Goal: Task Accomplishment & Management: Complete application form

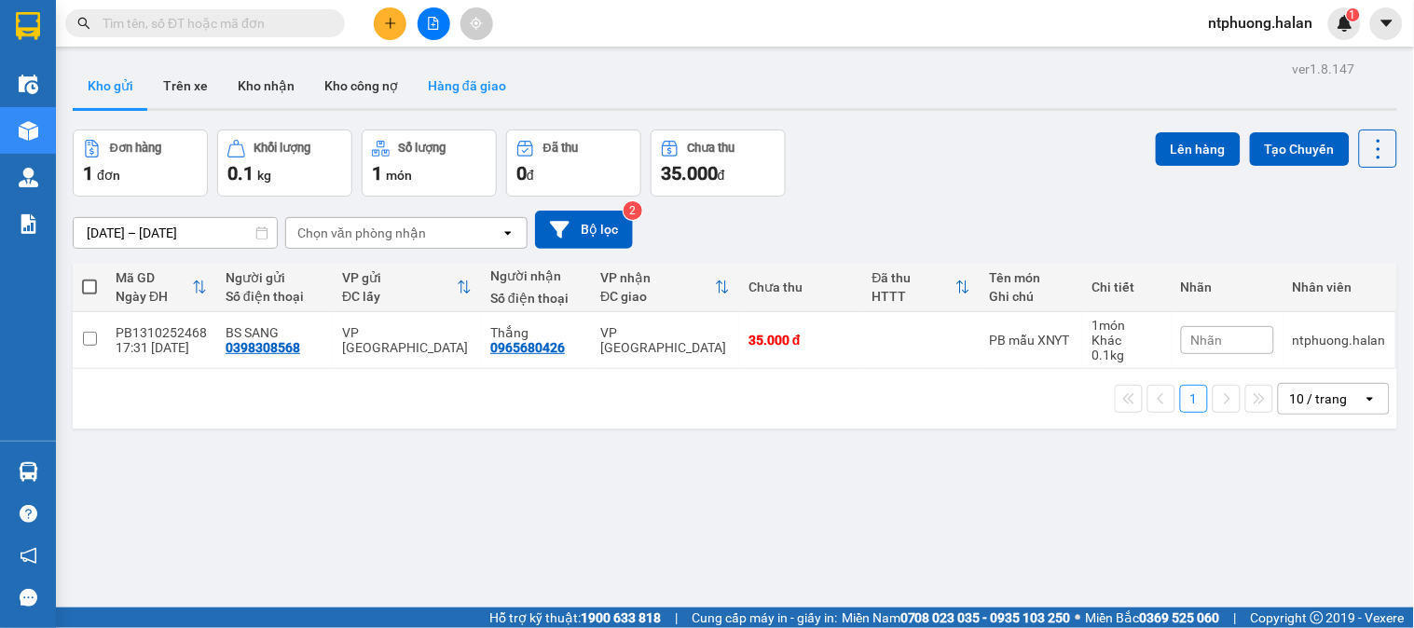
click at [472, 90] on button "Hàng đã giao" at bounding box center [467, 85] width 108 height 45
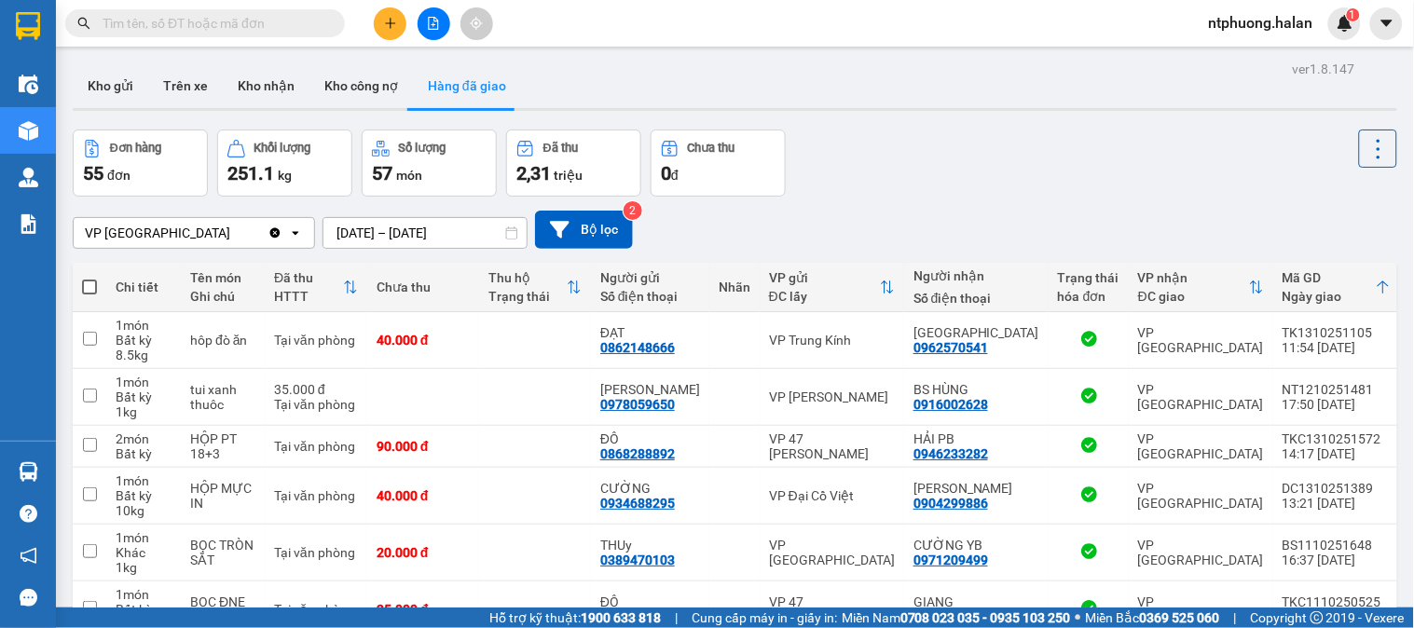
click at [443, 231] on input "[DATE] – [DATE]" at bounding box center [425, 233] width 203 height 30
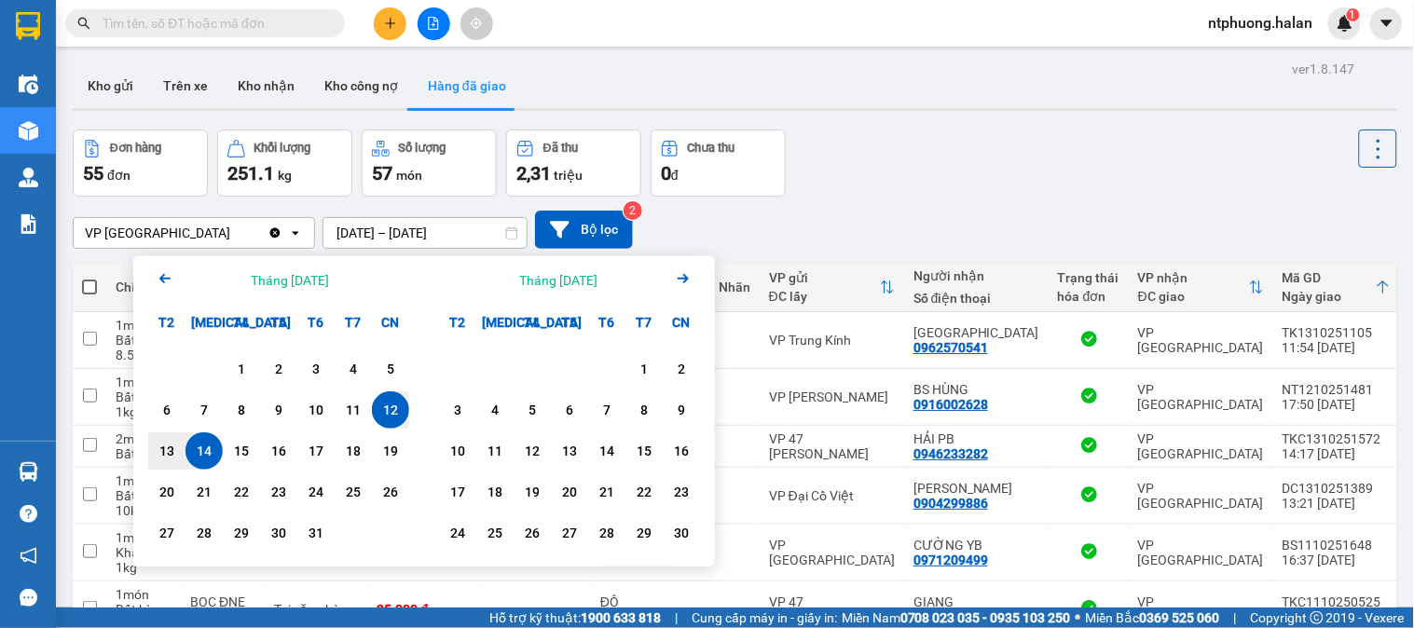
click at [202, 455] on div "14" at bounding box center [204, 451] width 26 height 22
type input "[DATE] – [DATE]"
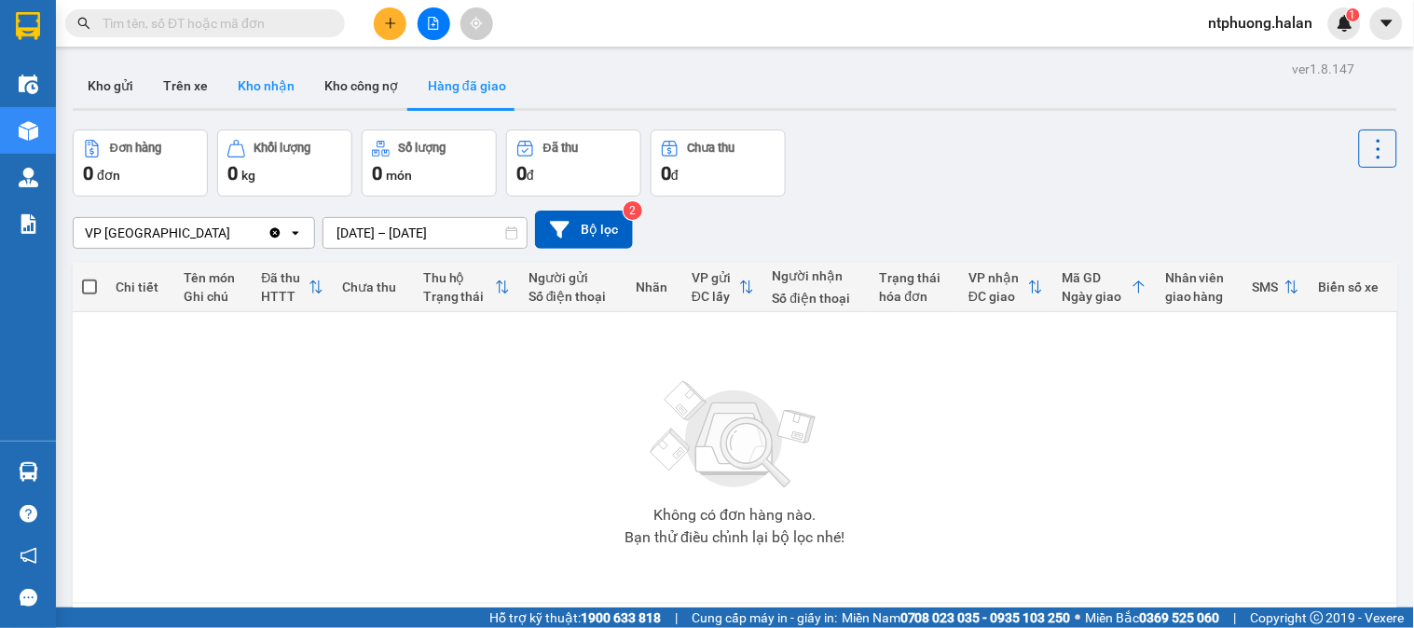
click at [249, 84] on button "Kho nhận" at bounding box center [266, 85] width 87 height 45
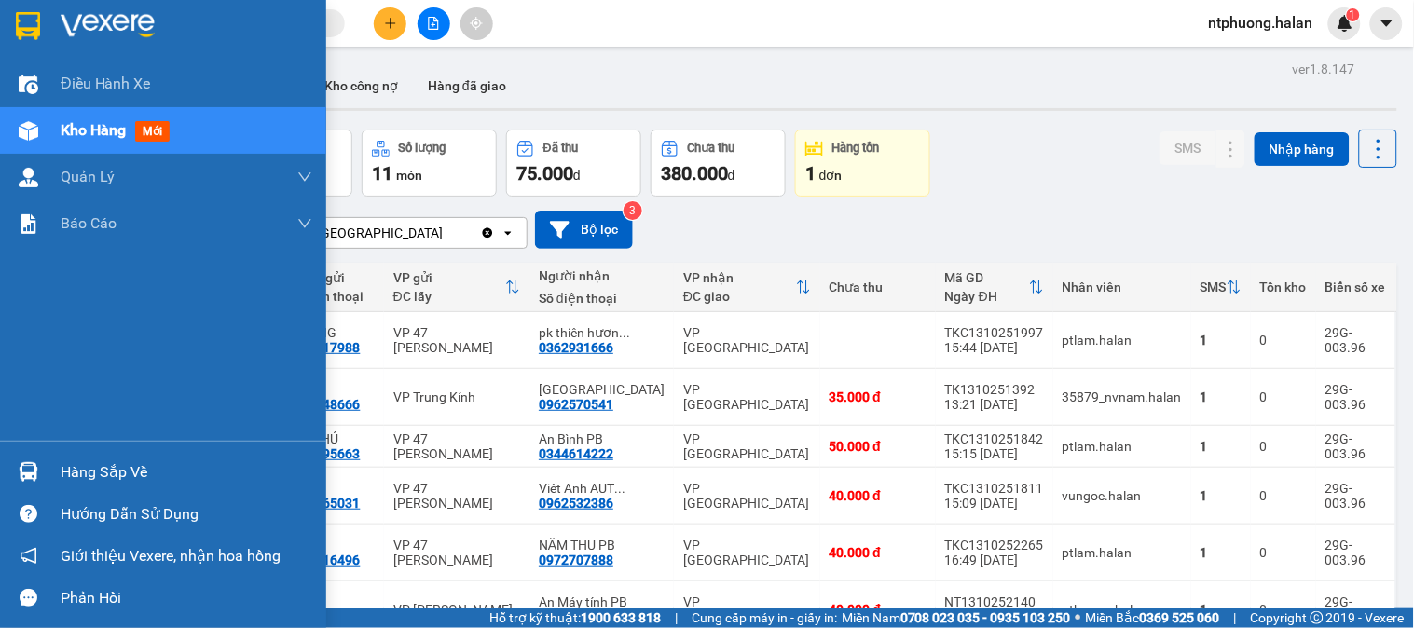
click at [86, 493] on div "Hướng dẫn sử dụng" at bounding box center [163, 514] width 326 height 42
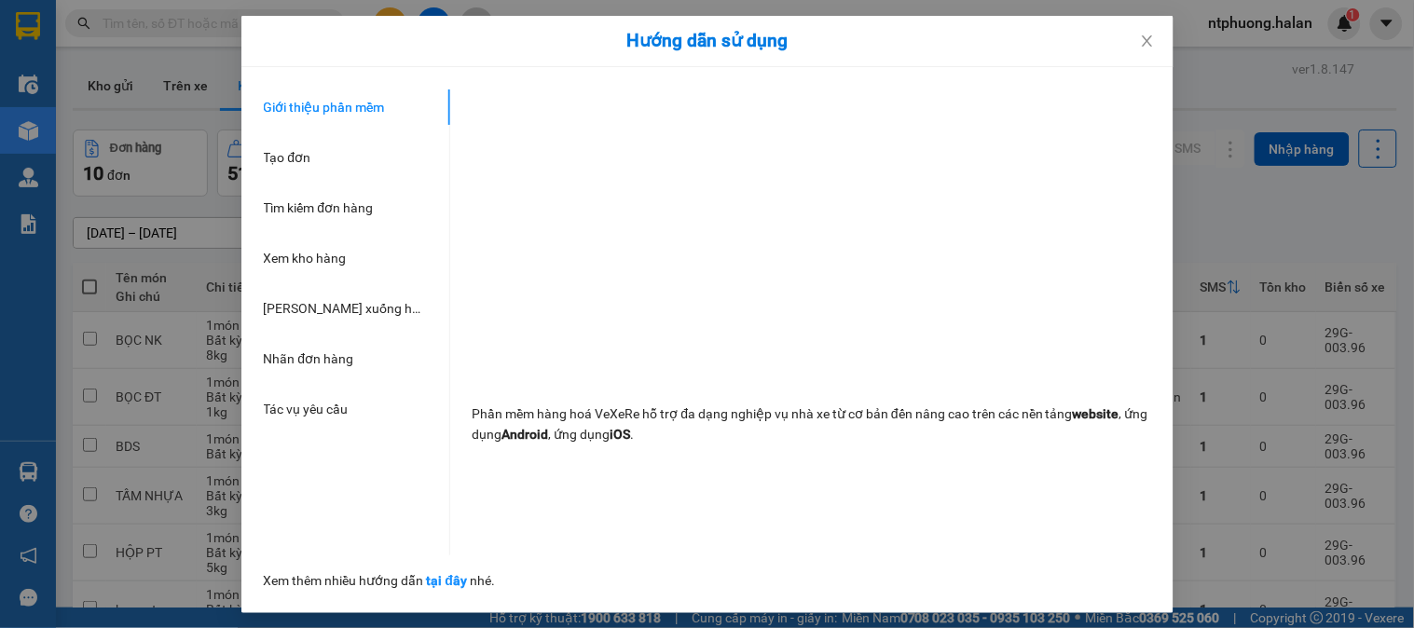
click at [1205, 462] on div "Hướng dẫn sử dụng Giới thiệu phần mềm Tạo đơn Tìm kiếm đơn hàng Xem kho hàng Lê…" at bounding box center [707, 314] width 1414 height 628
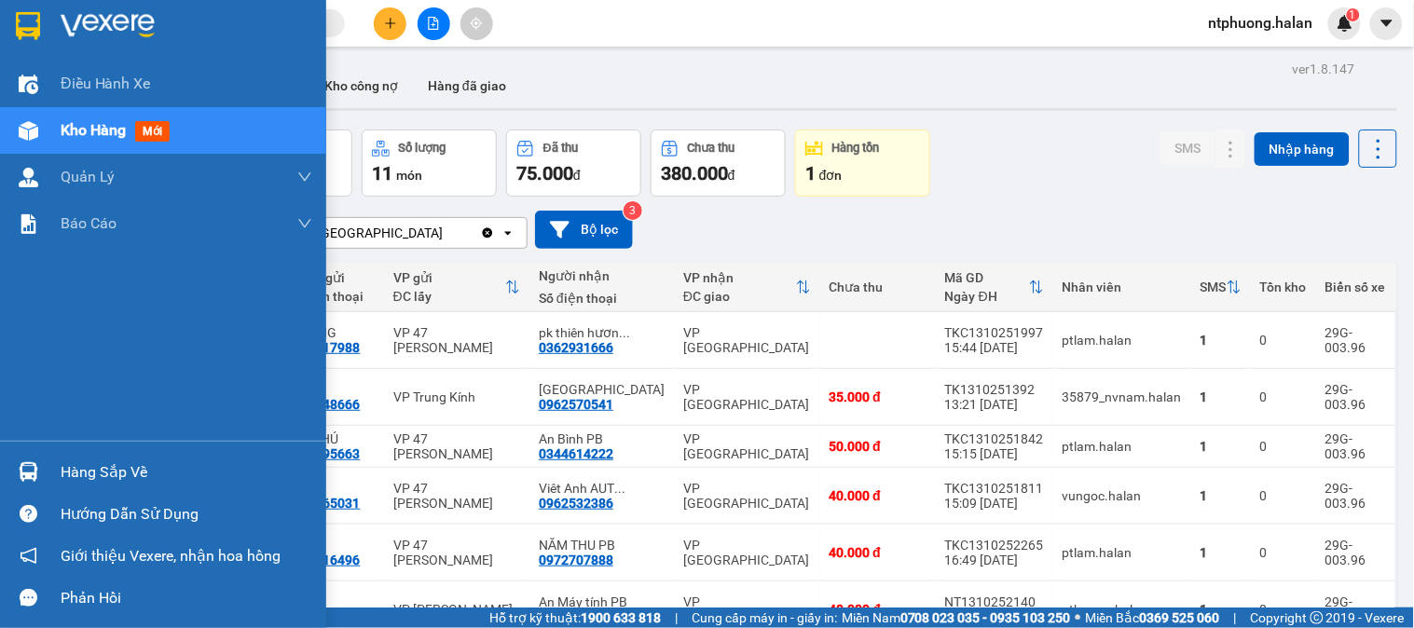
click at [80, 462] on div "Hàng sắp về" at bounding box center [187, 473] width 252 height 28
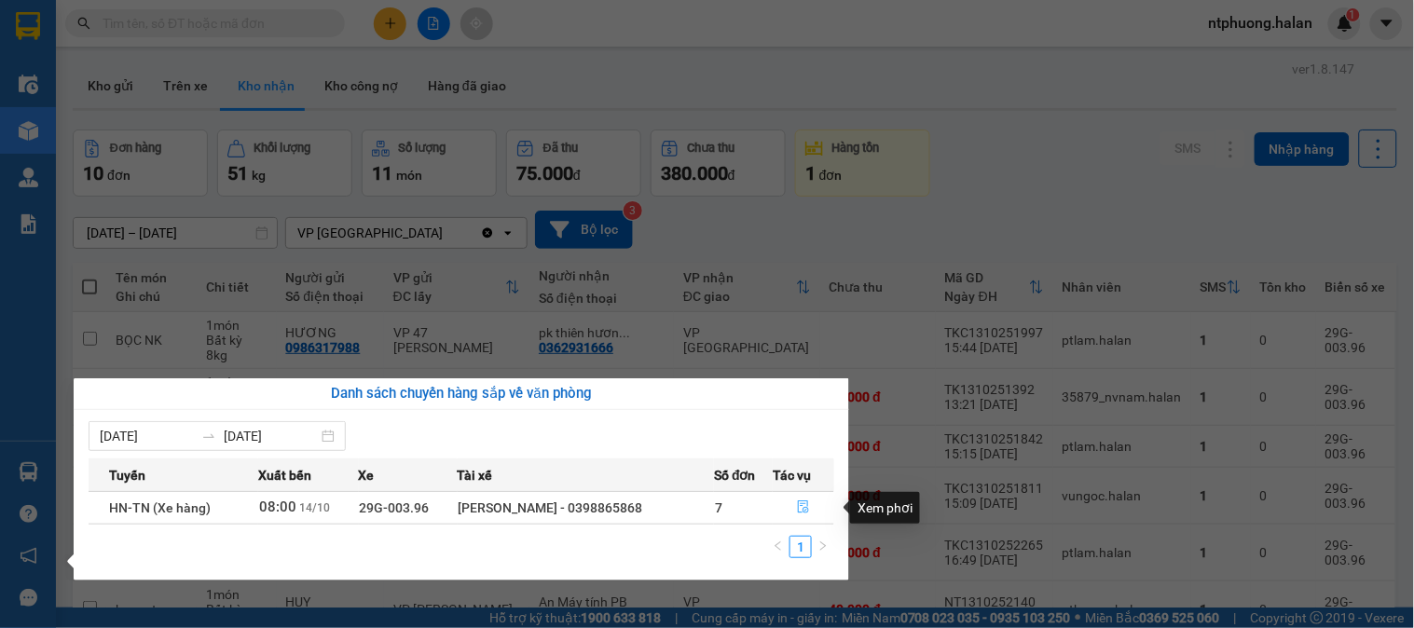
click at [805, 516] on span "file-done" at bounding box center [803, 508] width 13 height 15
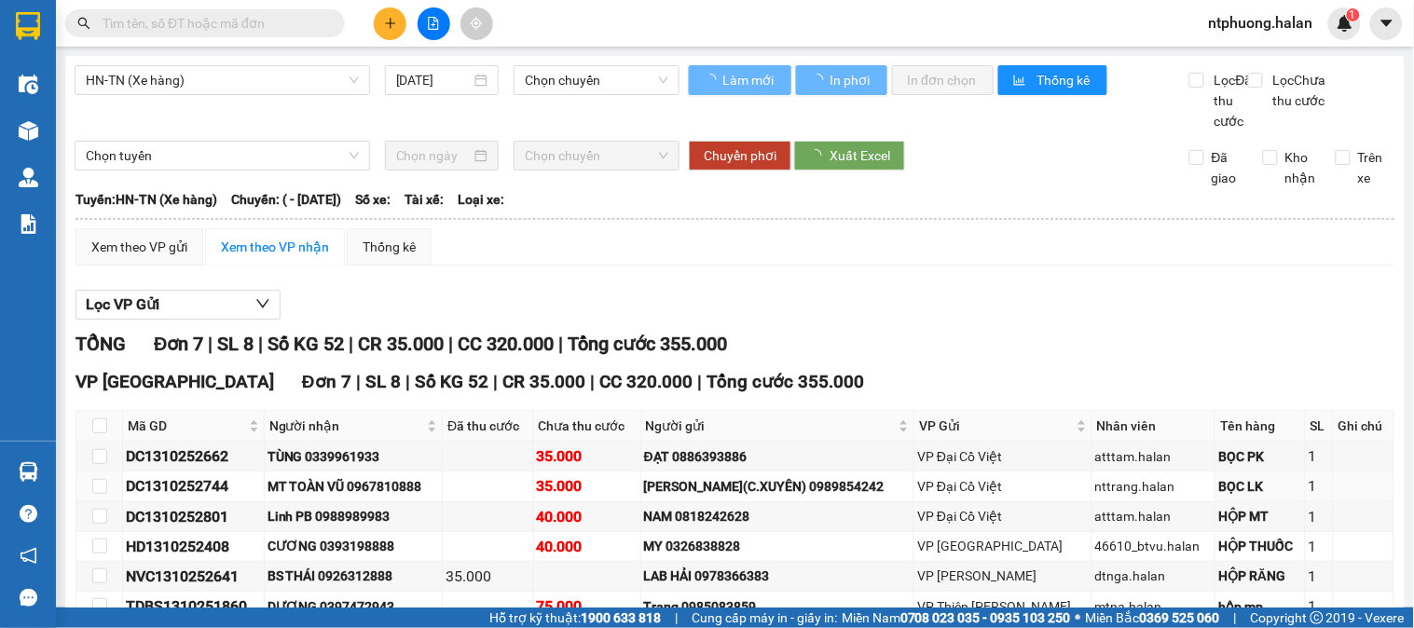
type input "[DATE]"
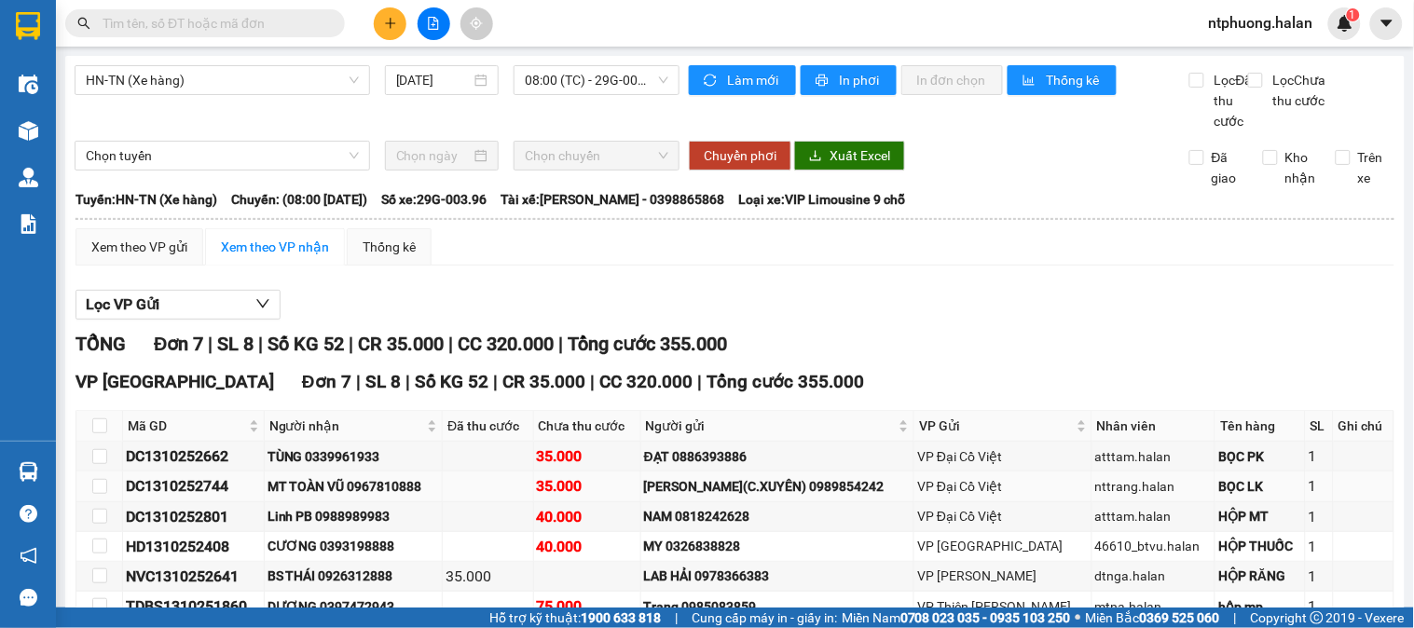
scroll to position [161, 0]
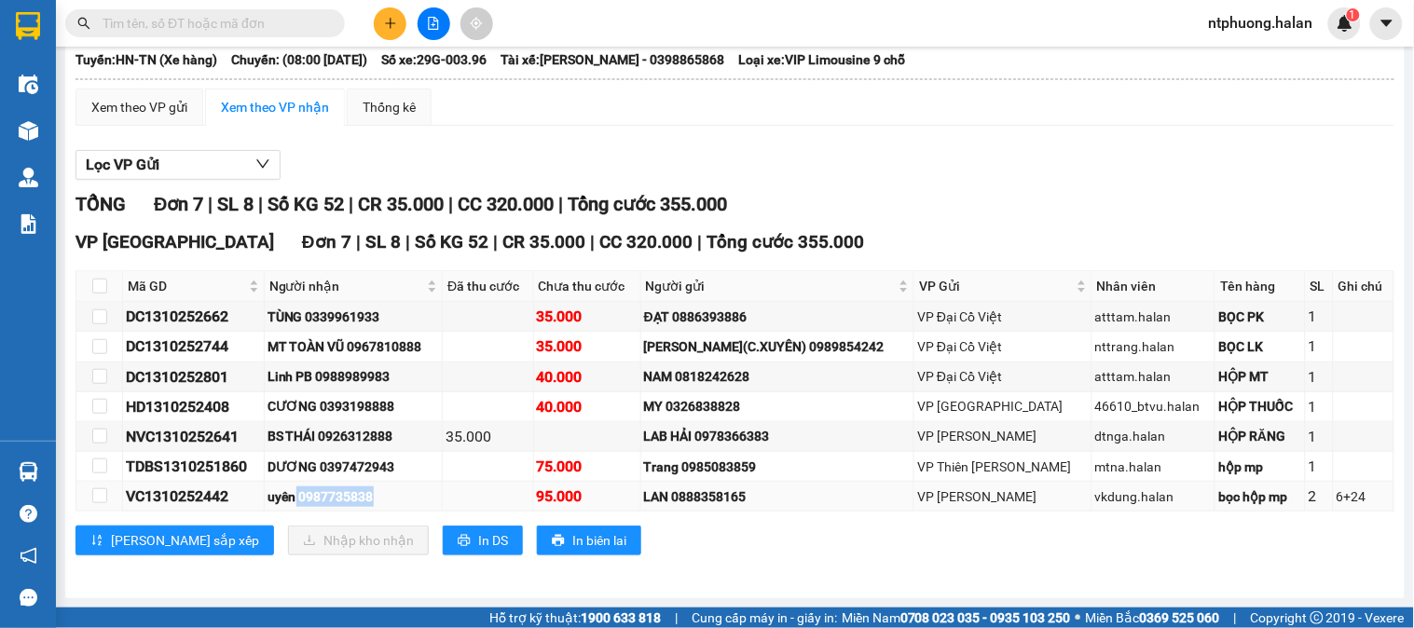
copy div "0987735838"
drag, startPoint x: 301, startPoint y: 494, endPoint x: 380, endPoint y: 494, distance: 79.2
click at [380, 494] on div "uyên 0987735838" at bounding box center [354, 497] width 172 height 21
click at [257, 23] on input "text" at bounding box center [213, 23] width 220 height 21
paste input "0987735838"
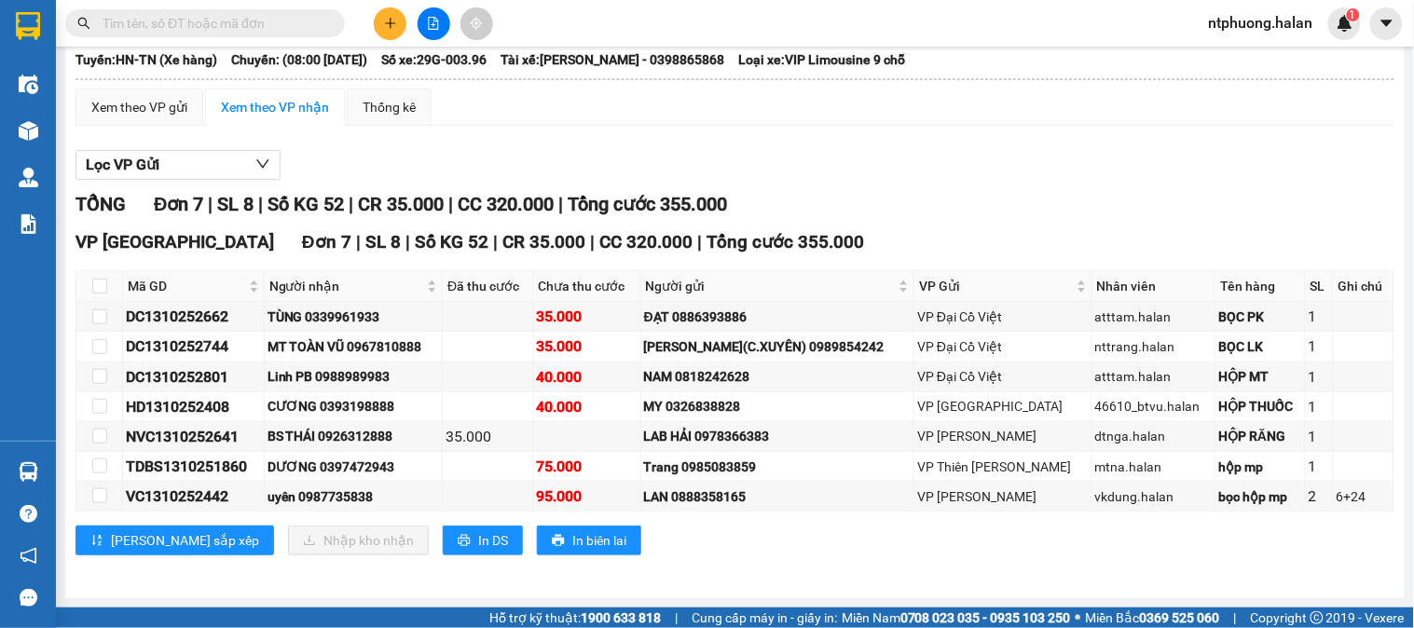
type input "0987735838"
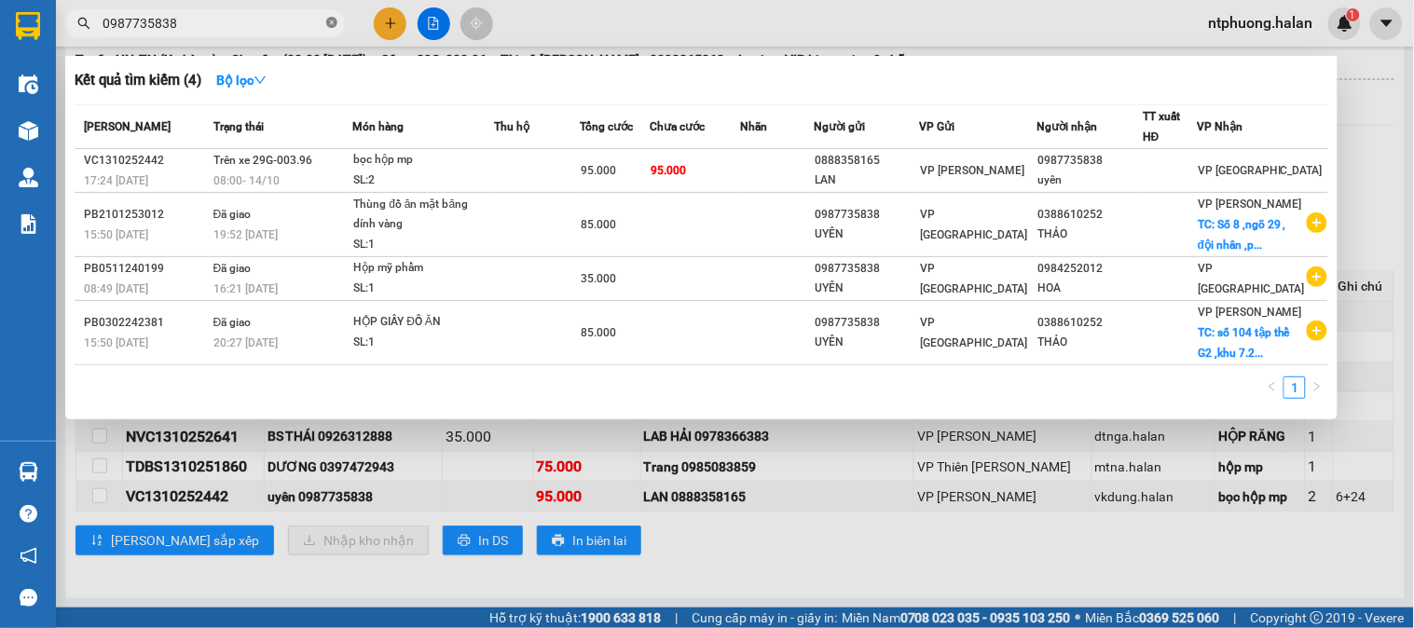
click at [328, 17] on icon "close-circle" at bounding box center [331, 22] width 11 height 11
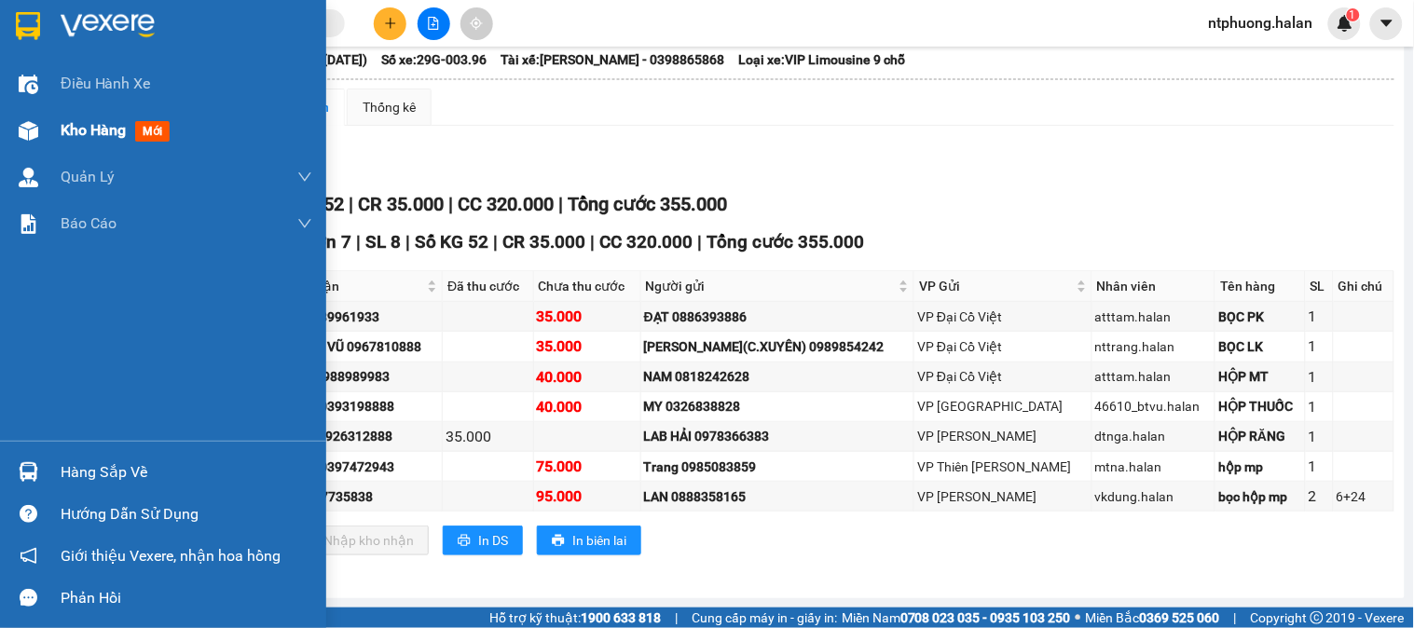
click at [105, 132] on span "Kho hàng" at bounding box center [93, 130] width 65 height 18
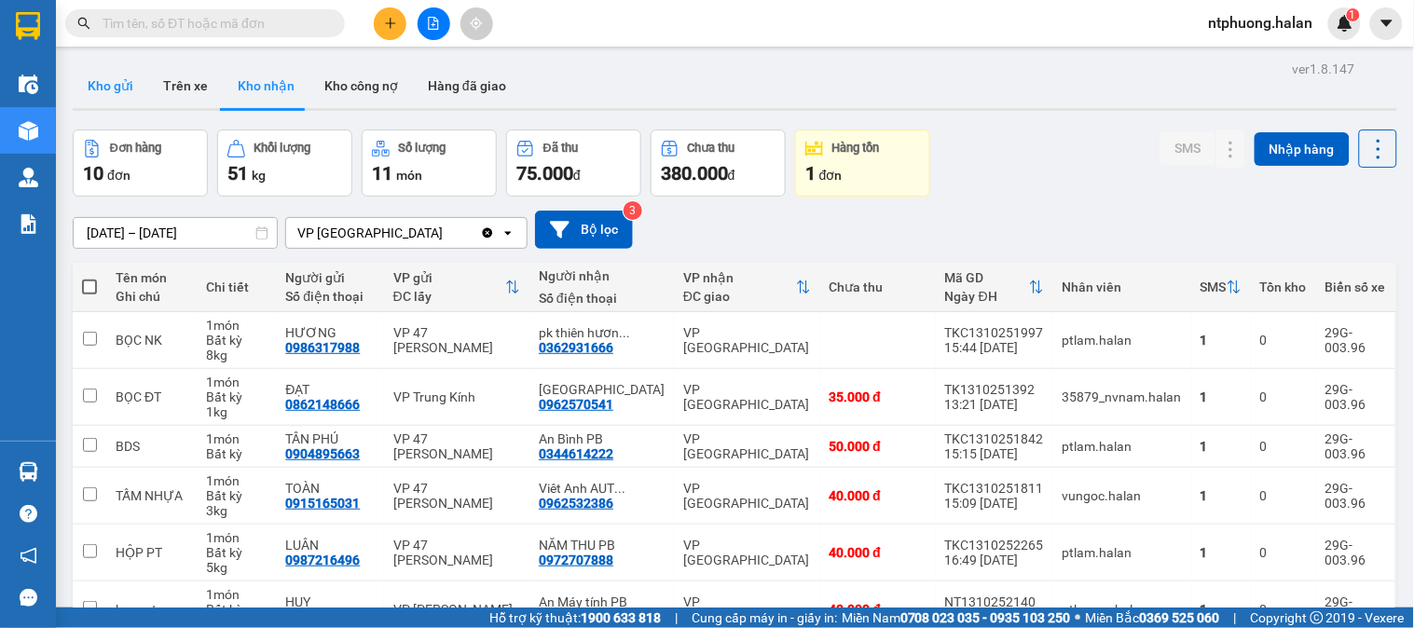
click at [105, 94] on button "Kho gửi" at bounding box center [111, 85] width 76 height 45
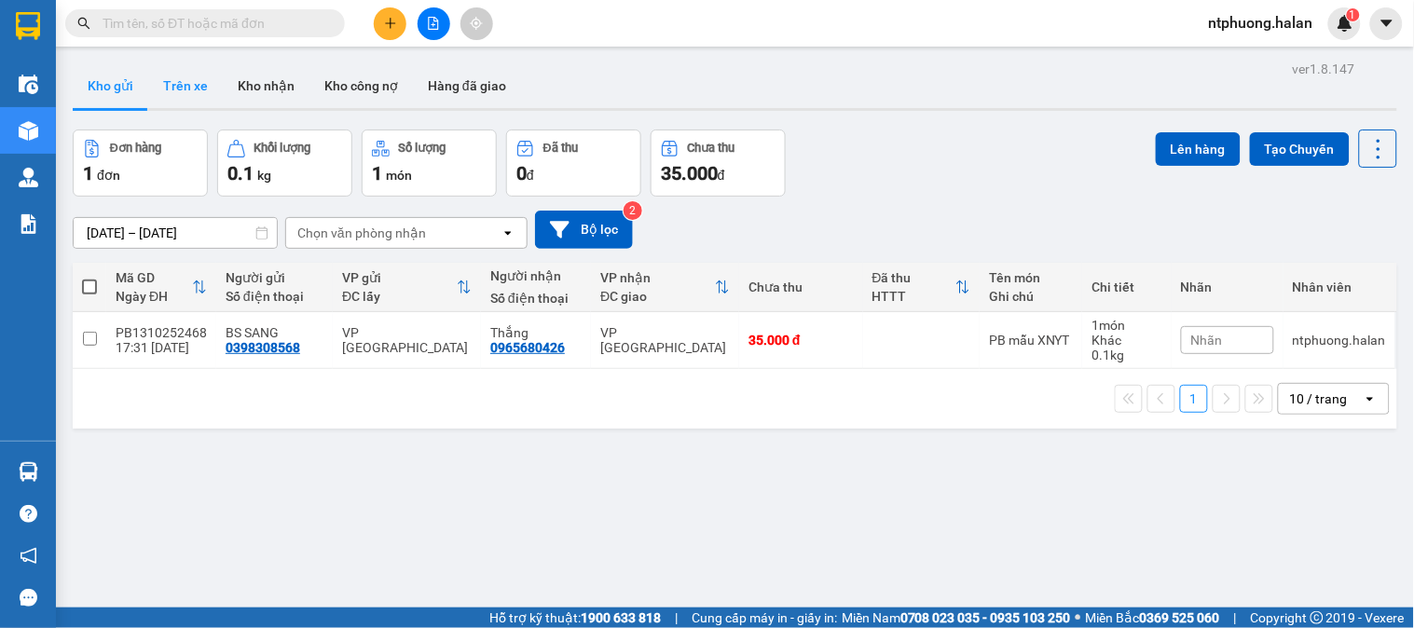
click at [196, 85] on button "Trên xe" at bounding box center [185, 85] width 75 height 45
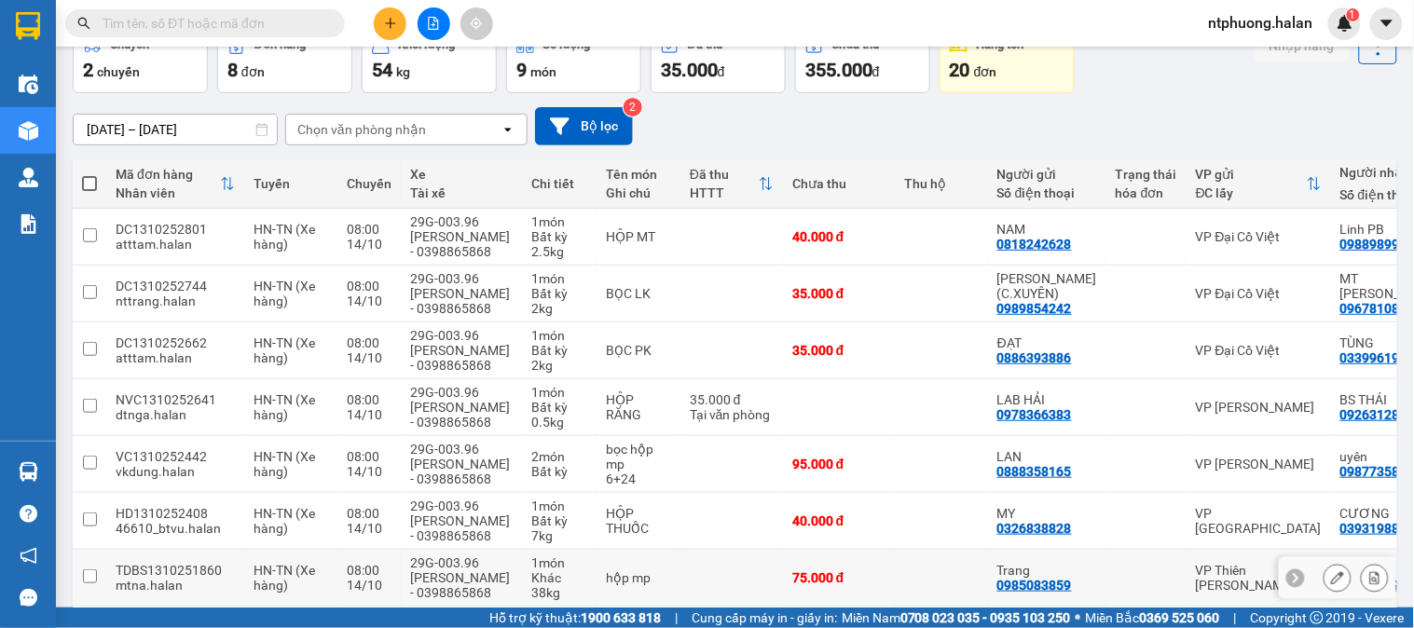
scroll to position [207, 0]
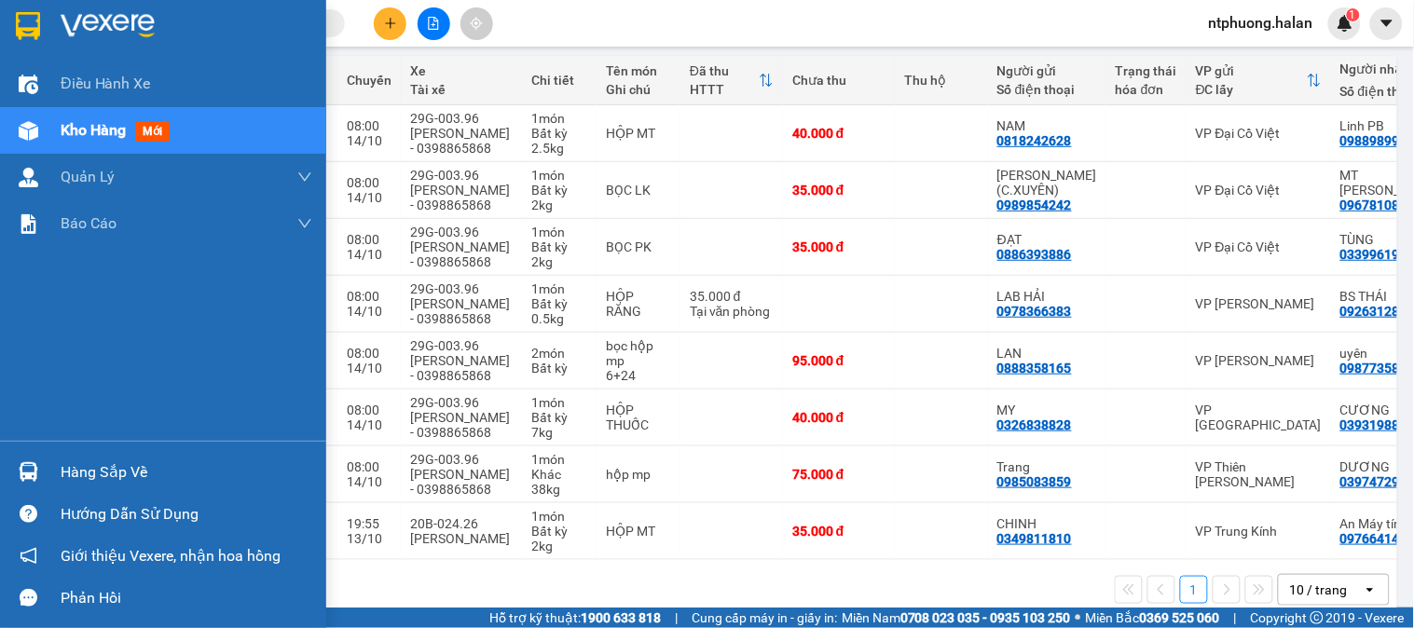
click at [115, 464] on div "Hàng sắp về" at bounding box center [187, 473] width 252 height 28
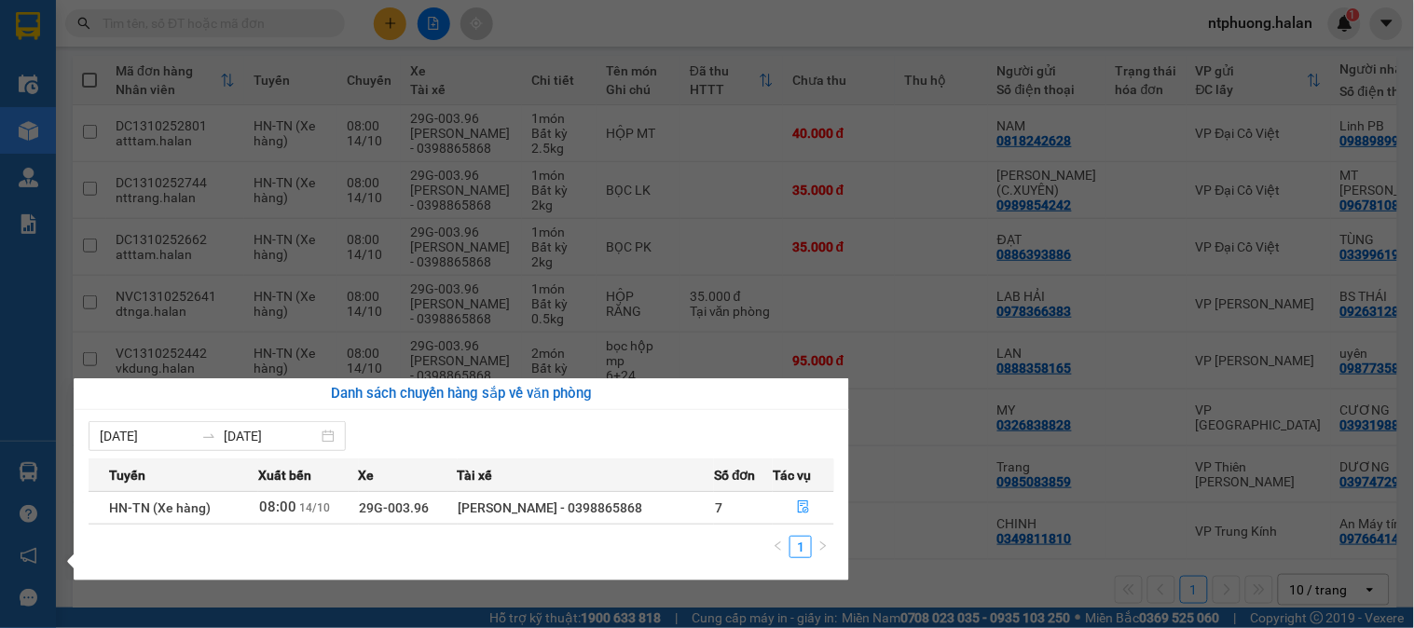
click at [878, 473] on section "Kết quả tìm kiếm ( 4 ) Bộ lọc Mã ĐH Trạng thái Món hàng Thu hộ Tổng cước Chưa c…" at bounding box center [707, 314] width 1414 height 628
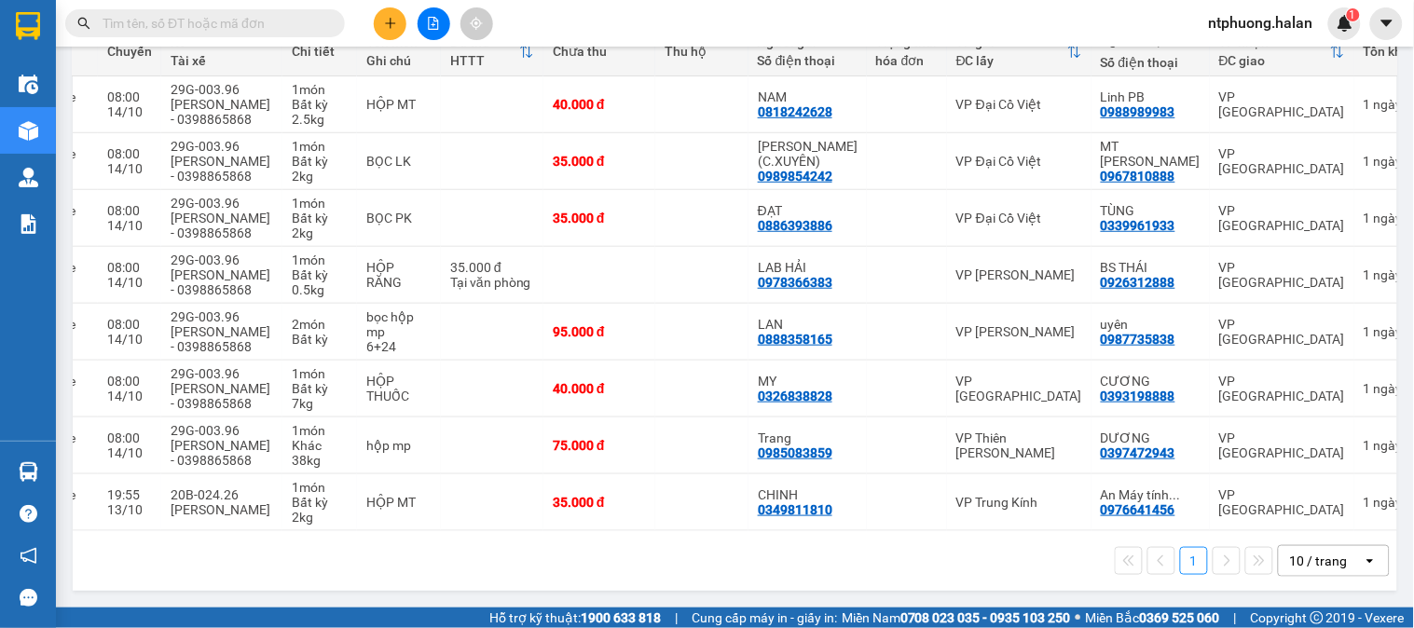
scroll to position [0, 0]
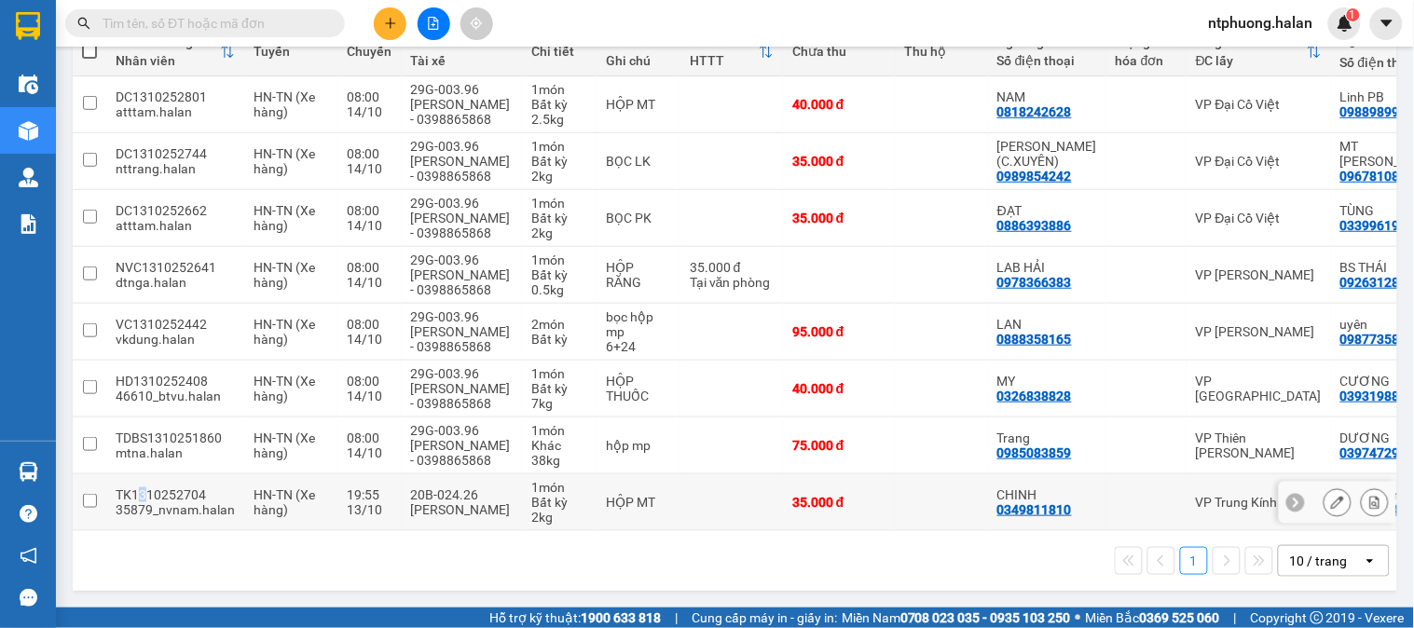
drag, startPoint x: 134, startPoint y: 489, endPoint x: 145, endPoint y: 489, distance: 10.3
click at [145, 489] on div "TK1310252704" at bounding box center [175, 495] width 119 height 15
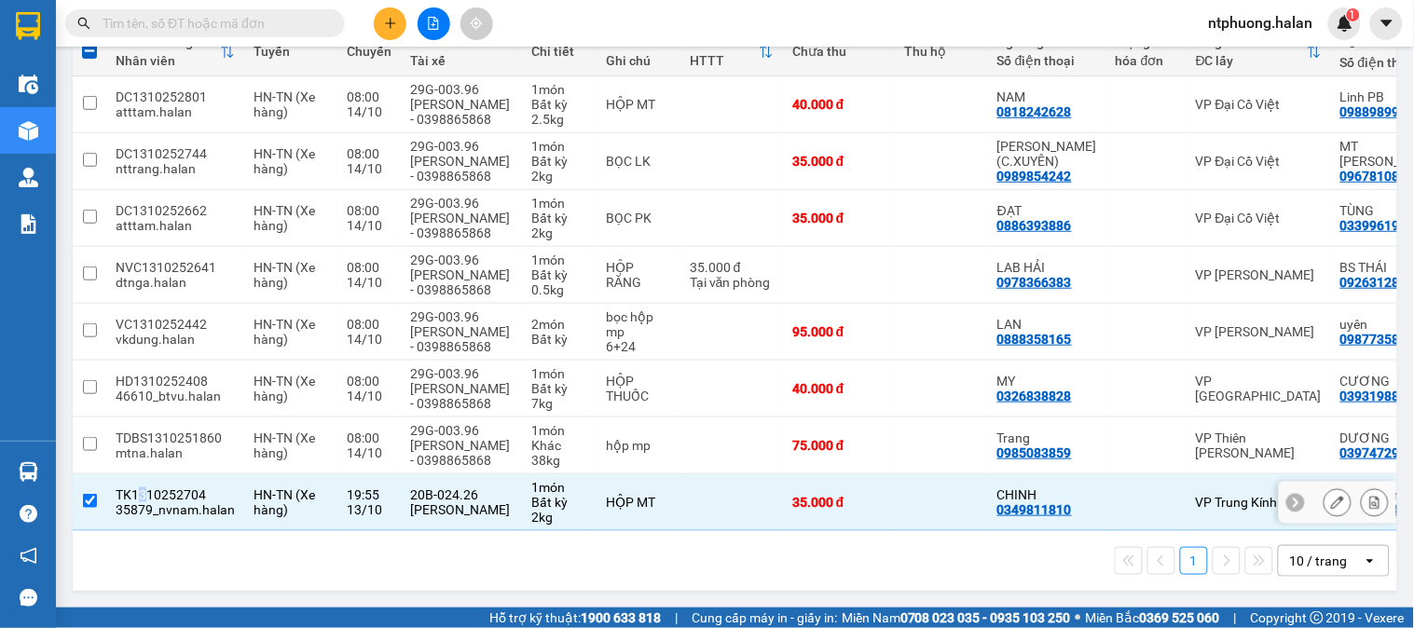
click at [136, 490] on div "TK1310252704" at bounding box center [175, 495] width 119 height 15
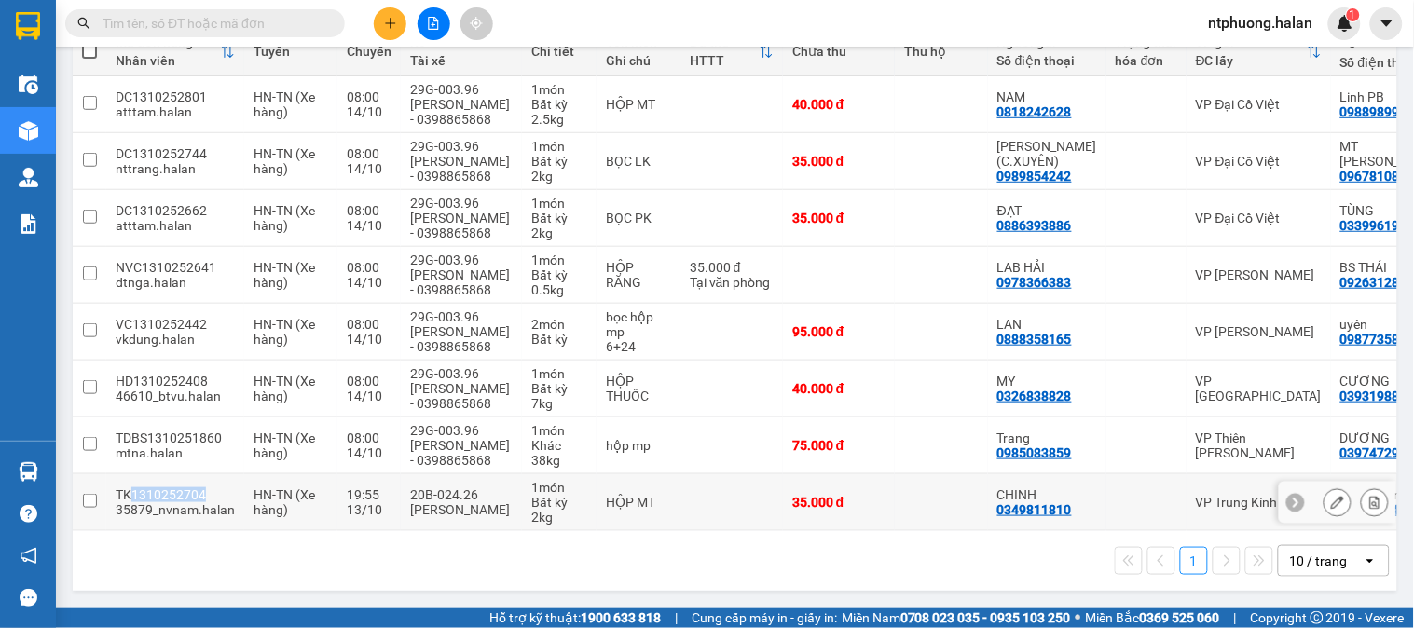
drag, startPoint x: 129, startPoint y: 486, endPoint x: 202, endPoint y: 486, distance: 73.7
click at [202, 488] on div "TK1310252704" at bounding box center [175, 495] width 119 height 15
checkbox input "true"
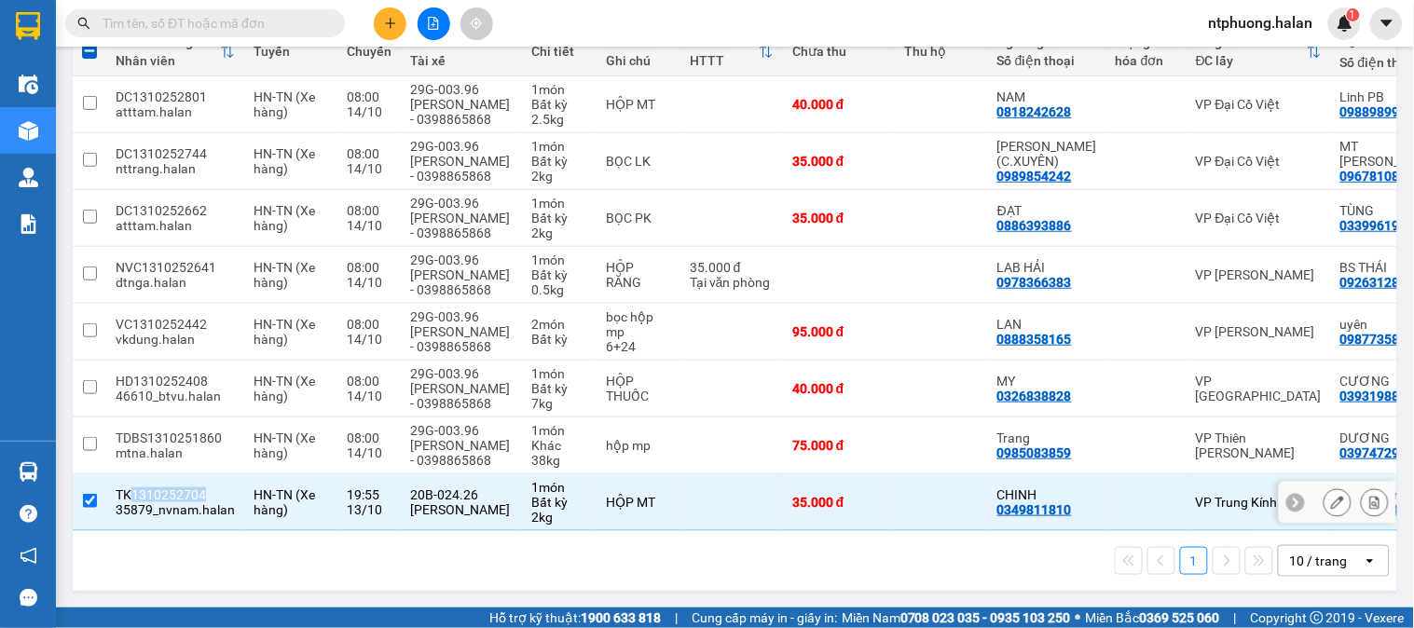
copy div "1310252704"
click at [290, 13] on input "text" at bounding box center [213, 23] width 220 height 21
paste input "1310252704"
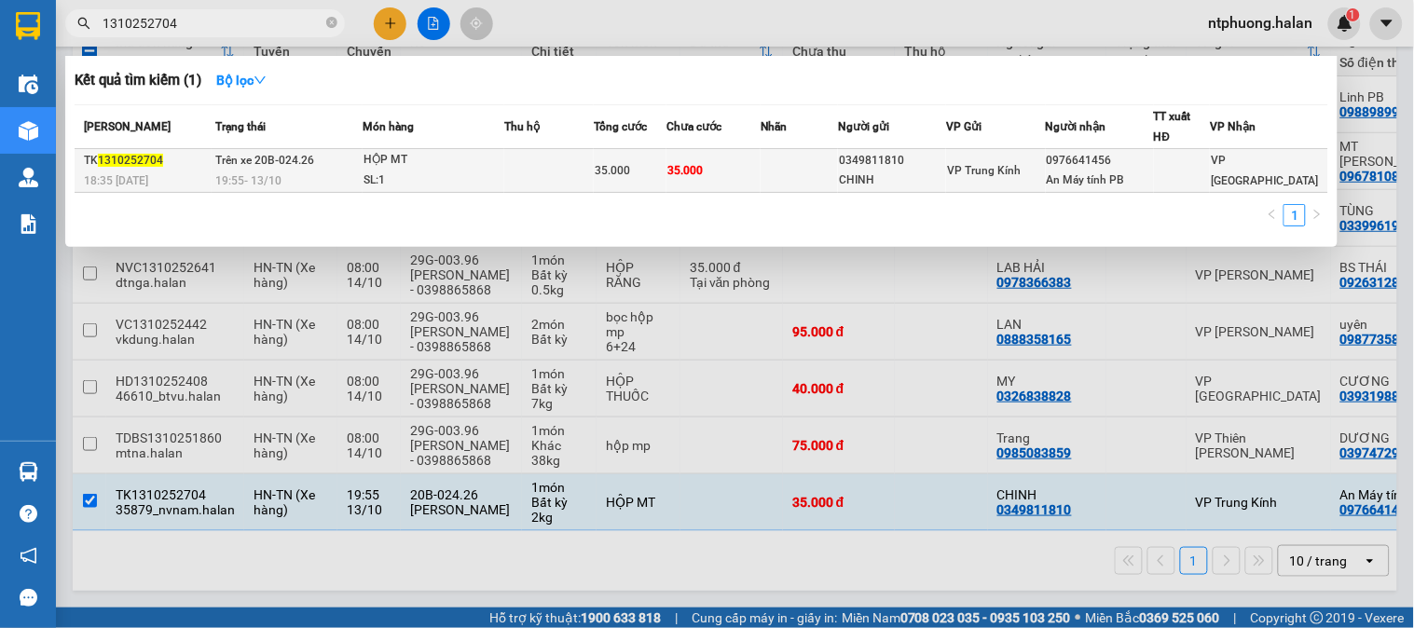
type input "1310252704"
click at [1201, 177] on div at bounding box center [1182, 171] width 54 height 20
click at [728, 180] on td "35.000" at bounding box center [714, 171] width 94 height 44
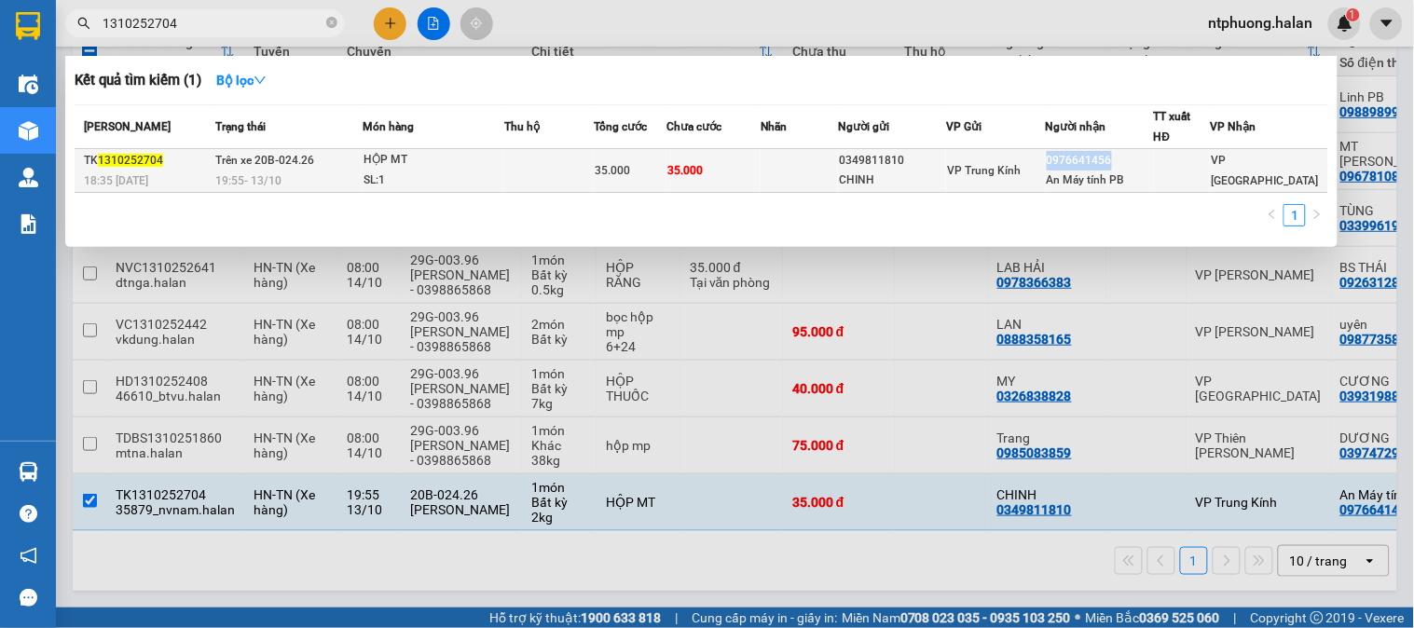
copy div "0976641456"
drag, startPoint x: 1061, startPoint y: 159, endPoint x: 1125, endPoint y: 158, distance: 64.3
click at [1125, 158] on div "0976641456" at bounding box center [1100, 161] width 106 height 20
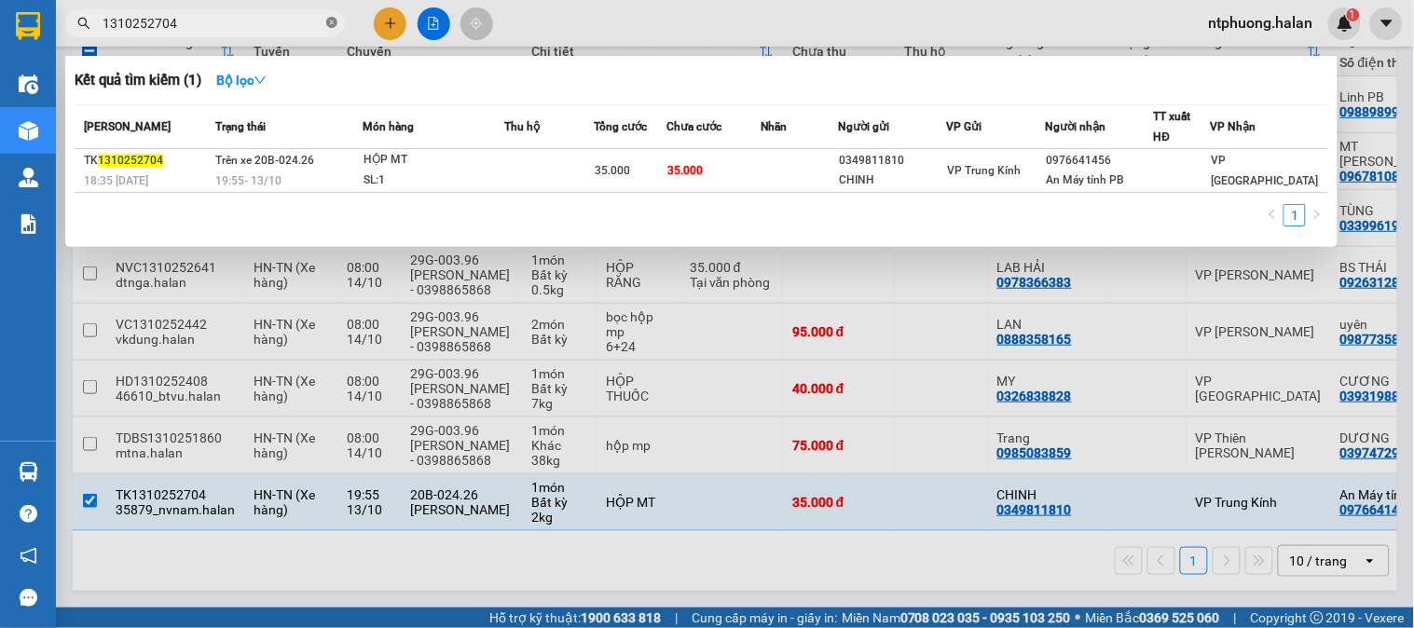
click at [334, 22] on icon "close-circle" at bounding box center [331, 22] width 11 height 11
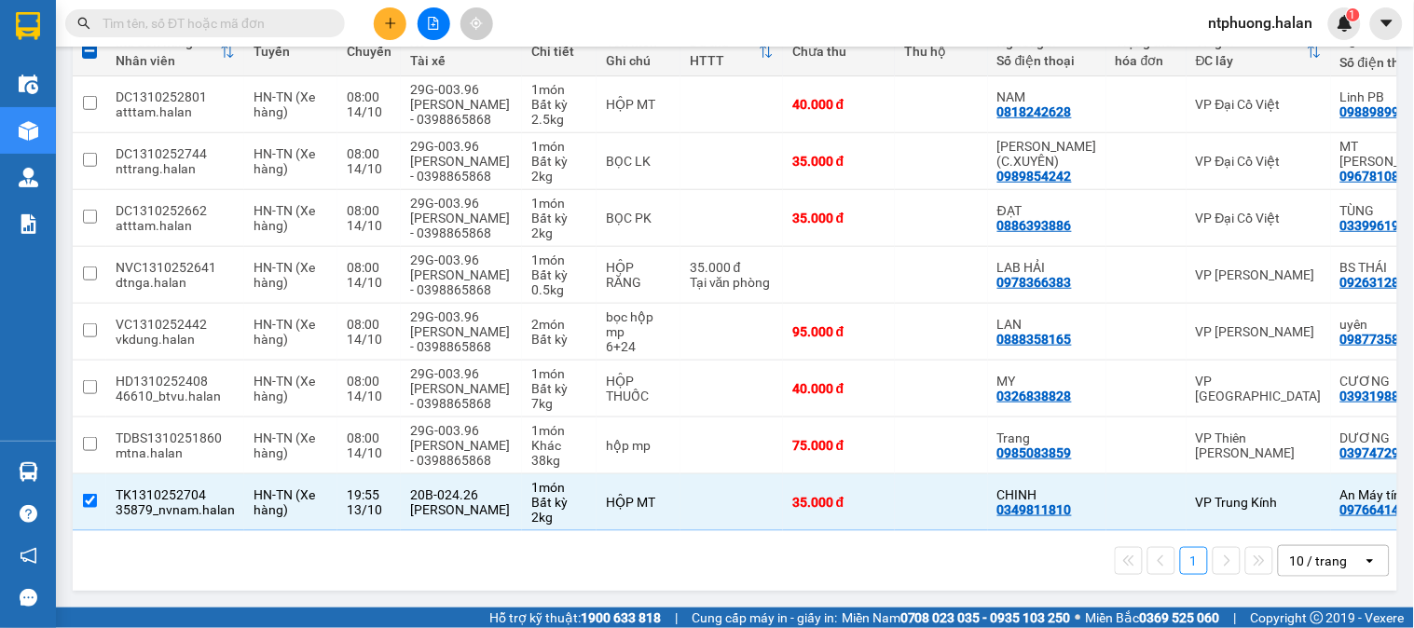
click at [313, 30] on input "text" at bounding box center [213, 23] width 220 height 21
paste input "0976641456"
type input "0976641456"
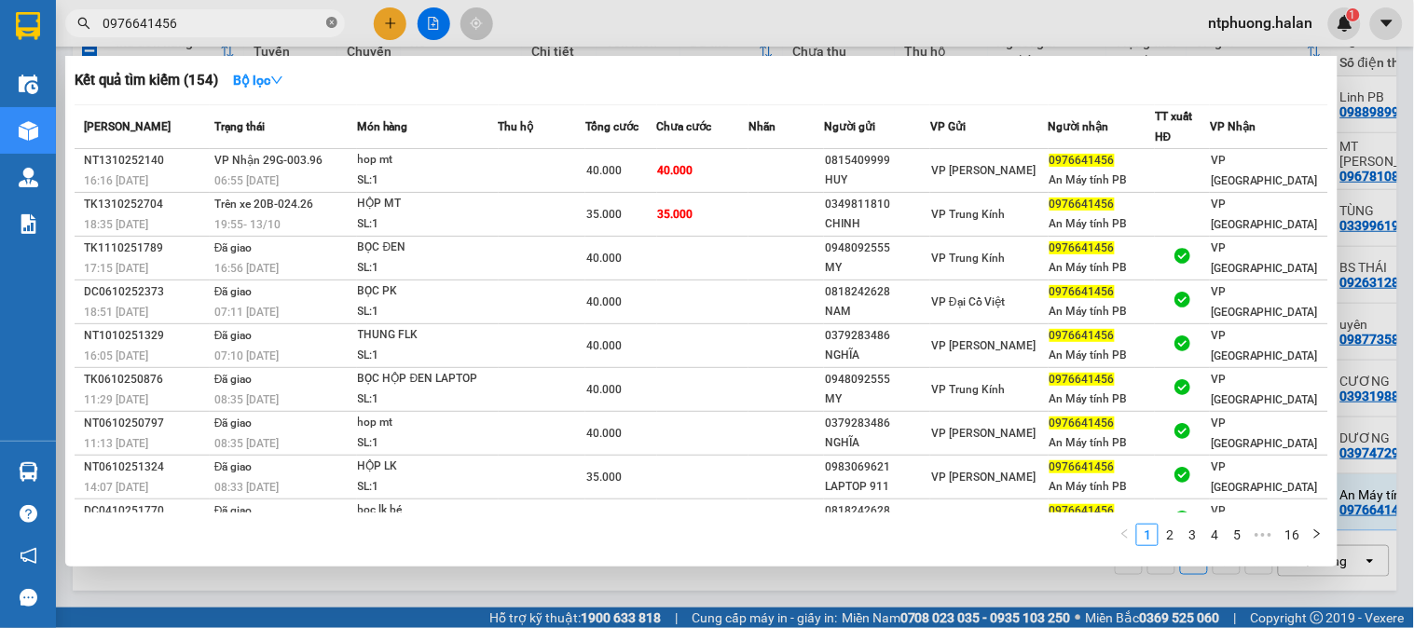
click at [331, 20] on icon "close-circle" at bounding box center [331, 22] width 11 height 11
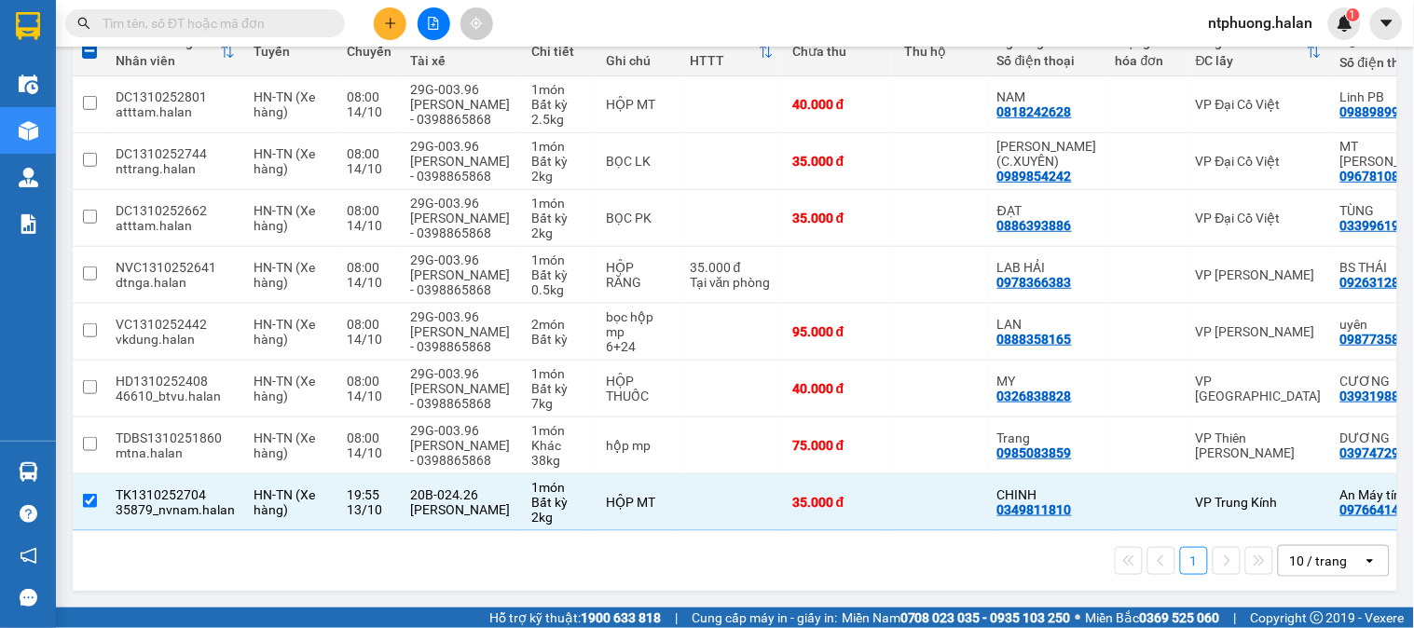
click at [520, 562] on div "1 10 / trang open" at bounding box center [735, 561] width 1310 height 32
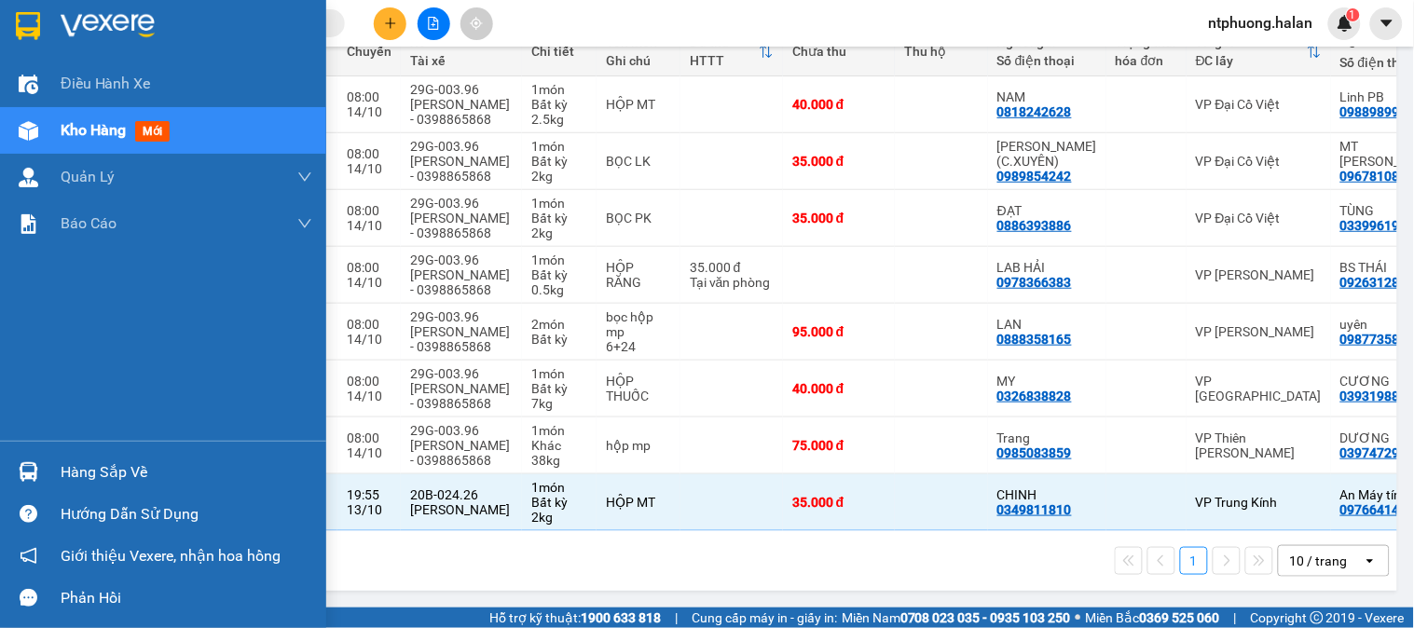
click at [115, 473] on div "Hàng sắp về" at bounding box center [187, 473] width 252 height 28
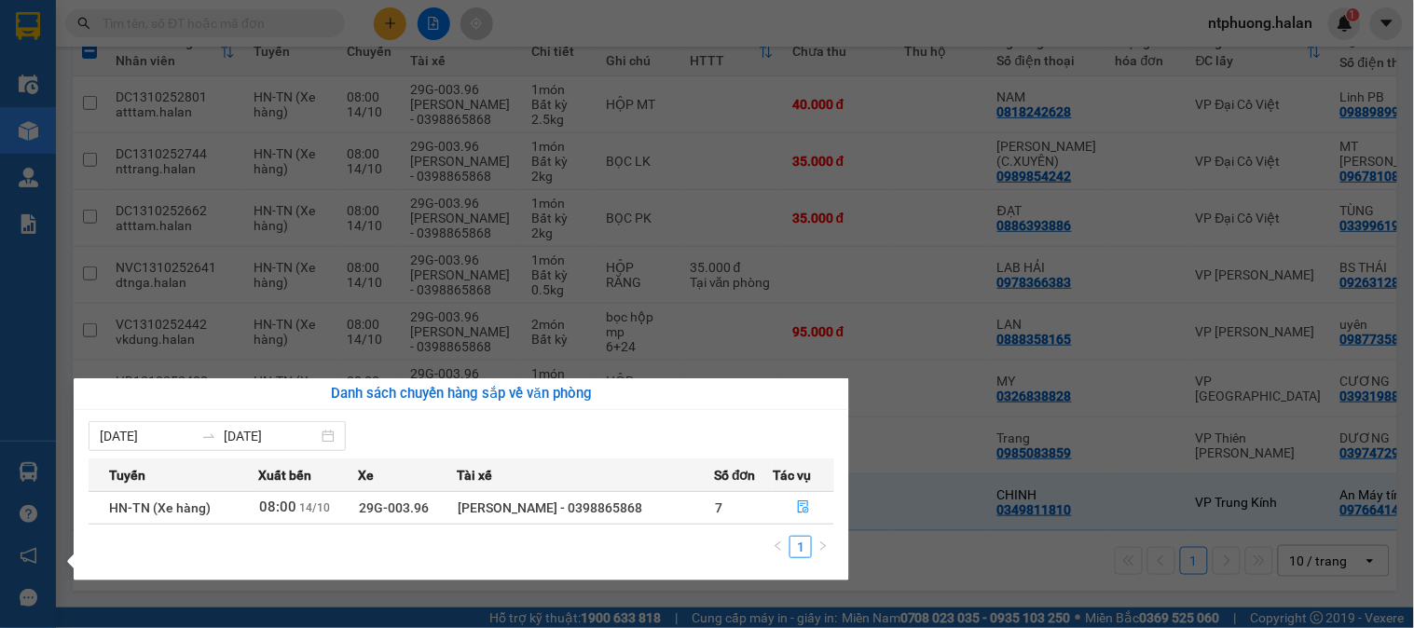
click at [926, 544] on section "Kết quả tìm kiếm ( 154 ) Bộ lọc Mã ĐH Trạng thái Món hàng Thu hộ Tổng cước Chưa…" at bounding box center [707, 314] width 1414 height 628
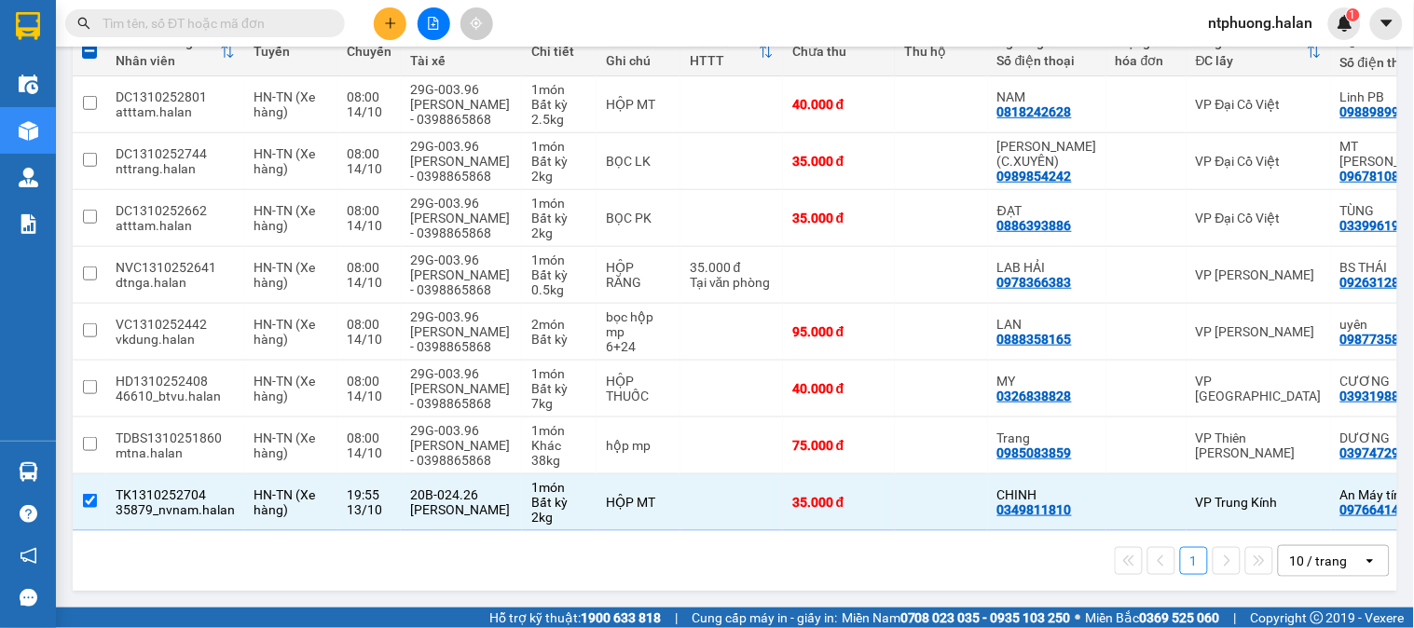
click at [581, 556] on div "1 10 / trang open" at bounding box center [735, 561] width 1310 height 32
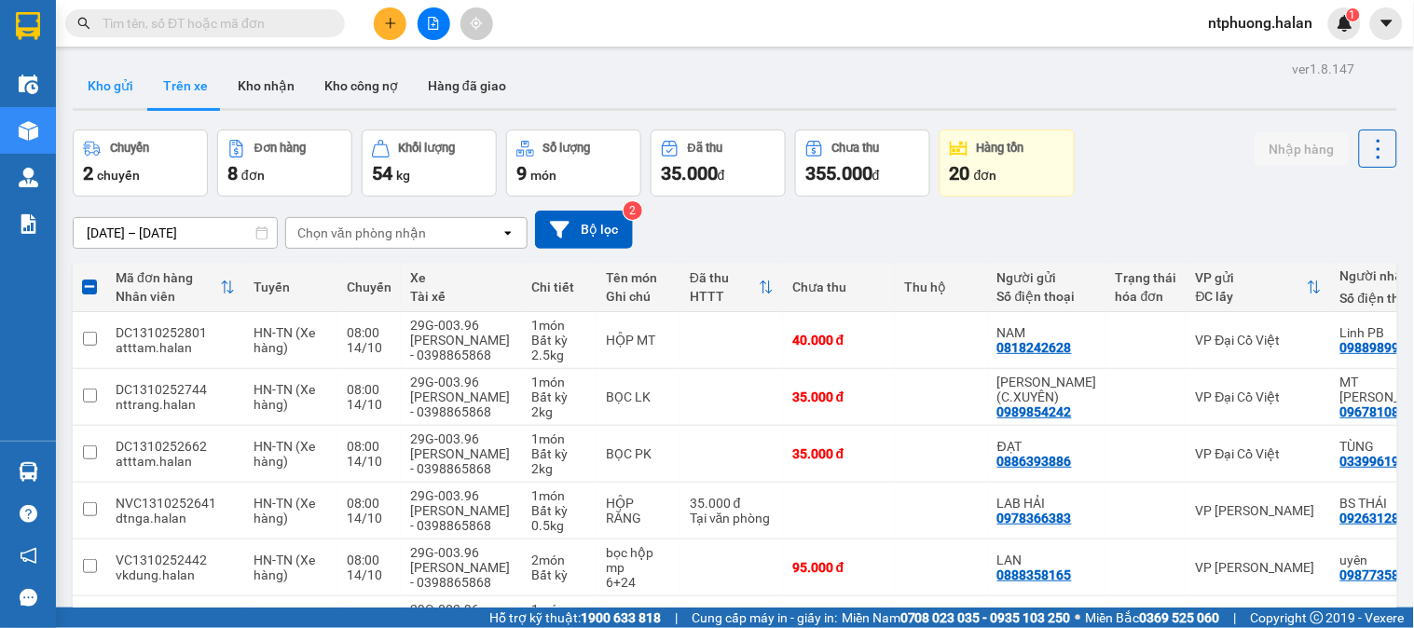
click at [99, 89] on button "Kho gửi" at bounding box center [111, 85] width 76 height 45
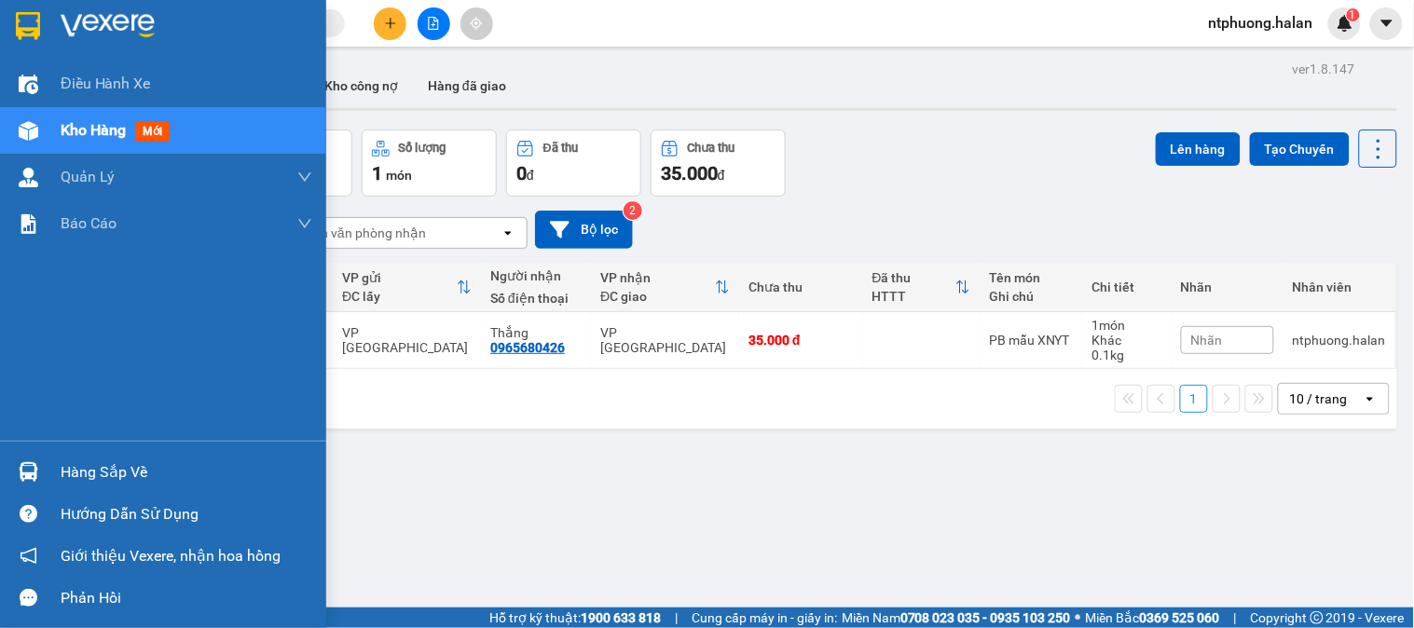
click at [87, 467] on div "Hàng sắp về" at bounding box center [187, 473] width 252 height 28
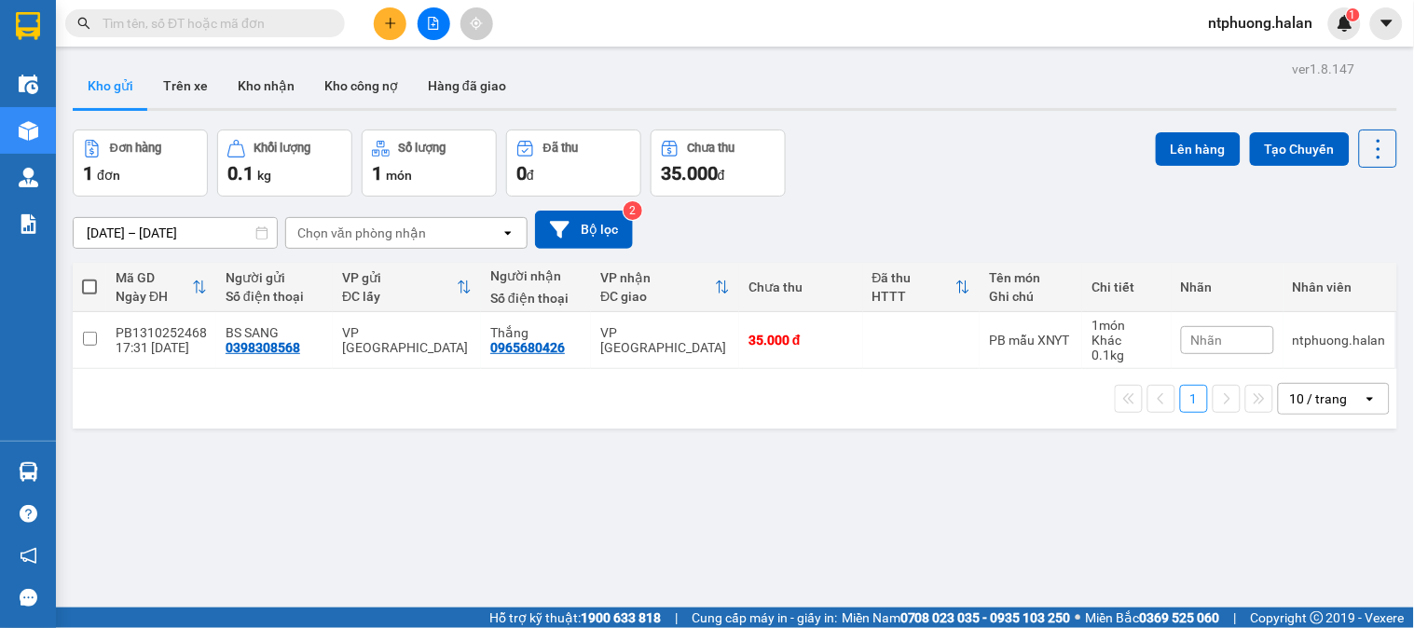
click at [943, 481] on section "Kết quả tìm kiếm ( 154 ) Bộ lọc Mã ĐH Trạng thái Món hàng Thu hộ Tổng cước Chưa…" at bounding box center [707, 314] width 1414 height 628
click at [177, 84] on button "Trên xe" at bounding box center [185, 85] width 75 height 45
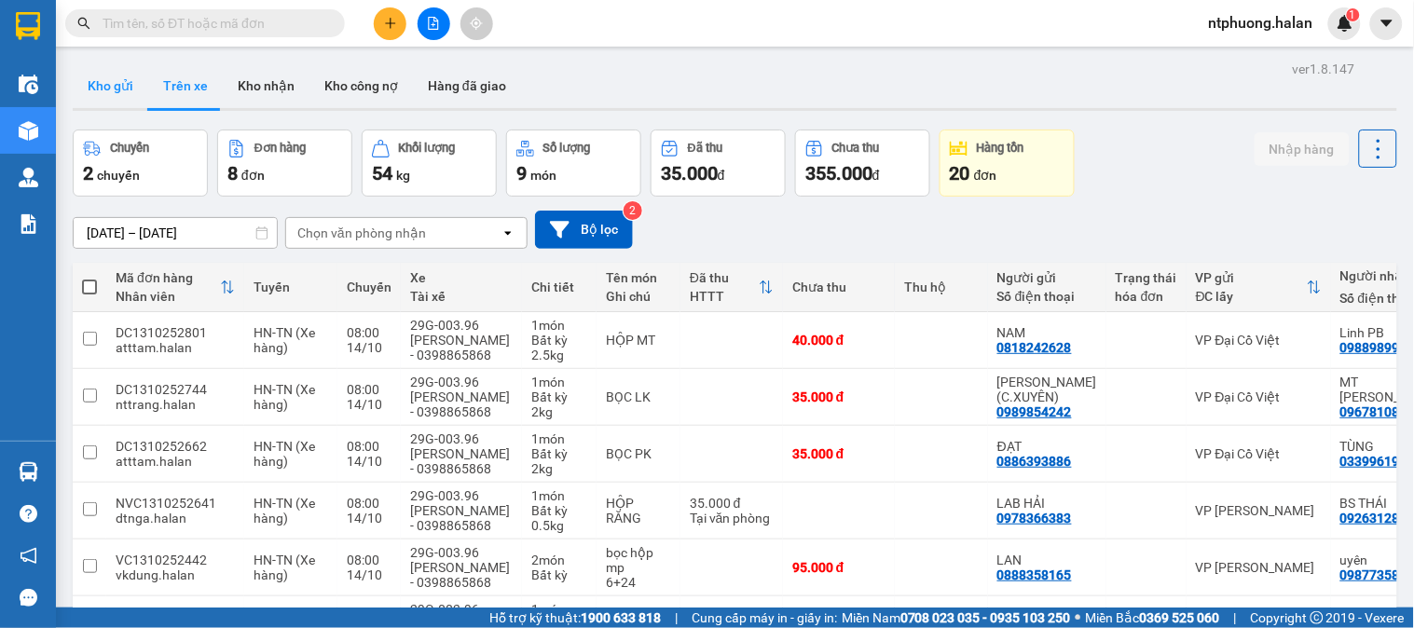
click at [137, 88] on button "Kho gửi" at bounding box center [111, 85] width 76 height 45
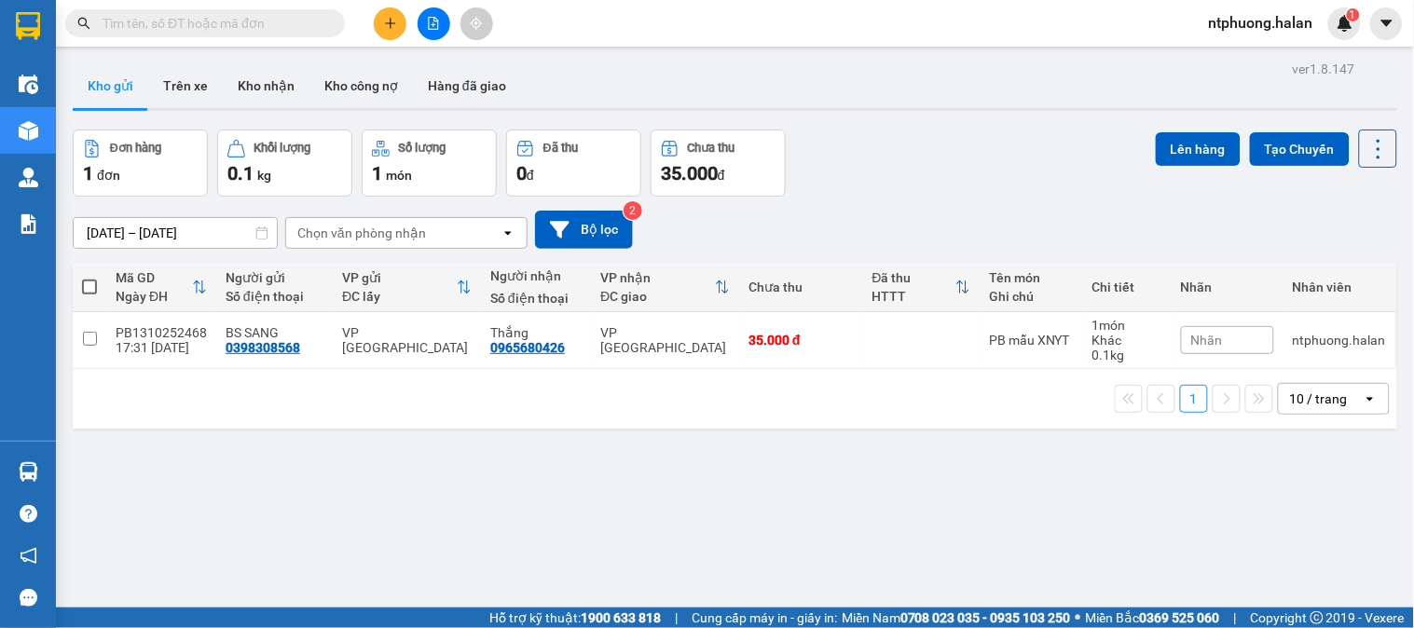
click at [237, 25] on input "text" at bounding box center [213, 23] width 220 height 21
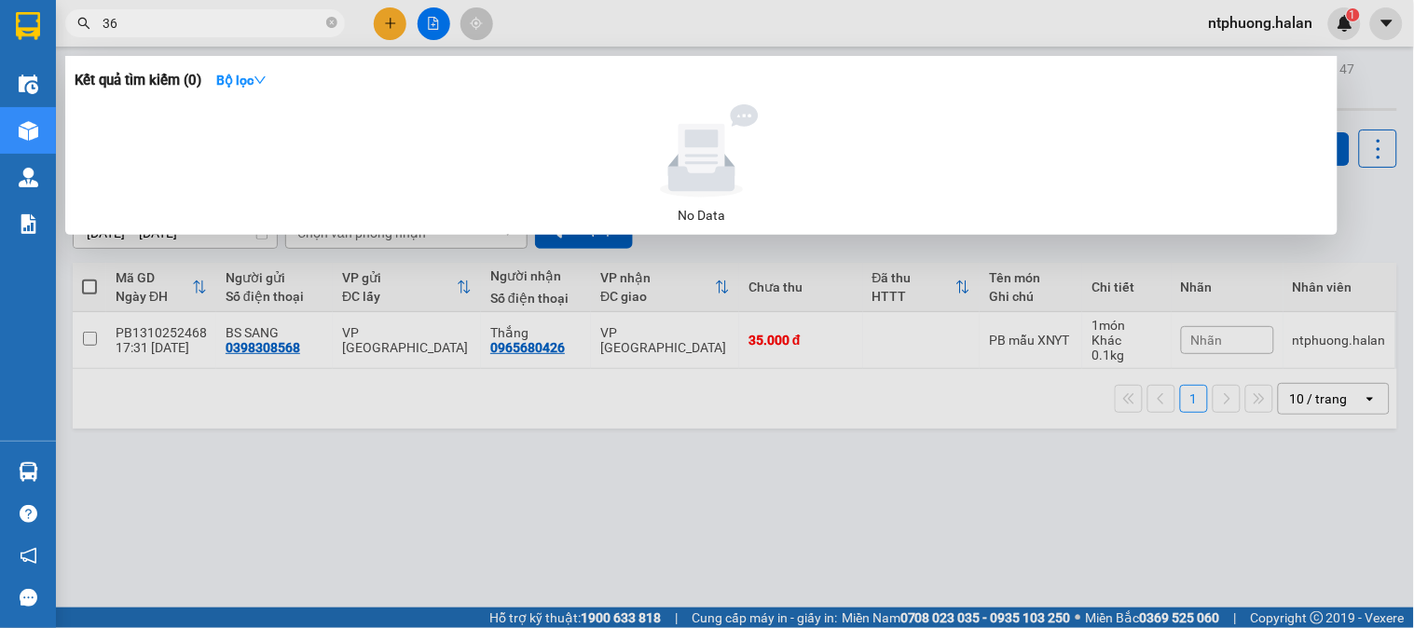
type input "3"
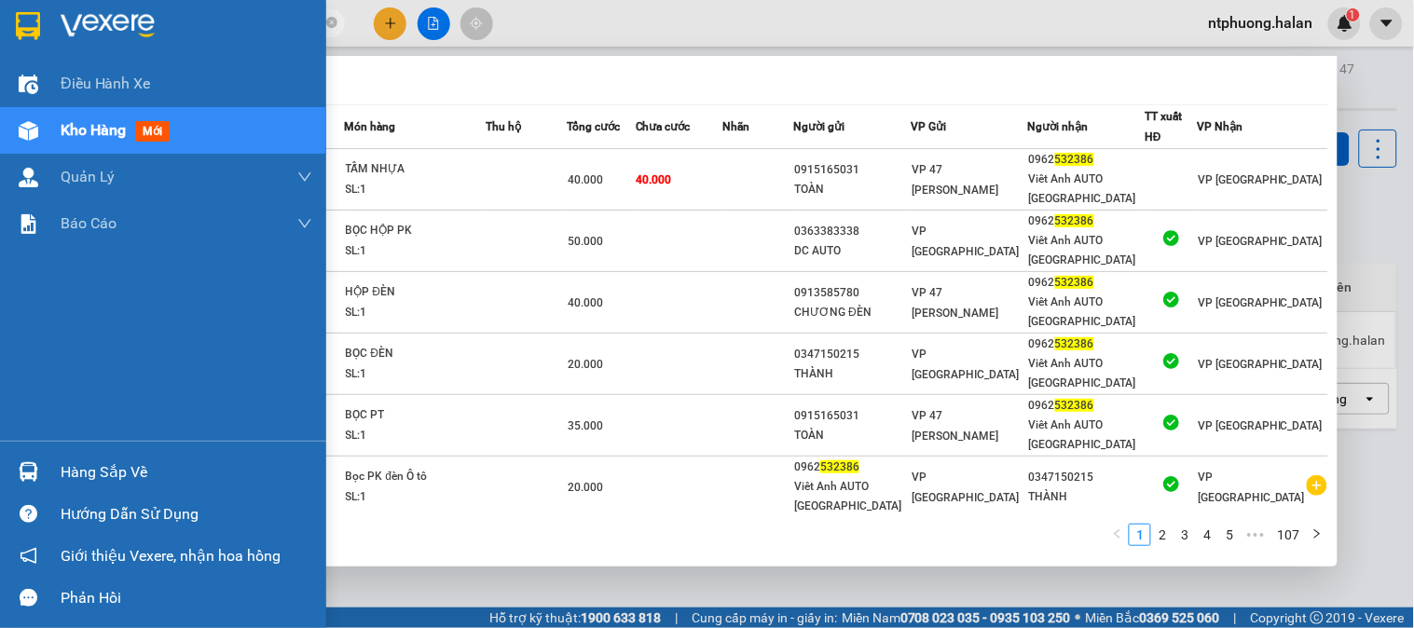
type input "532386"
click at [112, 472] on div "Hàng sắp về" at bounding box center [187, 473] width 252 height 28
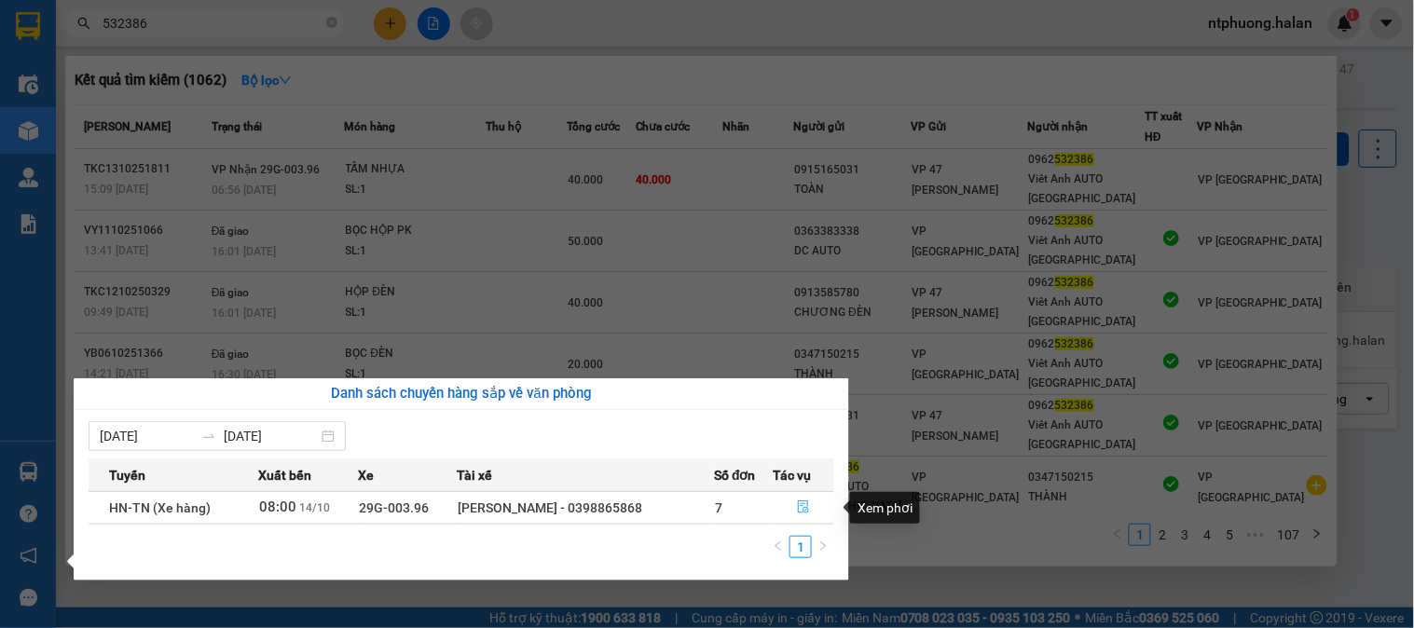
click at [806, 510] on icon "file-done" at bounding box center [803, 507] width 13 height 13
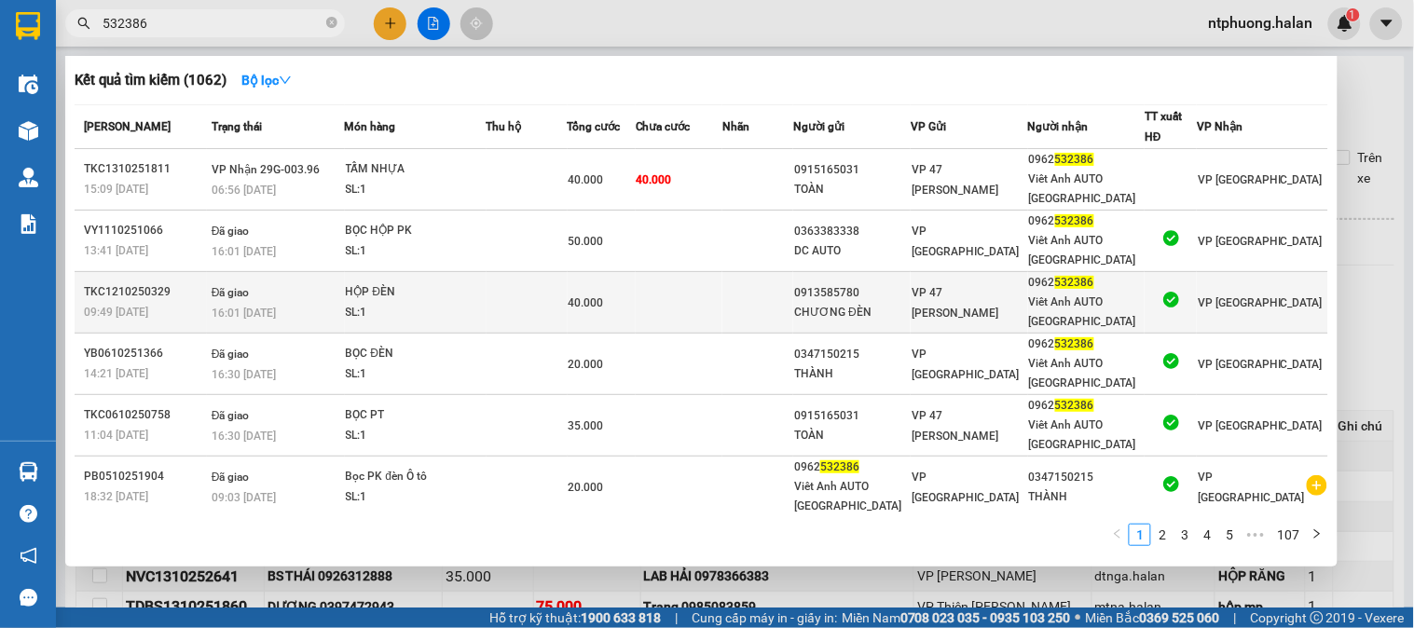
click at [723, 327] on td at bounding box center [679, 303] width 87 height 62
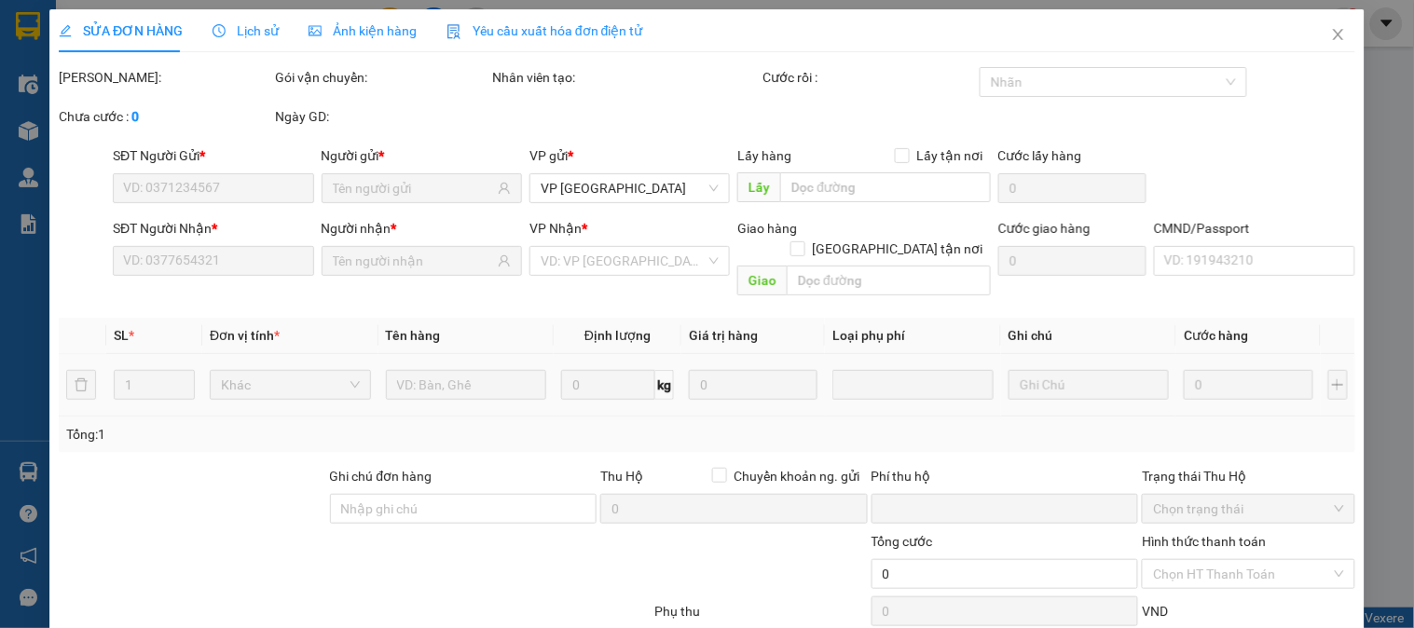
type input "0913585780"
type input "CHƯƠNG ĐÈN"
type input "0962532386"
type input "Viêt Anh AUTO [GEOGRAPHIC_DATA]"
type input "0"
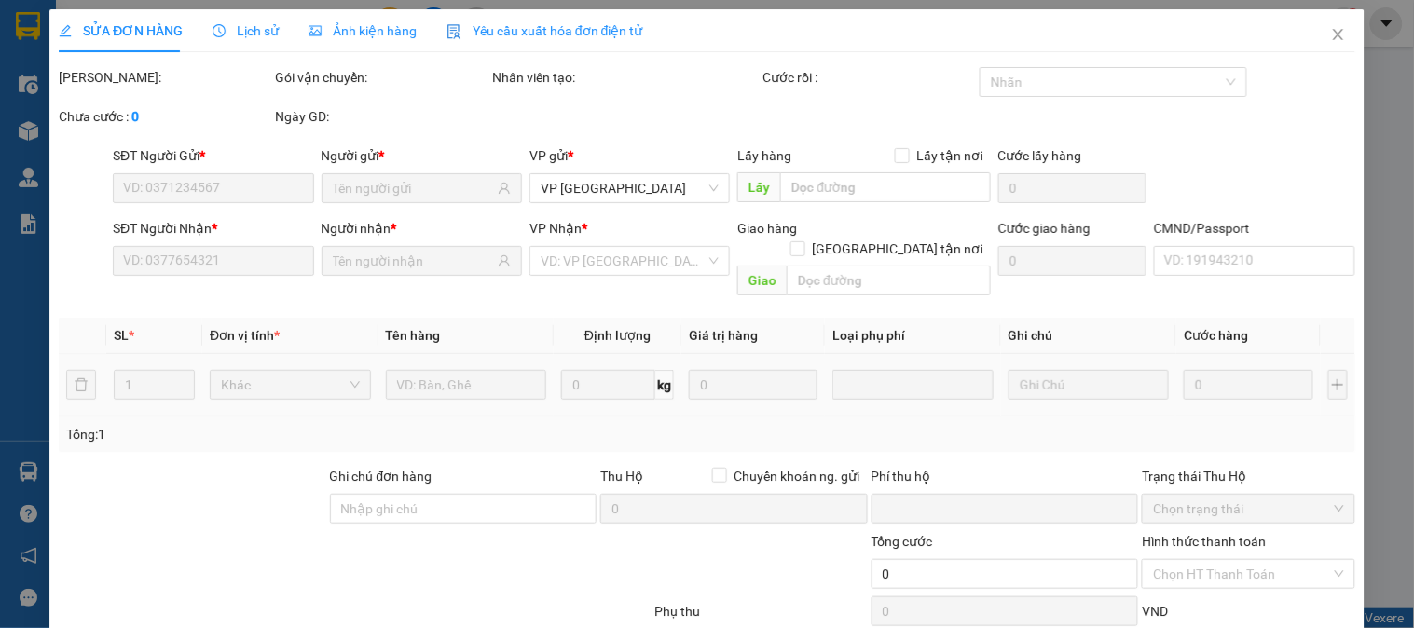
type input "40.000"
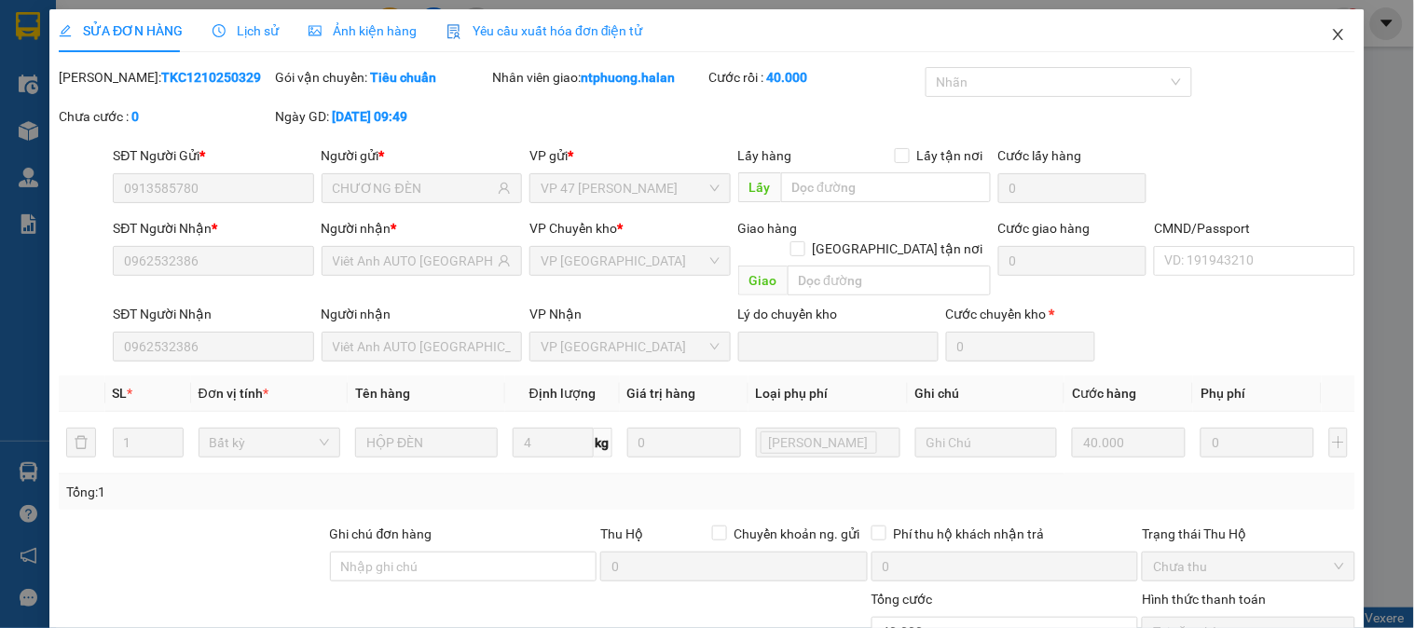
click at [1331, 37] on icon "close" at bounding box center [1338, 34] width 15 height 15
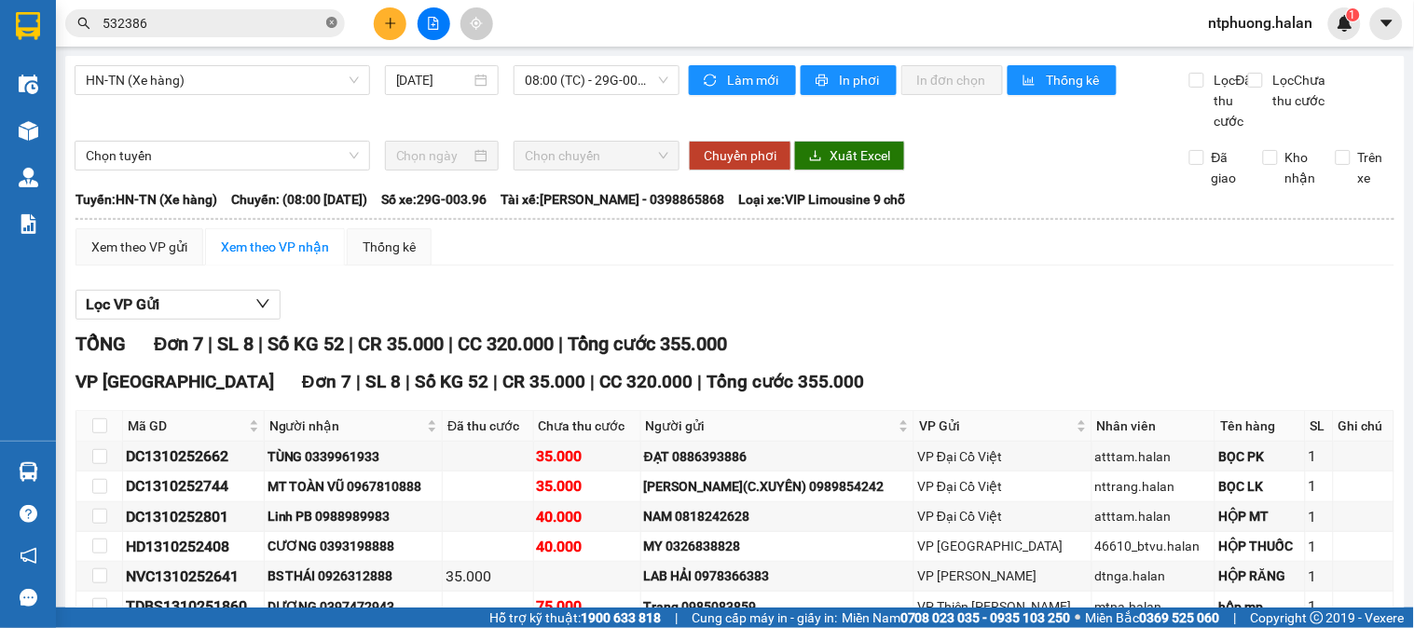
click at [331, 15] on span at bounding box center [331, 24] width 11 height 18
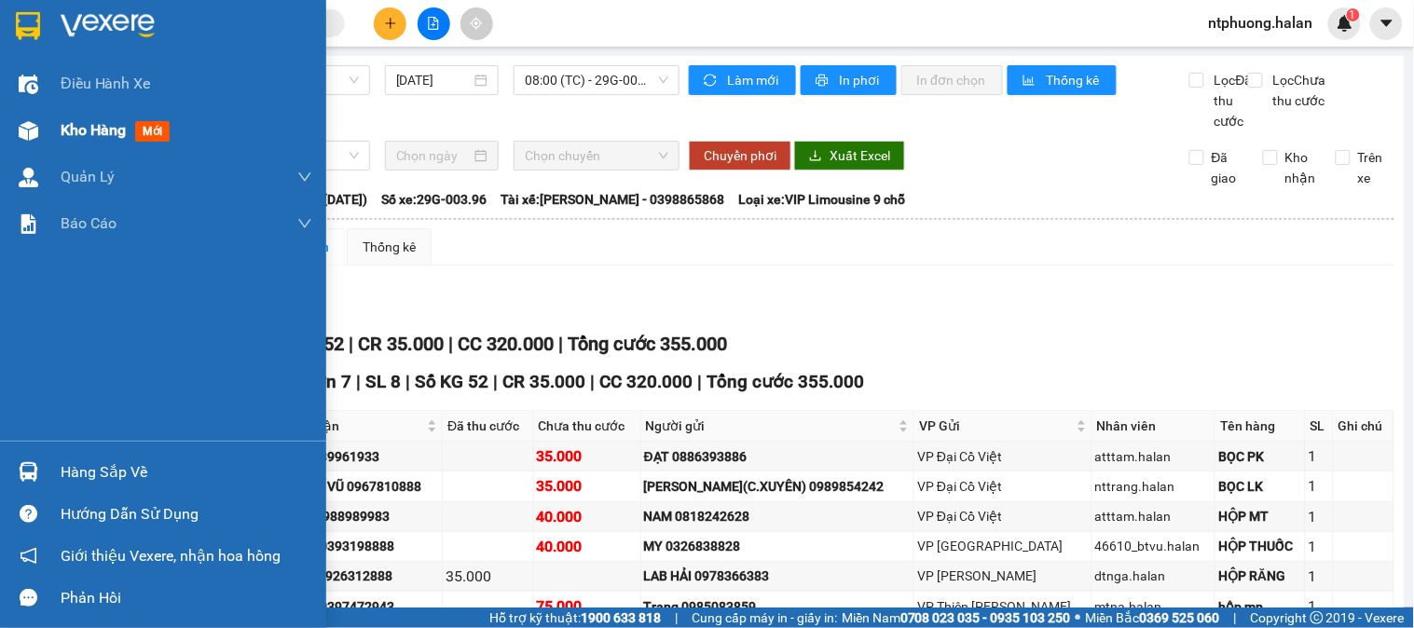
click at [105, 125] on span "Kho hàng" at bounding box center [93, 130] width 65 height 18
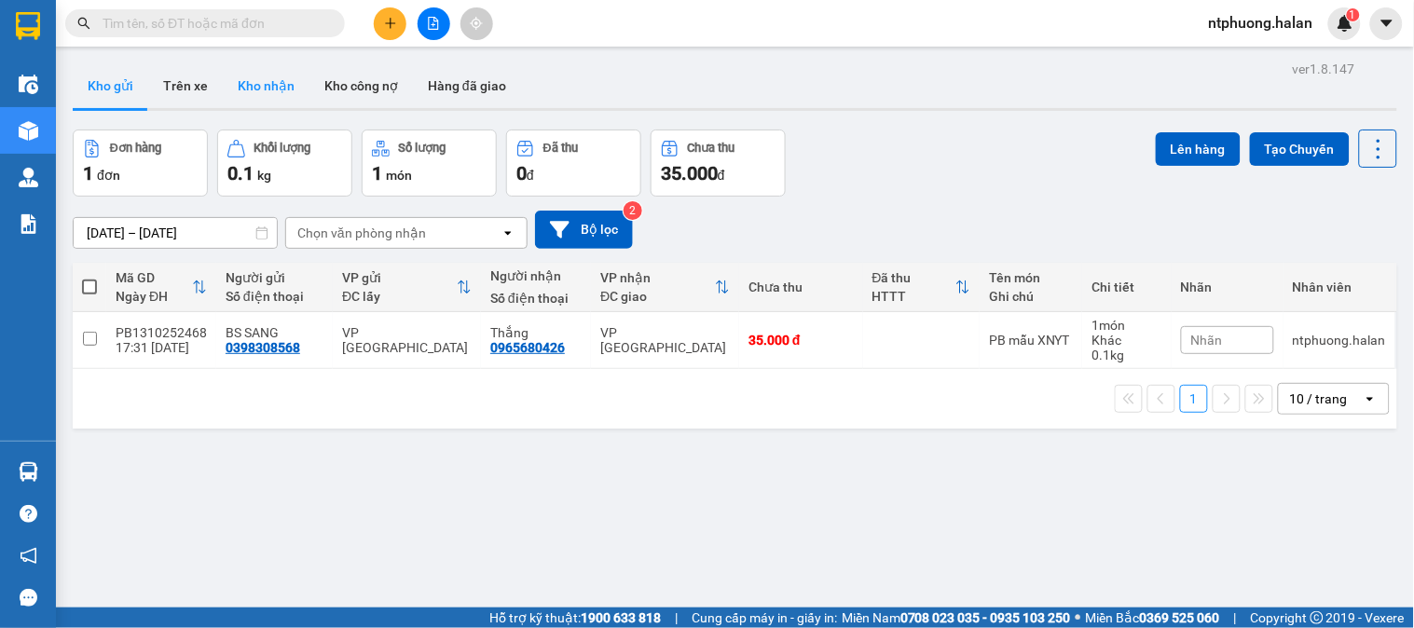
click at [255, 86] on button "Kho nhận" at bounding box center [266, 85] width 87 height 45
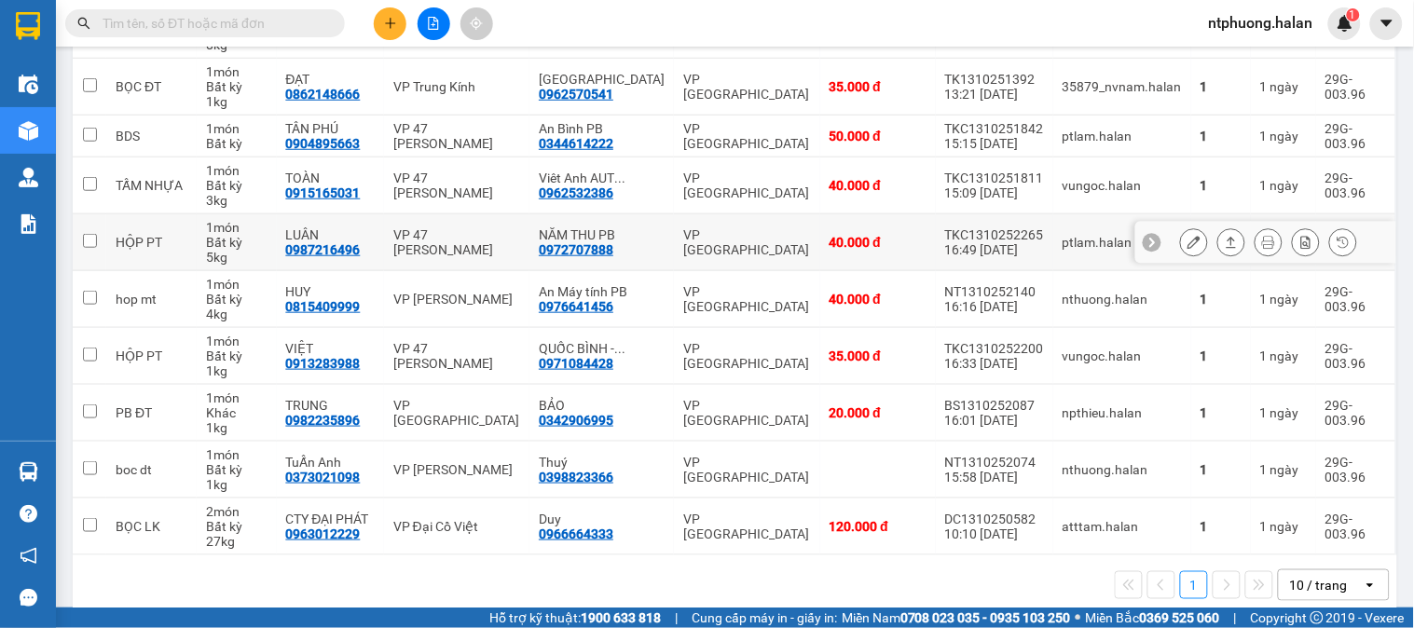
scroll to position [337, 0]
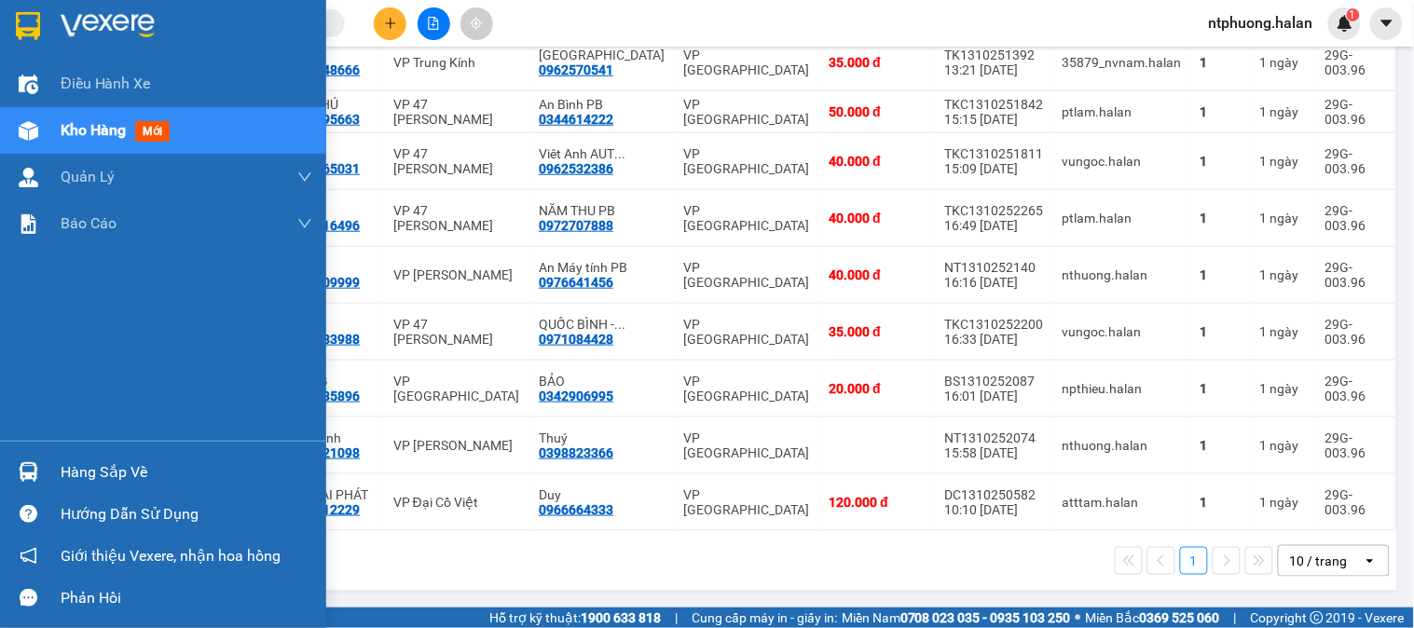
click at [63, 478] on div "Hàng sắp về" at bounding box center [187, 473] width 252 height 28
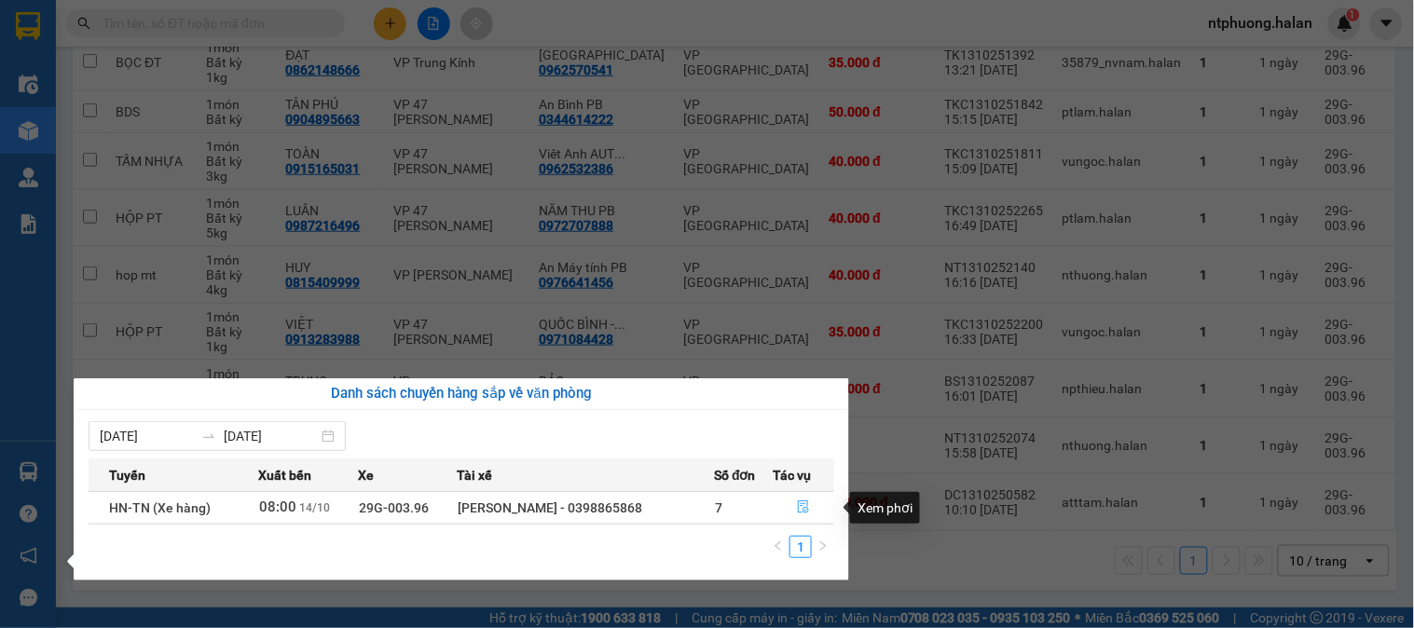
click at [805, 511] on icon "file-done" at bounding box center [803, 507] width 11 height 13
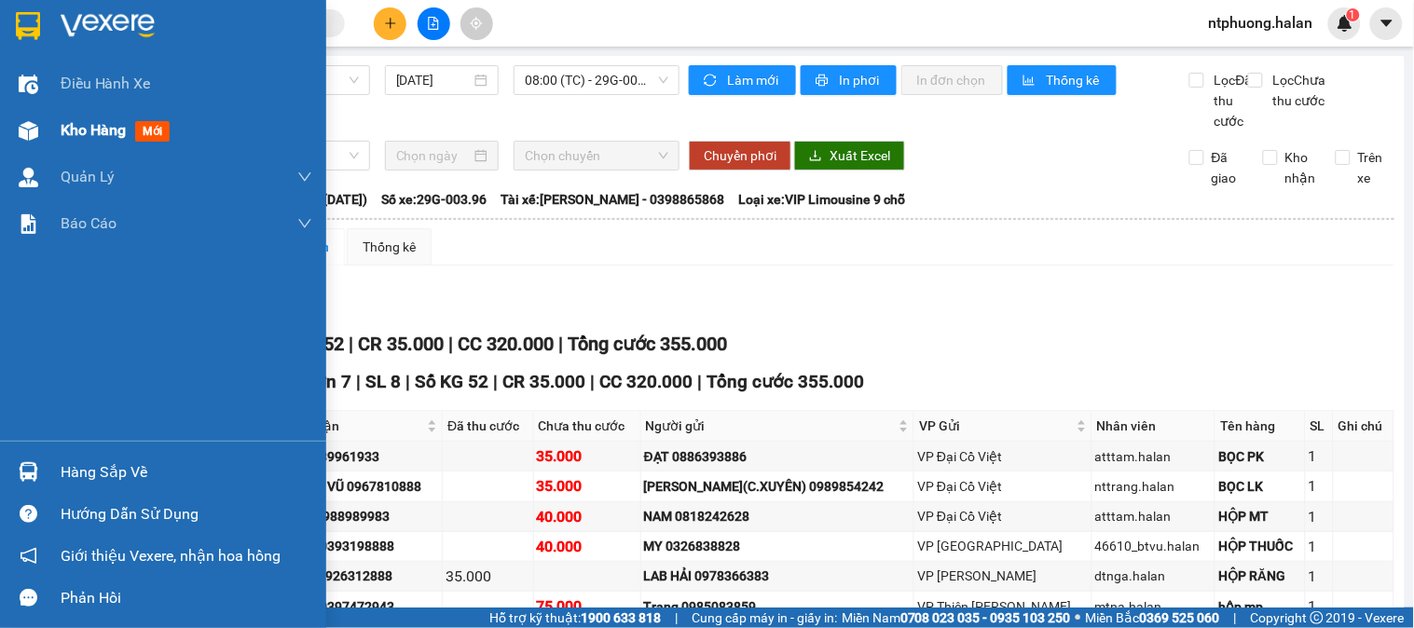
click at [90, 125] on span "Kho hàng" at bounding box center [93, 130] width 65 height 18
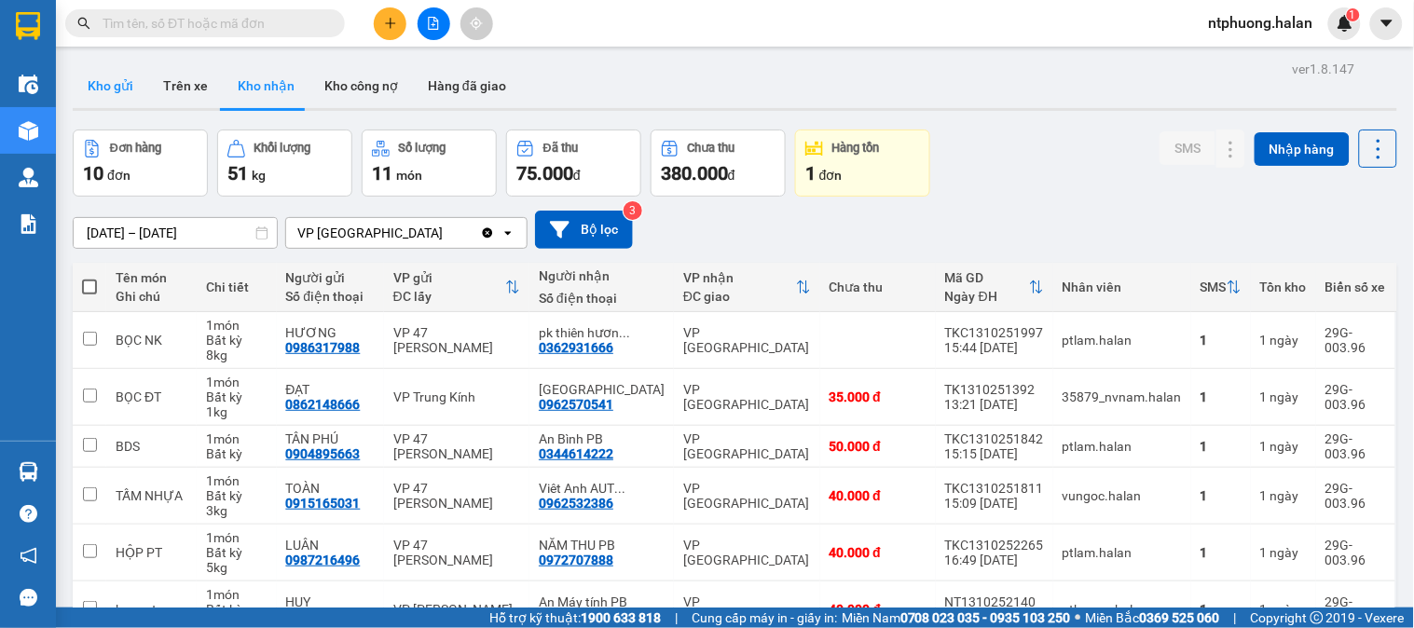
click at [109, 76] on button "Kho gửi" at bounding box center [111, 85] width 76 height 45
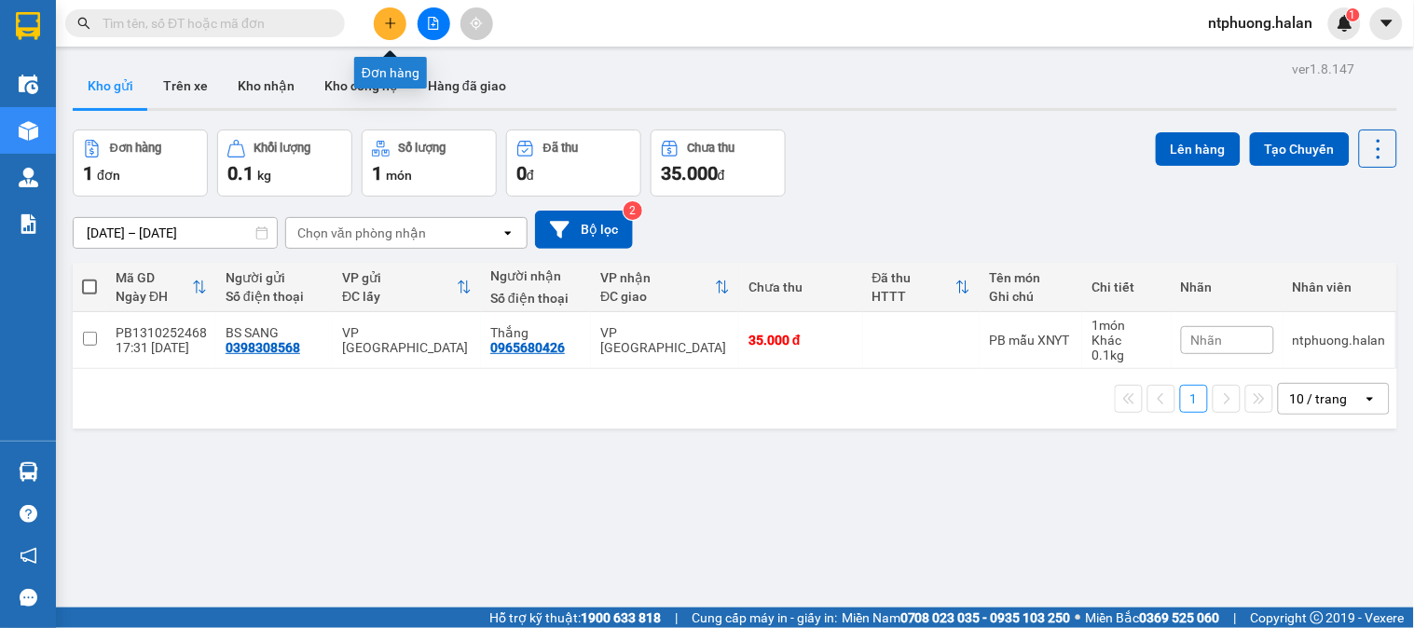
click at [384, 17] on icon "plus" at bounding box center [390, 23] width 13 height 13
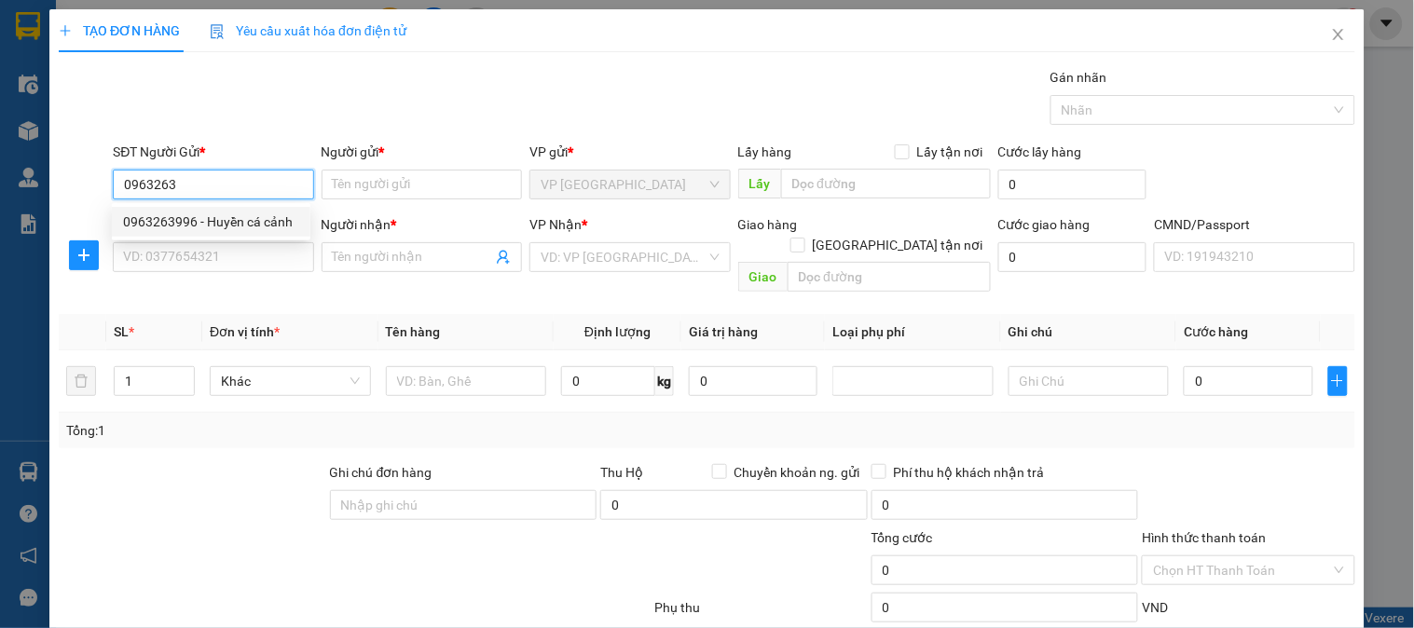
click at [238, 221] on div "0963263996 - Huyền cá cảnh" at bounding box center [211, 222] width 176 height 21
type input "0963263996"
type input "Huyền cá cảnh"
type input "0963263996"
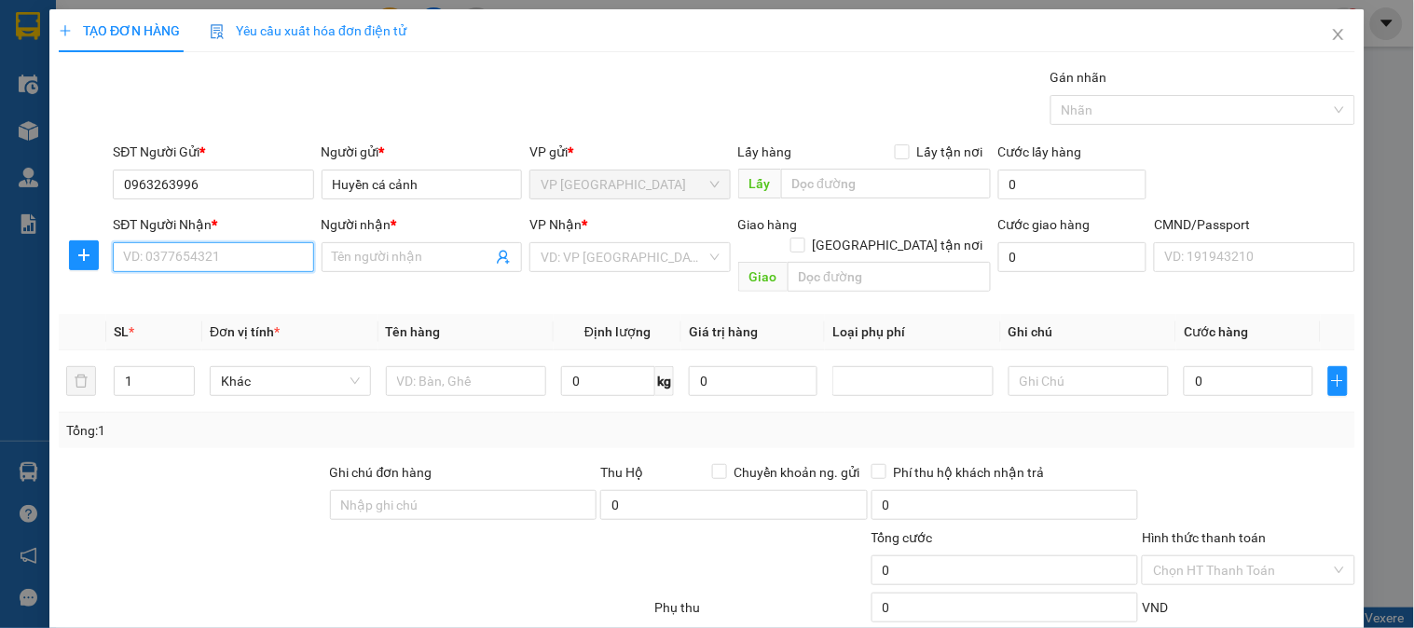
click at [233, 254] on input "SĐT Người Nhận *" at bounding box center [213, 257] width 200 height 30
click at [170, 301] on div "0848416999 - [PERSON_NAME]" at bounding box center [215, 294] width 184 height 21
type input "0848416999"
type input "[PERSON_NAME]"
checkbox input "true"
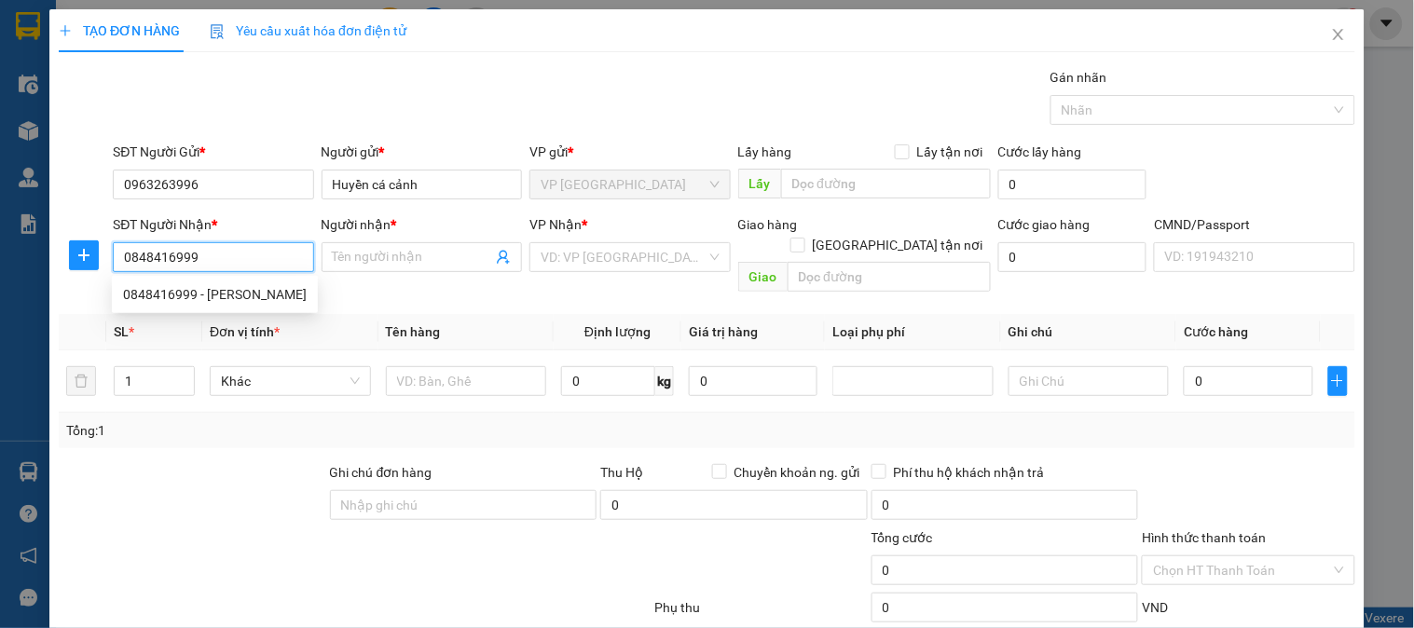
type input "88 VƯỜN CAM, [GEOGRAPHIC_DATA], [GEOGRAPHIC_DATA], [GEOGRAPHIC_DATA]"
type input "55.000"
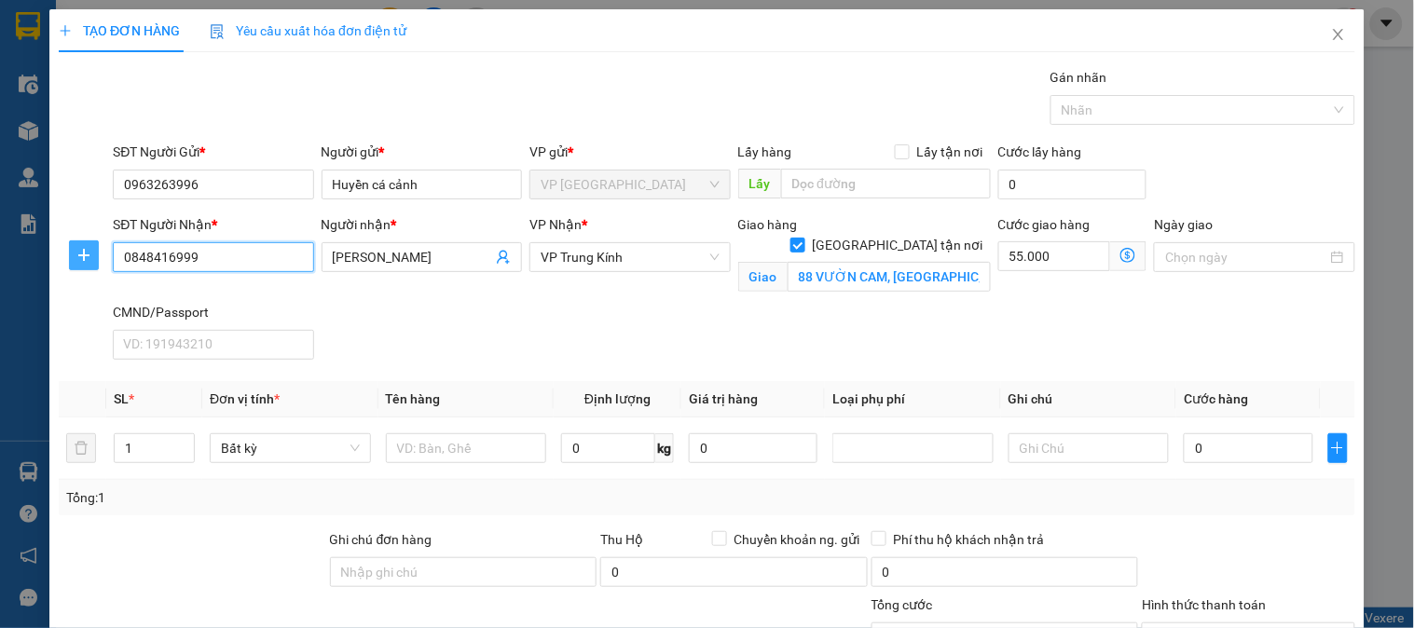
type input "0848416999"
click at [85, 257] on icon "plus" at bounding box center [83, 255] width 15 height 15
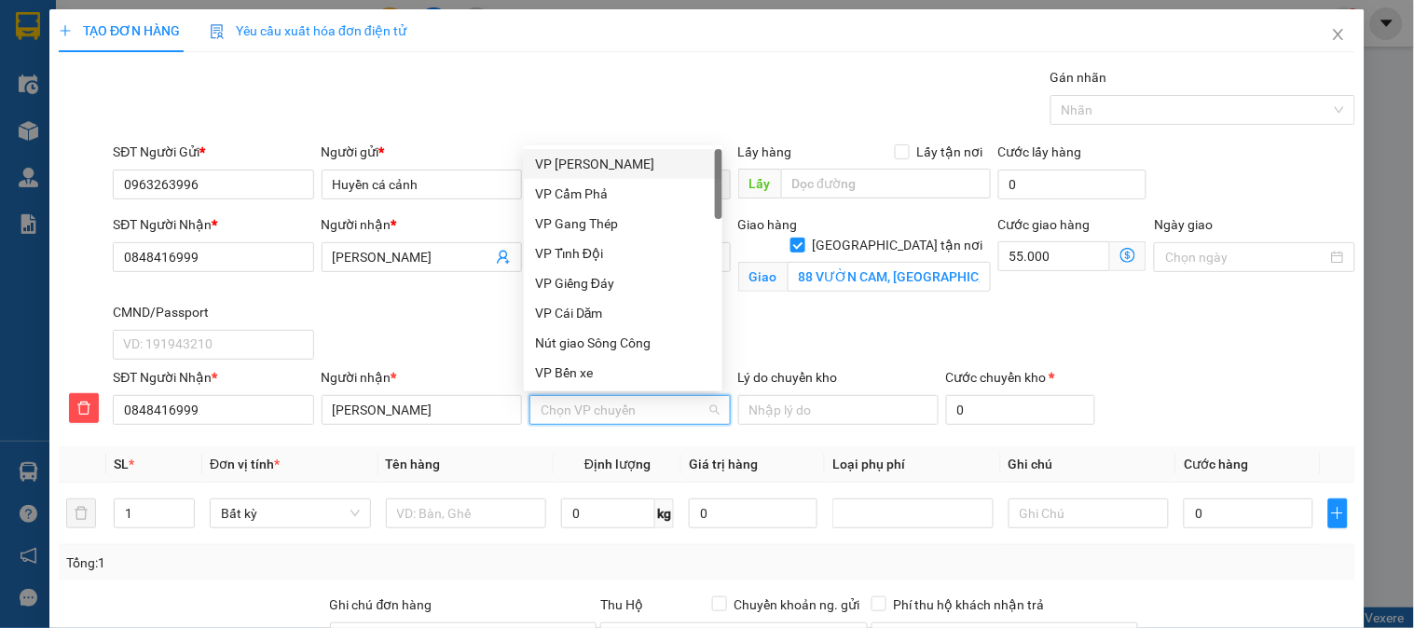
click at [609, 406] on input "VP nhận *" at bounding box center [623, 410] width 165 height 28
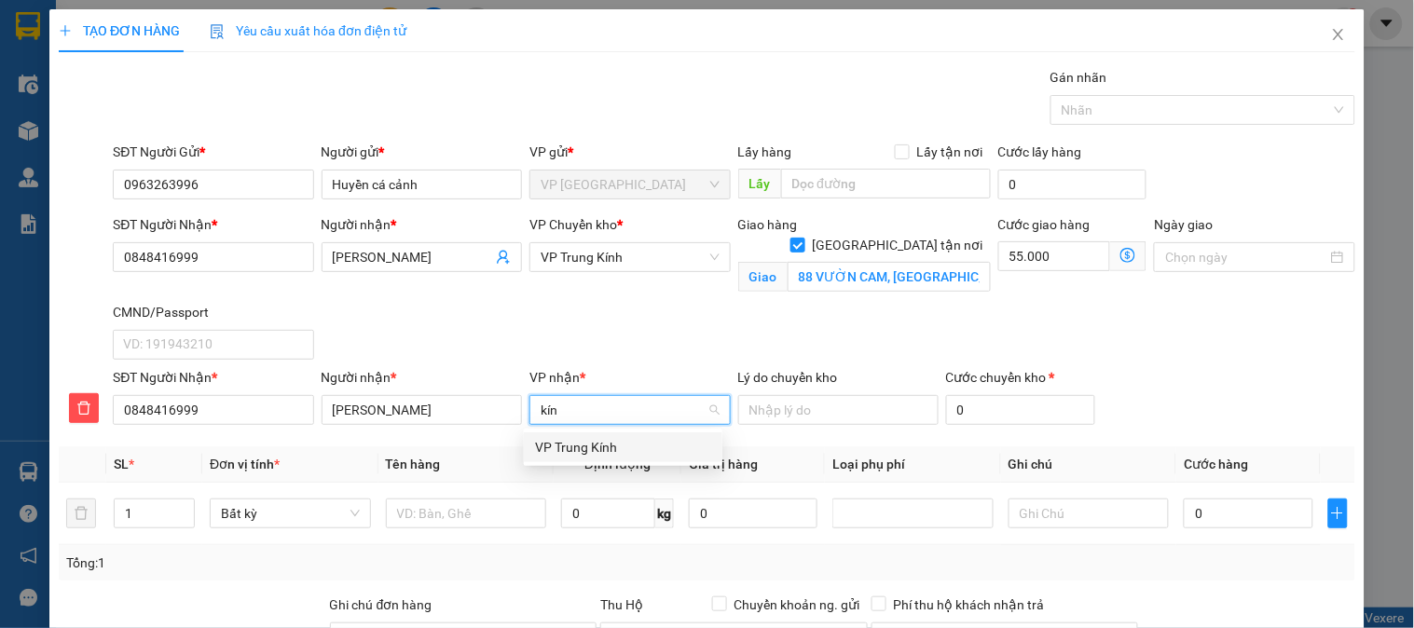
type input "kính"
click at [592, 444] on div "VP Trung Kính" at bounding box center [623, 447] width 176 height 21
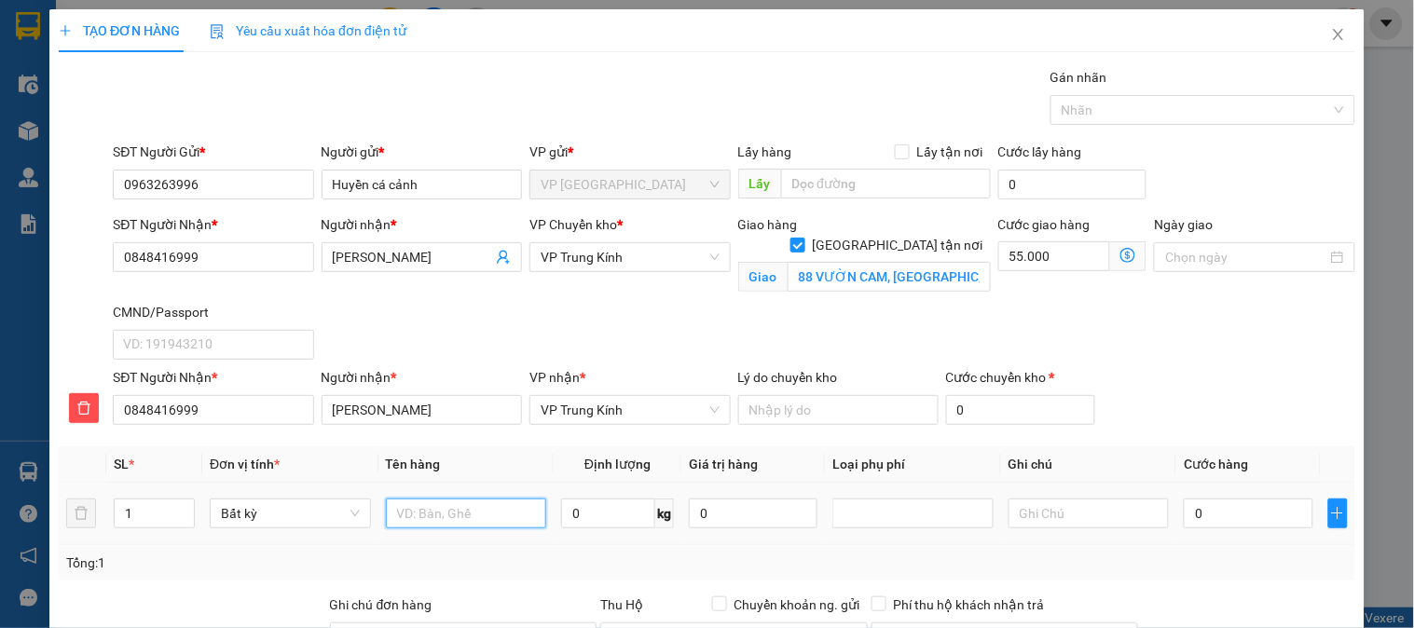
click at [473, 502] on input "text" at bounding box center [466, 514] width 161 height 30
type input "Thùng Xốp cá cảnh"
click at [588, 507] on input "0" at bounding box center [608, 514] width 94 height 30
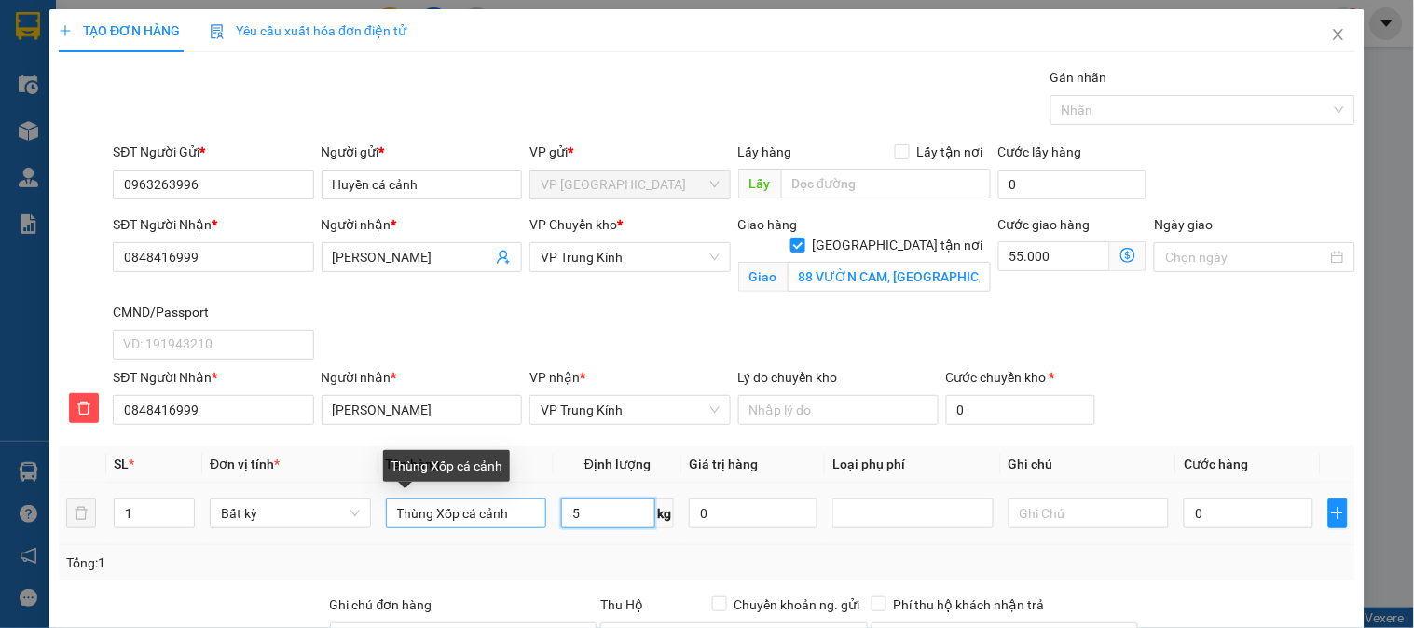
scroll to position [252, 0]
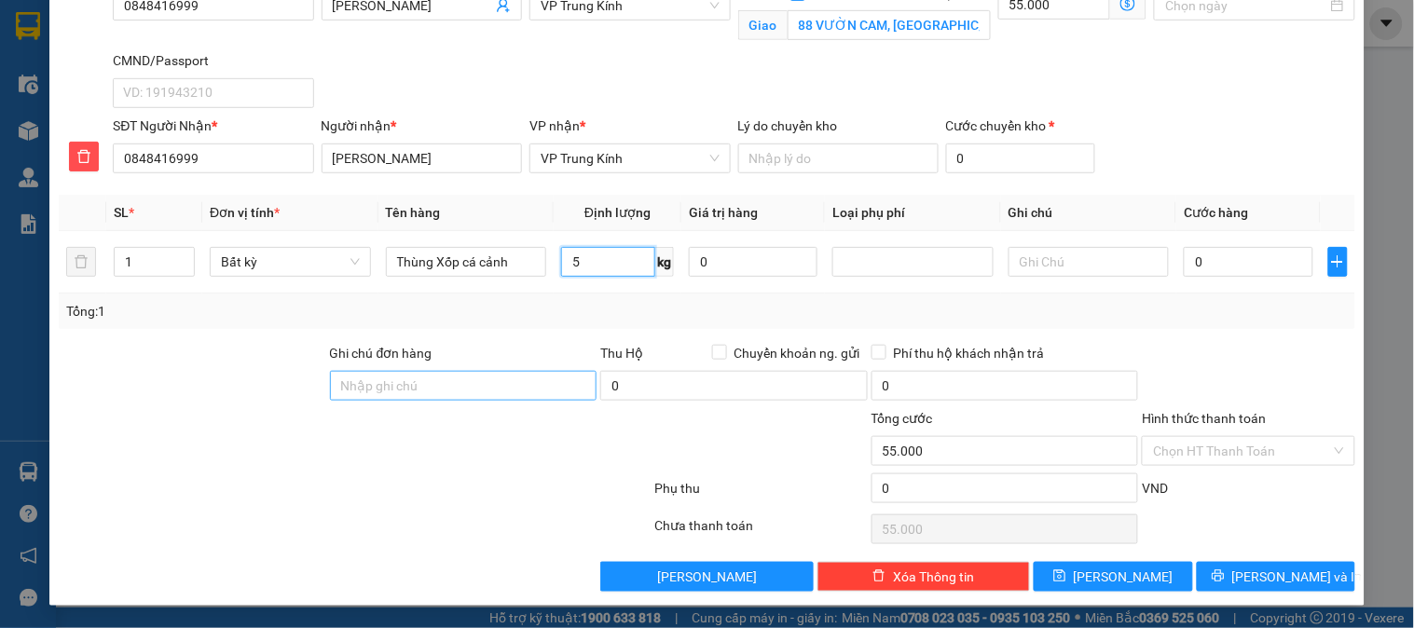
type input "5"
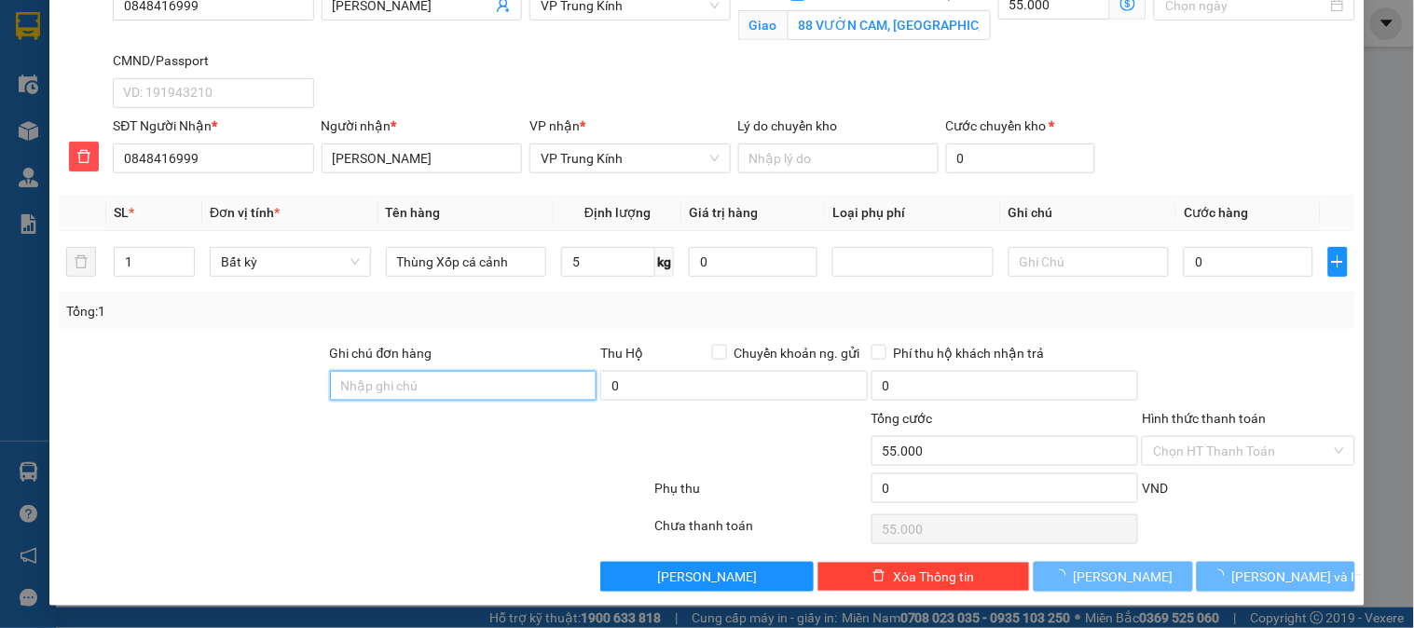
click at [424, 384] on input "Ghi chú đơn hàng" at bounding box center [464, 386] width 268 height 30
type input "40.000"
type input "95.000"
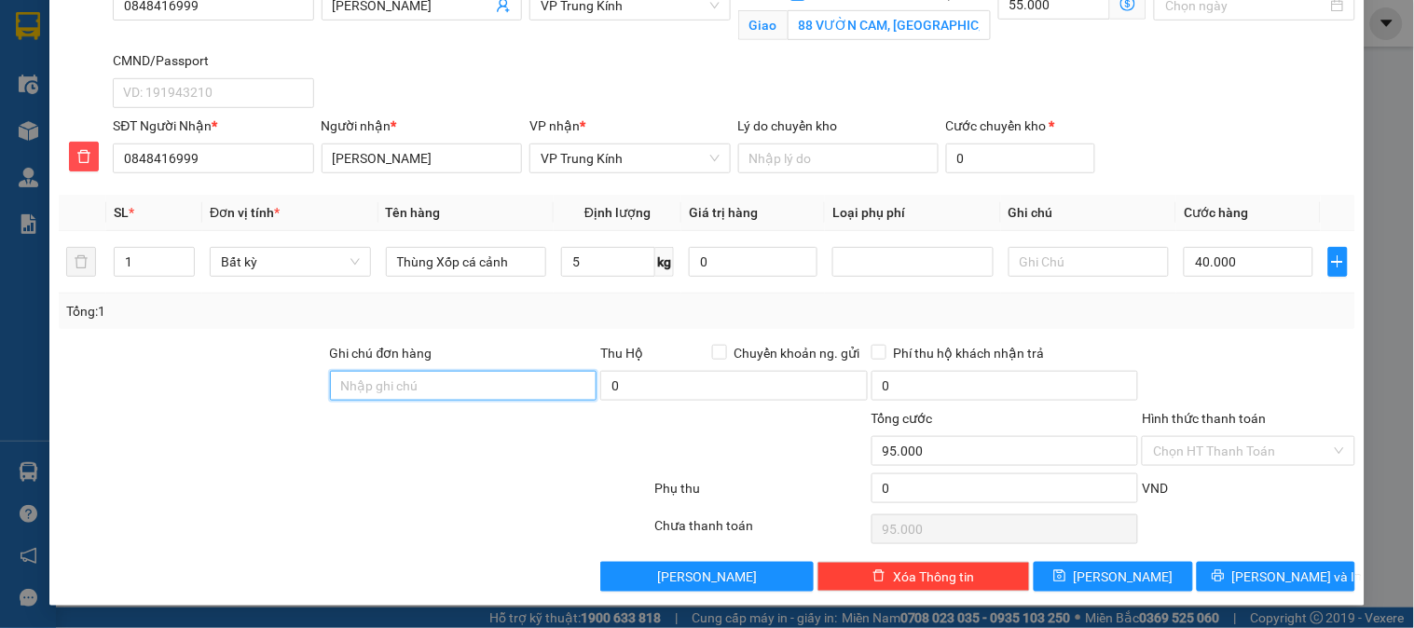
type input "Khách cần gấp"
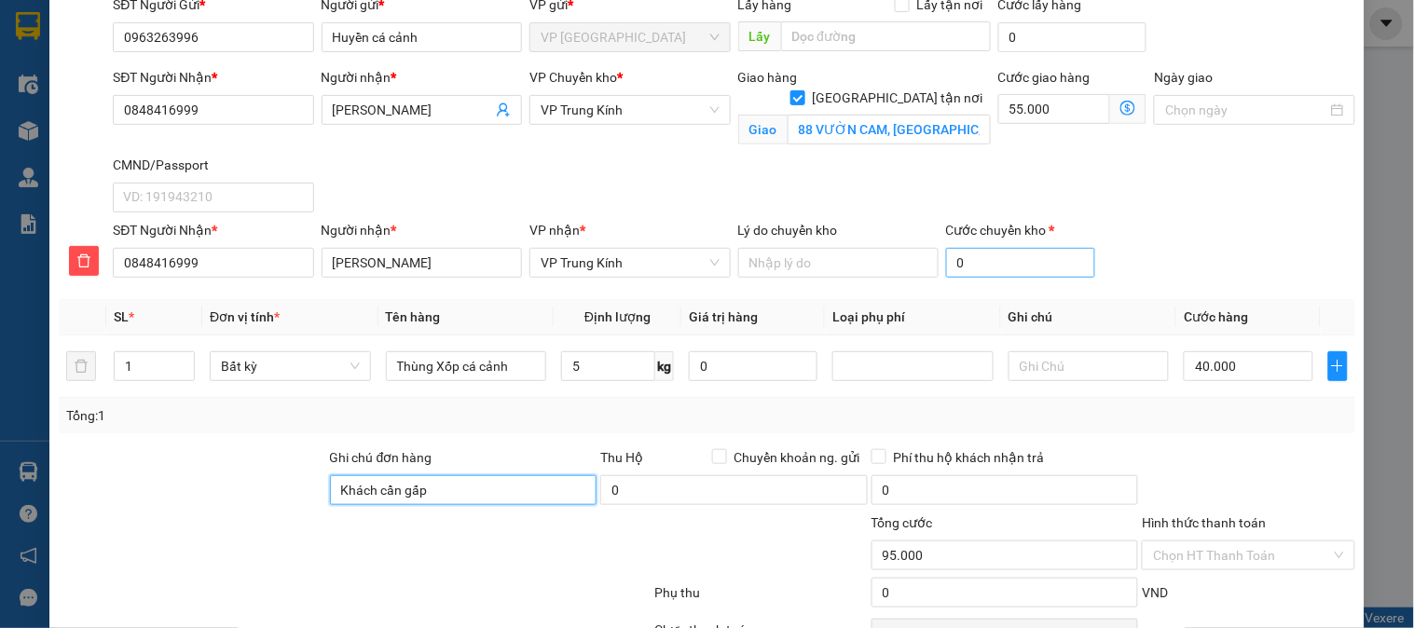
scroll to position [0, 0]
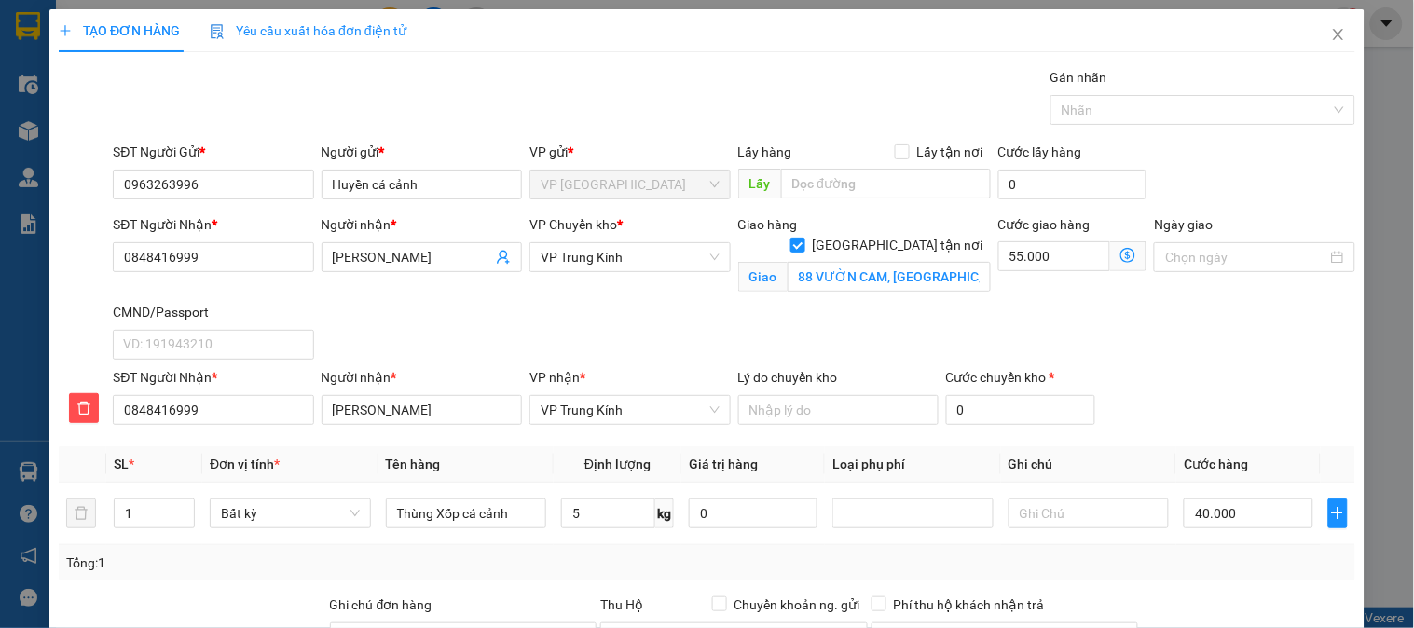
click at [1121, 258] on icon "dollar-circle" at bounding box center [1128, 255] width 15 height 15
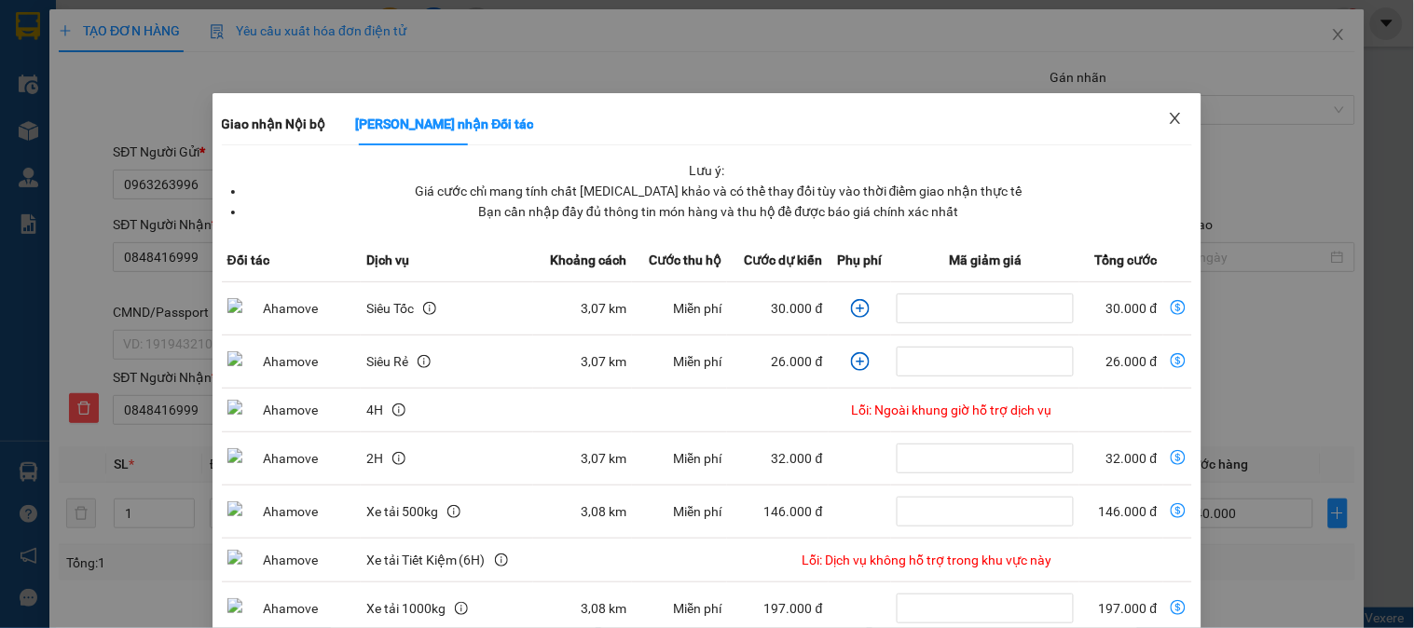
click at [1168, 122] on icon "close" at bounding box center [1175, 118] width 15 height 15
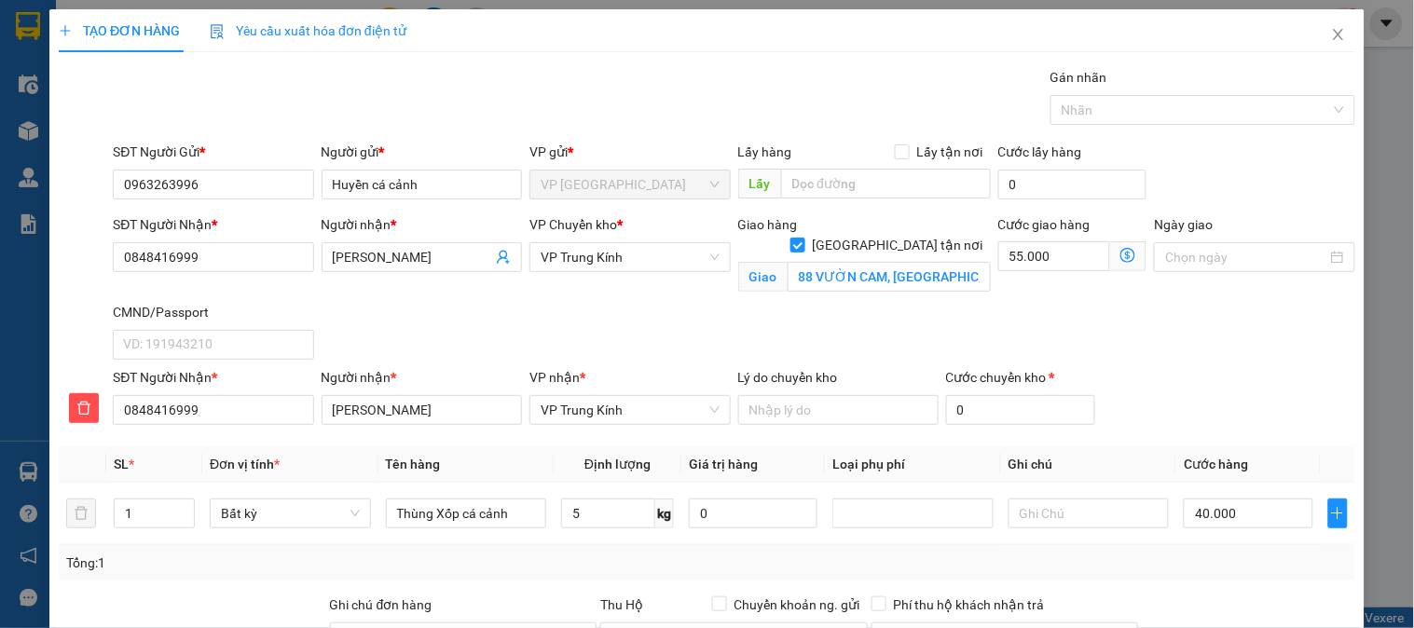
click at [1121, 261] on icon "dollar-circle" at bounding box center [1128, 255] width 15 height 15
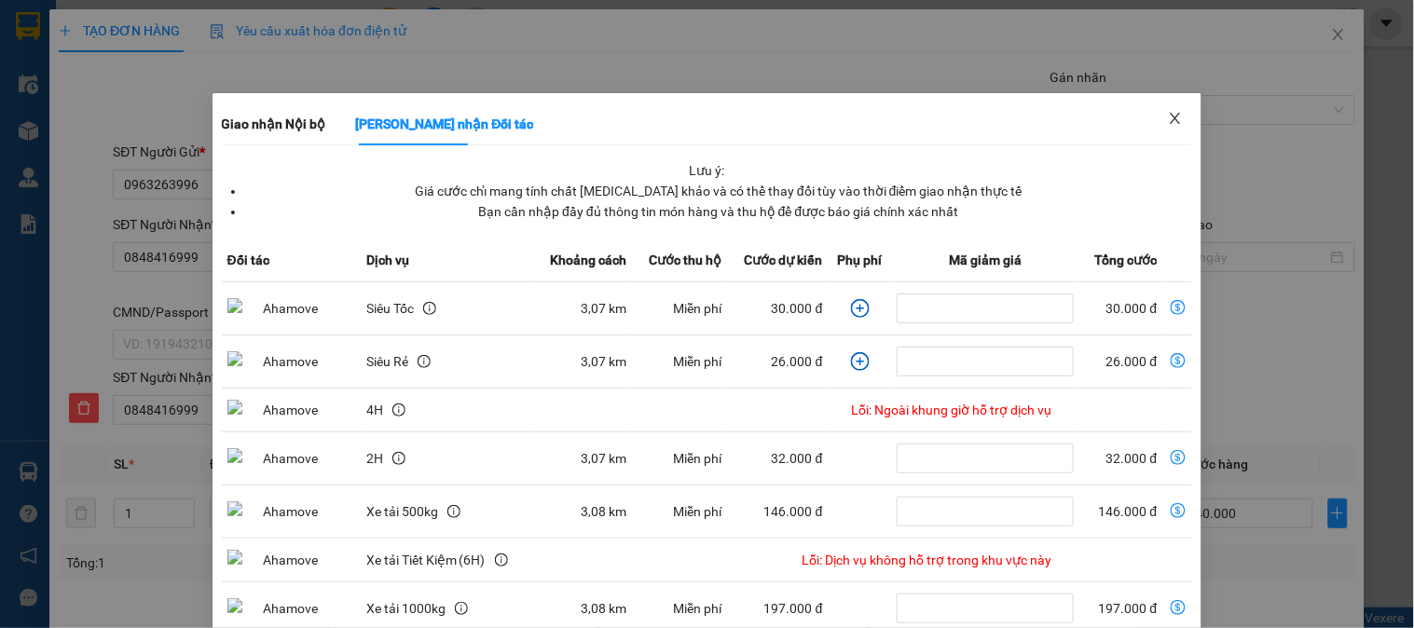
click at [1171, 117] on icon "close" at bounding box center [1176, 118] width 10 height 11
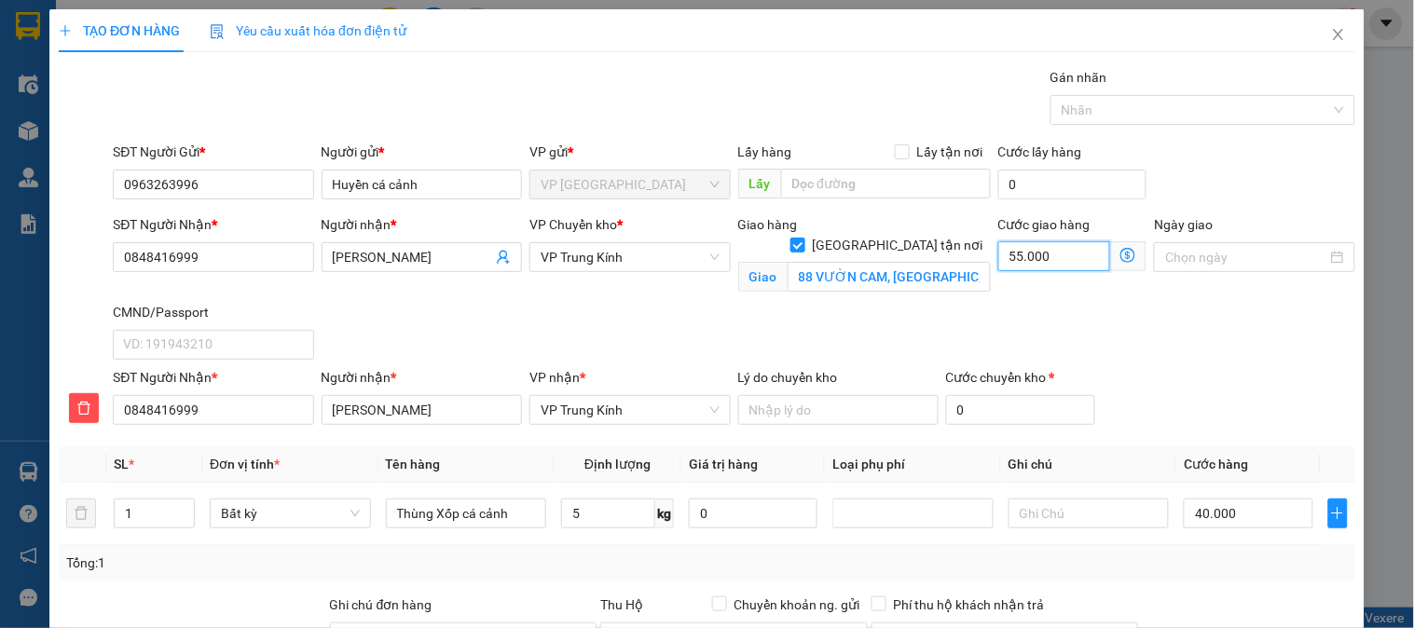
click at [1068, 264] on input "55.000" at bounding box center [1054, 256] width 113 height 30
type input "40.004"
type input "4"
type input "40.045"
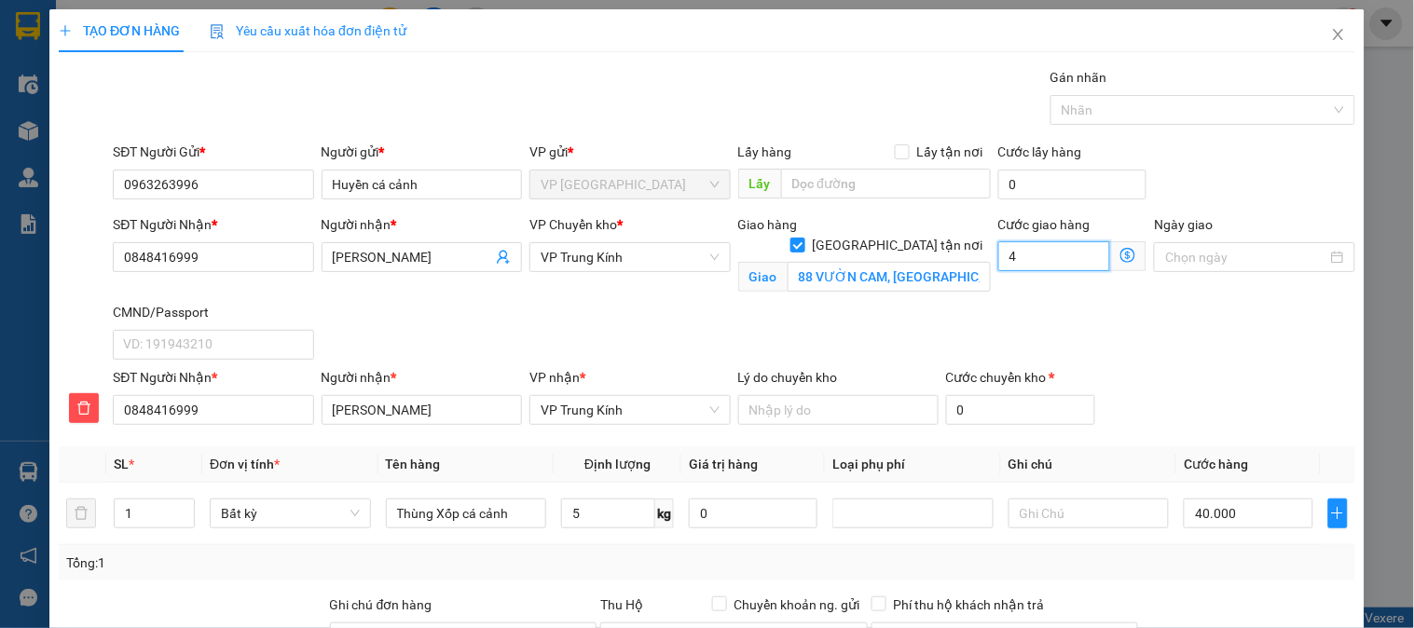
type input "40.045"
type input "45.000"
type input "85.000"
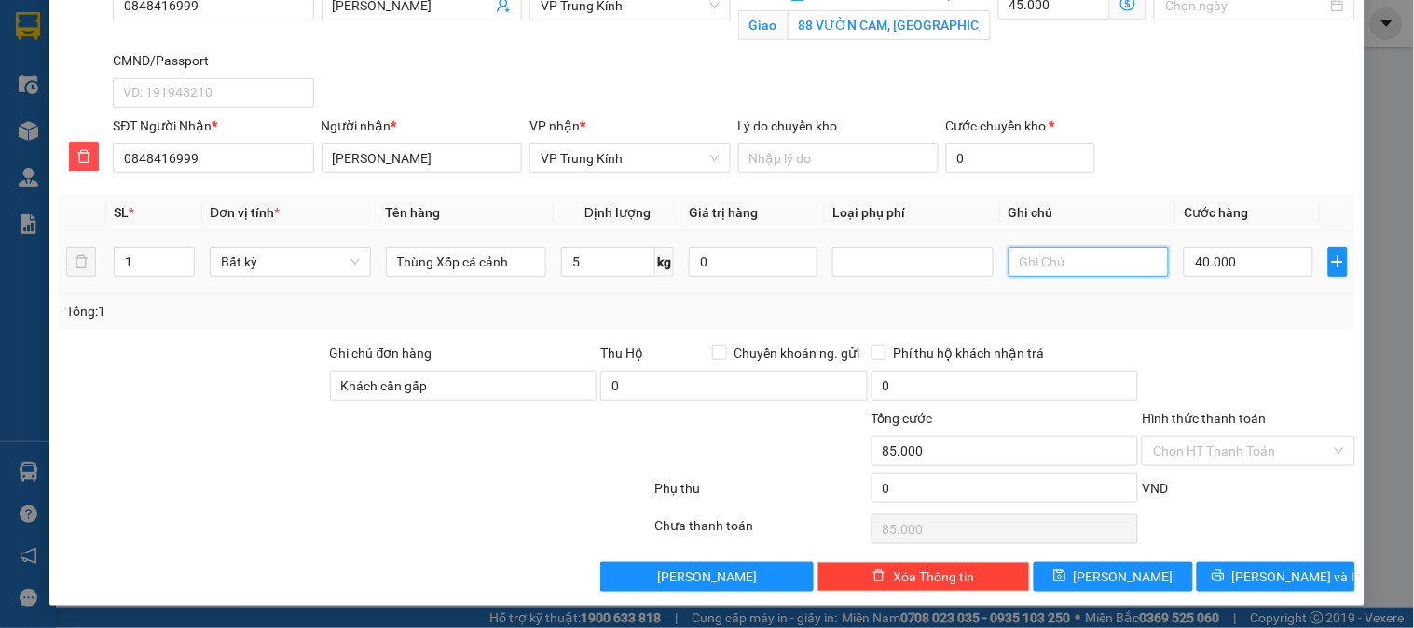
click at [1053, 272] on input "text" at bounding box center [1089, 262] width 161 height 30
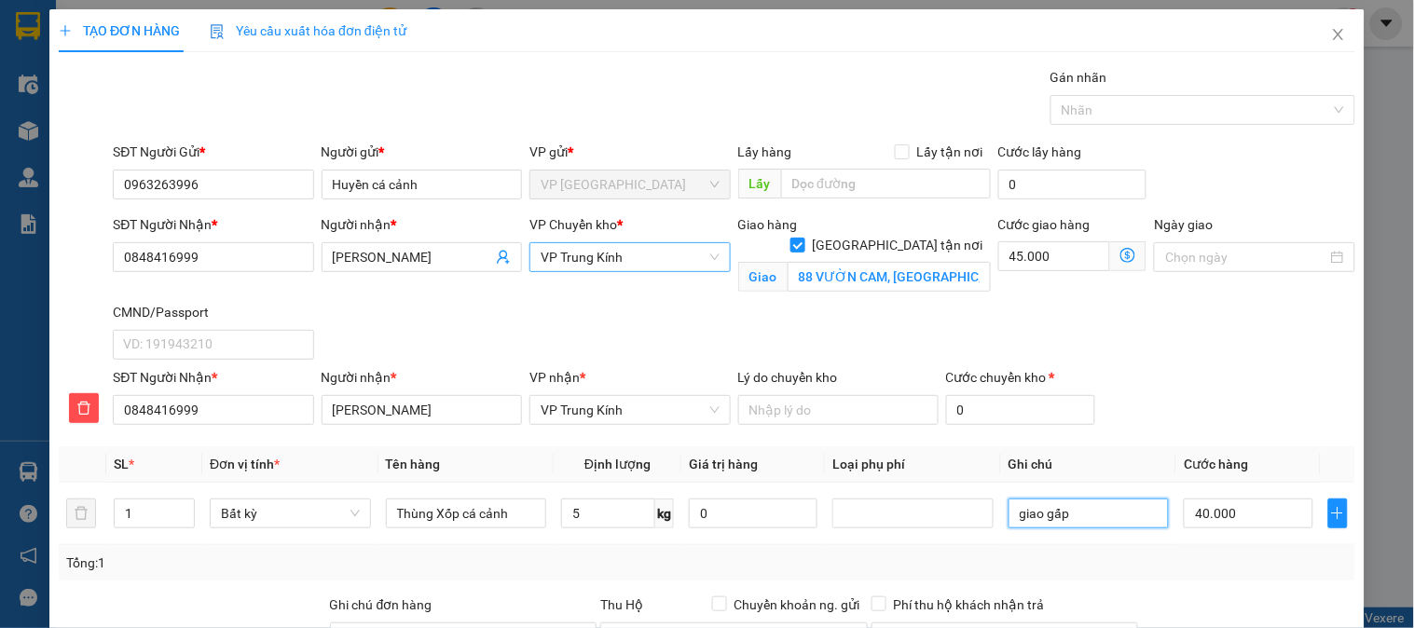
click at [664, 255] on span "VP Trung Kính" at bounding box center [630, 257] width 178 height 28
type input "giao gấp"
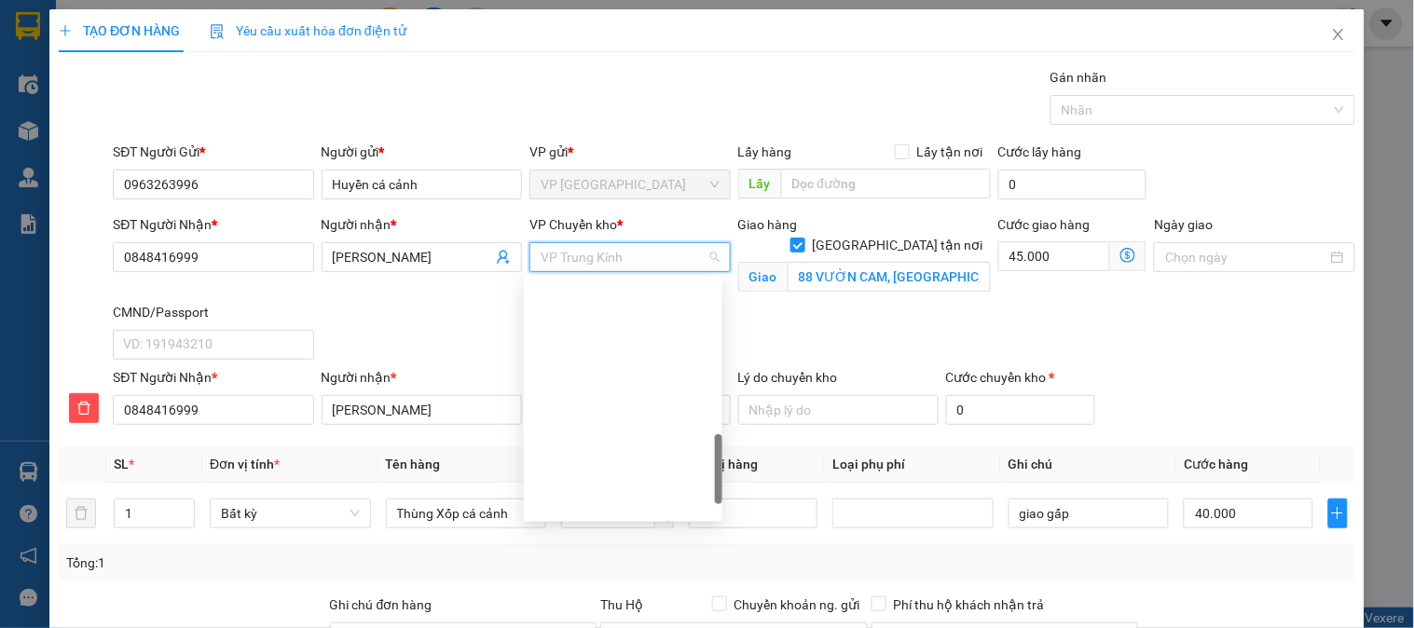
scroll to position [648, 0]
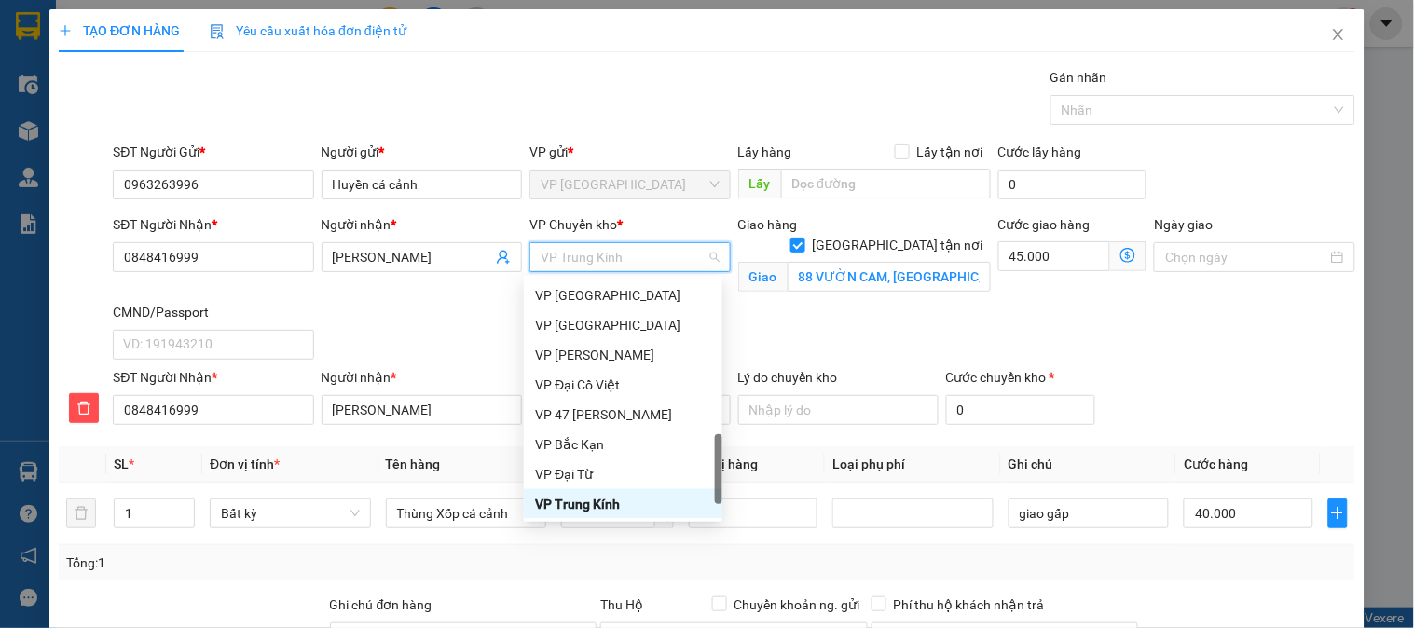
type input "b"
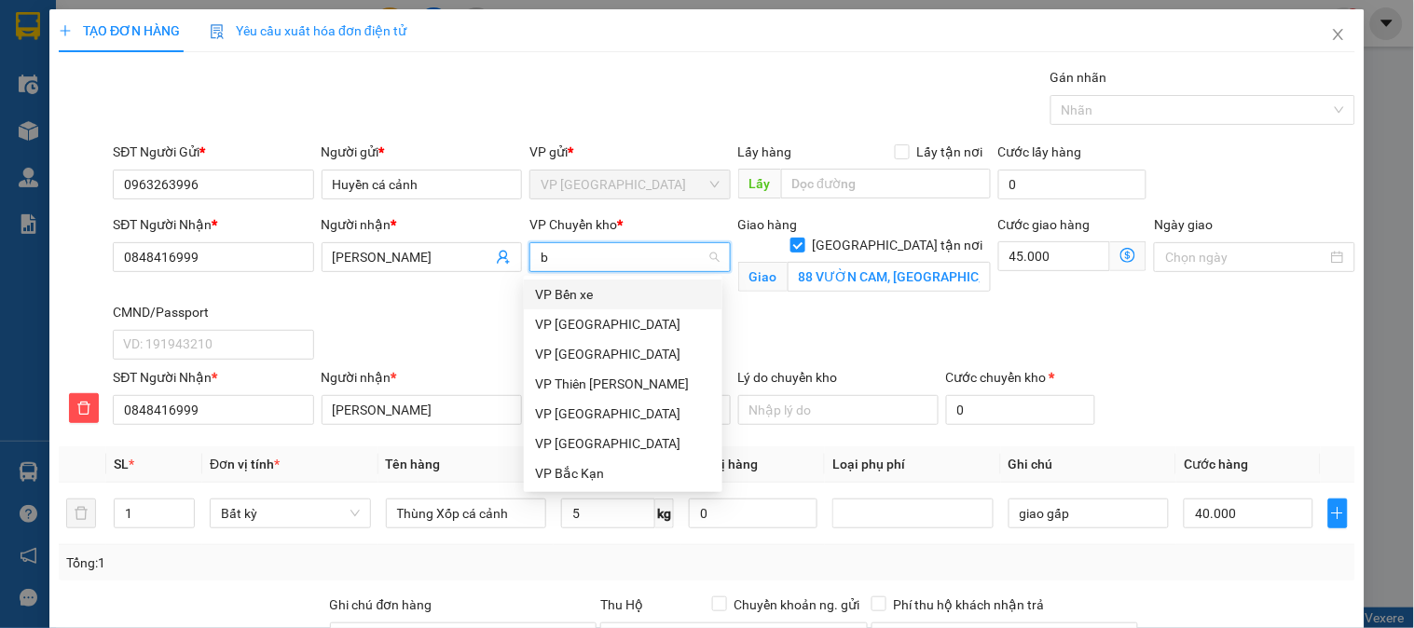
scroll to position [0, 0]
click at [572, 328] on div "VP [GEOGRAPHIC_DATA]" at bounding box center [623, 324] width 176 height 21
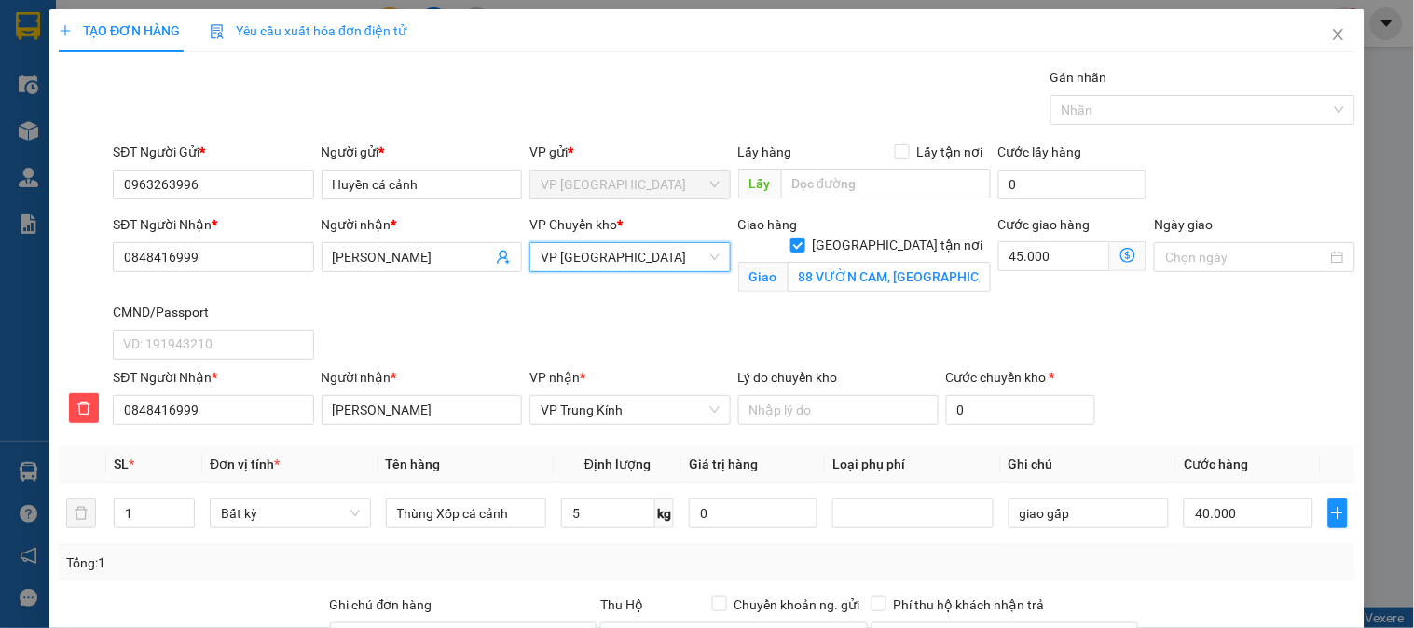
scroll to position [252, 0]
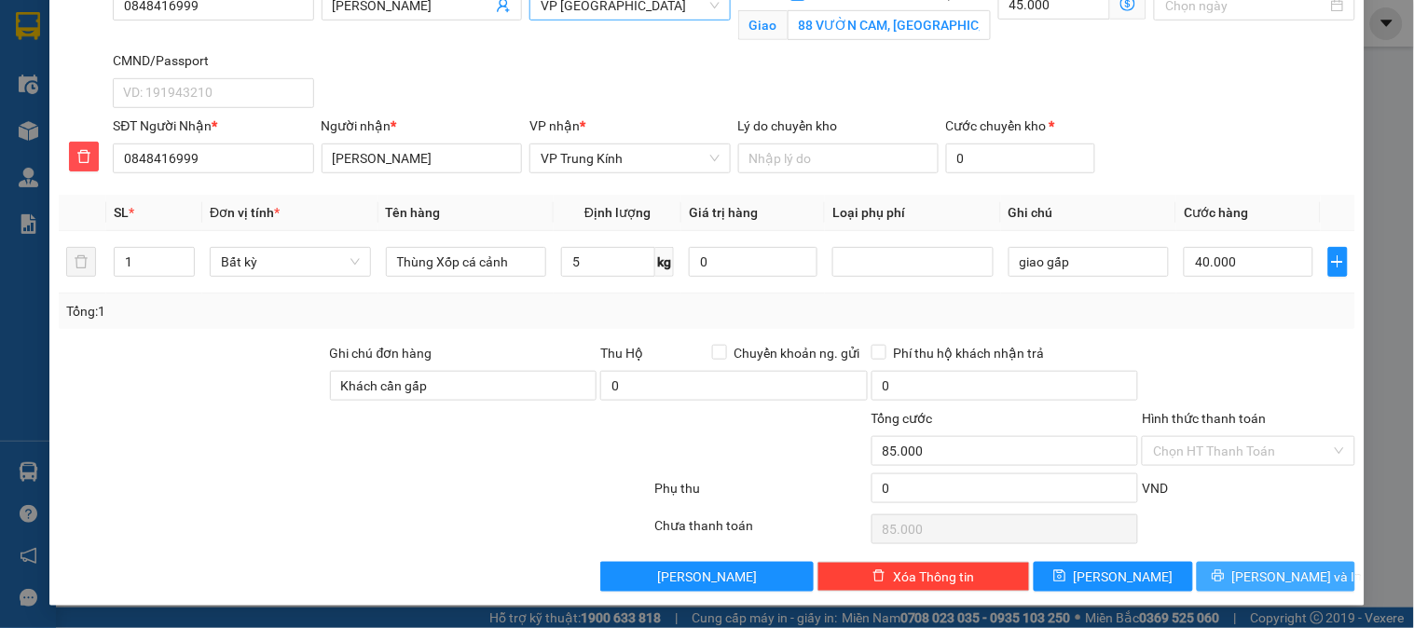
click at [1233, 566] on button "[PERSON_NAME] và In" at bounding box center [1276, 577] width 158 height 30
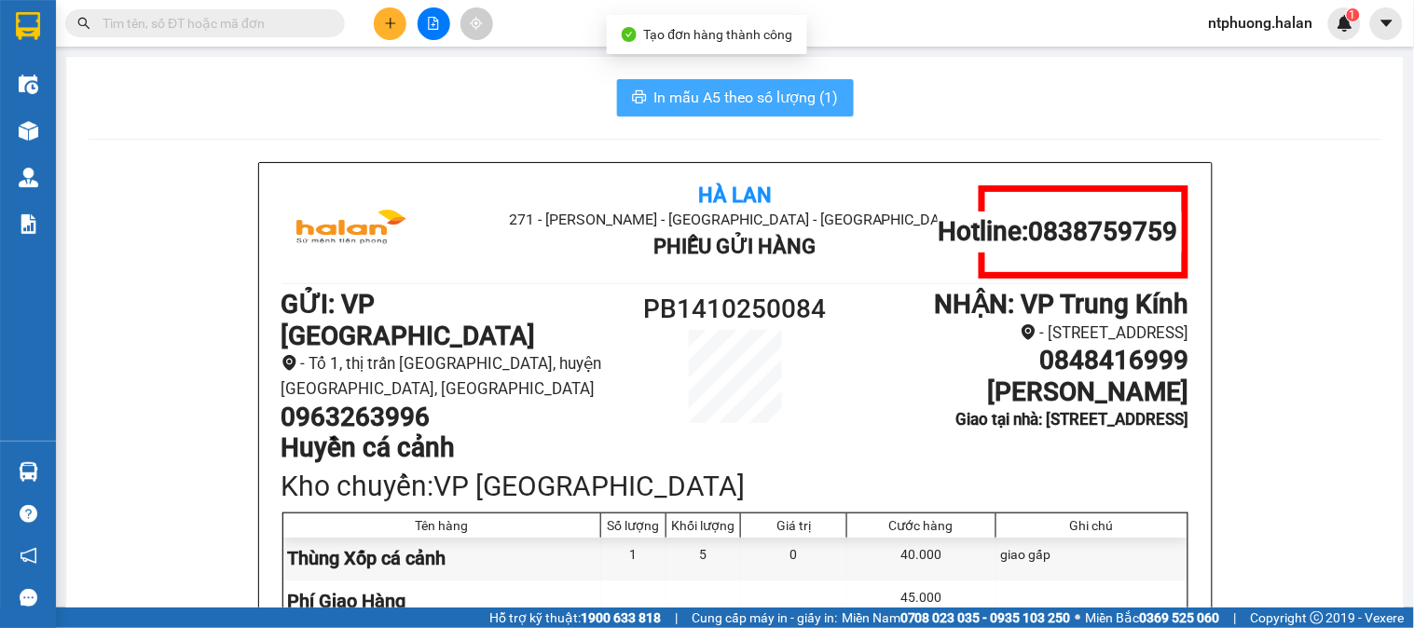
click at [701, 95] on span "In mẫu A5 theo số lượng (1)" at bounding box center [746, 97] width 185 height 23
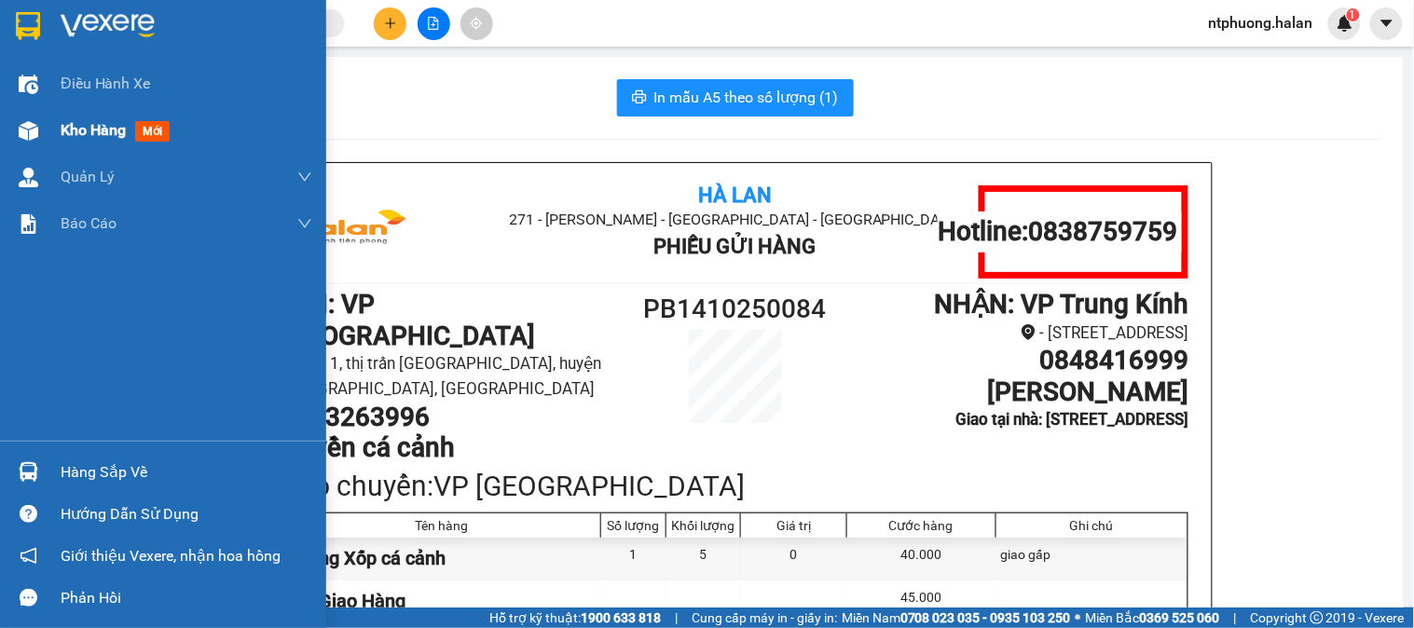
click at [75, 124] on span "Kho hàng" at bounding box center [93, 130] width 65 height 18
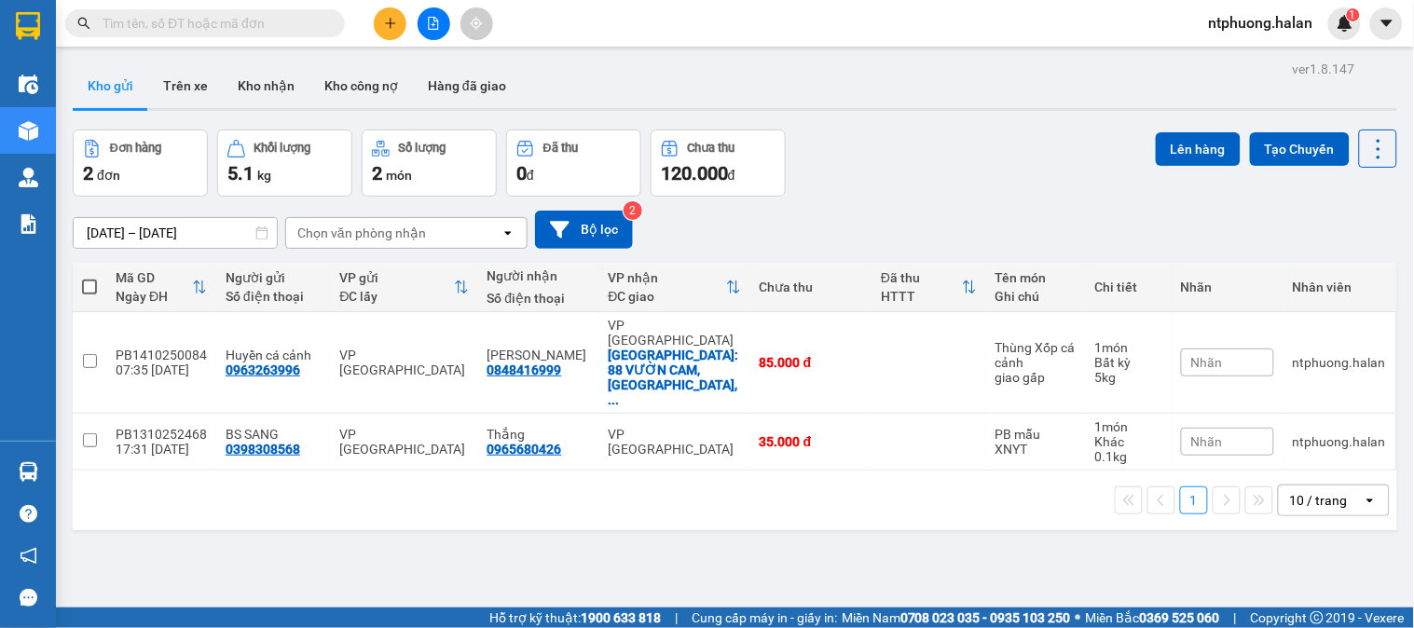
click at [87, 289] on span at bounding box center [89, 287] width 15 height 15
click at [90, 278] on input "checkbox" at bounding box center [90, 278] width 0 height 0
checkbox input "true"
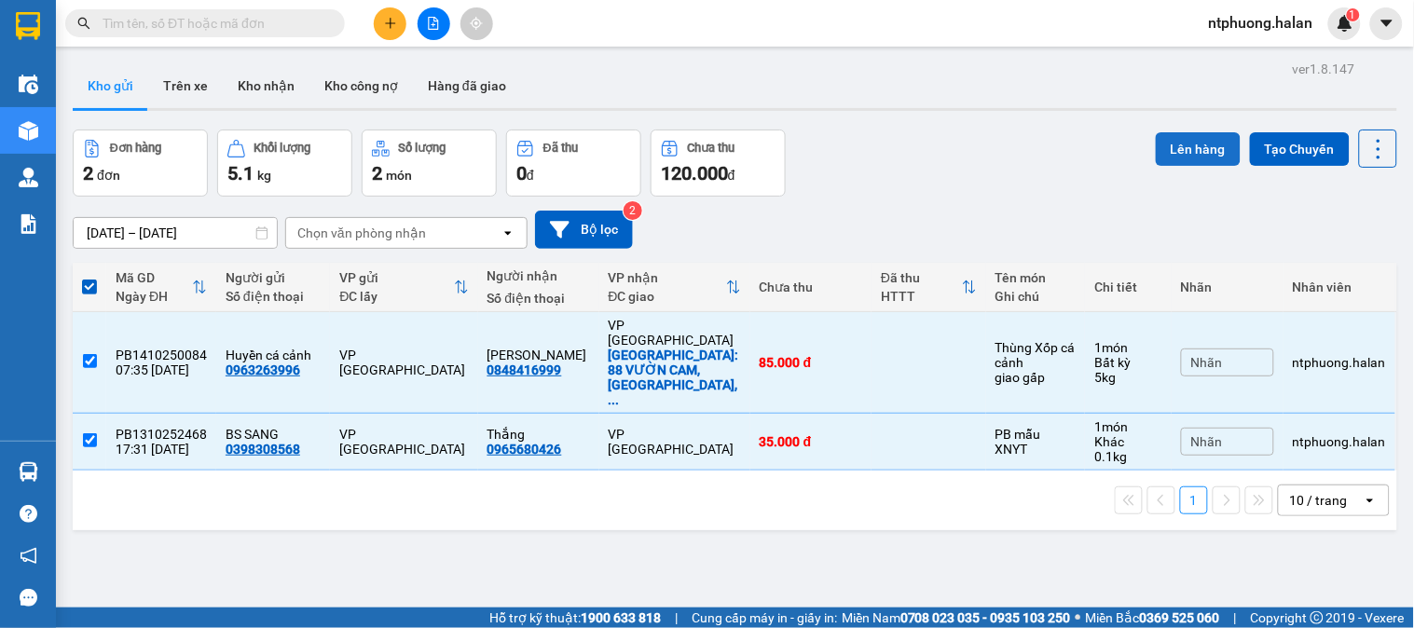
click at [1185, 151] on button "Lên hàng" at bounding box center [1198, 149] width 85 height 34
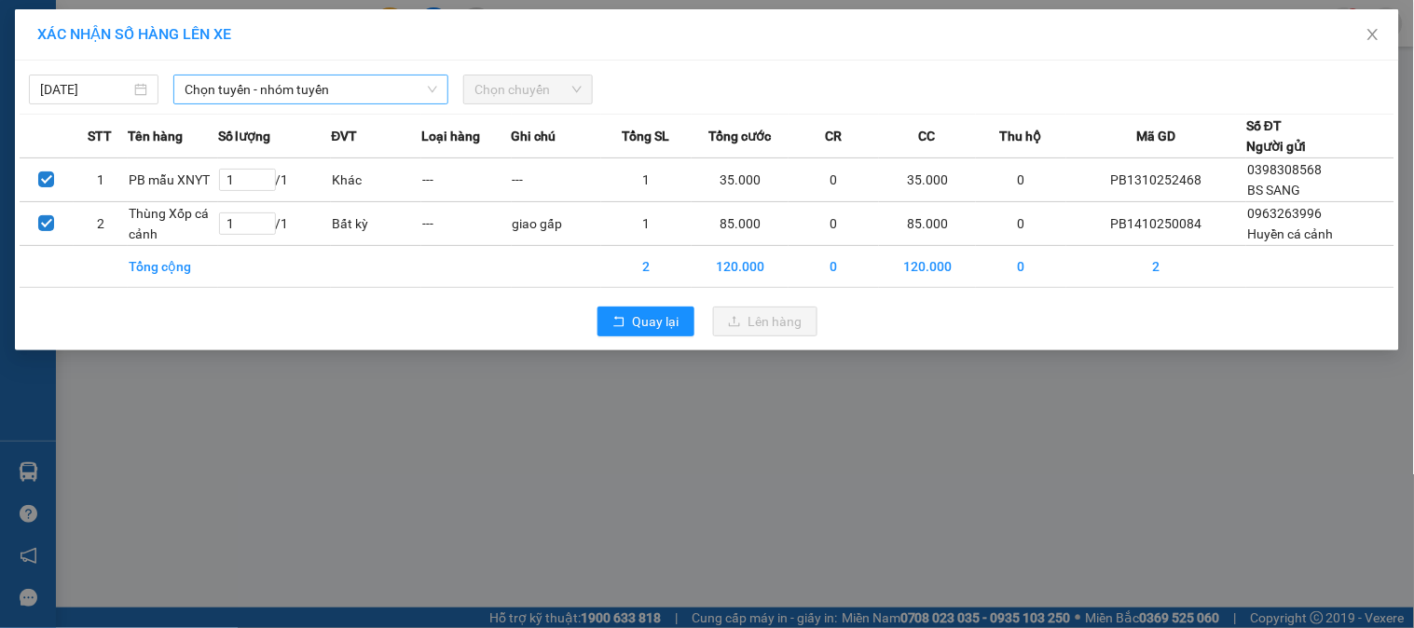
click at [221, 78] on span "Chọn tuyến - nhóm tuyến" at bounding box center [311, 90] width 253 height 28
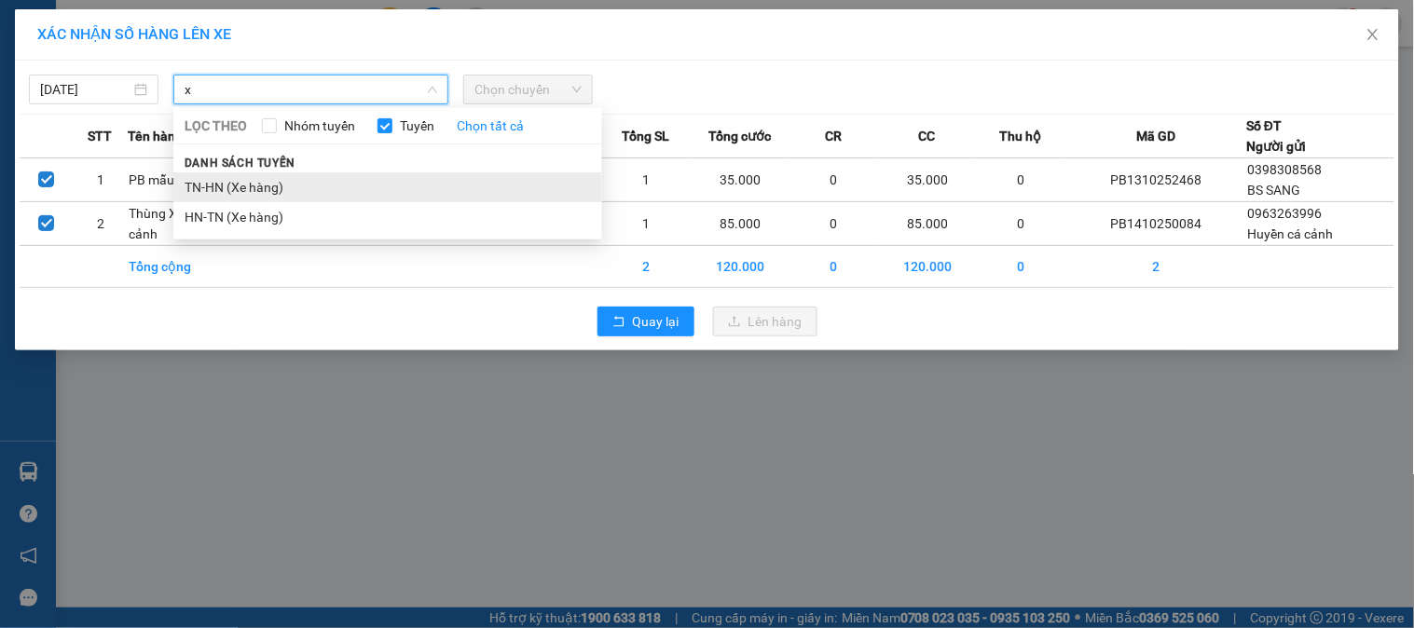
type input "x"
drag, startPoint x: 230, startPoint y: 190, endPoint x: 576, endPoint y: 141, distance: 349.4
click at [231, 189] on li "TN-HN (Xe hàng)" at bounding box center [387, 187] width 429 height 30
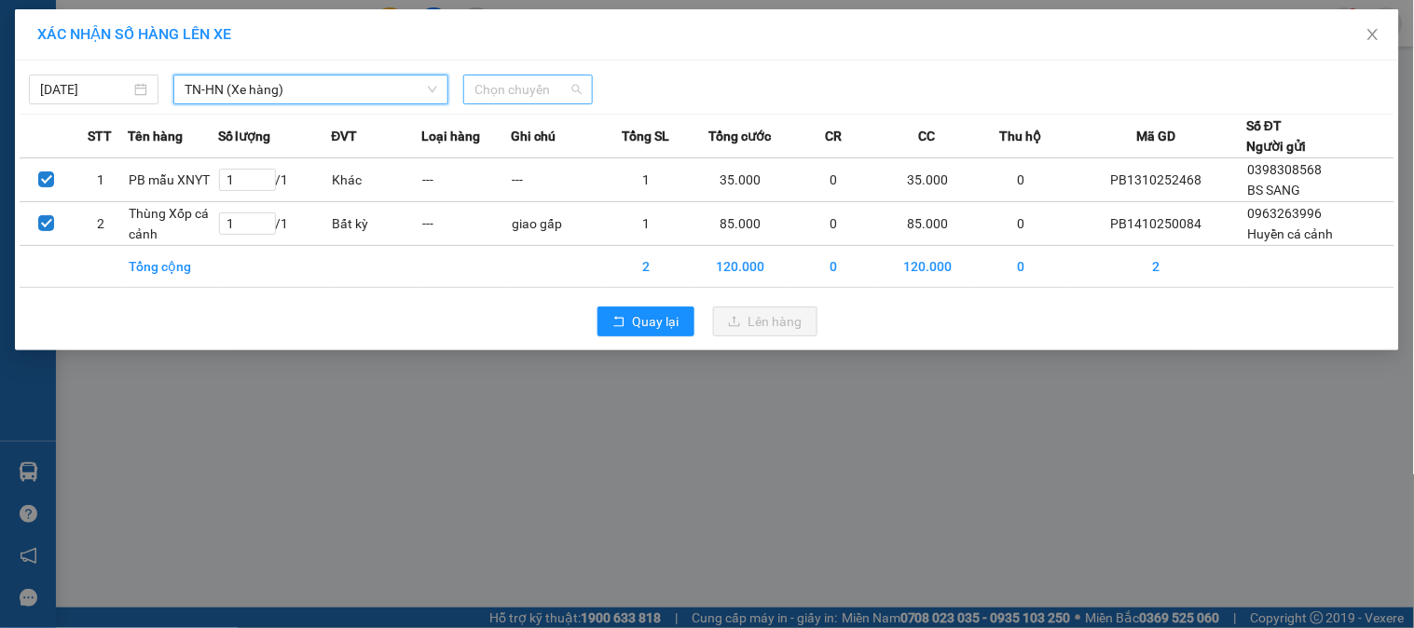
click at [566, 84] on span "Chọn chuyến" at bounding box center [528, 90] width 107 height 28
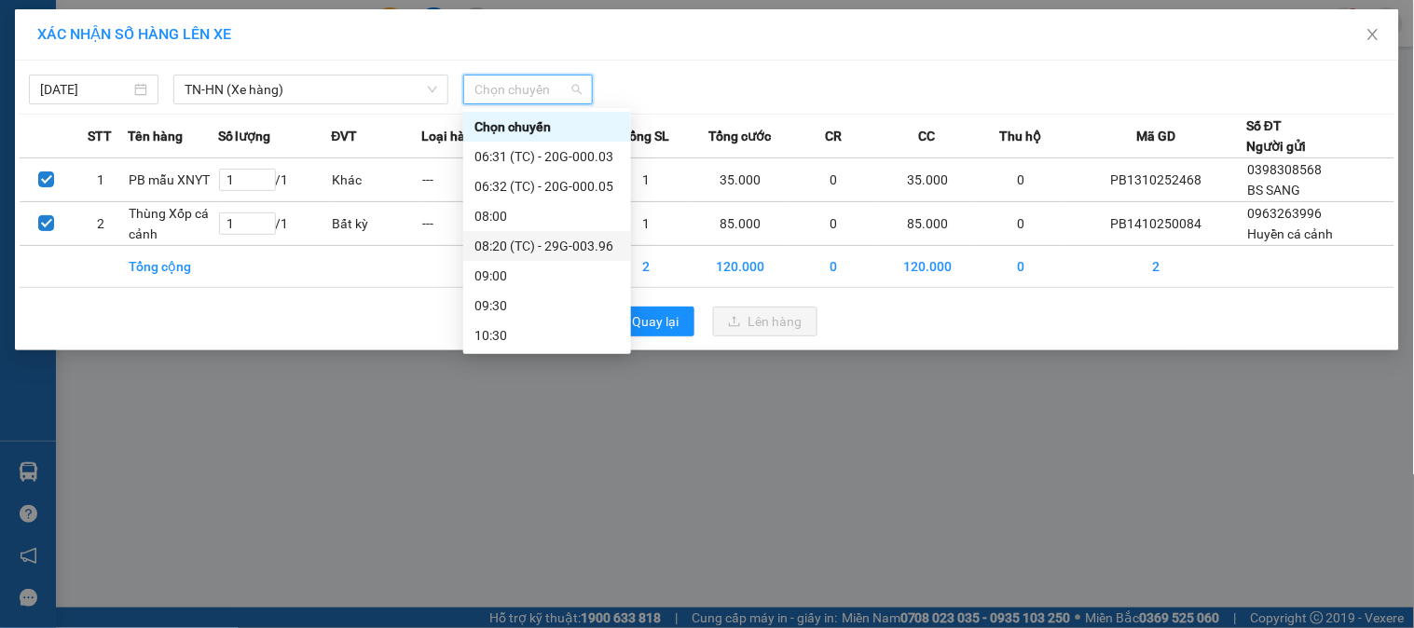
click at [575, 255] on div "08:20 (TC) - 29G-003.96" at bounding box center [547, 246] width 145 height 21
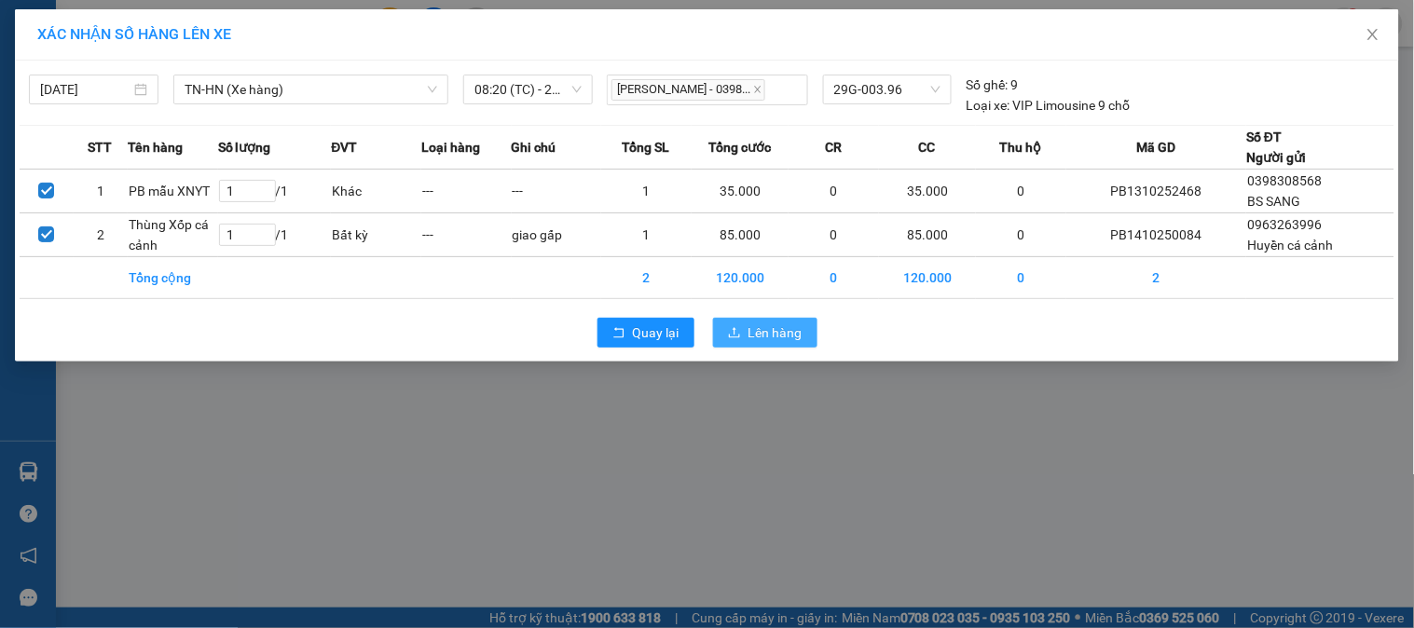
click at [777, 334] on span "Lên hàng" at bounding box center [776, 333] width 54 height 21
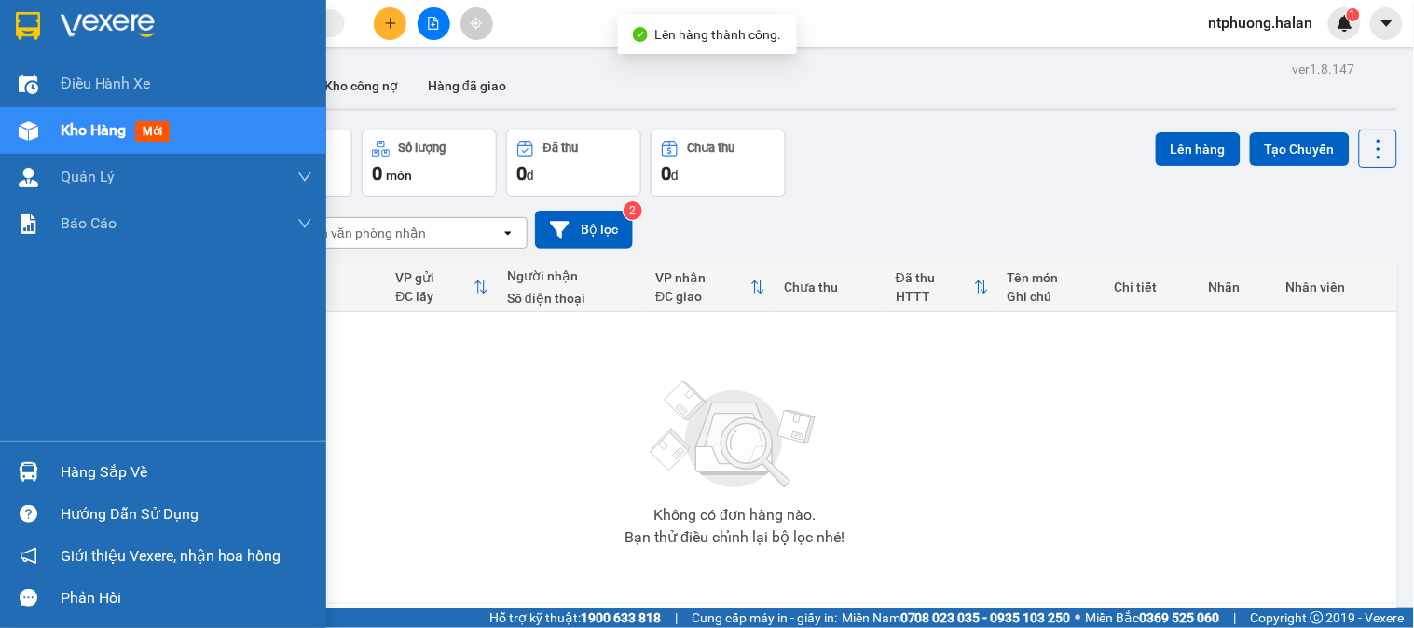
drag, startPoint x: 110, startPoint y: 478, endPoint x: 177, endPoint y: 461, distance: 69.2
click at [115, 474] on div "Hàng sắp về" at bounding box center [187, 473] width 252 height 28
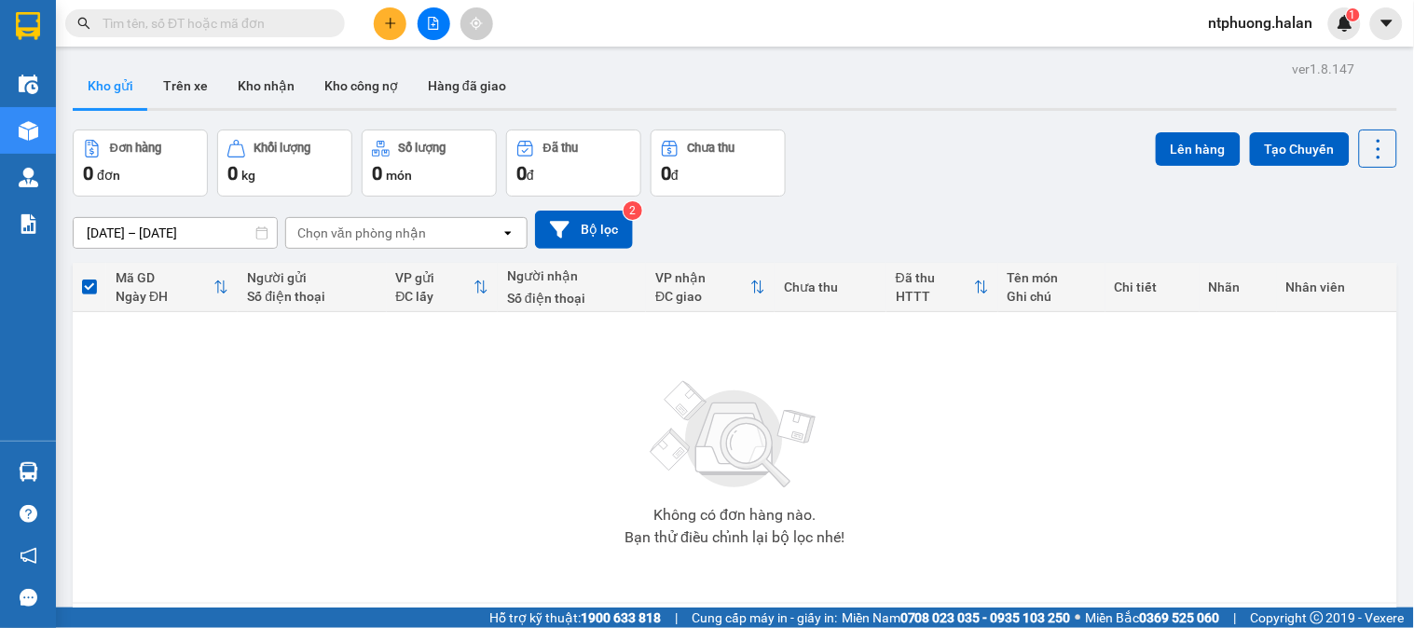
click at [1024, 481] on section "Kết quả tìm kiếm ( 1062 ) Bộ lọc Mã ĐH Trạng thái Món hàng Thu hộ Tổng cước Chư…" at bounding box center [707, 314] width 1414 height 628
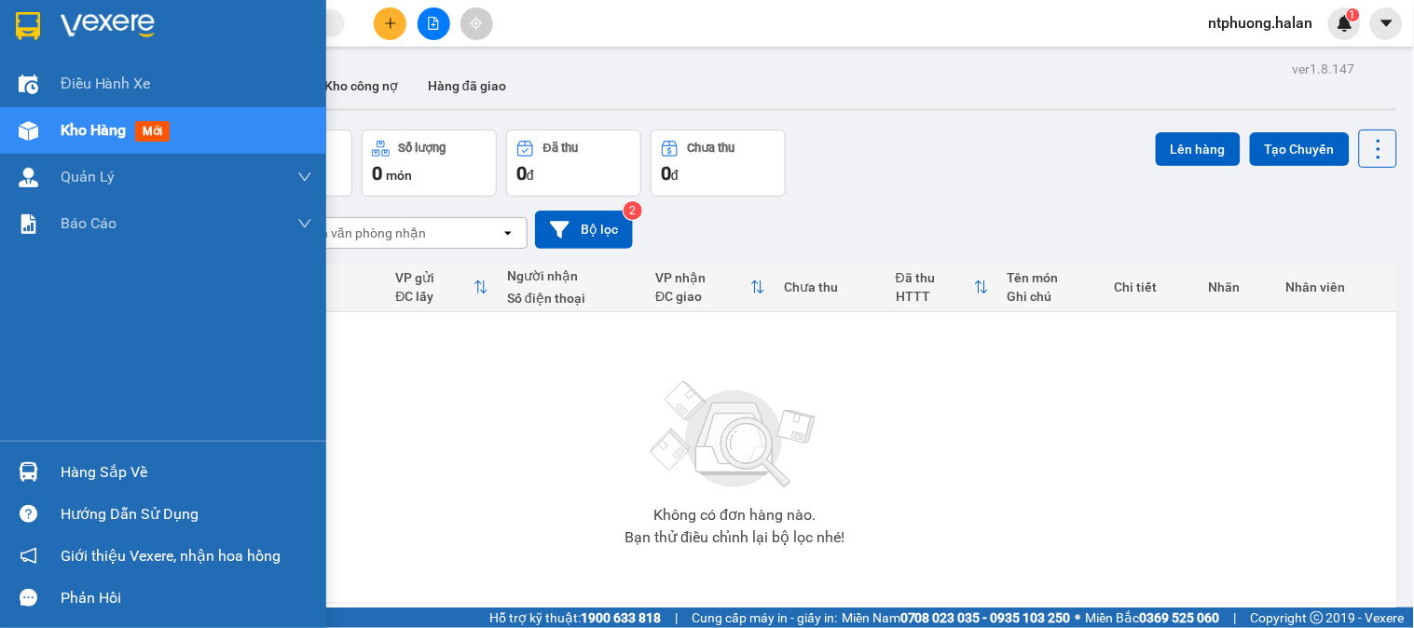
click at [77, 133] on span "Kho hàng" at bounding box center [93, 130] width 65 height 18
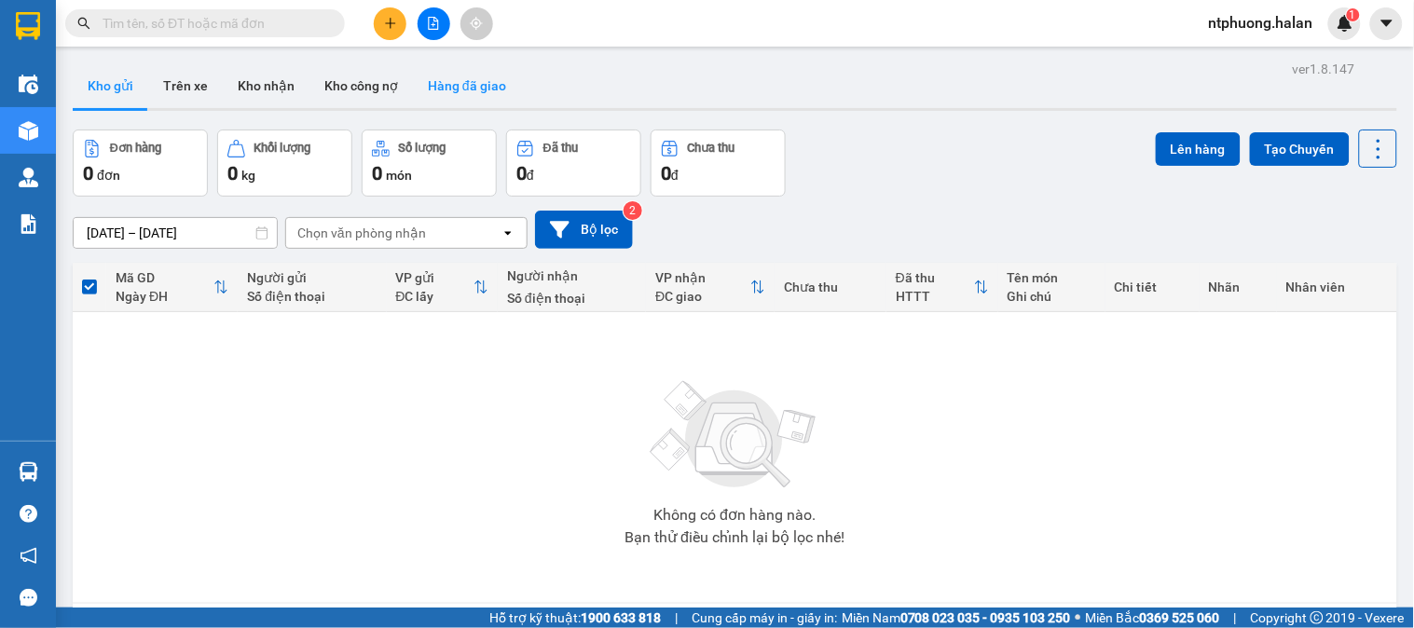
click at [485, 90] on button "Hàng đã giao" at bounding box center [467, 85] width 108 height 45
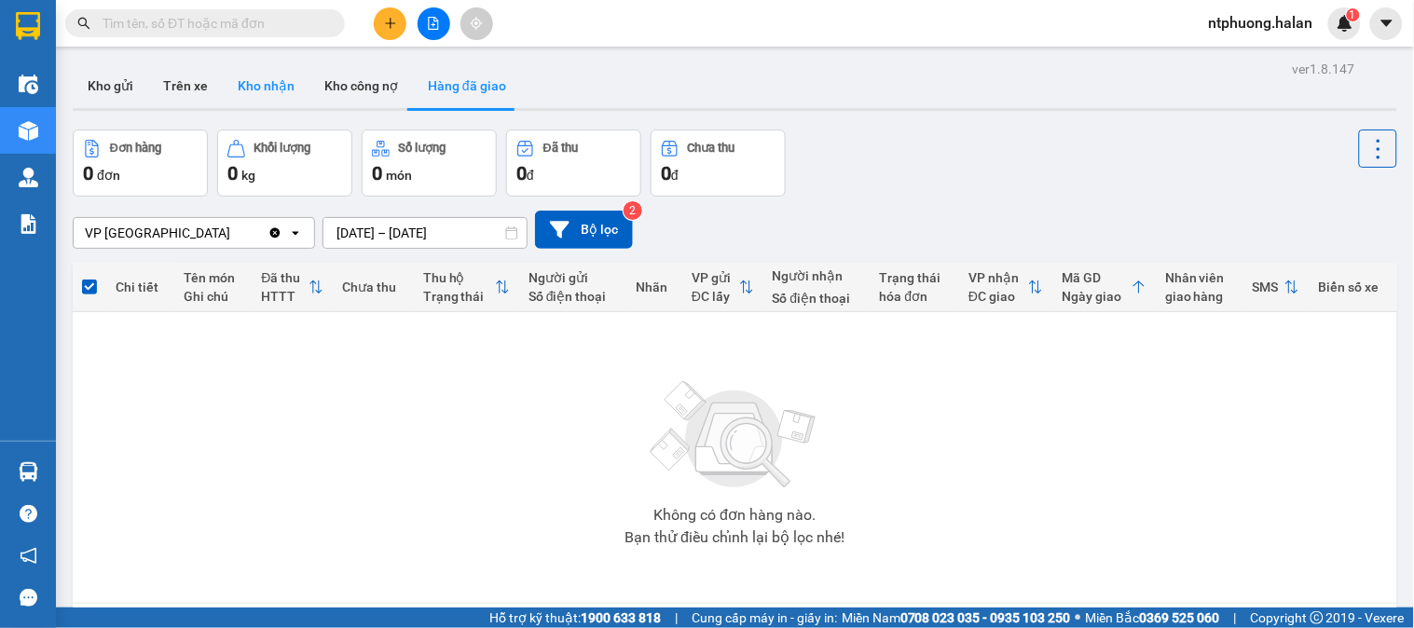
click at [267, 89] on button "Kho nhận" at bounding box center [266, 85] width 87 height 45
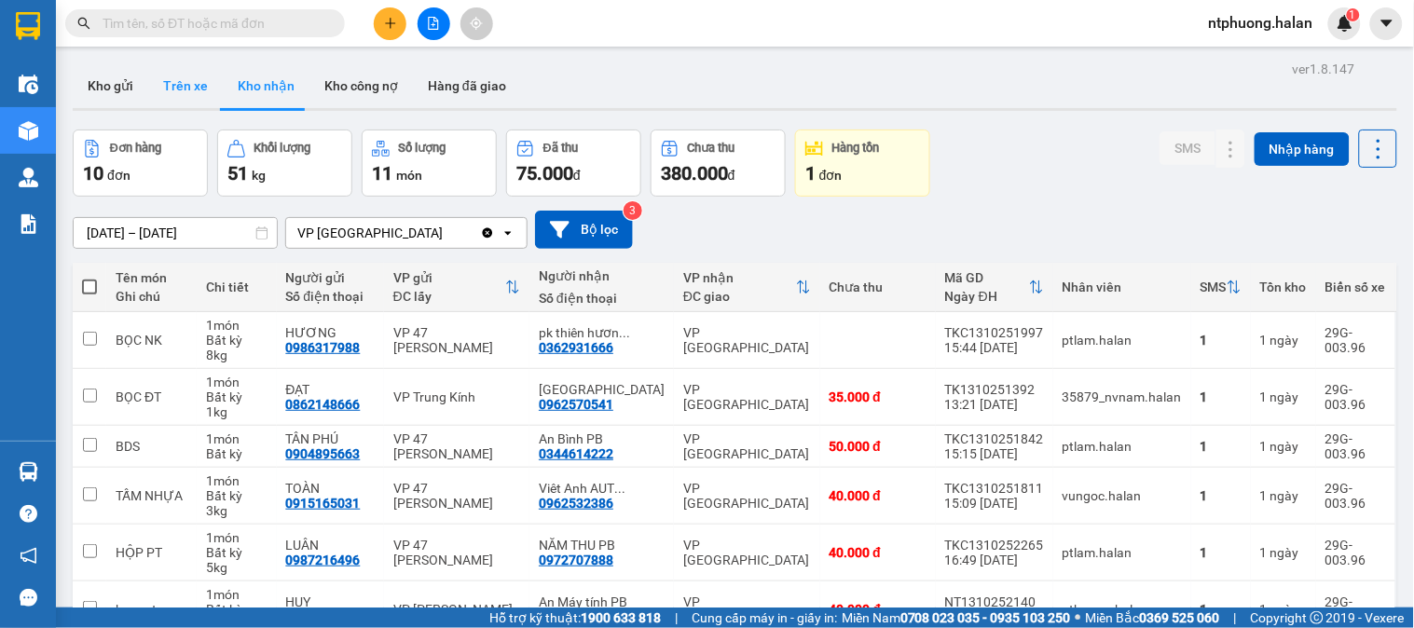
click at [186, 87] on button "Trên xe" at bounding box center [185, 85] width 75 height 45
type input "[DATE] – [DATE]"
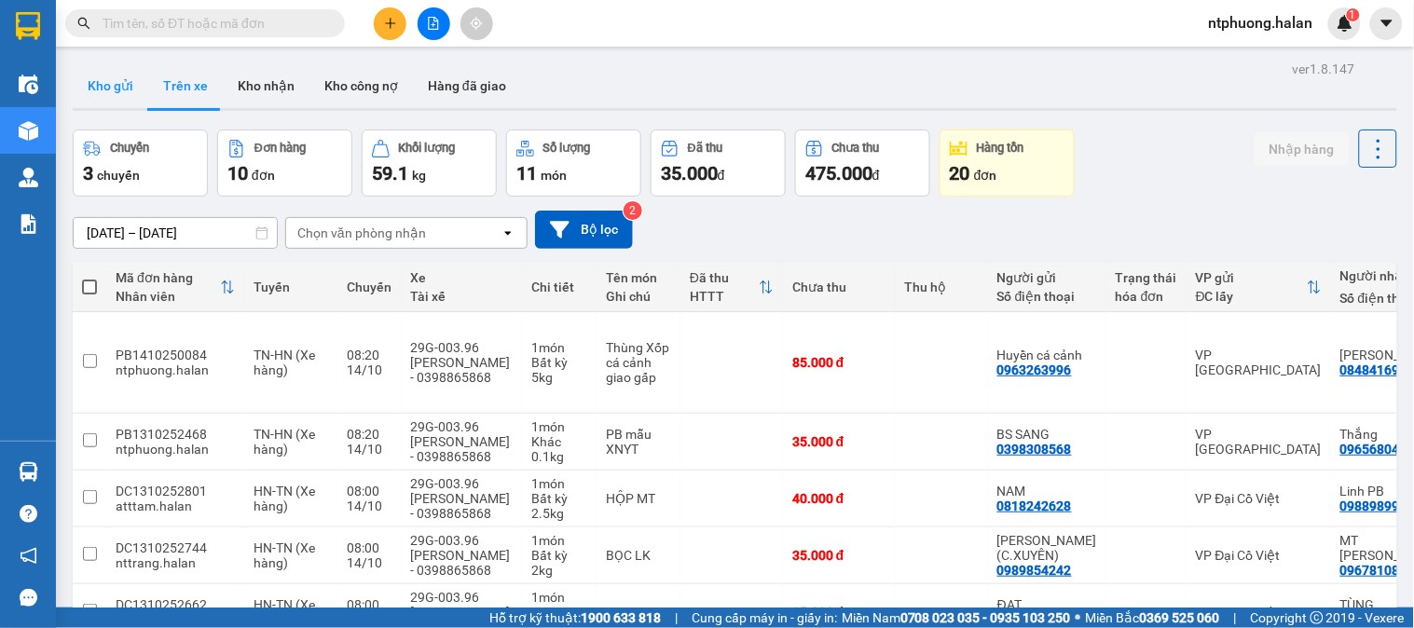
click at [117, 76] on button "Kho gửi" at bounding box center [111, 85] width 76 height 45
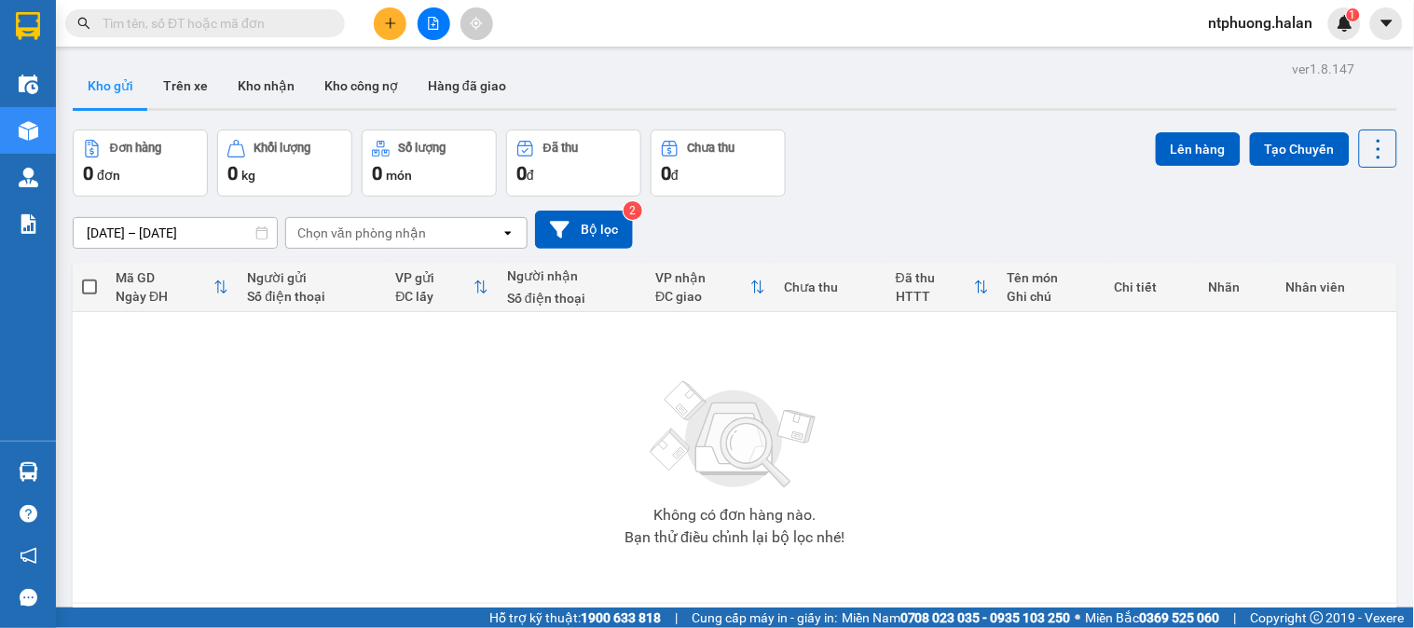
click at [263, 13] on input "text" at bounding box center [213, 23] width 220 height 21
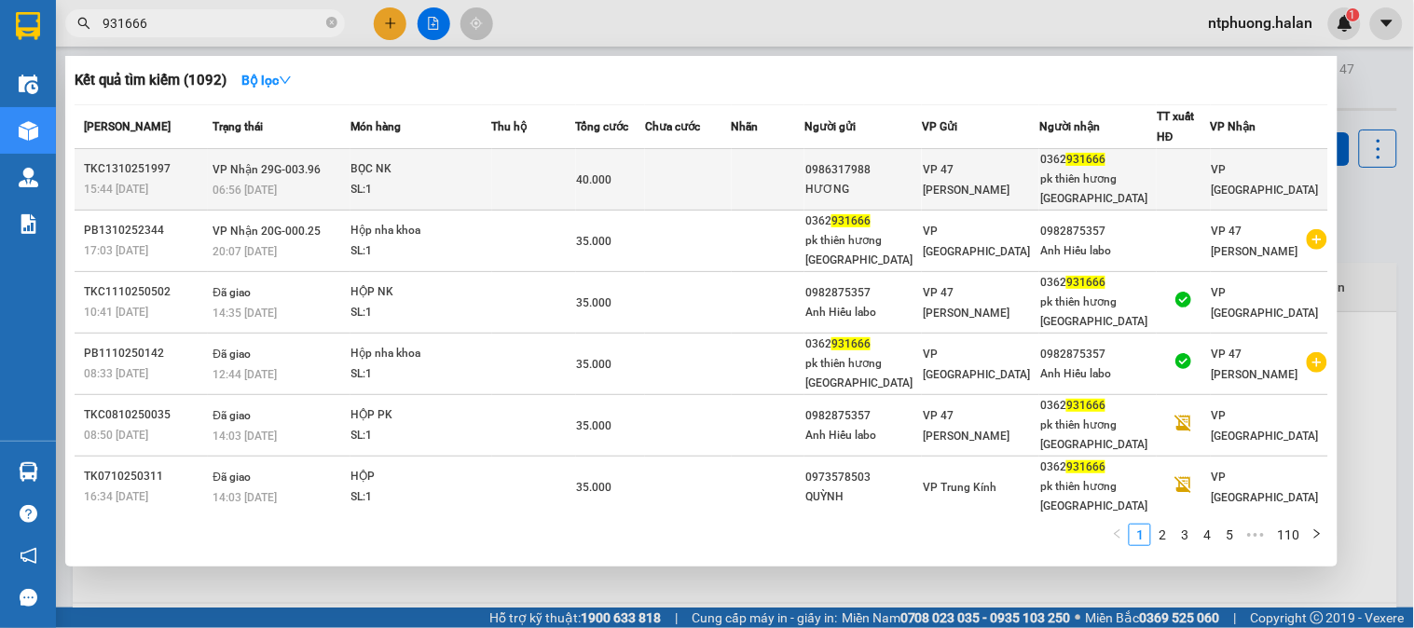
type input "931666"
click at [490, 180] on div "SL: 1" at bounding box center [421, 190] width 140 height 21
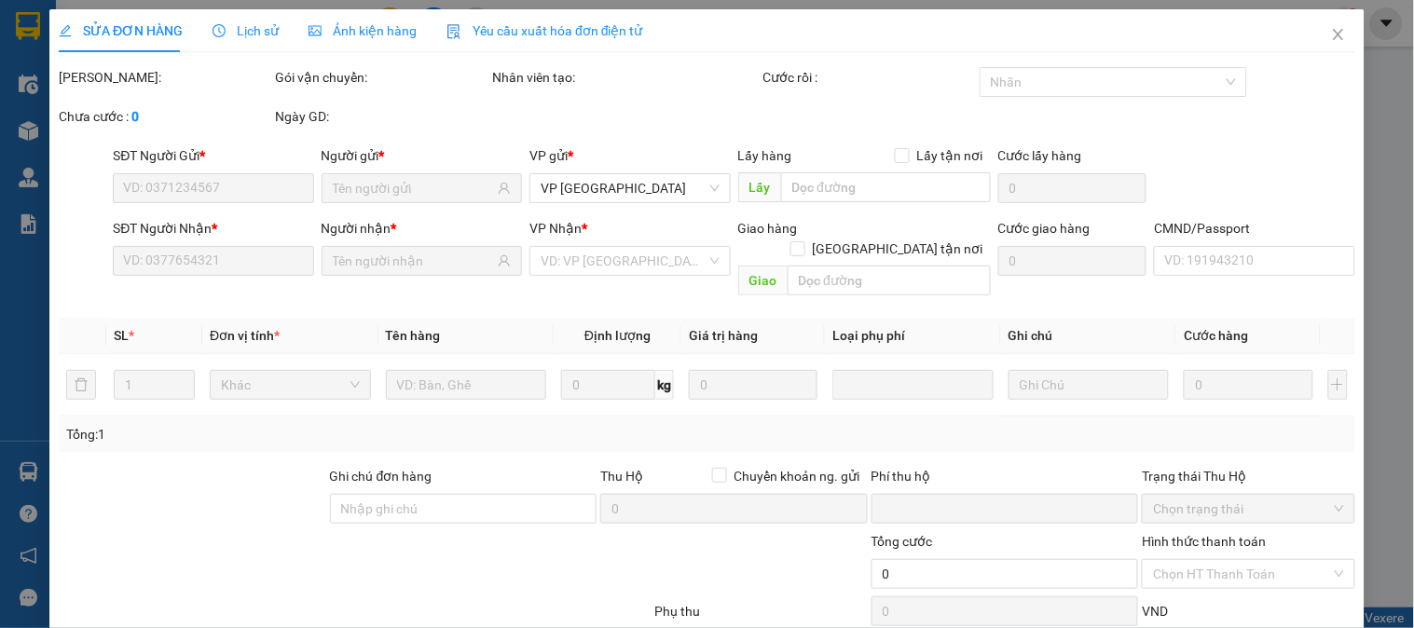
type input "0986317988"
type input "HƯƠNG"
type input "0362931666"
type input "pk thiên hương [GEOGRAPHIC_DATA]"
type input "0"
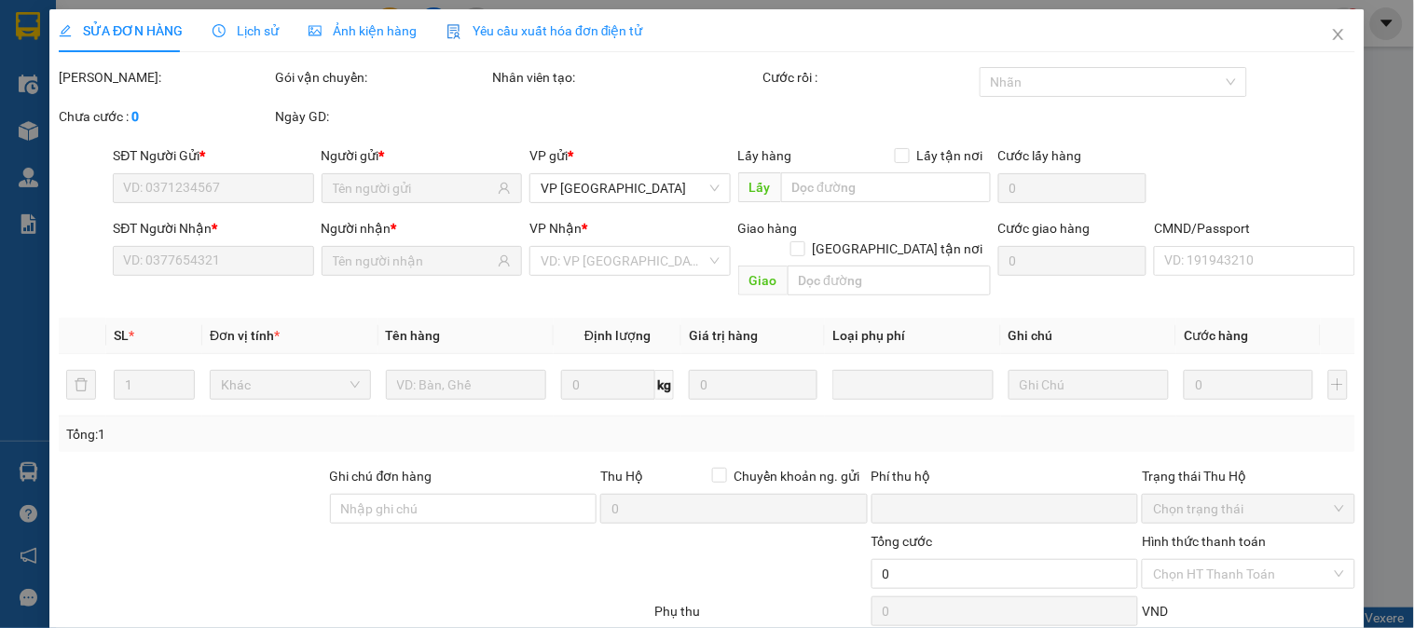
type input "40.000"
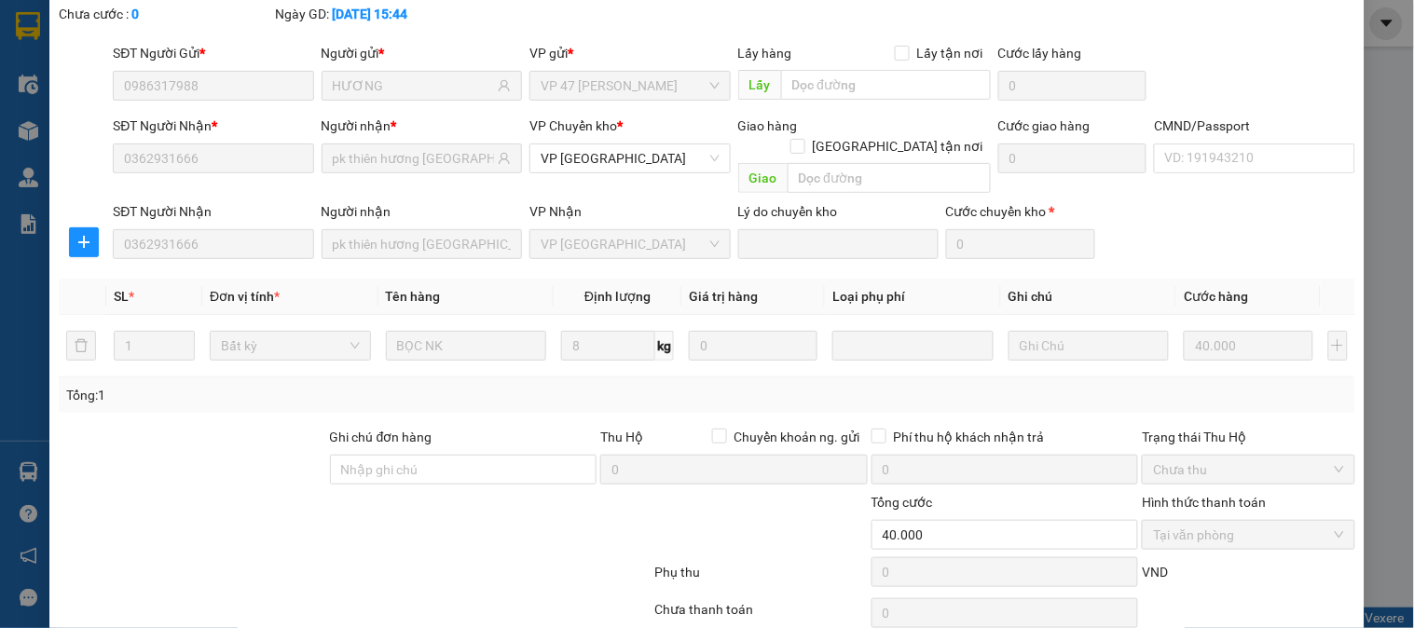
scroll to position [165, 0]
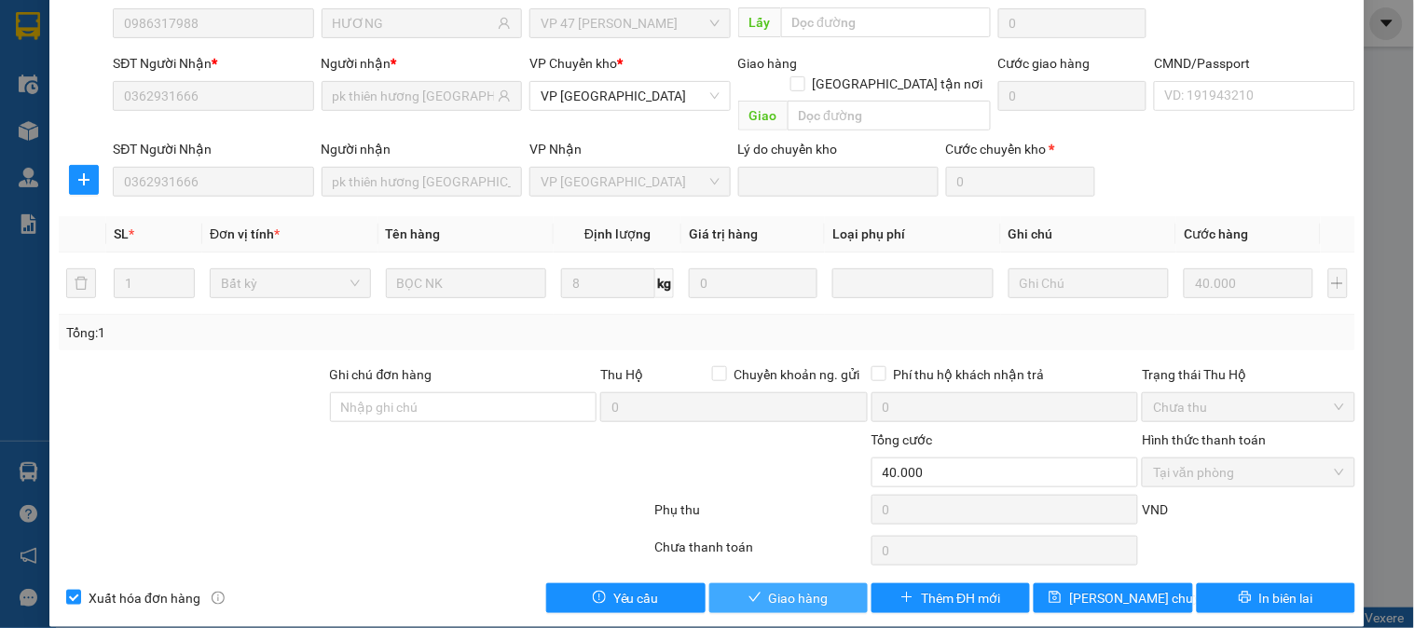
click at [820, 584] on button "Giao hàng" at bounding box center [788, 599] width 158 height 30
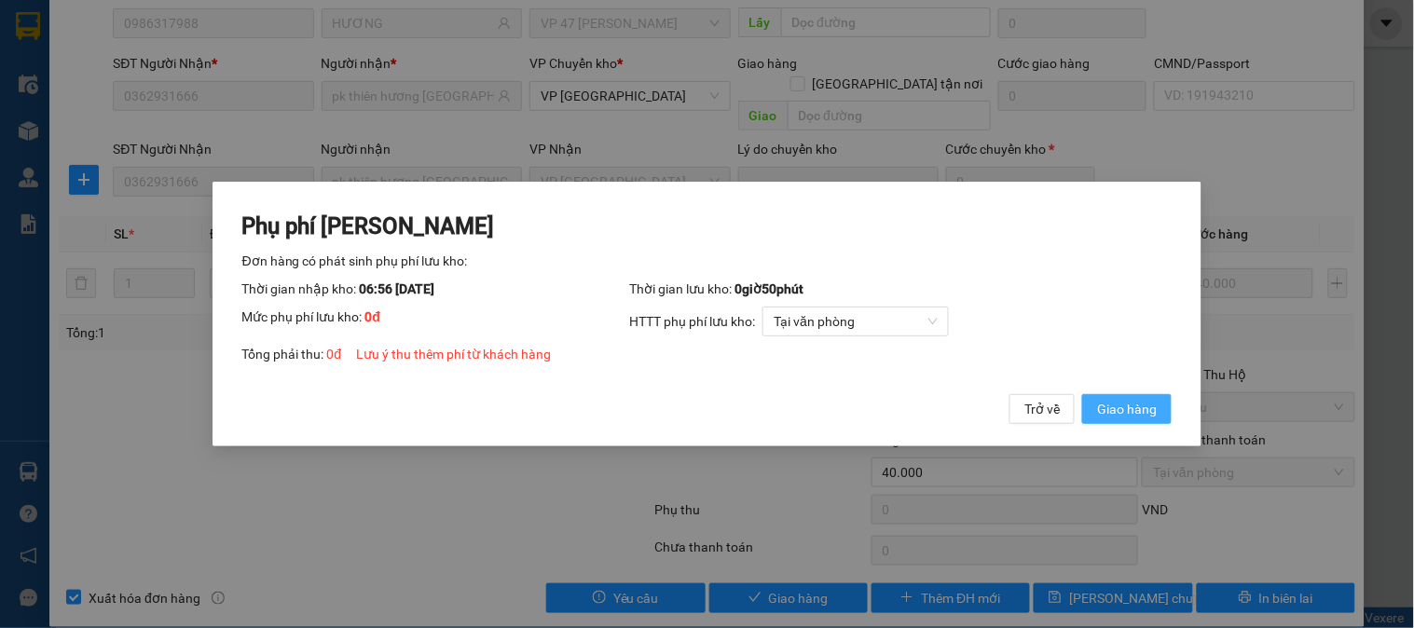
click at [1108, 403] on span "Giao hàng" at bounding box center [1127, 409] width 60 height 21
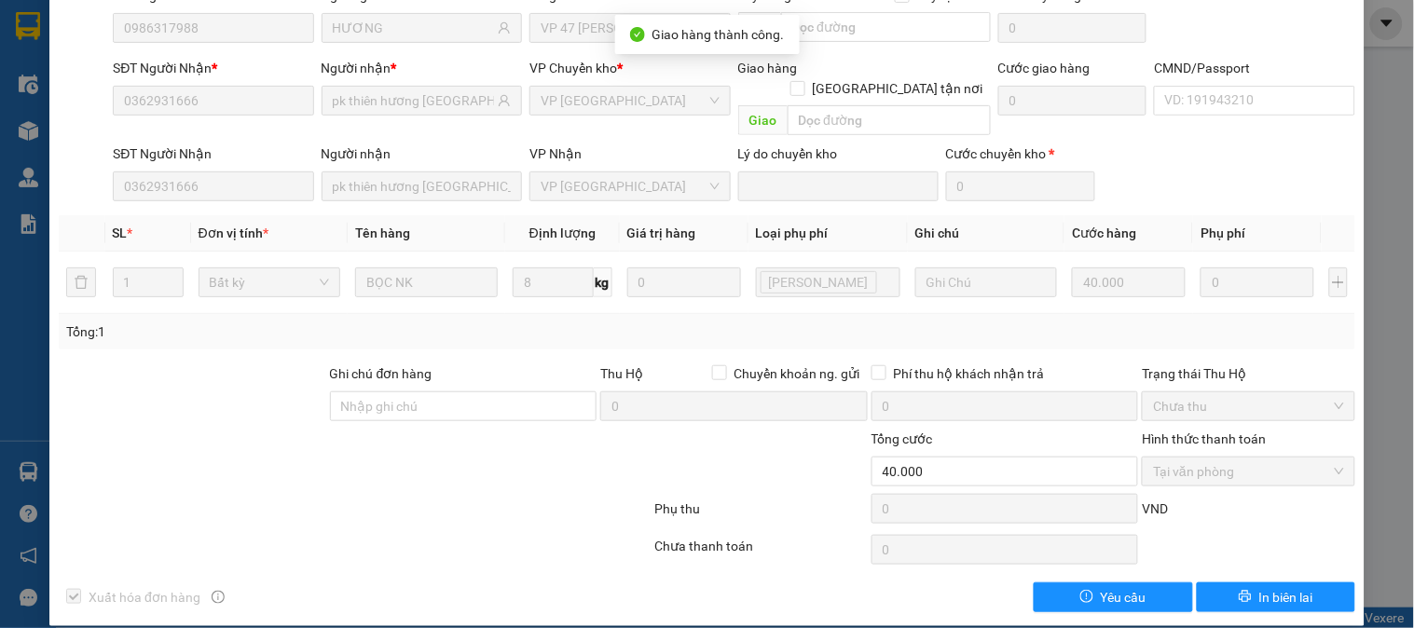
scroll to position [0, 0]
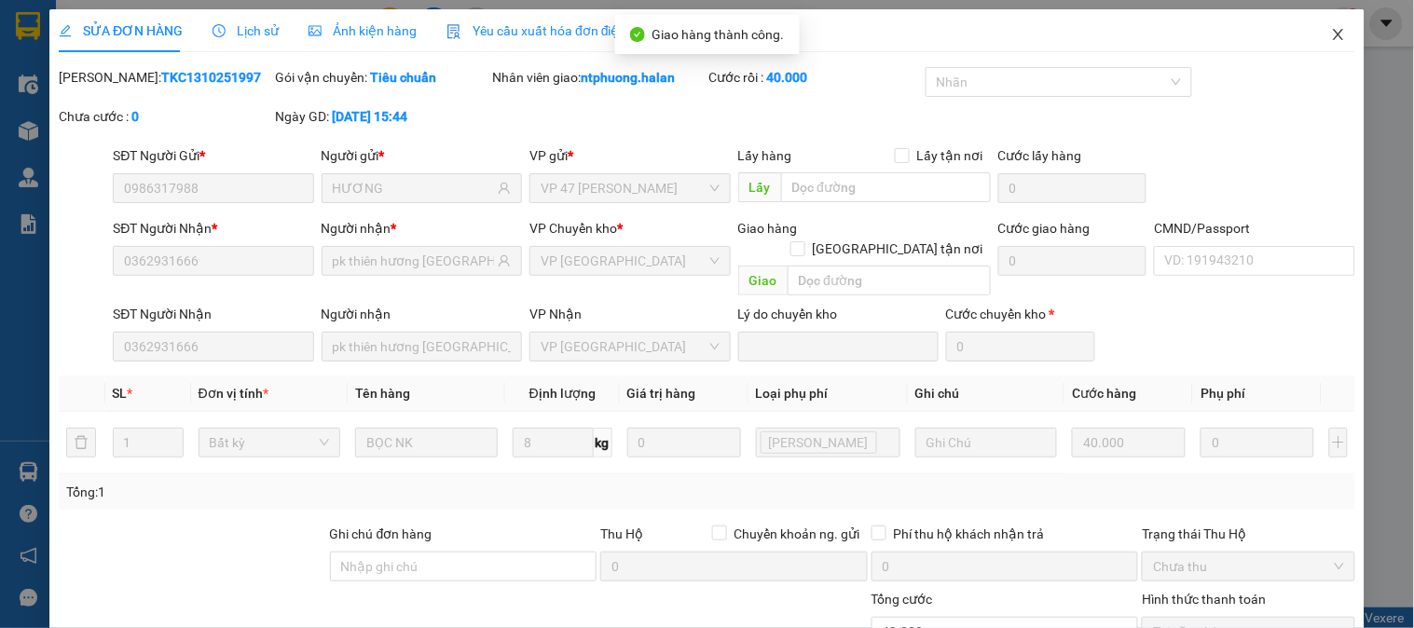
click at [1331, 32] on icon "close" at bounding box center [1338, 34] width 15 height 15
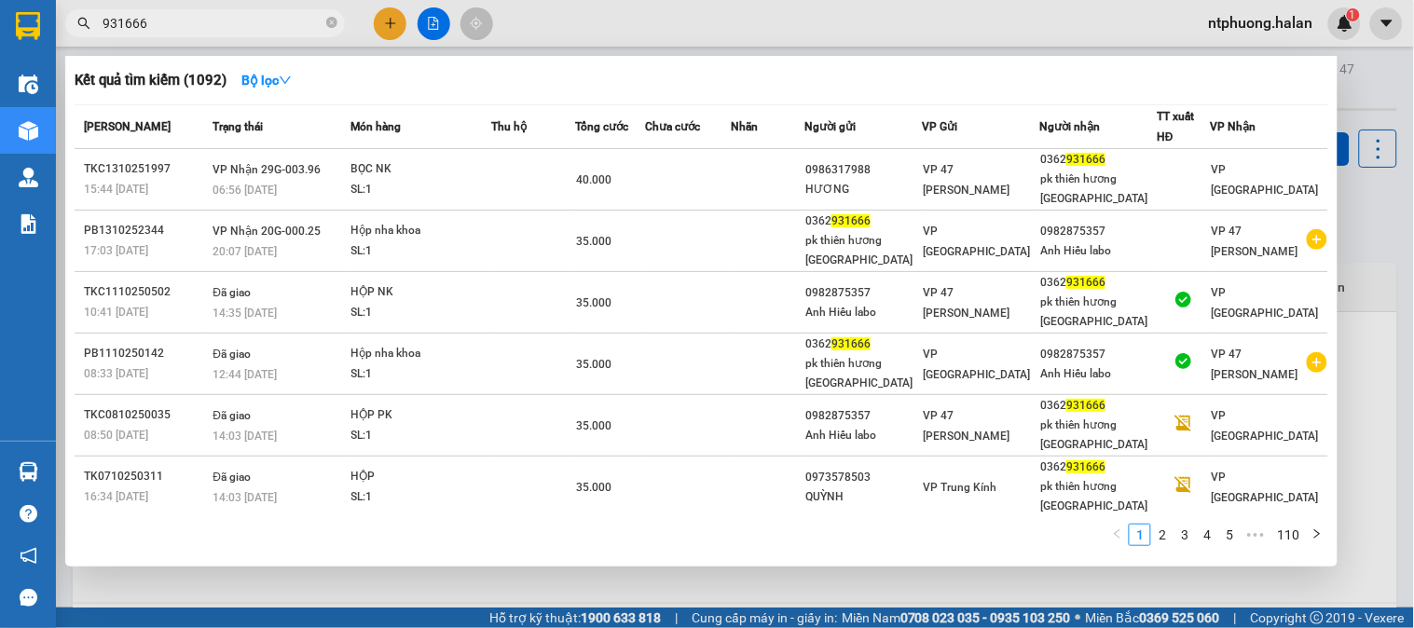
click at [338, 21] on span "931666" at bounding box center [205, 23] width 280 height 28
click at [331, 22] on icon "close-circle" at bounding box center [331, 22] width 11 height 11
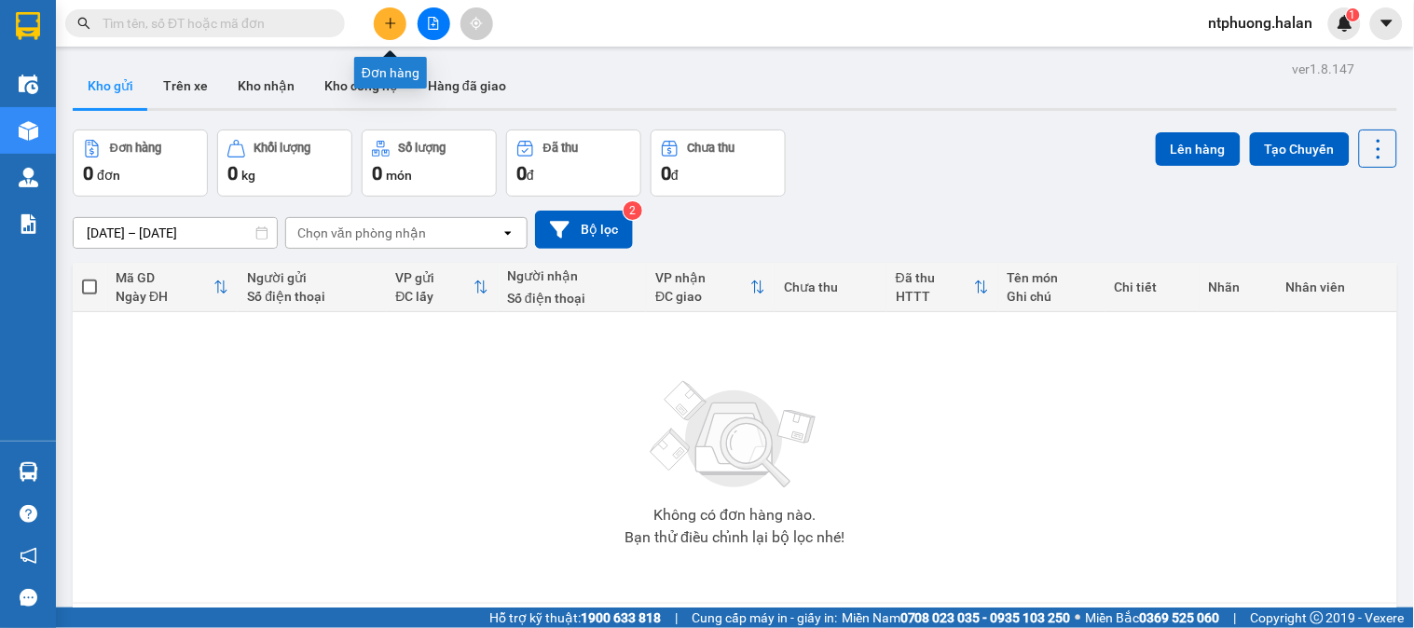
click at [387, 25] on icon "plus" at bounding box center [390, 23] width 13 height 13
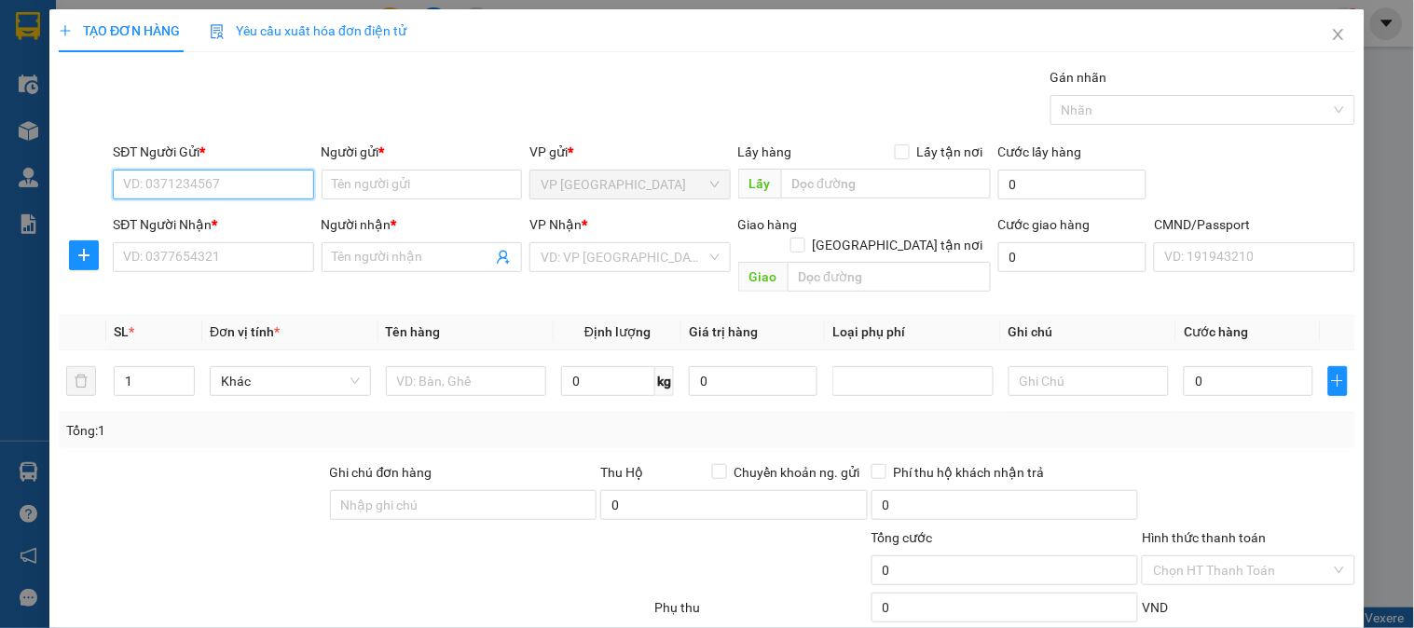
click at [231, 187] on input "SĐT Người Gửi *" at bounding box center [213, 185] width 200 height 30
click at [229, 224] on div "0967701486 - CHUNG" at bounding box center [211, 222] width 176 height 21
type input "0967701486"
type input "CHUNG"
type input "0967701486"
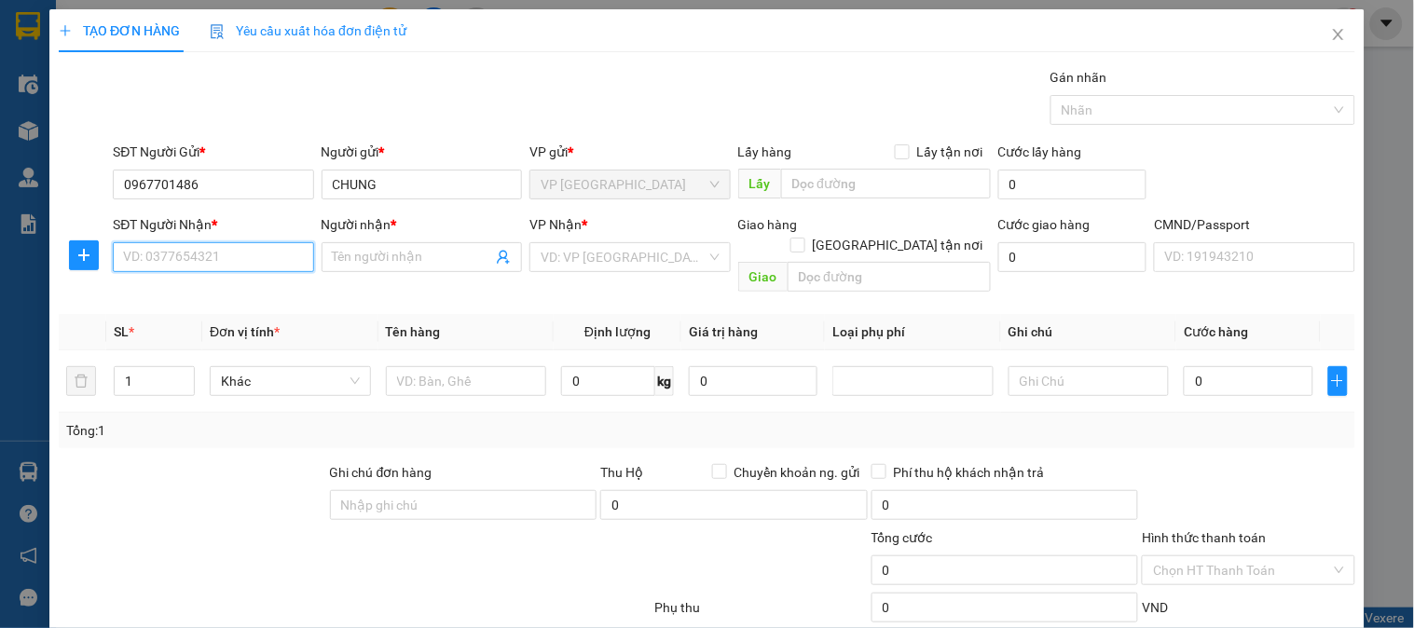
click at [238, 267] on input "SĐT Người Nhận *" at bounding box center [213, 257] width 200 height 30
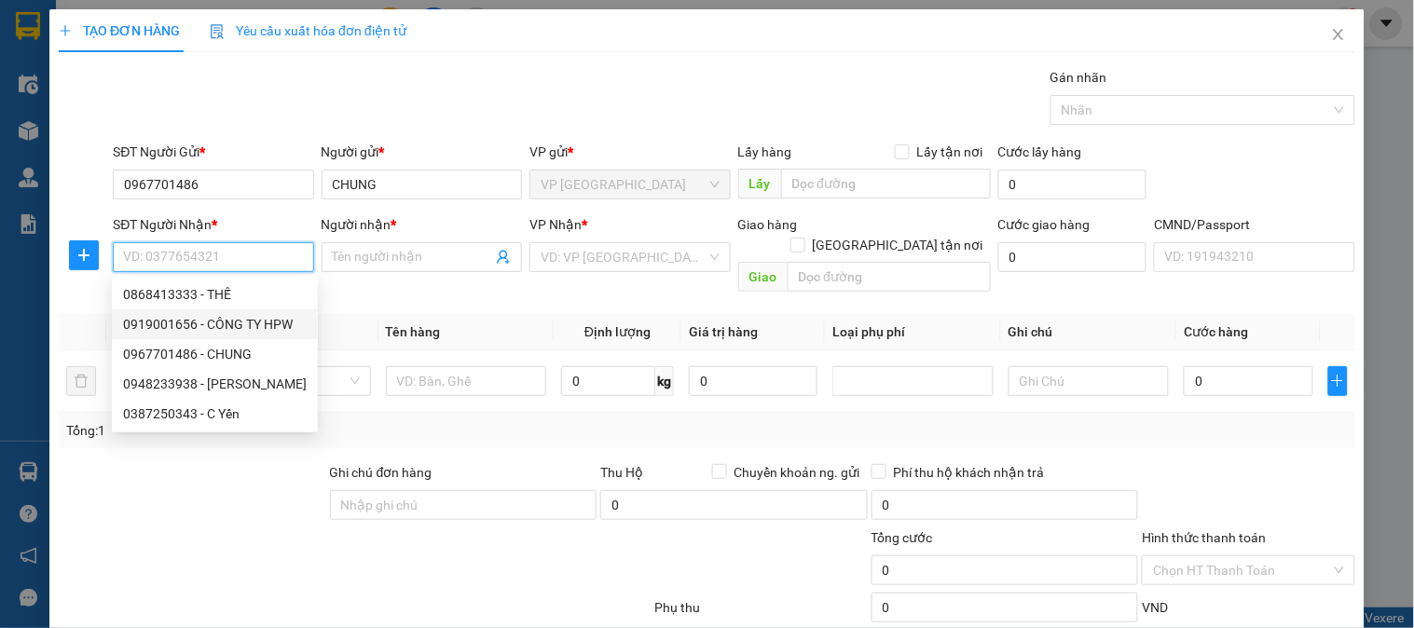
click at [234, 324] on div "0919001656 - CÔNG TY HPW" at bounding box center [215, 324] width 184 height 21
type input "0919001656"
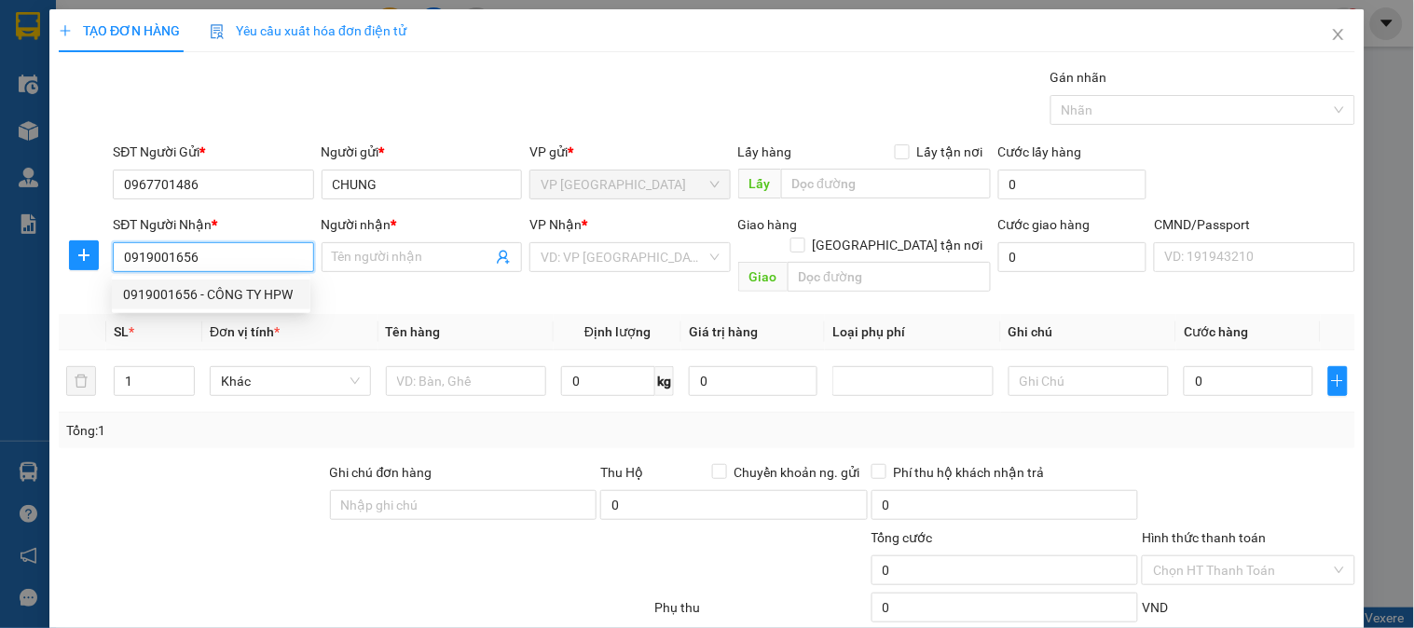
type input "CÔNG TY HPW"
checkbox input "true"
type input "[STREET_ADDRESS][PERSON_NAME]"
type input "50.000"
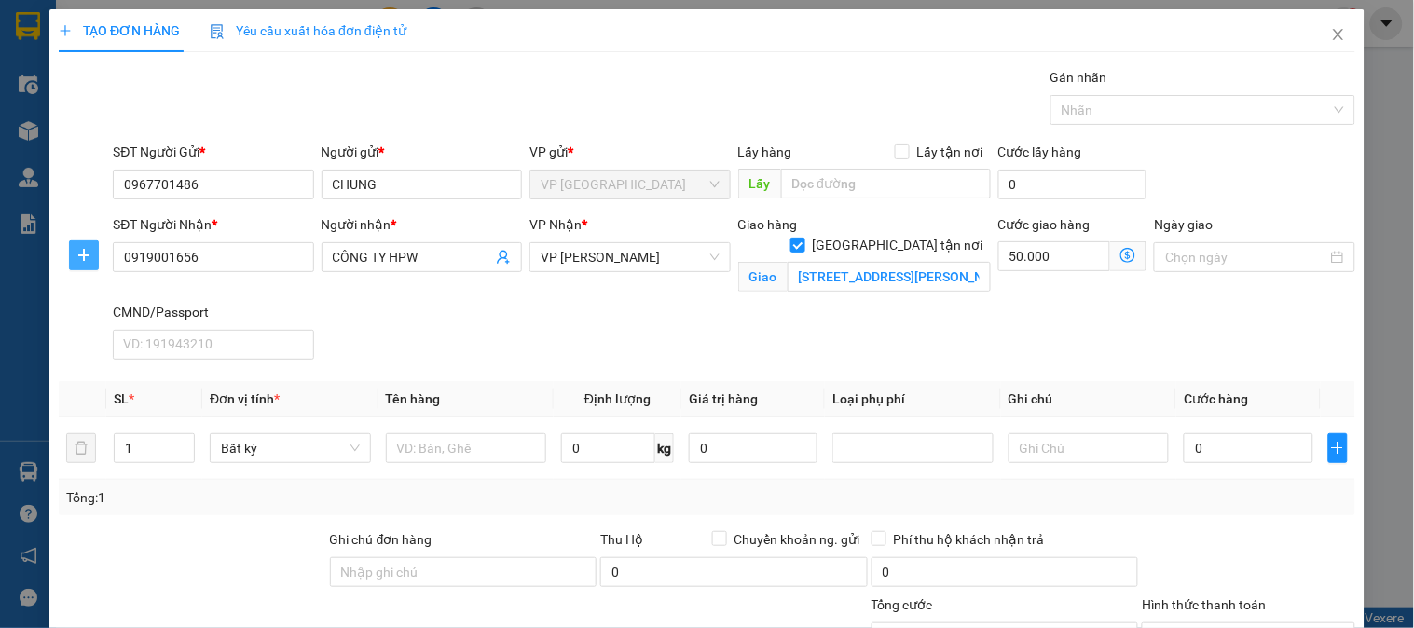
click at [87, 265] on button "button" at bounding box center [84, 256] width 30 height 30
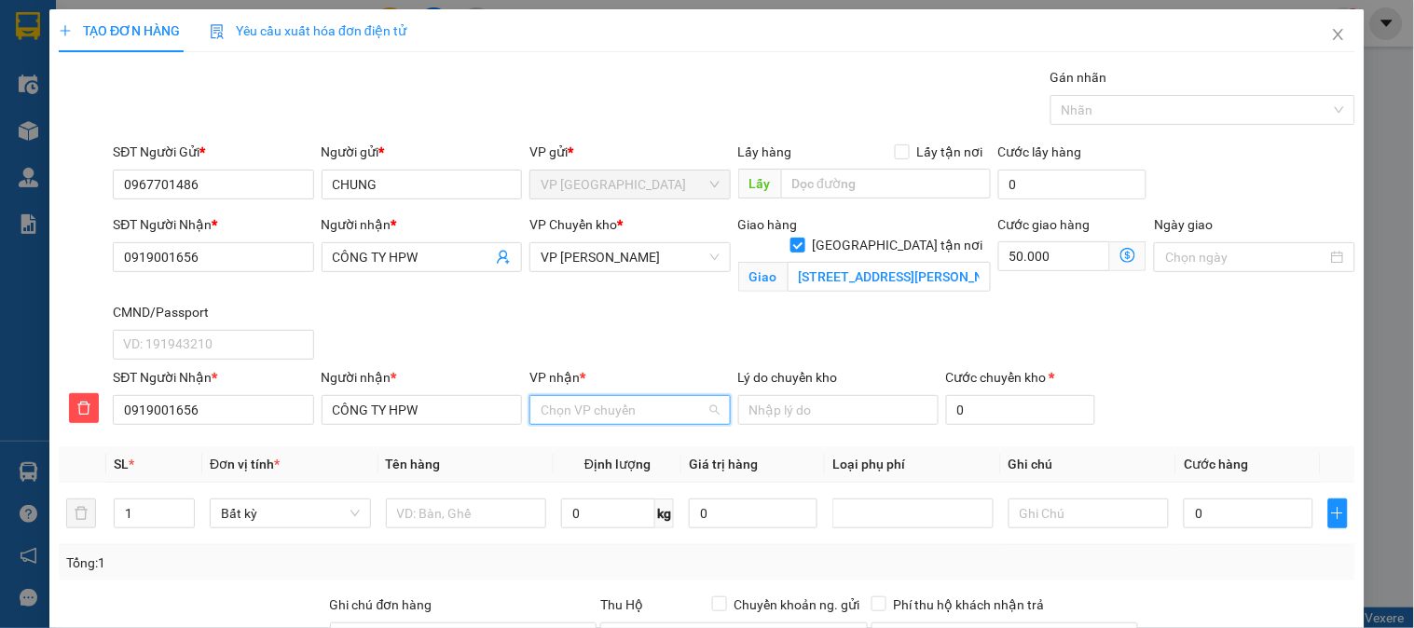
click at [646, 406] on input "VP nhận *" at bounding box center [623, 410] width 165 height 28
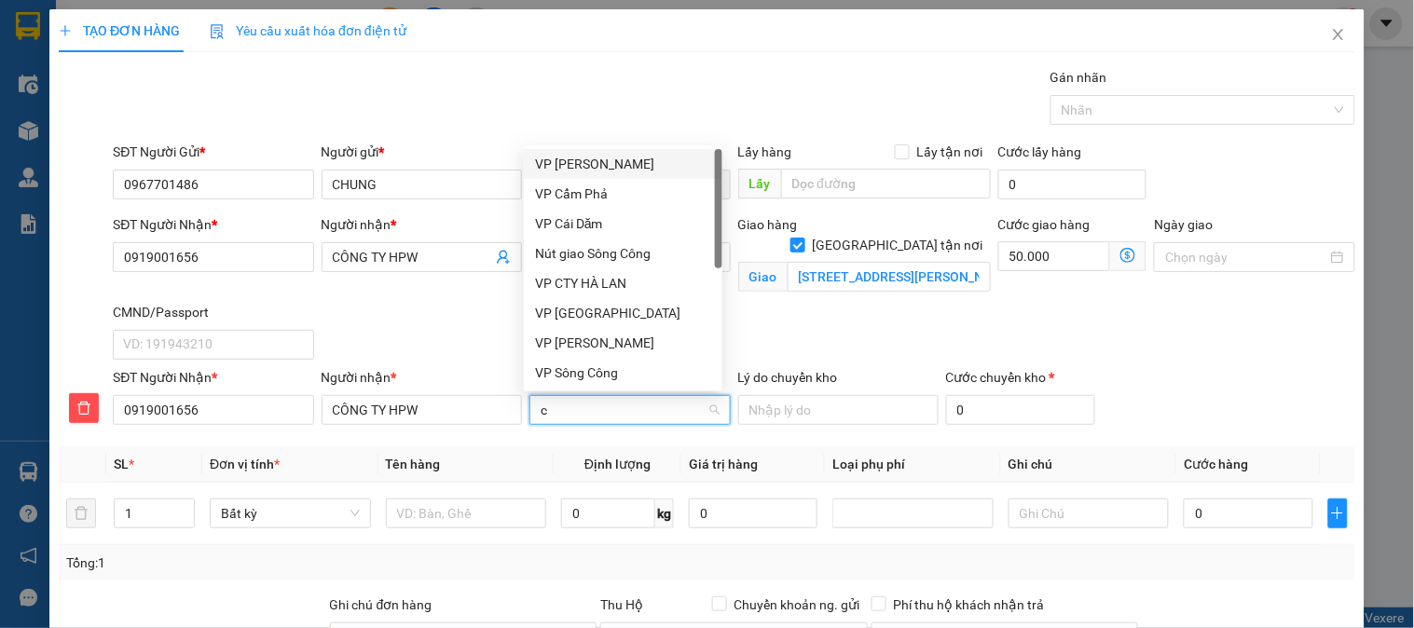
type input "cc"
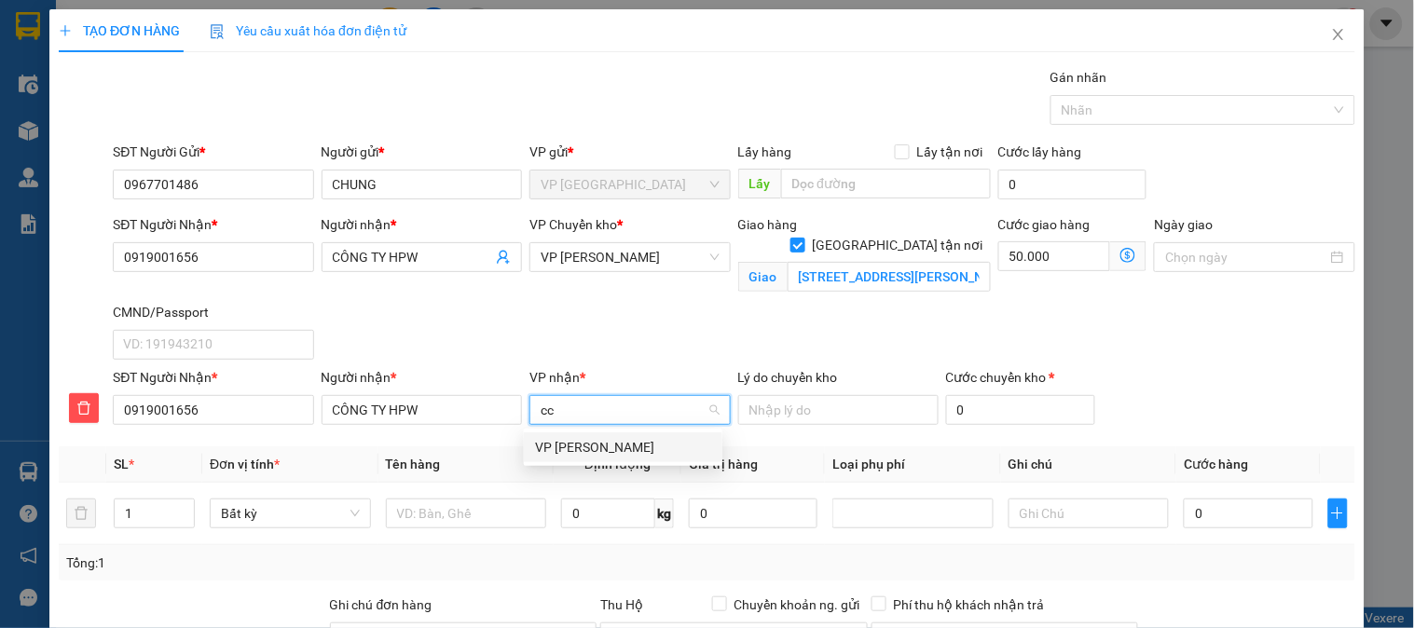
click at [592, 443] on div "VP [PERSON_NAME]" at bounding box center [623, 447] width 176 height 21
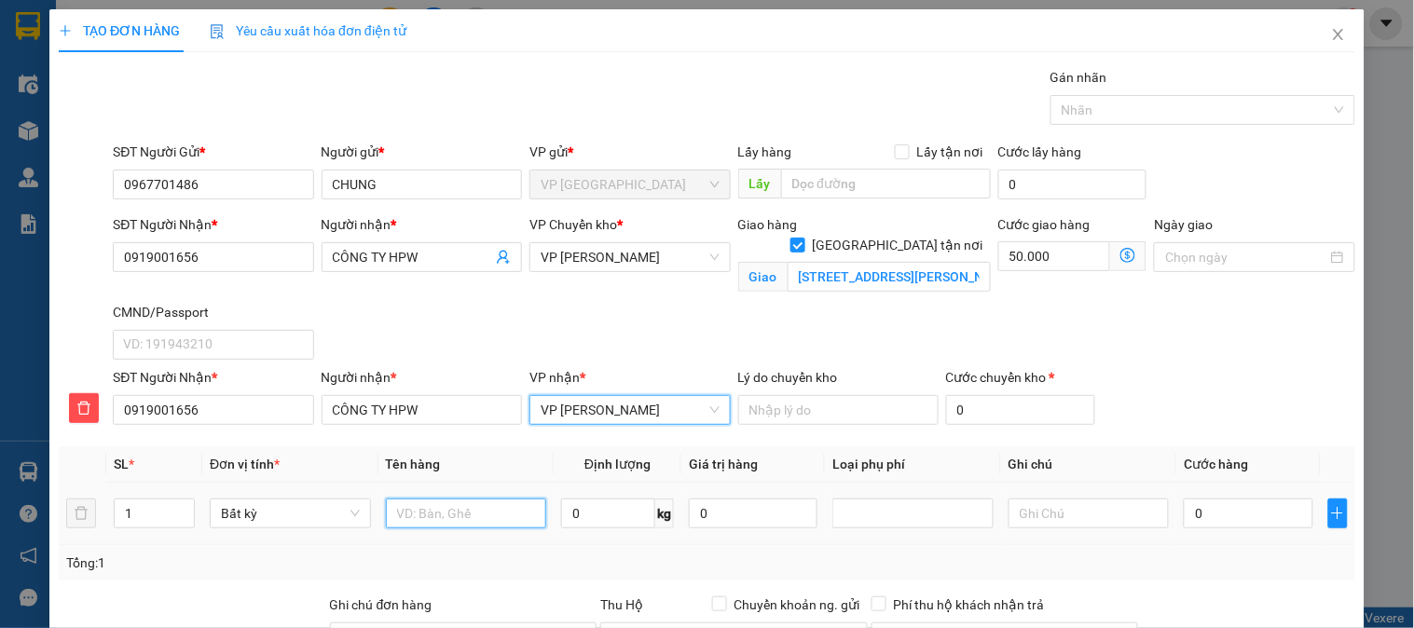
click at [434, 520] on input "text" at bounding box center [466, 514] width 161 height 30
type input "Thùng mẫu kính"
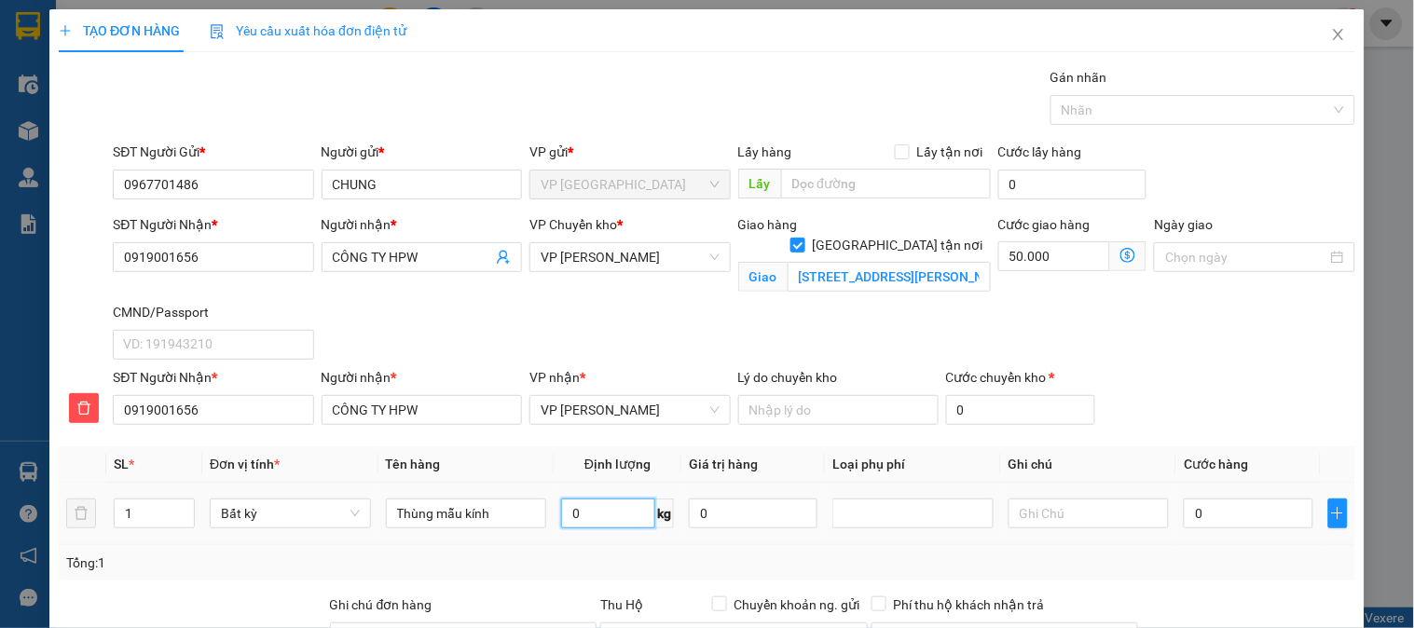
click at [590, 517] on input "0" at bounding box center [608, 514] width 94 height 30
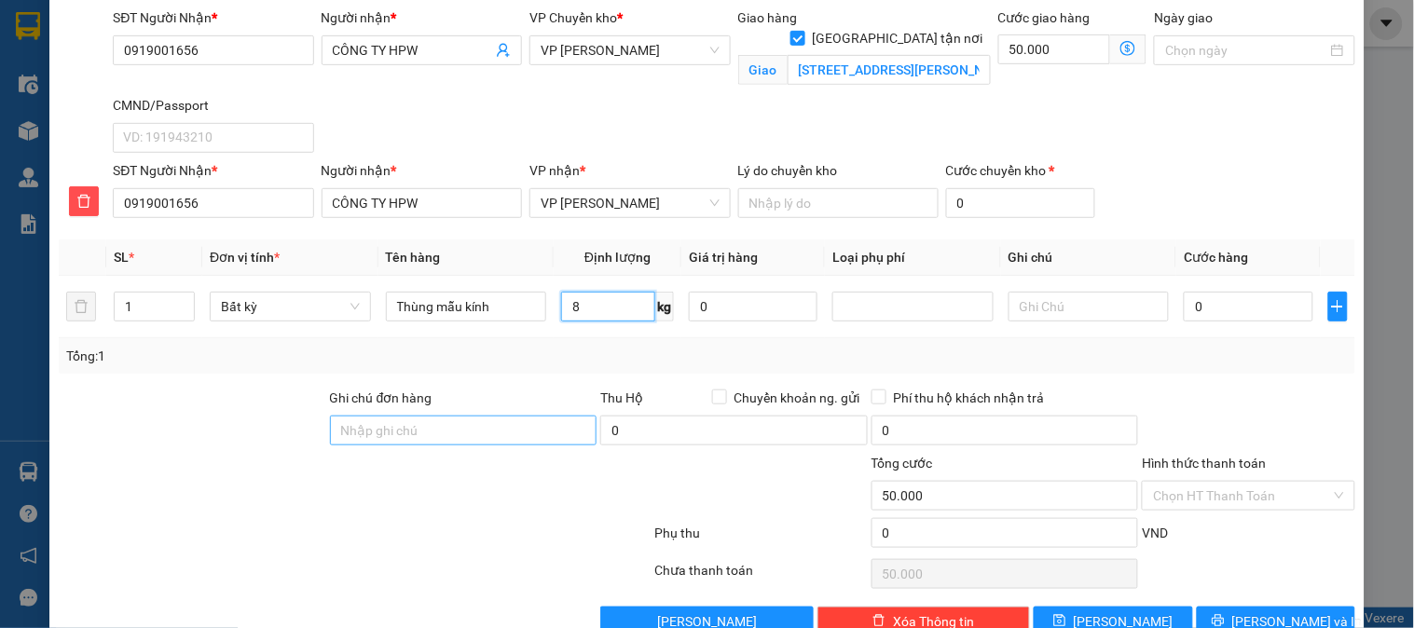
type input "8"
drag, startPoint x: 382, startPoint y: 429, endPoint x: 423, endPoint y: 407, distance: 46.3
click at [382, 429] on input "Ghi chú đơn hàng" at bounding box center [464, 431] width 268 height 30
type input "40.000"
type input "90.000"
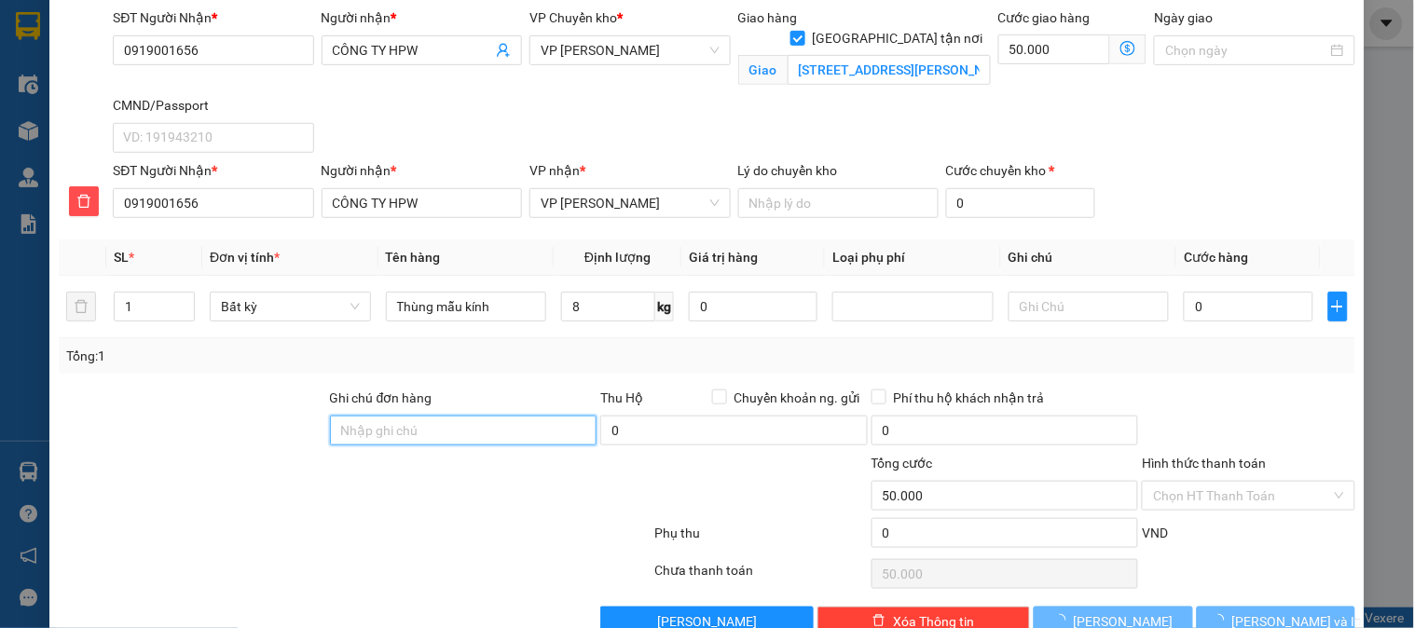
type input "90.000"
type input "Khách cần gấp"
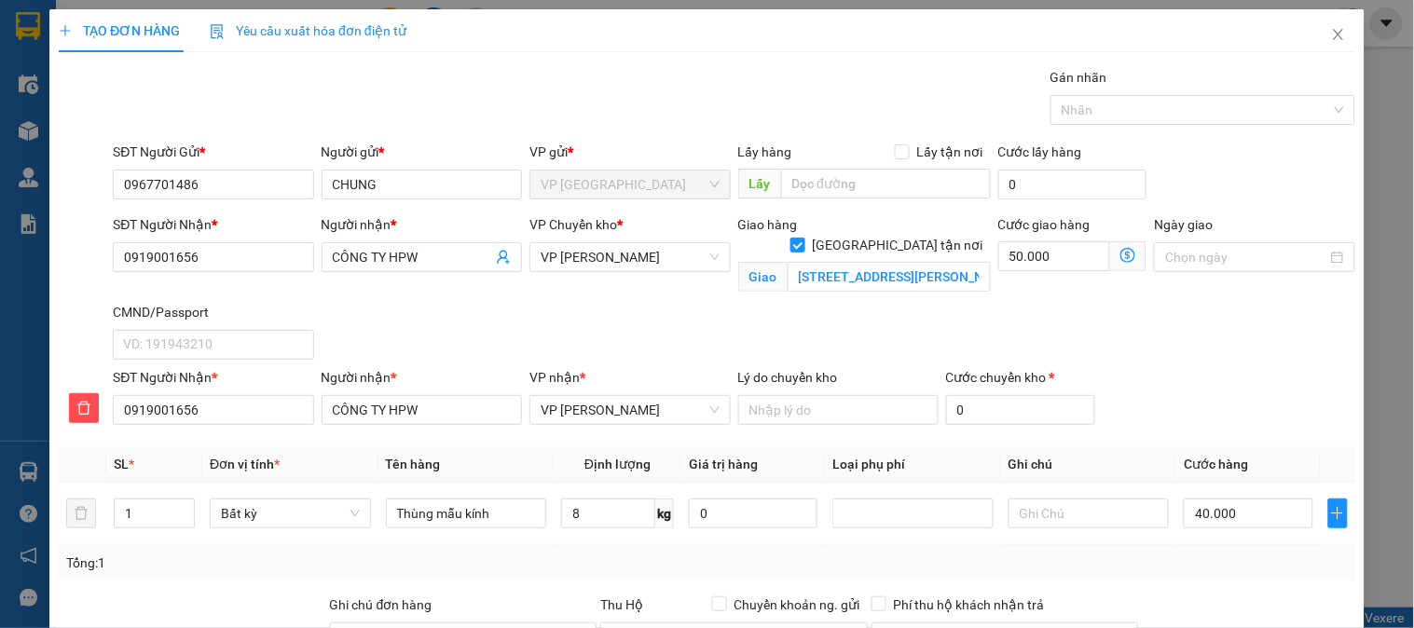
click at [1121, 255] on icon "dollar-circle" at bounding box center [1128, 255] width 15 height 15
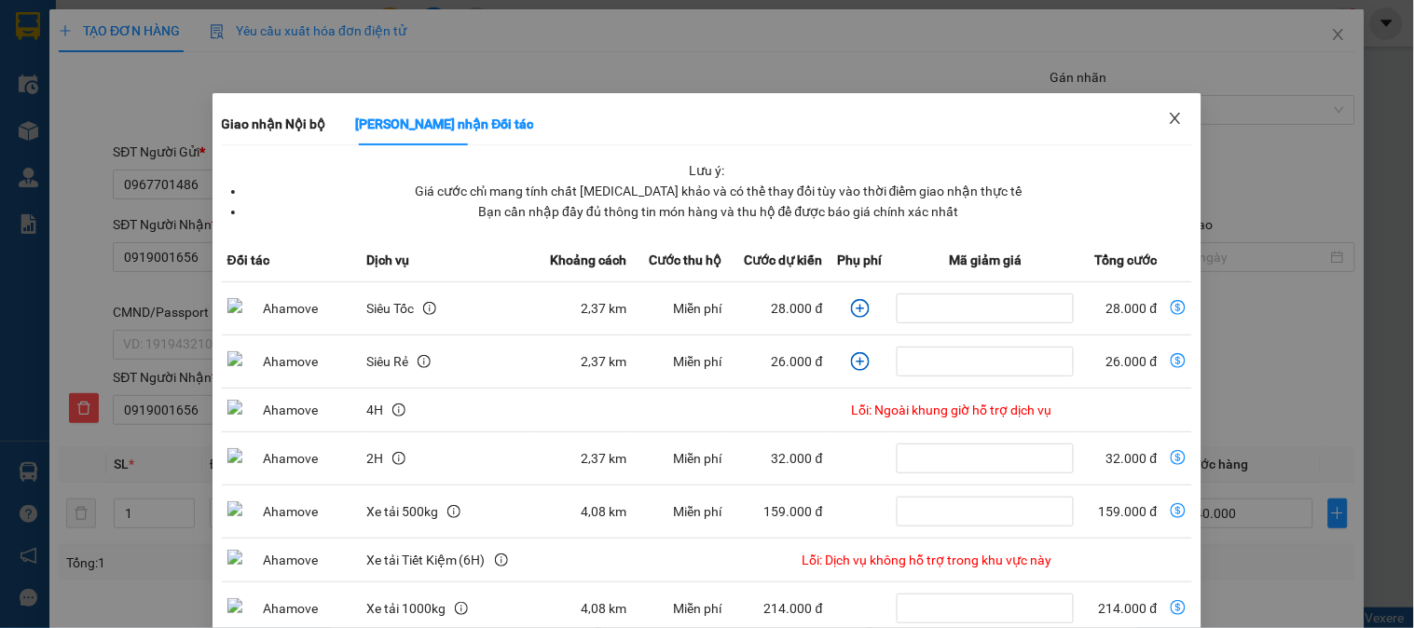
click at [1168, 122] on icon "close" at bounding box center [1175, 118] width 15 height 15
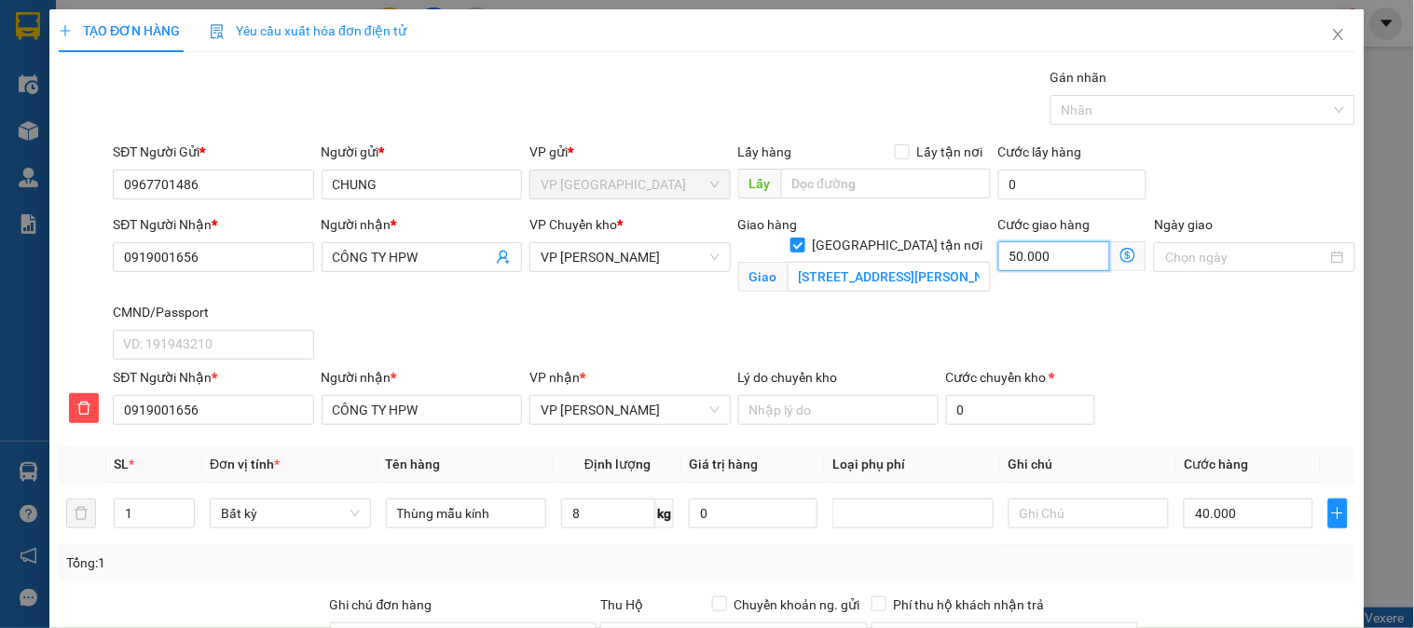
click at [1028, 262] on input "50.000" at bounding box center [1054, 256] width 113 height 30
type input "4"
type input "40.004"
type input "40"
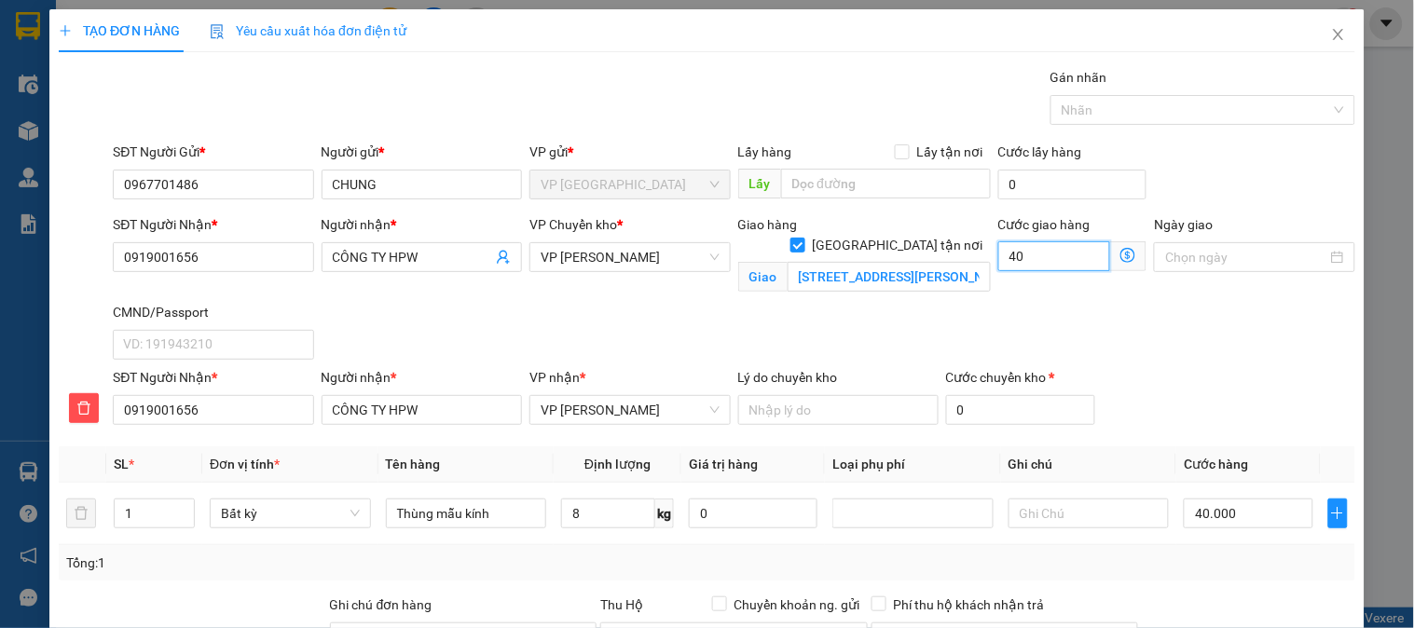
type input "40.040"
type input "40.000"
type input "80.000"
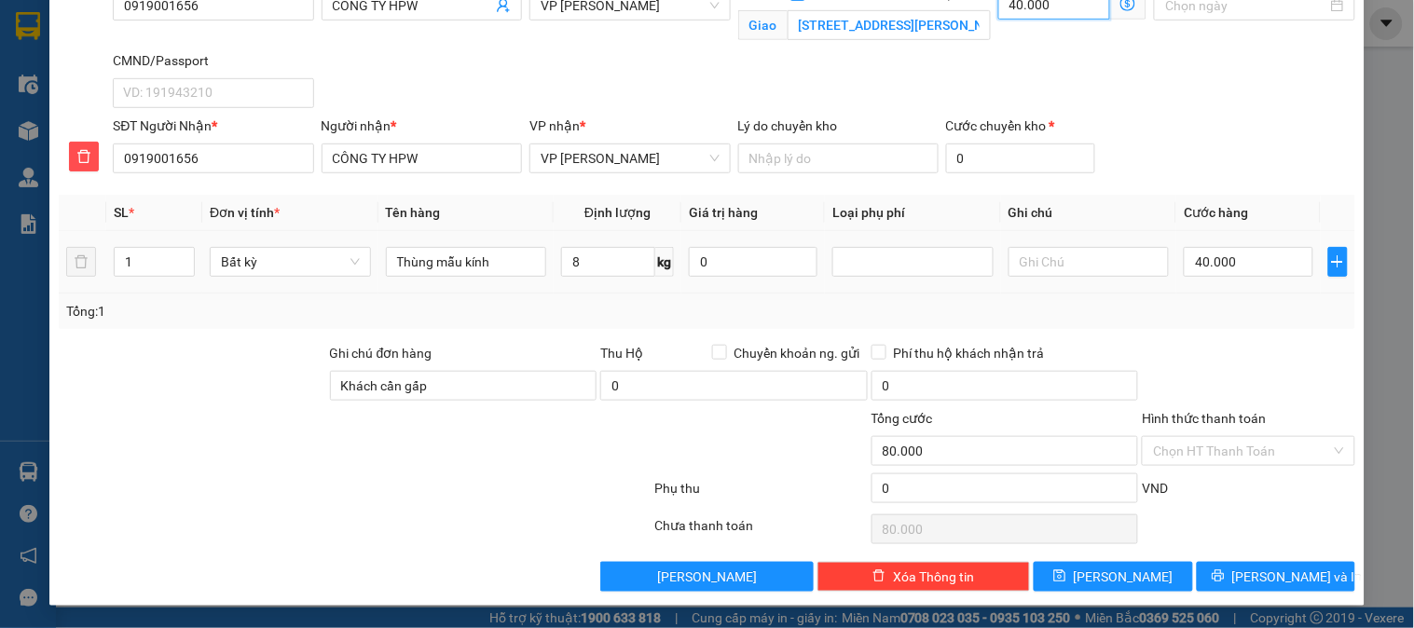
scroll to position [44, 0]
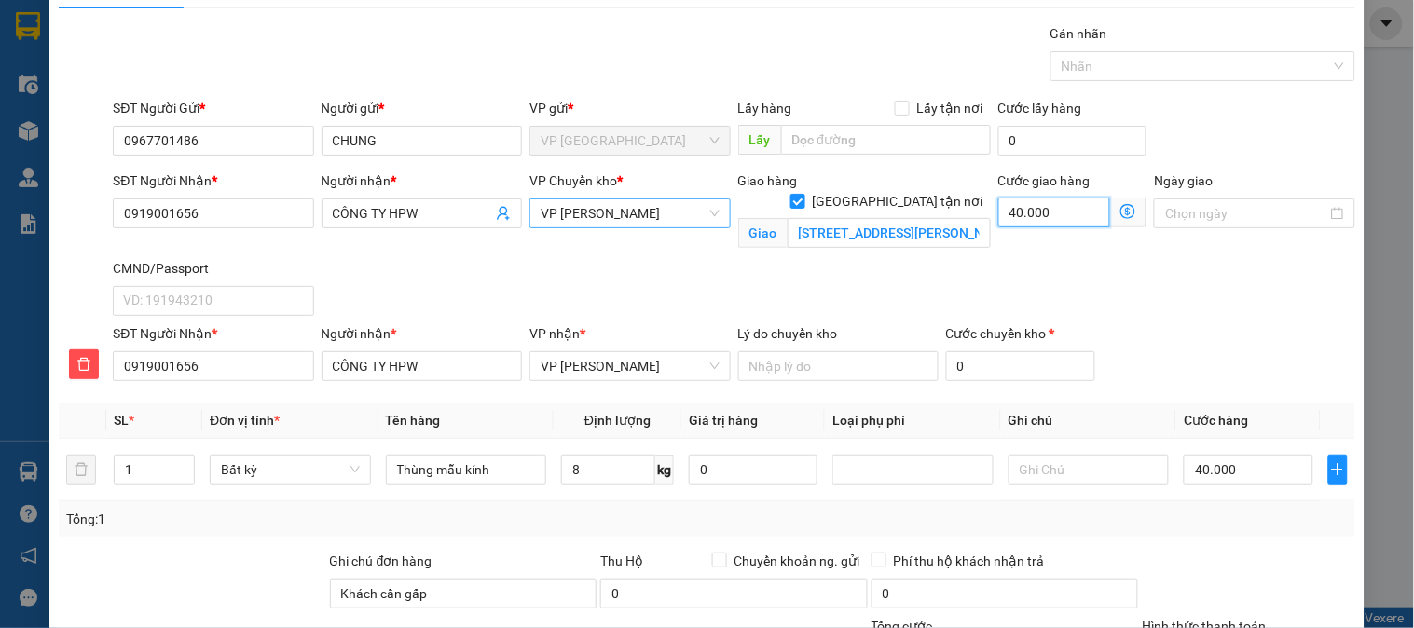
click at [643, 208] on span "VP [PERSON_NAME]" at bounding box center [630, 214] width 178 height 28
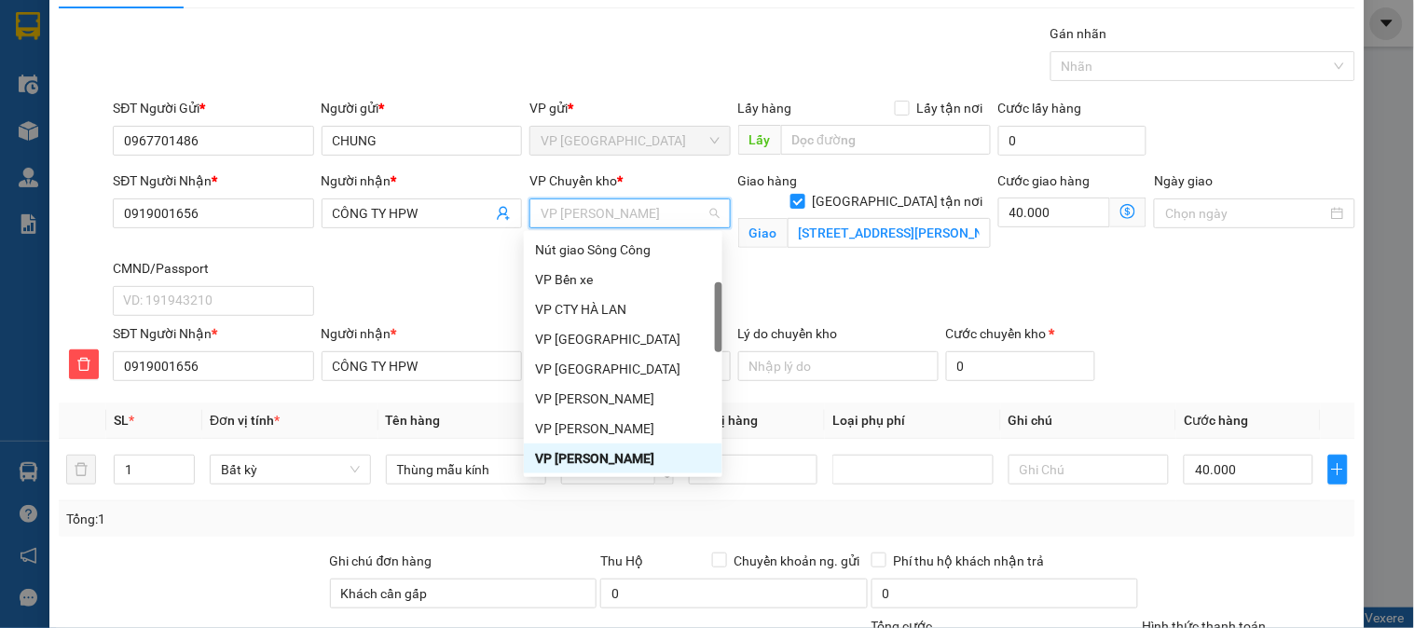
type input "b"
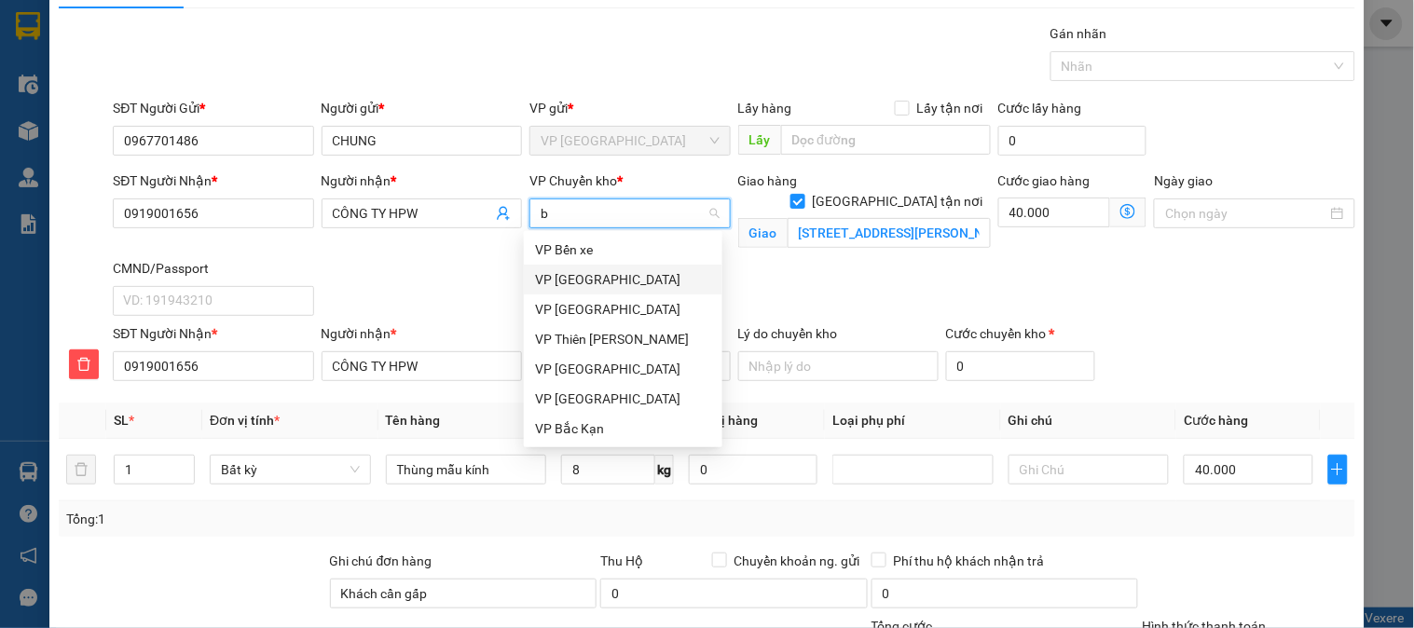
click at [582, 280] on div "VP [GEOGRAPHIC_DATA]" at bounding box center [623, 279] width 176 height 21
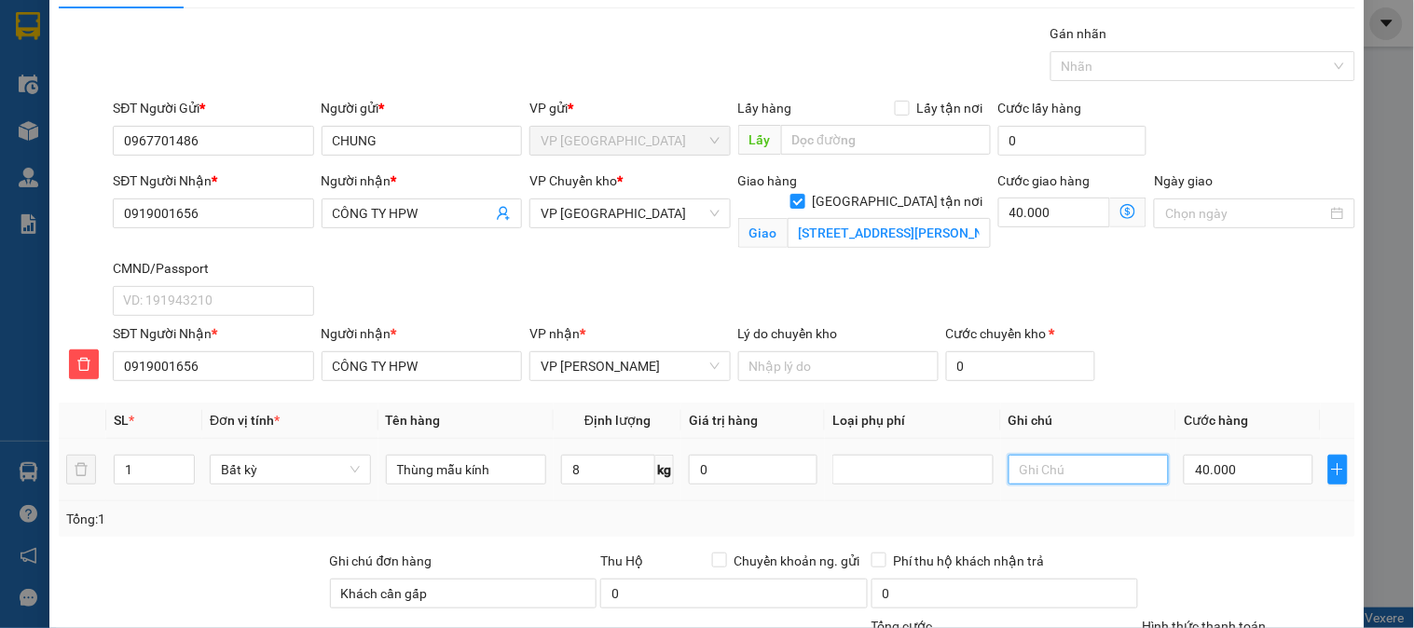
click at [1063, 474] on input "text" at bounding box center [1089, 470] width 161 height 30
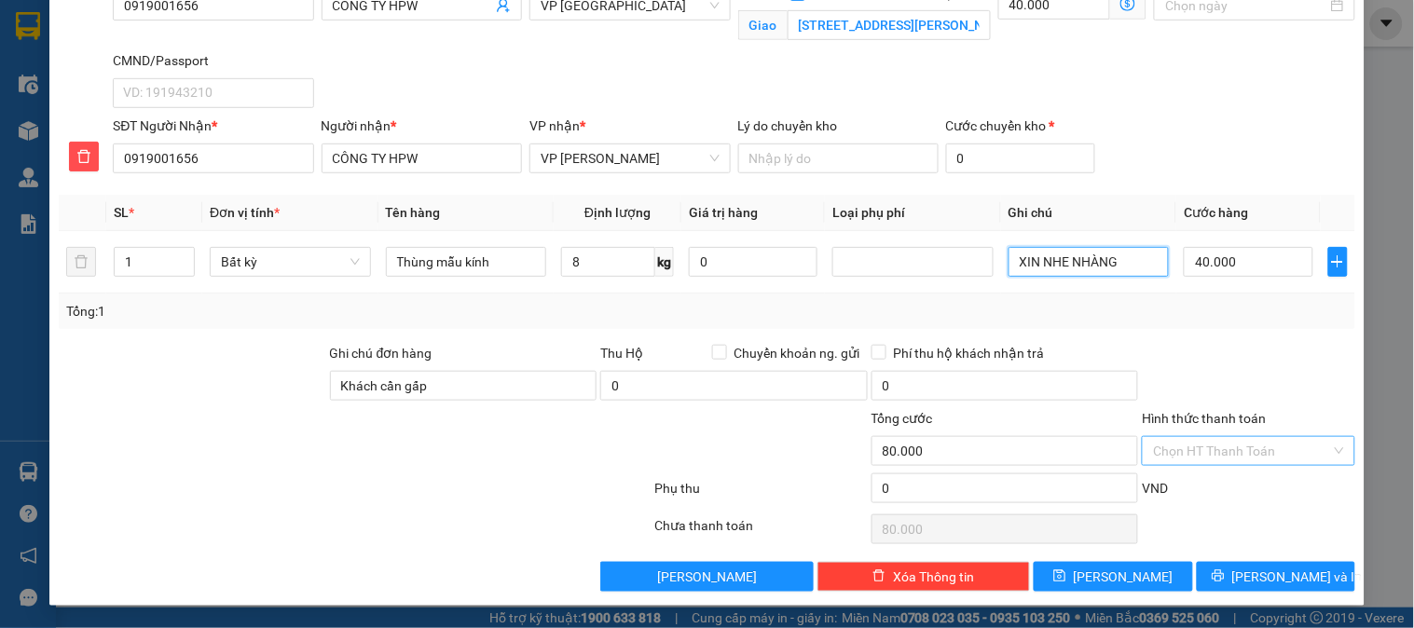
type input "XIN NHE NHÀNG"
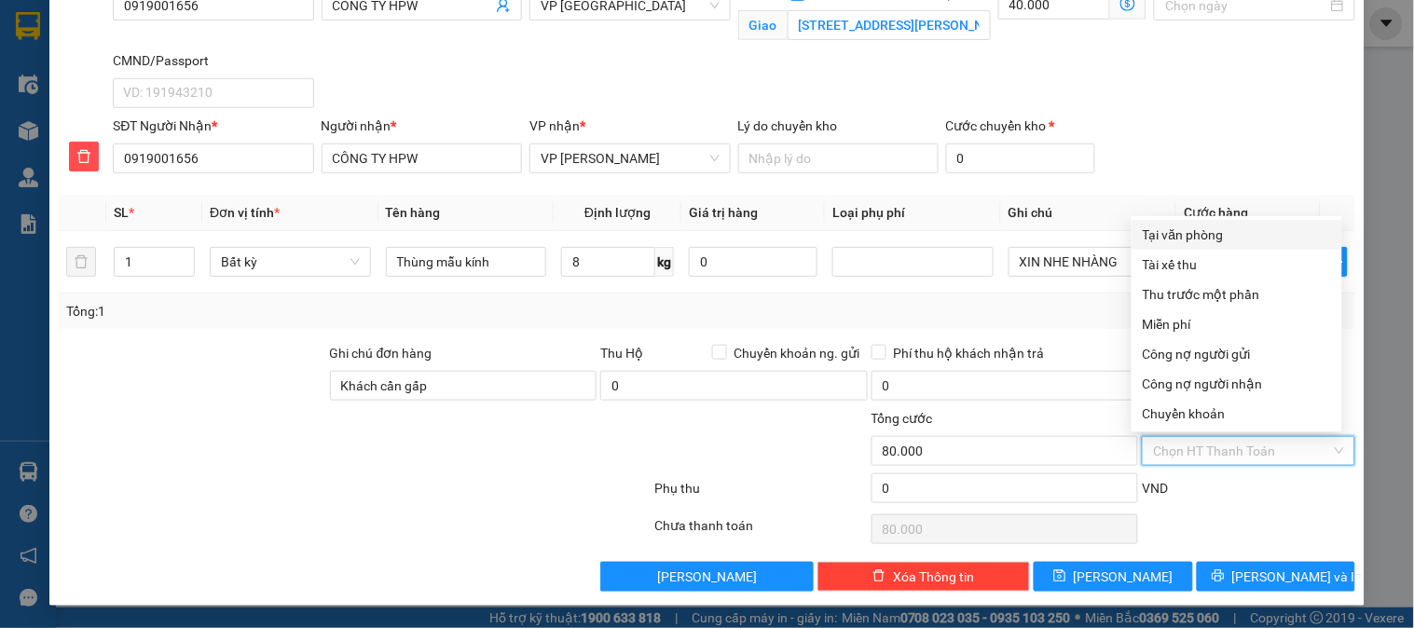
click at [1229, 449] on input "Hình thức thanh toán" at bounding box center [1241, 451] width 177 height 28
click at [1212, 241] on div "Tại văn phòng" at bounding box center [1237, 235] width 188 height 21
type input "0"
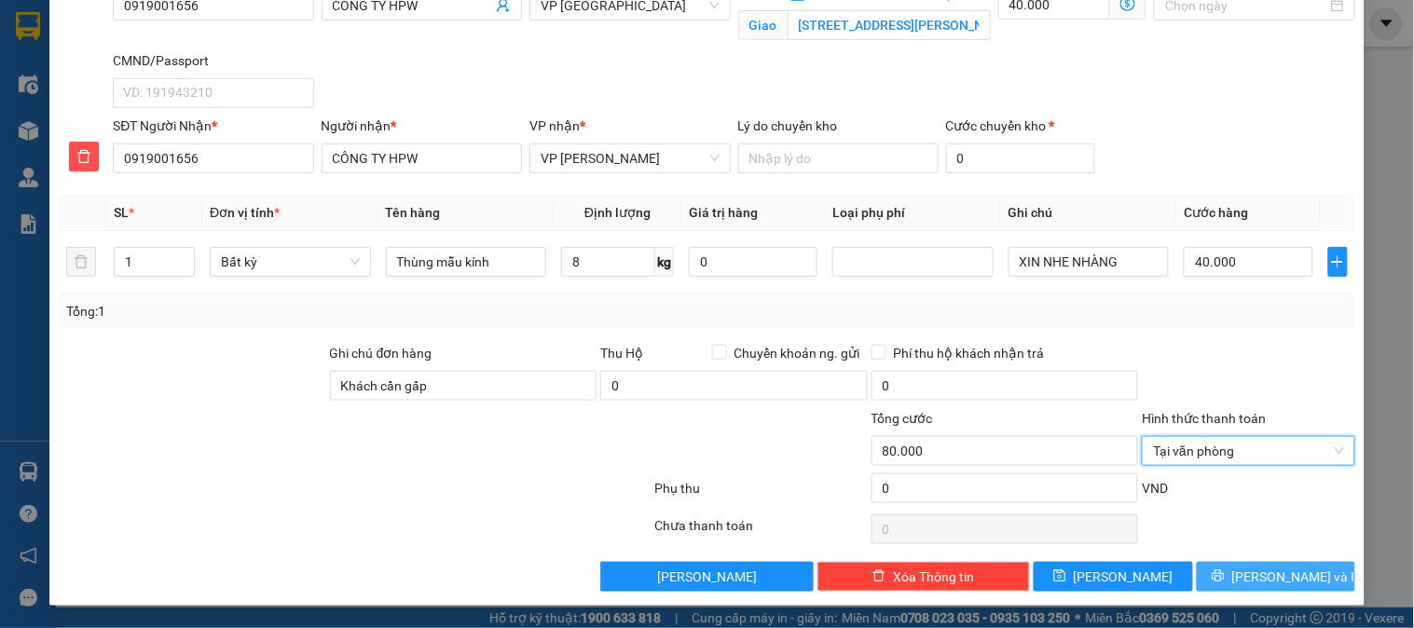
click at [1268, 589] on button "[PERSON_NAME] và In" at bounding box center [1276, 577] width 158 height 30
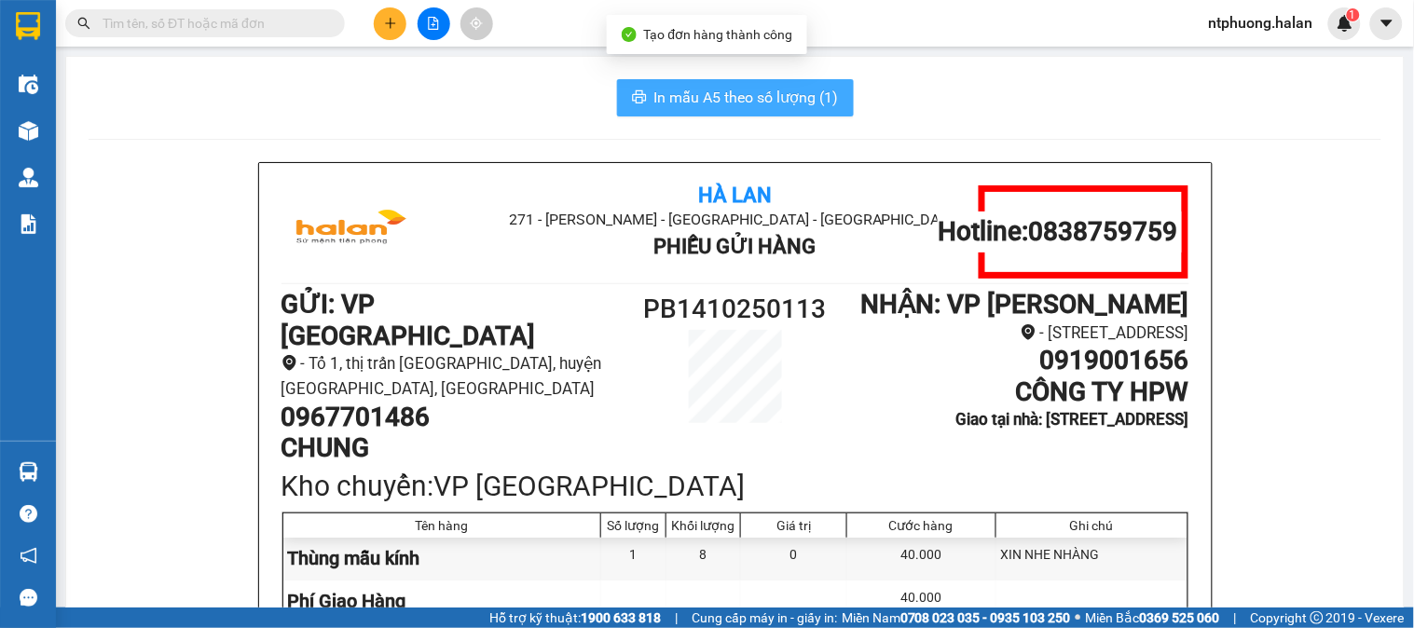
click at [707, 96] on span "In mẫu A5 theo số lượng (1)" at bounding box center [746, 97] width 185 height 23
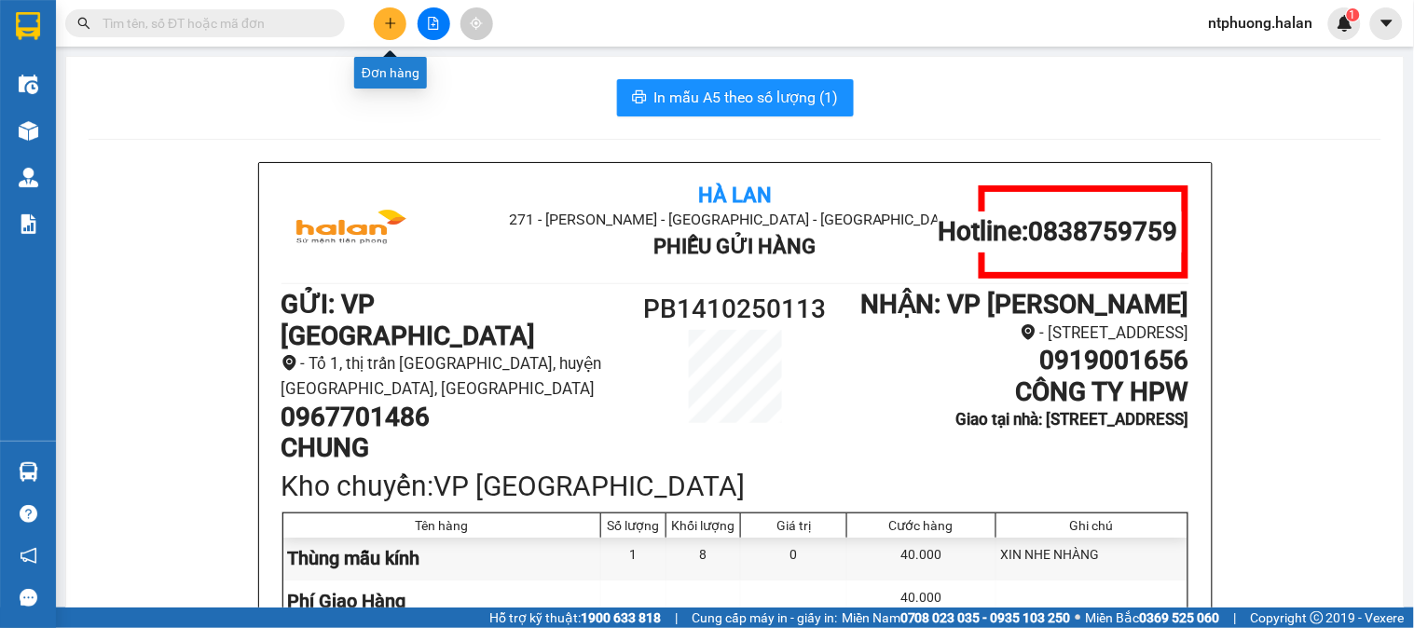
click at [385, 15] on button at bounding box center [390, 23] width 33 height 33
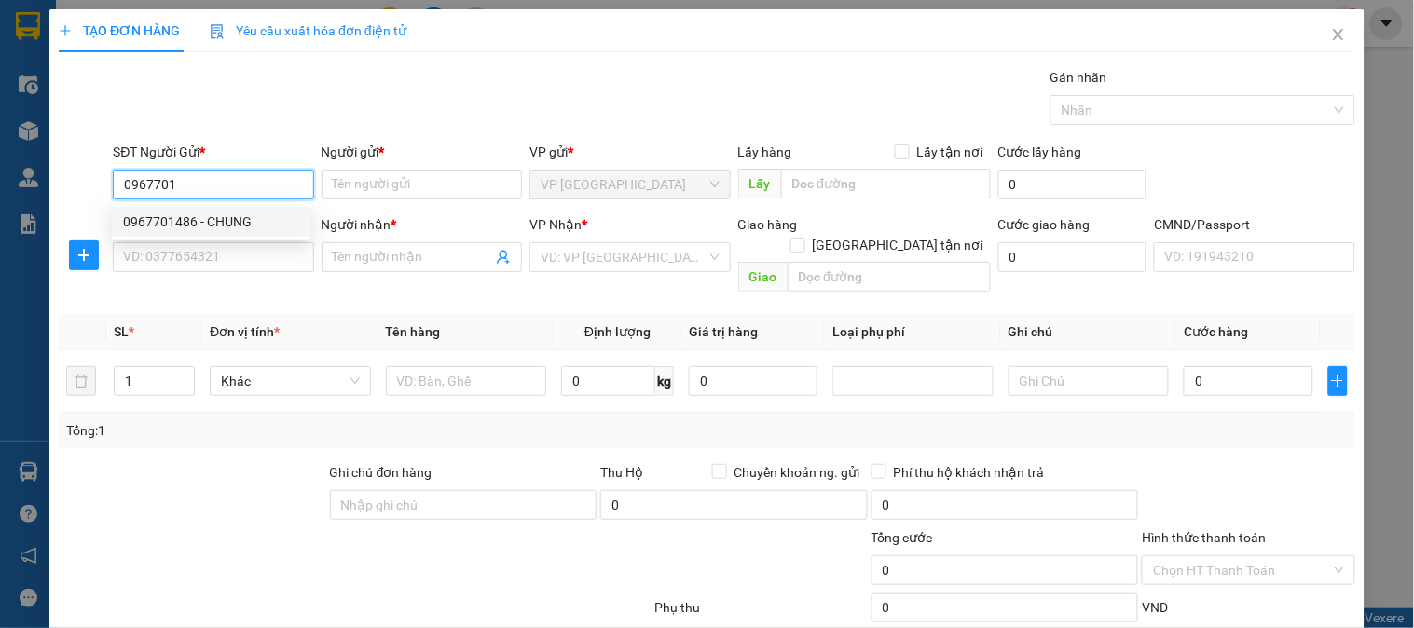
click at [216, 218] on div "0967701486 - CHUNG" at bounding box center [211, 222] width 176 height 21
type input "0967701486"
type input "CHUNG"
type input "0967701486"
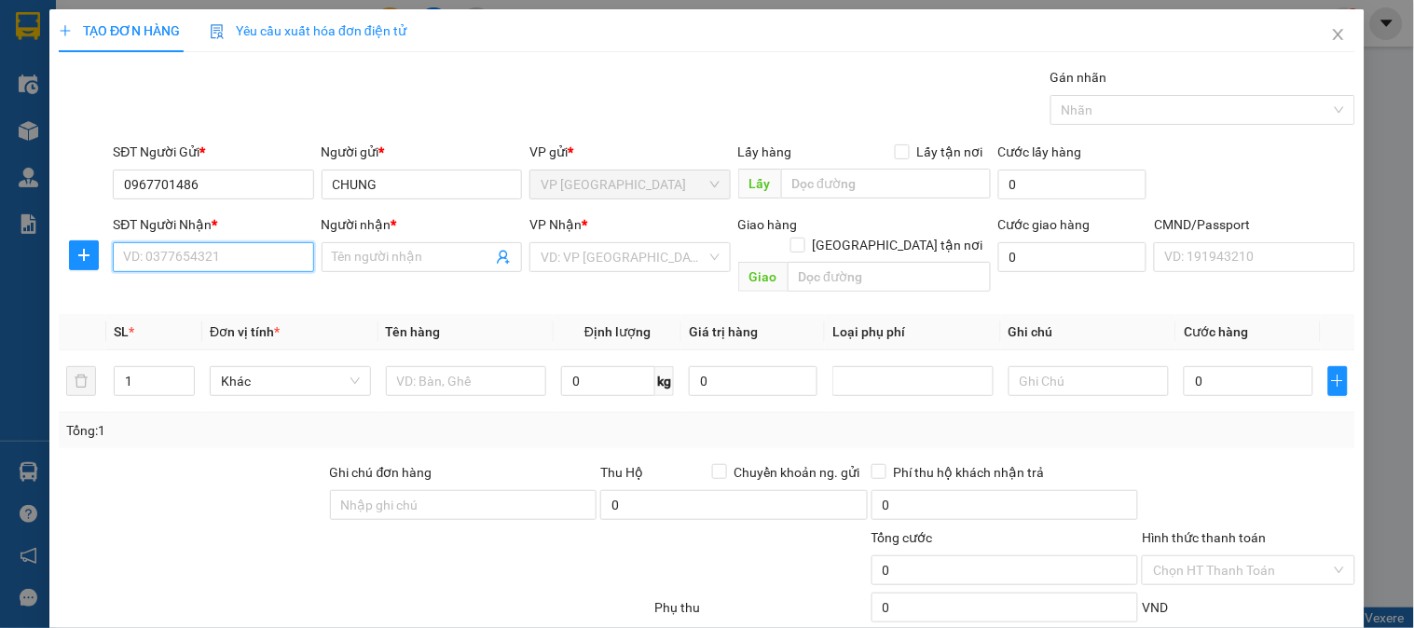
click at [207, 254] on input "SĐT Người Nhận *" at bounding box center [213, 257] width 200 height 30
type input "0869382575"
click at [365, 256] on input "Người nhận *" at bounding box center [412, 257] width 159 height 21
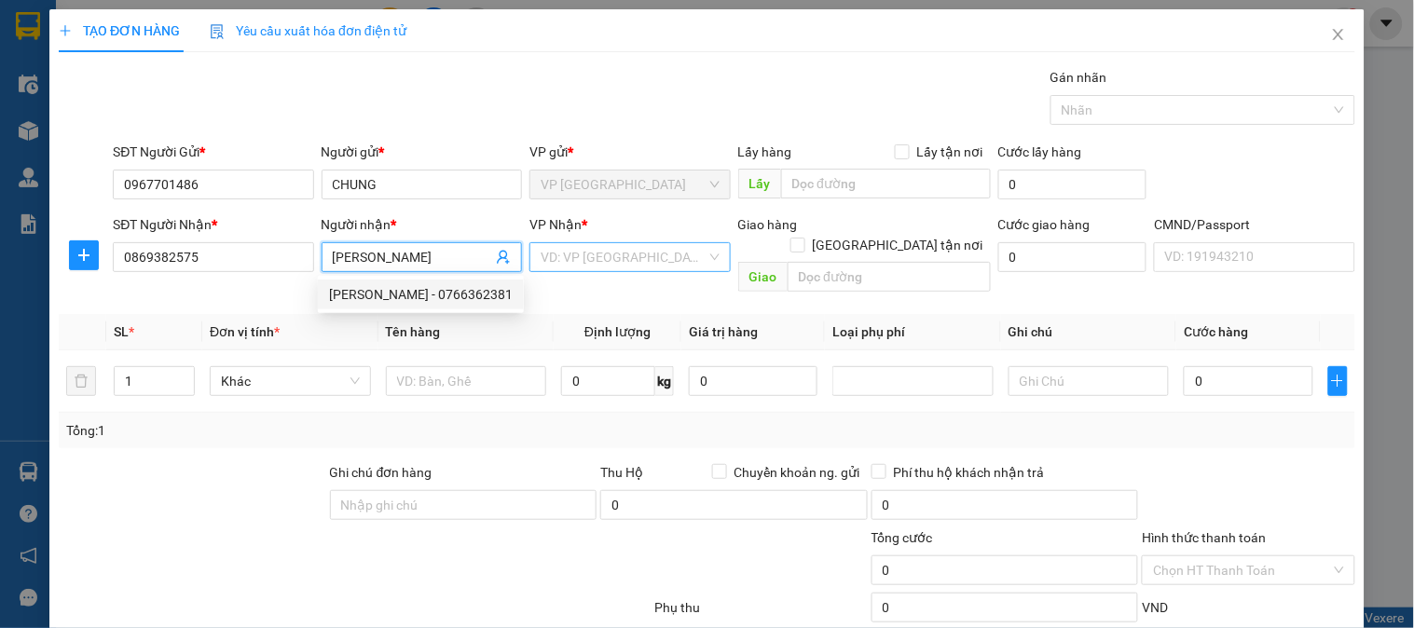
type input "[PERSON_NAME]"
click at [587, 256] on input "search" at bounding box center [623, 257] width 165 height 28
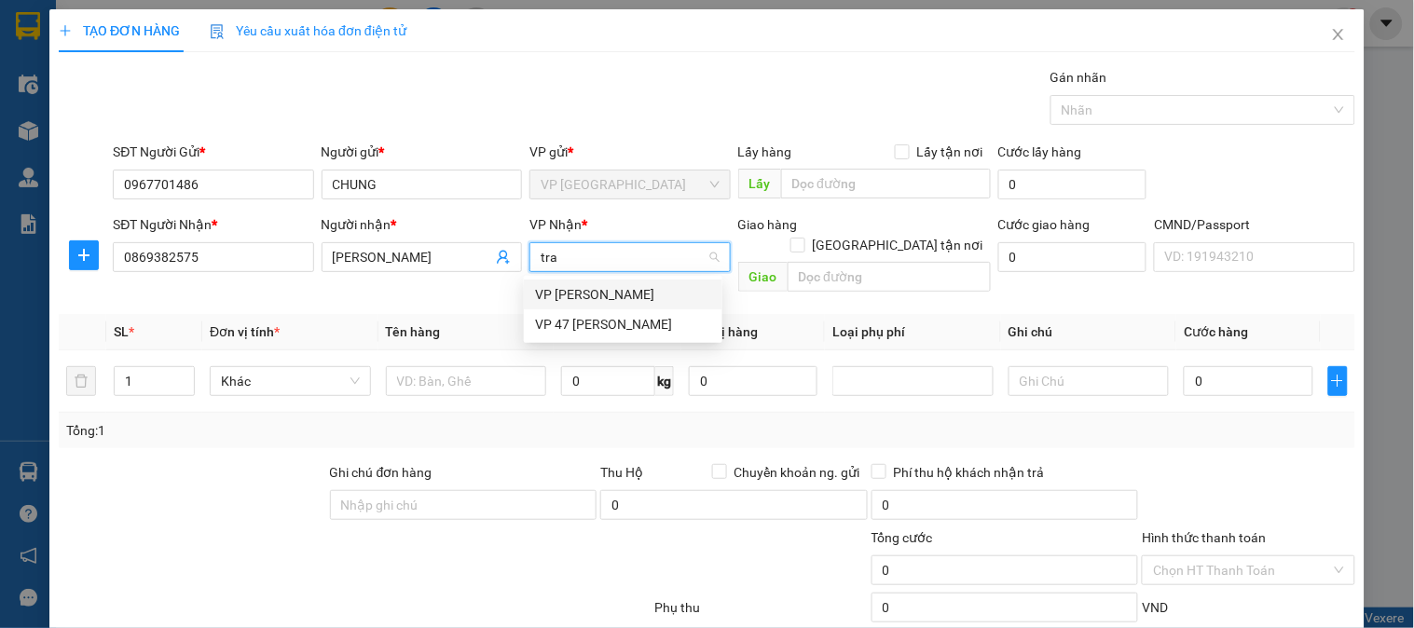
type input "trai"
click at [583, 291] on div "VP [PERSON_NAME]" at bounding box center [623, 294] width 176 height 21
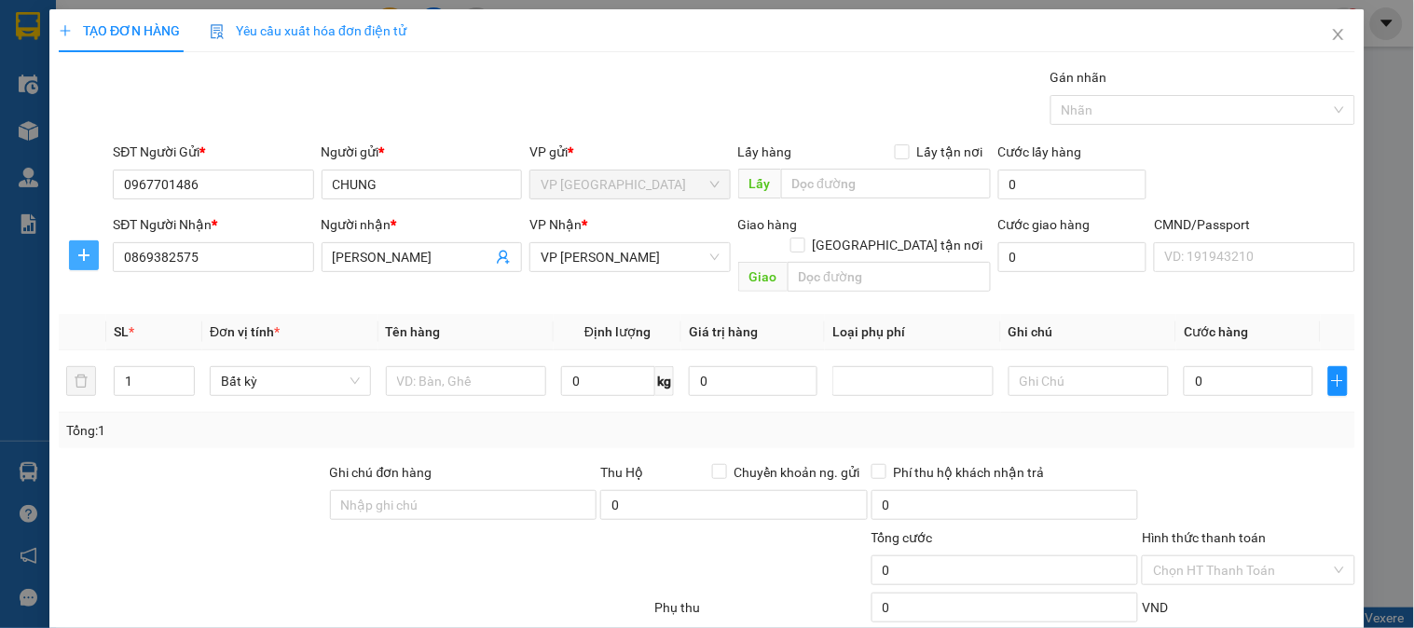
drag, startPoint x: 77, startPoint y: 252, endPoint x: 162, endPoint y: 278, distance: 88.8
click at [79, 252] on icon "plus" at bounding box center [83, 255] width 15 height 15
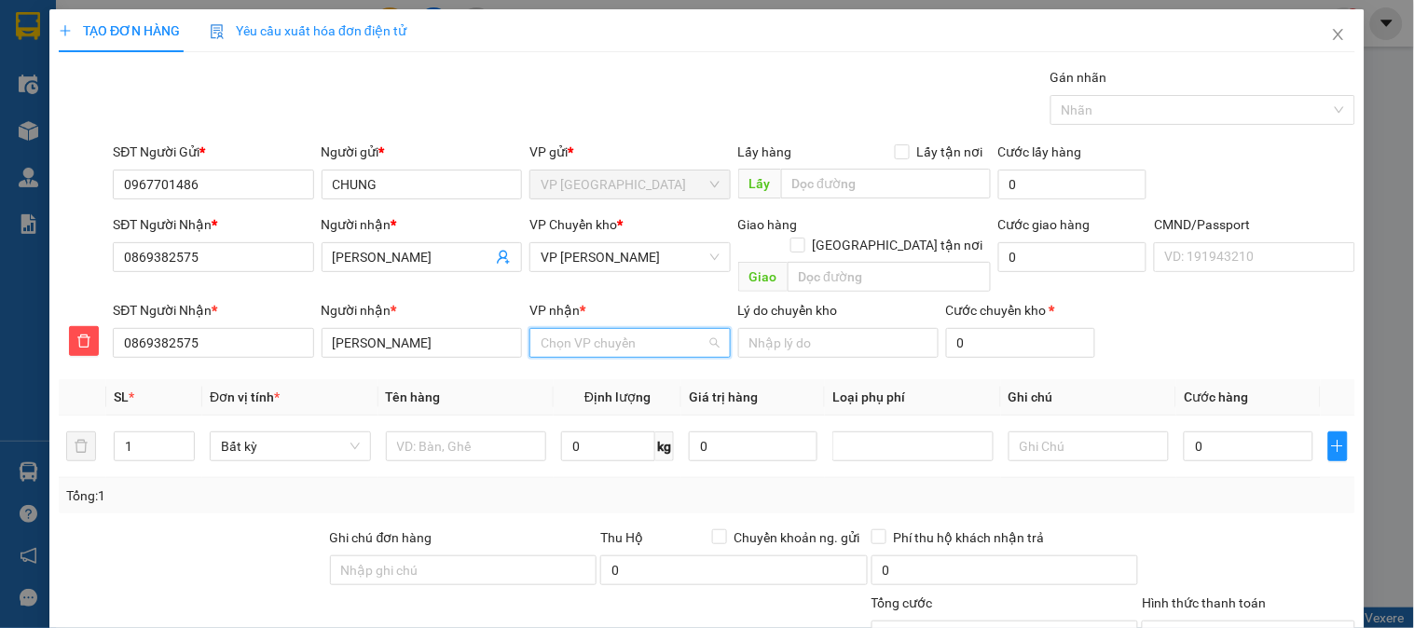
click at [621, 329] on input "VP nhận *" at bounding box center [623, 343] width 165 height 28
type input "trai"
click at [598, 355] on div "VP [PERSON_NAME]" at bounding box center [623, 360] width 176 height 21
click at [448, 432] on input "text" at bounding box center [466, 447] width 161 height 30
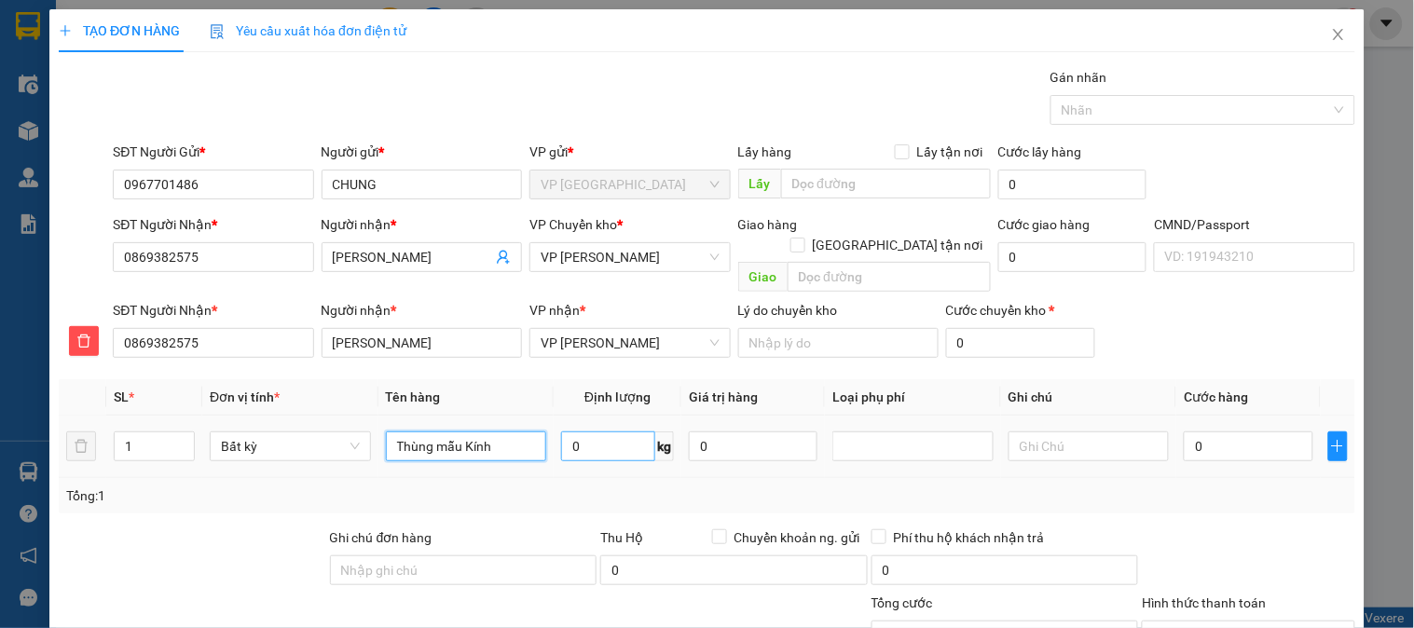
type input "Thùng mẫu Kính"
click at [618, 432] on input "0" at bounding box center [608, 447] width 94 height 30
type input "4"
click at [1209, 432] on input "0" at bounding box center [1248, 447] width 129 height 30
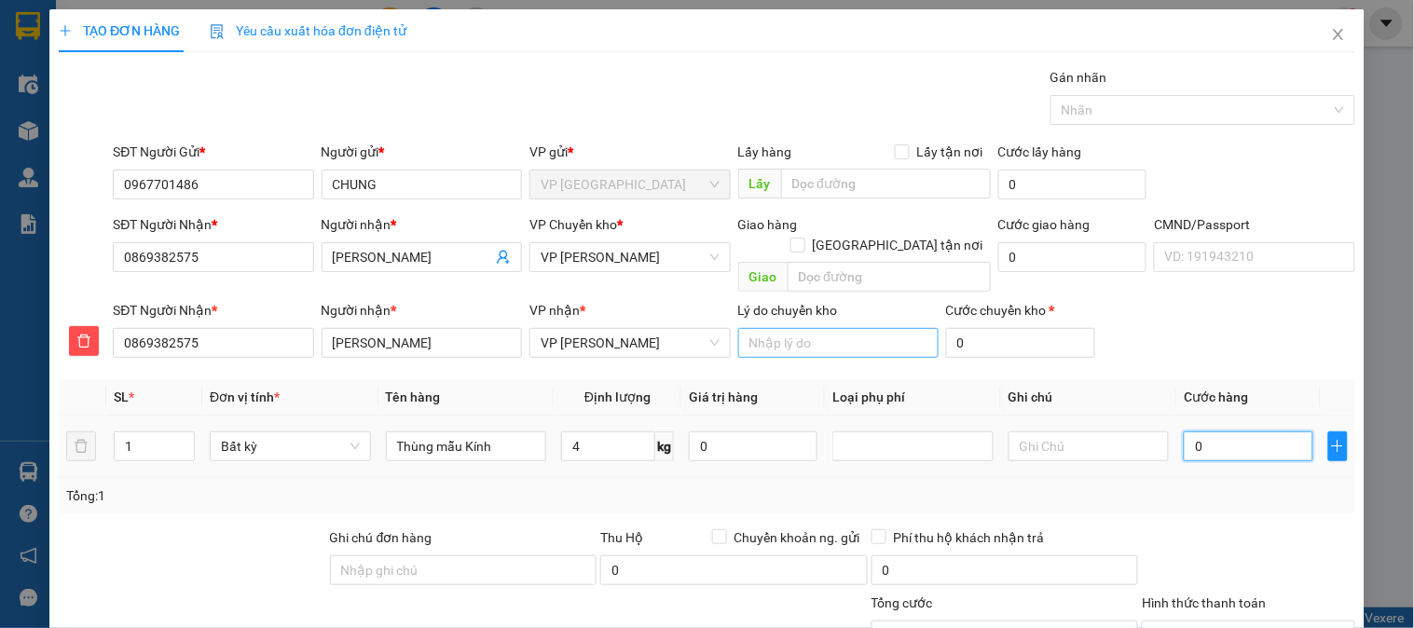
type input "40.000"
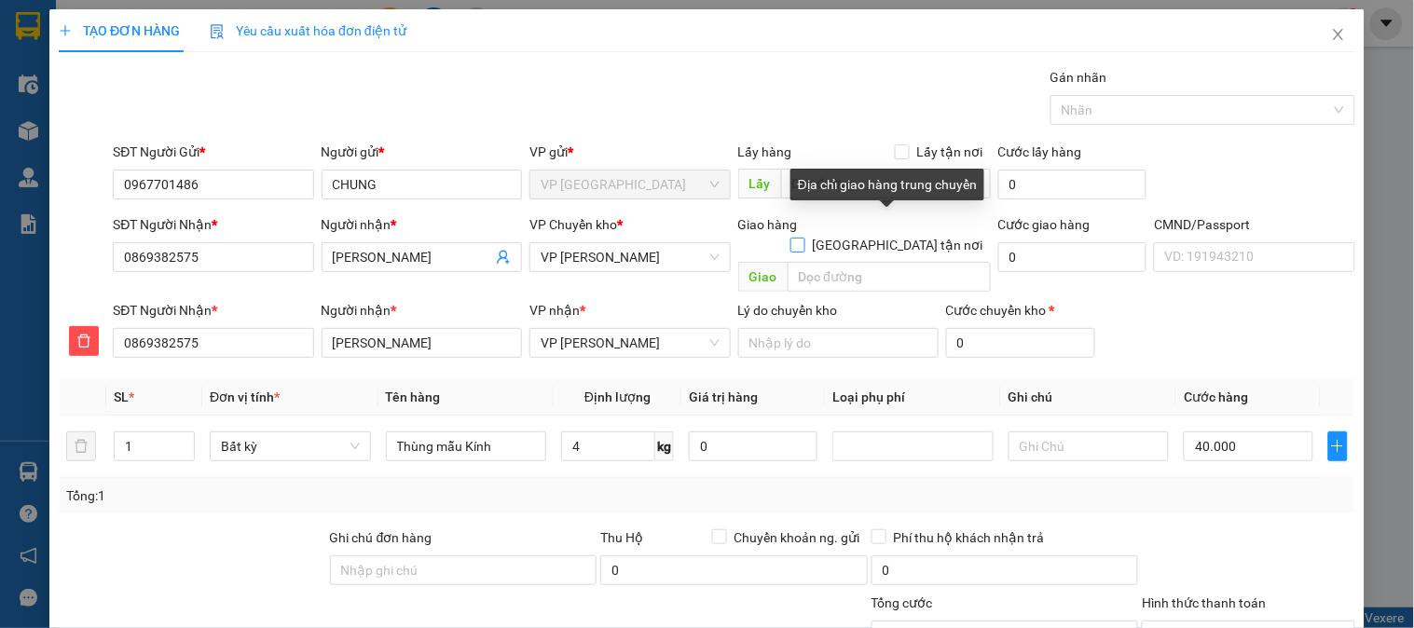
click at [806, 238] on span at bounding box center [798, 245] width 15 height 15
click at [804, 238] on input "[GEOGRAPHIC_DATA] tận nơi" at bounding box center [797, 244] width 13 height 13
checkbox input "true"
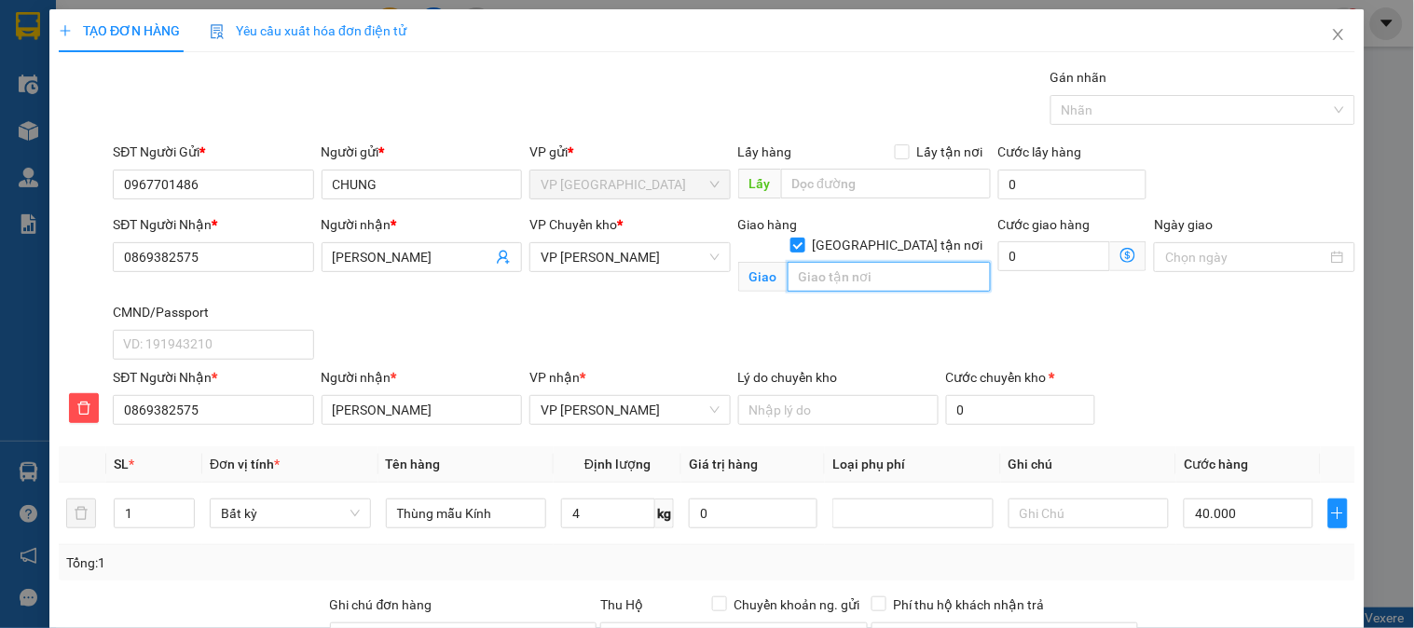
click at [860, 265] on input "text" at bounding box center [889, 277] width 203 height 30
click at [916, 265] on input "101 láng hạ ,đống đa [GEOGRAPHIC_DATA]" at bounding box center [889, 277] width 203 height 30
type input "101 láng hạ ,[GEOGRAPHIC_DATA] , [GEOGRAPHIC_DATA]"
click at [1121, 255] on icon "dollar-circle" at bounding box center [1128, 255] width 15 height 15
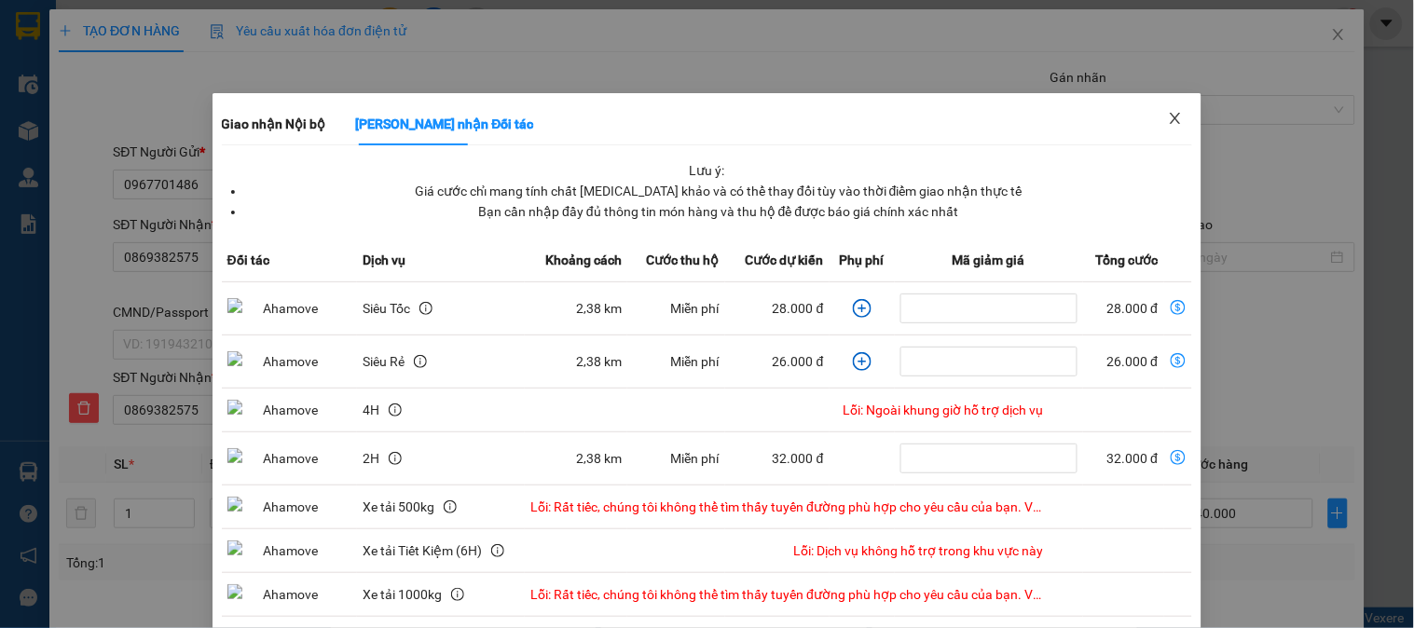
click at [1168, 117] on icon "close" at bounding box center [1175, 118] width 15 height 15
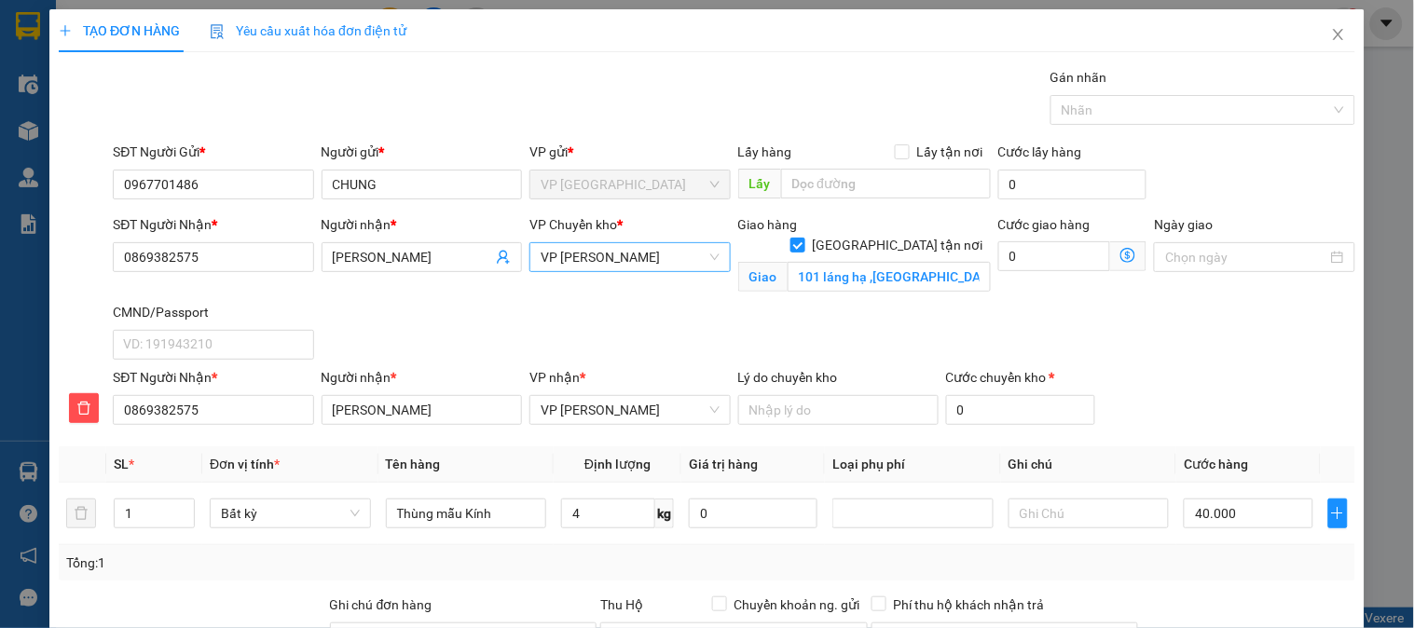
click at [598, 264] on span "VP [PERSON_NAME]" at bounding box center [630, 257] width 178 height 28
type input "47"
click at [569, 286] on div "VP 47 [PERSON_NAME]" at bounding box center [623, 294] width 176 height 21
click at [1121, 262] on icon "dollar-circle" at bounding box center [1128, 255] width 15 height 15
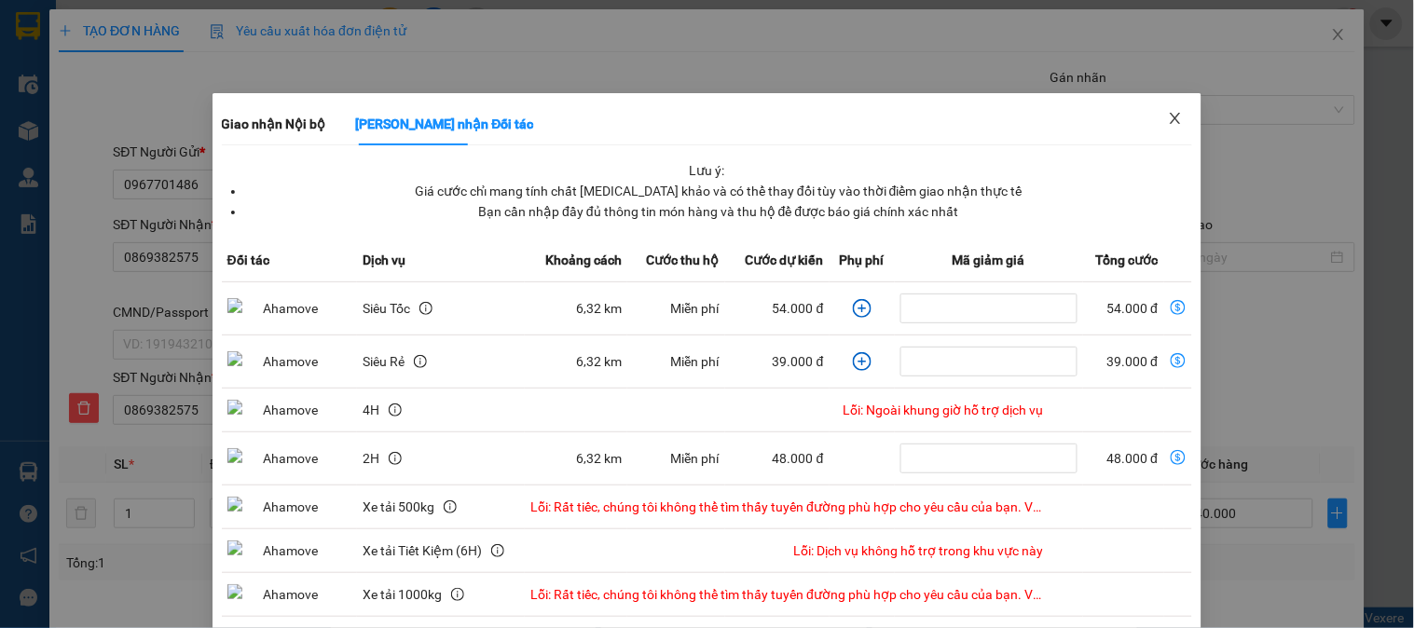
click at [1171, 118] on icon "close" at bounding box center [1176, 118] width 10 height 11
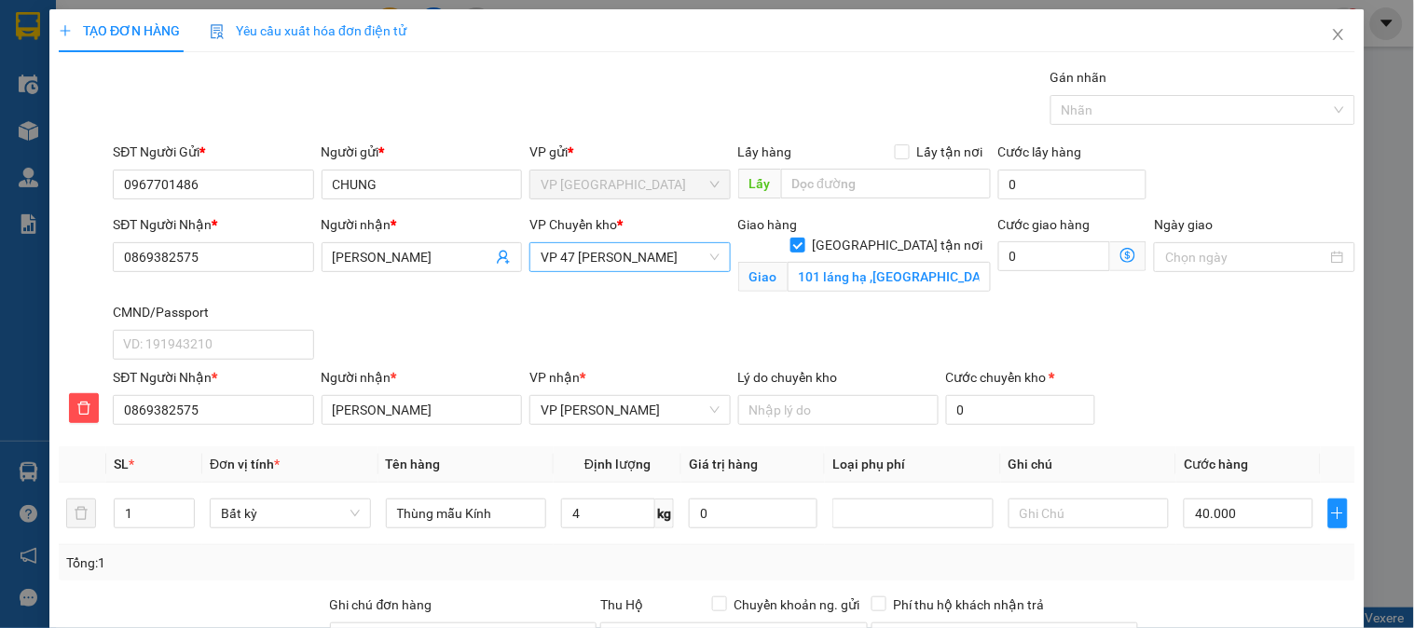
click at [595, 257] on span "VP 47 [PERSON_NAME]" at bounding box center [630, 257] width 178 height 28
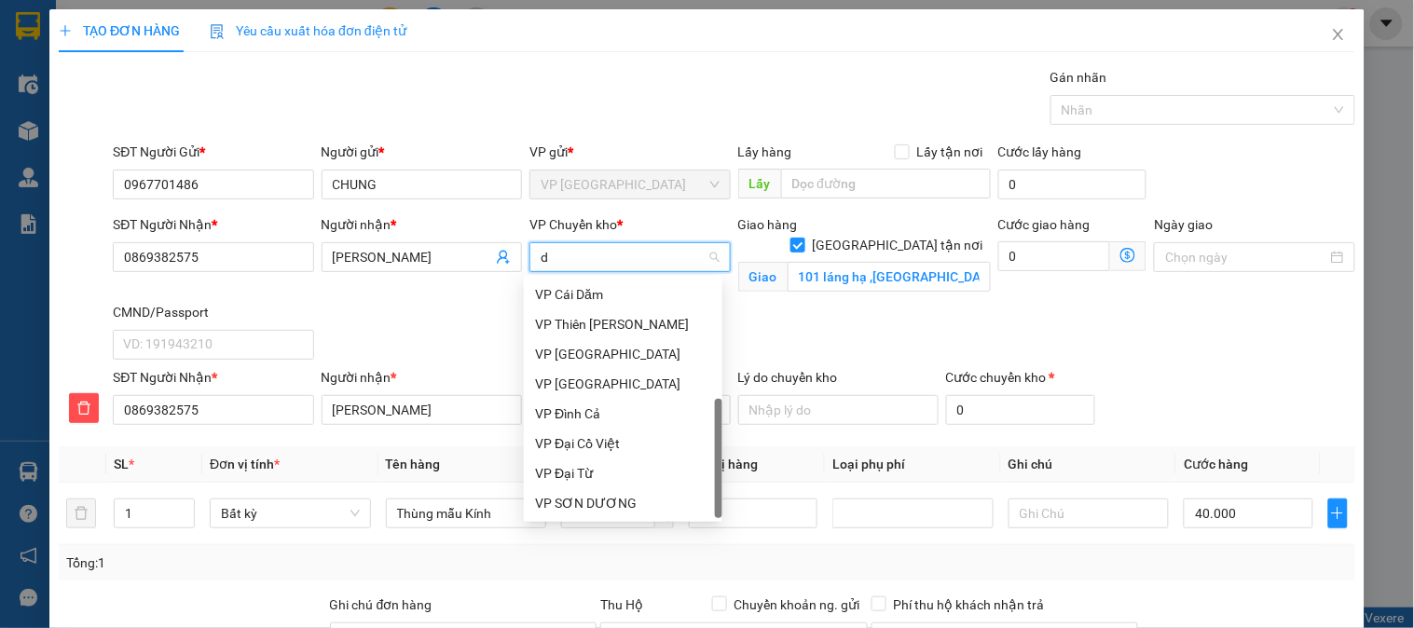
scroll to position [60, 0]
type input "d"
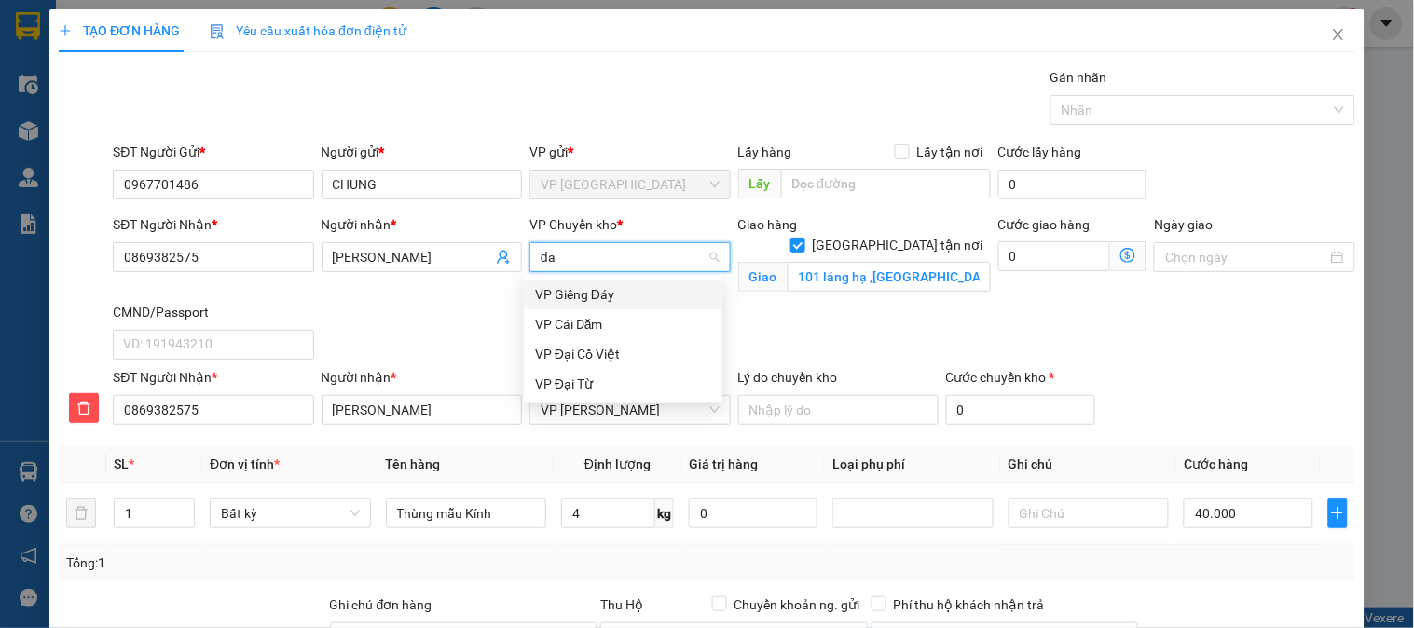
type input "đai"
drag, startPoint x: 585, startPoint y: 290, endPoint x: 964, endPoint y: 258, distance: 380.8
click at [601, 291] on div "VP Đại Cồ Việt" at bounding box center [623, 294] width 176 height 21
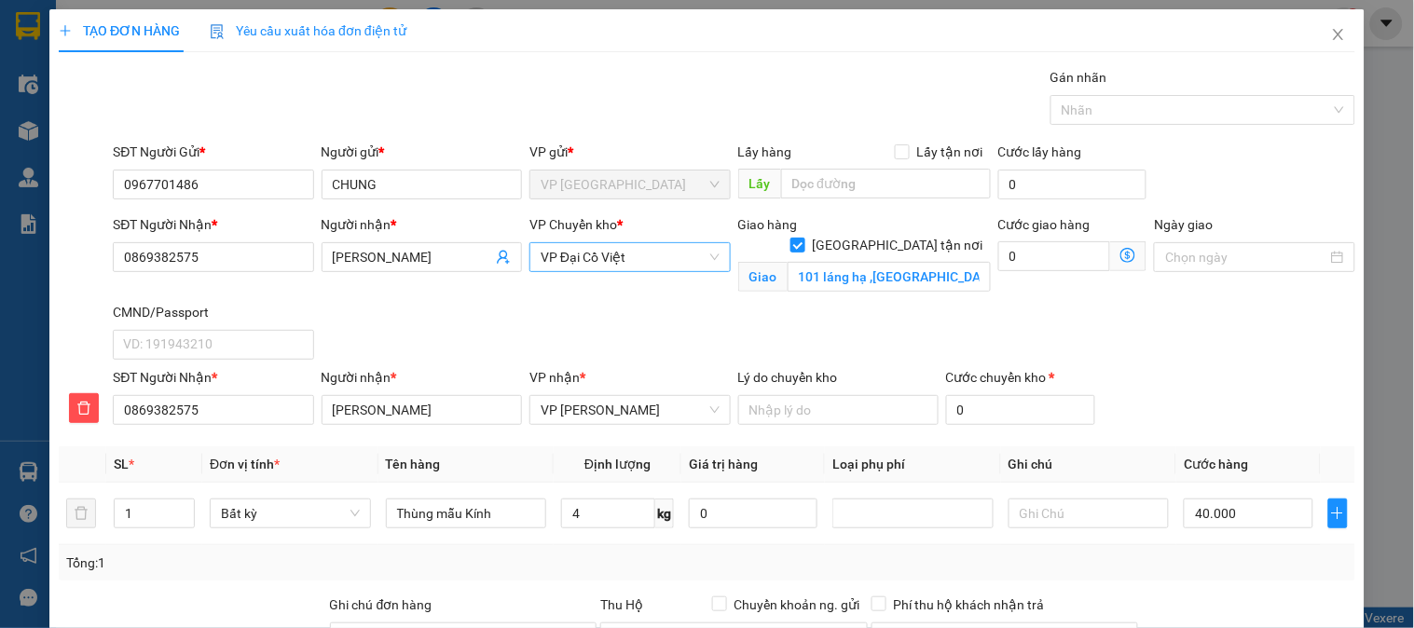
click at [1121, 253] on icon "dollar-circle" at bounding box center [1128, 255] width 15 height 15
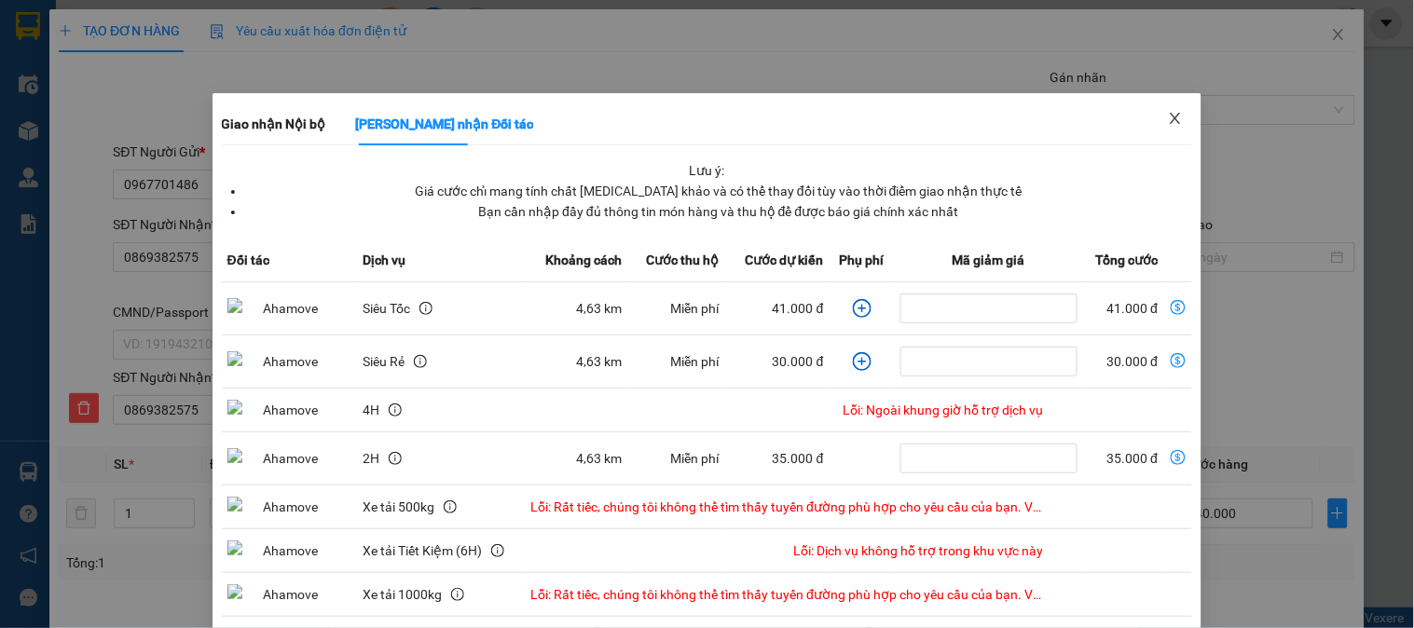
click at [1168, 119] on icon "close" at bounding box center [1175, 118] width 15 height 15
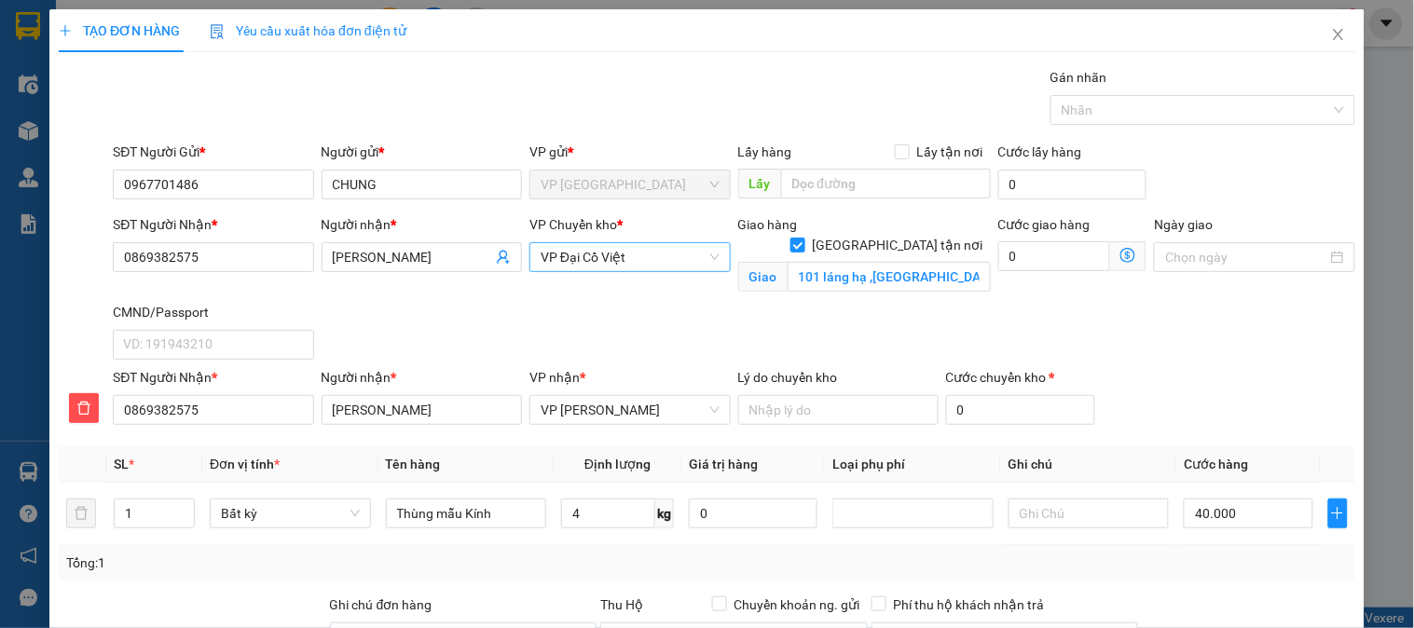
click at [621, 256] on span "VP Đại Cồ Việt" at bounding box center [630, 257] width 178 height 28
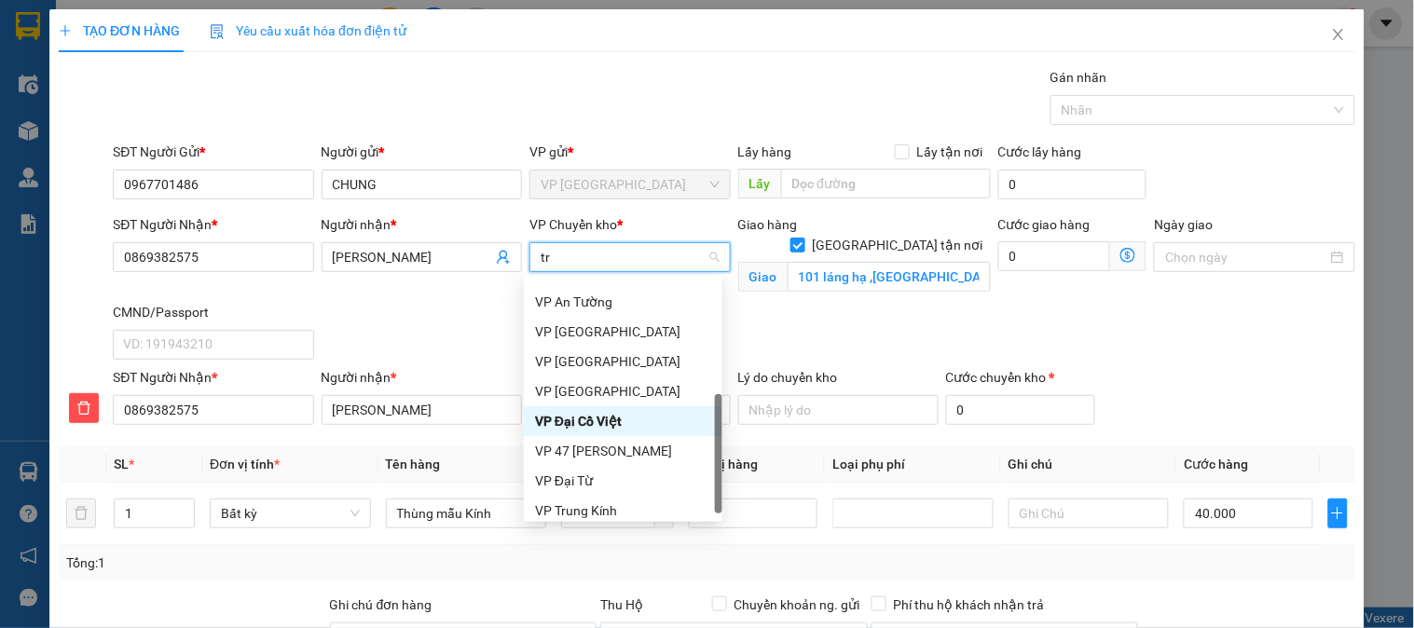
scroll to position [0, 0]
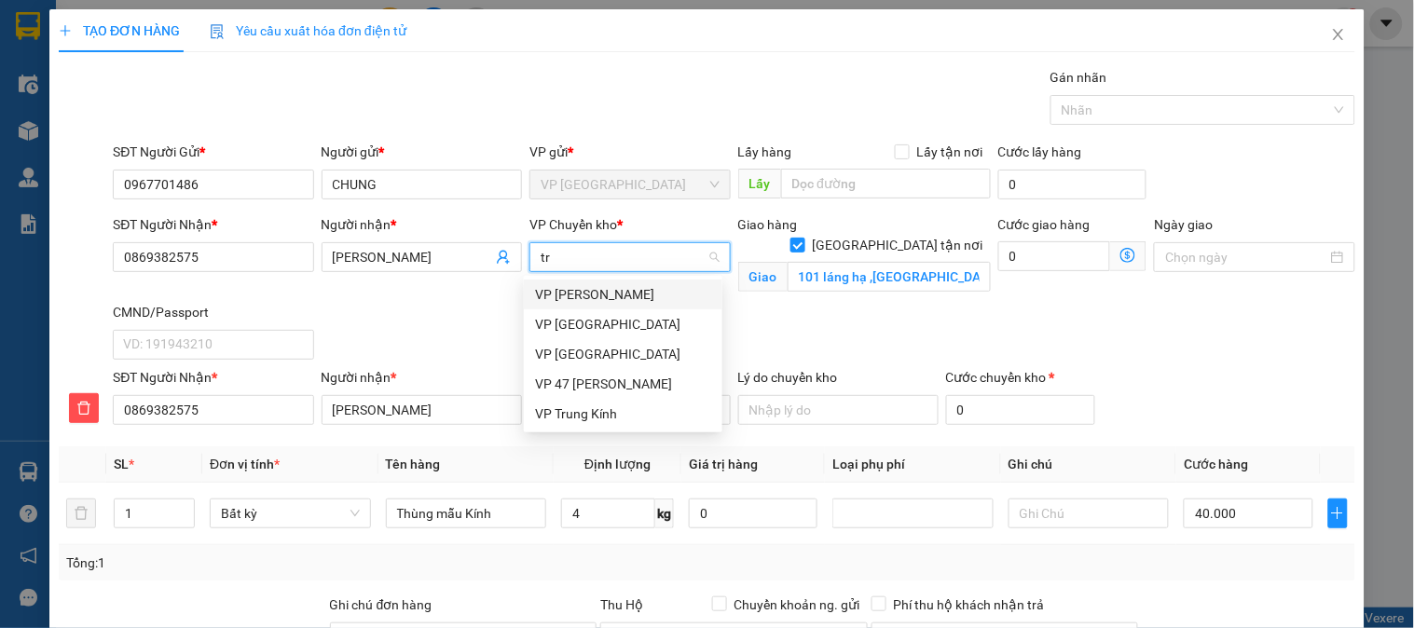
type input "tra"
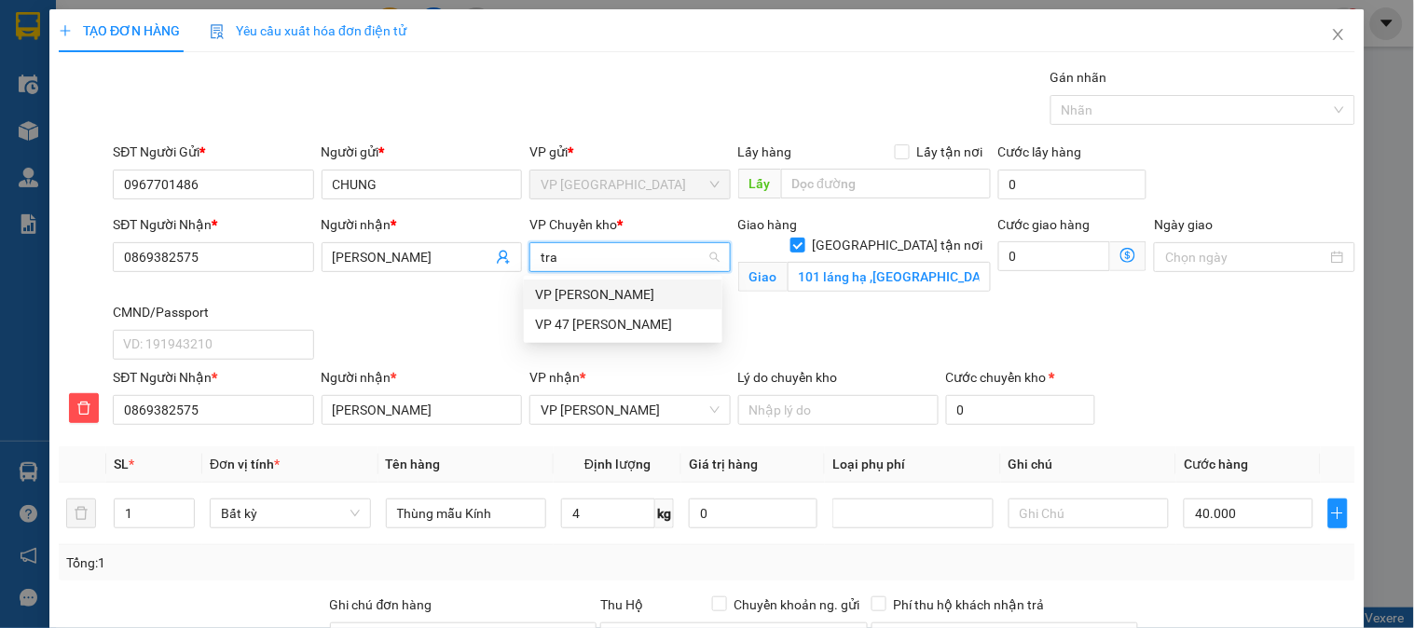
click at [610, 290] on div "VP [PERSON_NAME]" at bounding box center [623, 294] width 176 height 21
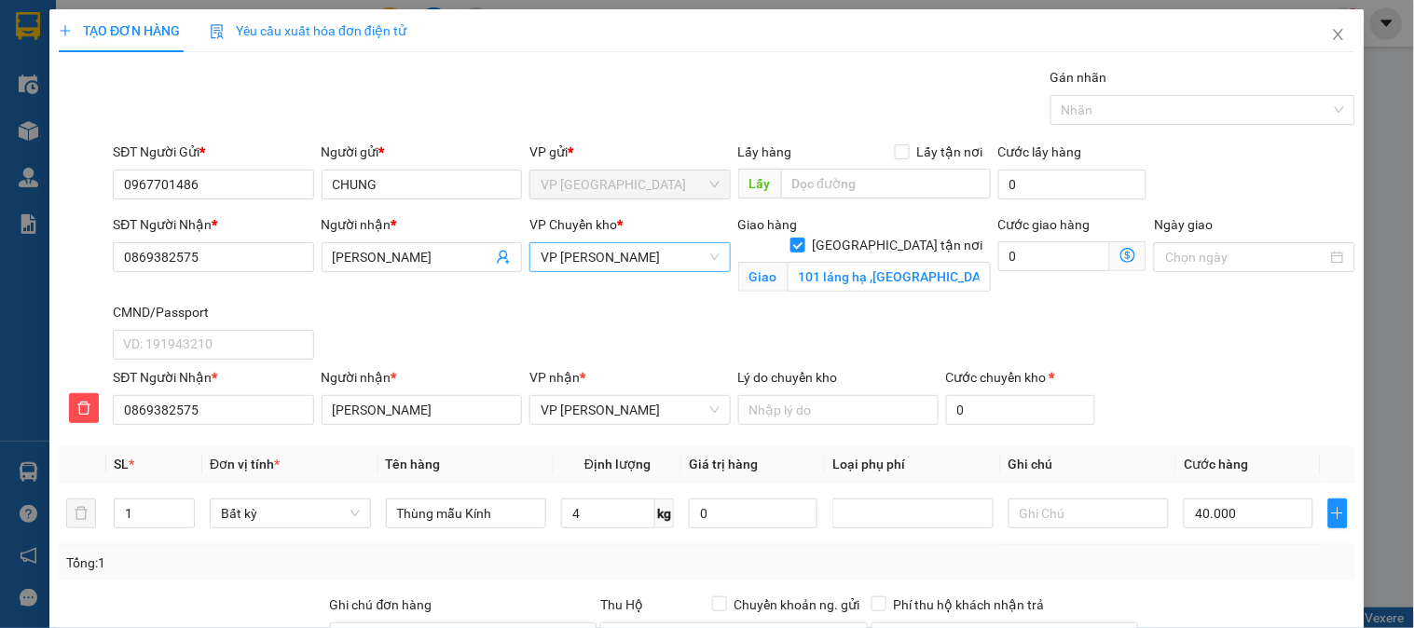
click at [1121, 255] on icon "dollar-circle" at bounding box center [1128, 255] width 15 height 15
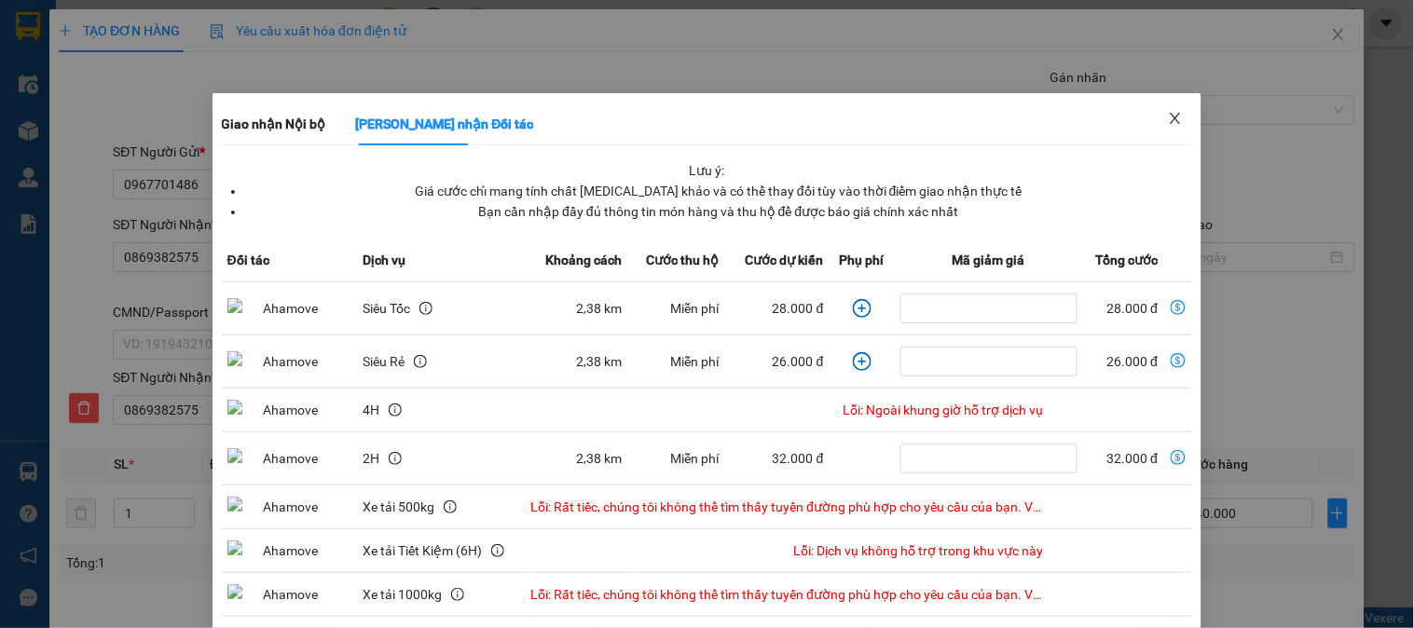
click at [1171, 117] on icon "close" at bounding box center [1176, 118] width 10 height 11
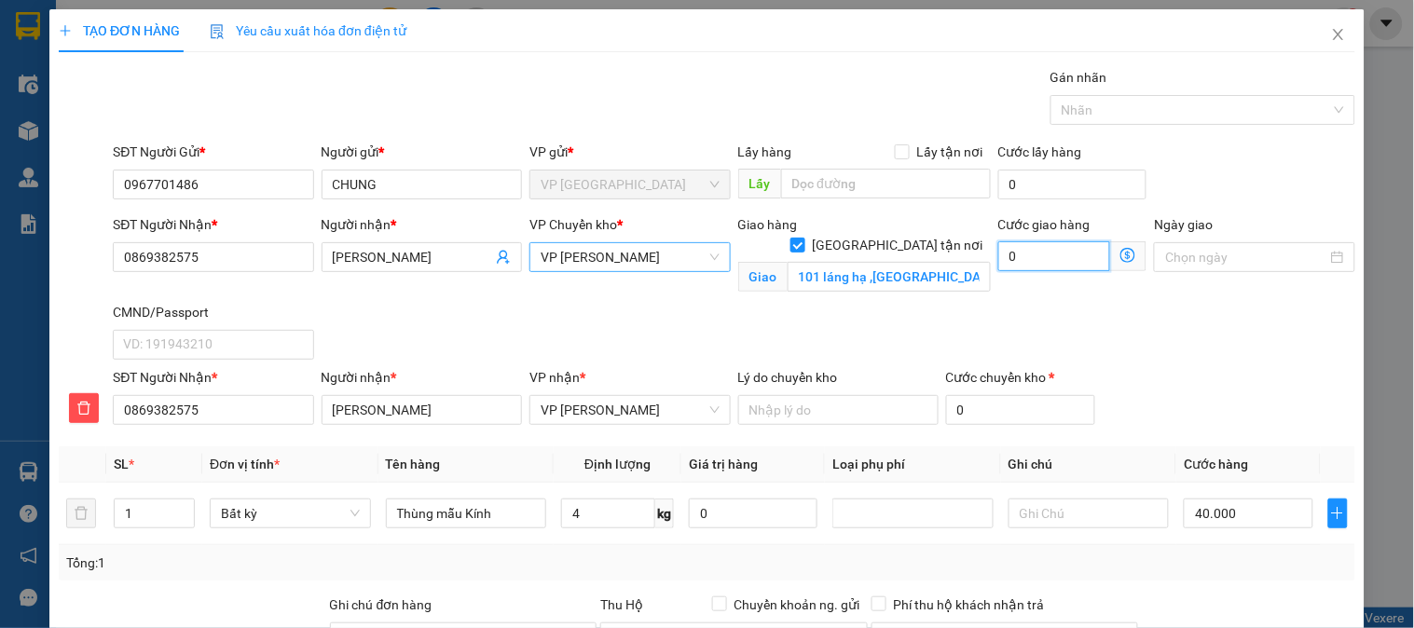
click at [1019, 256] on input "0" at bounding box center [1054, 256] width 113 height 30
type input "4"
type input "40.004"
type input "40.040"
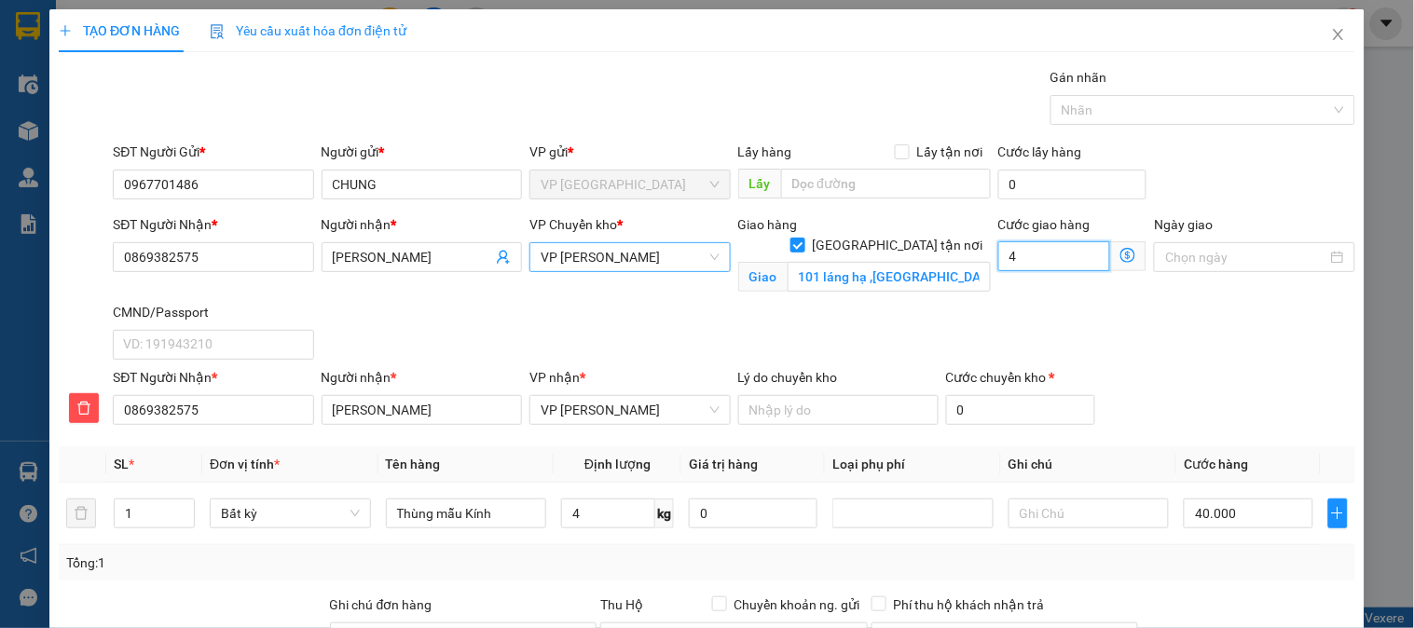
type input "40.040"
type input "40.000"
type input "80.000"
click at [627, 259] on span "VP [PERSON_NAME]" at bounding box center [630, 257] width 178 height 28
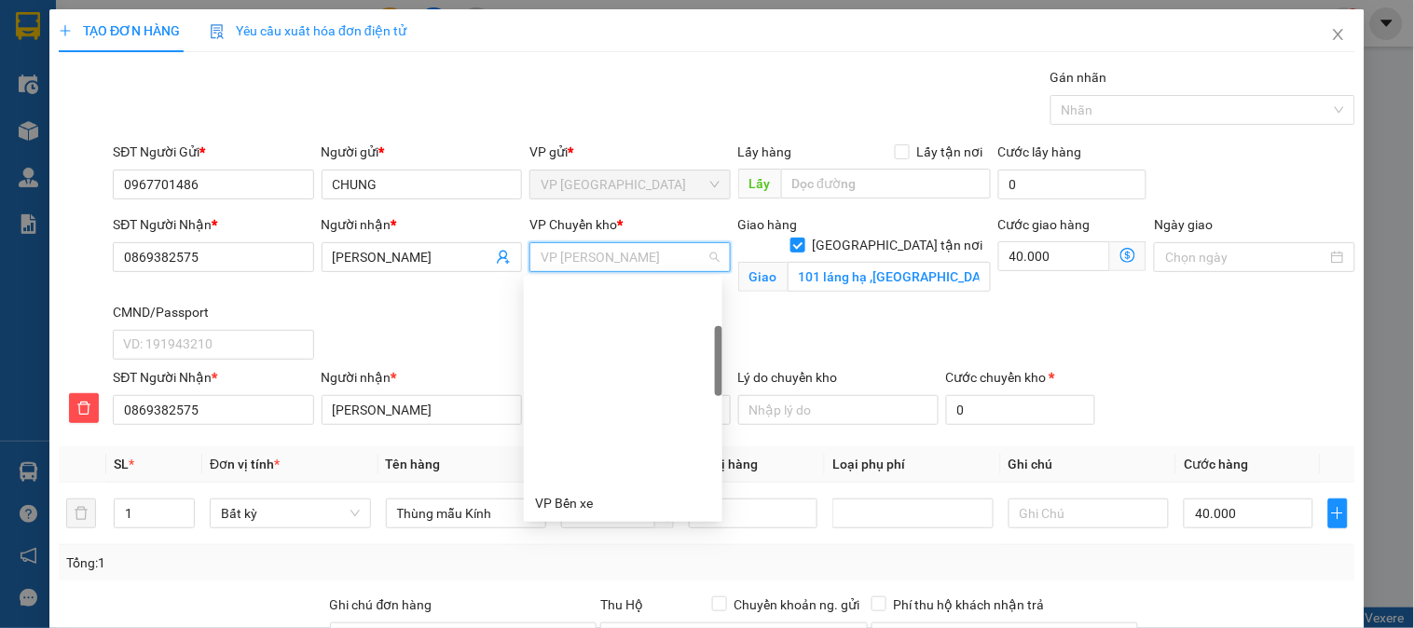
scroll to position [209, 0]
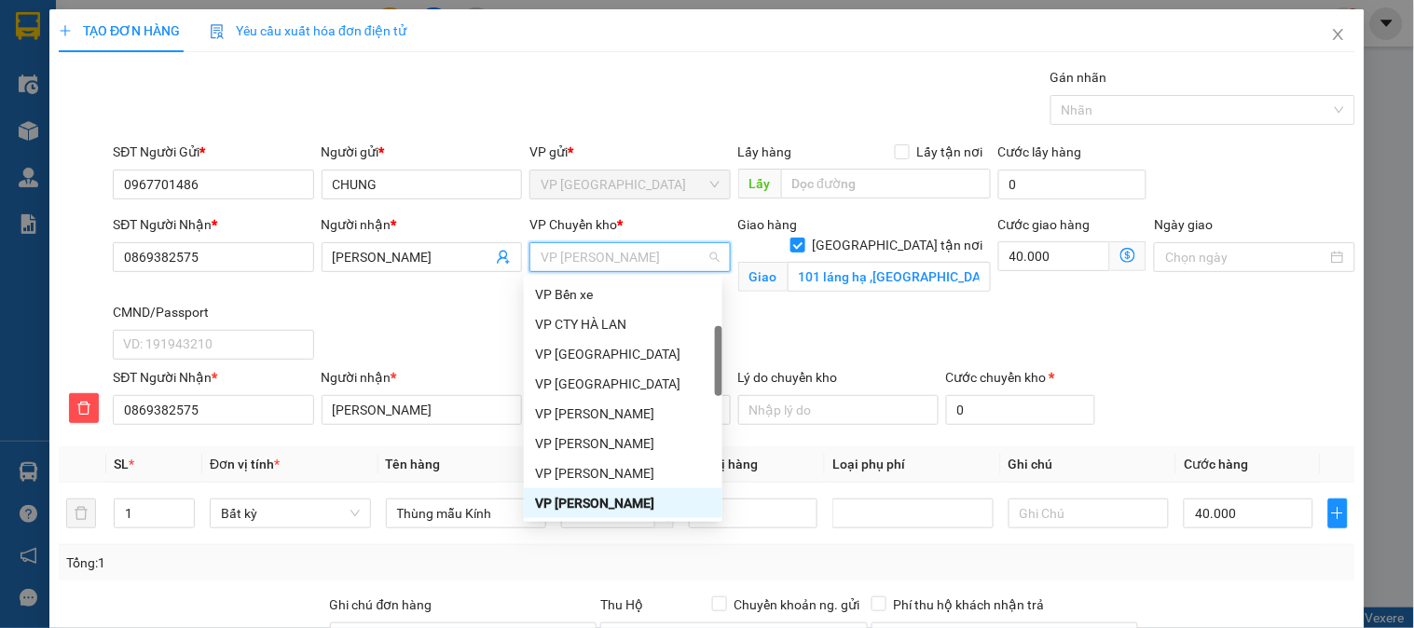
type input "b"
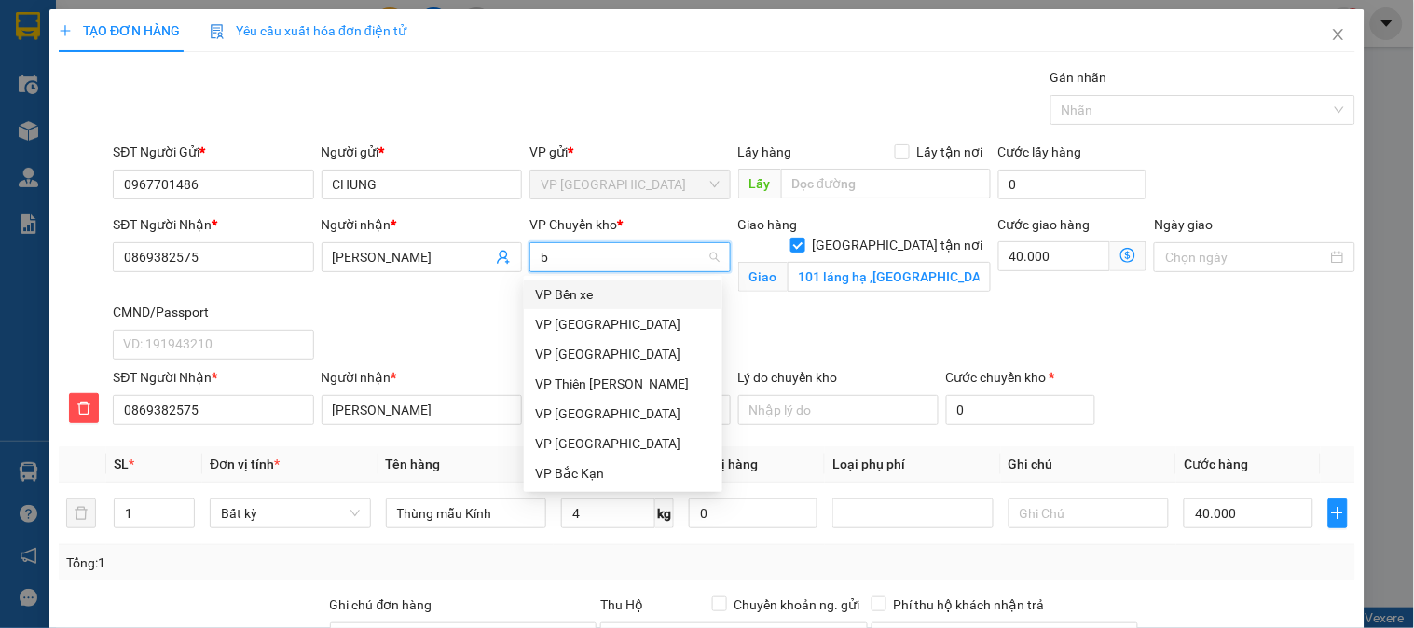
scroll to position [0, 0]
click at [576, 324] on div "VP [GEOGRAPHIC_DATA]" at bounding box center [623, 324] width 176 height 21
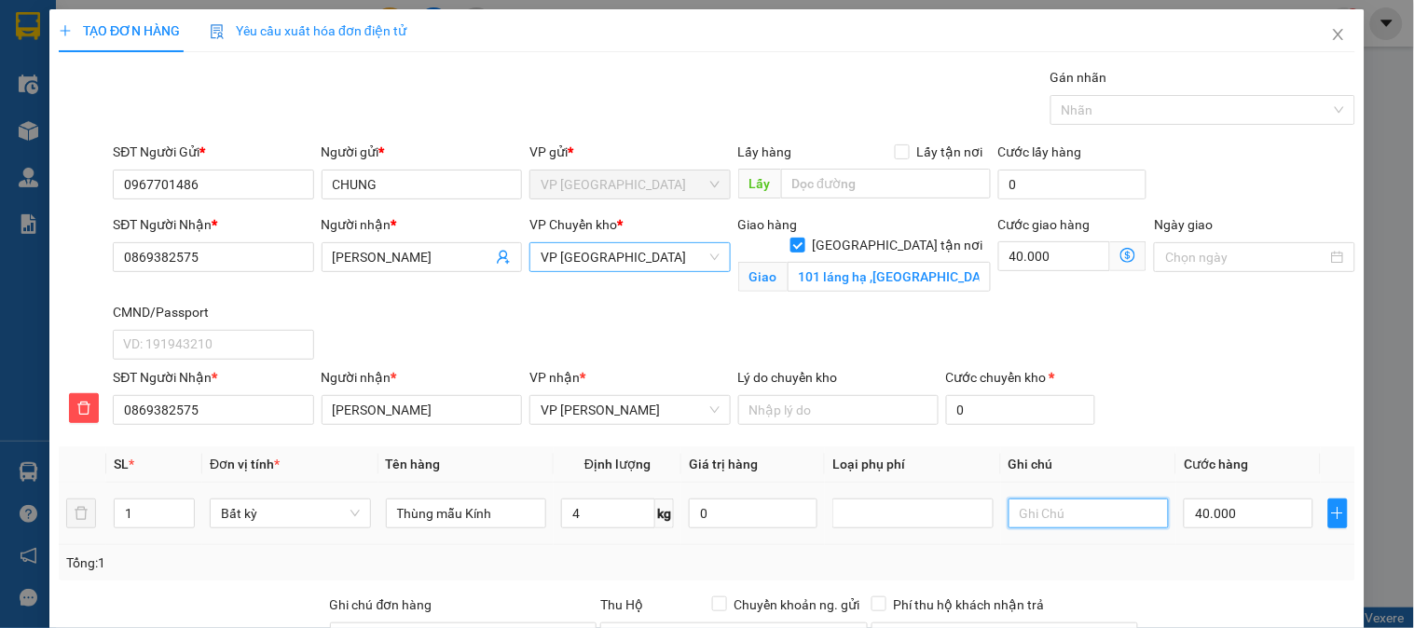
click at [1037, 506] on input "text" at bounding box center [1089, 514] width 161 height 30
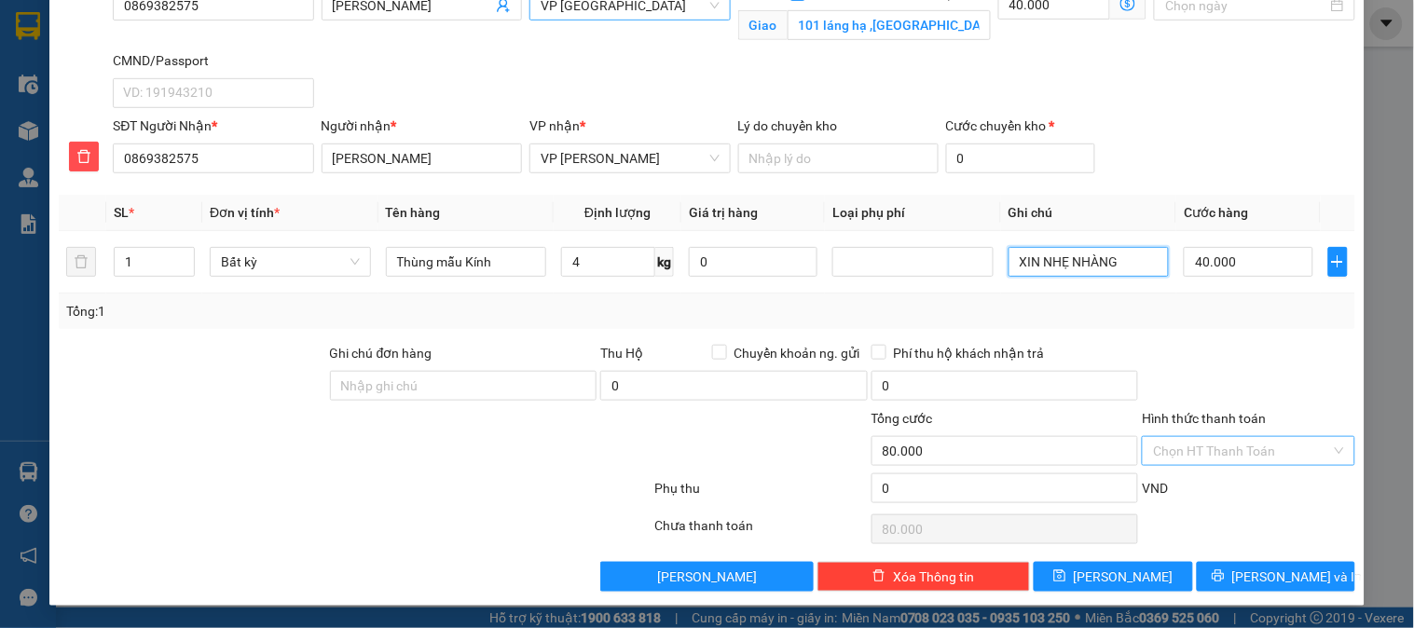
type input "XIN NHẸ NHÀNG"
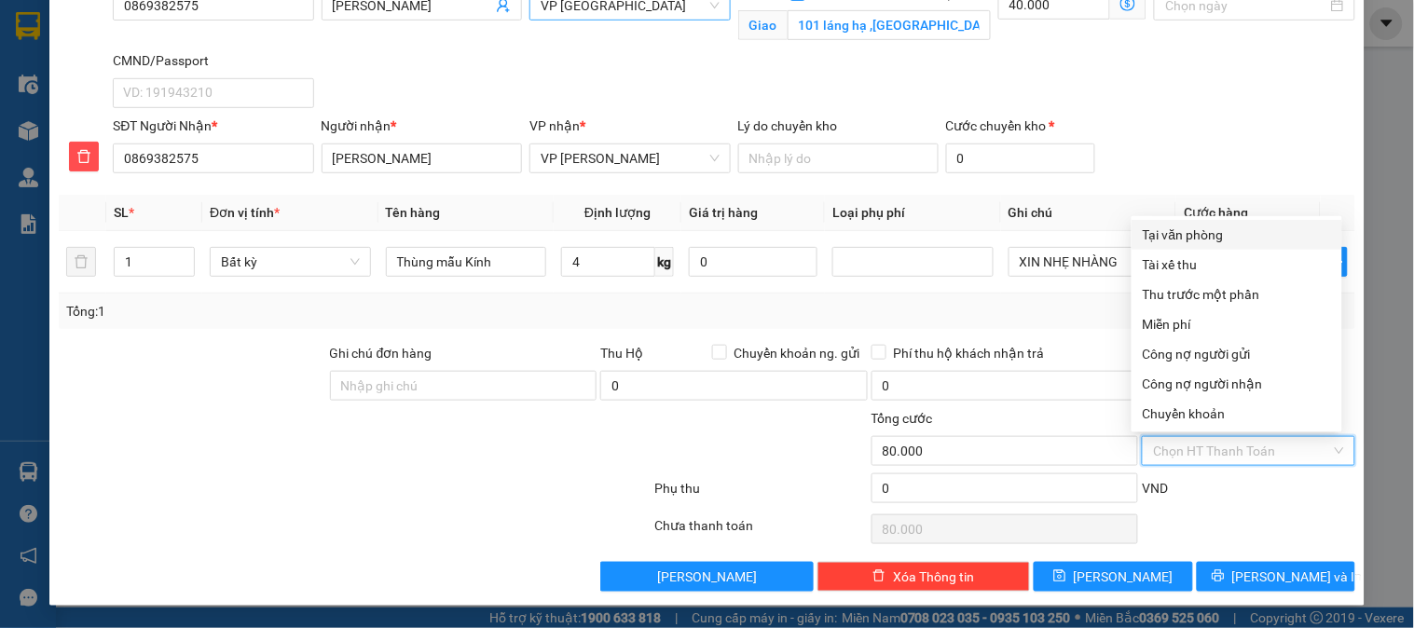
click at [1214, 449] on input "Hình thức thanh toán" at bounding box center [1241, 451] width 177 height 28
click at [1189, 241] on div "Tại văn phòng" at bounding box center [1237, 235] width 188 height 21
type input "0"
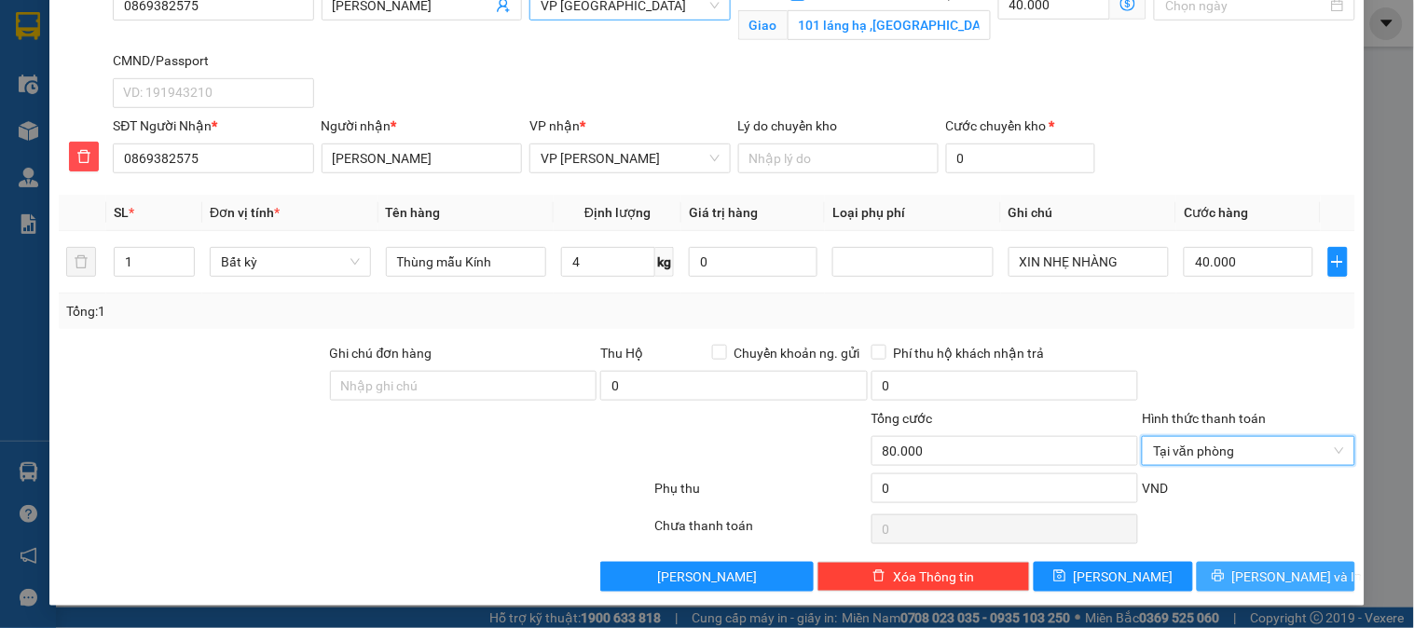
click at [1274, 582] on span "[PERSON_NAME] và In" at bounding box center [1298, 577] width 131 height 21
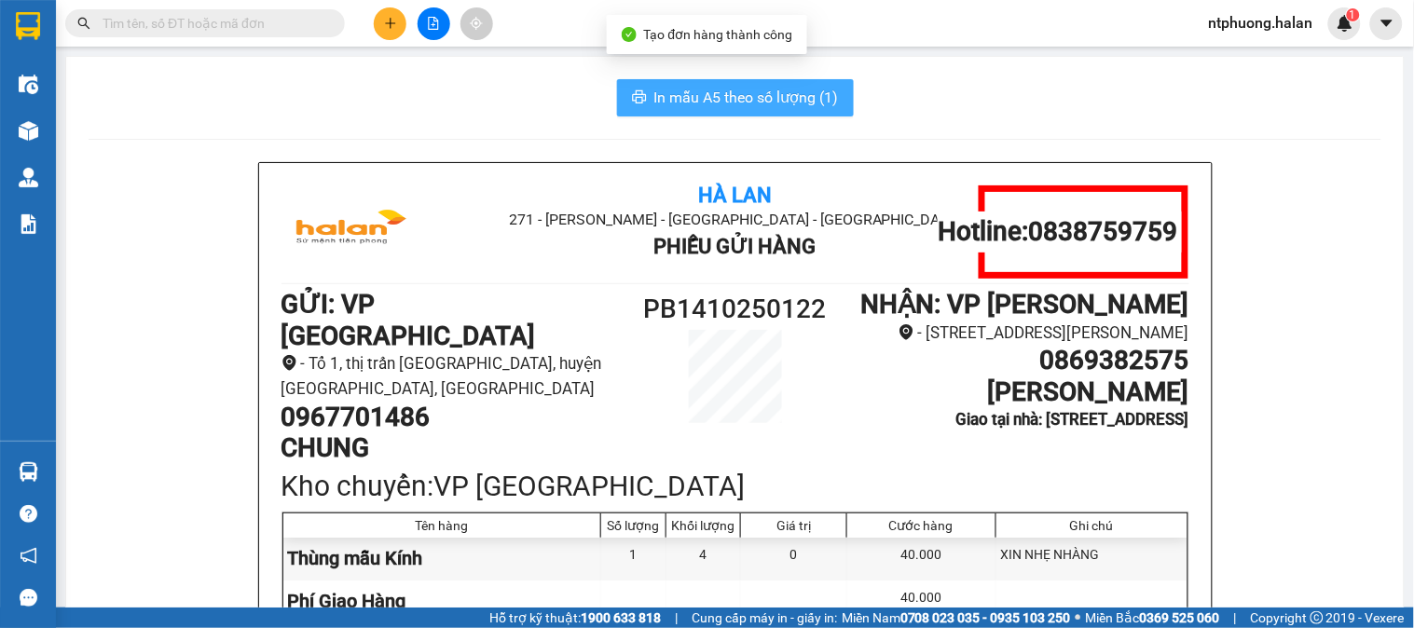
click at [684, 85] on button "In mẫu A5 theo số lượng (1)" at bounding box center [735, 97] width 237 height 37
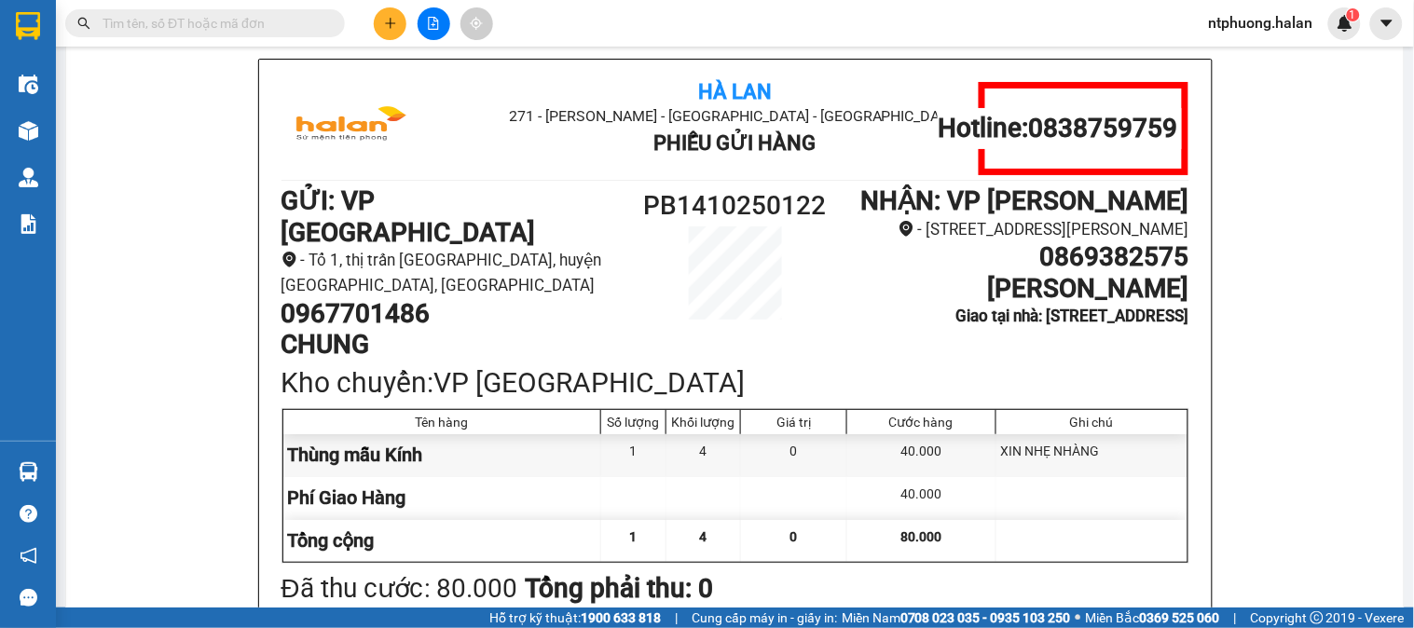
scroll to position [207, 0]
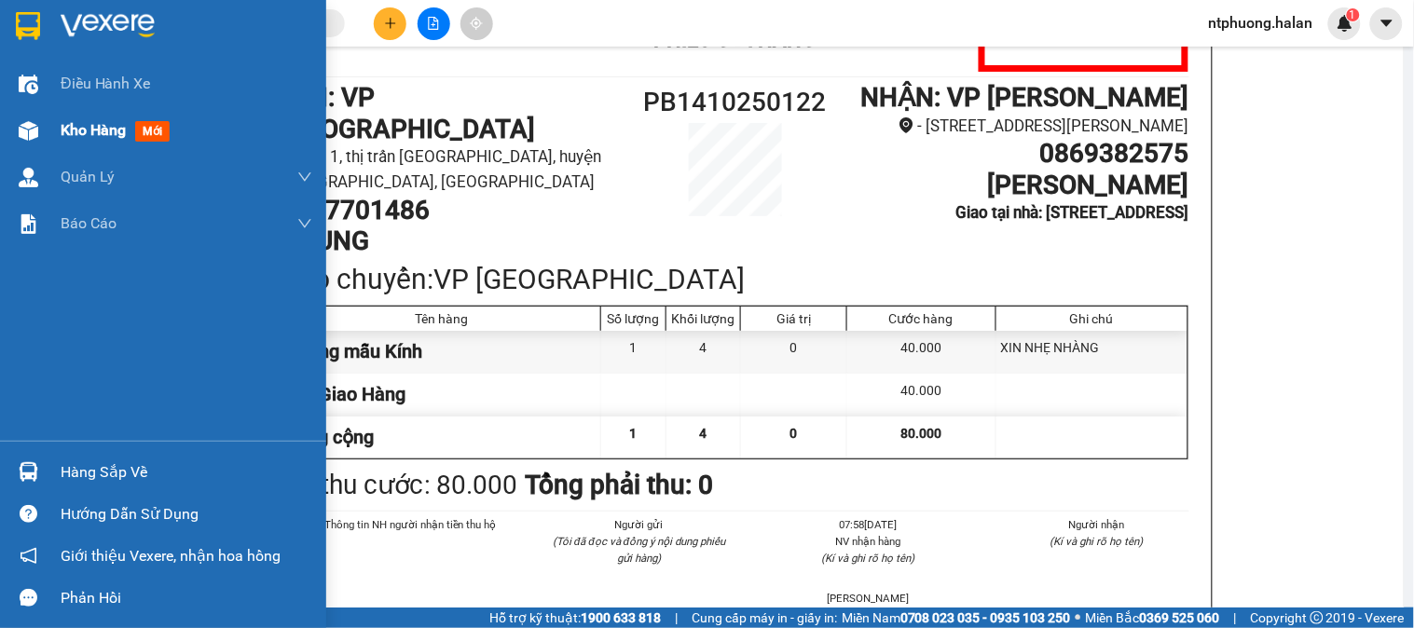
click at [91, 129] on span "Kho hàng" at bounding box center [93, 130] width 65 height 18
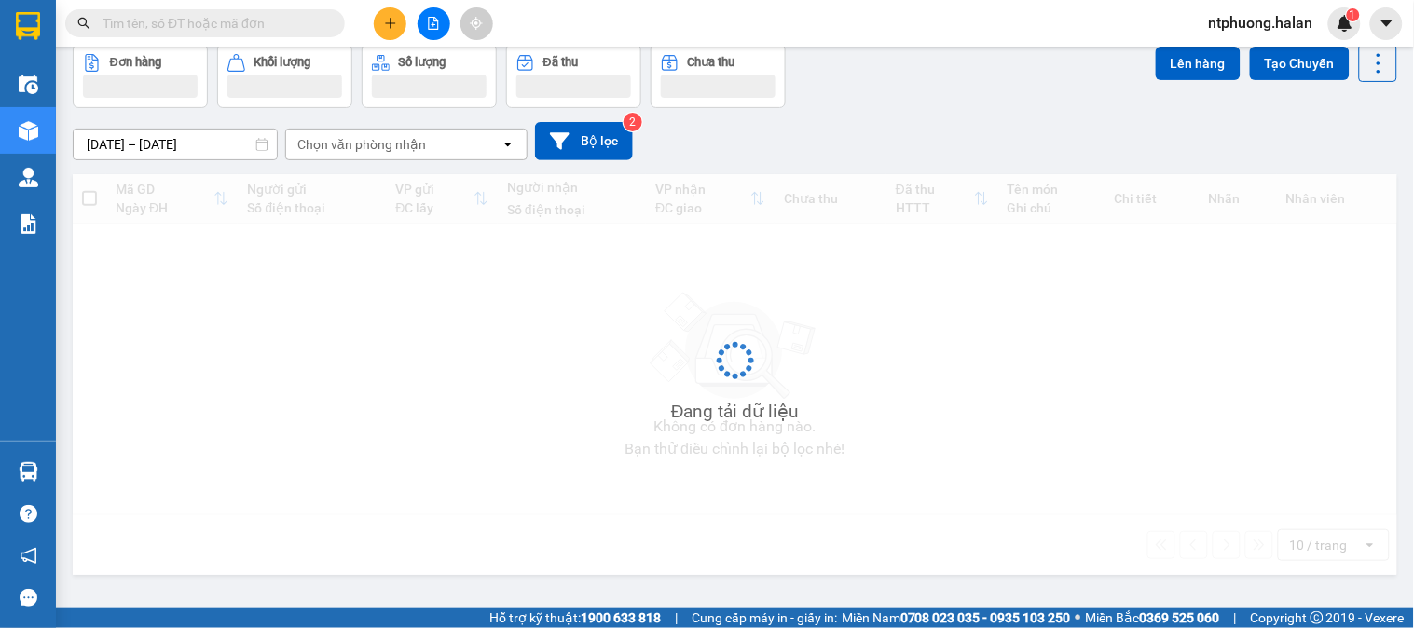
scroll to position [86, 0]
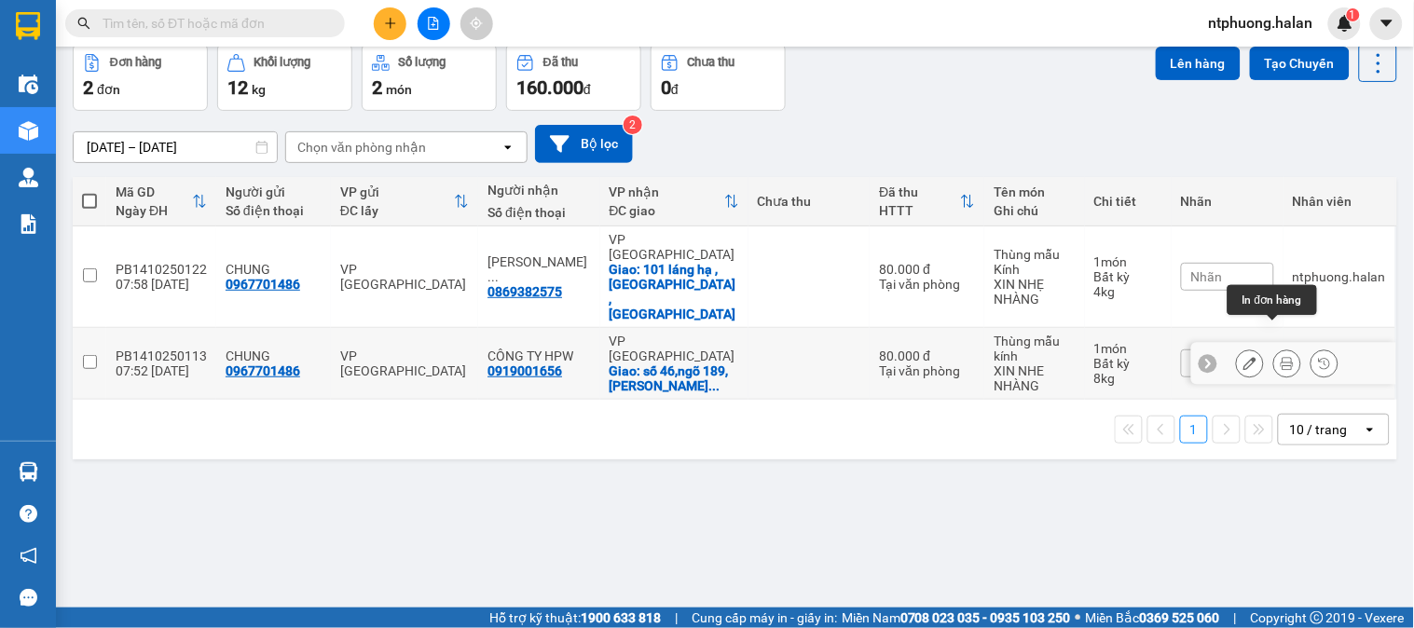
click at [1274, 348] on button at bounding box center [1287, 364] width 26 height 33
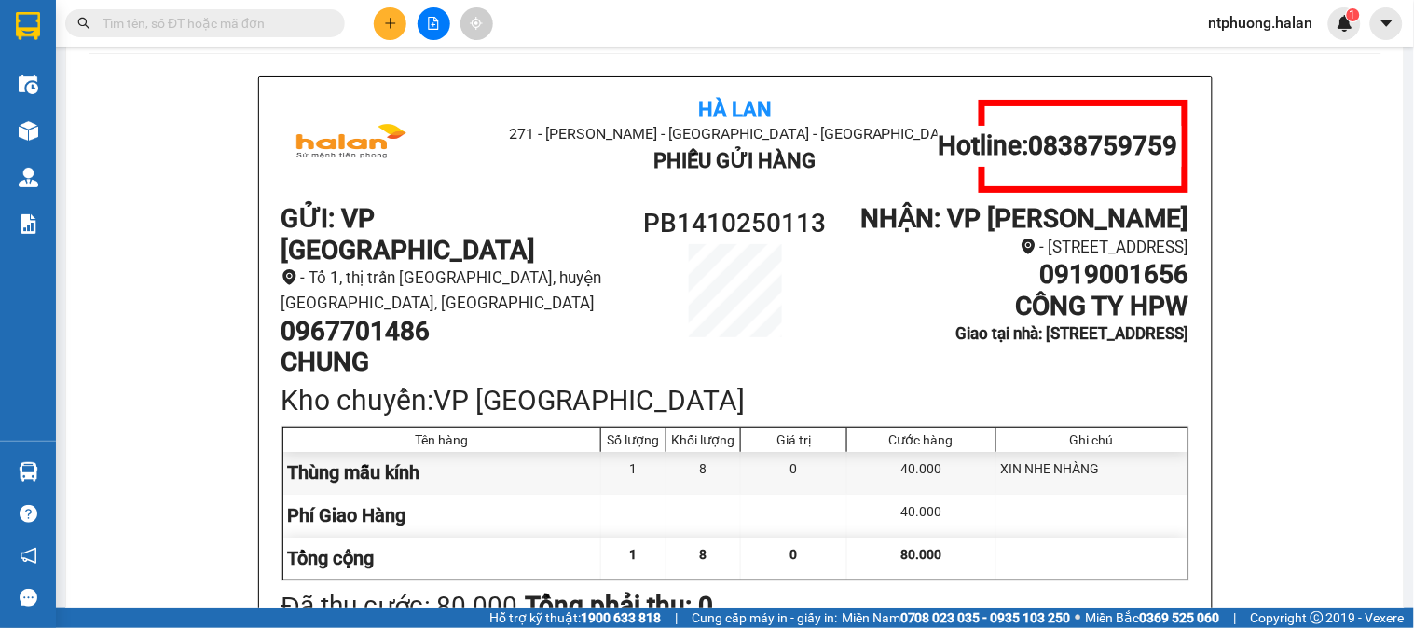
scroll to position [189, 0]
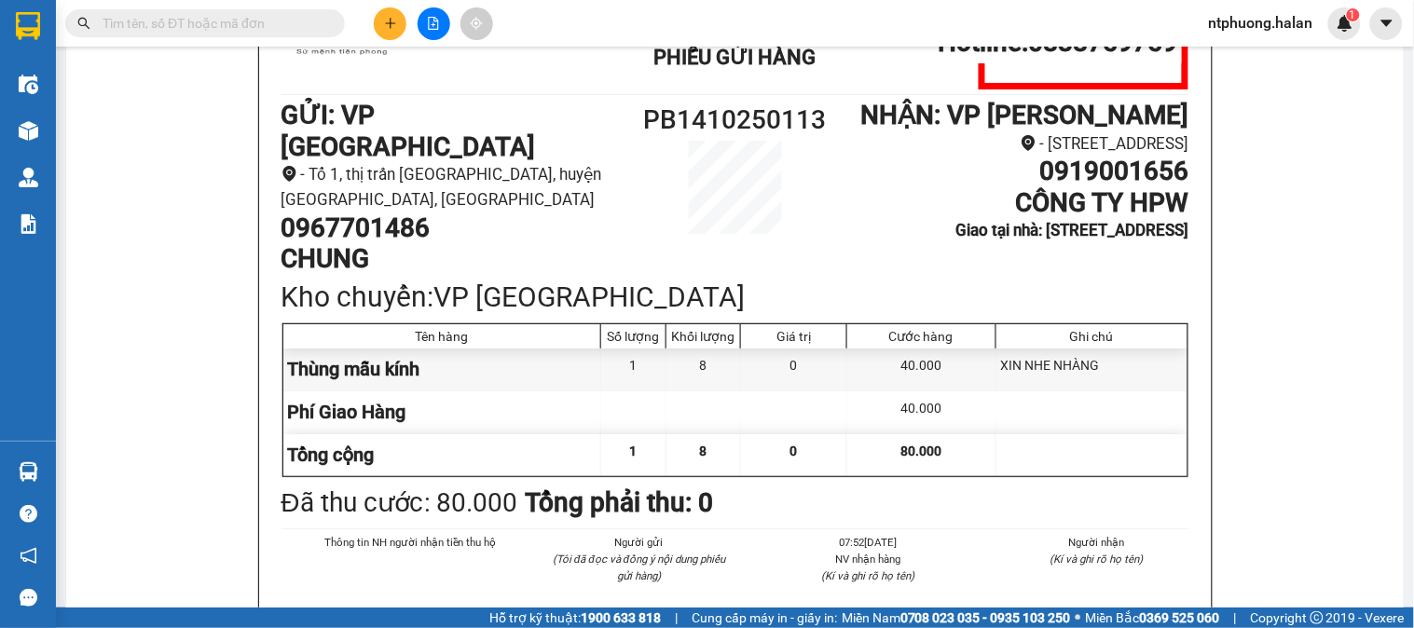
click at [154, 20] on input "text" at bounding box center [213, 23] width 220 height 21
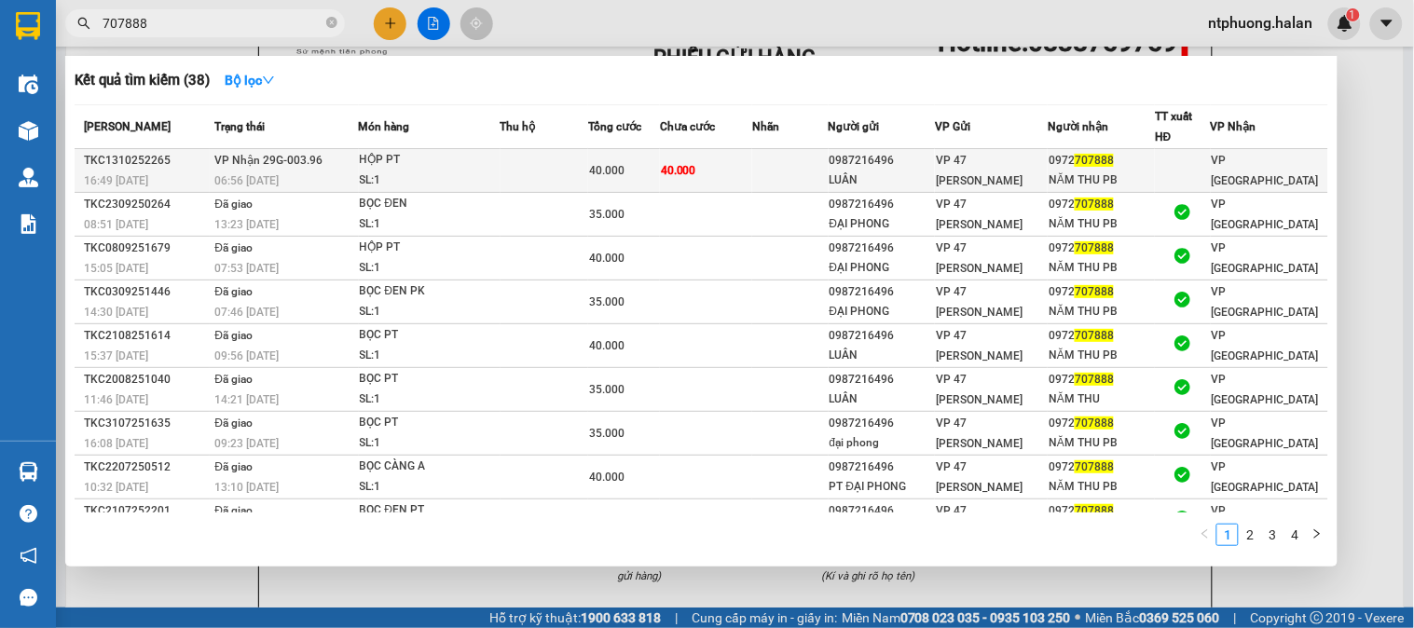
type input "707888"
click at [523, 166] on td at bounding box center [545, 171] width 88 height 44
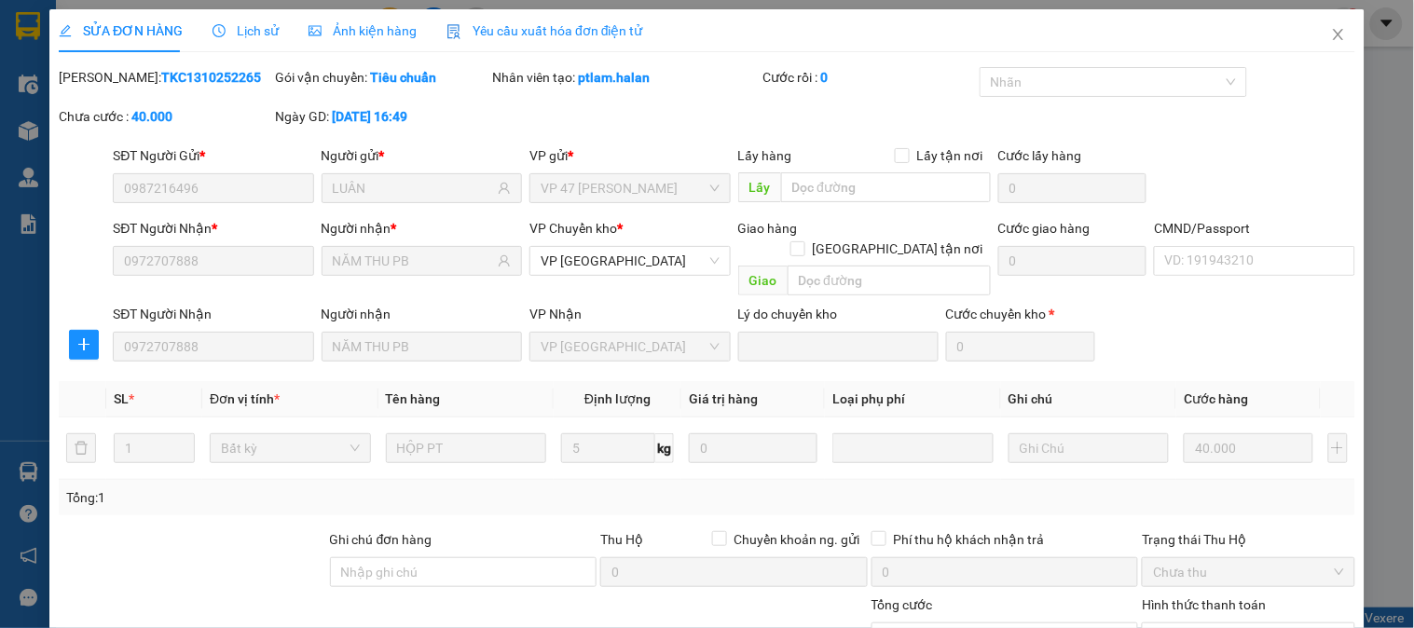
type input "0987216496"
type input "LUÂN"
type input "0972707888"
type input "NĂM THU PB"
type input "0"
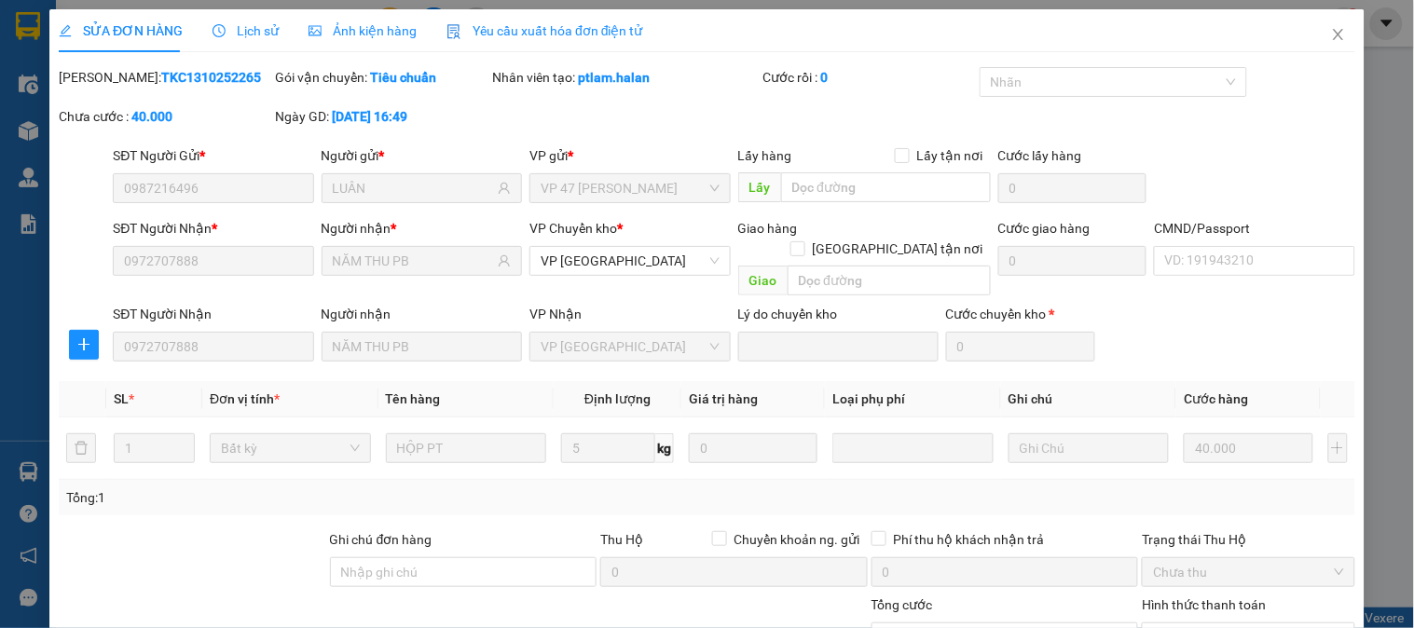
type input "40.000"
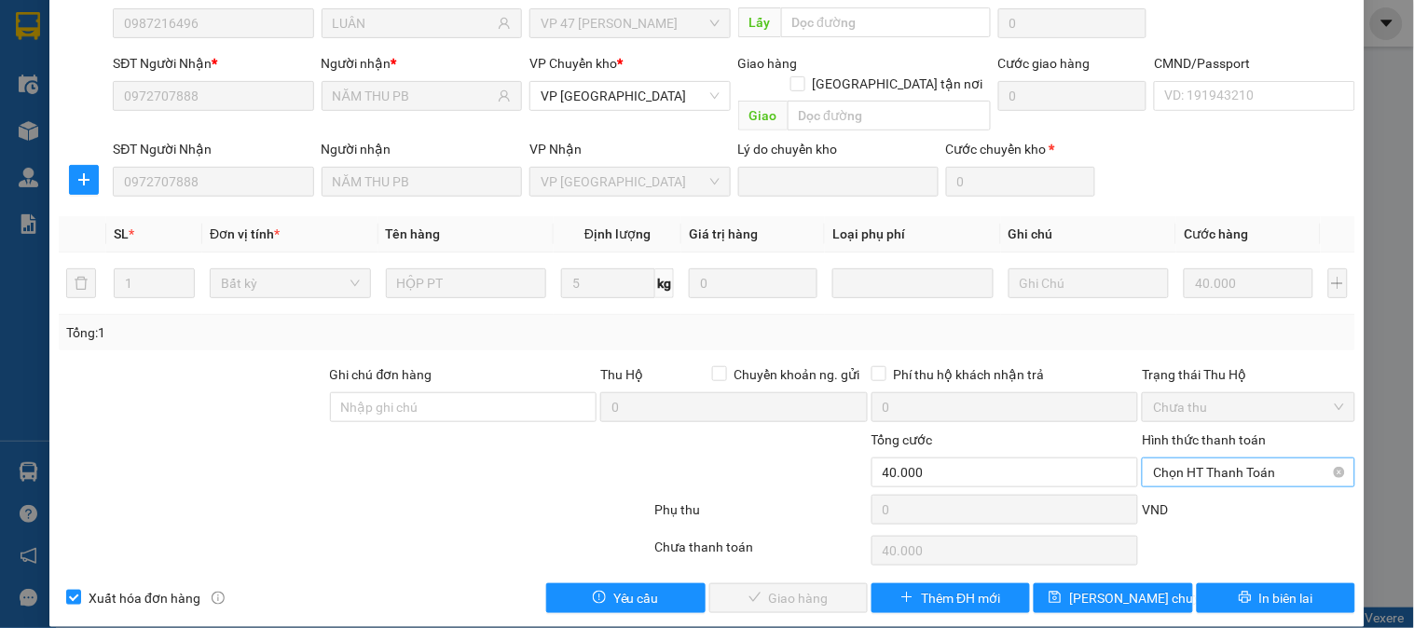
click at [1181, 459] on span "Chọn HT Thanh Toán" at bounding box center [1248, 473] width 190 height 28
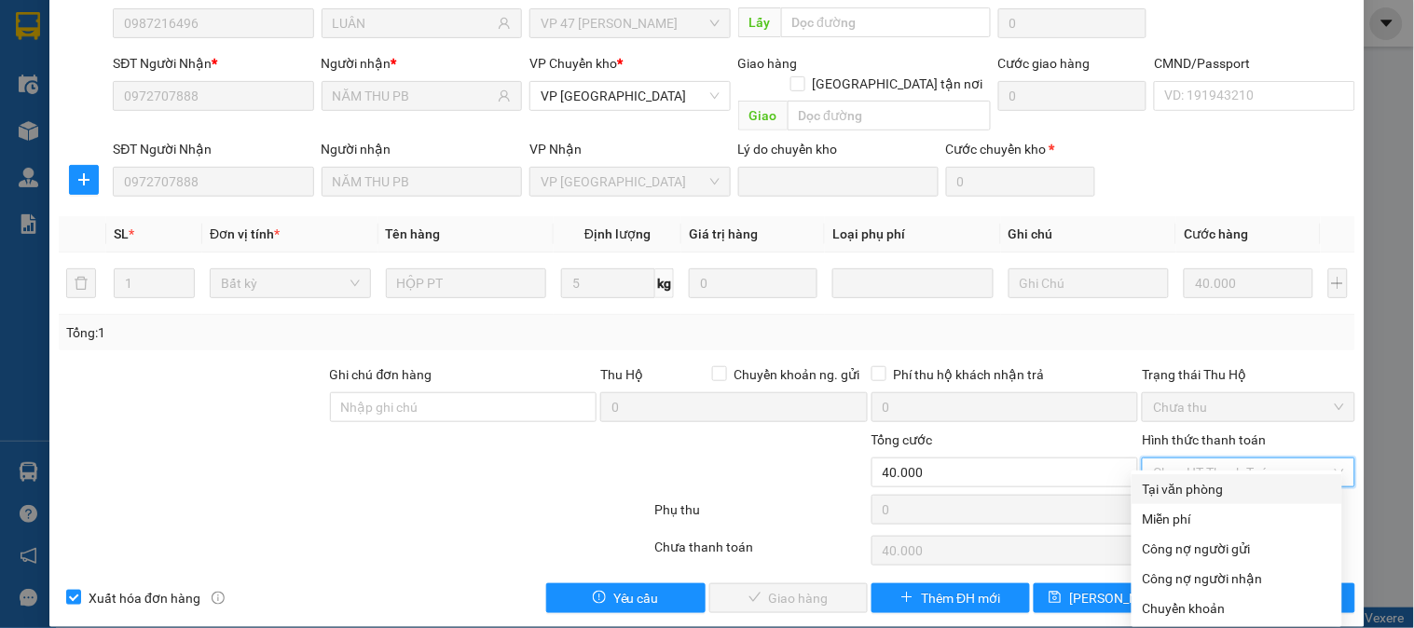
click at [1178, 482] on div "Tại văn phòng" at bounding box center [1237, 489] width 188 height 21
type input "0"
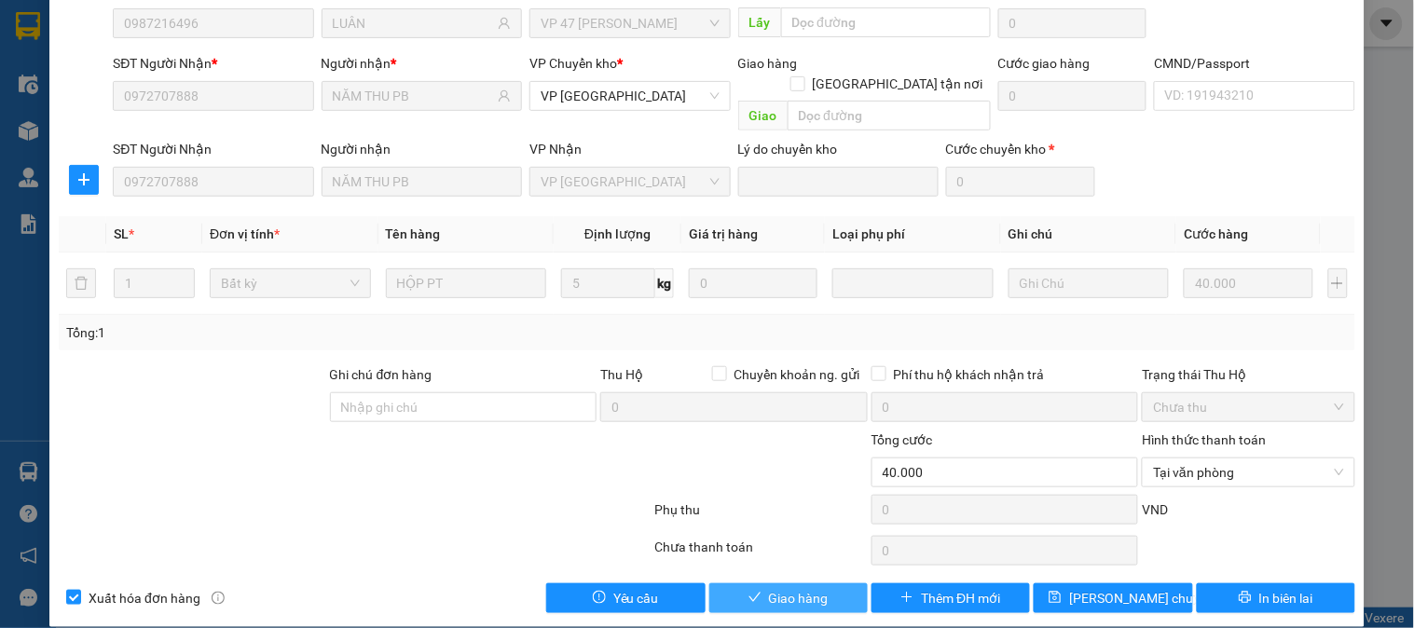
click at [806, 588] on span "Giao hàng" at bounding box center [799, 598] width 60 height 21
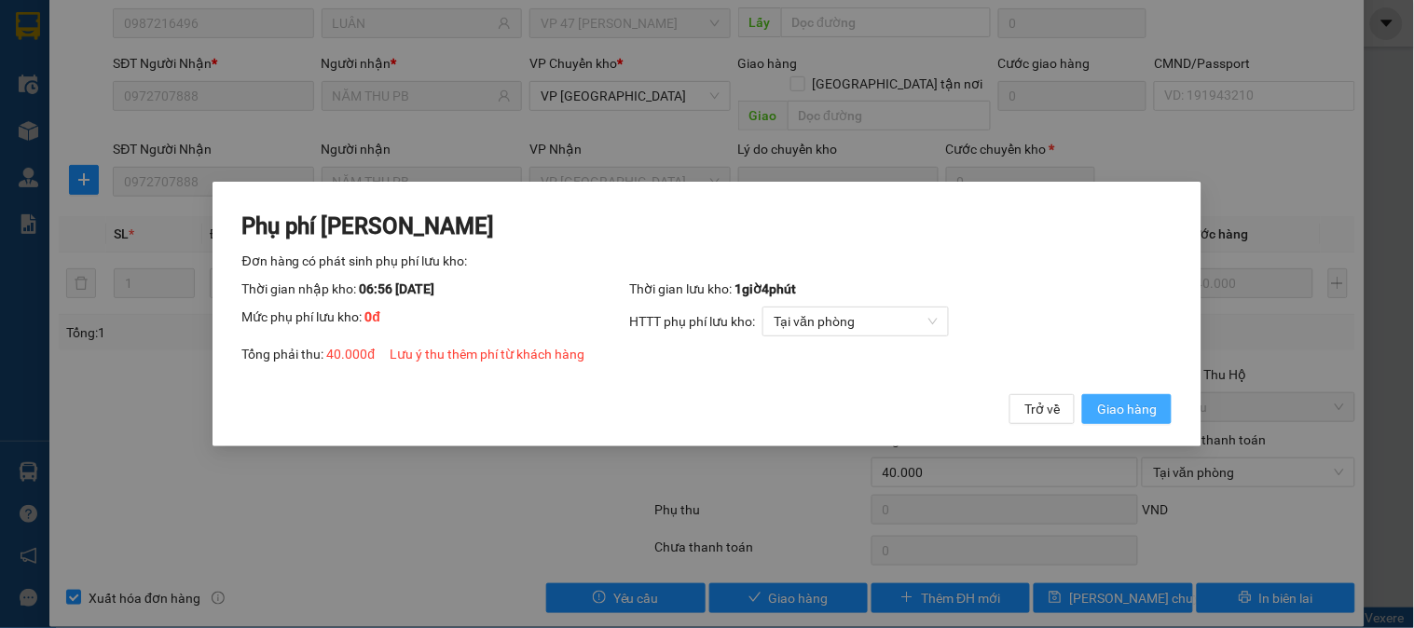
click at [1152, 403] on span "Giao hàng" at bounding box center [1127, 409] width 60 height 21
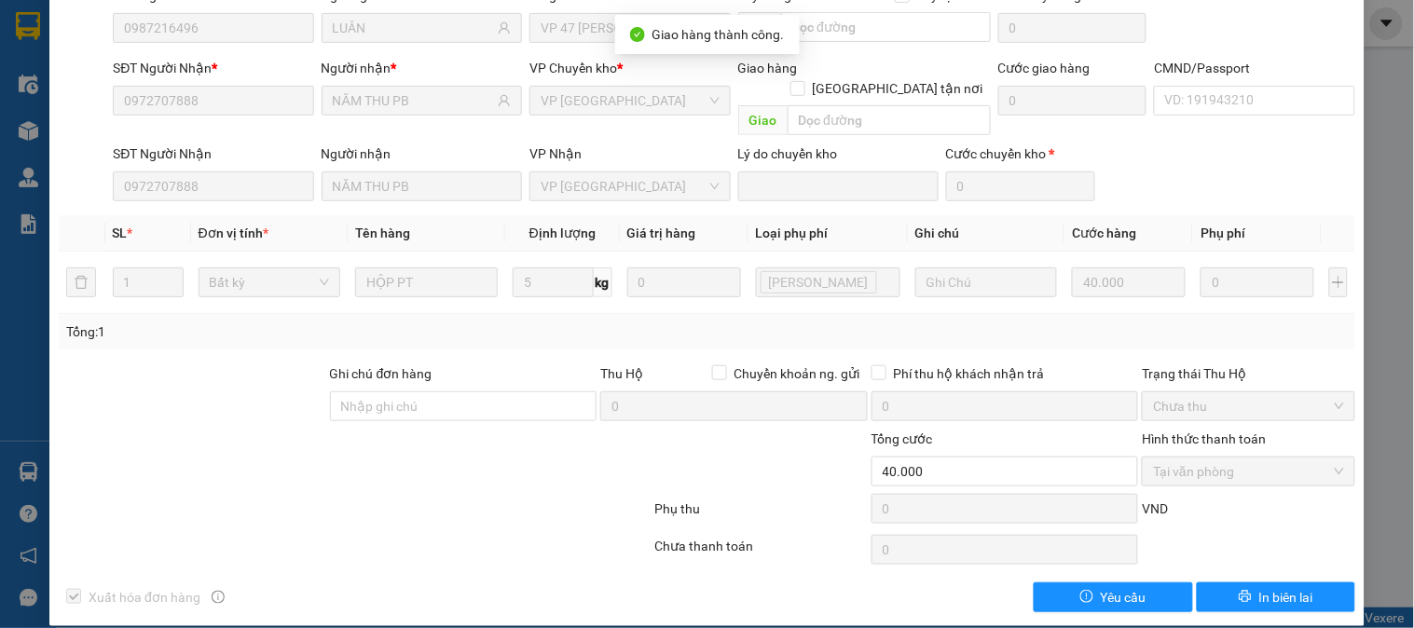
scroll to position [0, 0]
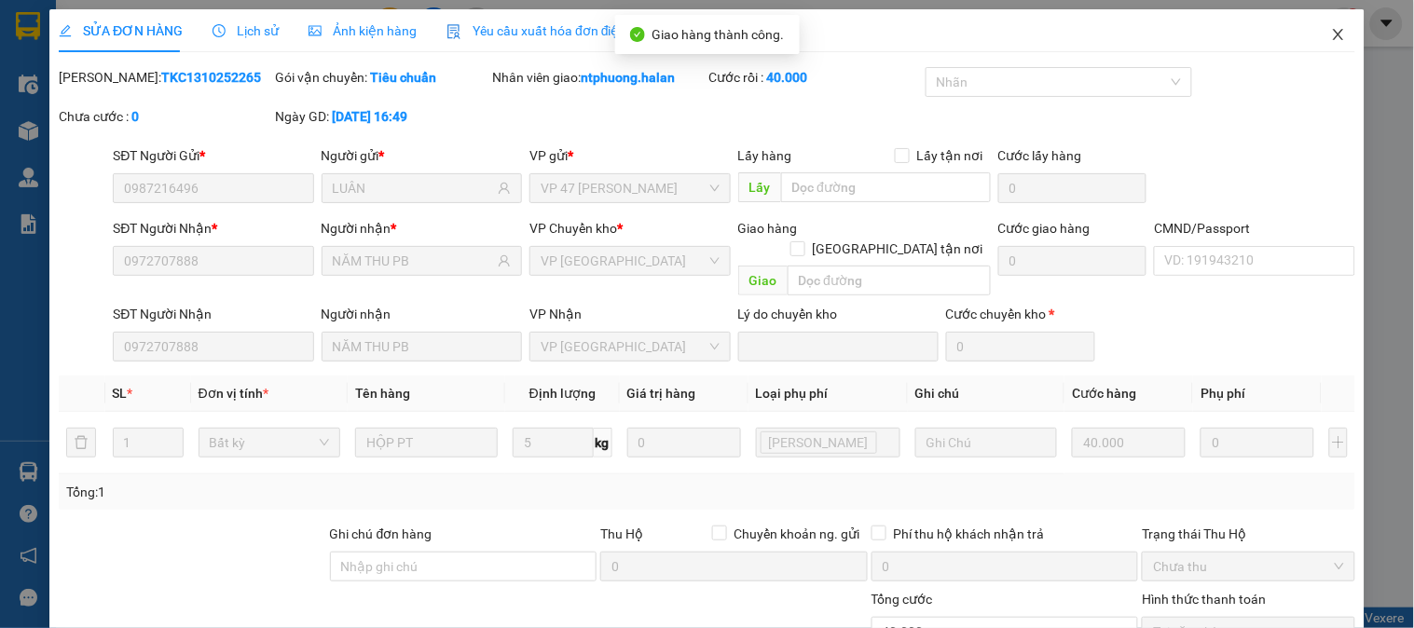
click at [1331, 28] on icon "close" at bounding box center [1338, 34] width 15 height 15
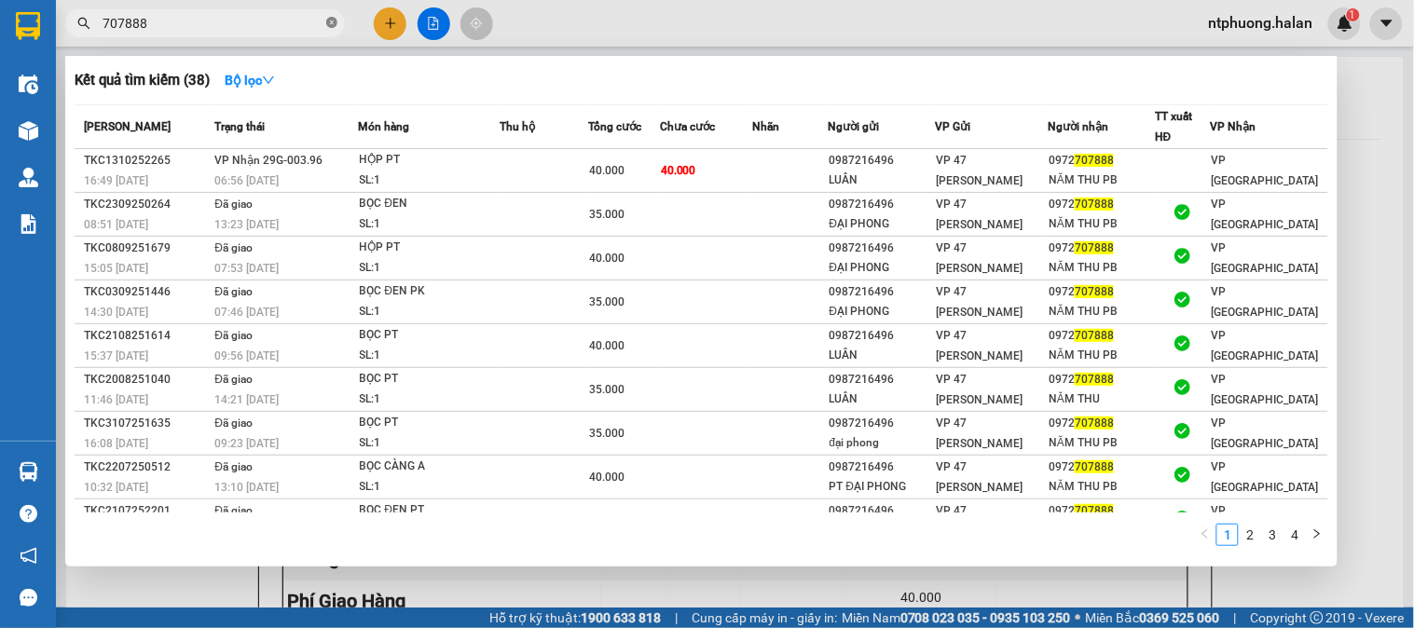
click at [332, 23] on icon "close-circle" at bounding box center [331, 22] width 11 height 11
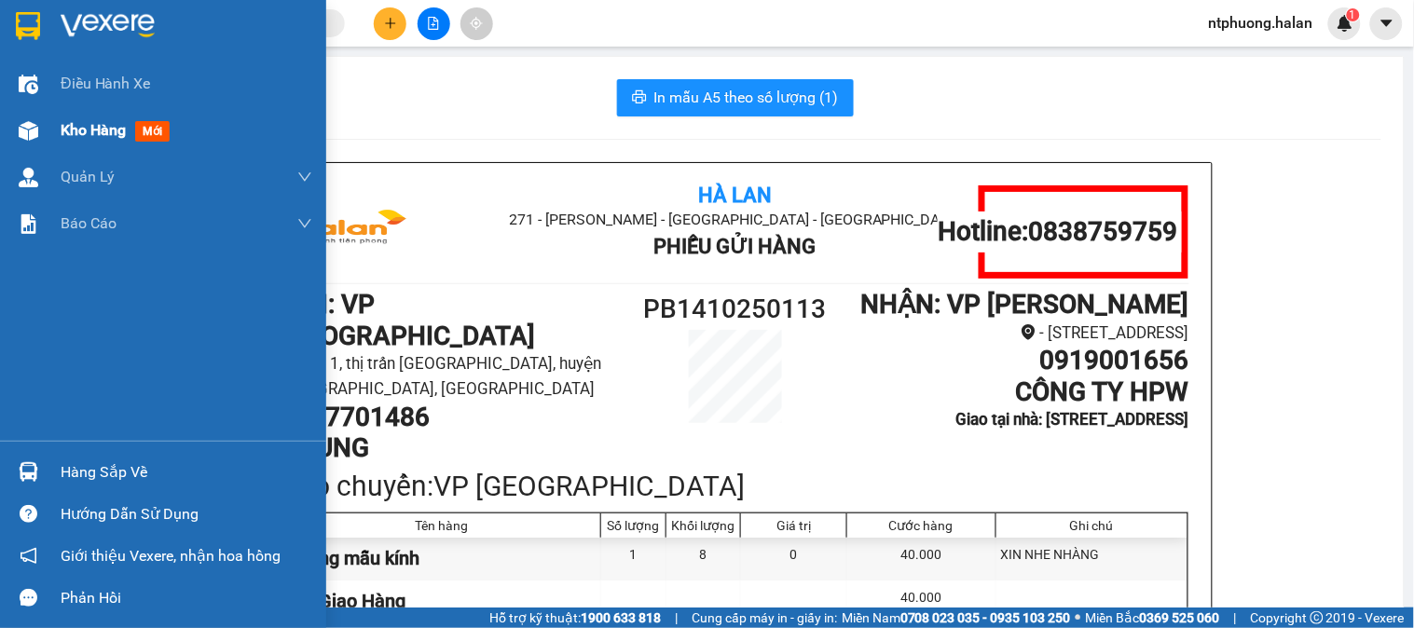
click at [82, 128] on span "Kho hàng" at bounding box center [93, 130] width 65 height 18
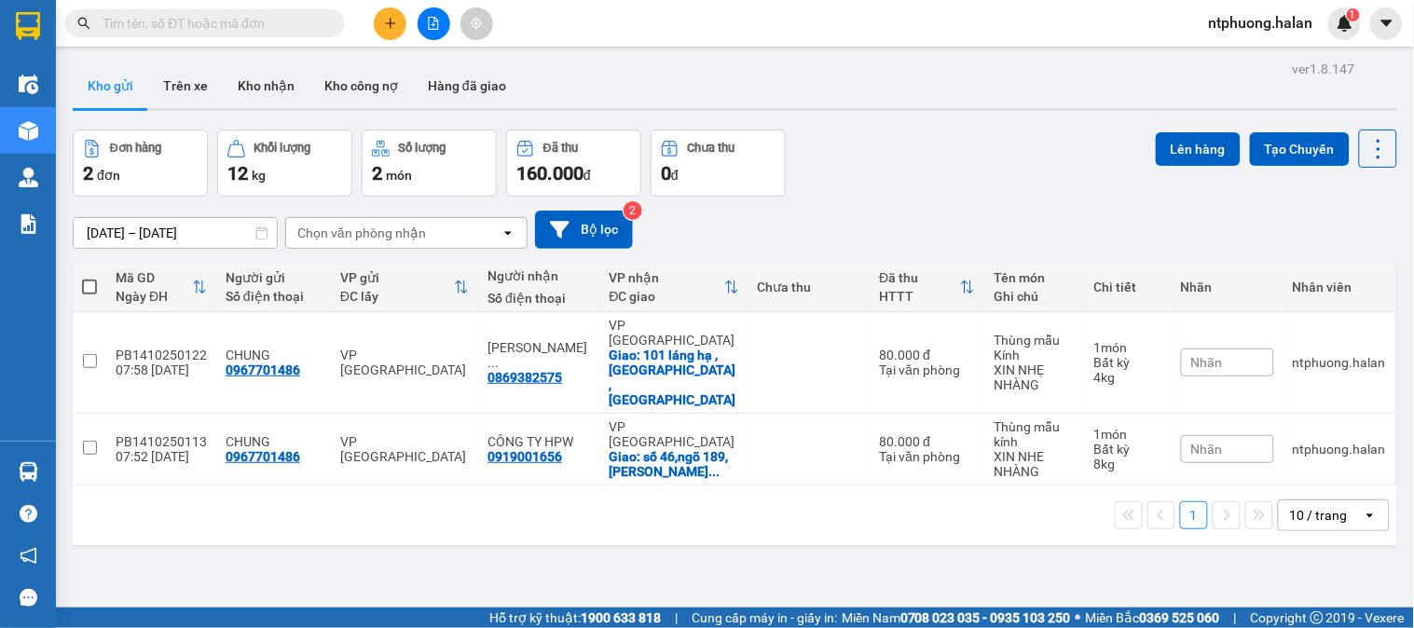
click at [86, 292] on span at bounding box center [89, 287] width 15 height 15
click at [90, 278] on input "checkbox" at bounding box center [90, 278] width 0 height 0
checkbox input "true"
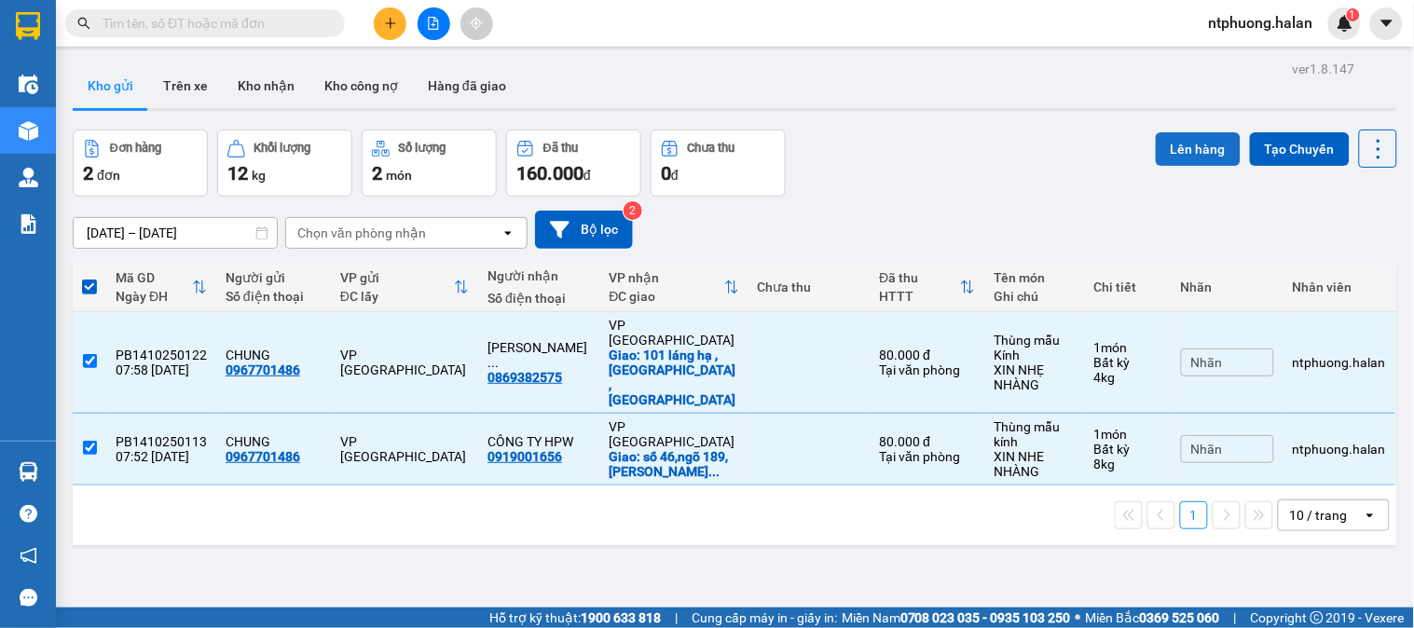
click at [1181, 156] on button "Lên hàng" at bounding box center [1198, 149] width 85 height 34
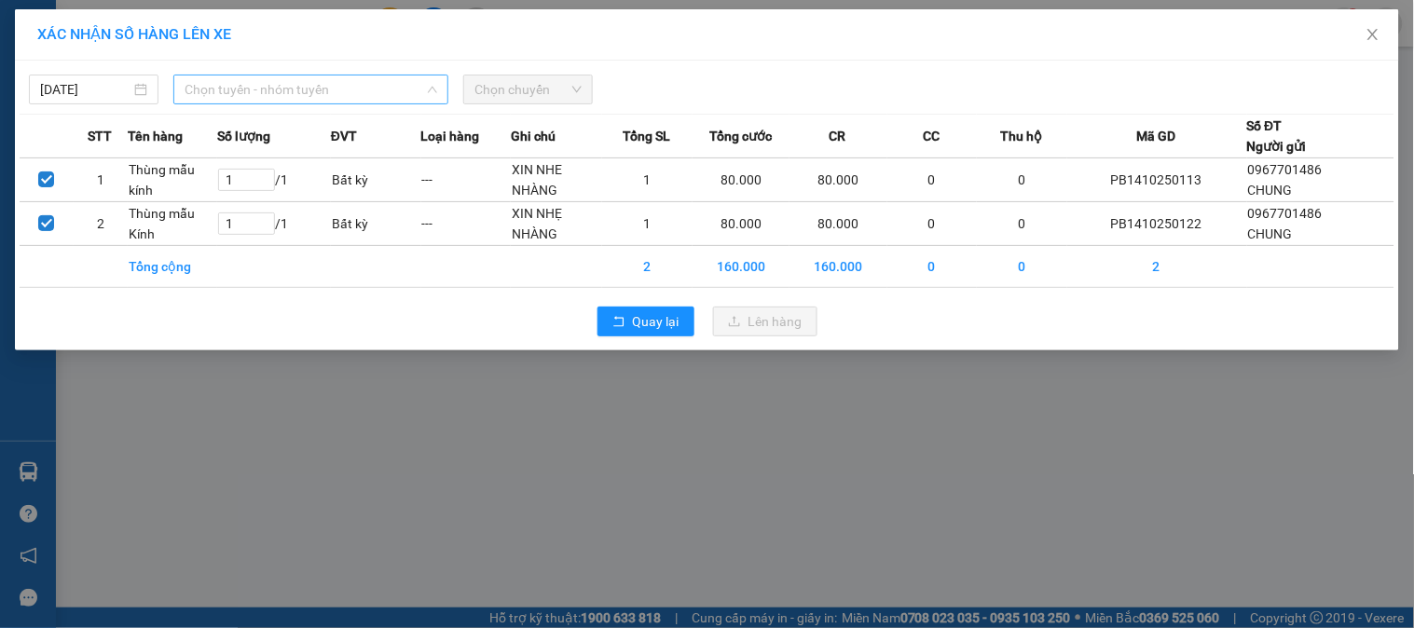
click at [245, 86] on span "Chọn tuyến - nhóm tuyến" at bounding box center [311, 90] width 253 height 28
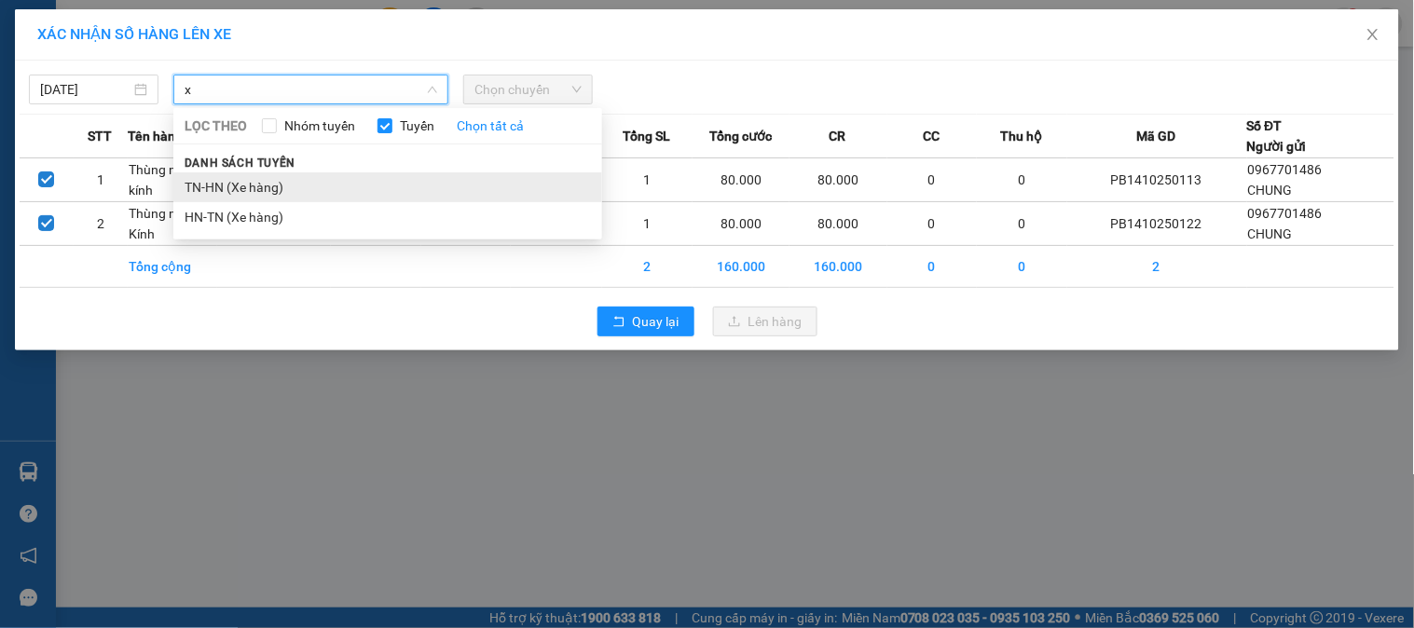
type input "x"
click at [225, 175] on li "TN-HN (Xe hàng)" at bounding box center [387, 187] width 429 height 30
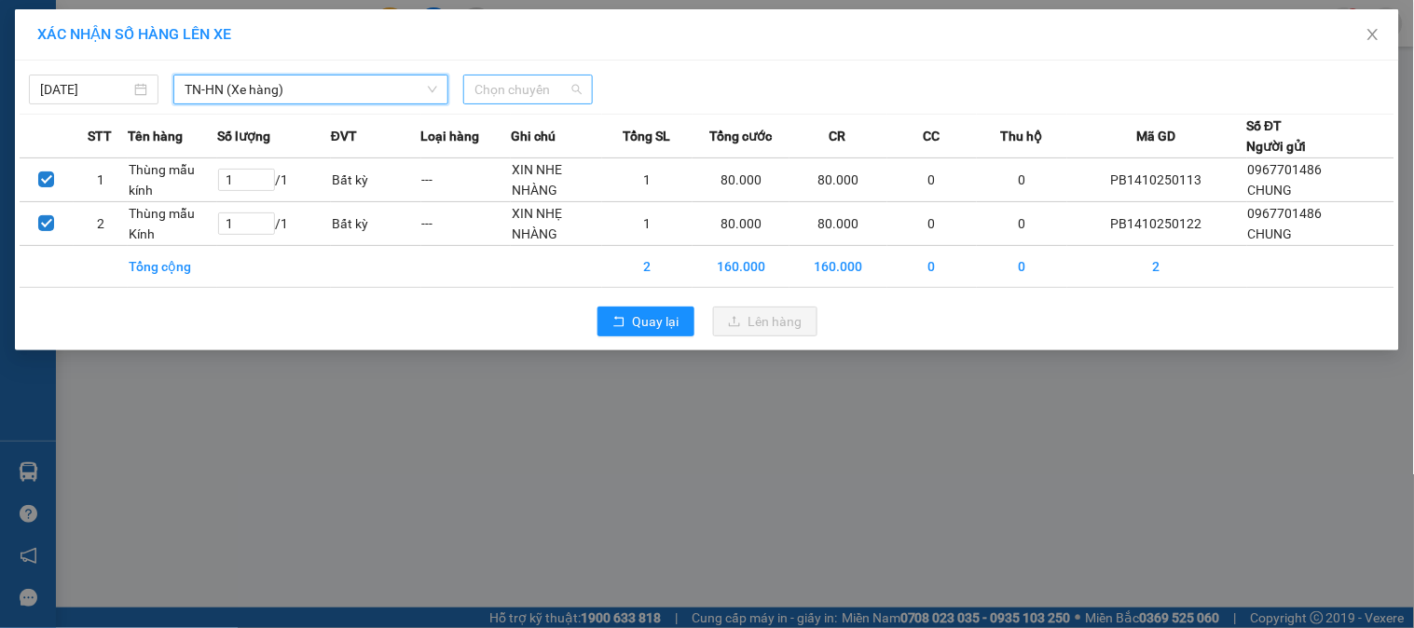
click at [531, 89] on span "Chọn chuyến" at bounding box center [528, 90] width 107 height 28
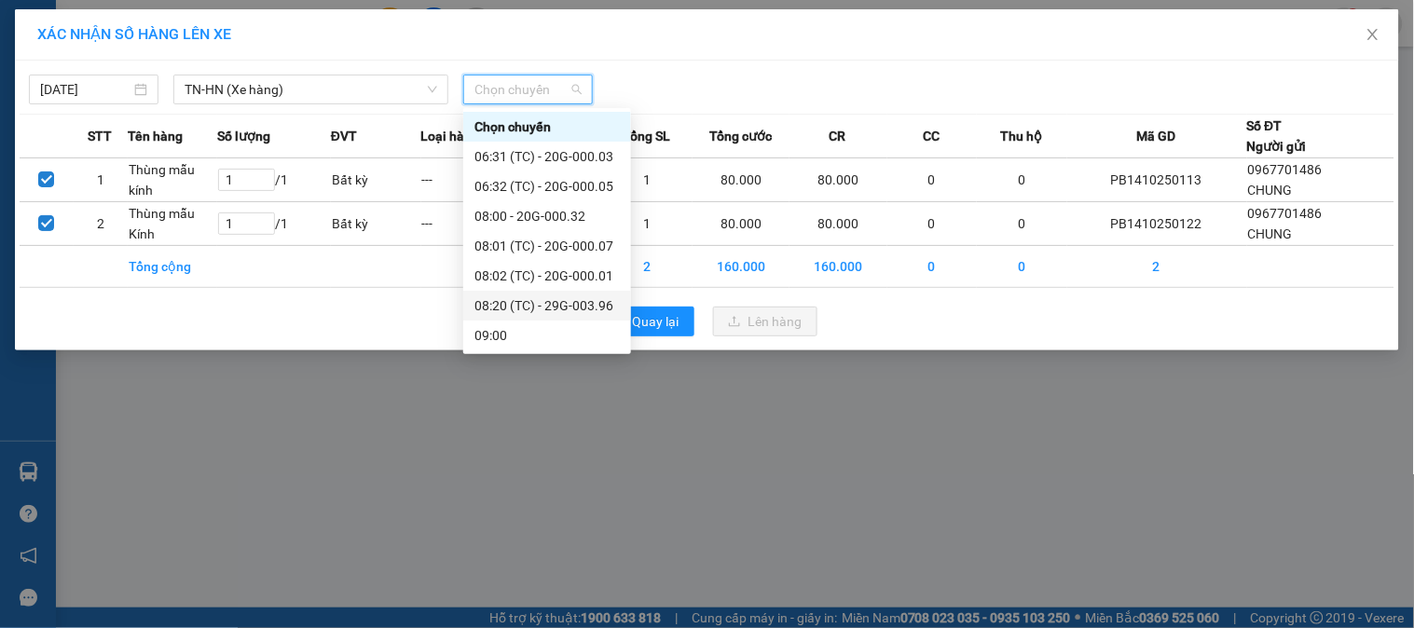
click at [569, 310] on div "08:20 (TC) - 29G-003.96" at bounding box center [547, 306] width 145 height 21
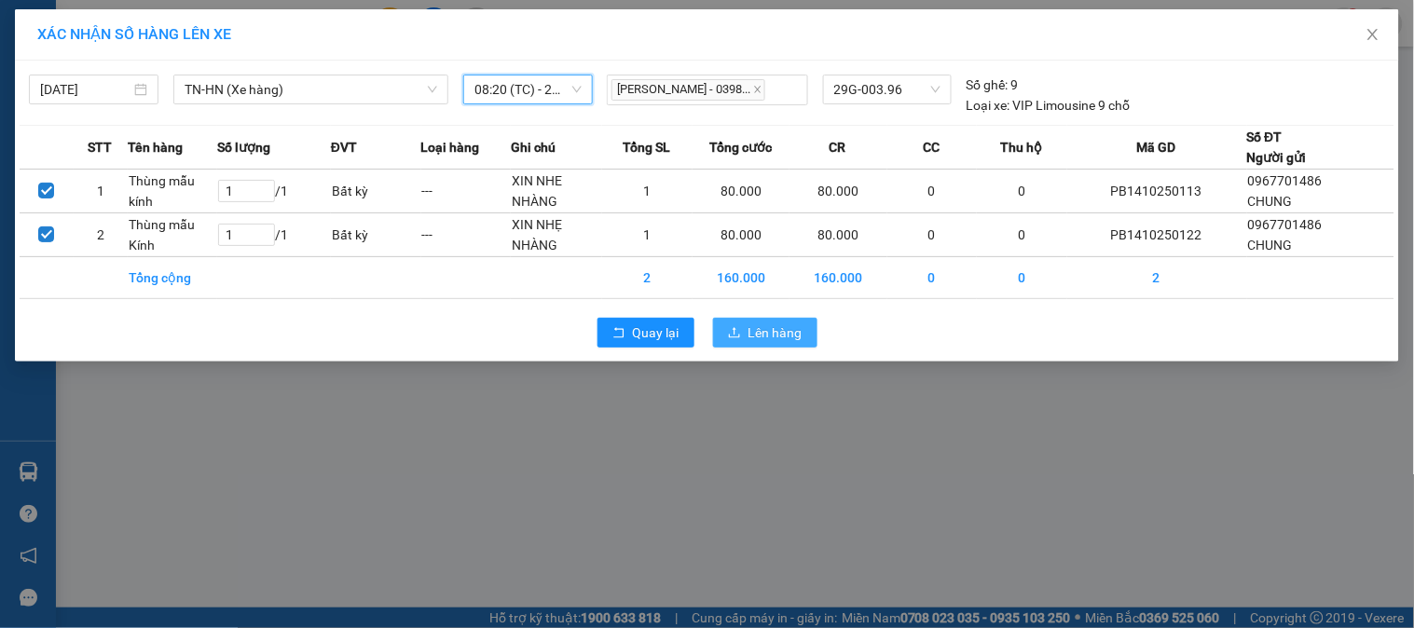
click at [784, 330] on span "Lên hàng" at bounding box center [776, 333] width 54 height 21
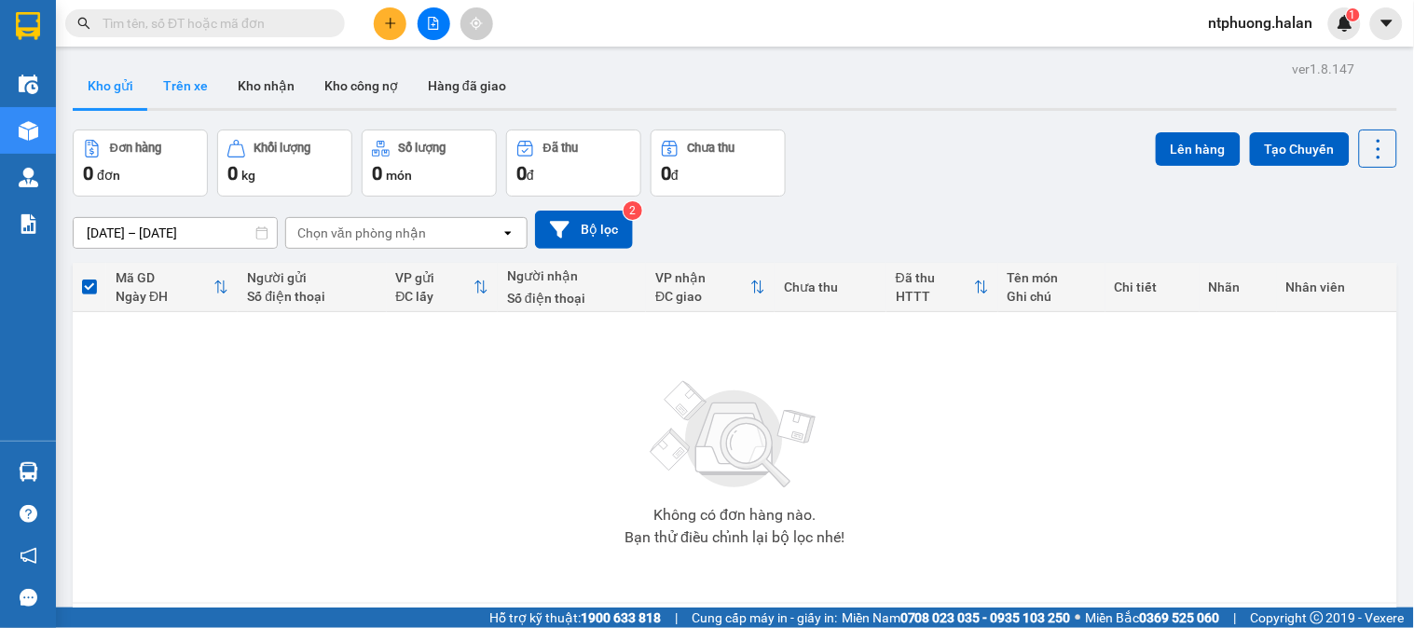
click at [197, 86] on button "Trên xe" at bounding box center [185, 85] width 75 height 45
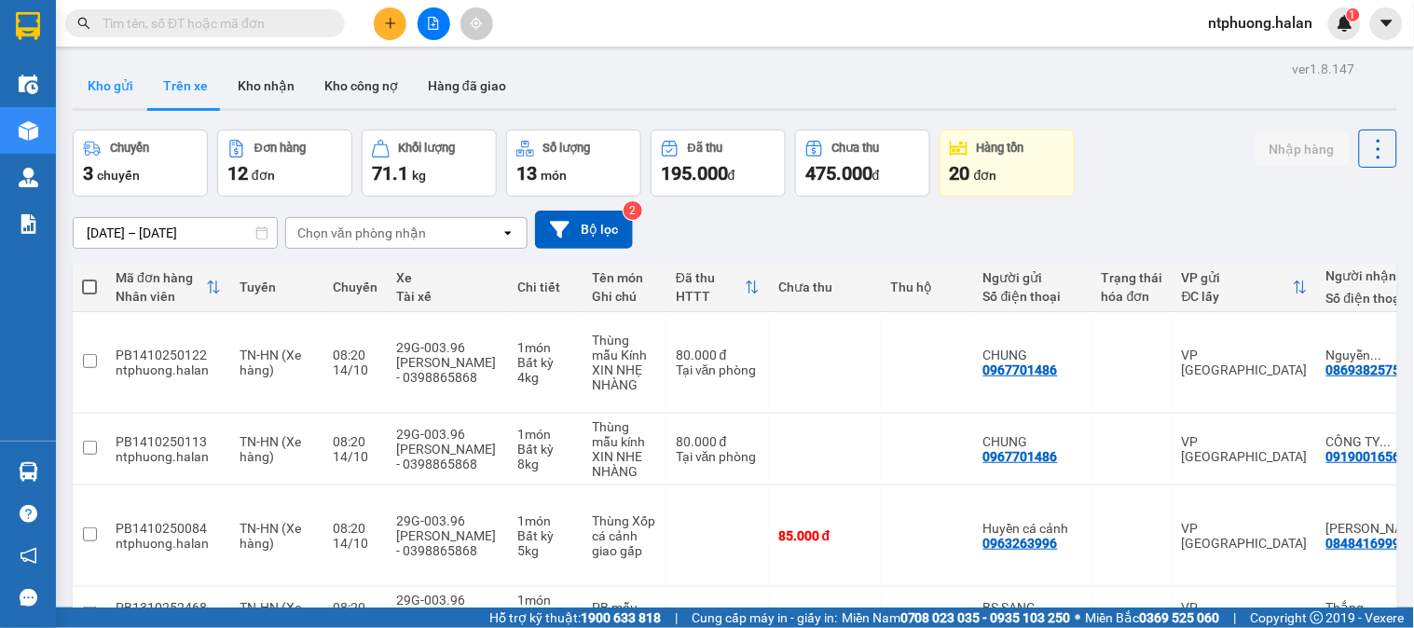
click at [100, 89] on button "Kho gửi" at bounding box center [111, 85] width 76 height 45
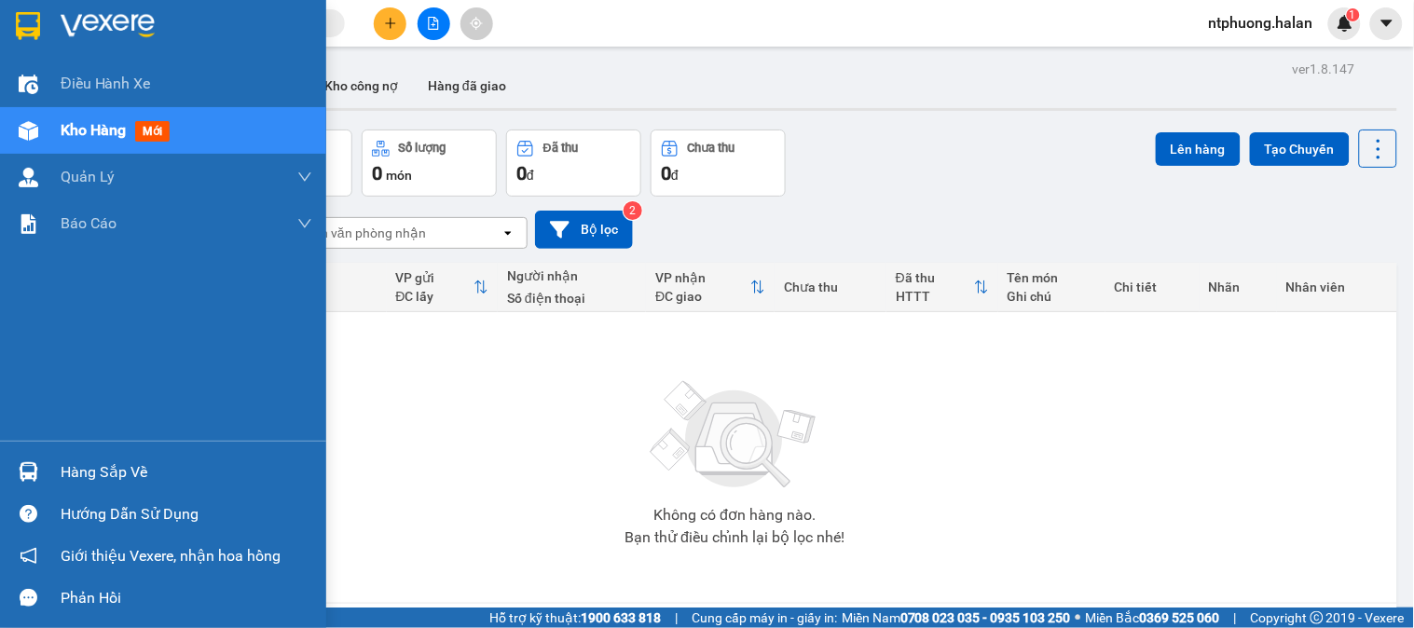
click at [100, 477] on div "Hàng sắp về" at bounding box center [187, 473] width 252 height 28
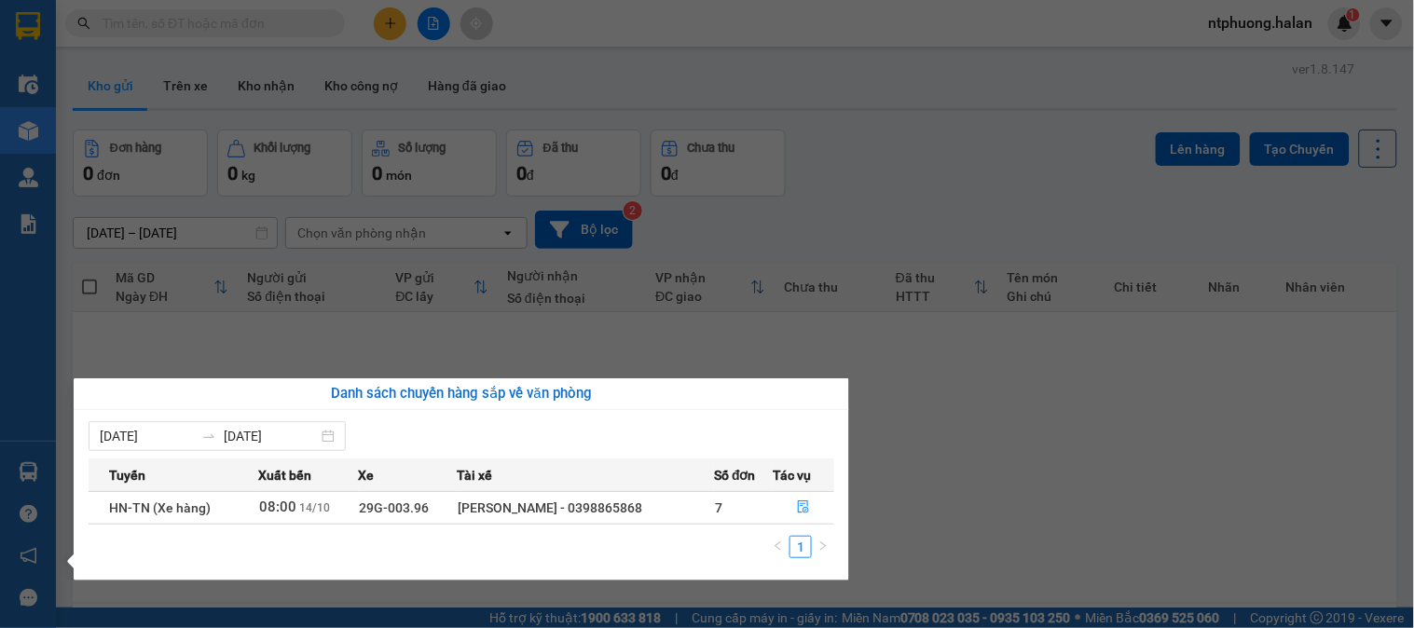
click at [1012, 477] on section "Kết quả tìm kiếm ( 38 ) Bộ lọc Mã ĐH Trạng thái Món hàng Thu hộ Tổng cước Chưa …" at bounding box center [707, 314] width 1414 height 628
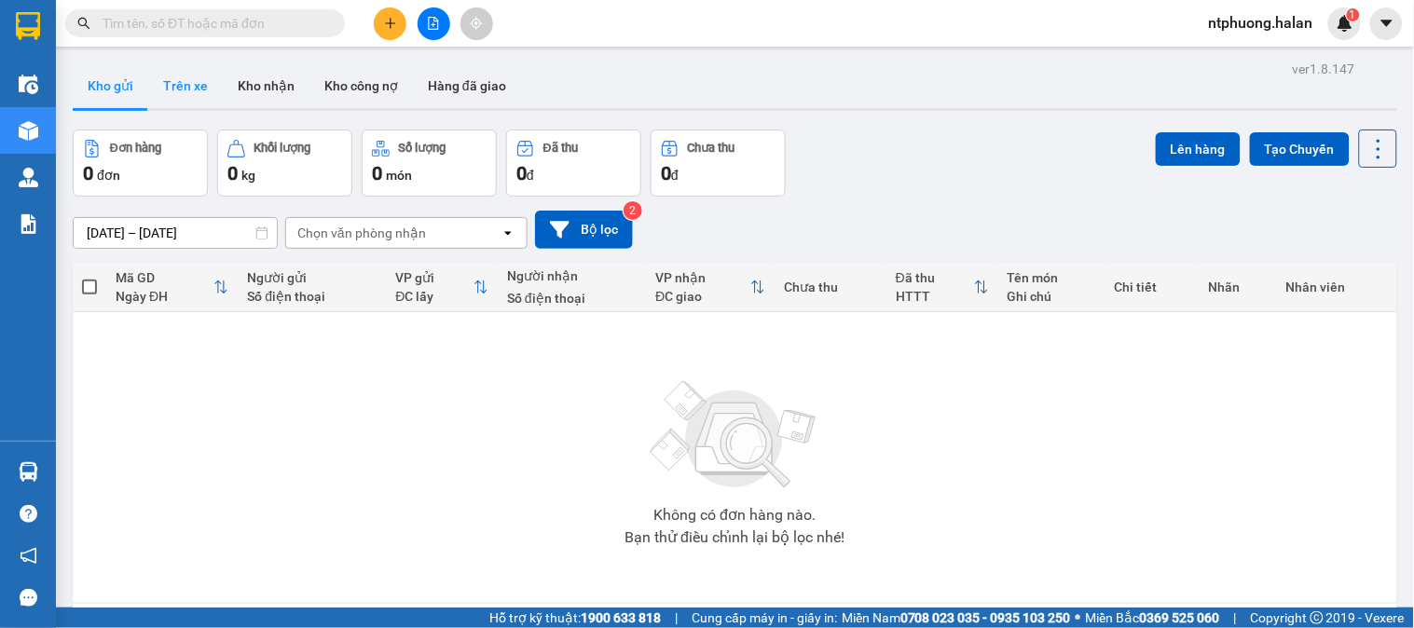
click at [172, 79] on button "Trên xe" at bounding box center [185, 85] width 75 height 45
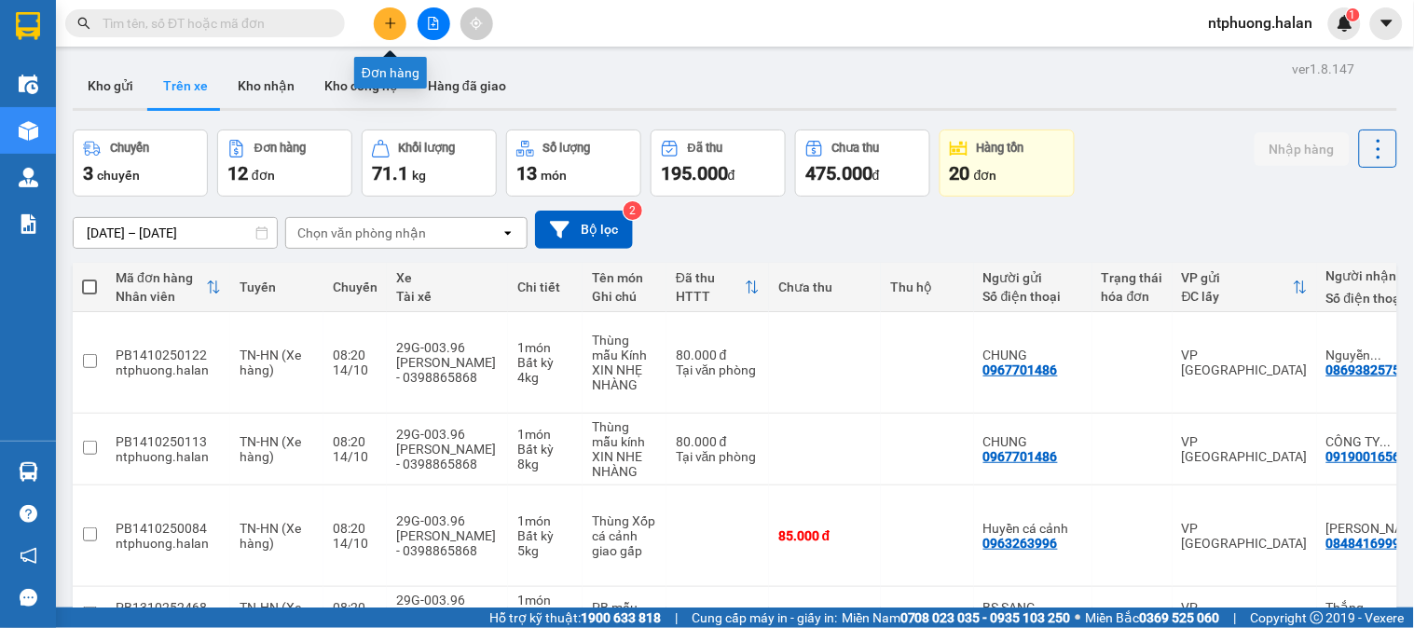
click at [393, 30] on button at bounding box center [390, 23] width 33 height 33
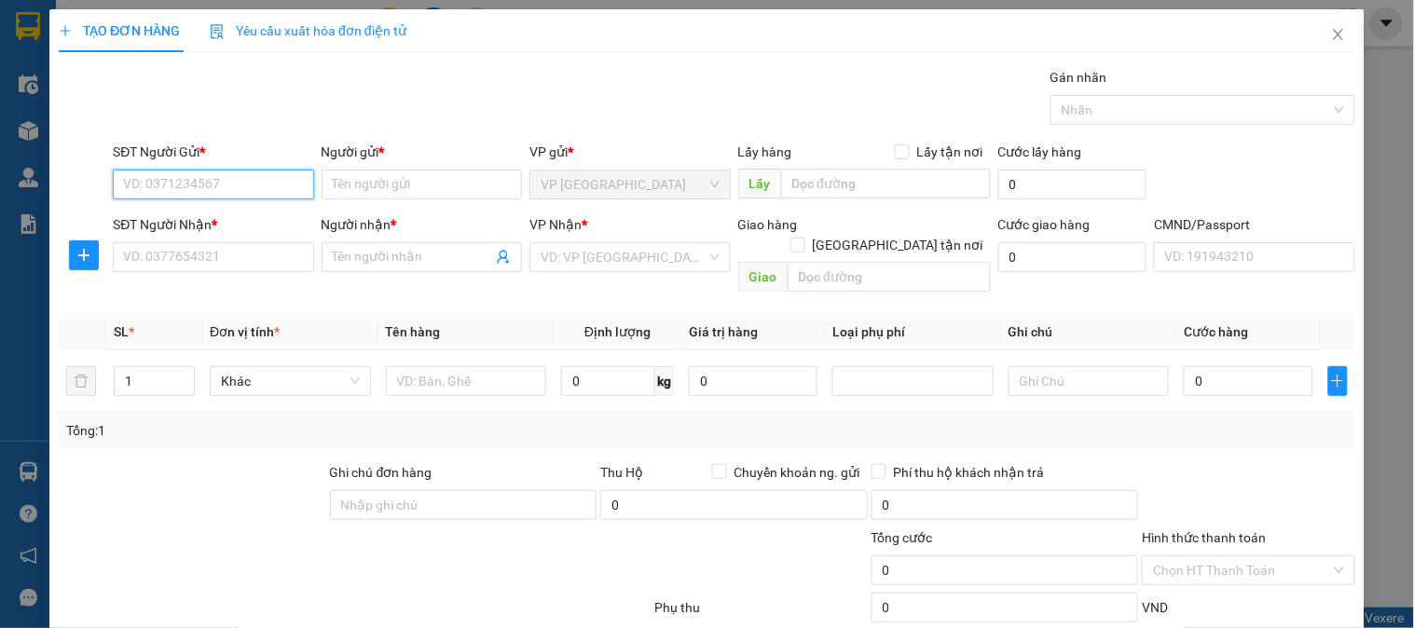
click at [257, 188] on input "SĐT Người Gửi *" at bounding box center [213, 185] width 200 height 30
type input "0344281740"
click at [169, 218] on div "0344281740 - Tuyến" at bounding box center [211, 222] width 176 height 21
type input "Tuyến"
type input "0344281740"
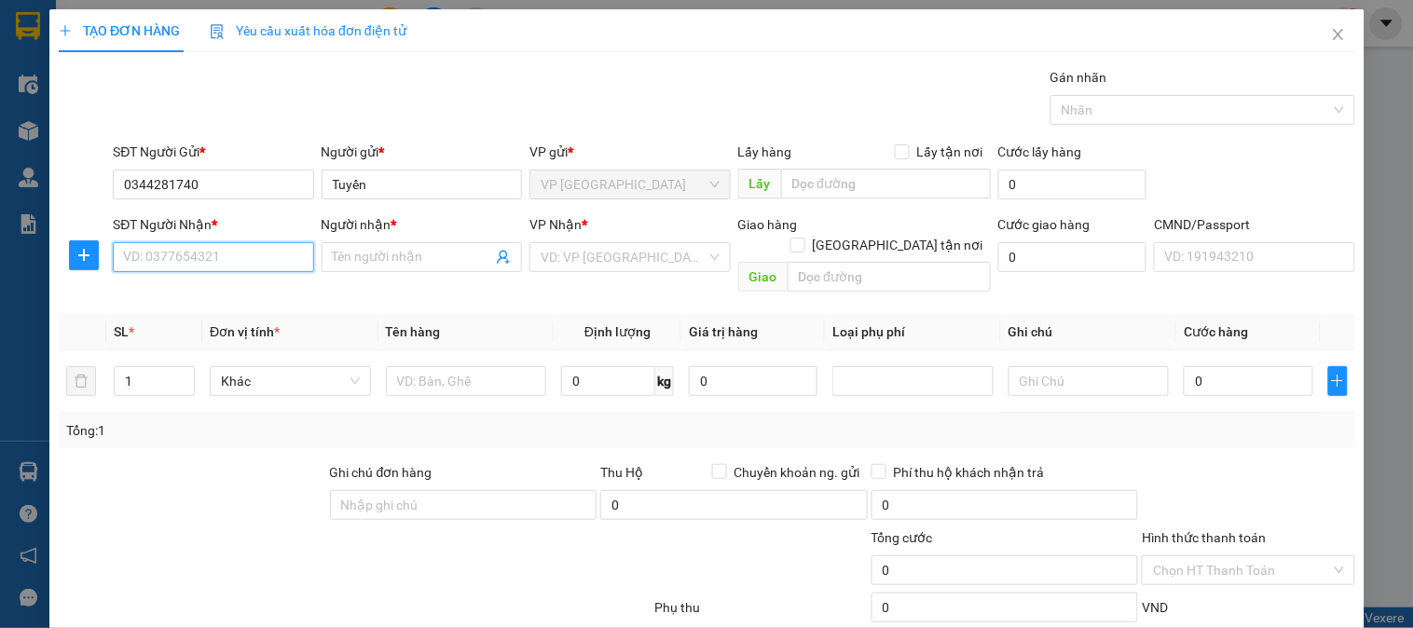
click at [202, 250] on input "SĐT Người Nhận *" at bounding box center [213, 257] width 200 height 30
click at [180, 300] on div "0399700365 - [PERSON_NAME]" at bounding box center [215, 294] width 184 height 21
type input "0399700365"
type input "[PERSON_NAME]"
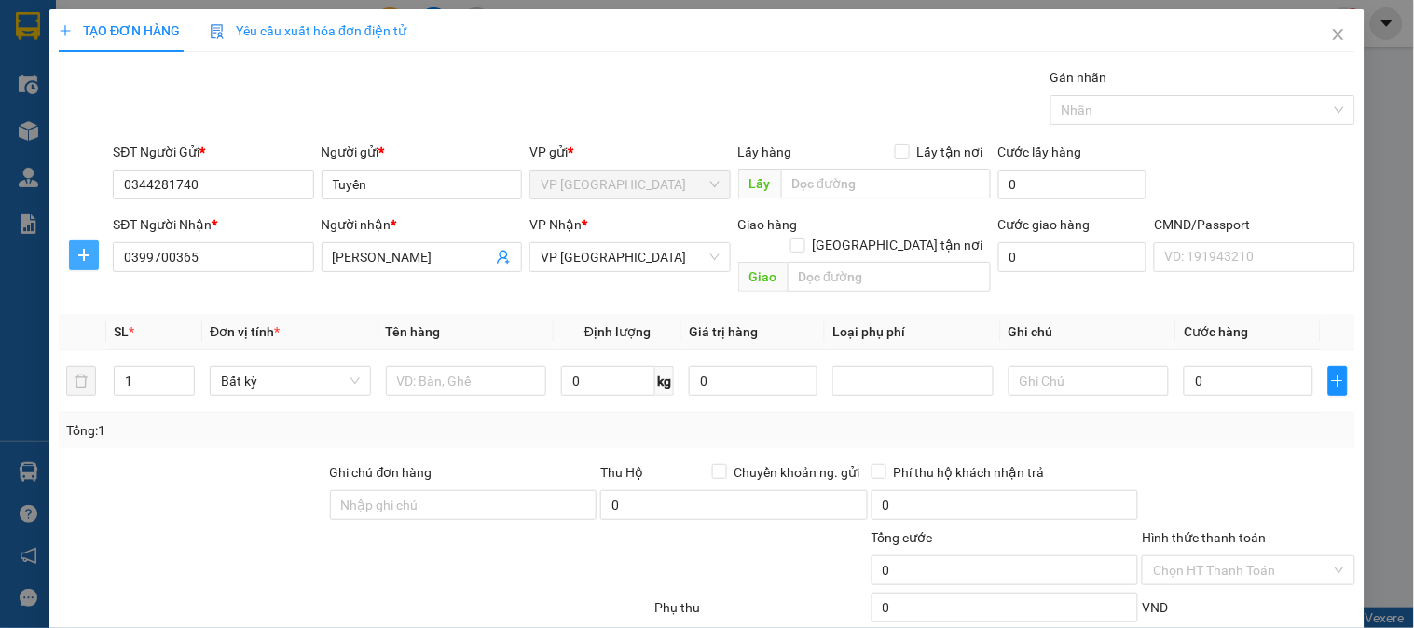
click at [90, 261] on icon "plus" at bounding box center [83, 255] width 15 height 15
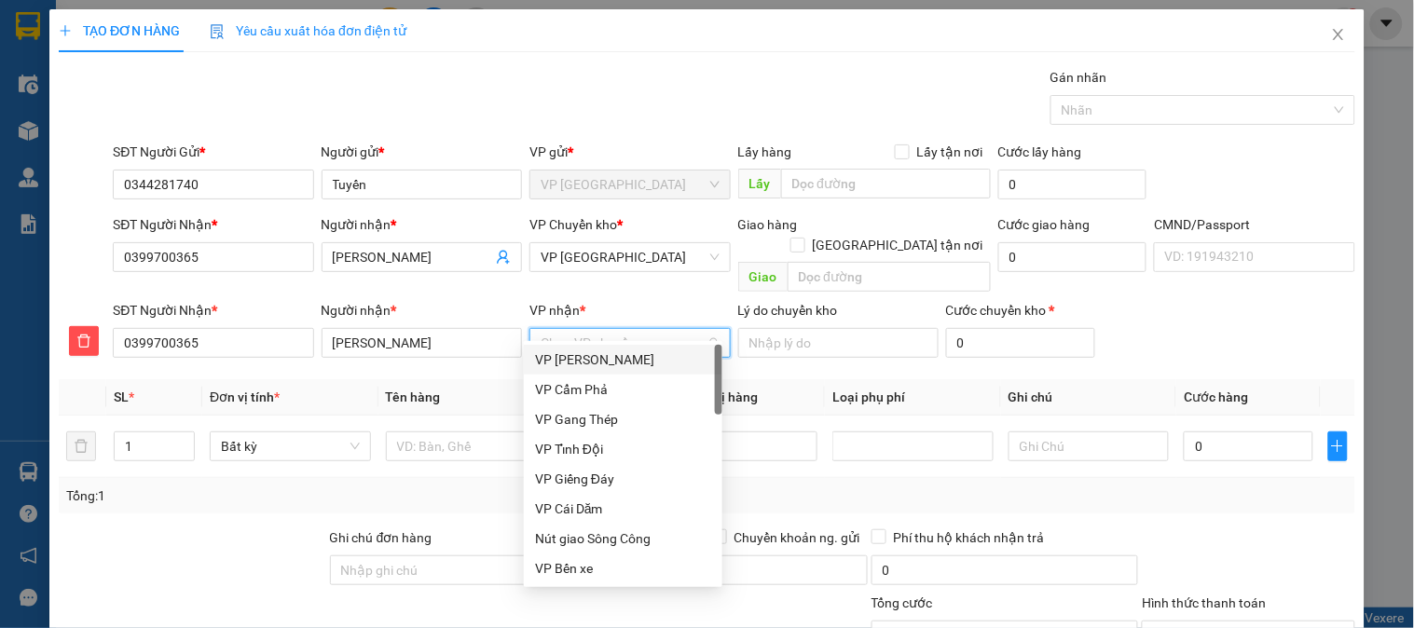
click at [591, 329] on input "VP nhận *" at bounding box center [623, 343] width 165 height 28
type input "ta"
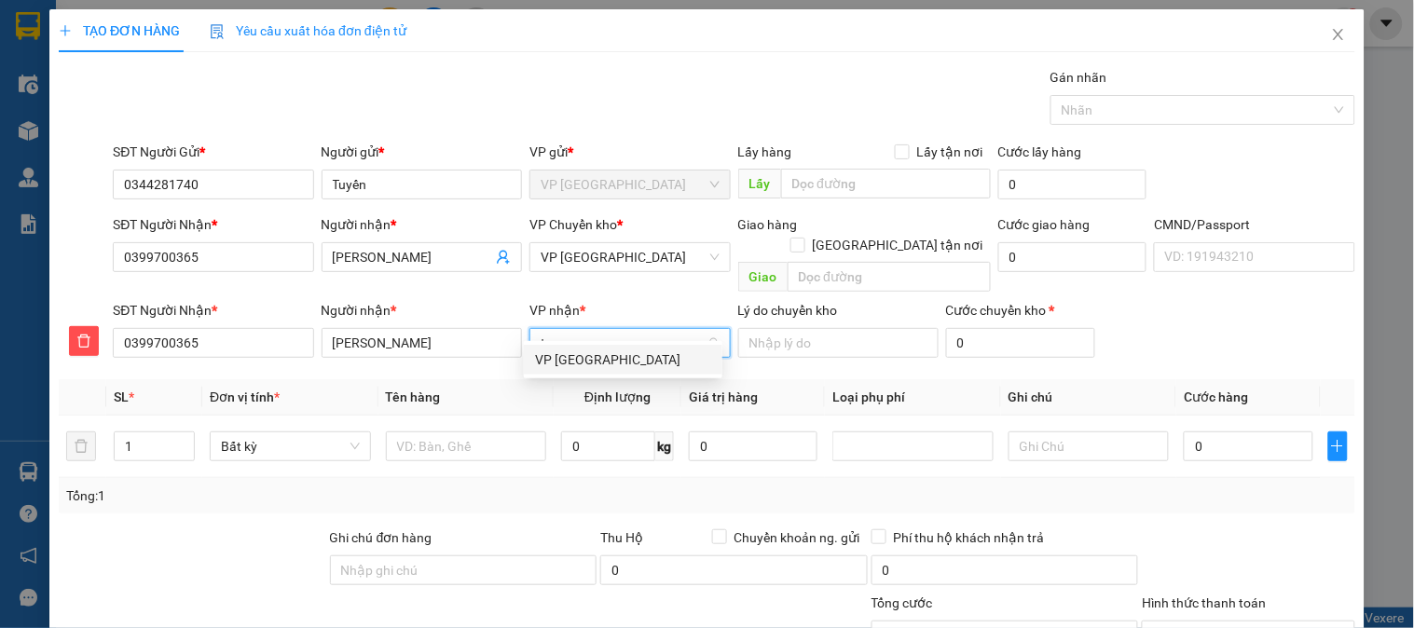
click at [573, 360] on div "VP [GEOGRAPHIC_DATA]" at bounding box center [623, 360] width 176 height 21
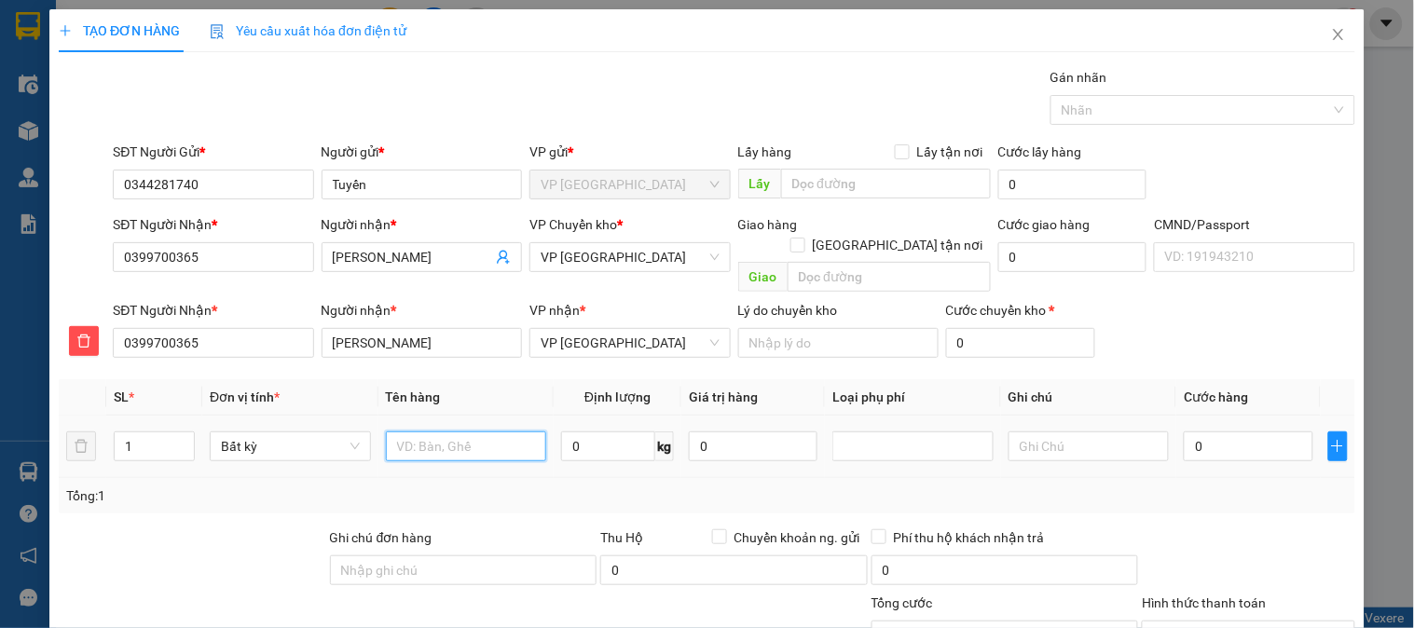
click at [457, 432] on input "text" at bounding box center [466, 447] width 161 height 30
type input "Bao tải boc Túi bóng Đồ ĂN"
click at [587, 432] on input "0" at bounding box center [608, 447] width 94 height 30
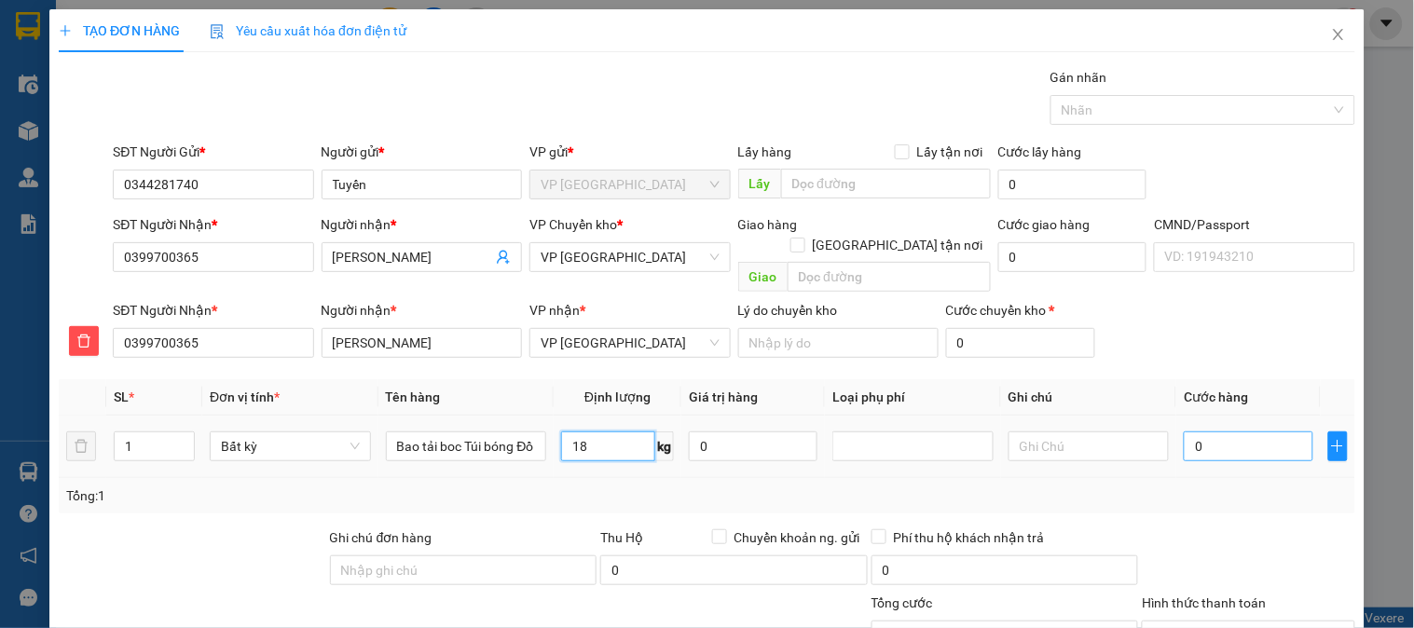
type input "18"
click at [1255, 432] on input "0" at bounding box center [1248, 447] width 129 height 30
type input "75.000"
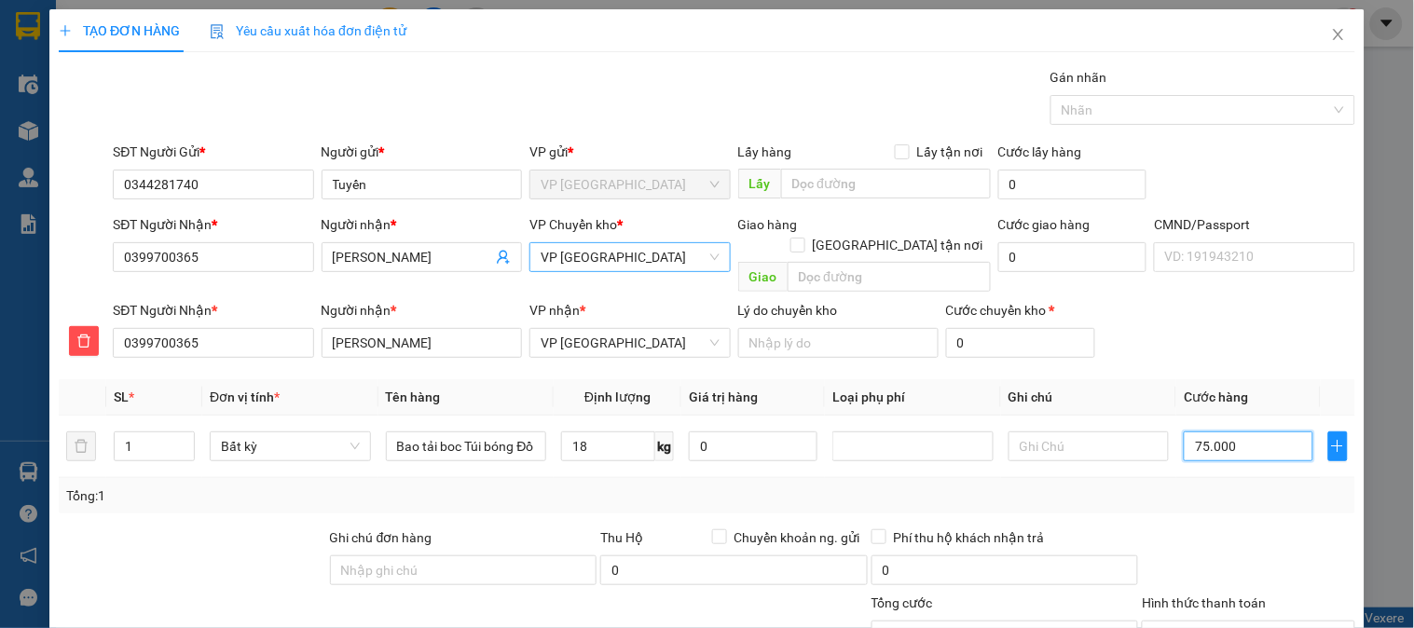
click at [630, 250] on span "VP [GEOGRAPHIC_DATA]" at bounding box center [630, 257] width 178 height 28
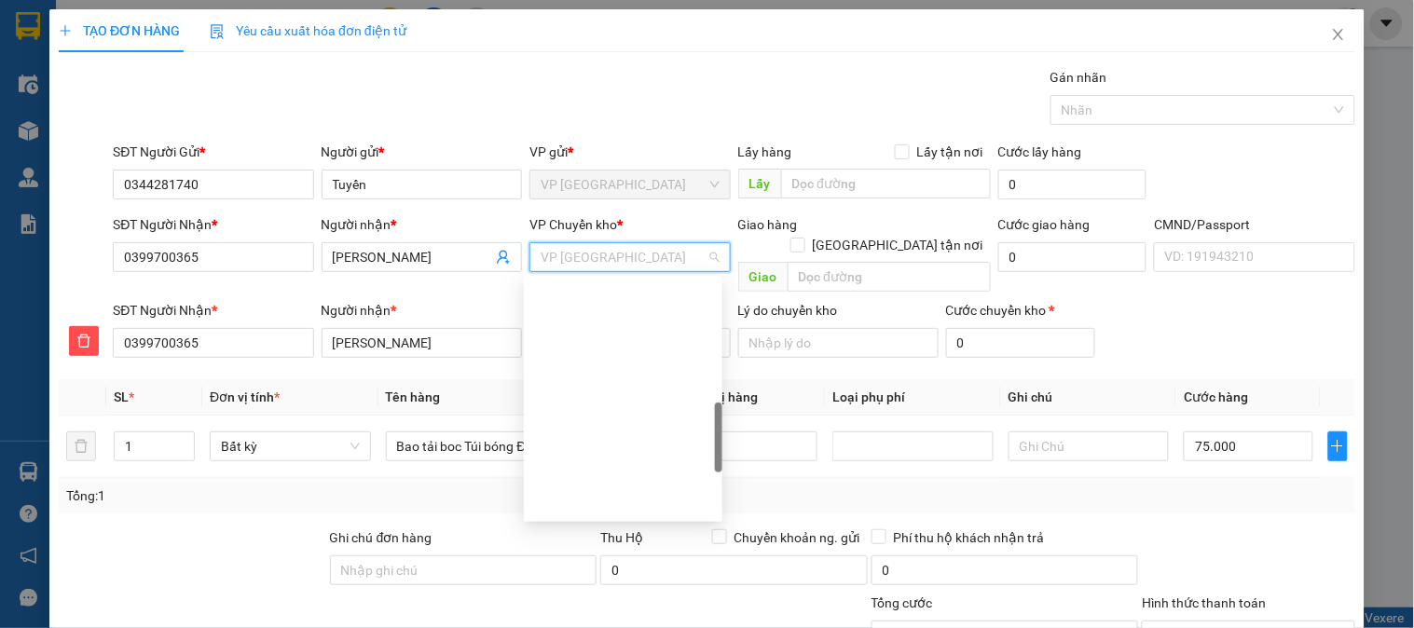
scroll to position [515, 0]
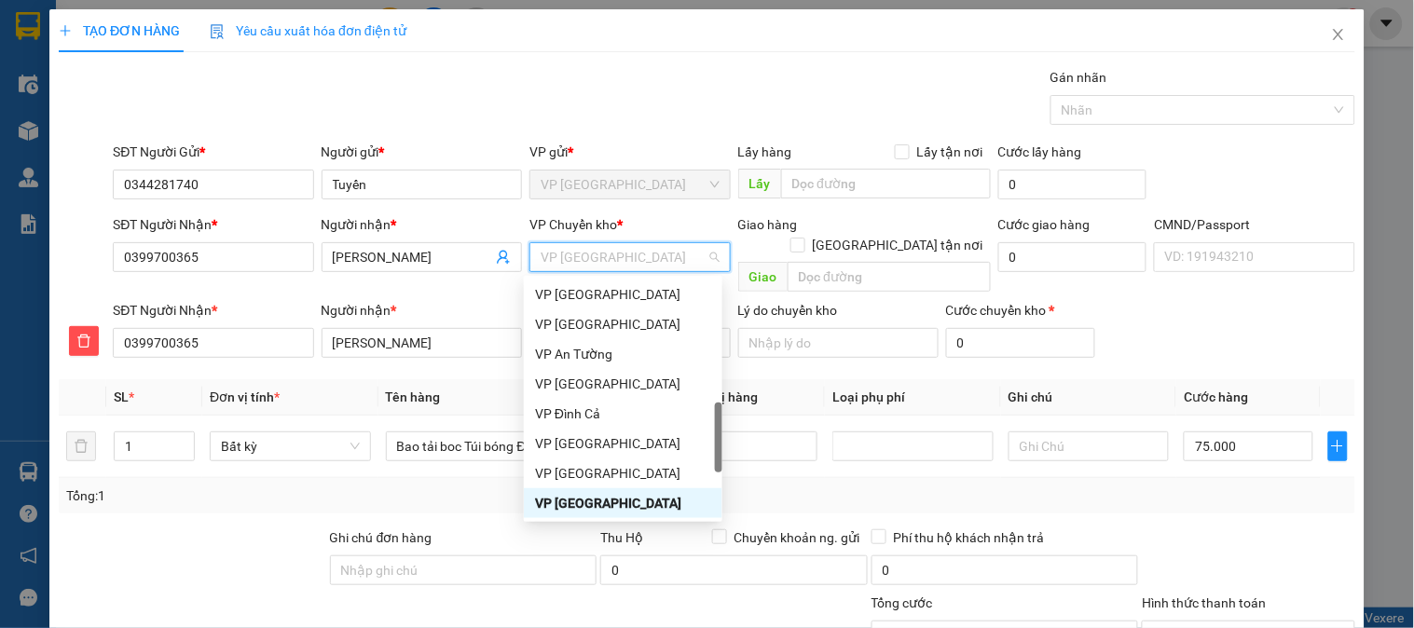
type input "b"
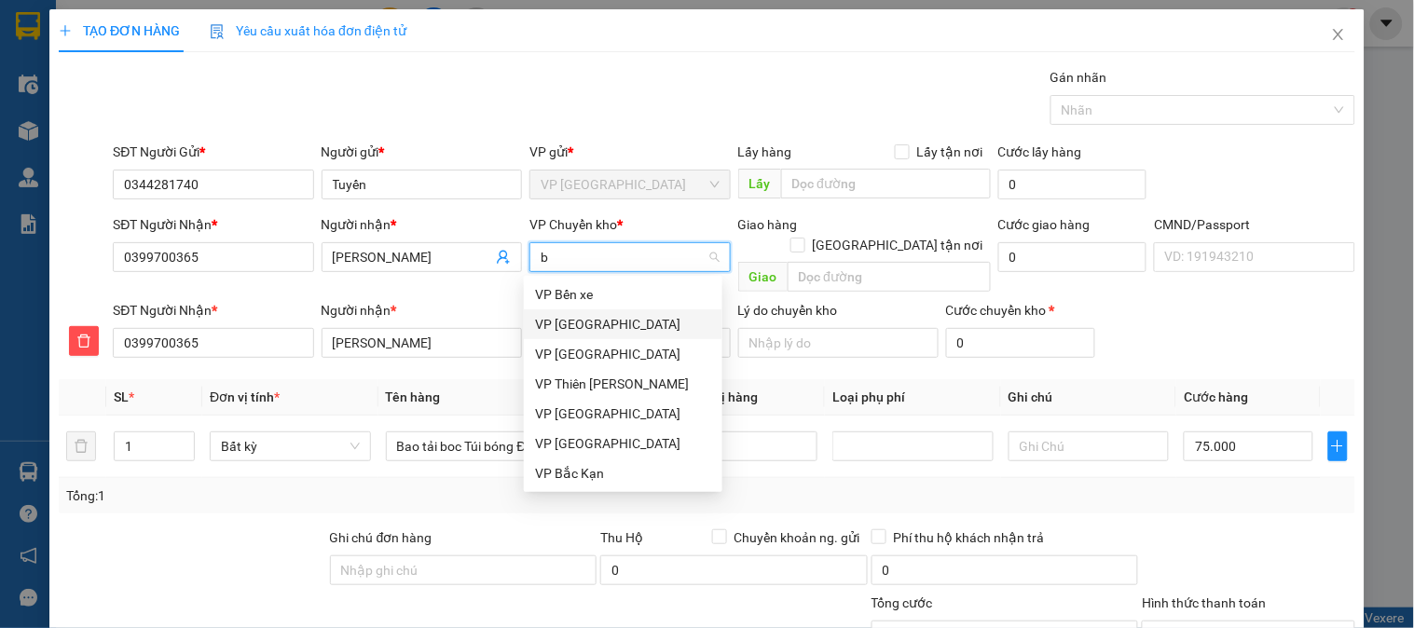
click at [571, 330] on div "VP [GEOGRAPHIC_DATA]" at bounding box center [623, 324] width 176 height 21
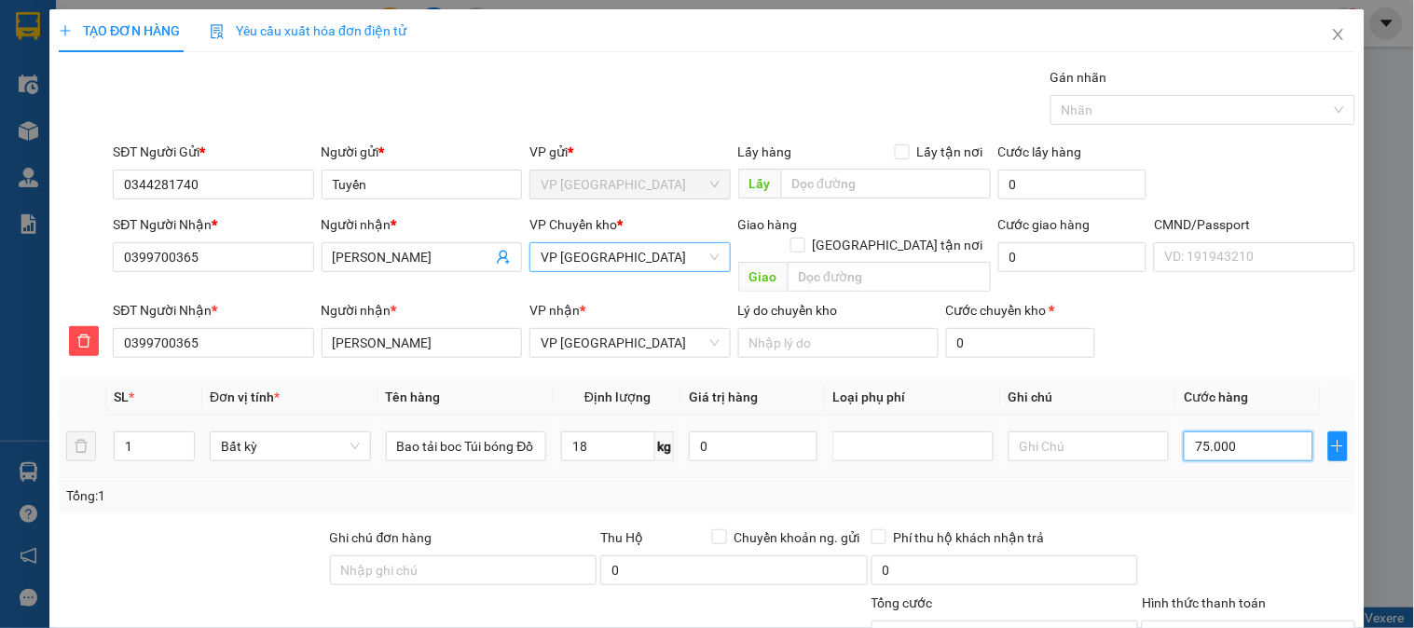
click at [1229, 434] on input "75.000" at bounding box center [1248, 447] width 129 height 30
type input "6"
type input "60"
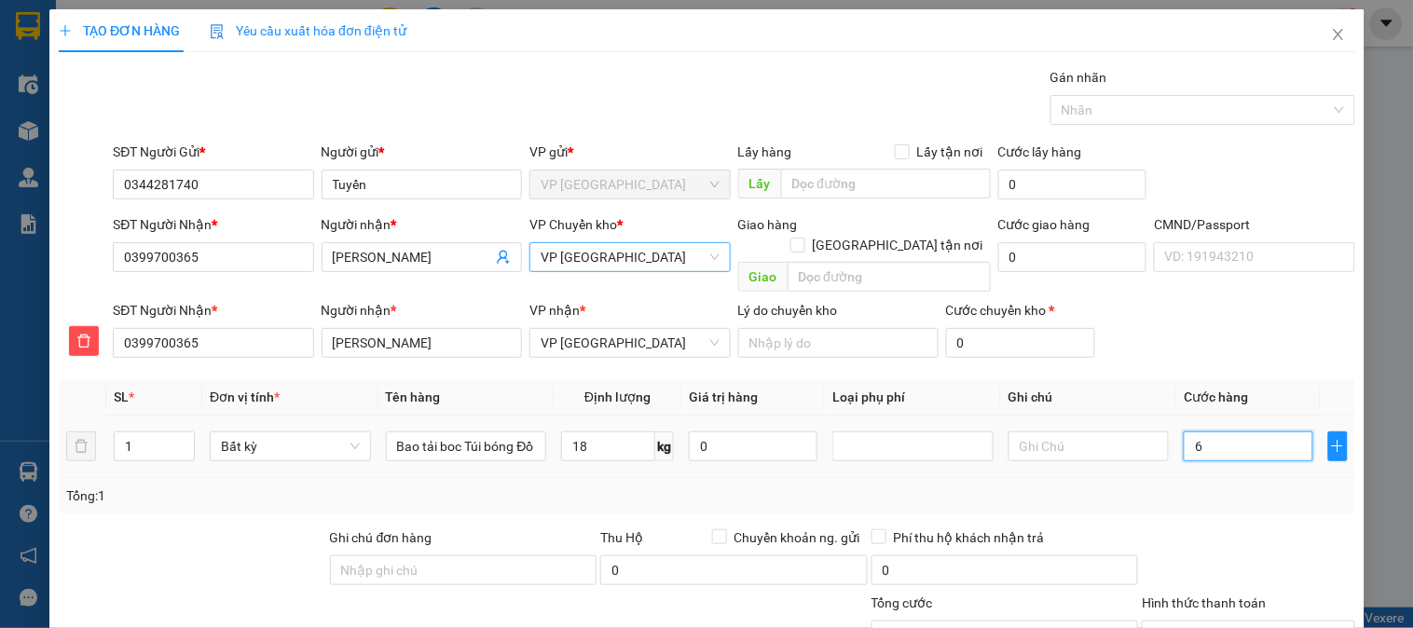
type input "60"
type input "600"
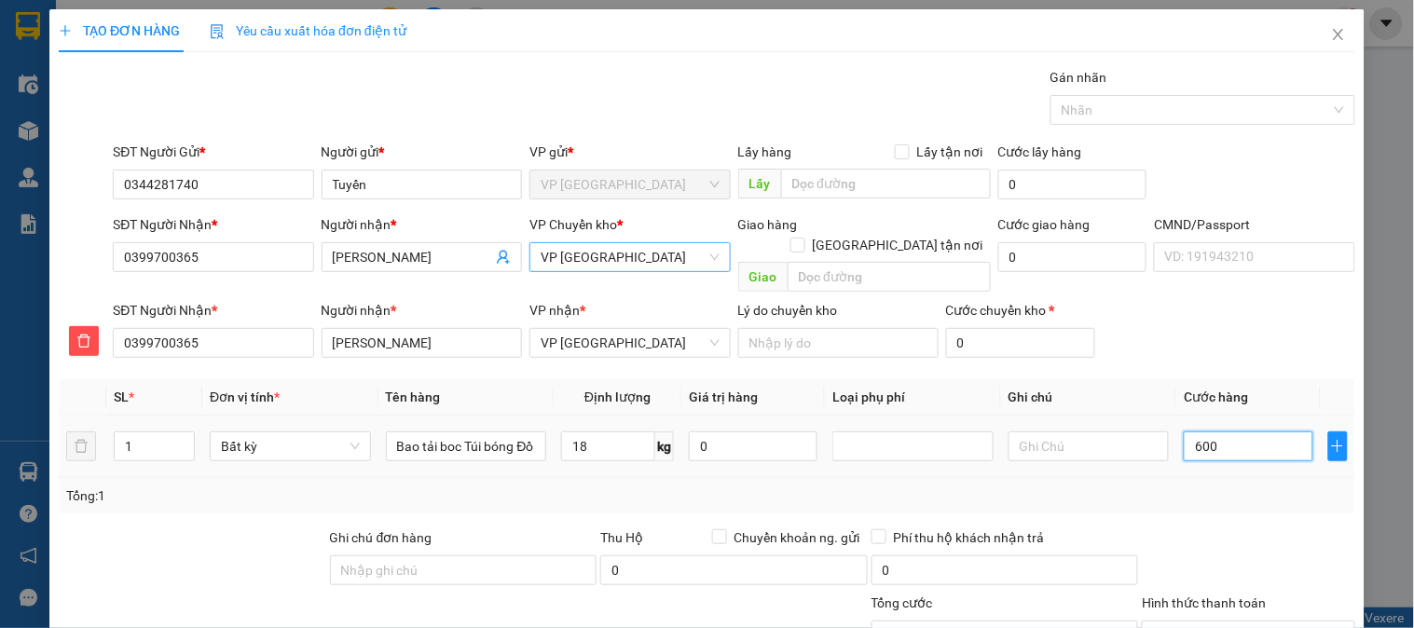
type input "6.000"
type input "60.000"
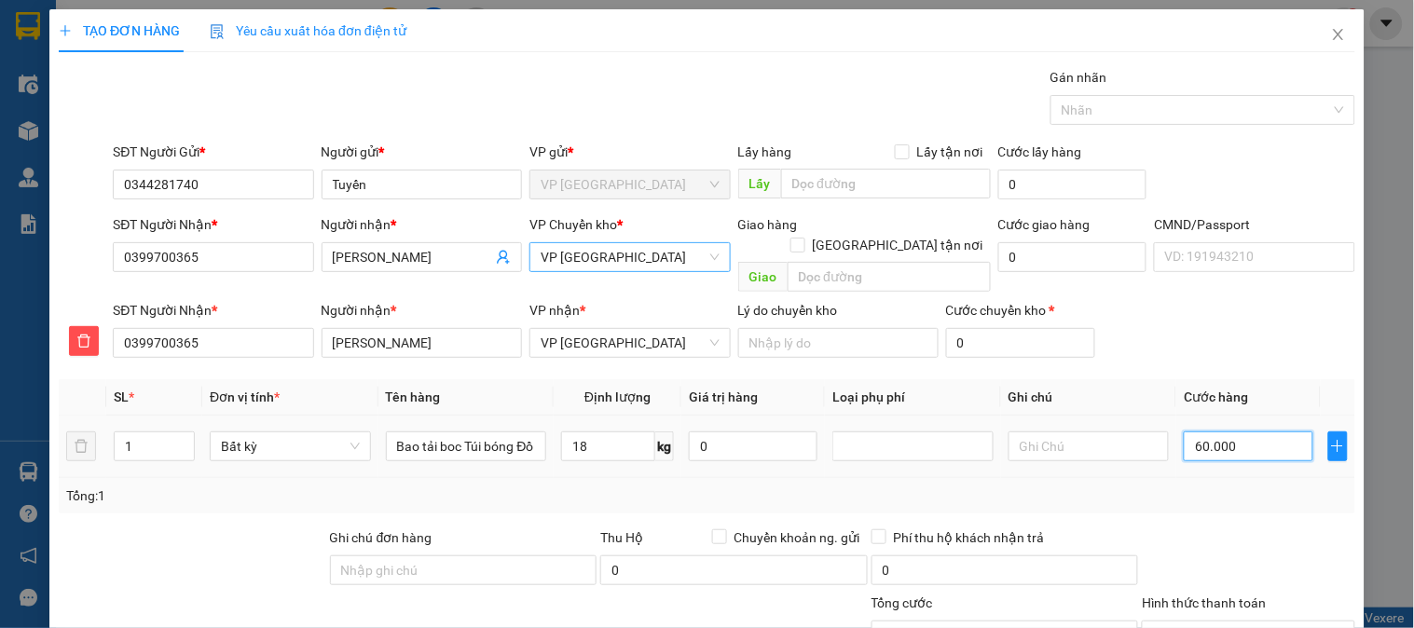
type input "60.000"
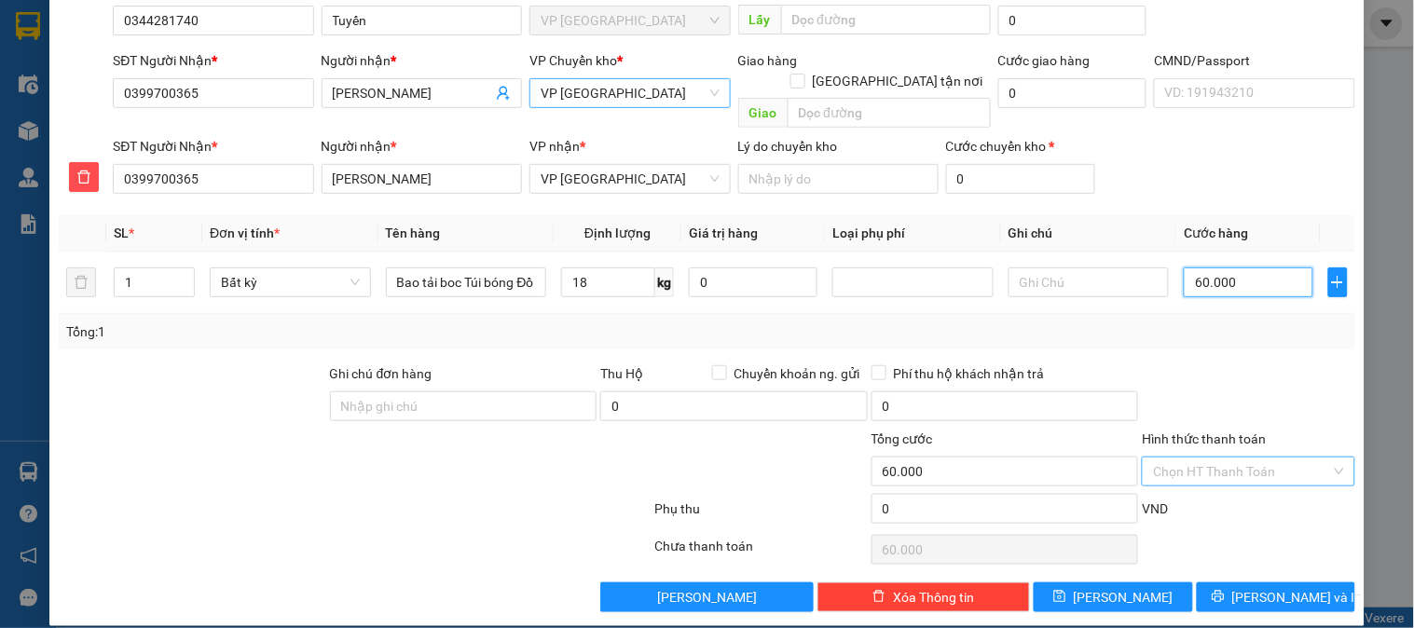
type input "60.000"
click at [1221, 459] on input "Hình thức thanh toán" at bounding box center [1241, 472] width 177 height 28
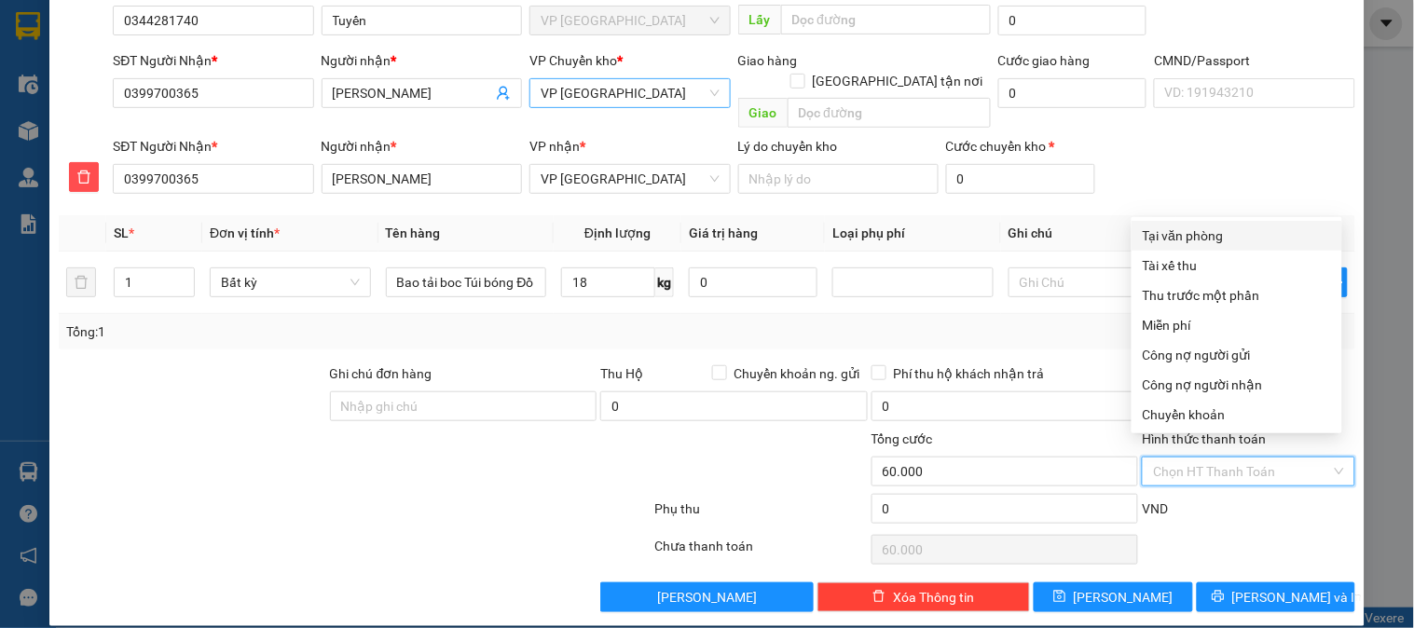
click at [1205, 233] on div "Tại văn phòng" at bounding box center [1237, 236] width 188 height 21
type input "0"
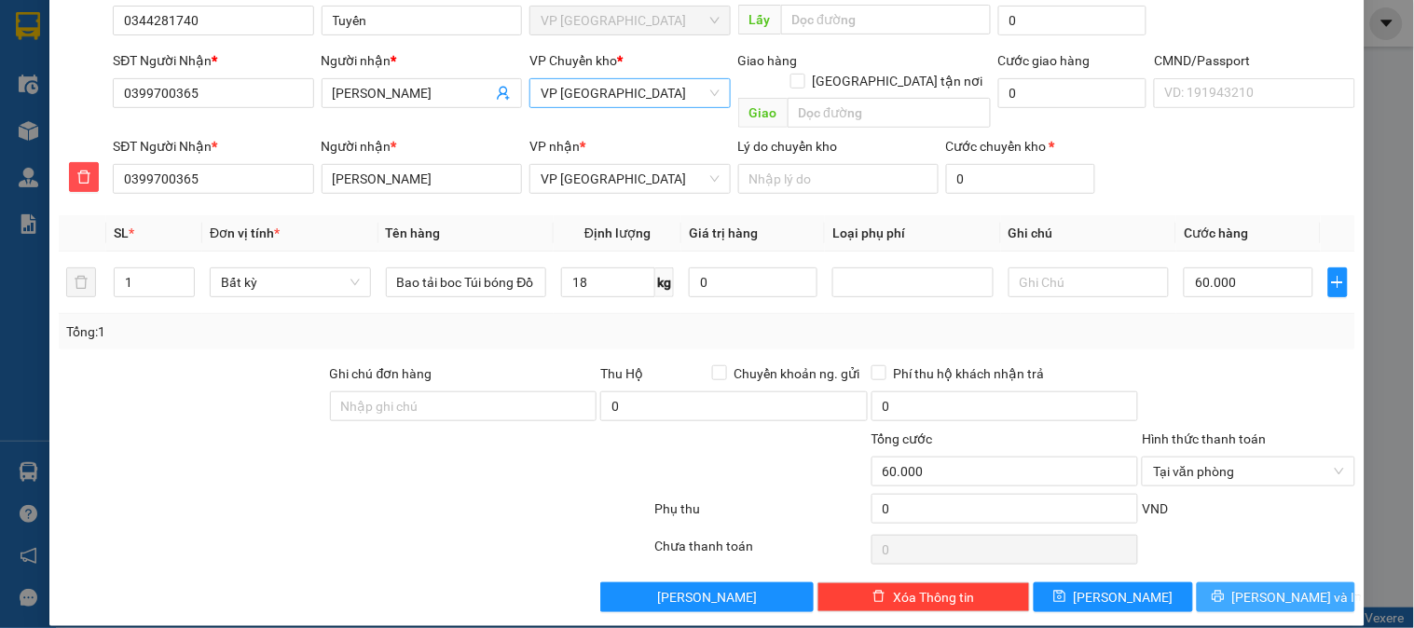
click at [1283, 587] on span "[PERSON_NAME] và In" at bounding box center [1298, 597] width 131 height 21
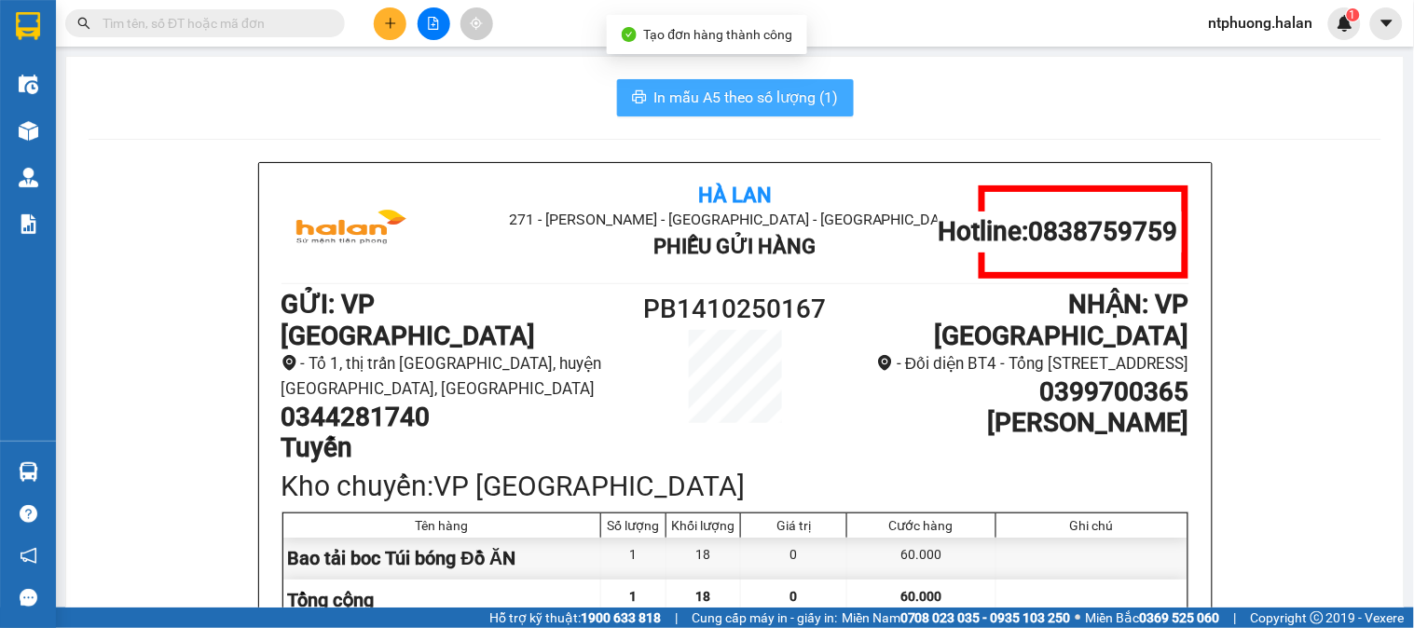
click at [758, 109] on button "In mẫu A5 theo số lượng (1)" at bounding box center [735, 97] width 237 height 37
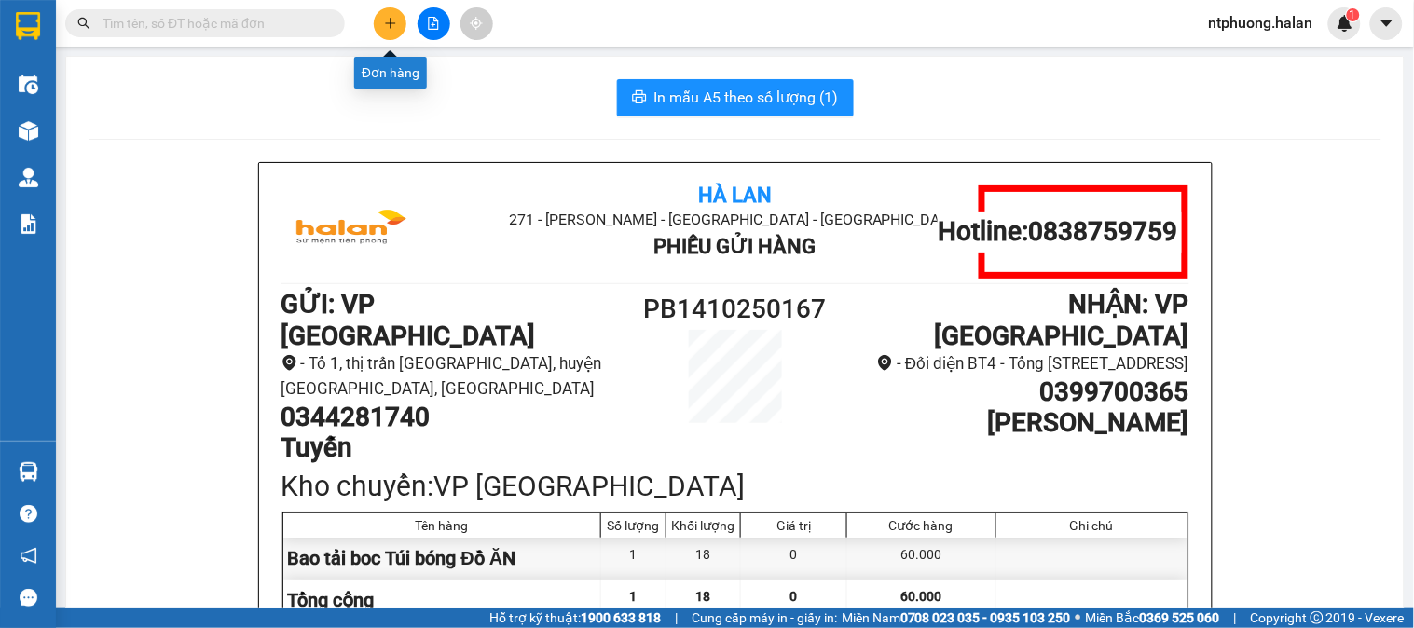
click at [386, 15] on button at bounding box center [390, 23] width 33 height 33
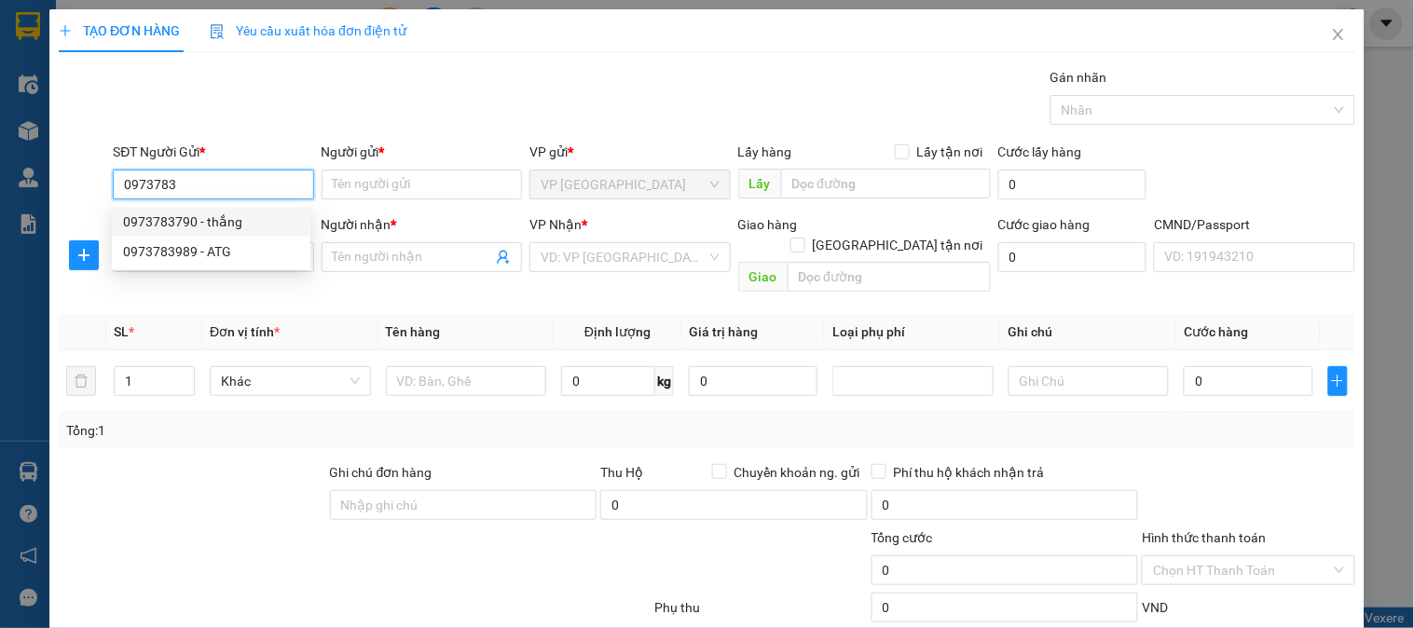
click at [190, 218] on div "0973783790 - thắng" at bounding box center [211, 222] width 176 height 21
type input "0973783790"
type input "thắng"
type input "0973783790"
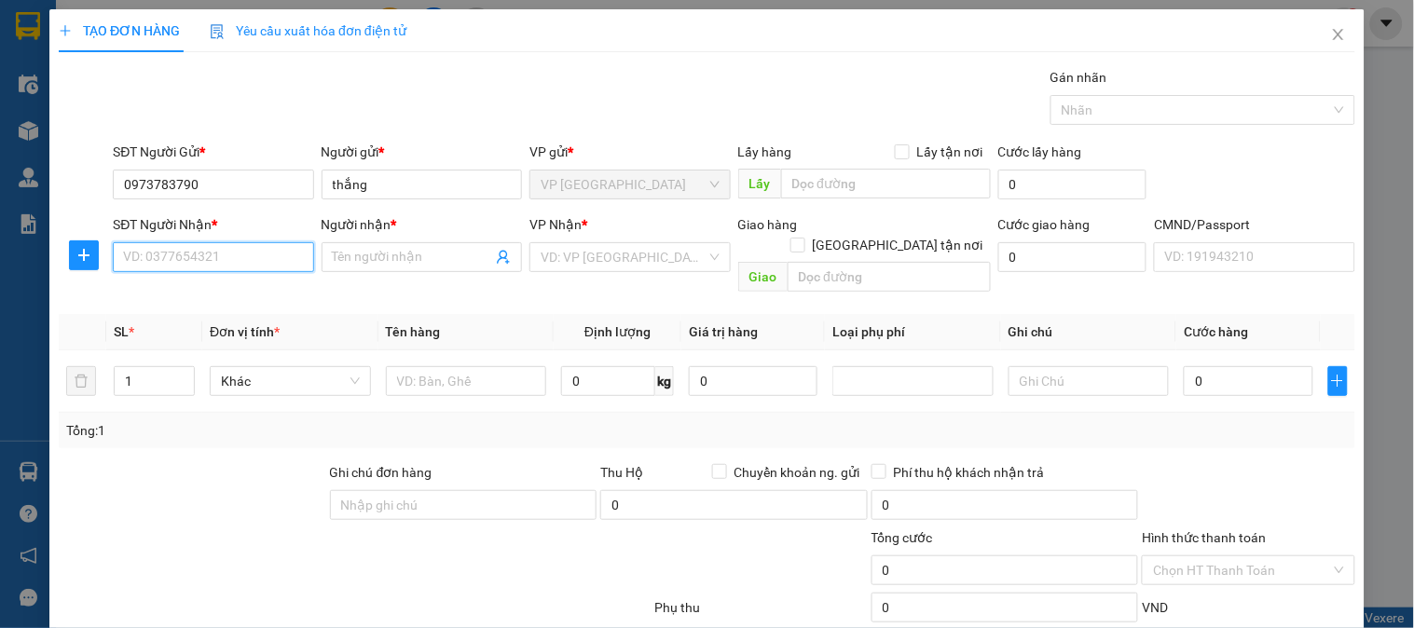
click at [222, 262] on input "SĐT Người Nhận *" at bounding box center [213, 257] width 200 height 30
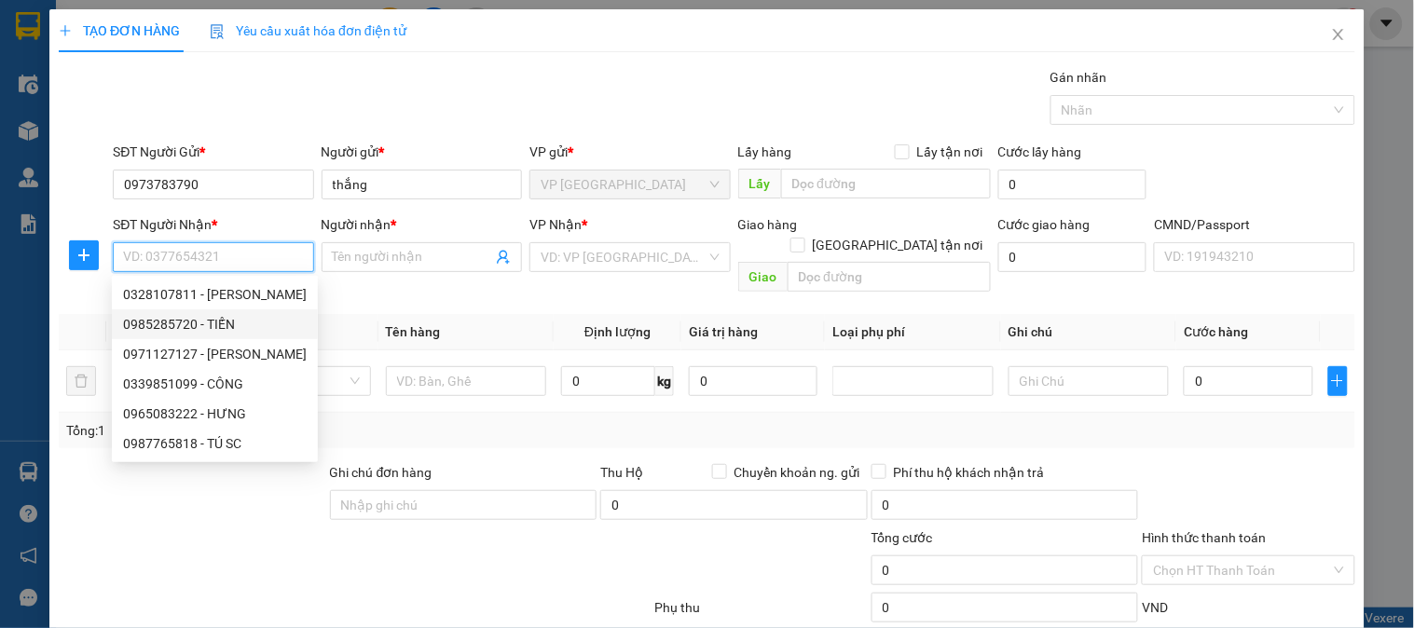
click at [170, 324] on div "0985285720 - TIẾN" at bounding box center [215, 324] width 184 height 21
type input "0985285720"
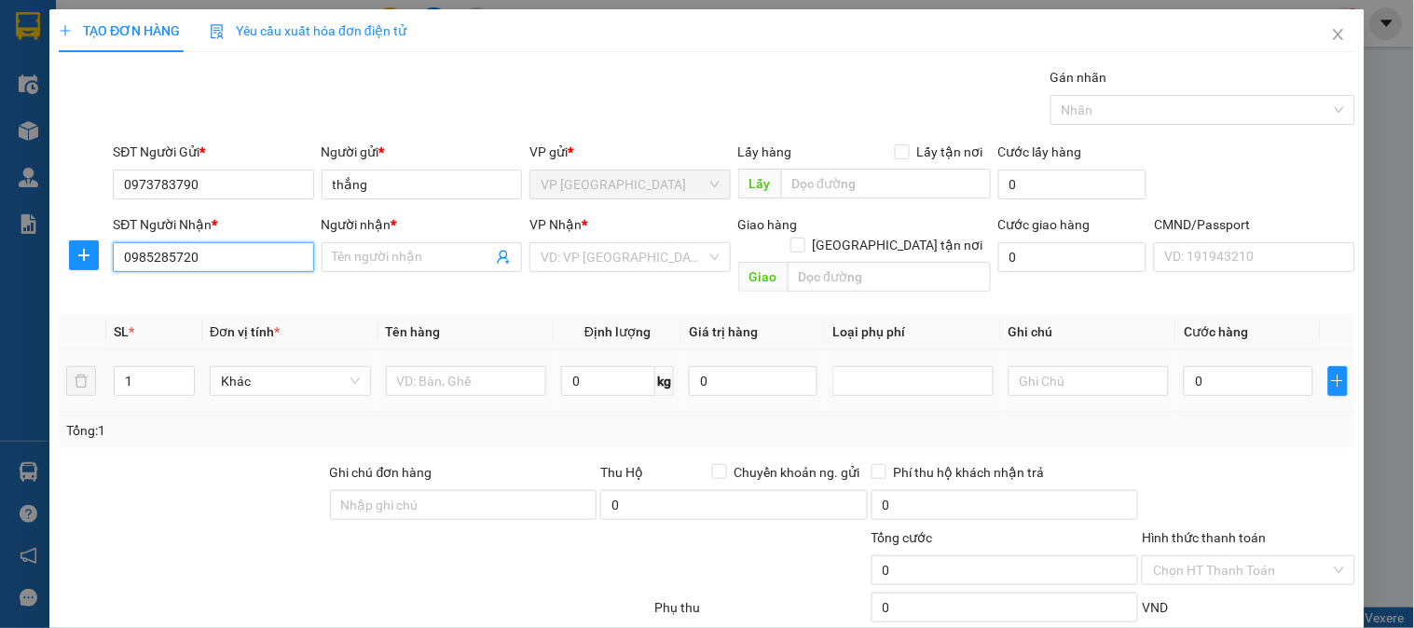
type input "TIẾN"
click at [80, 261] on icon "plus" at bounding box center [83, 255] width 15 height 15
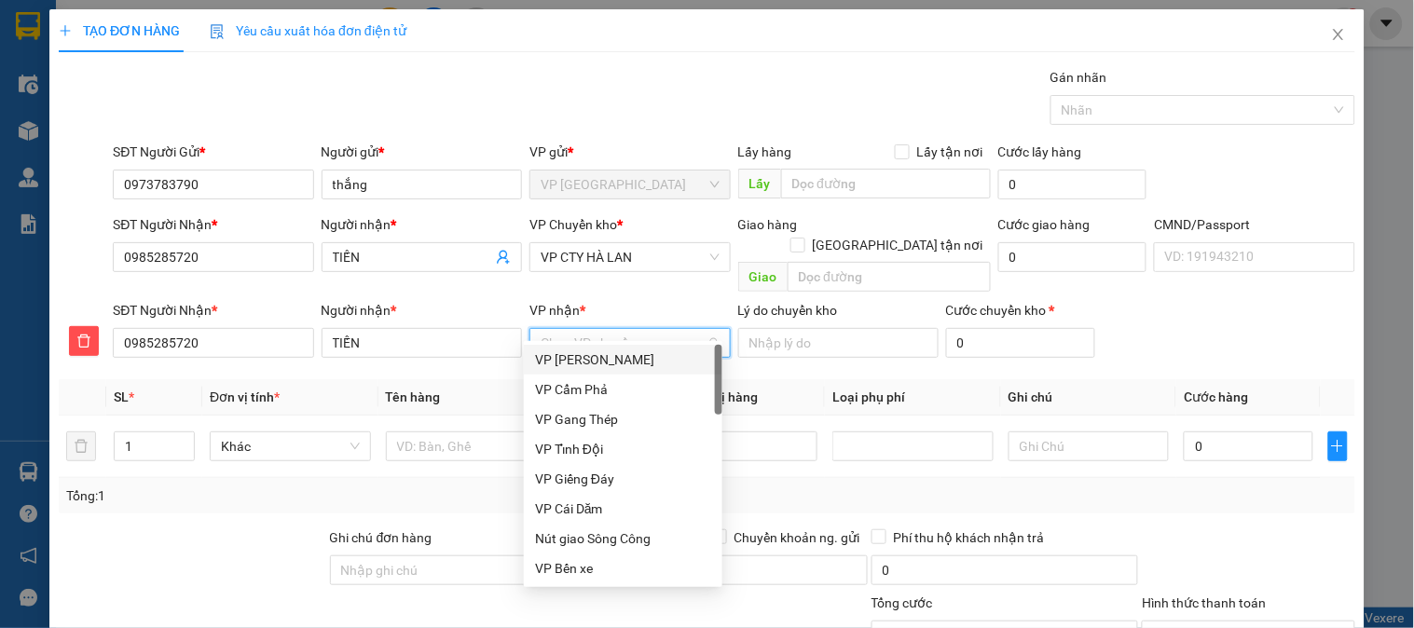
click at [597, 329] on input "VP nhận *" at bounding box center [623, 343] width 165 height 28
type input "ty"
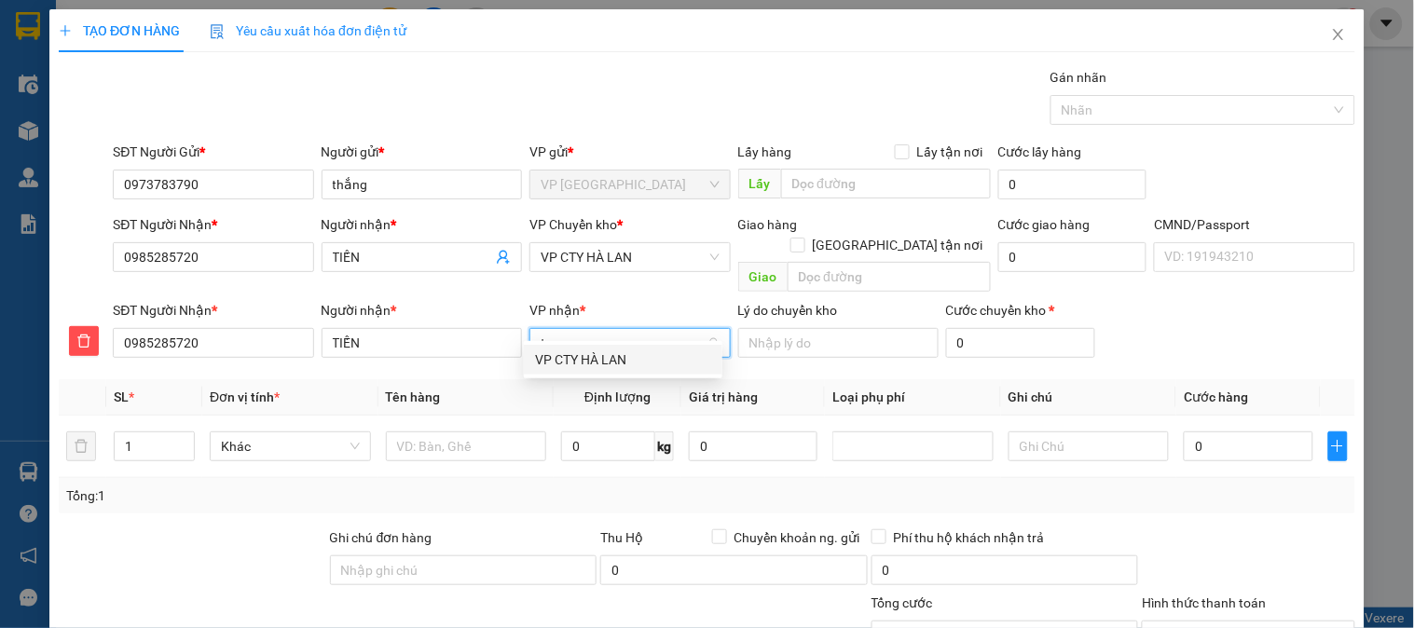
click at [585, 359] on div "VP CTY HÀ LAN" at bounding box center [623, 360] width 176 height 21
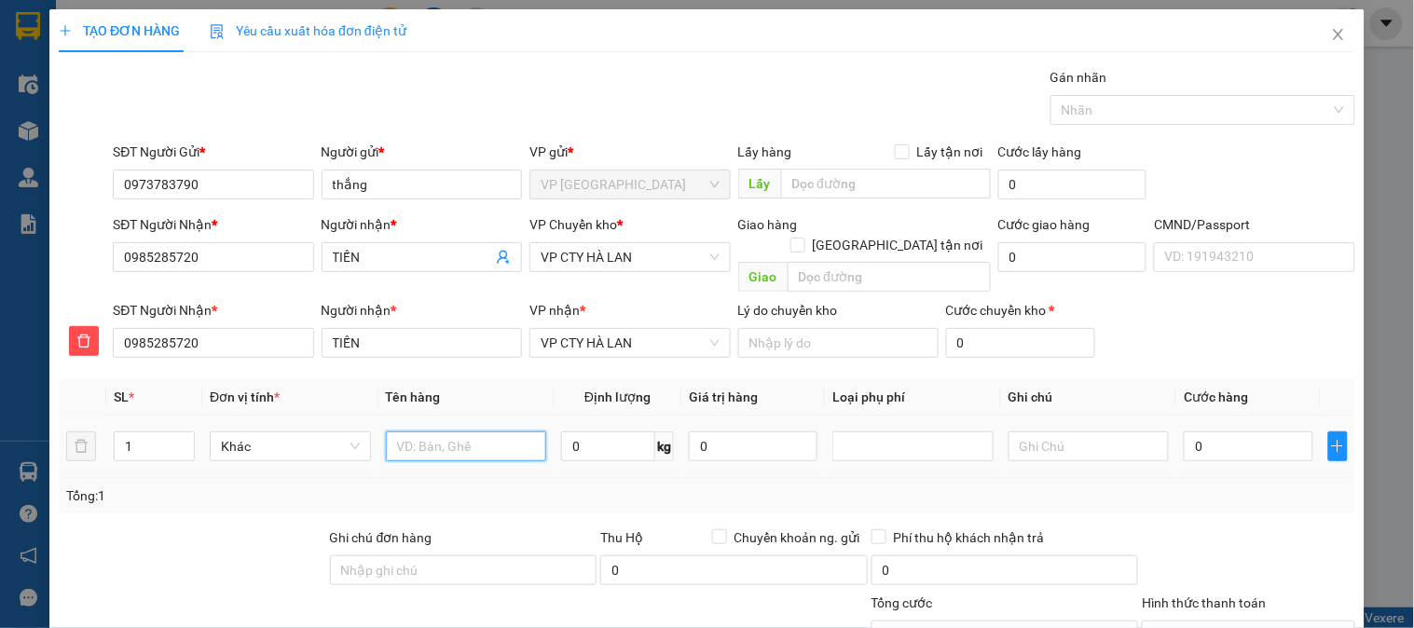
click at [454, 432] on input "text" at bounding box center [466, 447] width 161 height 30
type input "Túi Cúc TL"
click at [569, 432] on input "0" at bounding box center [608, 447] width 94 height 30
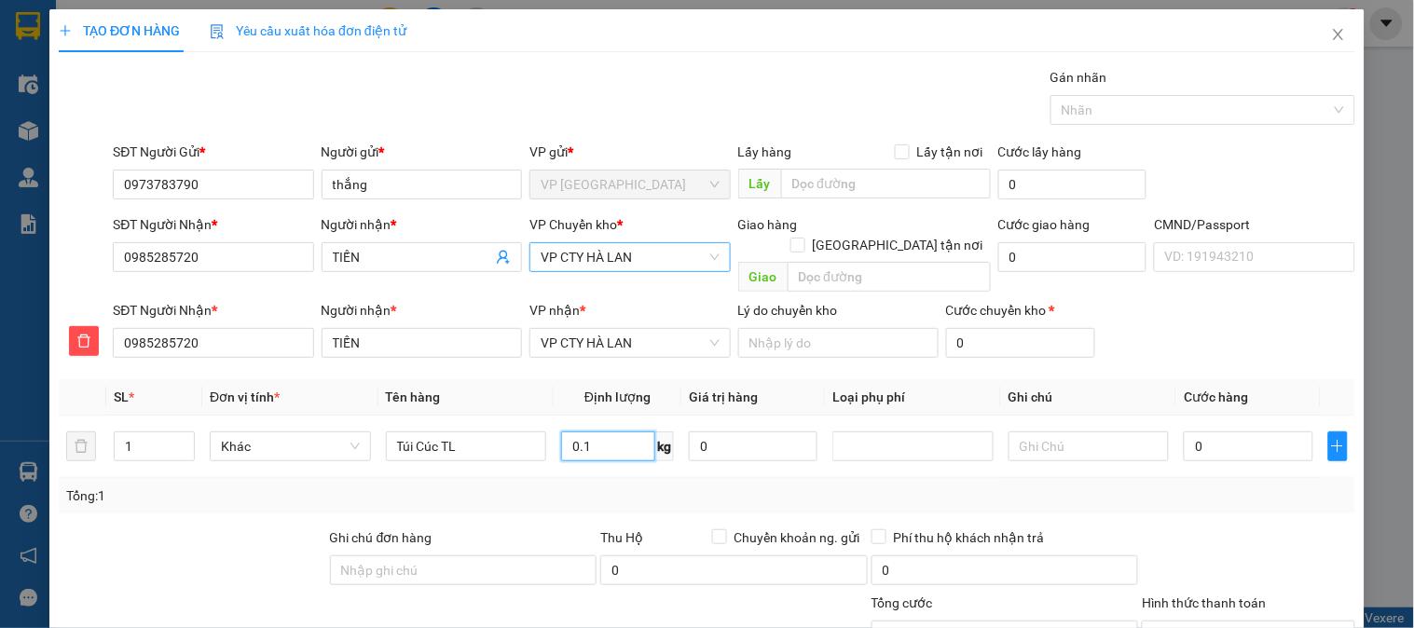
click at [578, 255] on span "VP CTY HÀ LAN" at bounding box center [630, 257] width 178 height 28
type input "0.1"
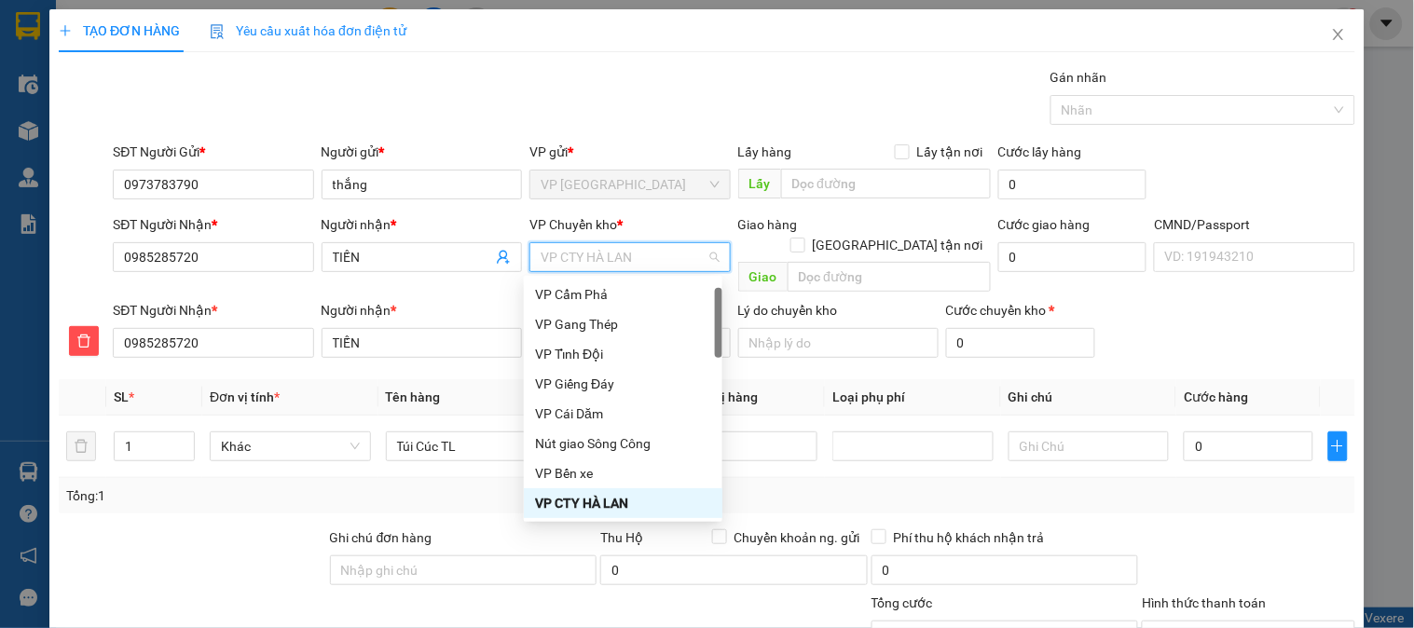
type input "b"
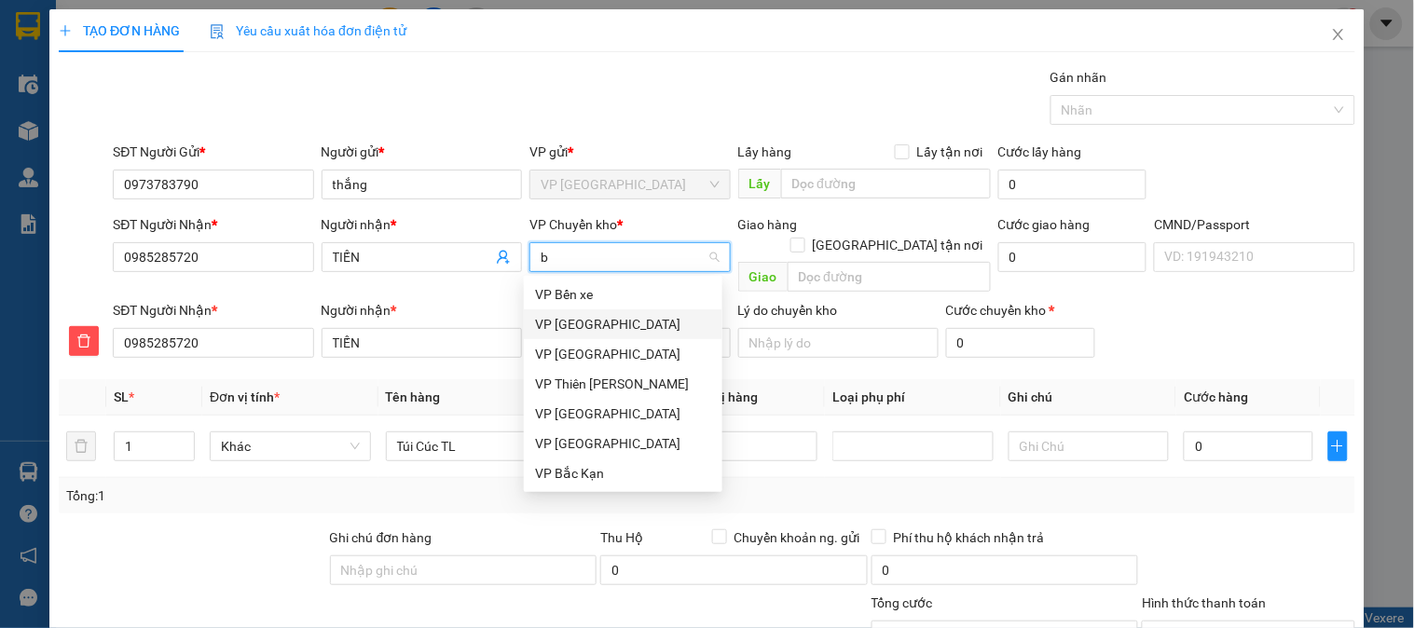
click at [566, 324] on div "VP [GEOGRAPHIC_DATA]" at bounding box center [623, 324] width 176 height 21
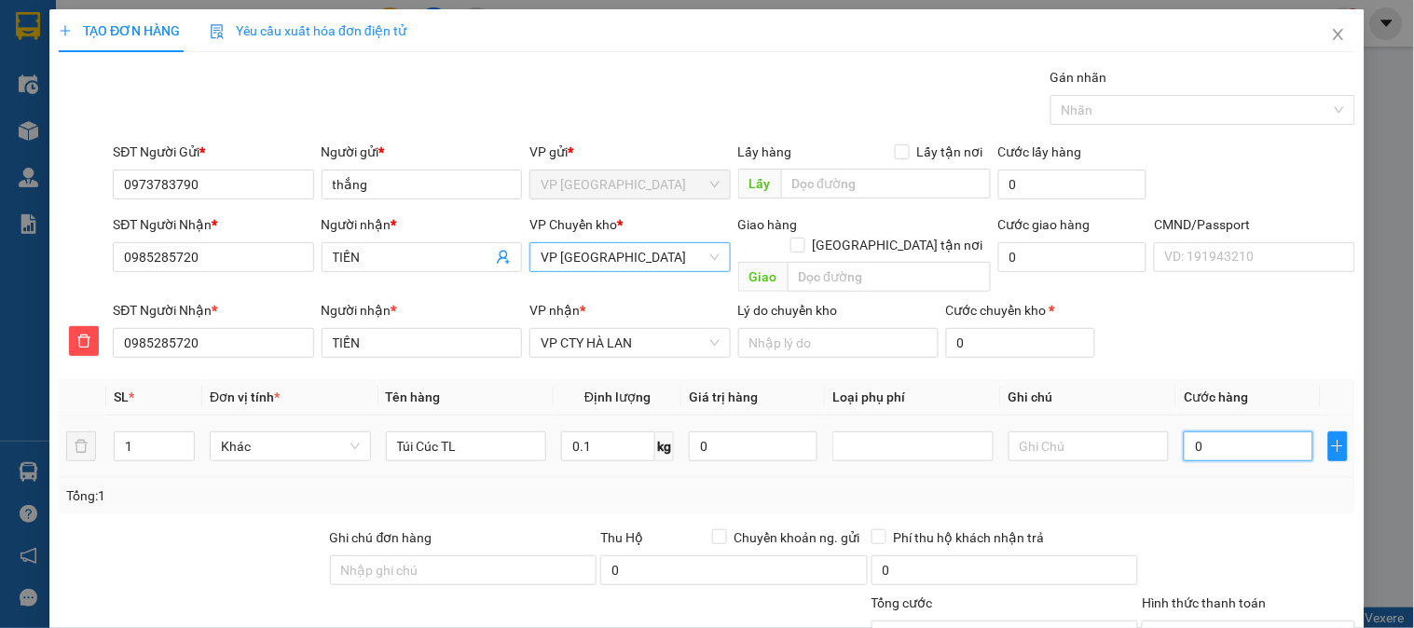
click at [1217, 432] on input "0" at bounding box center [1248, 447] width 129 height 30
type input "2"
type input "20"
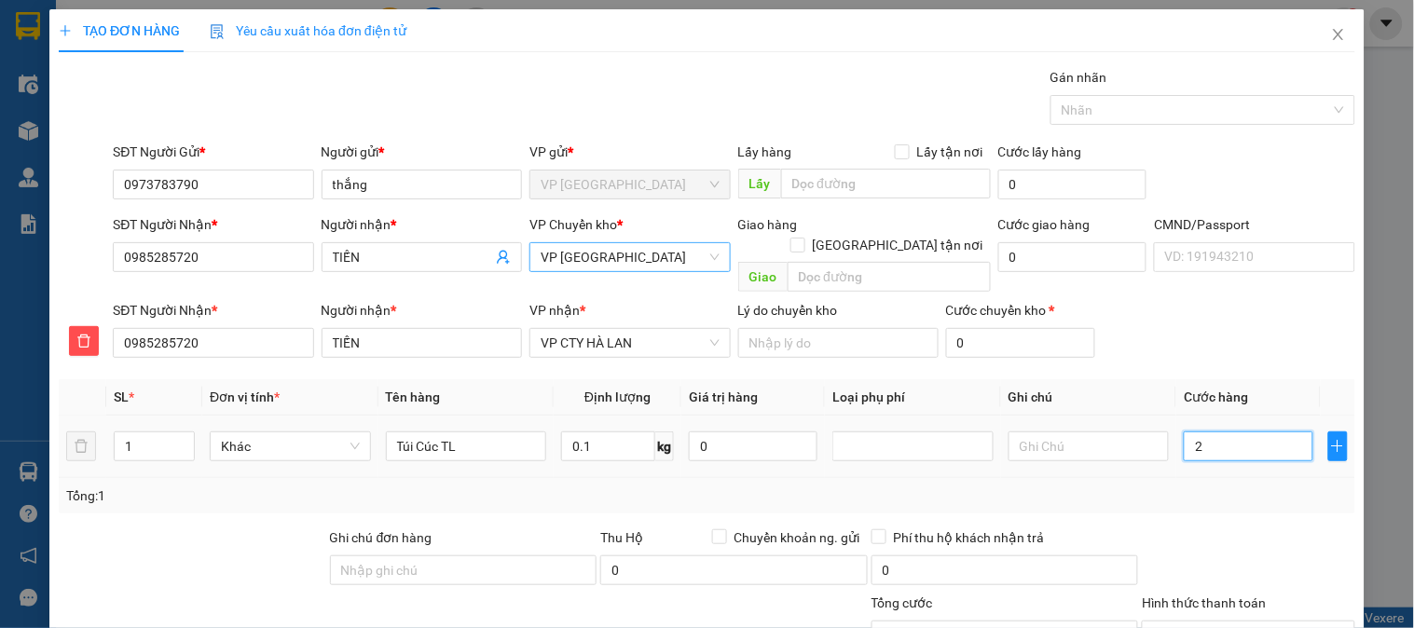
type input "20"
type input "200"
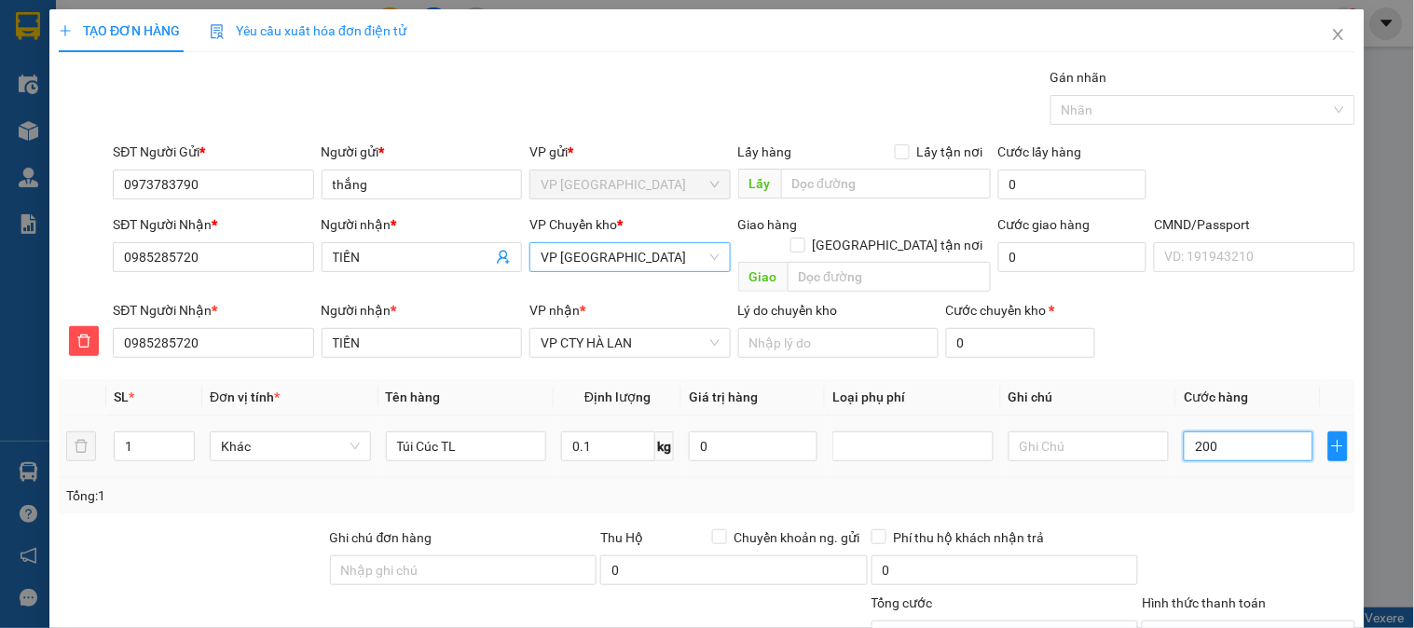
type input "2.000"
type input "20.000"
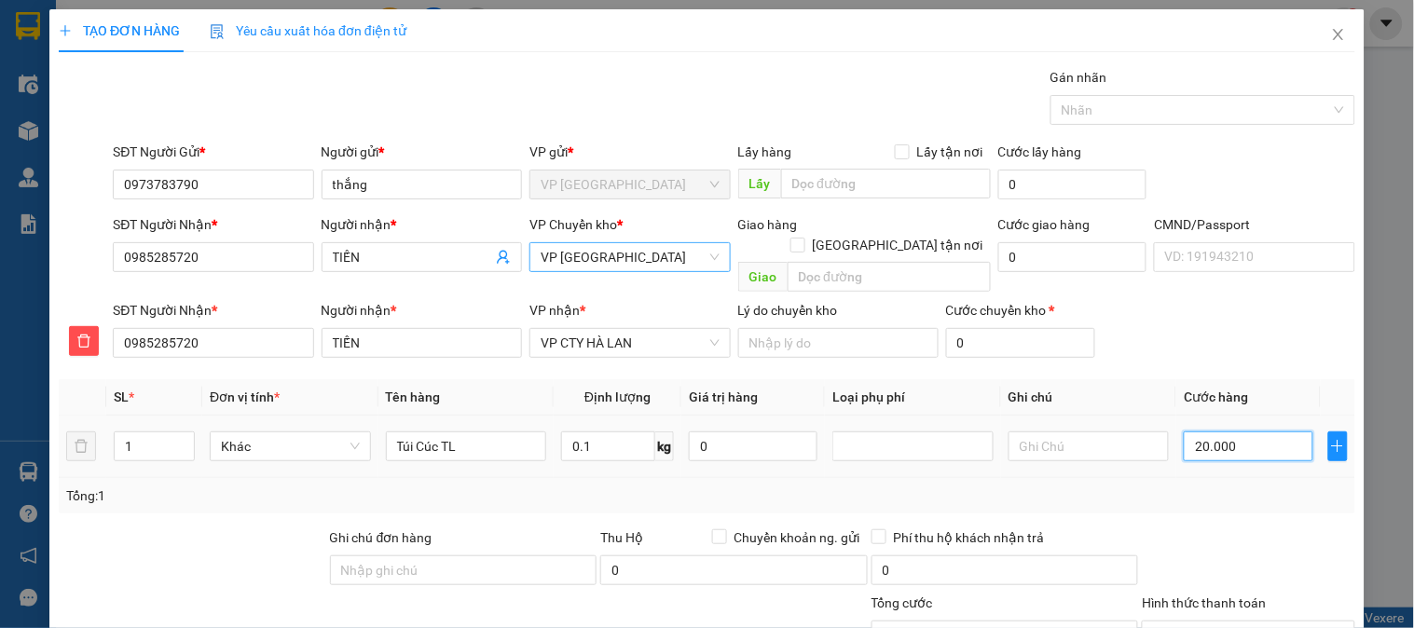
type input "20.000"
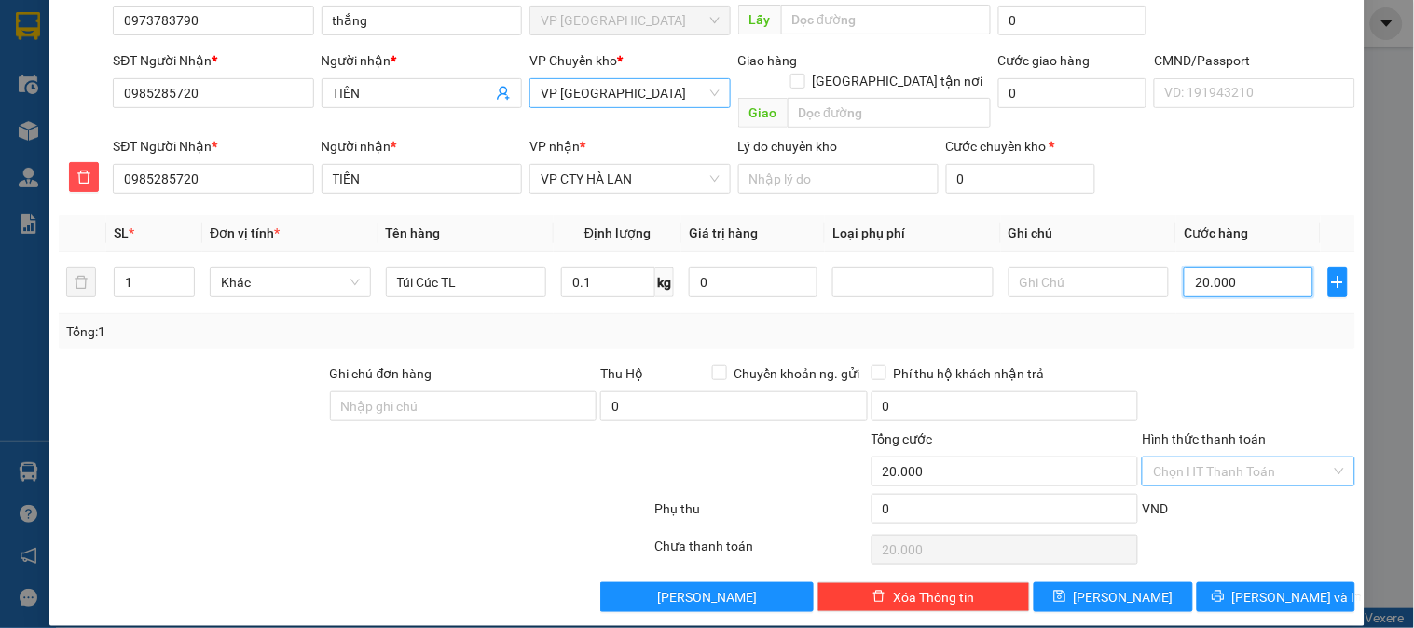
type input "20.000"
click at [1246, 458] on input "Hình thức thanh toán" at bounding box center [1241, 472] width 177 height 28
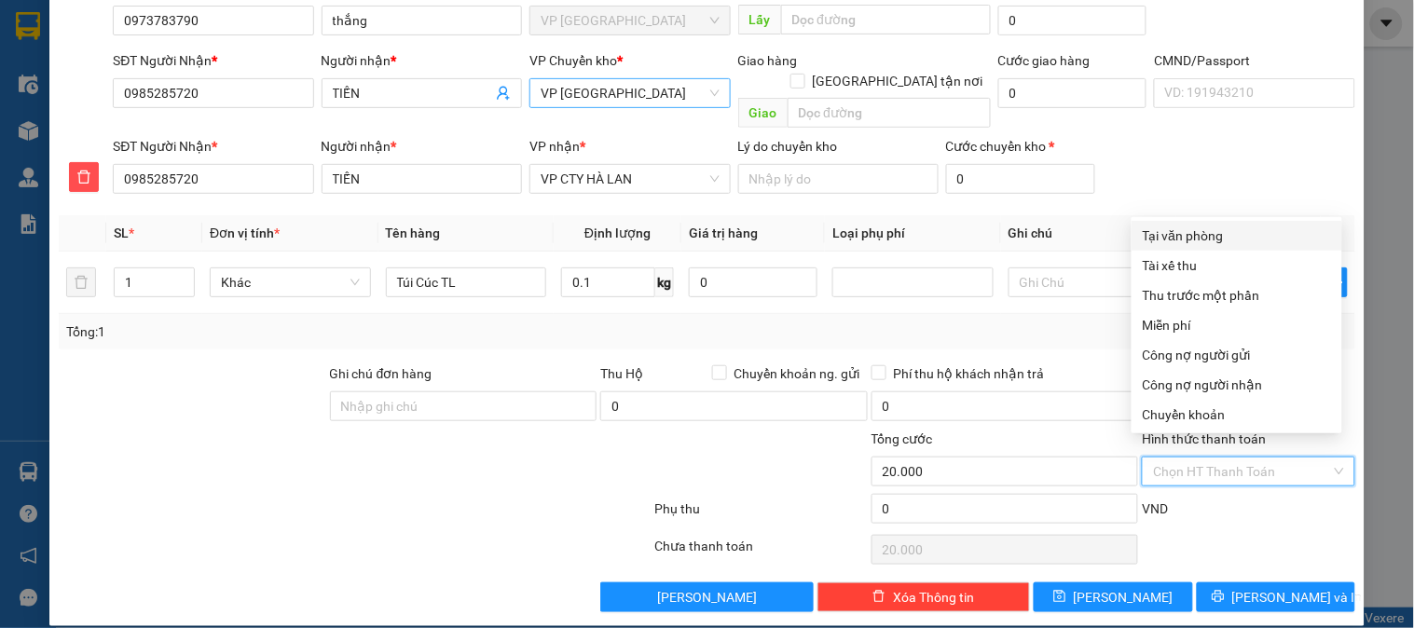
click at [1184, 226] on div "Tại văn phòng" at bounding box center [1237, 236] width 188 height 21
type input "0"
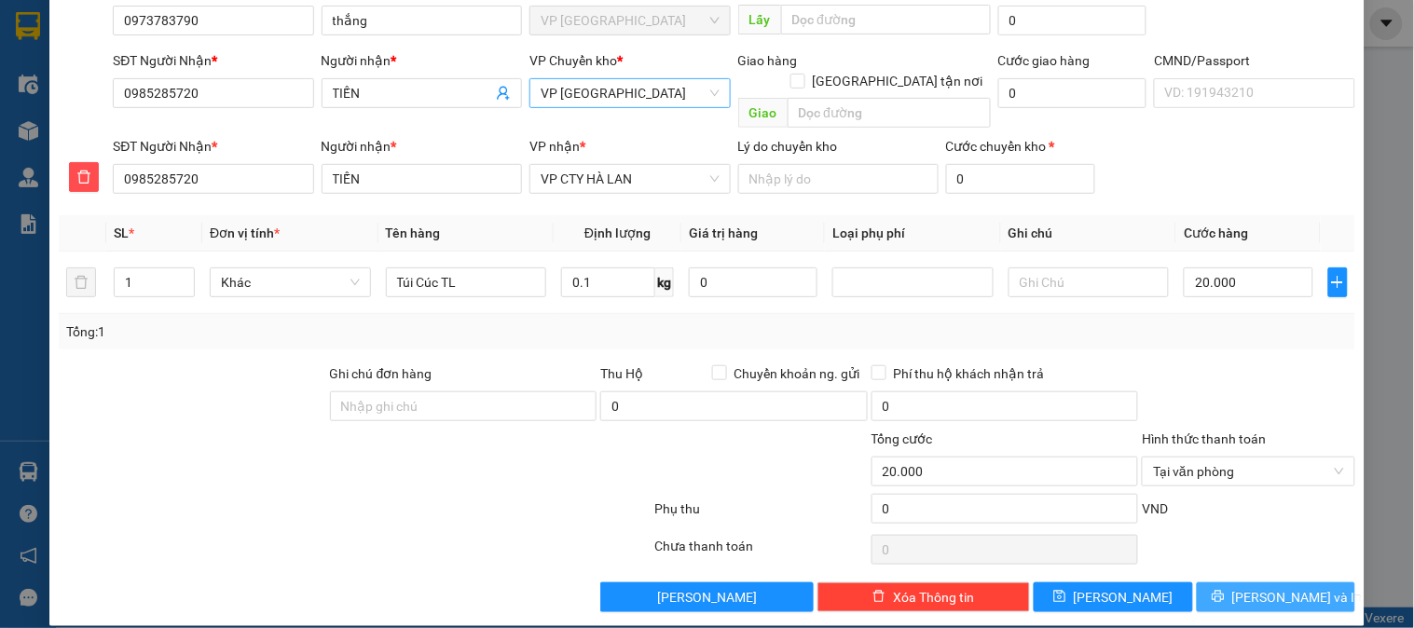
click at [1280, 587] on span "[PERSON_NAME] và In" at bounding box center [1298, 597] width 131 height 21
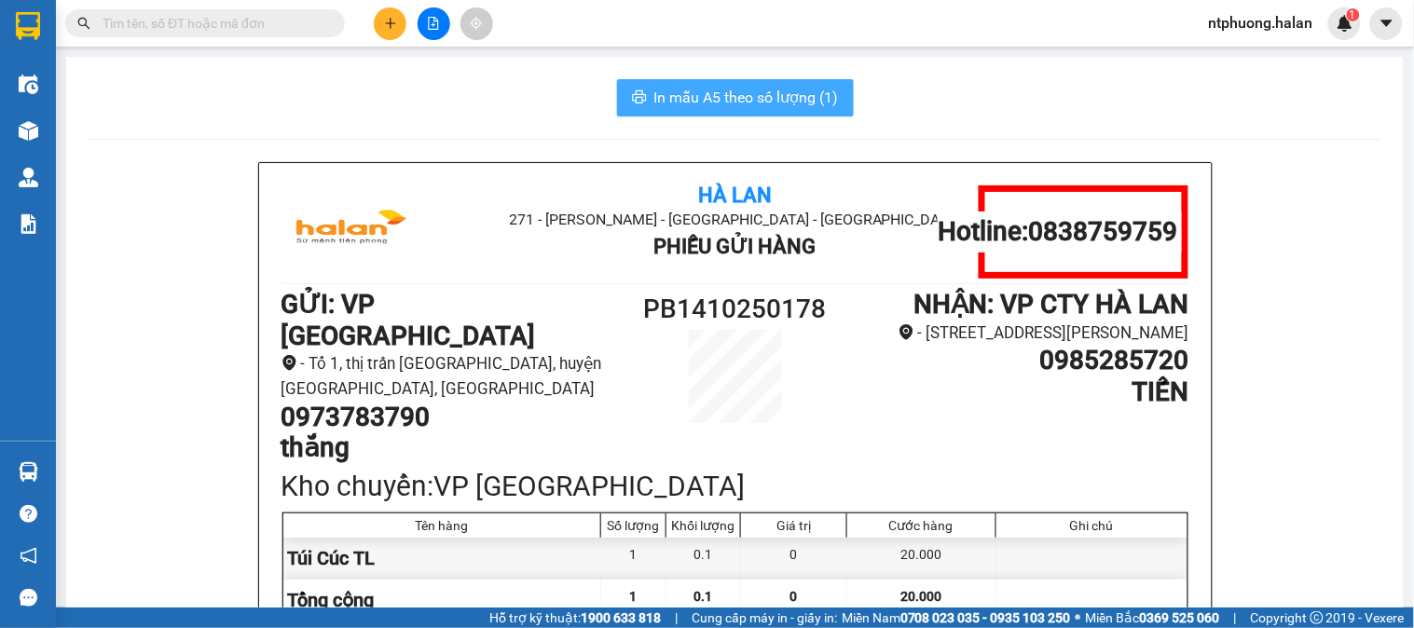
click at [766, 89] on span "In mẫu A5 theo số lượng (1)" at bounding box center [746, 97] width 185 height 23
click at [221, 21] on input "text" at bounding box center [213, 23] width 220 height 21
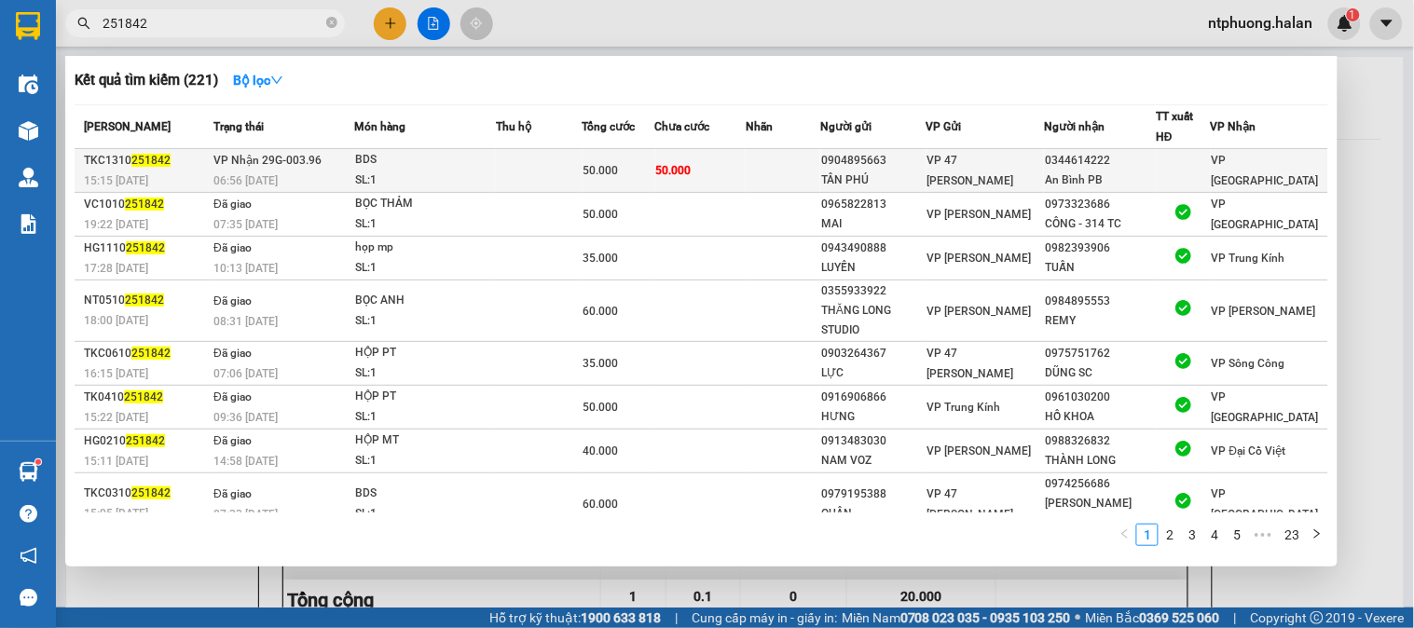
type input "251842"
click at [566, 184] on td at bounding box center [539, 171] width 86 height 44
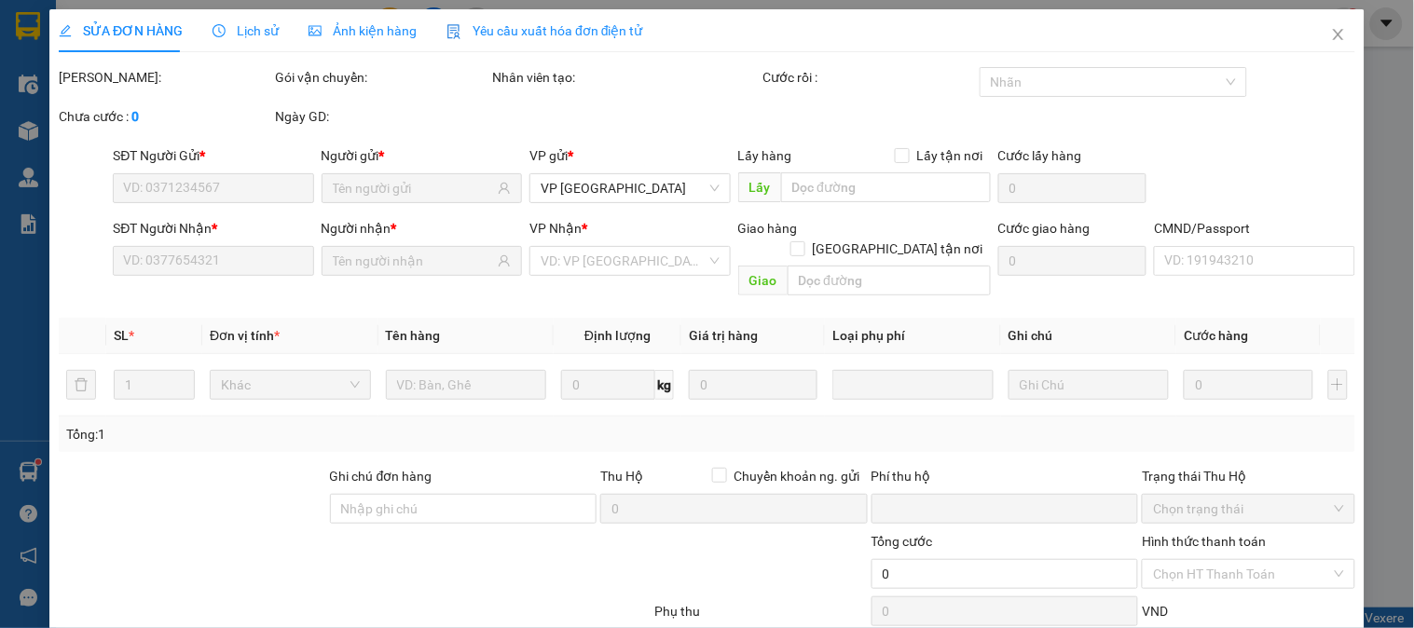
type input "0904895663"
type input "TÂN PHÚ"
type input "0344614222"
type input "An Bình PB"
type input "0"
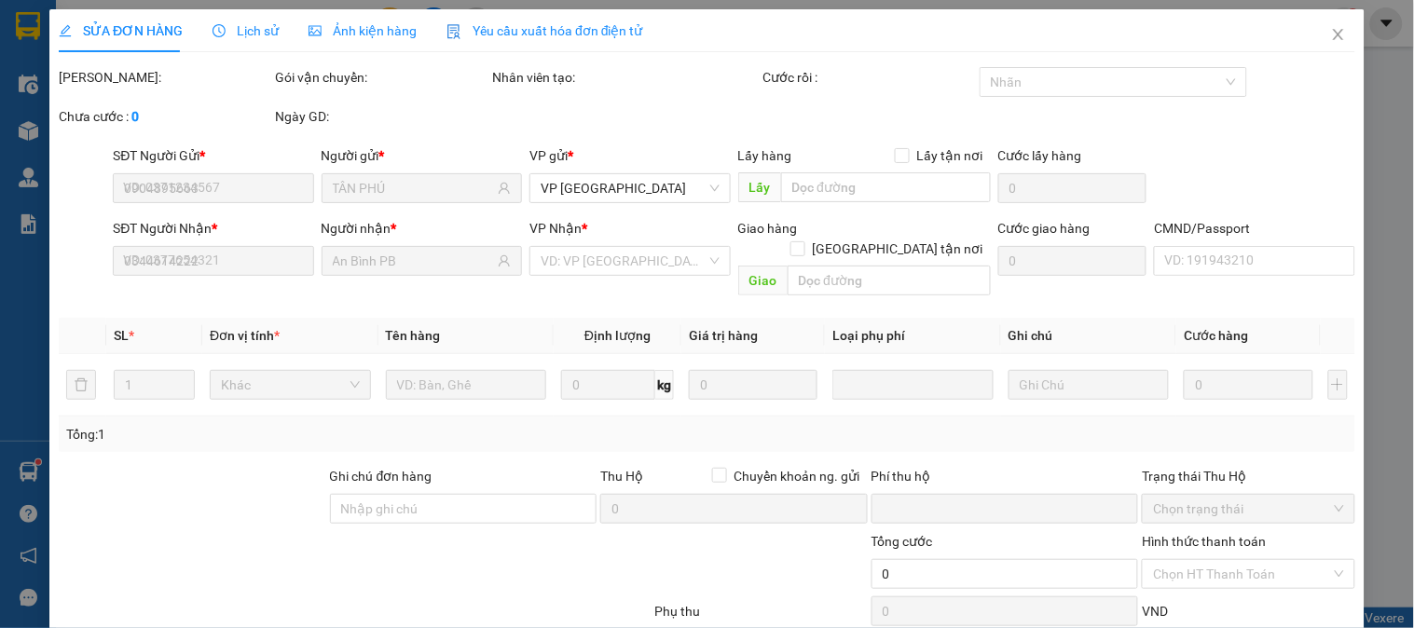
type input "50.000"
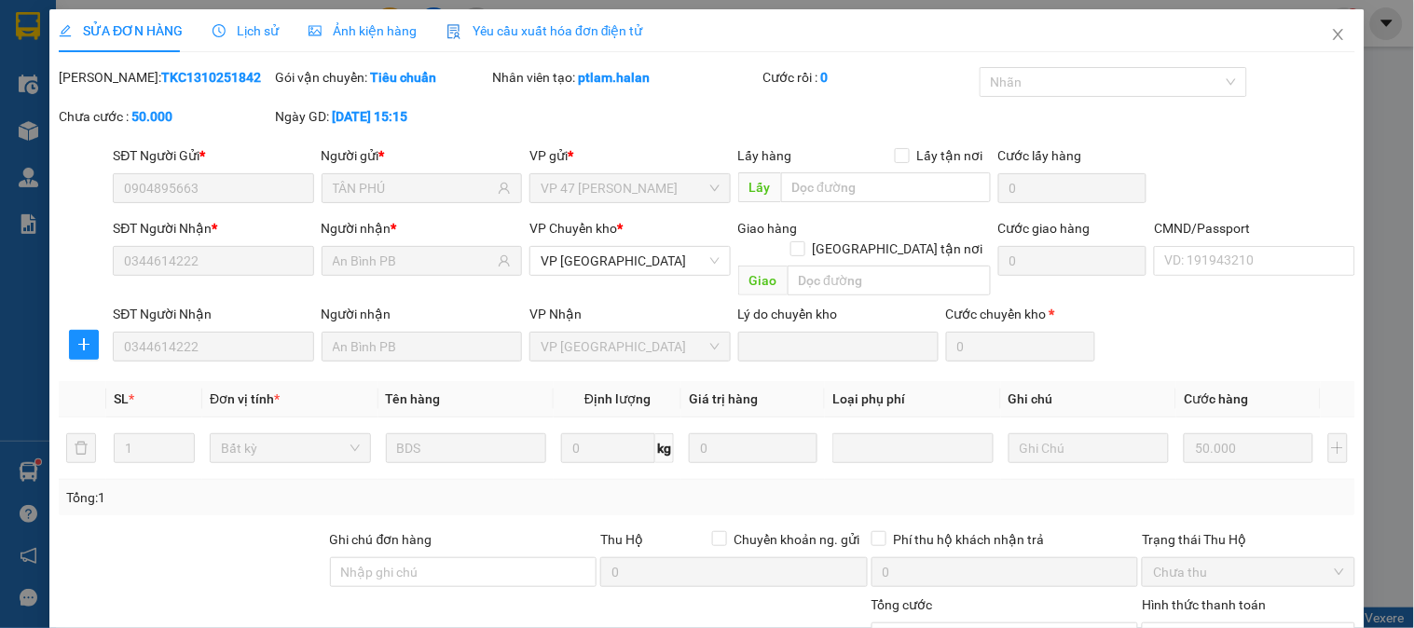
scroll to position [103, 0]
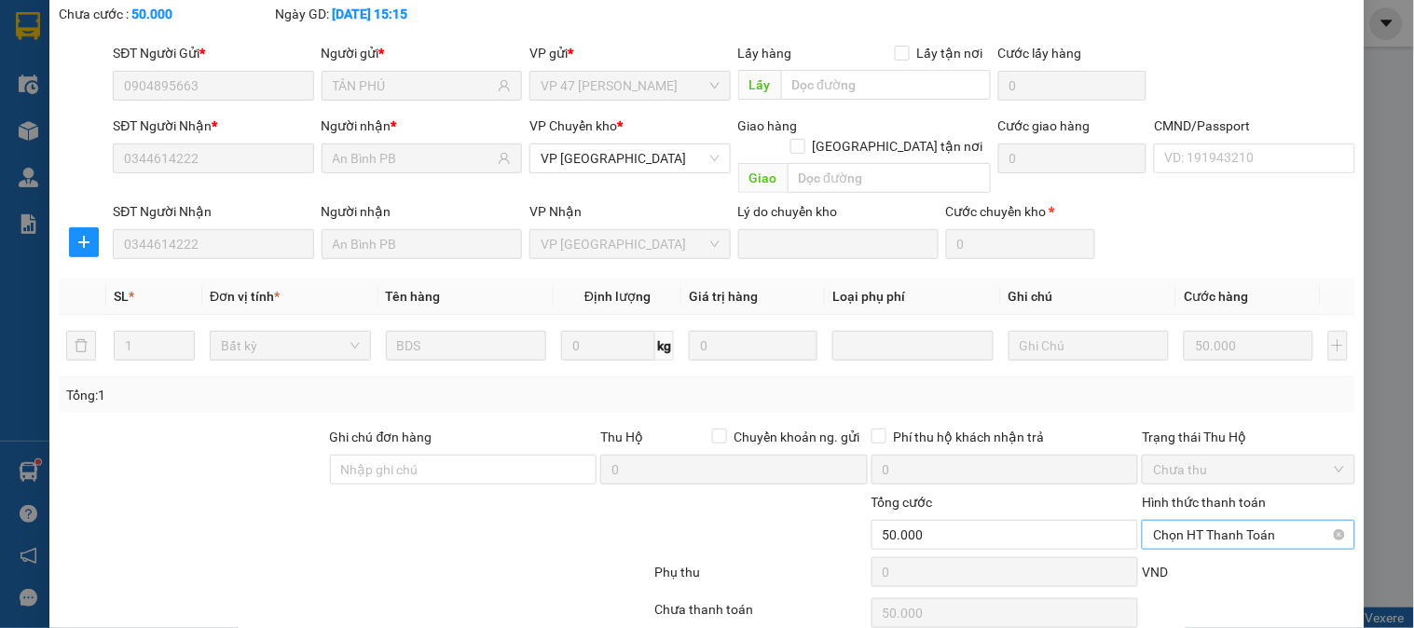
click at [1196, 521] on span "Chọn HT Thanh Toán" at bounding box center [1248, 535] width 190 height 28
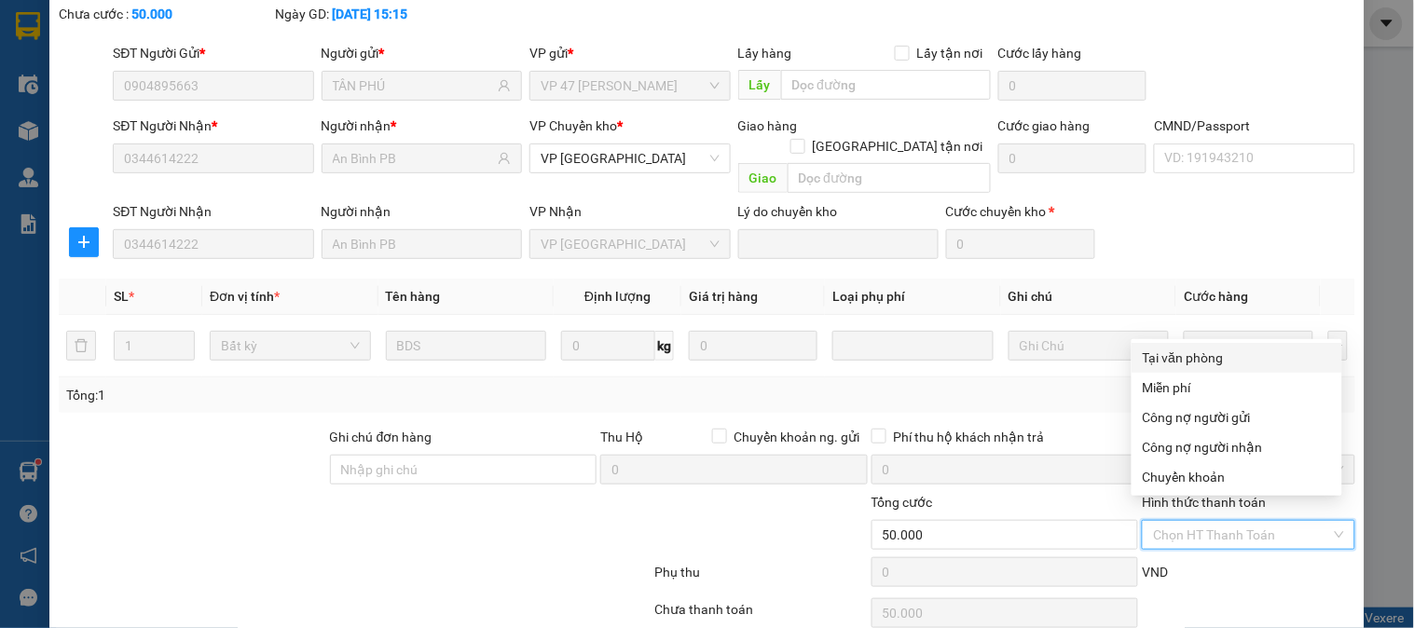
click at [1180, 354] on div "Tại văn phòng" at bounding box center [1237, 358] width 188 height 21
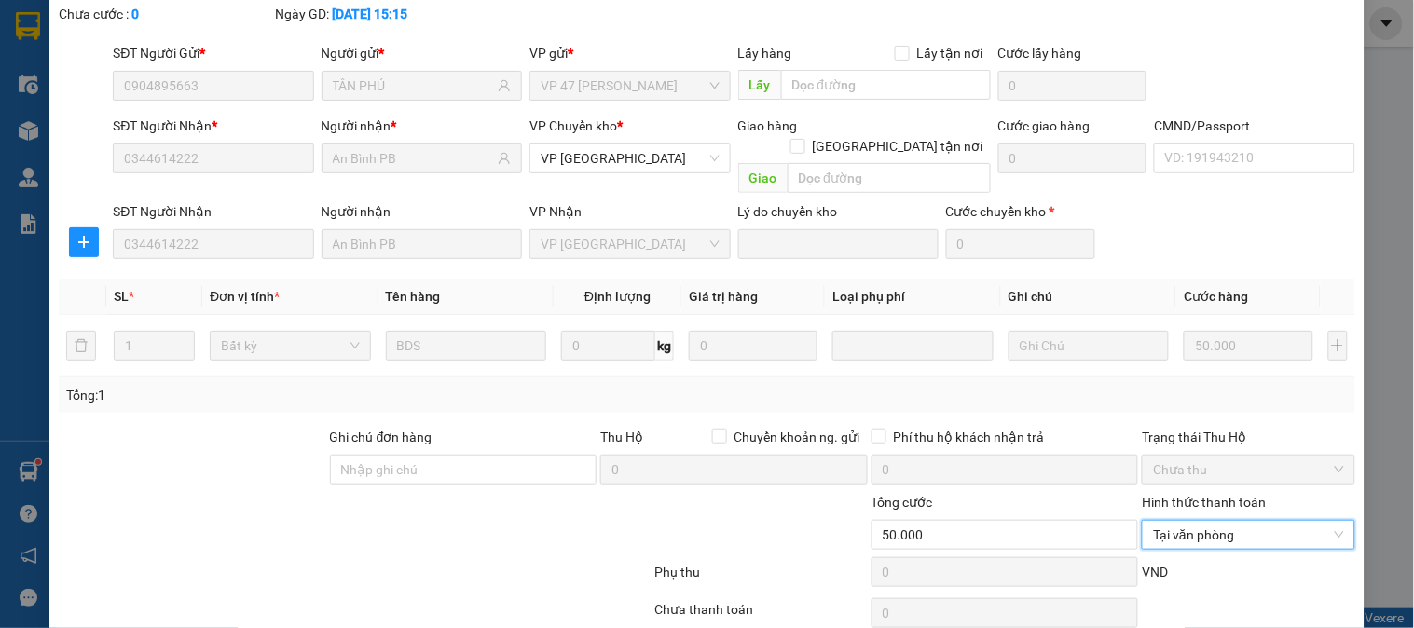
scroll to position [165, 0]
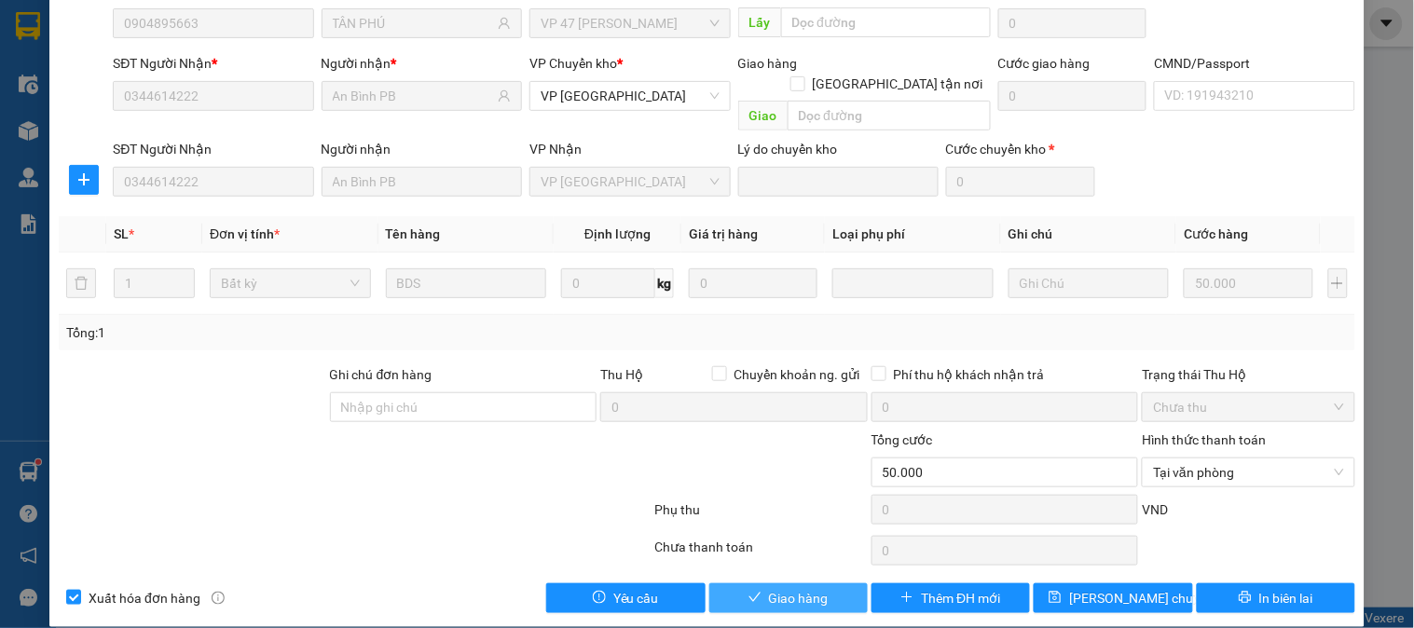
drag, startPoint x: 799, startPoint y: 574, endPoint x: 842, endPoint y: 561, distance: 44.8
click at [804, 588] on span "Giao hàng" at bounding box center [799, 598] width 60 height 21
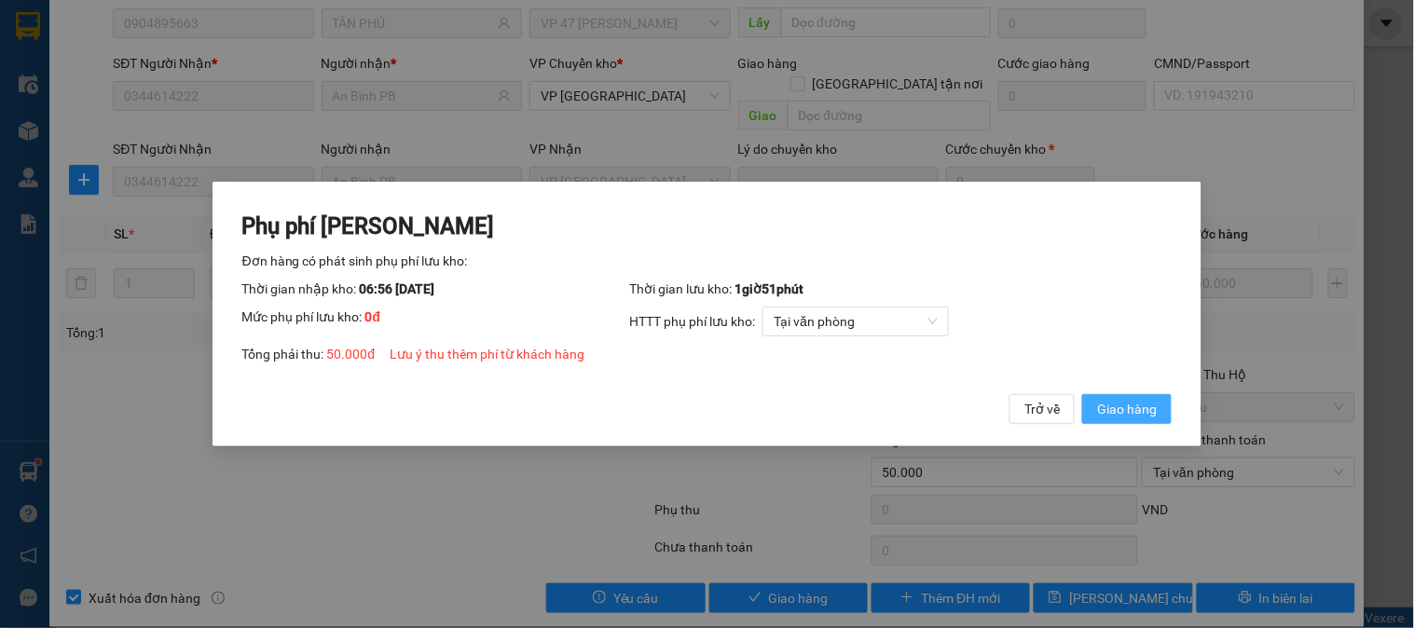
click at [1142, 399] on span "Giao hàng" at bounding box center [1127, 409] width 60 height 21
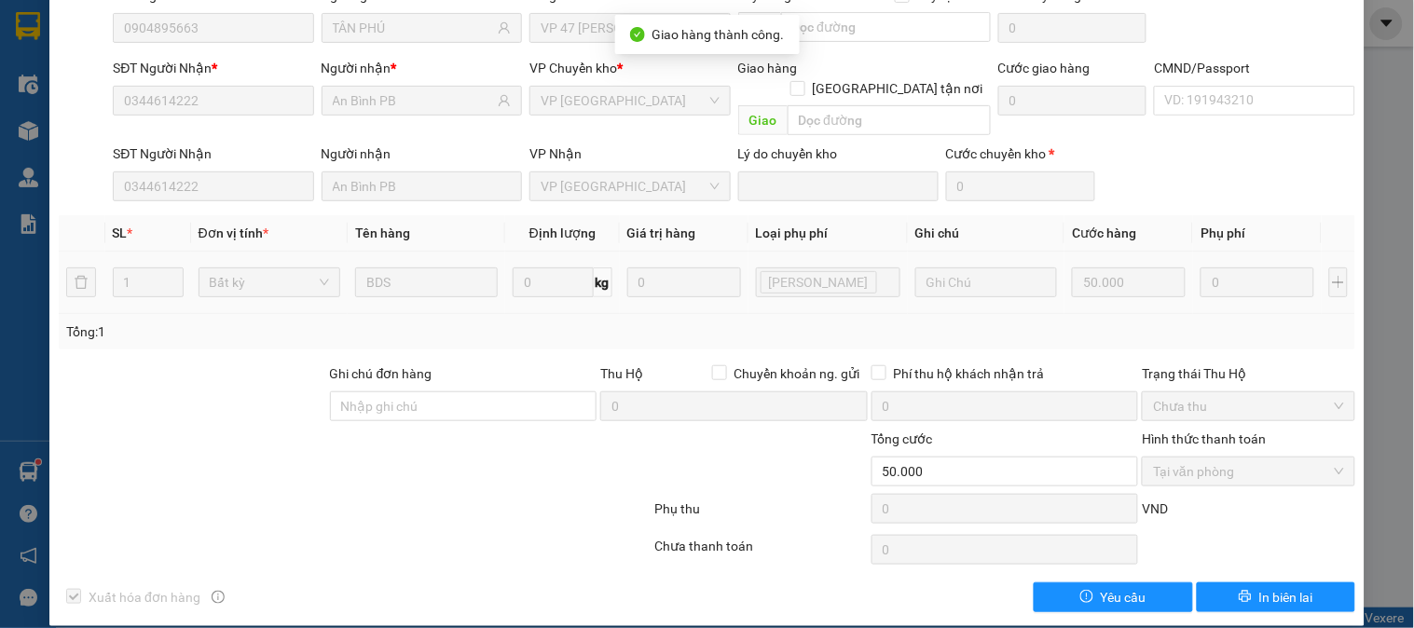
scroll to position [0, 0]
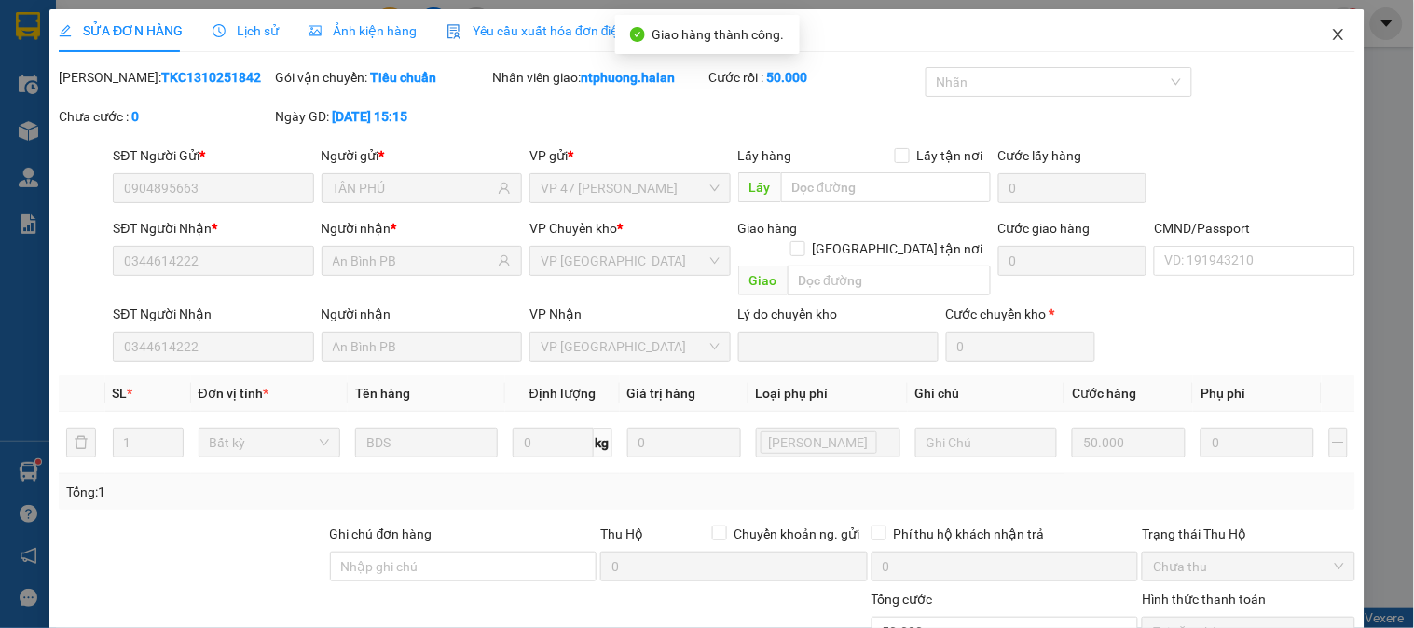
click at [1331, 34] on icon "close" at bounding box center [1338, 34] width 15 height 15
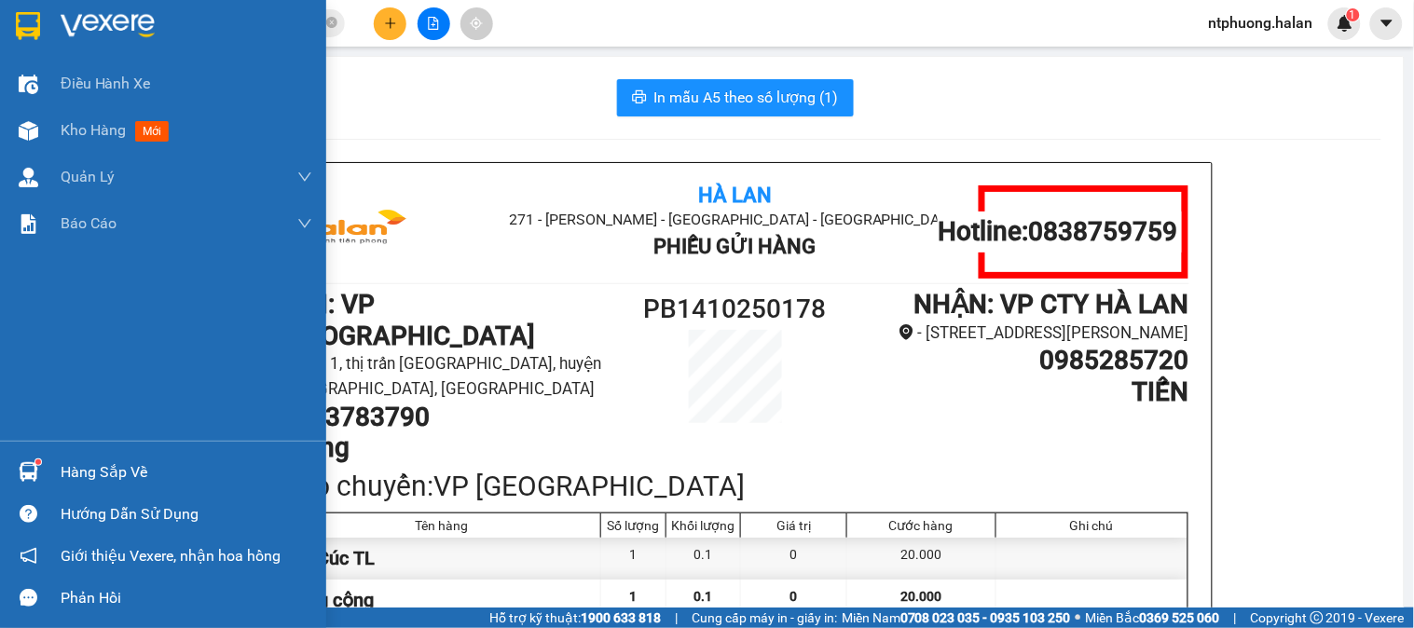
click at [79, 472] on div "Hàng sắp về" at bounding box center [187, 473] width 252 height 28
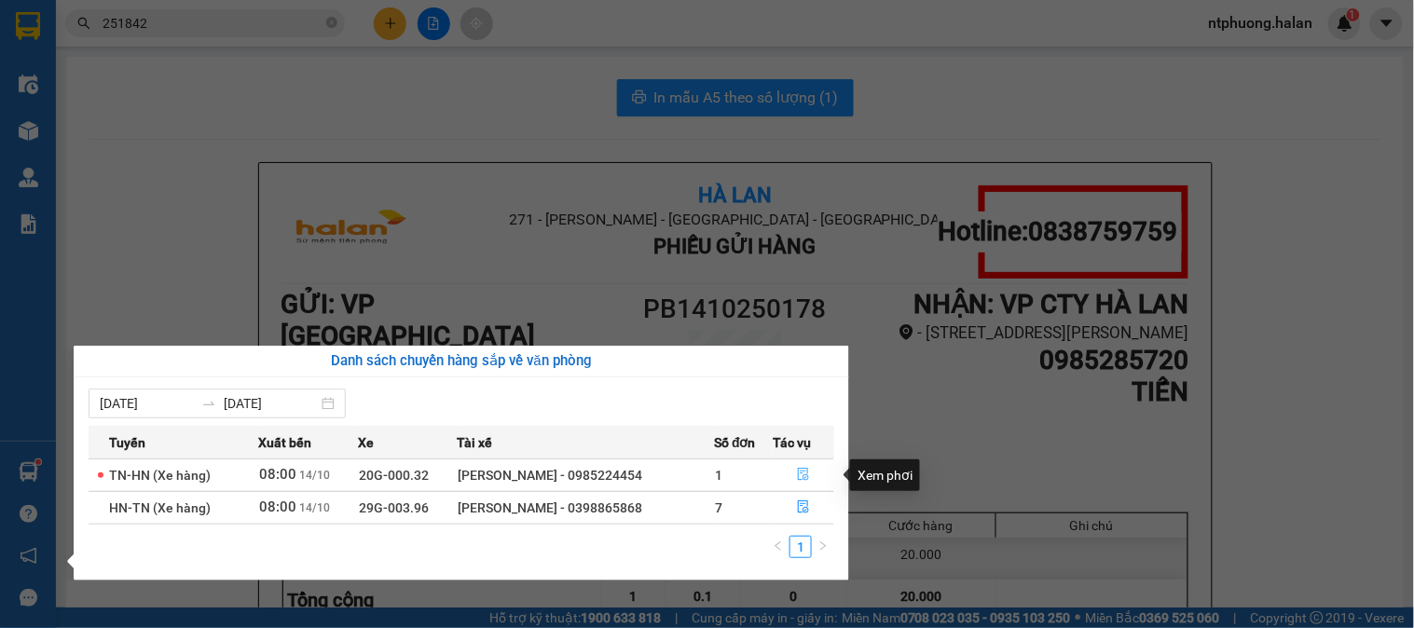
click at [799, 476] on icon "file-done" at bounding box center [803, 474] width 13 height 13
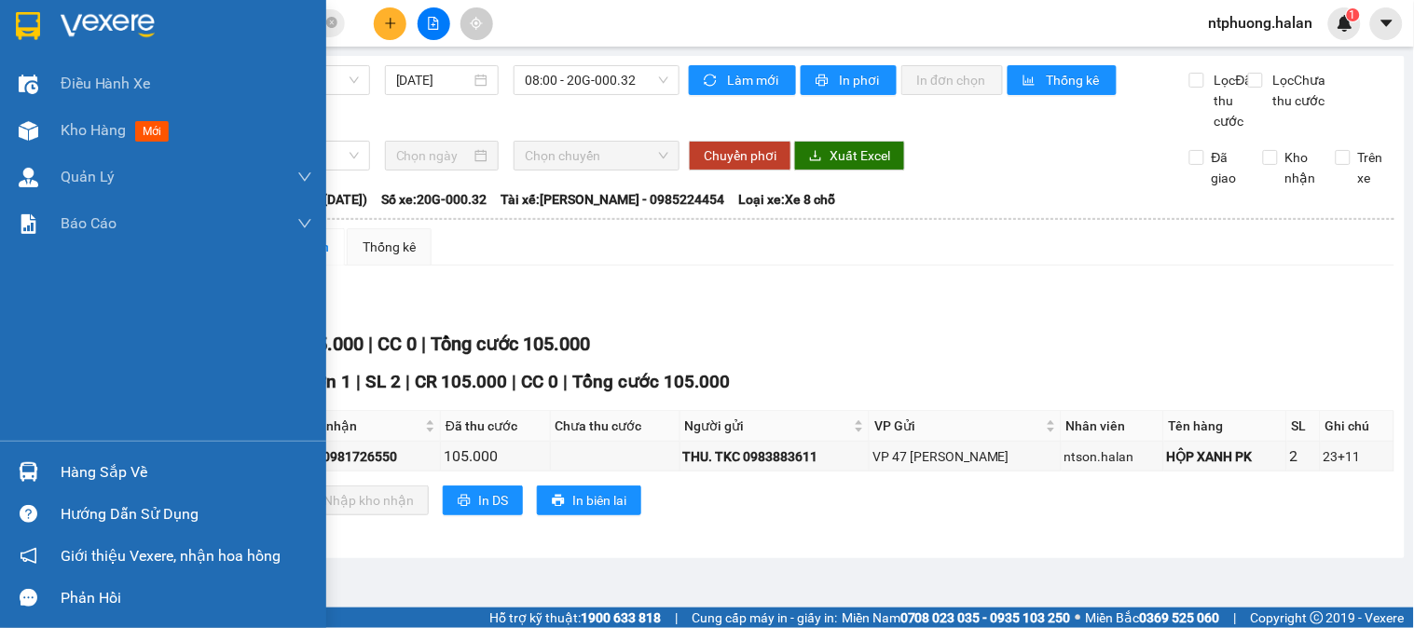
click at [110, 483] on div "Hàng sắp về" at bounding box center [187, 473] width 252 height 28
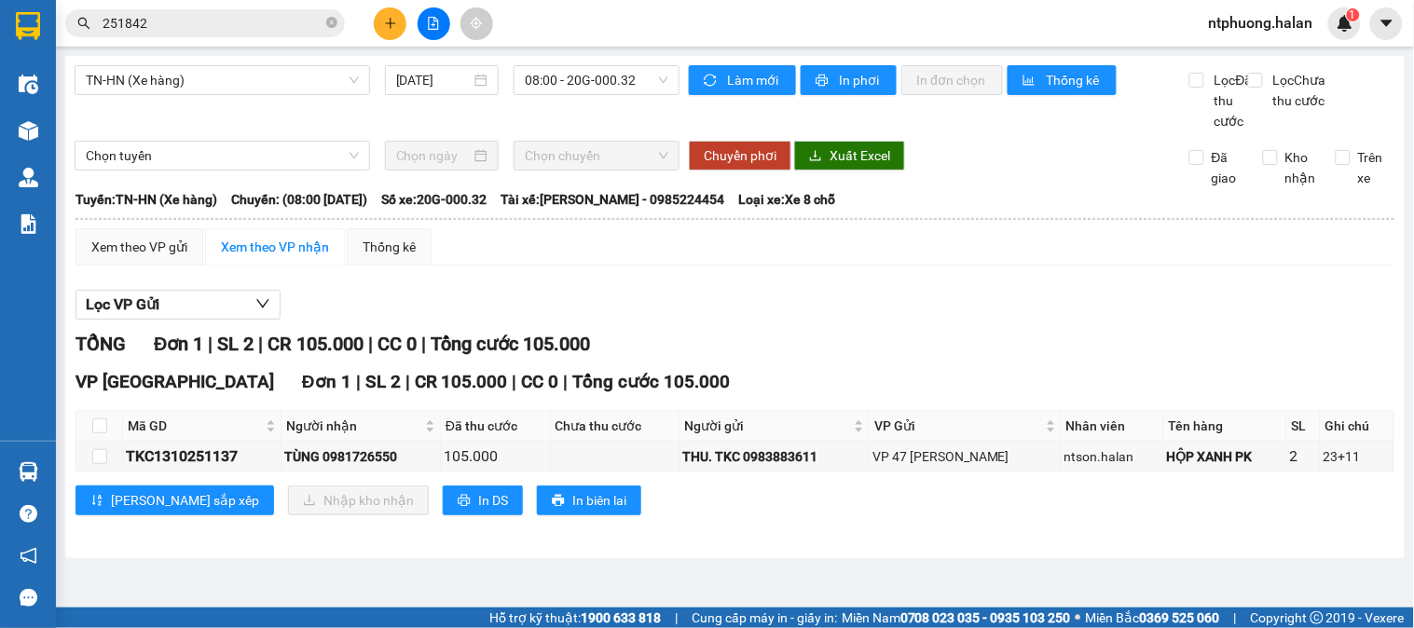
click at [937, 542] on section "Kết quả tìm kiếm ( 221 ) Bộ lọc Mã ĐH Trạng thái Món hàng Thu hộ Tổng cước Chưa…" at bounding box center [707, 314] width 1414 height 628
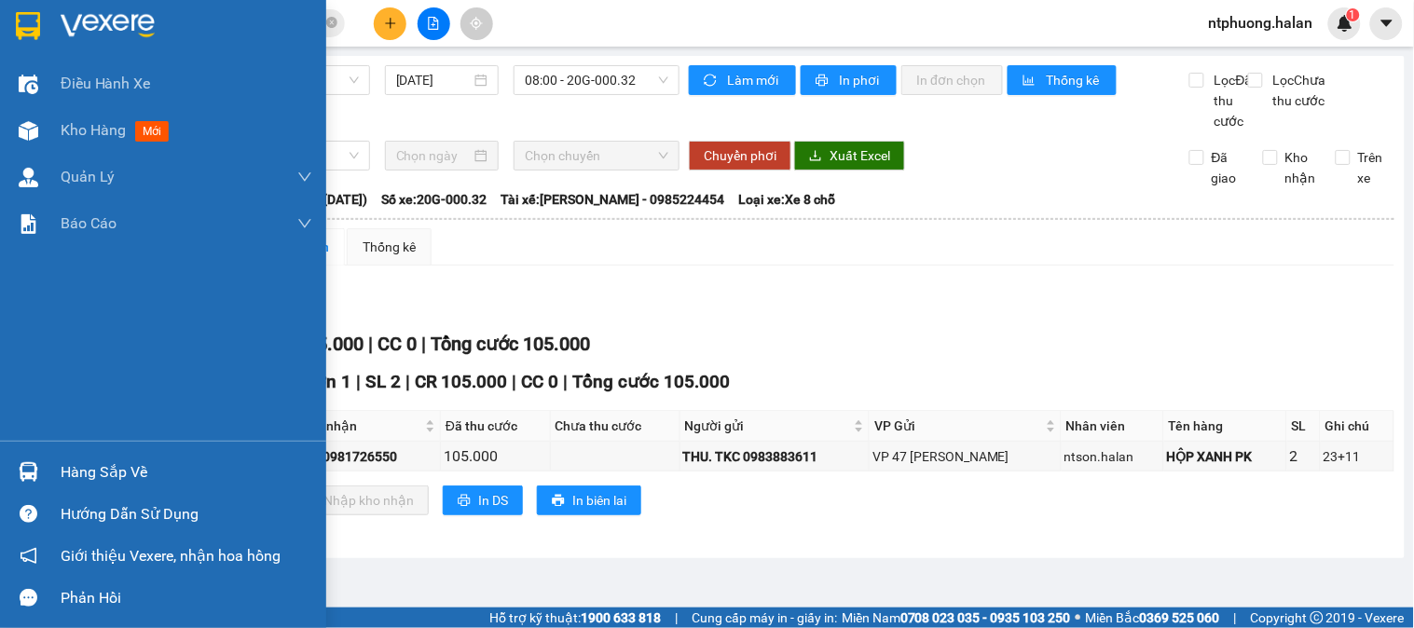
click at [73, 472] on div "Hàng sắp về" at bounding box center [187, 473] width 252 height 28
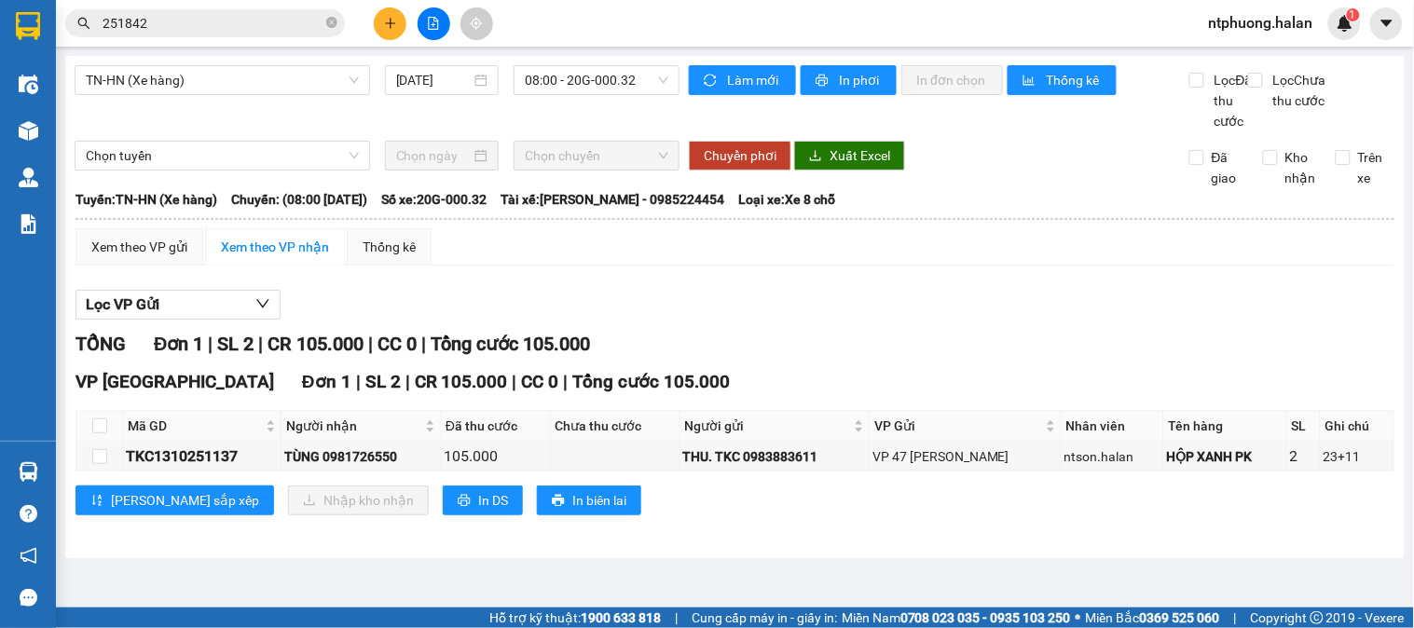
click at [888, 403] on section "Kết quả tìm kiếm ( 221 ) Bộ lọc Mã ĐH Trạng thái Món hàng Thu hộ Tổng cước Chưa…" at bounding box center [707, 314] width 1414 height 628
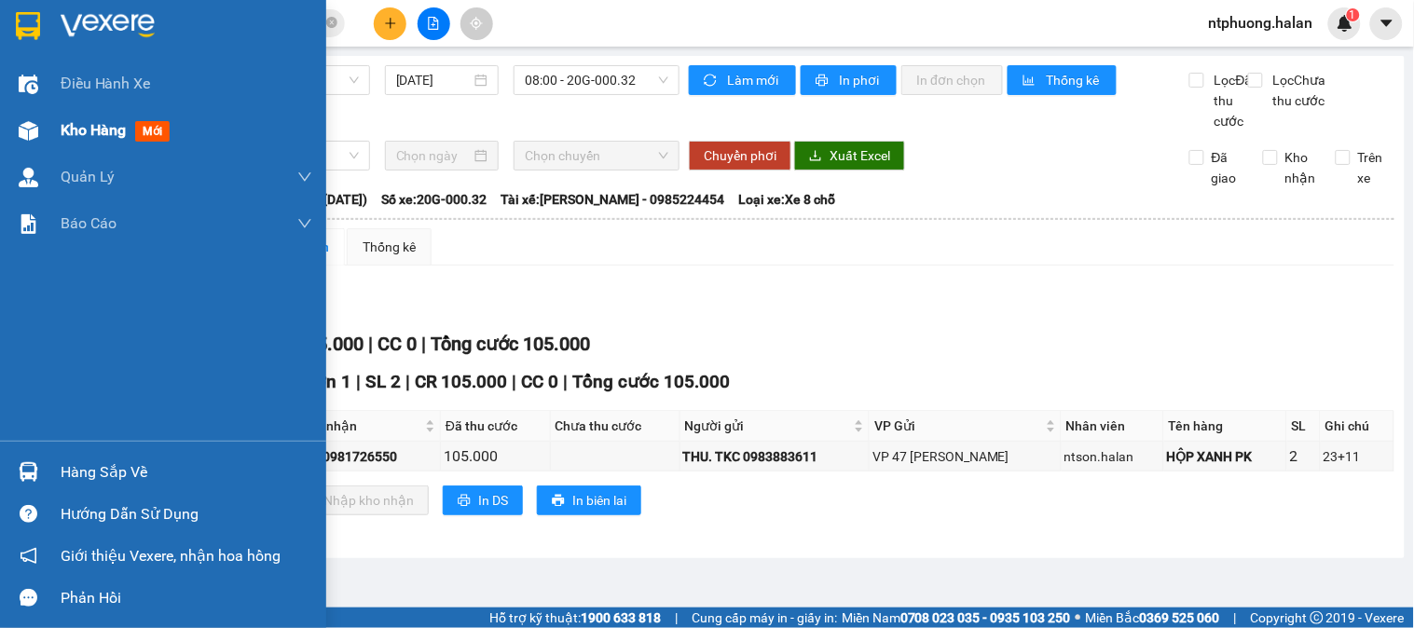
click at [61, 138] on span "Kho hàng" at bounding box center [93, 130] width 65 height 18
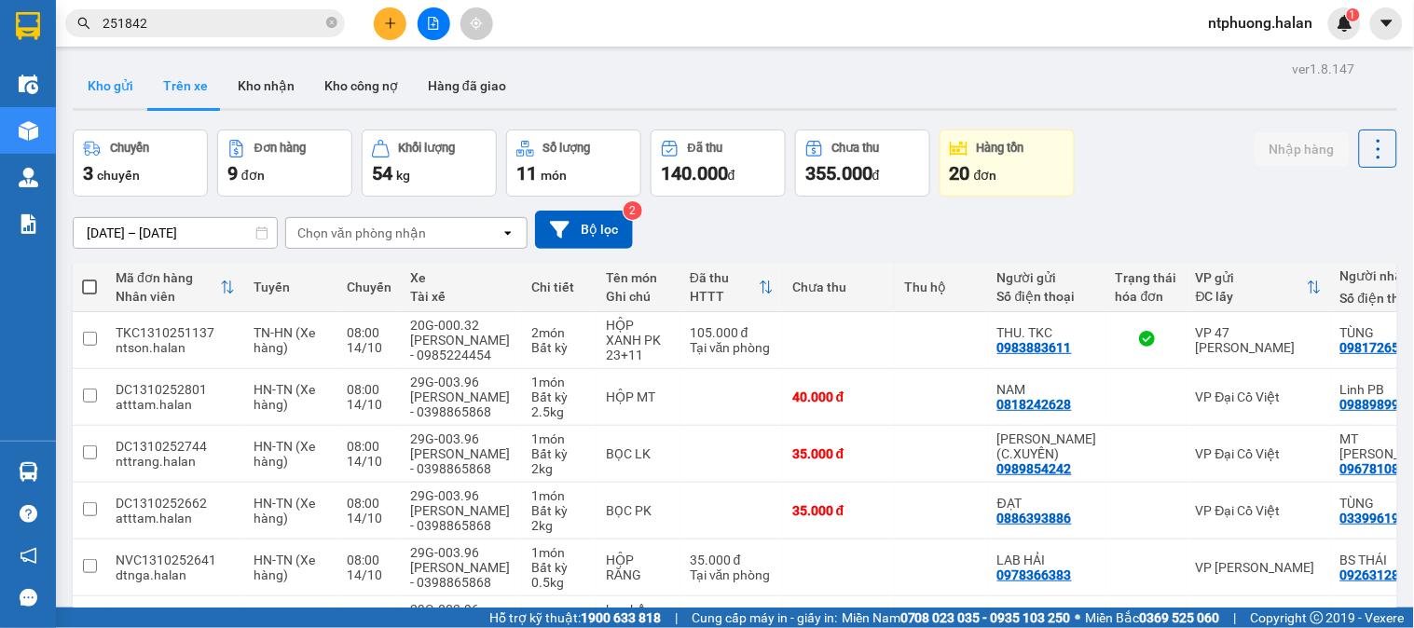
click at [91, 81] on button "Kho gửi" at bounding box center [111, 85] width 76 height 45
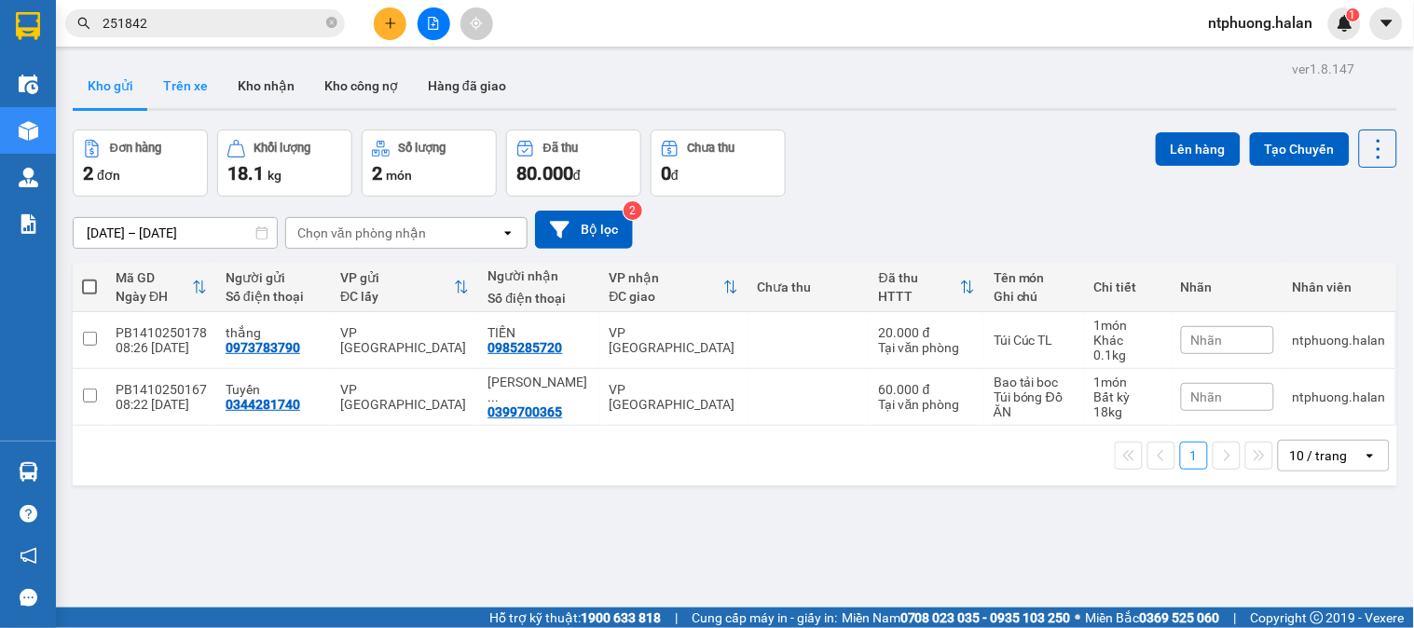
click at [200, 94] on button "Trên xe" at bounding box center [185, 85] width 75 height 45
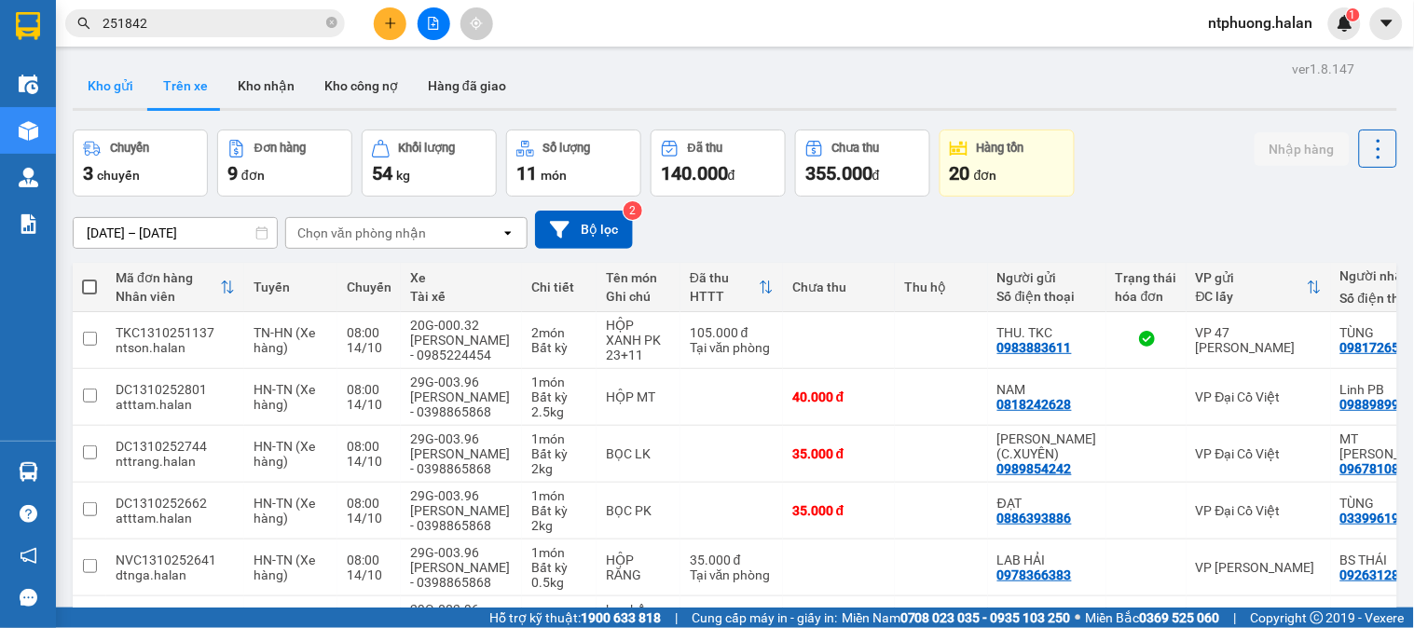
click at [93, 81] on button "Kho gửi" at bounding box center [111, 85] width 76 height 45
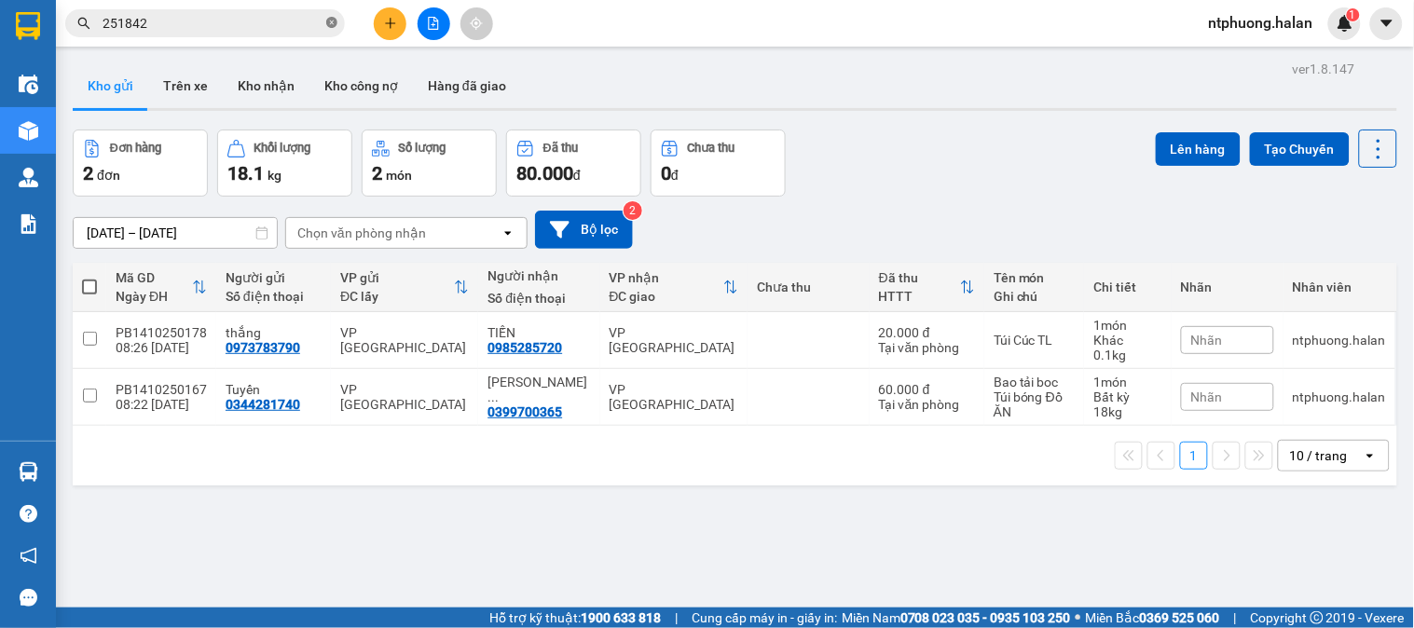
click at [332, 23] on icon "close-circle" at bounding box center [331, 22] width 11 height 11
click at [181, 88] on button "Trên xe" at bounding box center [185, 85] width 75 height 45
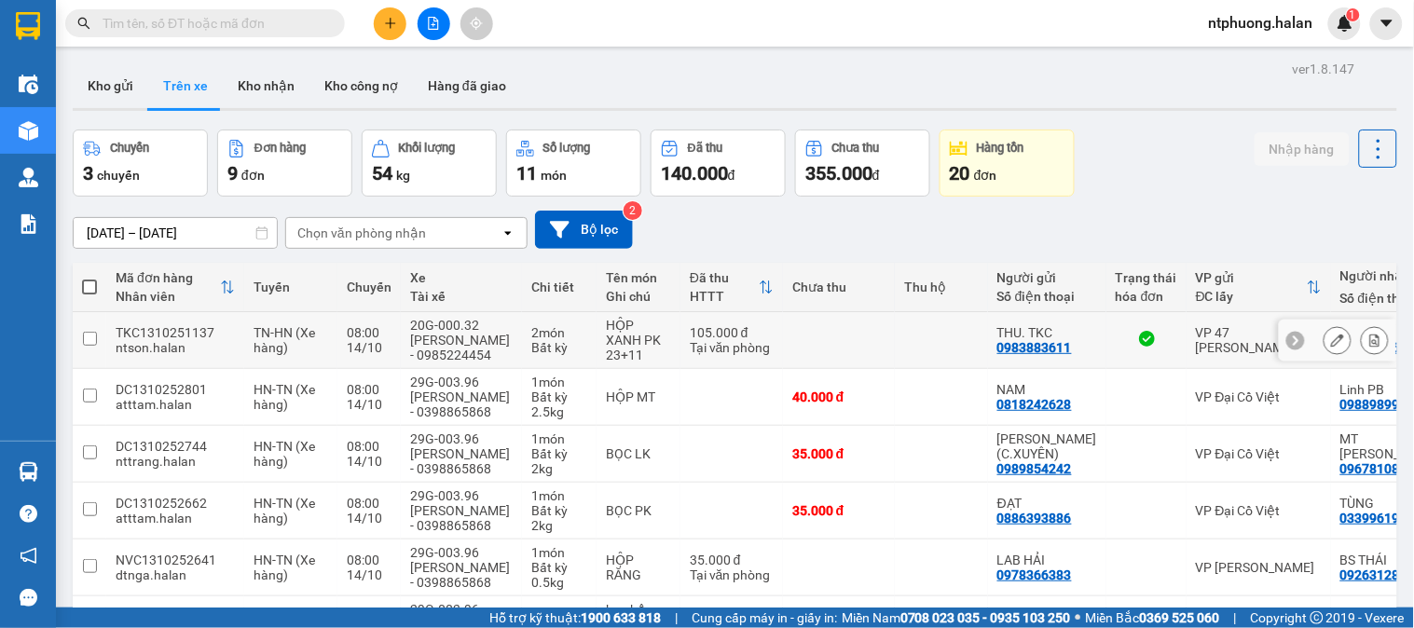
click at [245, 340] on td "TN-HN (Xe hàng)" at bounding box center [290, 340] width 93 height 57
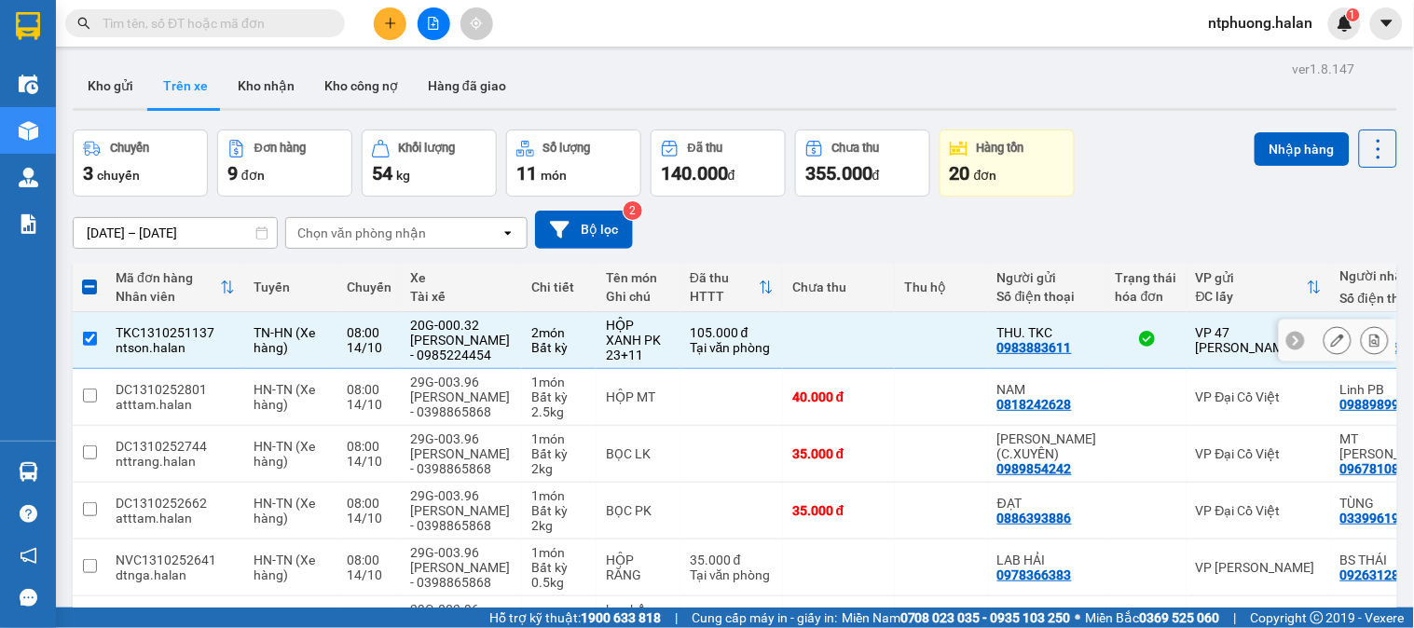
click at [245, 340] on td "TN-HN (Xe hàng)" at bounding box center [290, 340] width 93 height 57
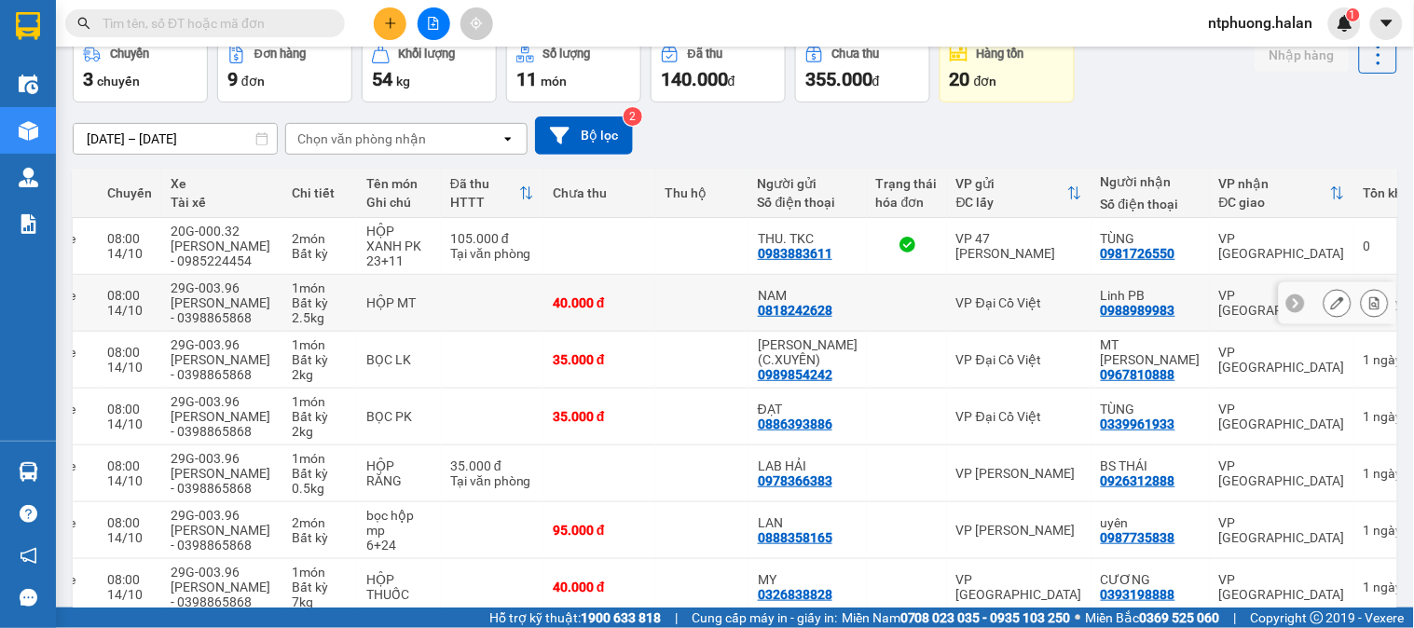
scroll to position [301, 0]
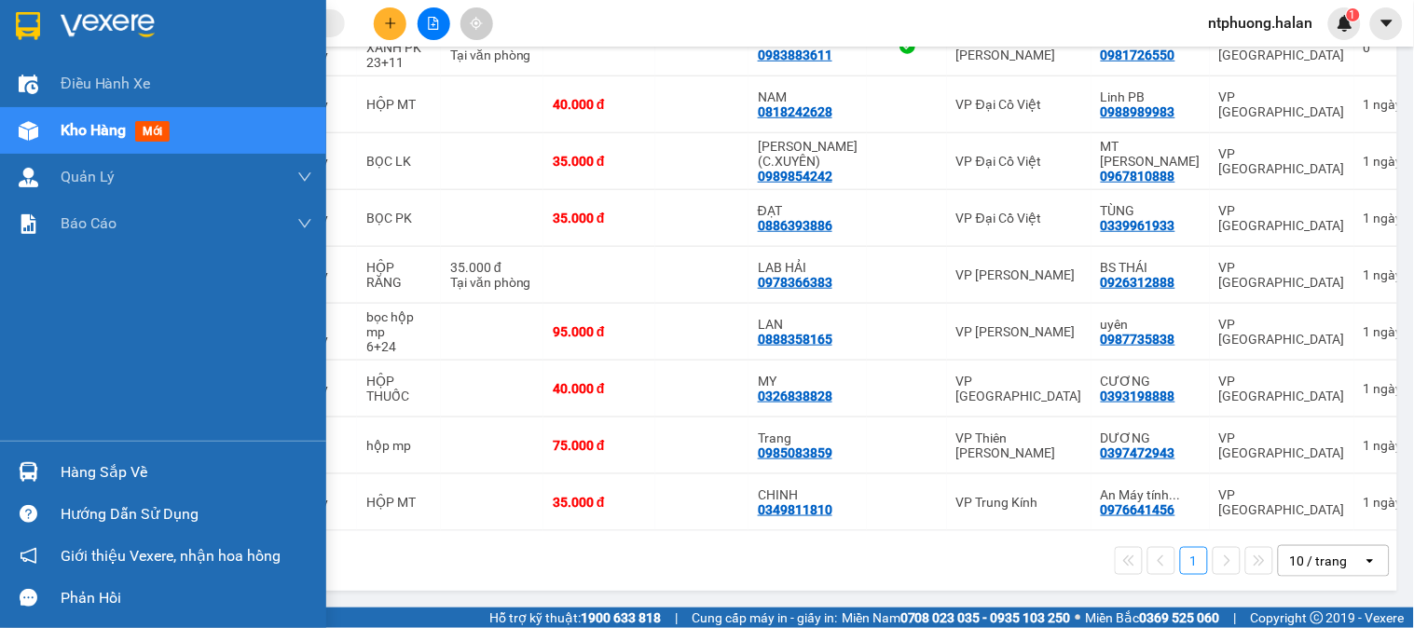
drag, startPoint x: 81, startPoint y: 467, endPoint x: 143, endPoint y: 461, distance: 61.8
click at [82, 467] on div "Hàng sắp về" at bounding box center [187, 473] width 252 height 28
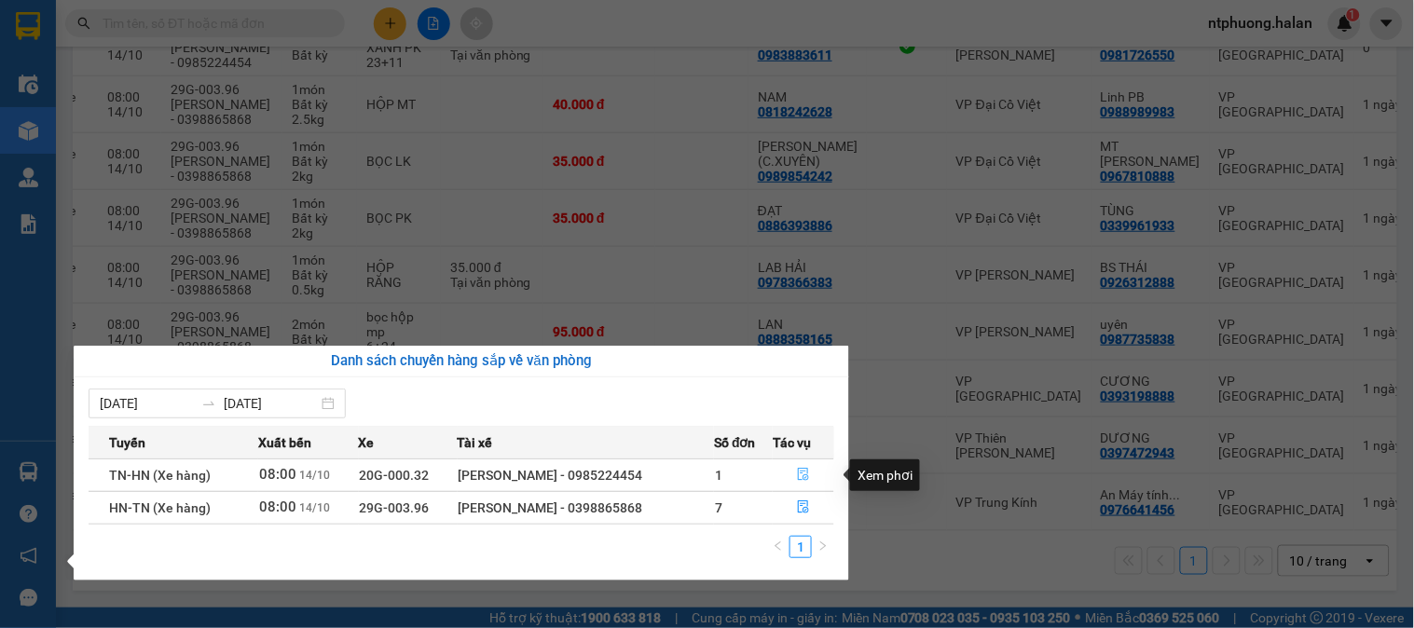
click at [803, 474] on icon "file-done" at bounding box center [803, 474] width 11 height 13
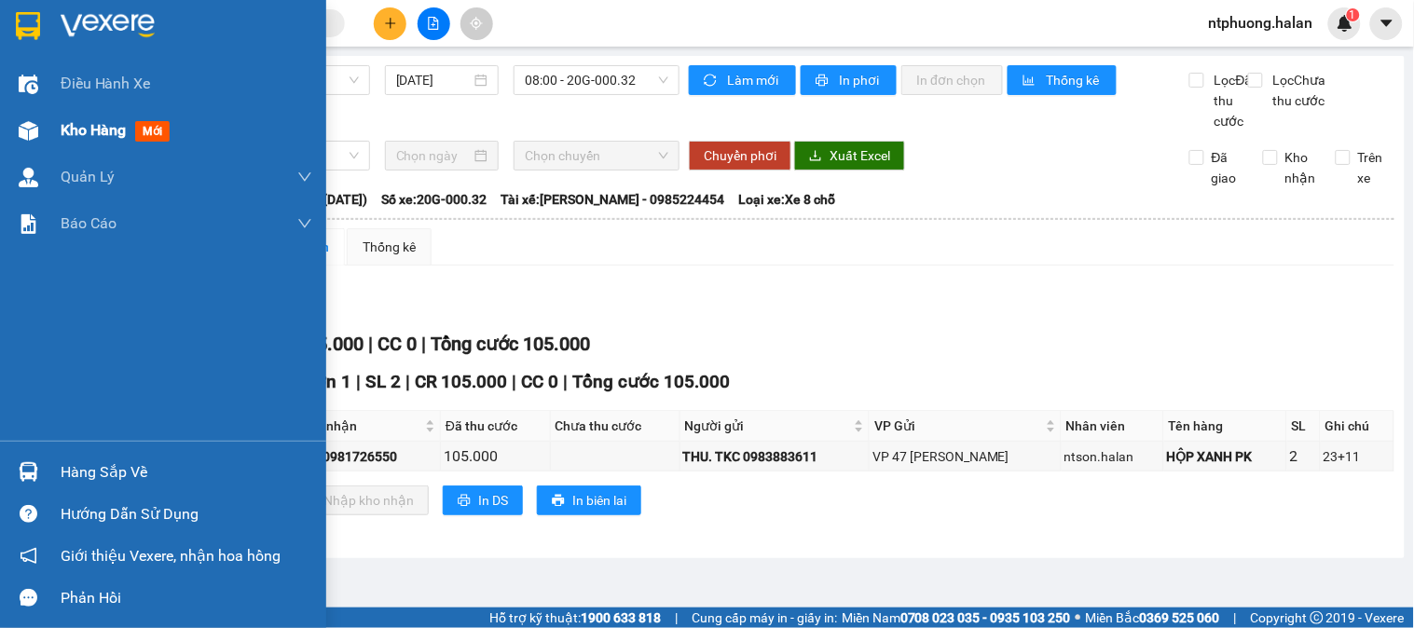
click at [87, 139] on span "Kho hàng" at bounding box center [93, 130] width 65 height 18
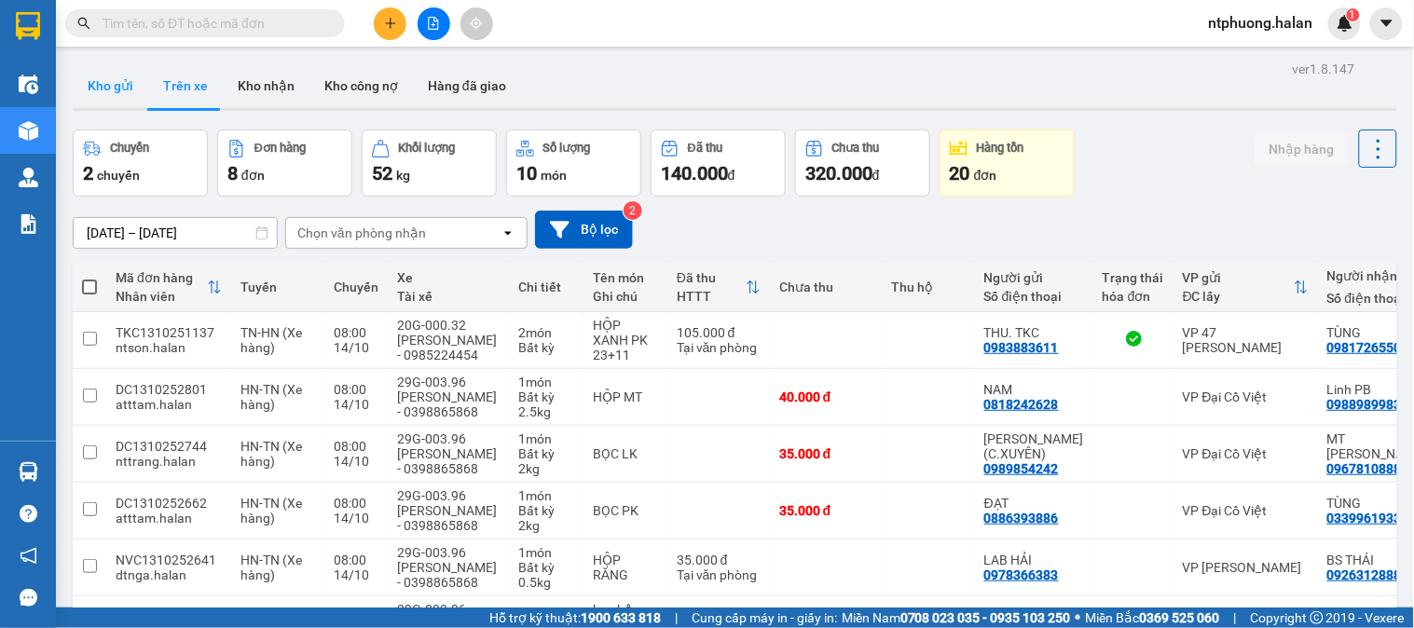
click at [118, 72] on button "Kho gửi" at bounding box center [111, 85] width 76 height 45
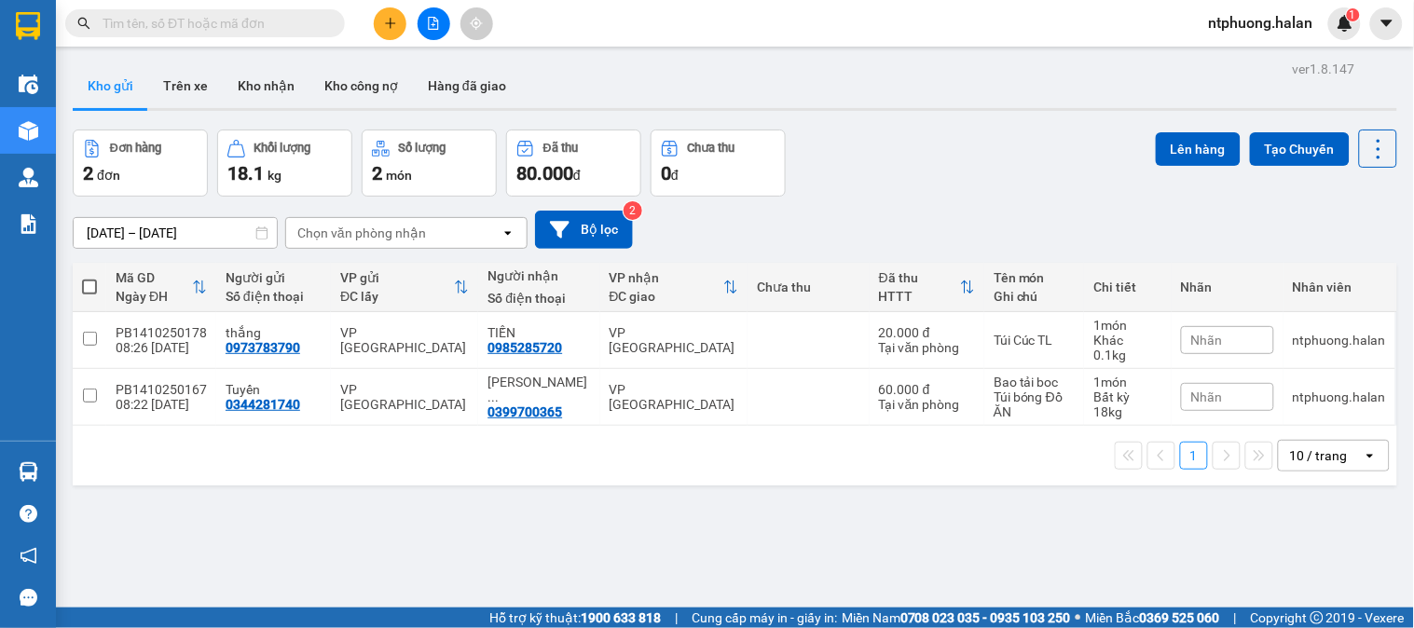
click at [85, 294] on span at bounding box center [89, 287] width 15 height 15
click at [90, 278] on input "checkbox" at bounding box center [90, 278] width 0 height 0
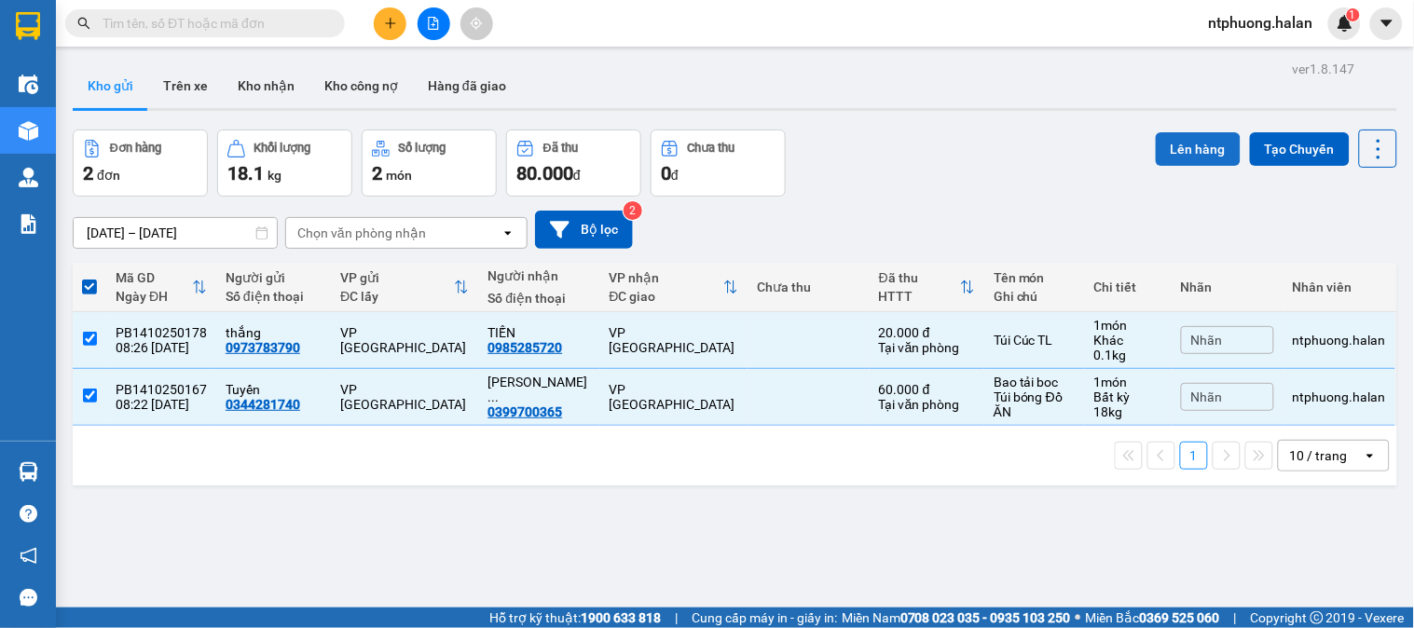
click at [1181, 147] on button "Lên hàng" at bounding box center [1198, 149] width 85 height 34
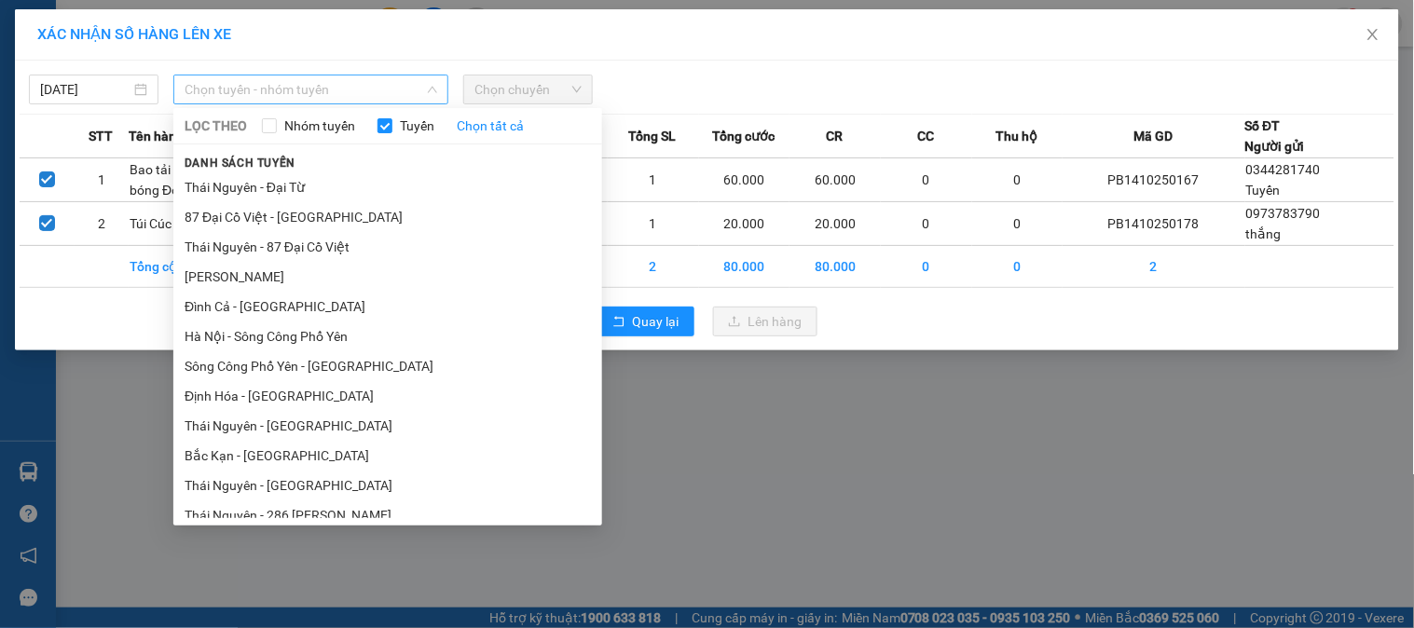
click at [294, 96] on span "Chọn tuyến - nhóm tuyến" at bounding box center [311, 90] width 253 height 28
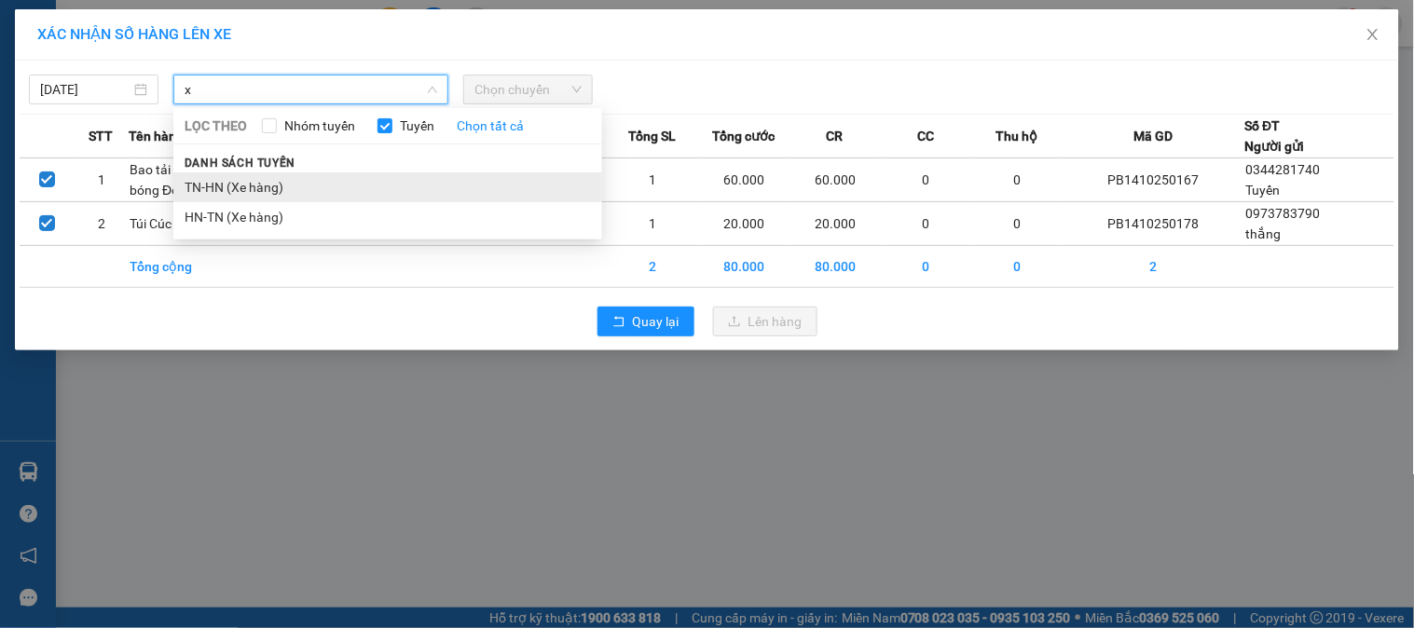
click at [229, 194] on li "TN-HN (Xe hàng)" at bounding box center [387, 187] width 429 height 30
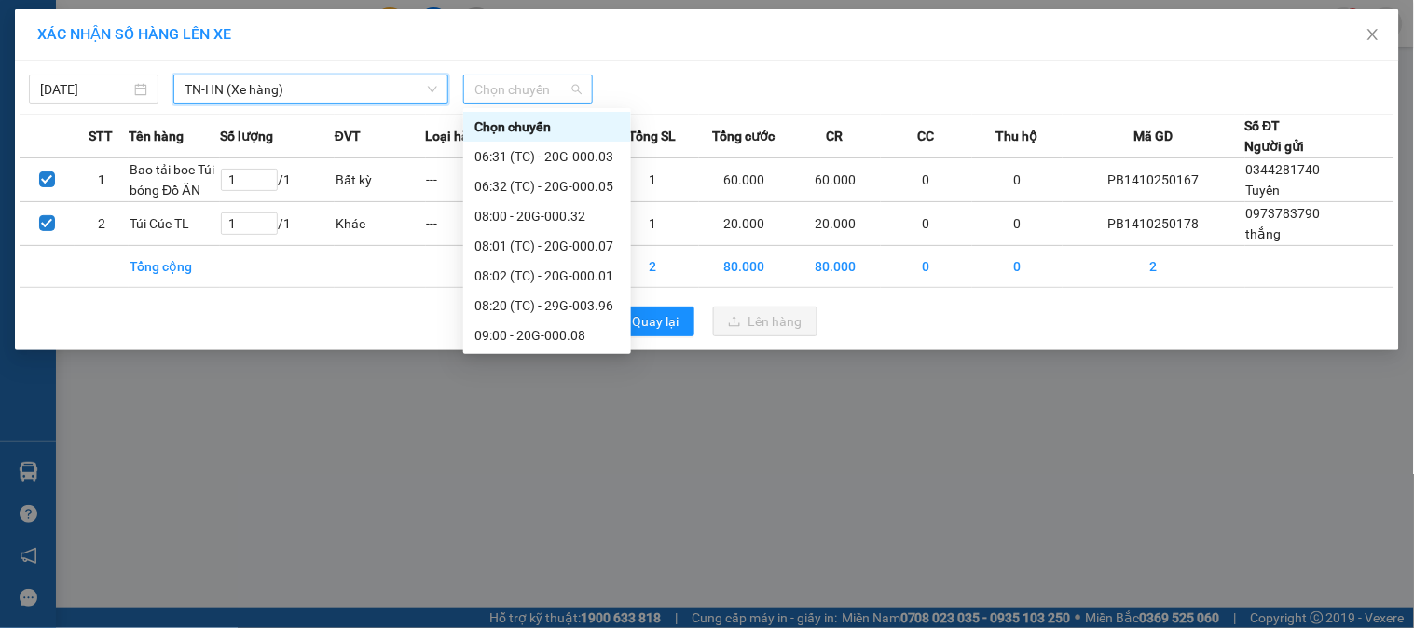
click at [538, 76] on span "Chọn chuyến" at bounding box center [528, 90] width 107 height 28
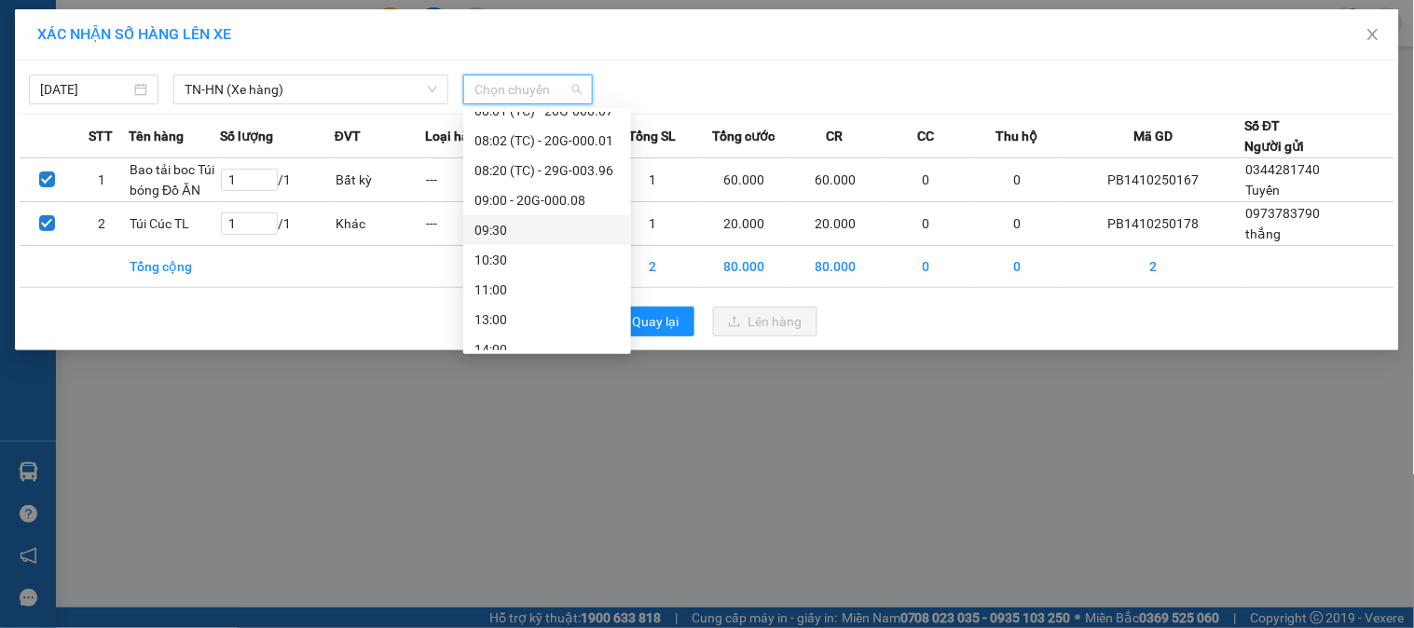
scroll to position [32, 0]
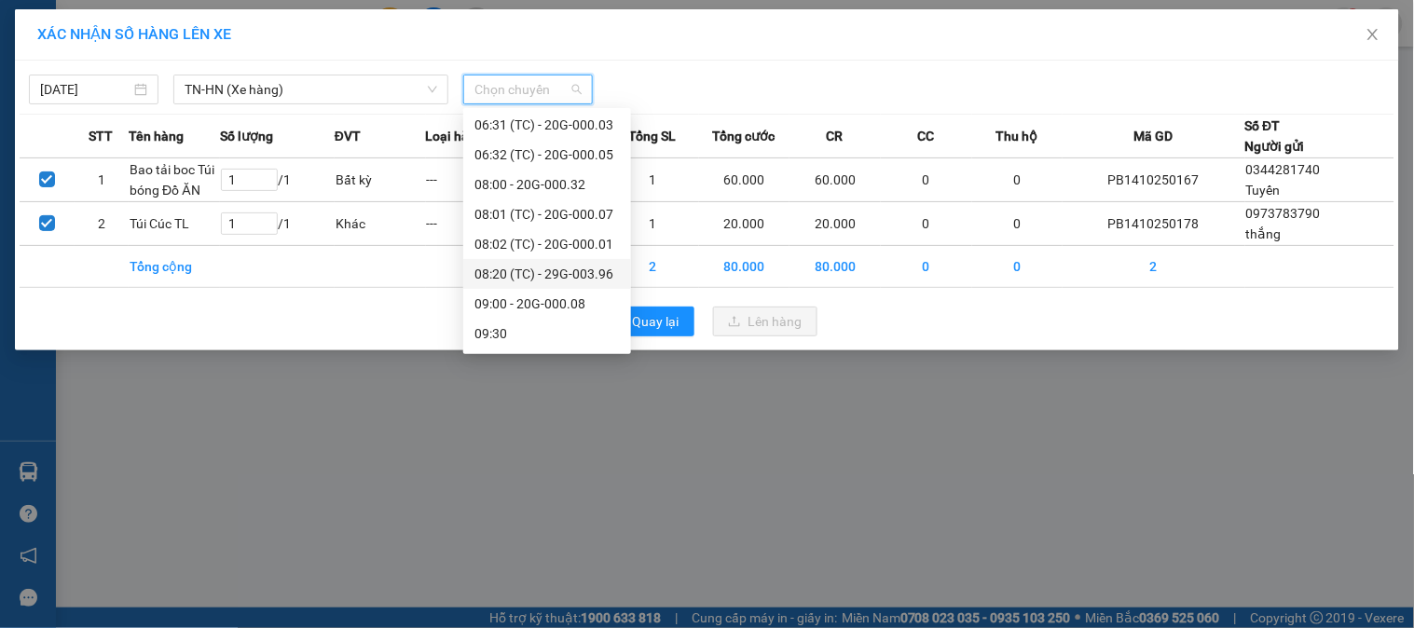
click at [561, 275] on div "08:20 (TC) - 29G-003.96" at bounding box center [547, 274] width 145 height 21
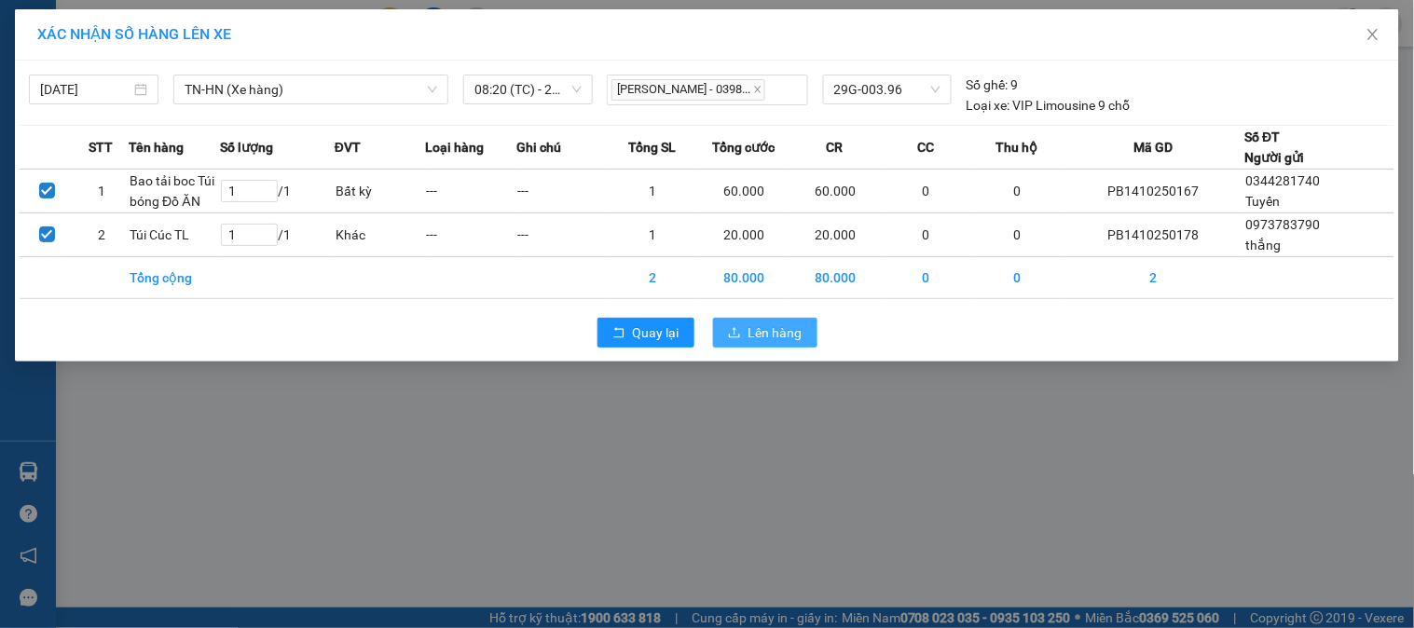
click at [778, 330] on span "Lên hàng" at bounding box center [776, 333] width 54 height 21
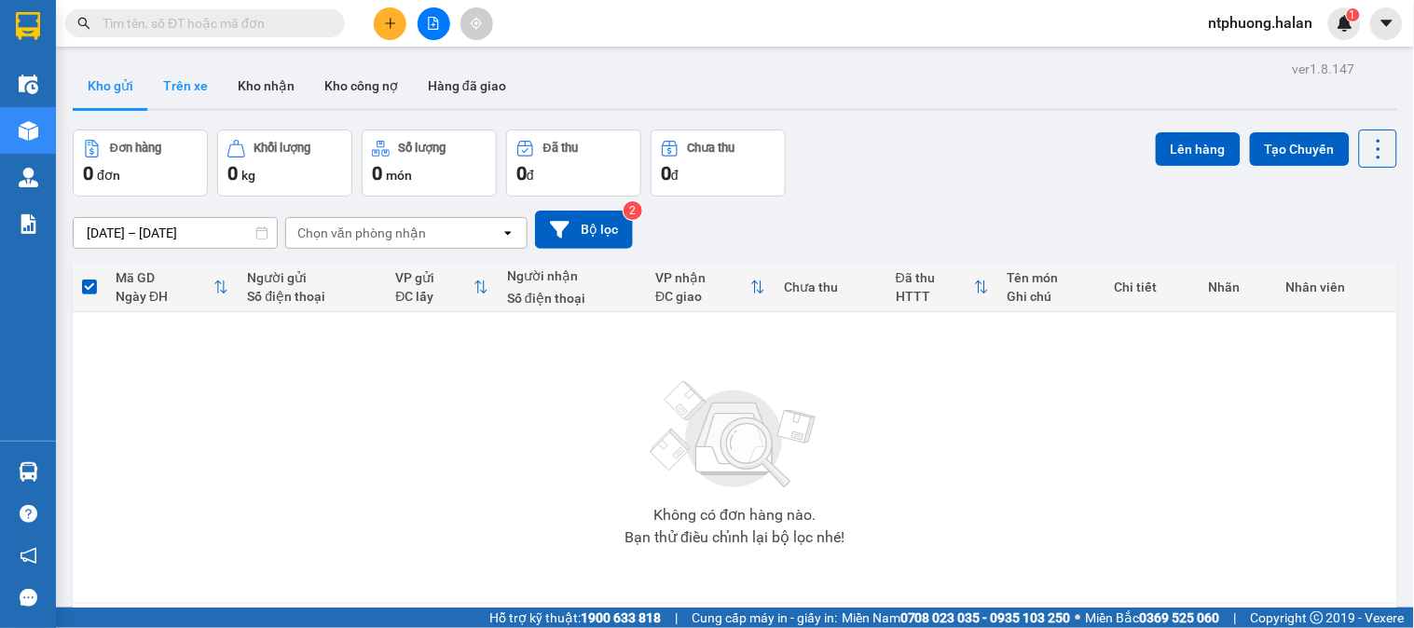
click at [191, 76] on button "Trên xe" at bounding box center [185, 85] width 75 height 45
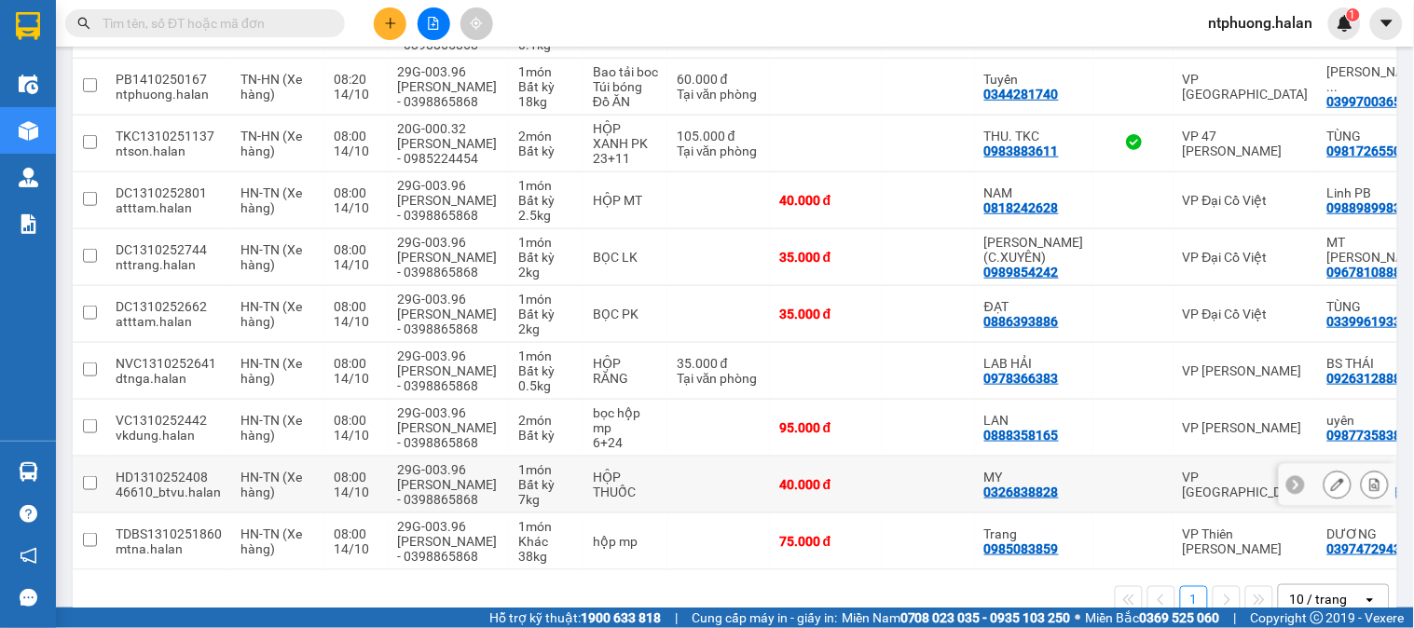
scroll to position [207, 0]
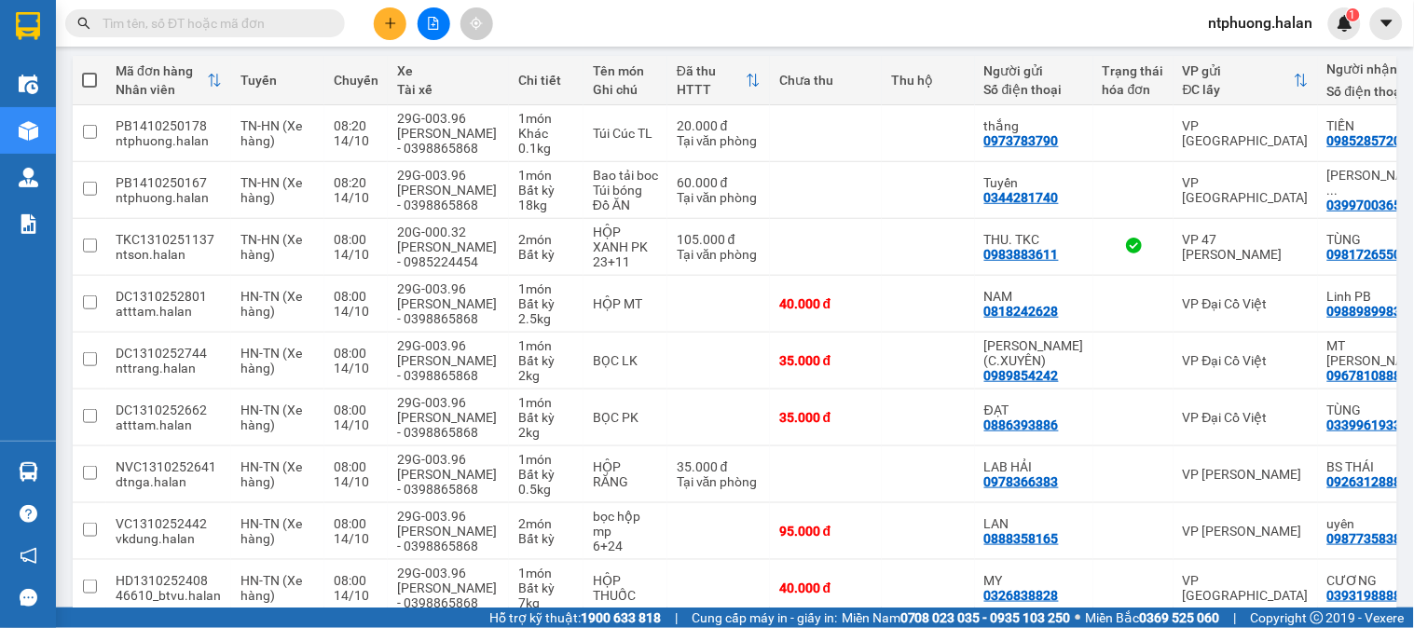
click at [247, 22] on input "text" at bounding box center [213, 23] width 220 height 21
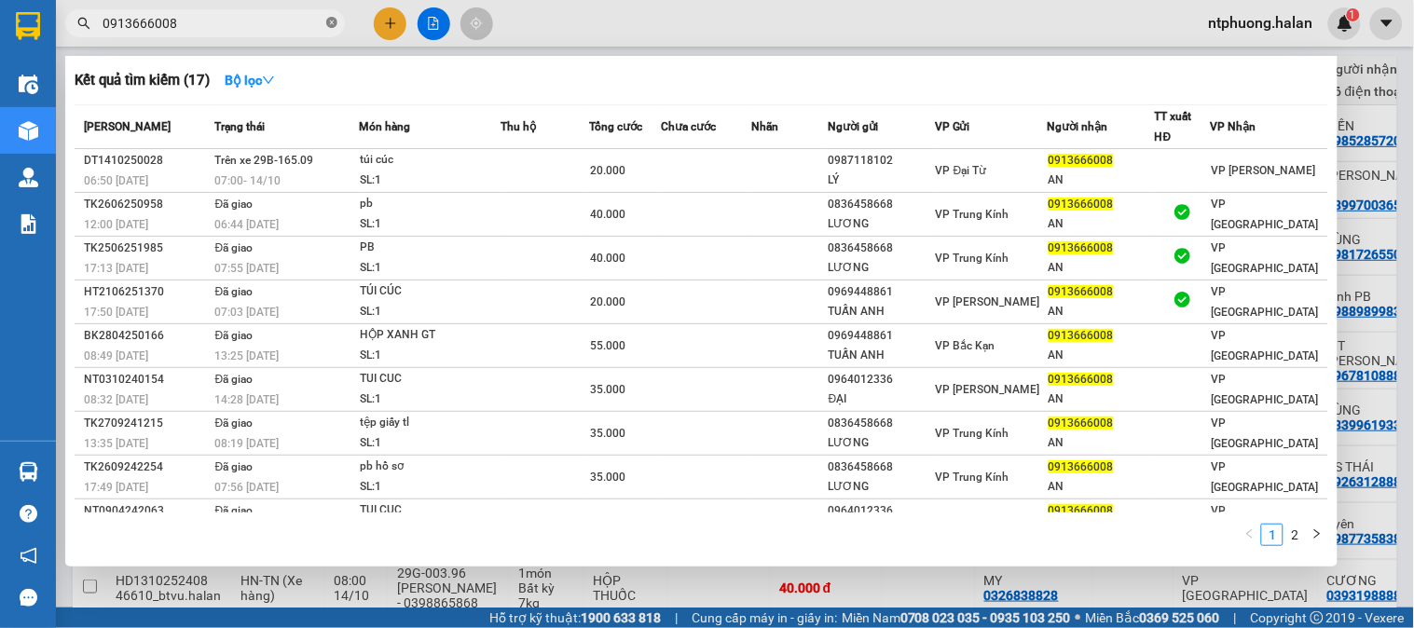
click at [334, 22] on icon "close-circle" at bounding box center [331, 22] width 11 height 11
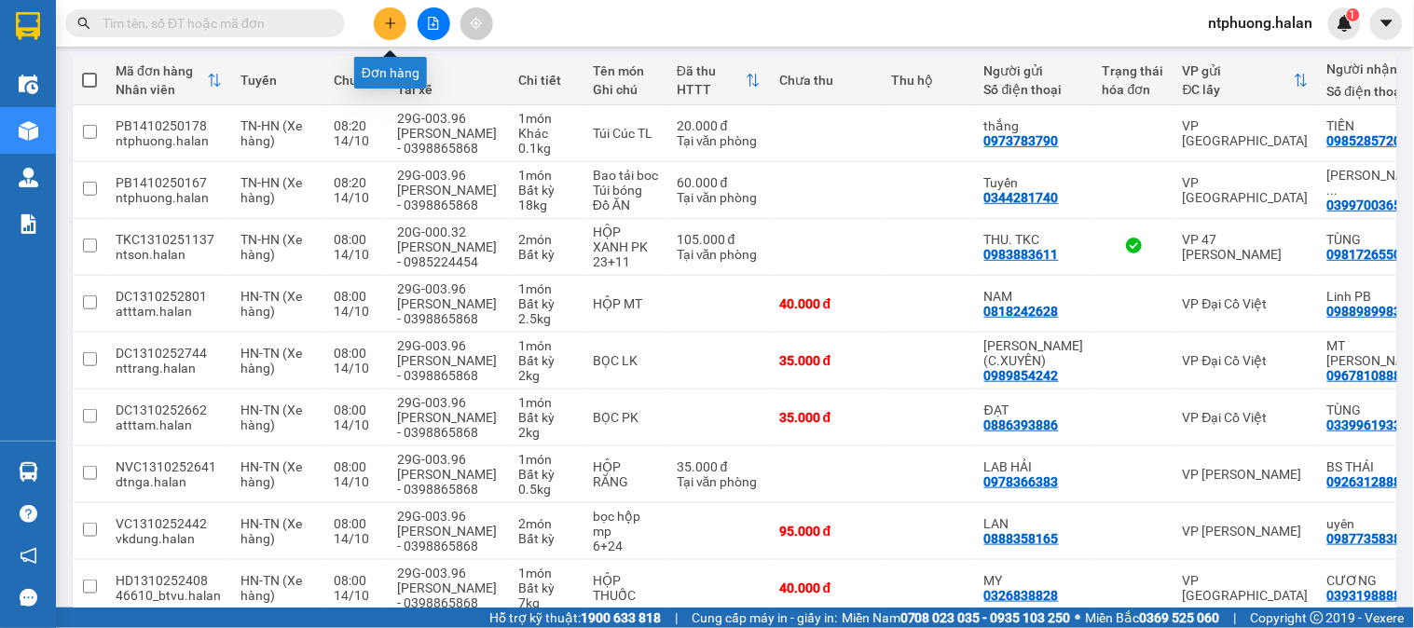
click at [384, 23] on icon "plus" at bounding box center [390, 23] width 13 height 13
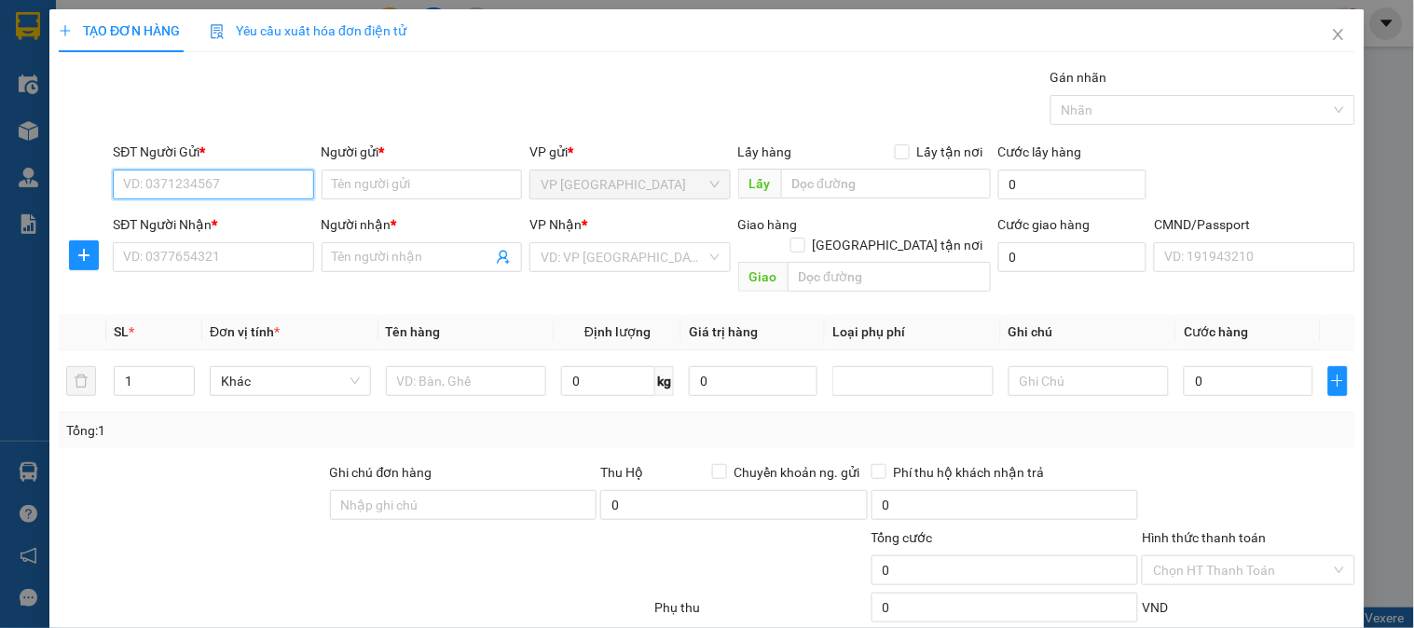
click at [250, 177] on input "SĐT Người Gửi *" at bounding box center [213, 185] width 200 height 30
click at [179, 225] on div "0979197863 - Khải" at bounding box center [211, 222] width 176 height 21
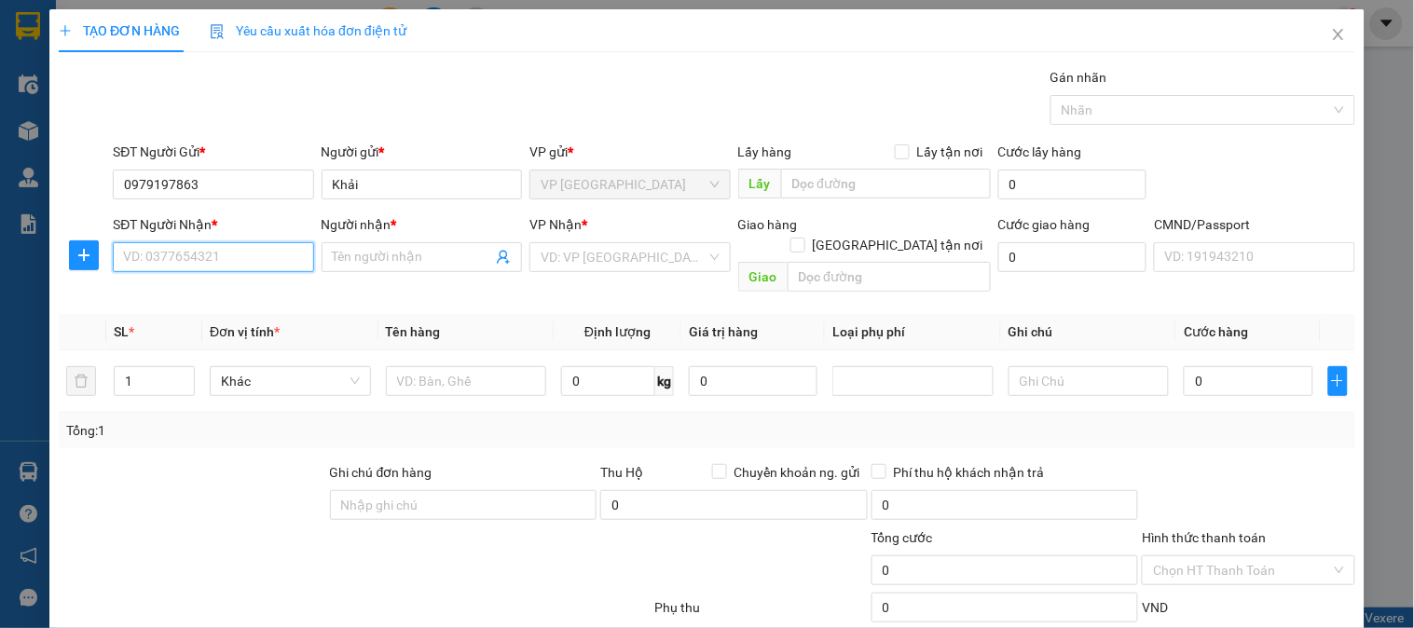
click at [178, 254] on input "SĐT Người Nhận *" at bounding box center [213, 257] width 200 height 30
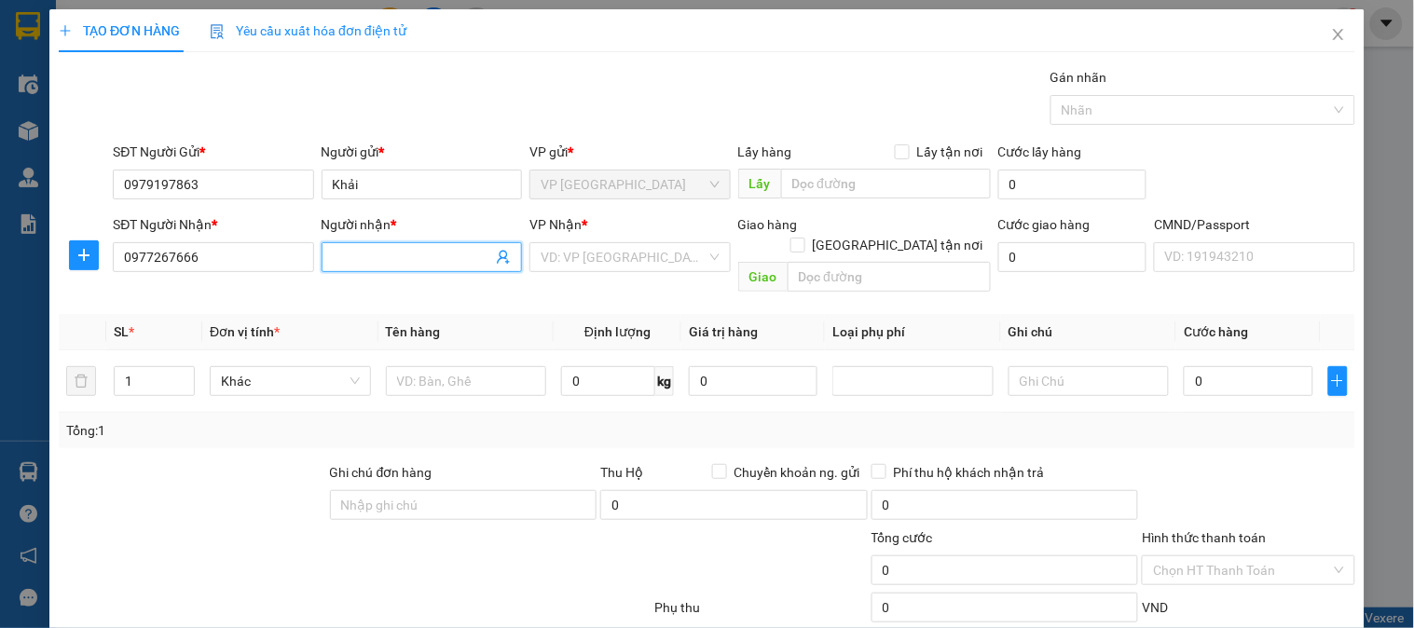
click at [384, 247] on input "Người nhận *" at bounding box center [412, 257] width 159 height 21
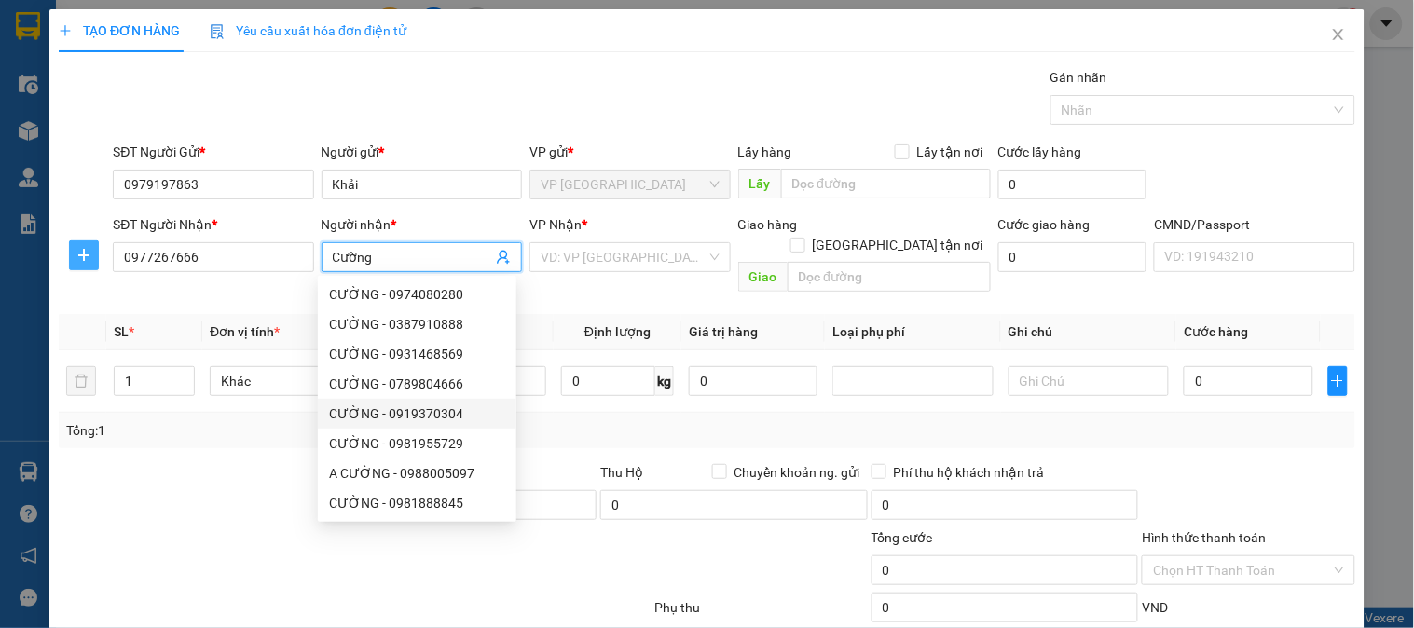
click at [75, 254] on span "plus" at bounding box center [84, 255] width 28 height 15
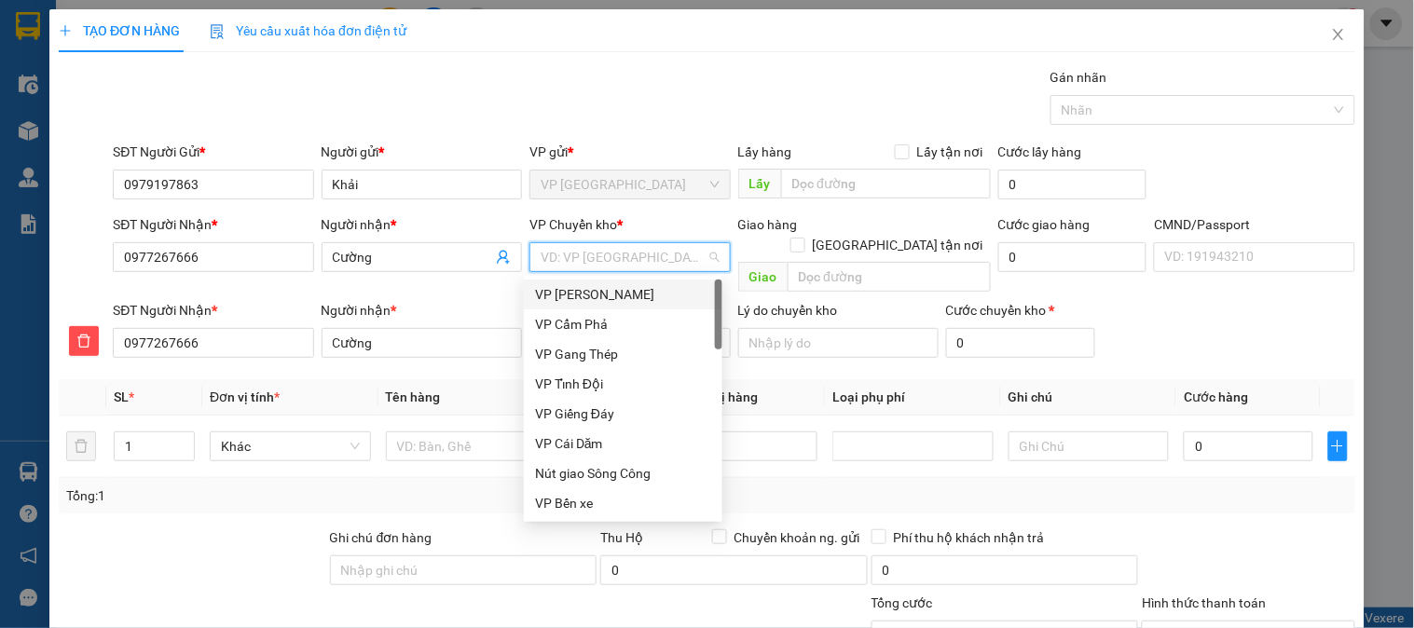
click at [599, 261] on input "search" at bounding box center [623, 257] width 165 height 28
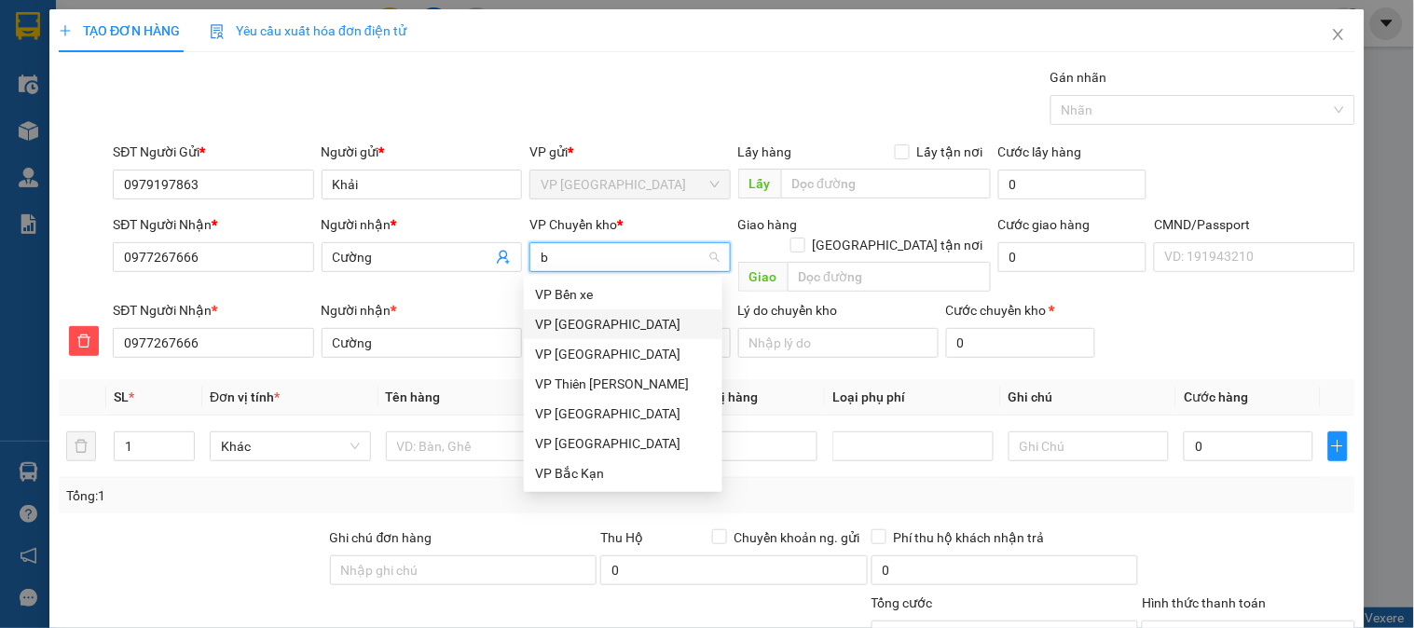
click at [590, 324] on div "VP [GEOGRAPHIC_DATA]" at bounding box center [623, 324] width 176 height 21
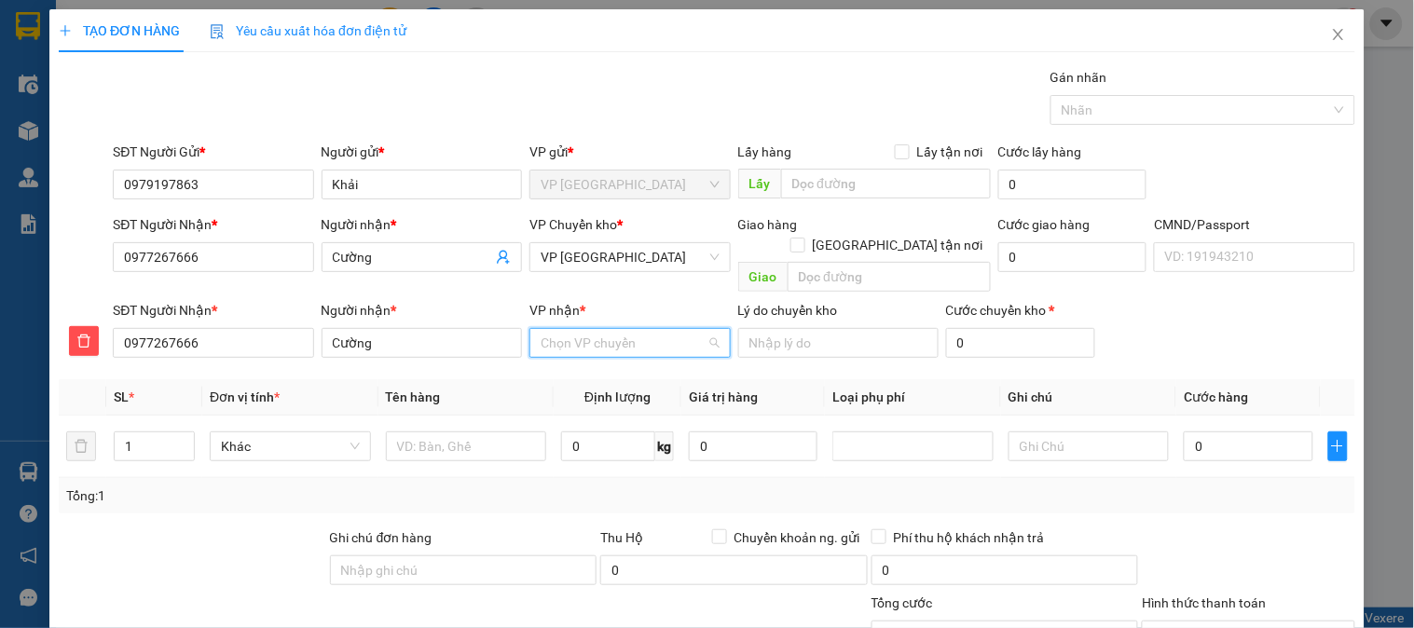
click at [578, 329] on input "VP nhận *" at bounding box center [623, 343] width 165 height 28
click at [589, 390] on div "VP [PERSON_NAME]" at bounding box center [623, 389] width 176 height 21
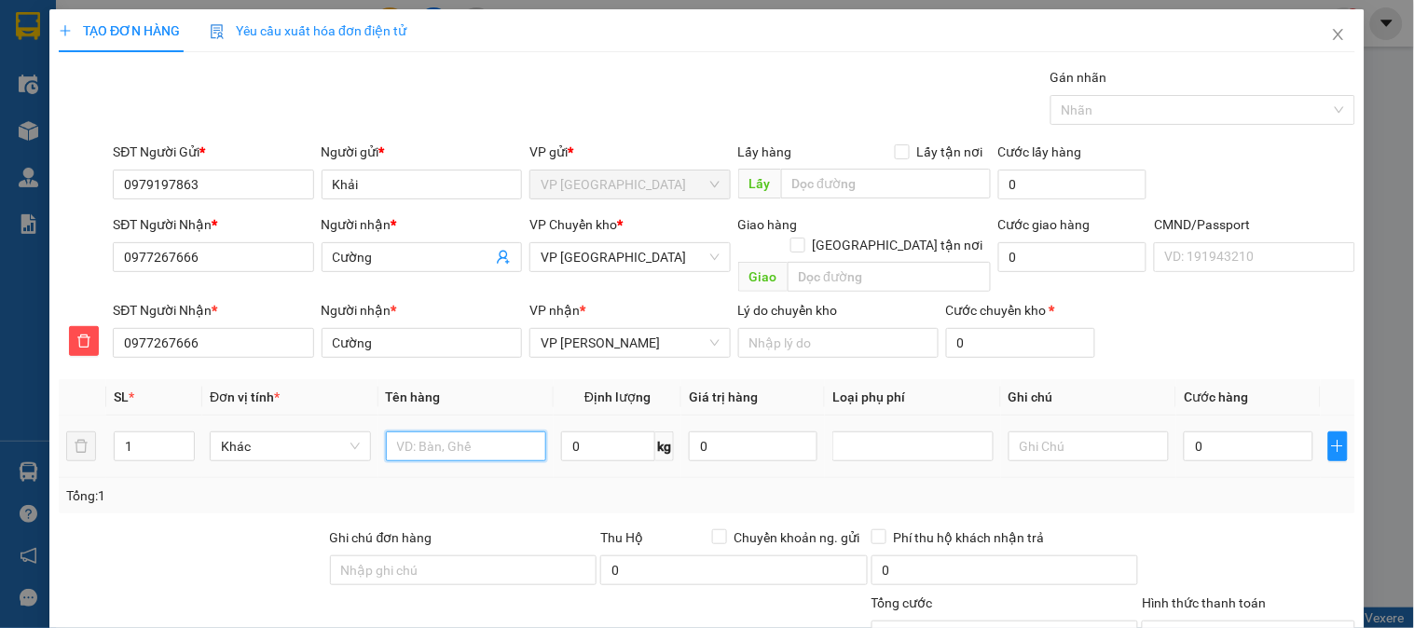
click at [420, 434] on input "text" at bounding box center [466, 447] width 161 height 30
click at [1042, 432] on input "text" at bounding box center [1089, 447] width 161 height 30
click at [574, 432] on input "0" at bounding box center [608, 447] width 94 height 30
click at [1222, 434] on input "0" at bounding box center [1248, 447] width 129 height 30
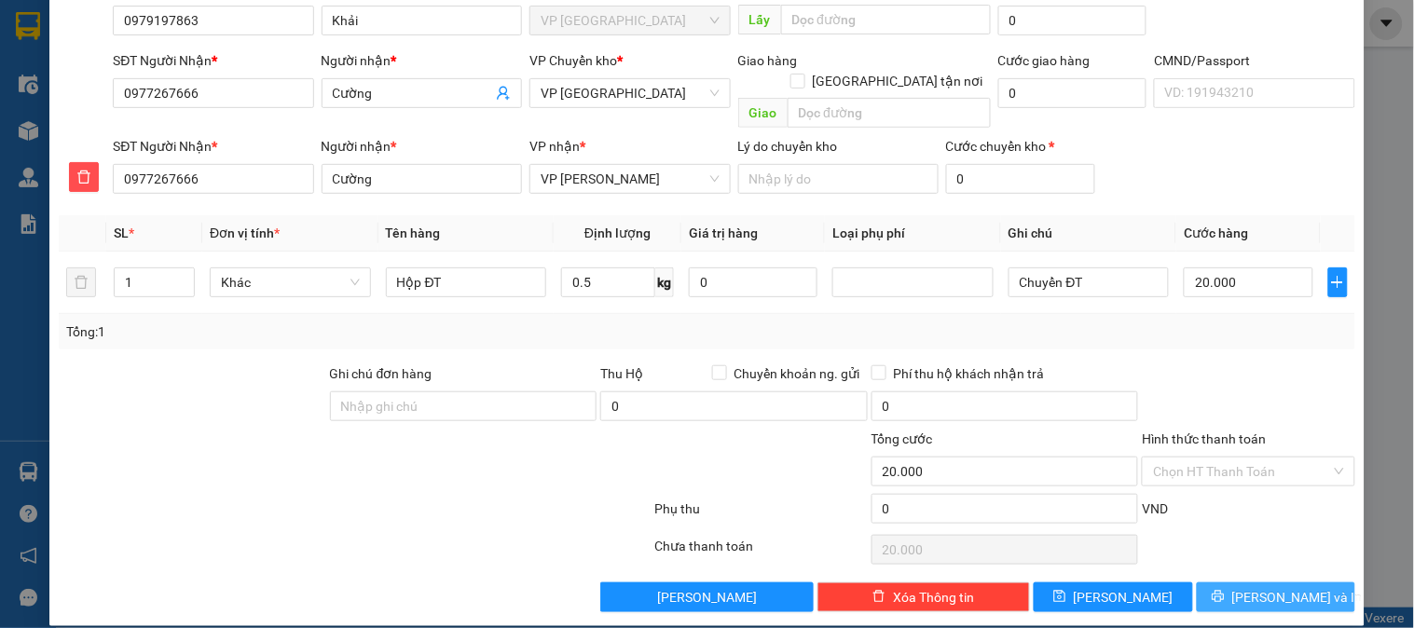
click at [1272, 587] on span "[PERSON_NAME] và In" at bounding box center [1298, 597] width 131 height 21
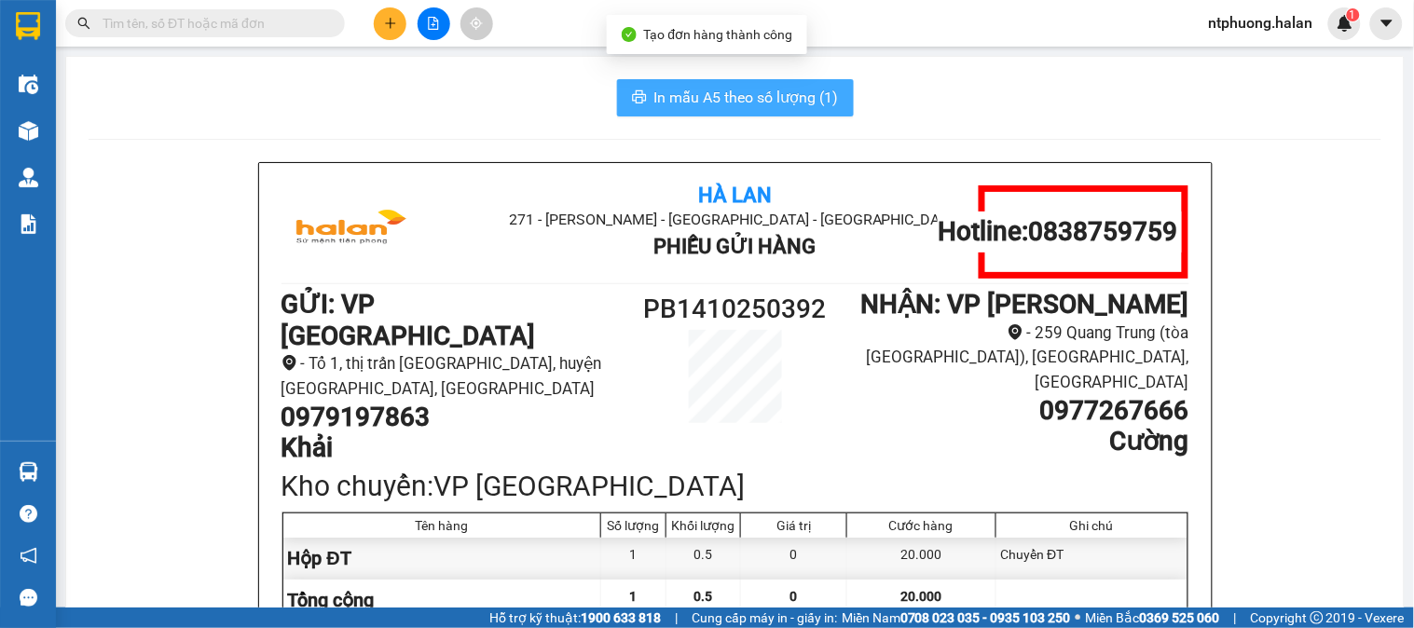
click at [772, 110] on button "In mẫu A5 theo số lượng (1)" at bounding box center [735, 97] width 237 height 37
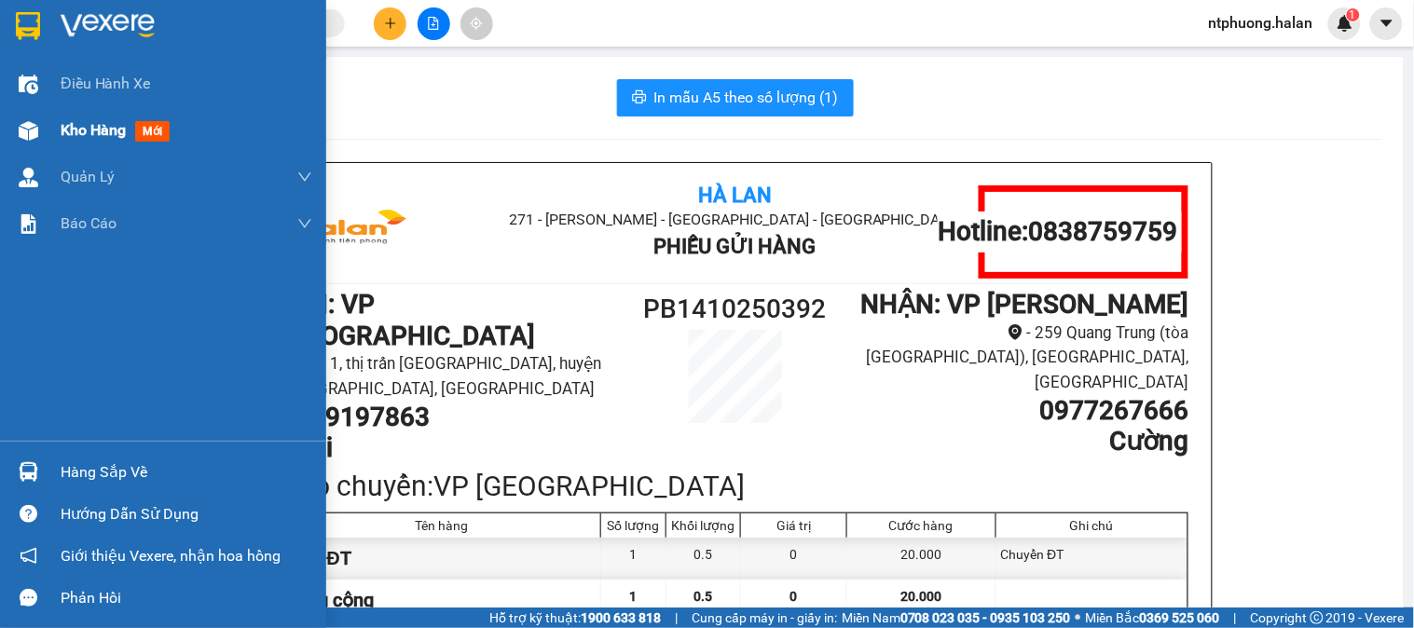
click at [89, 131] on span "Kho hàng" at bounding box center [93, 130] width 65 height 18
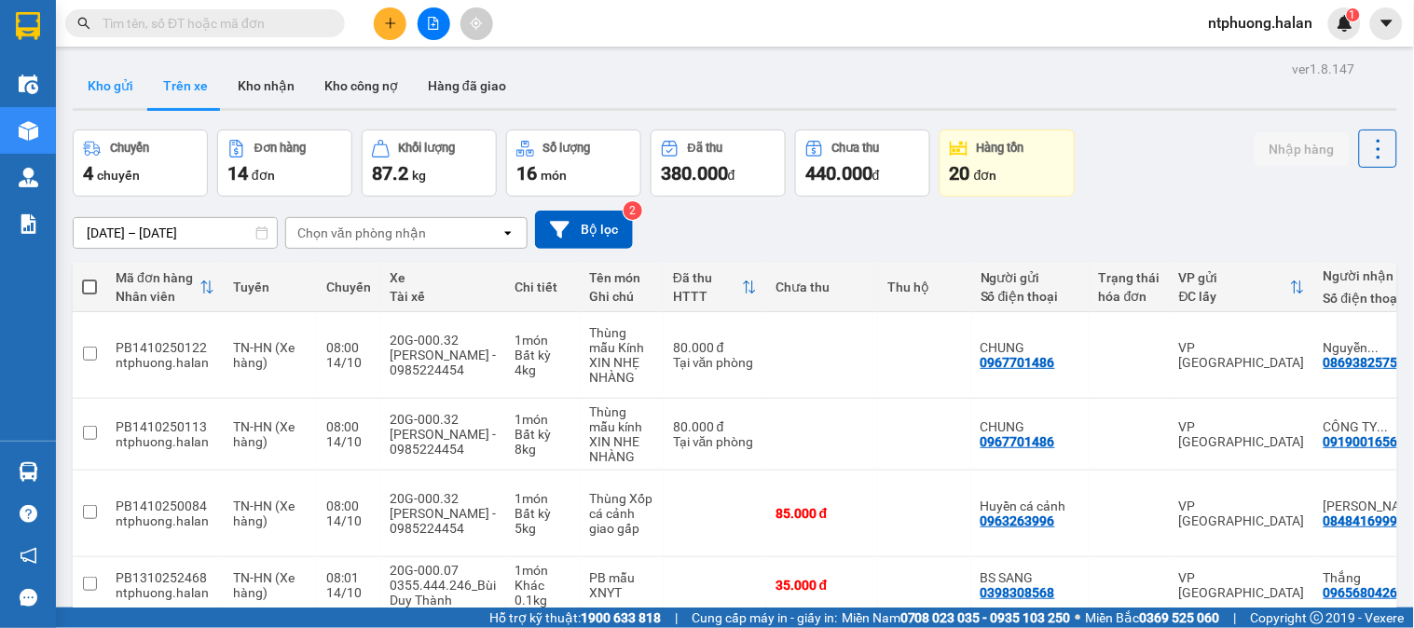
click at [95, 77] on button "Kho gửi" at bounding box center [111, 85] width 76 height 45
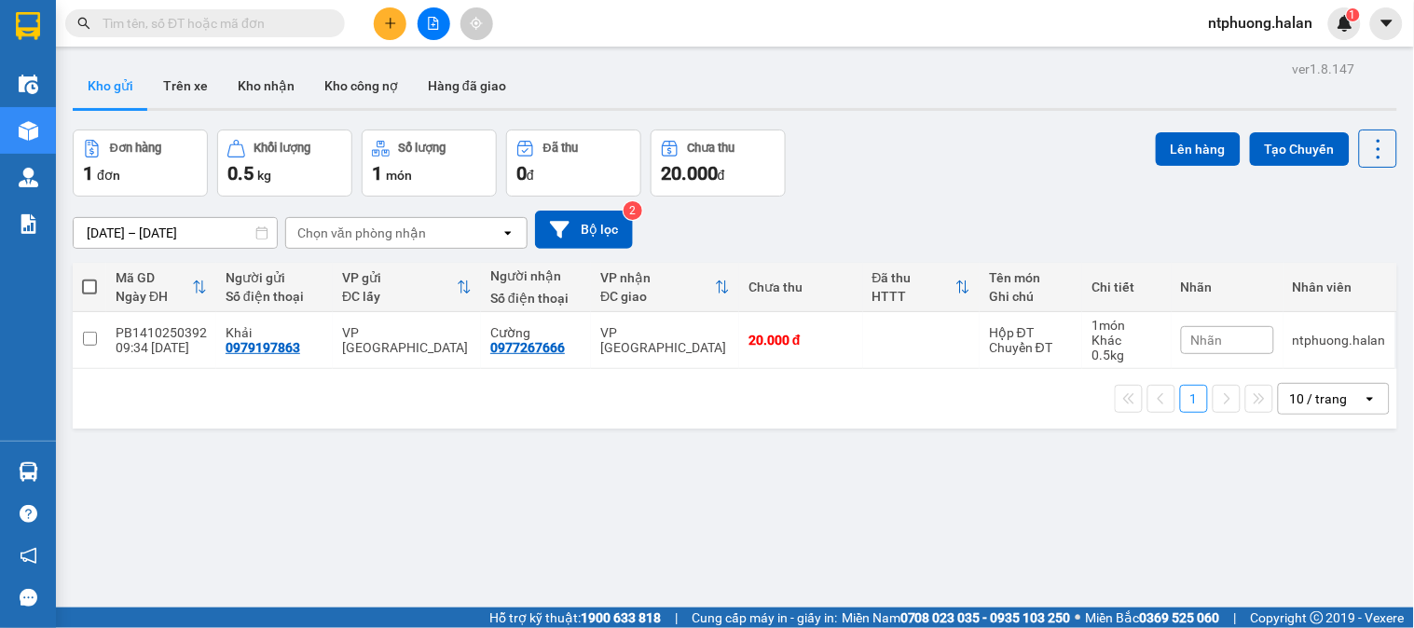
click at [90, 284] on span at bounding box center [89, 287] width 15 height 15
click at [90, 278] on input "checkbox" at bounding box center [90, 278] width 0 height 0
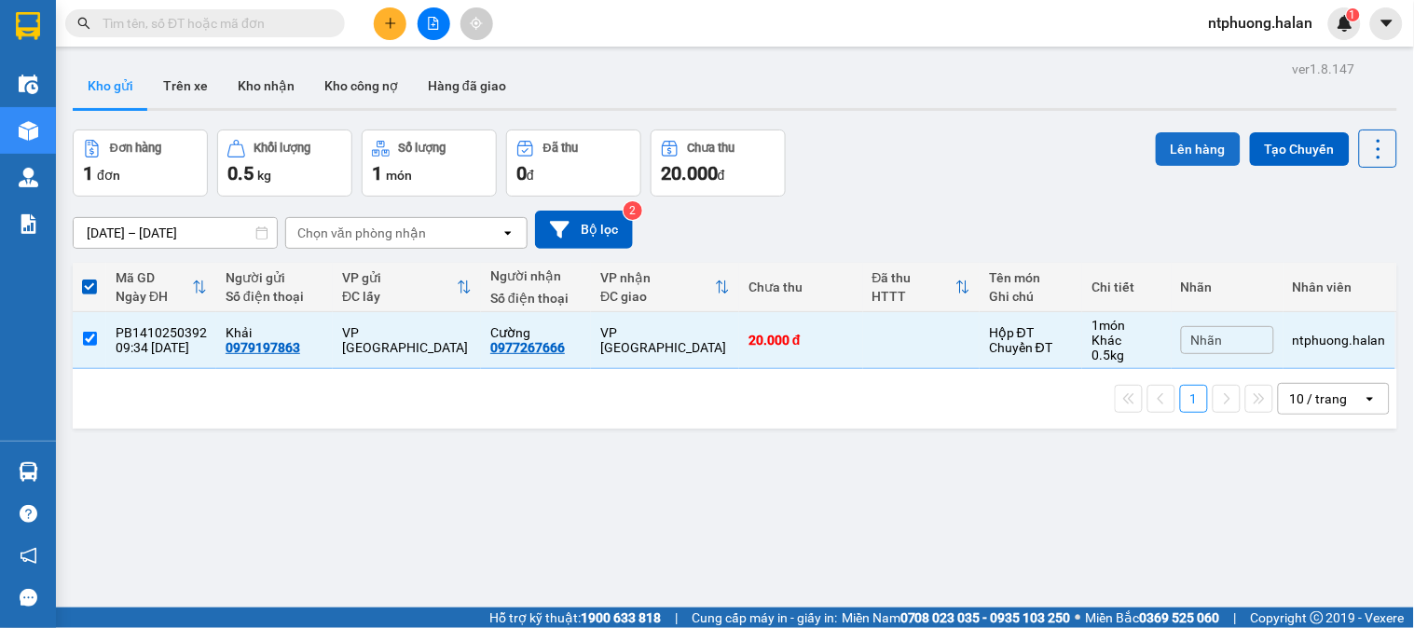
click at [1179, 147] on button "Lên hàng" at bounding box center [1198, 149] width 85 height 34
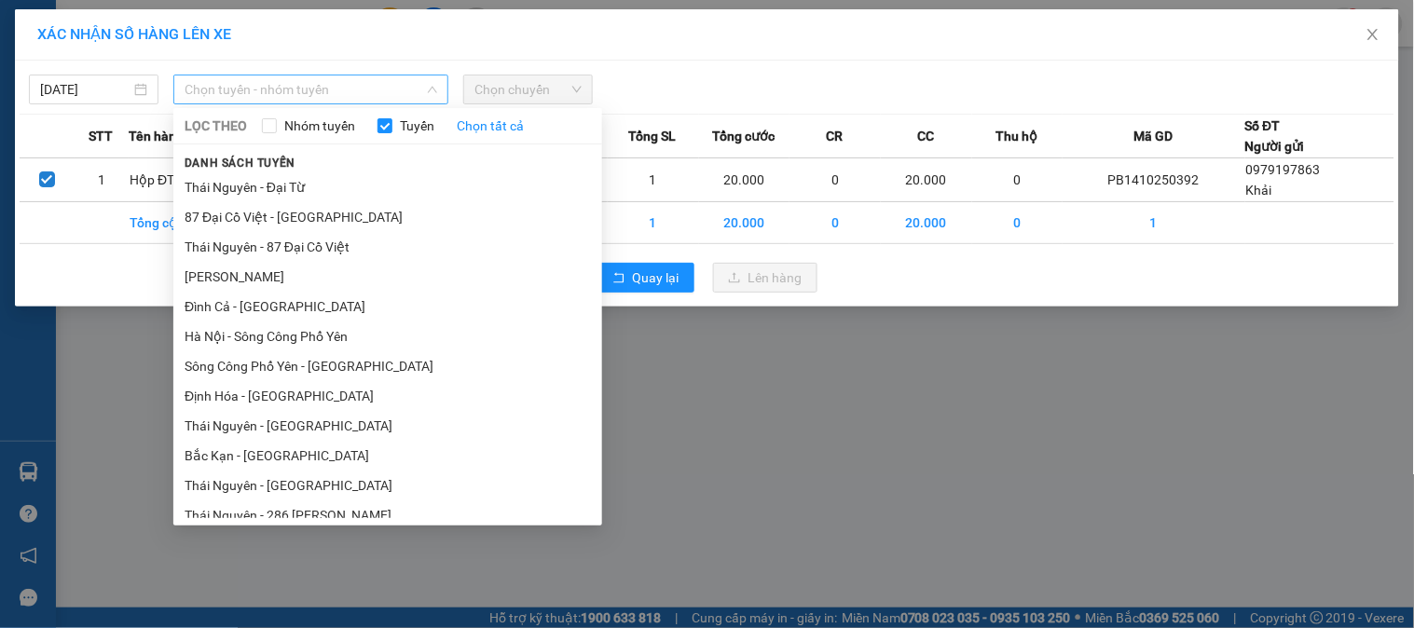
click at [317, 91] on span "Chọn tuyến - nhóm tuyến" at bounding box center [311, 90] width 253 height 28
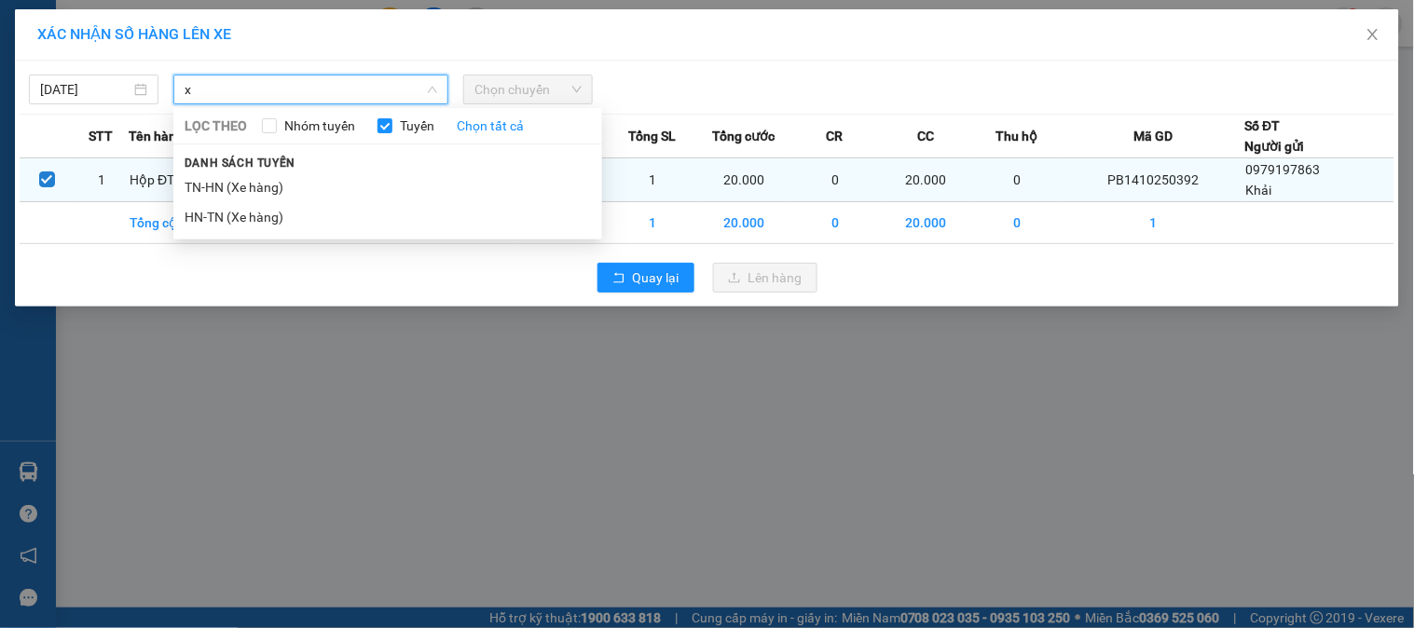
drag, startPoint x: 231, startPoint y: 190, endPoint x: 296, endPoint y: 174, distance: 67.2
click at [238, 189] on li "TN-HN (Xe hàng)" at bounding box center [387, 187] width 429 height 30
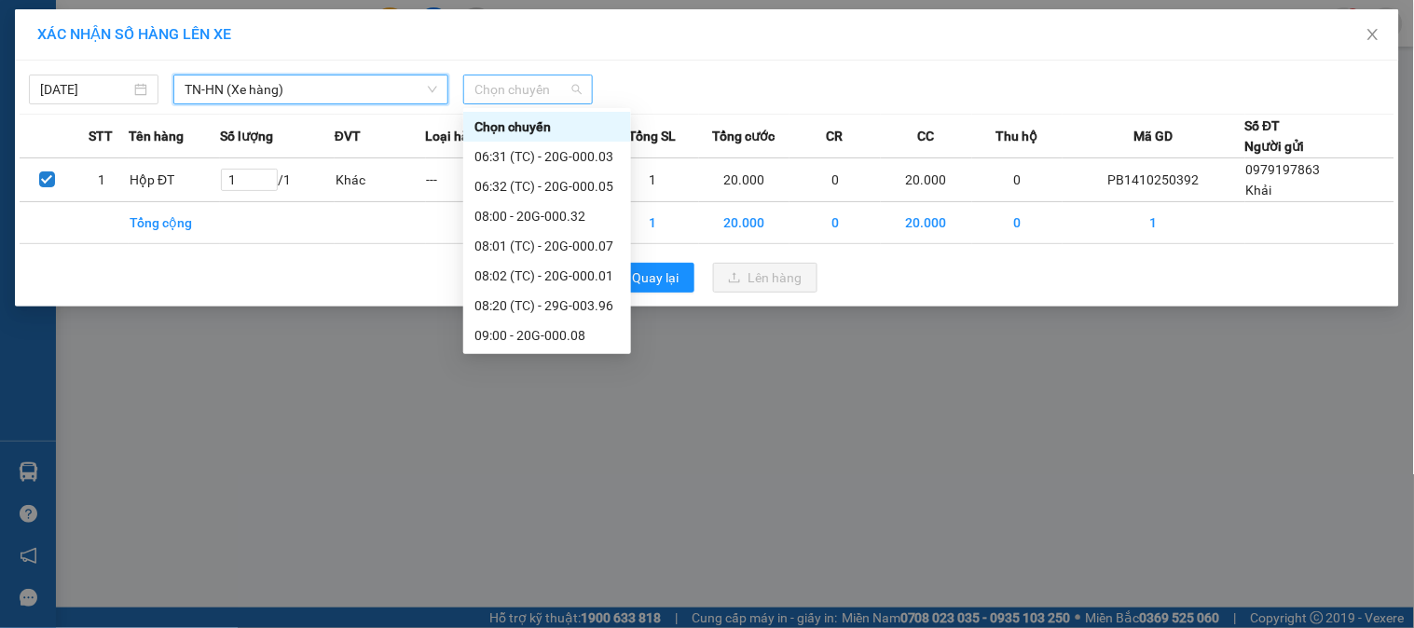
click at [525, 90] on span "Chọn chuyến" at bounding box center [528, 90] width 107 height 28
click at [587, 305] on div "08:20 (TC) - 29G-003.96" at bounding box center [547, 306] width 145 height 21
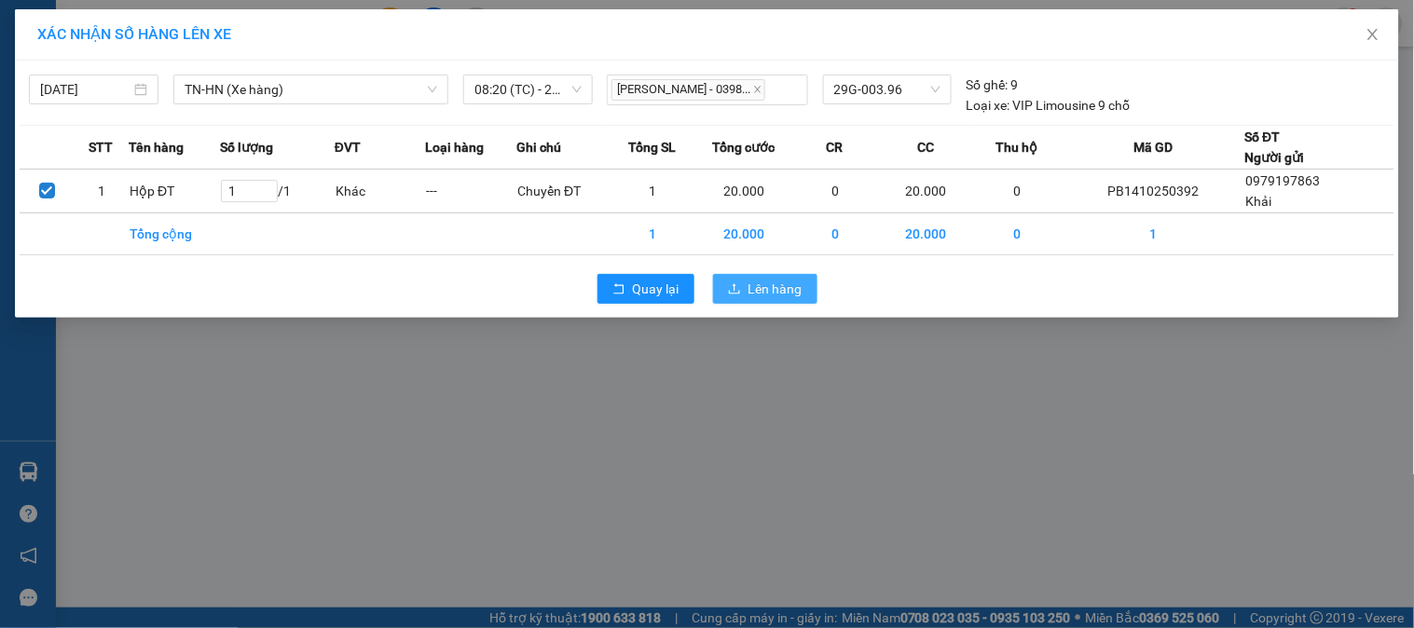
click at [778, 280] on span "Lên hàng" at bounding box center [776, 289] width 54 height 21
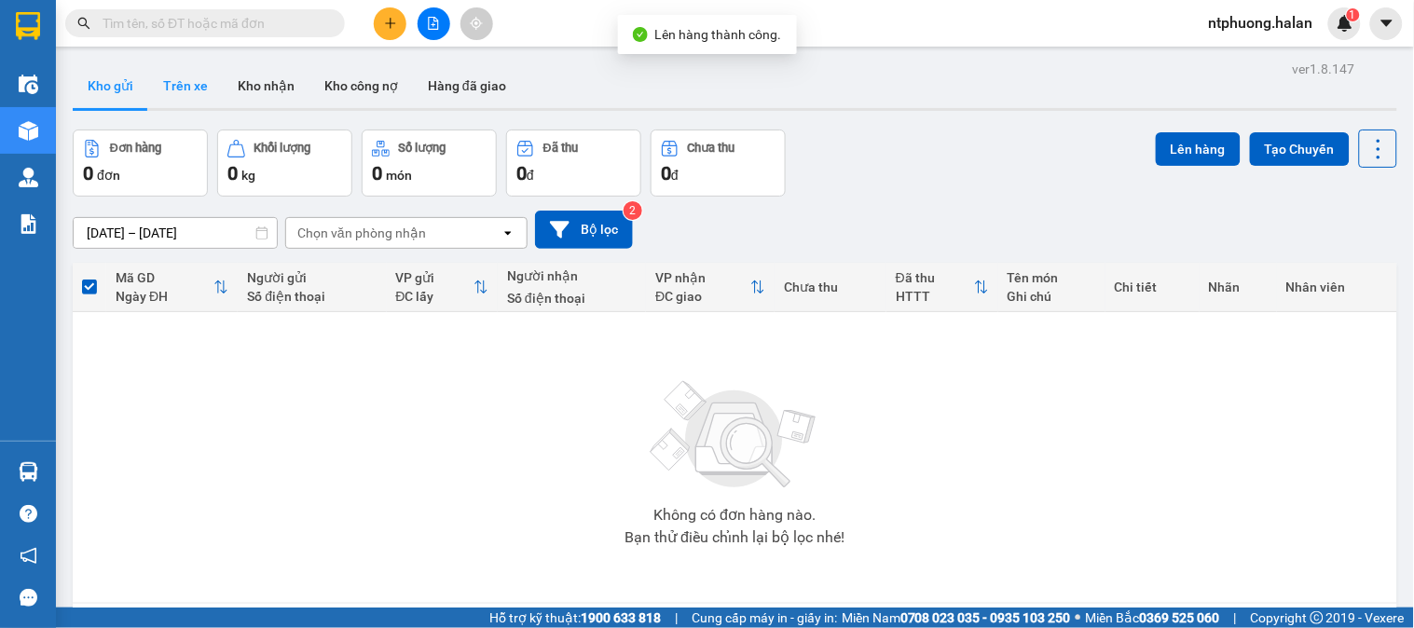
click at [189, 89] on button "Trên xe" at bounding box center [185, 85] width 75 height 45
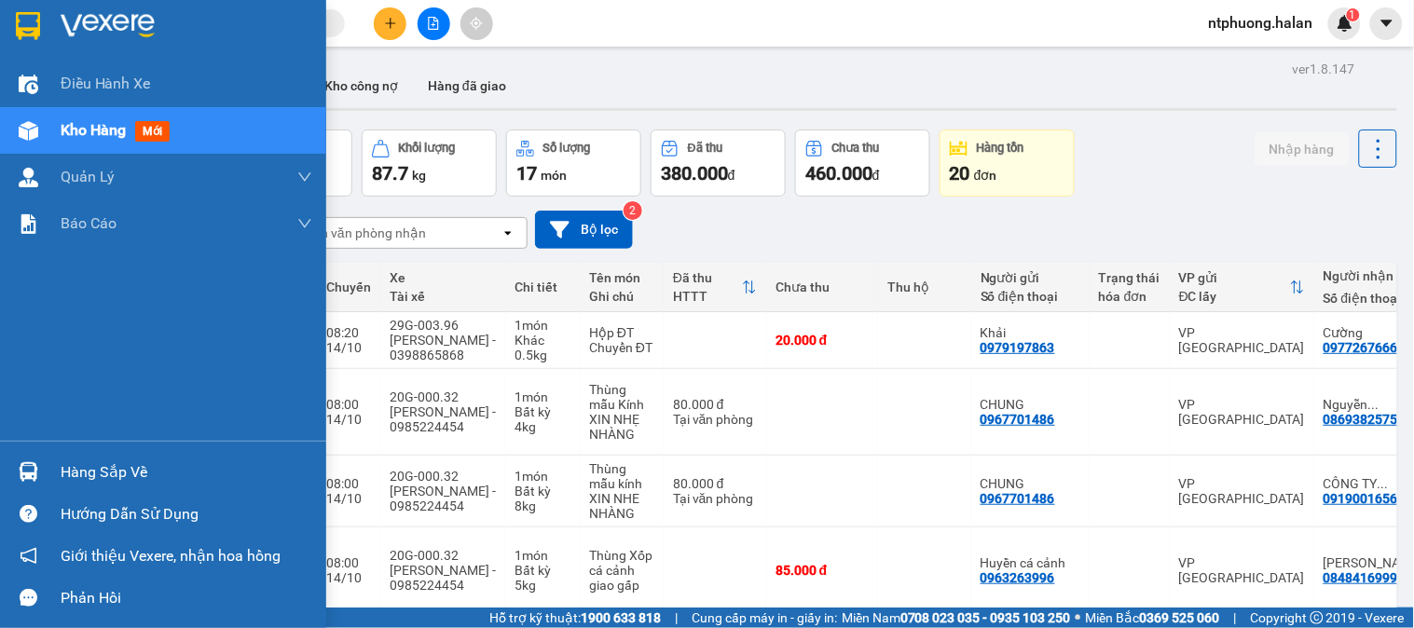
click at [75, 469] on div "Hàng sắp về" at bounding box center [187, 473] width 252 height 28
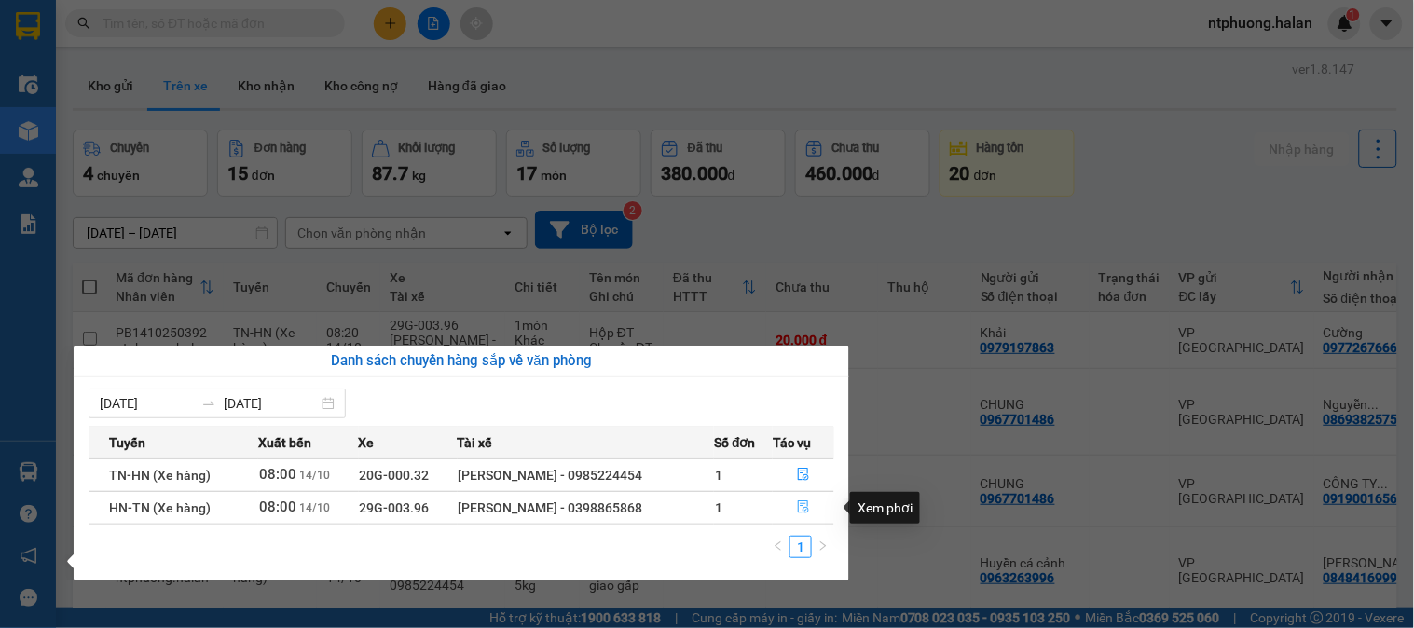
click at [804, 513] on icon "file-done" at bounding box center [803, 507] width 13 height 13
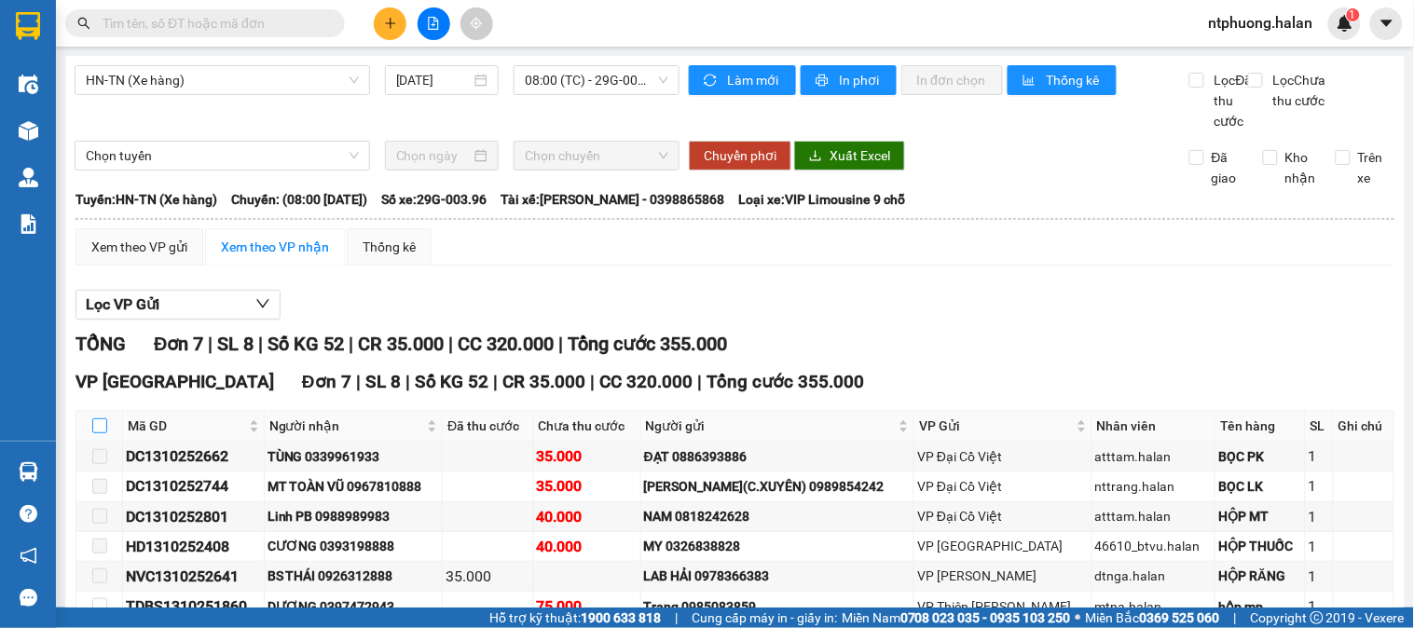
click at [96, 434] on input "checkbox" at bounding box center [99, 426] width 15 height 15
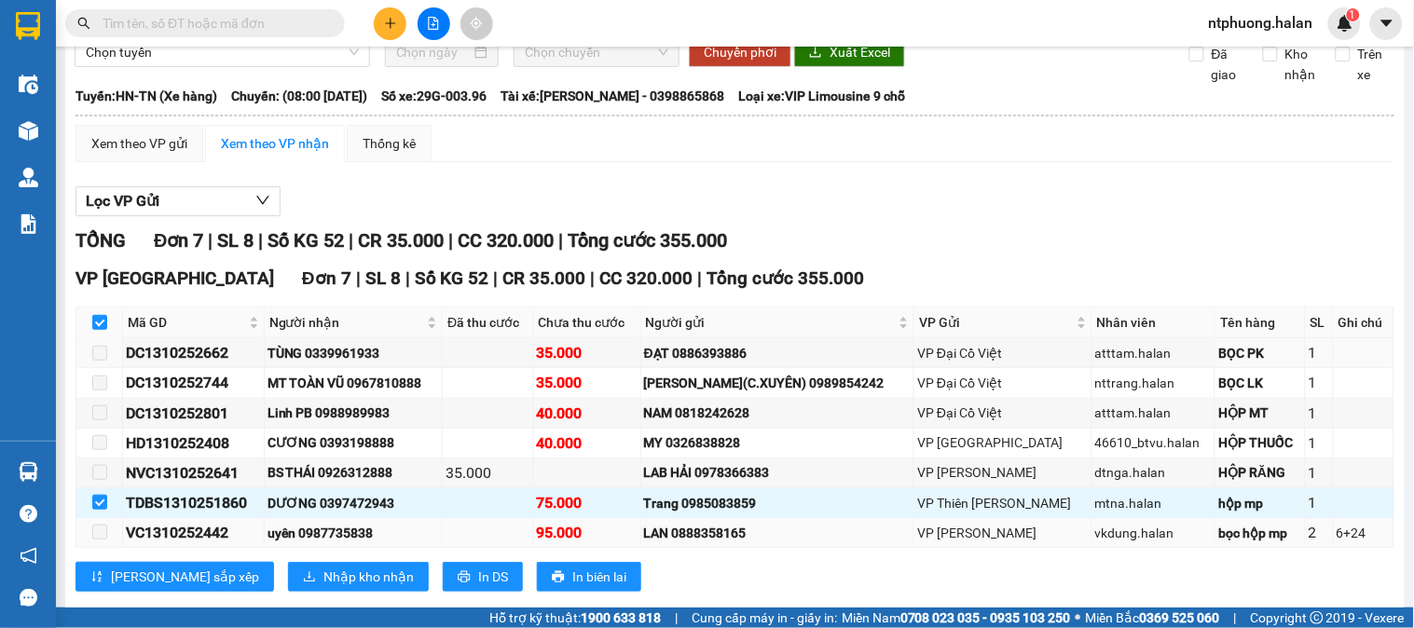
scroll to position [161, 0]
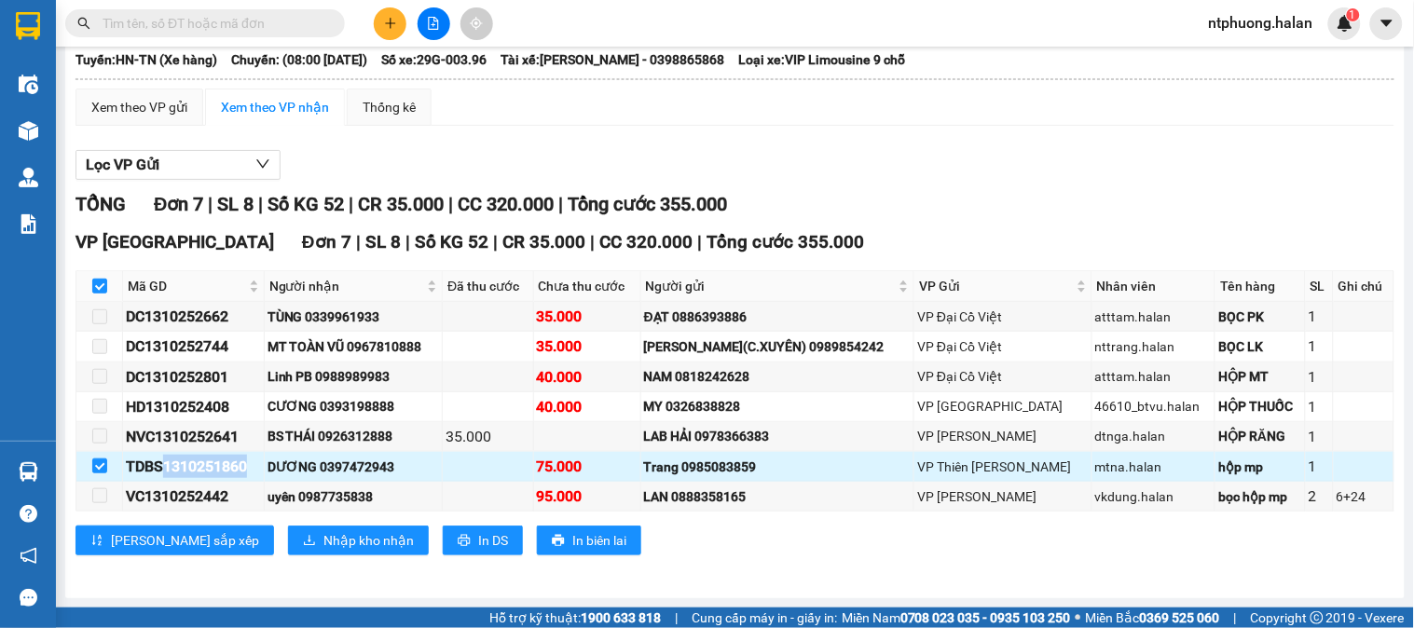
drag, startPoint x: 164, startPoint y: 467, endPoint x: 248, endPoint y: 466, distance: 83.9
click at [248, 466] on div "TDBS1310251860" at bounding box center [193, 466] width 135 height 23
copy div "1310251860"
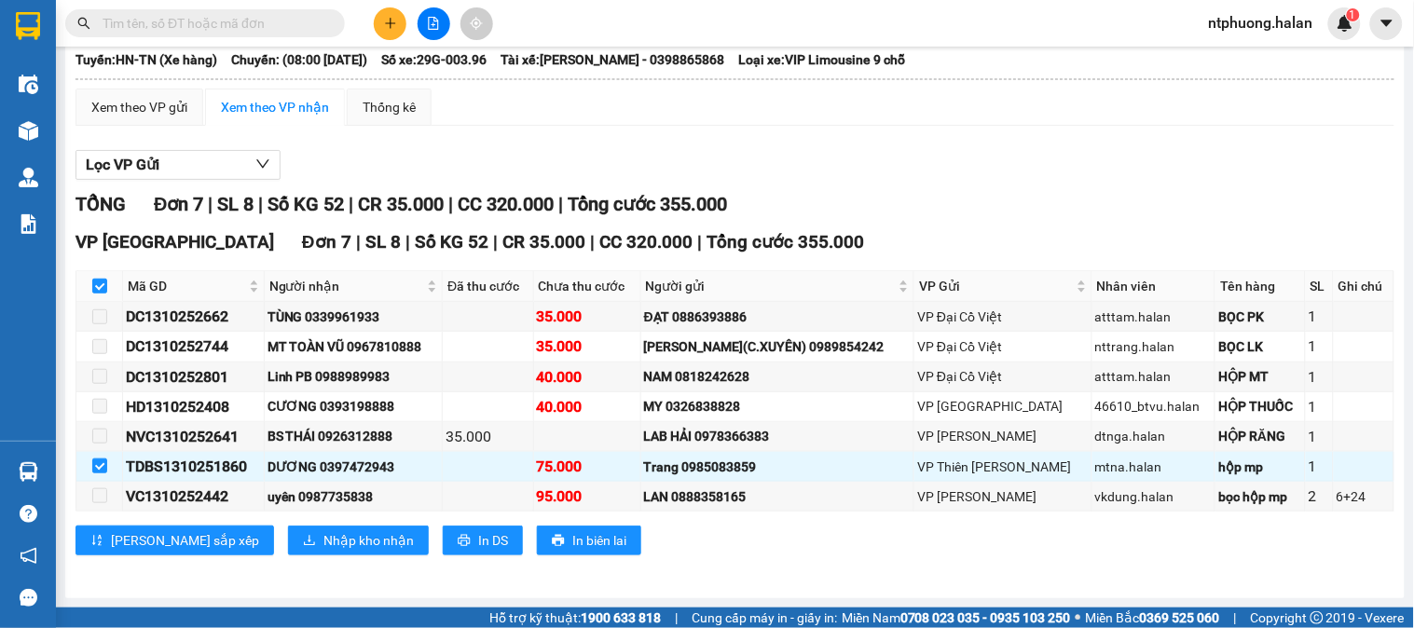
click at [233, 20] on input "text" at bounding box center [213, 23] width 220 height 21
paste input "1310251860"
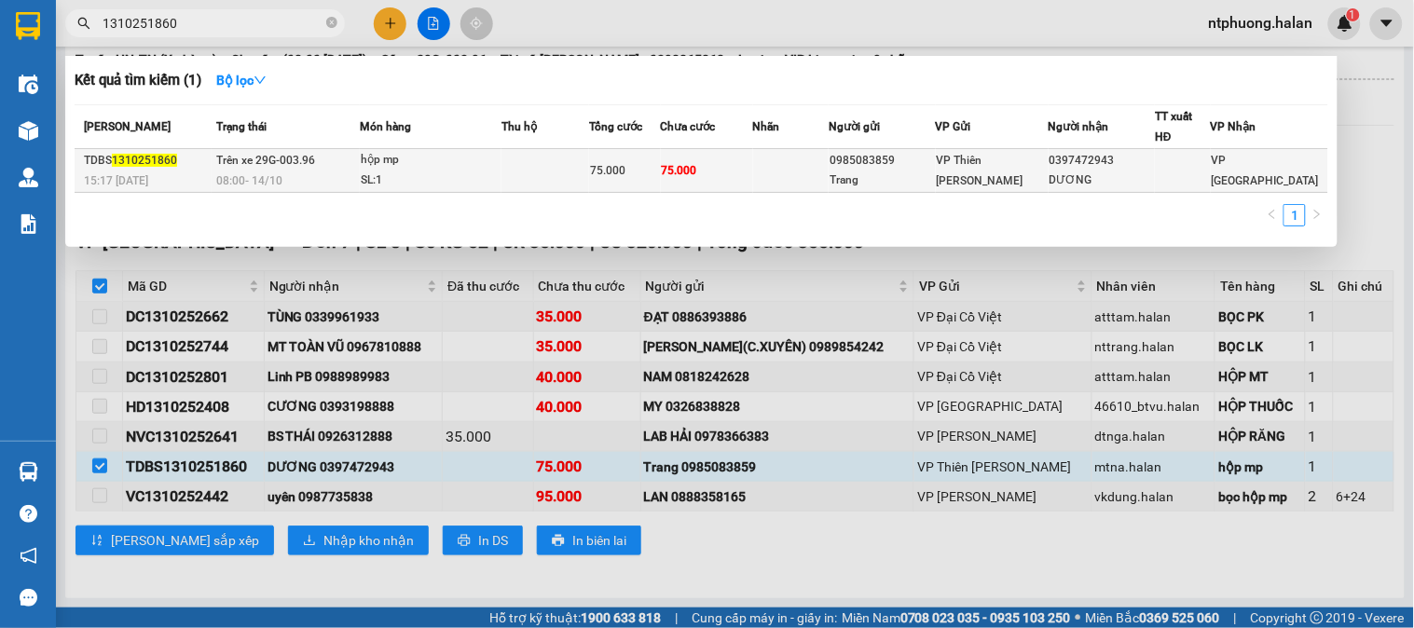
click at [498, 179] on div "SL: 1" at bounding box center [431, 181] width 140 height 21
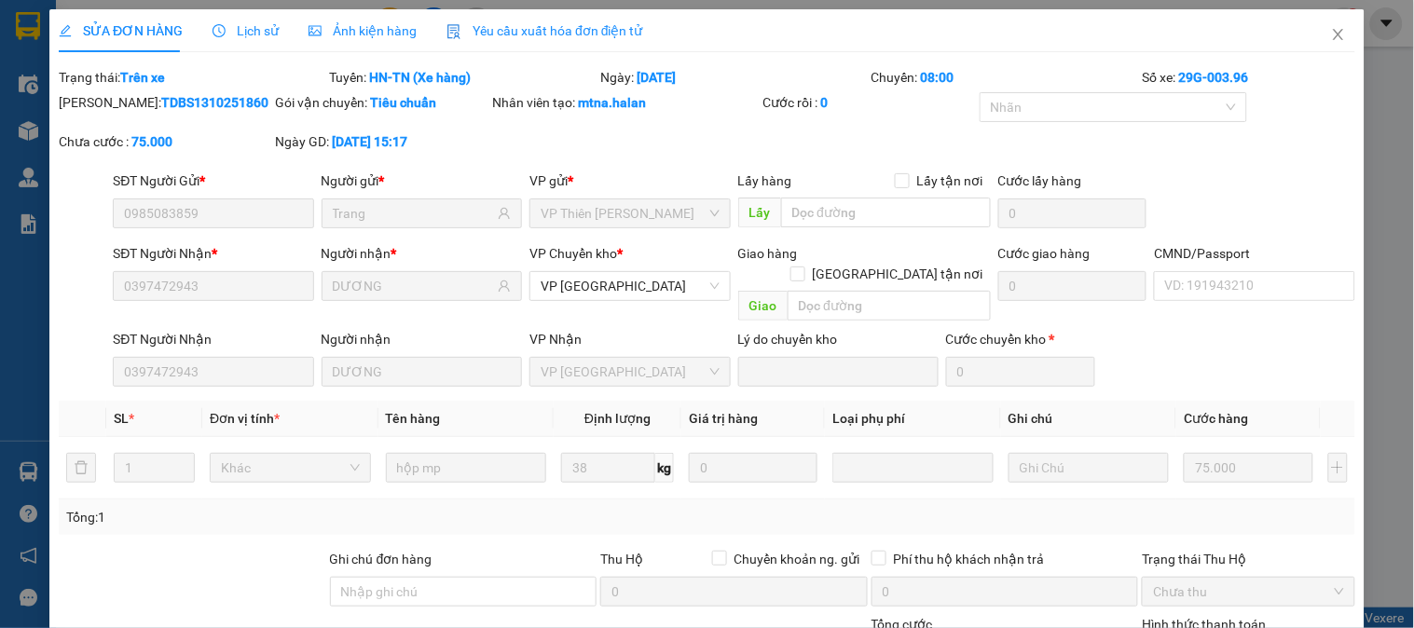
scroll to position [185, 0]
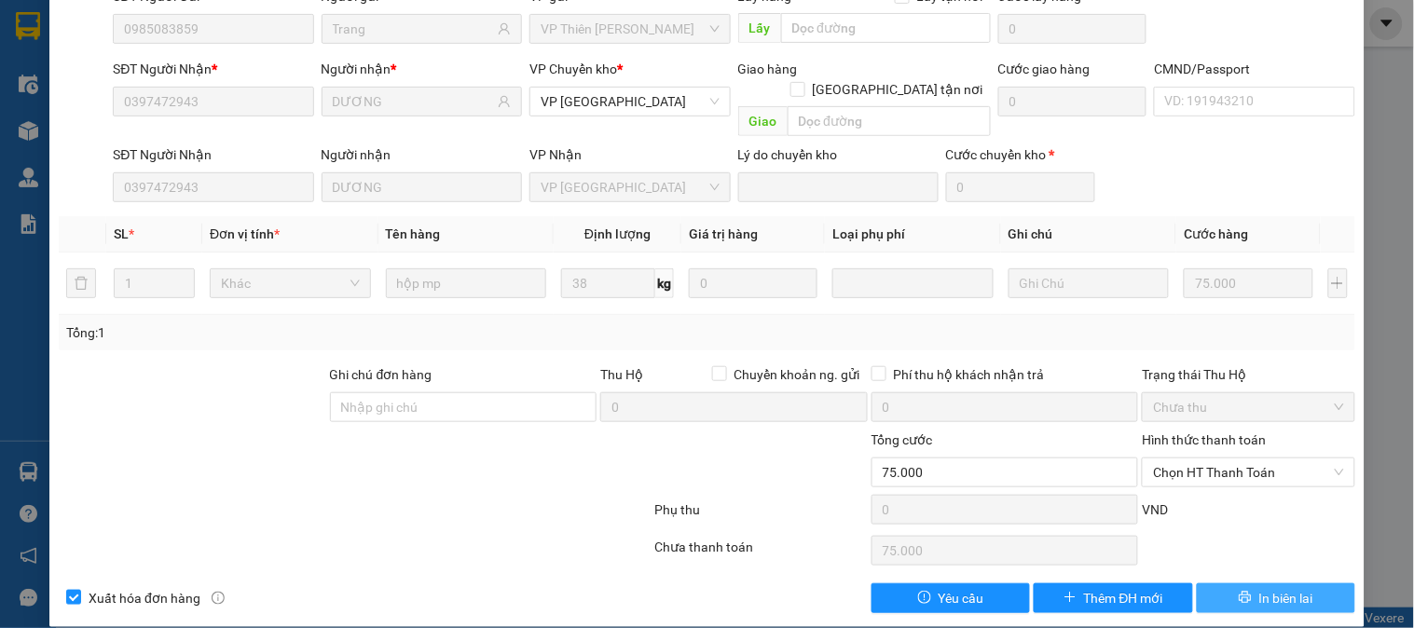
click at [1275, 588] on span "In biên lai" at bounding box center [1287, 598] width 54 height 21
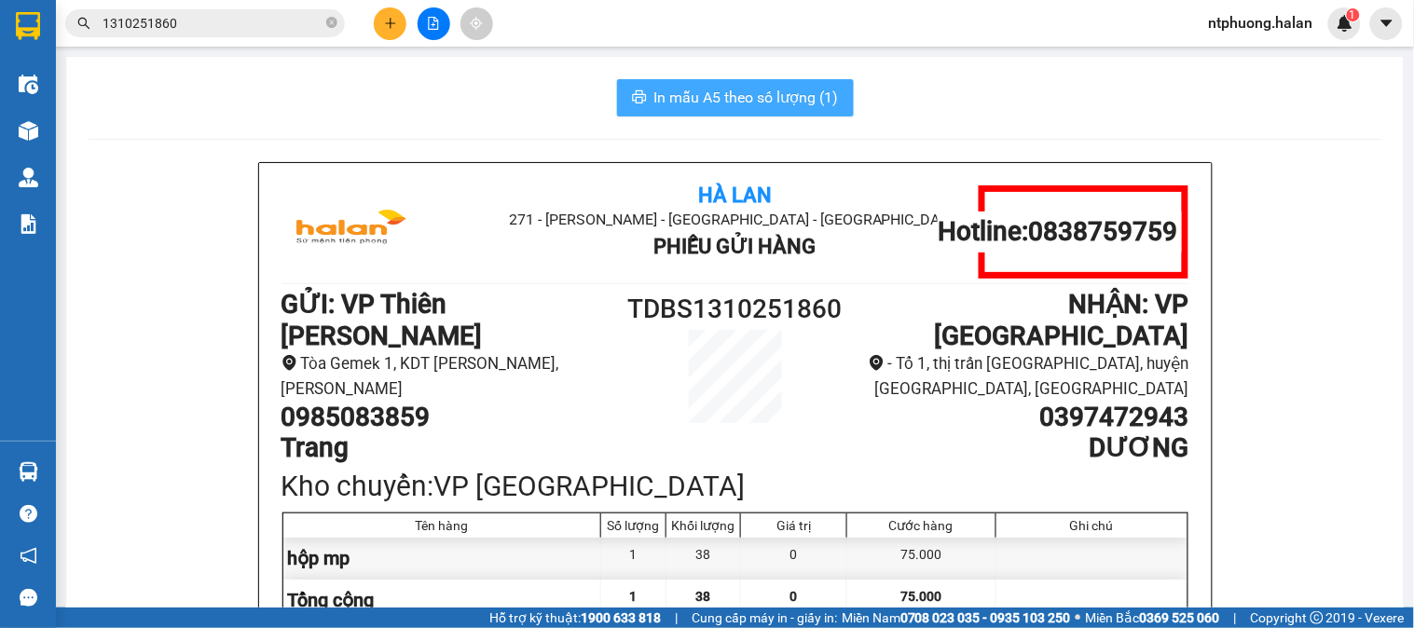
click at [729, 106] on span "In mẫu A5 theo số lượng (1)" at bounding box center [746, 97] width 185 height 23
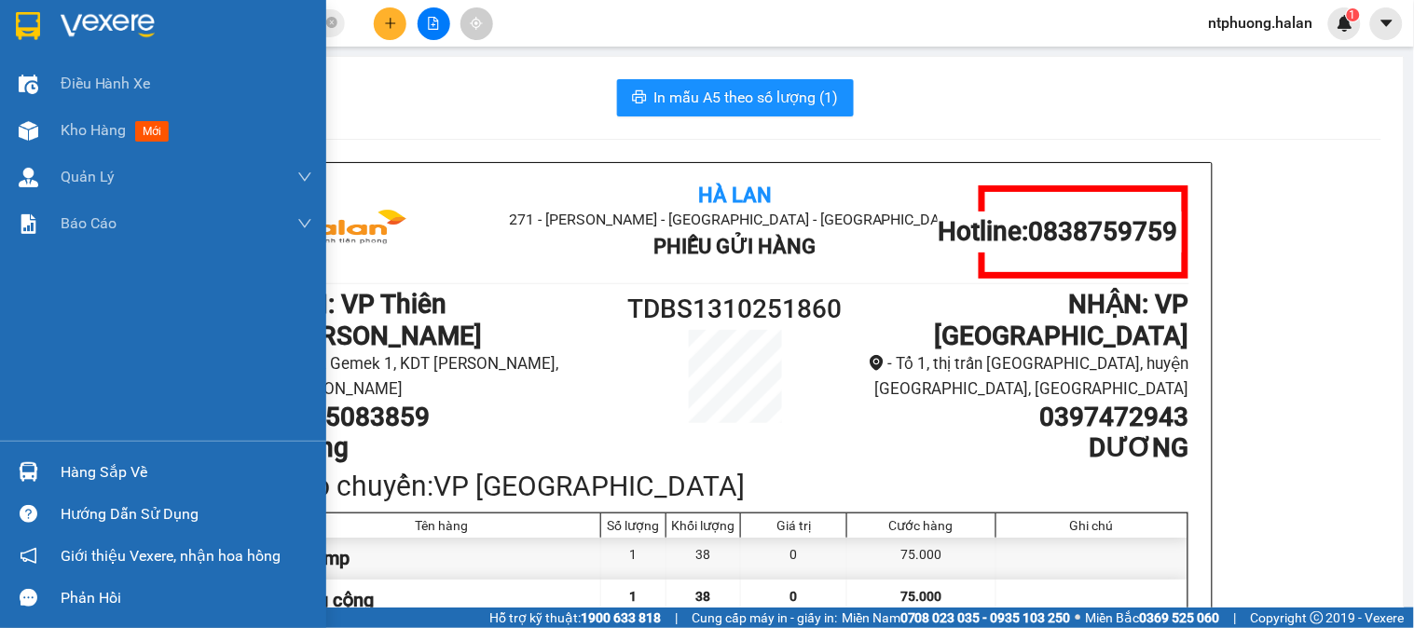
click at [140, 485] on div "Hàng sắp về" at bounding box center [187, 473] width 252 height 28
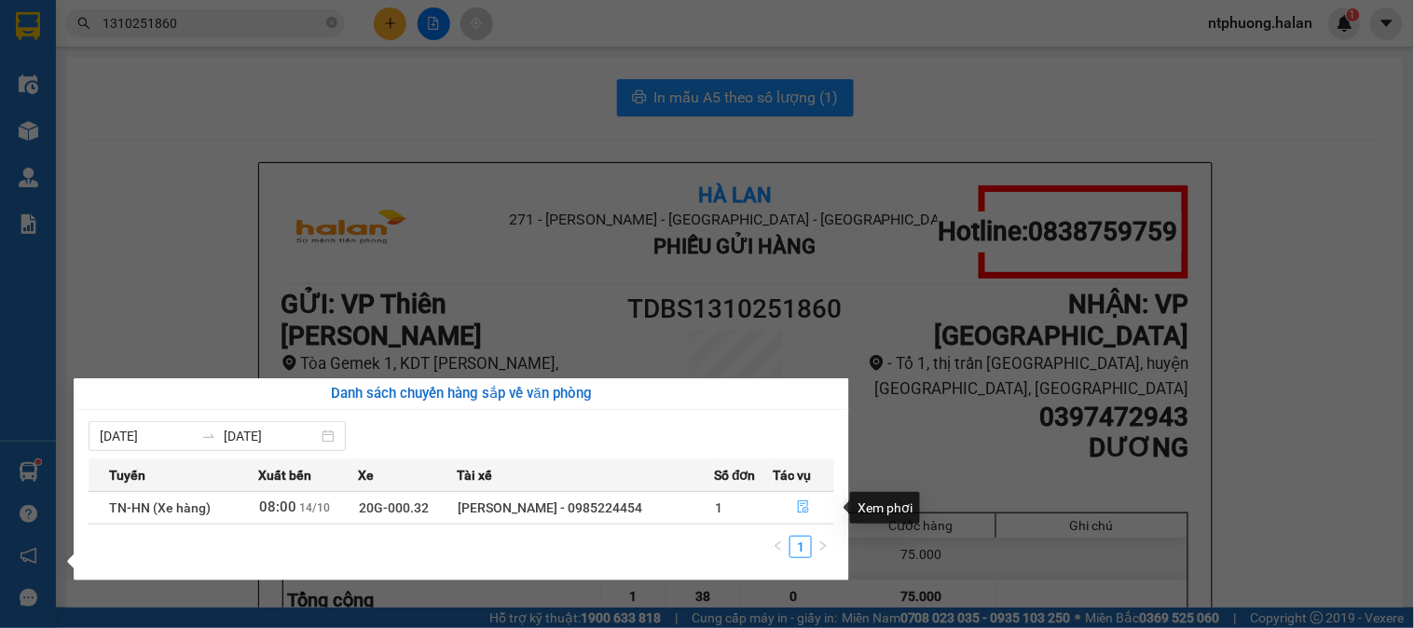
click at [800, 509] on icon "file-done" at bounding box center [803, 507] width 13 height 13
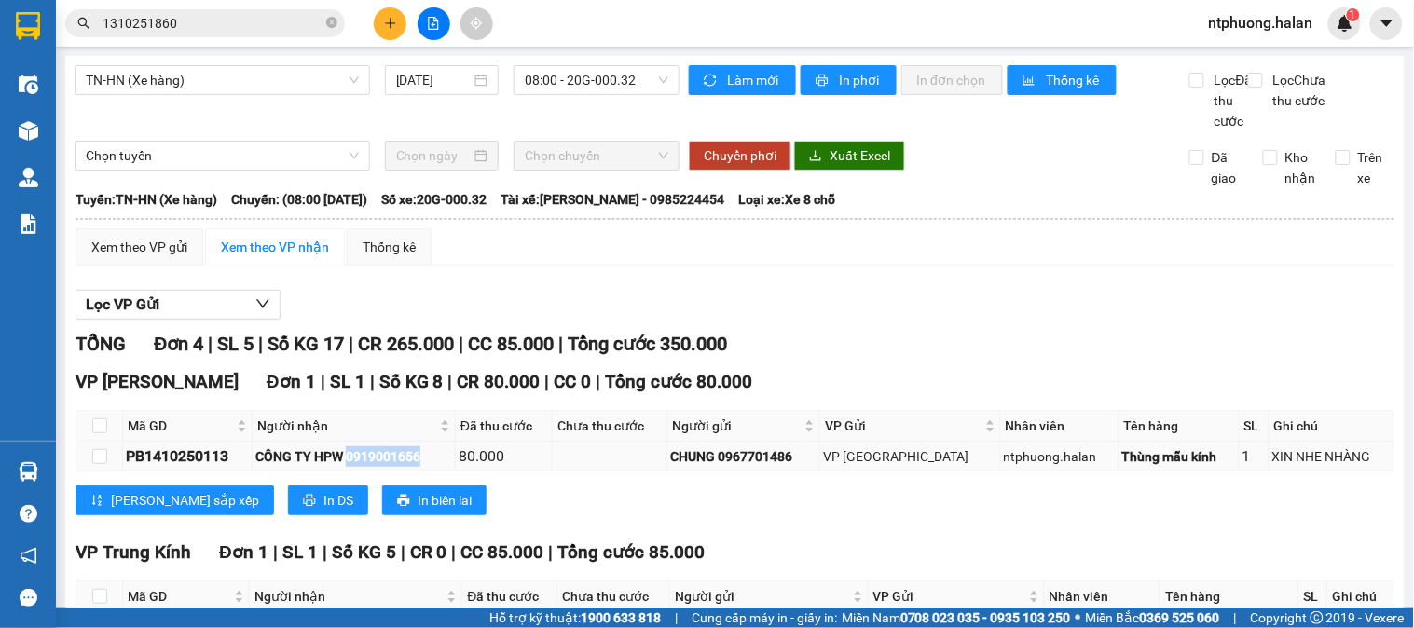
drag, startPoint x: 358, startPoint y: 473, endPoint x: 438, endPoint y: 474, distance: 80.2
click at [438, 467] on div "CÔNG TY HPW 0919001656" at bounding box center [353, 457] width 197 height 21
copy div "0919001656"
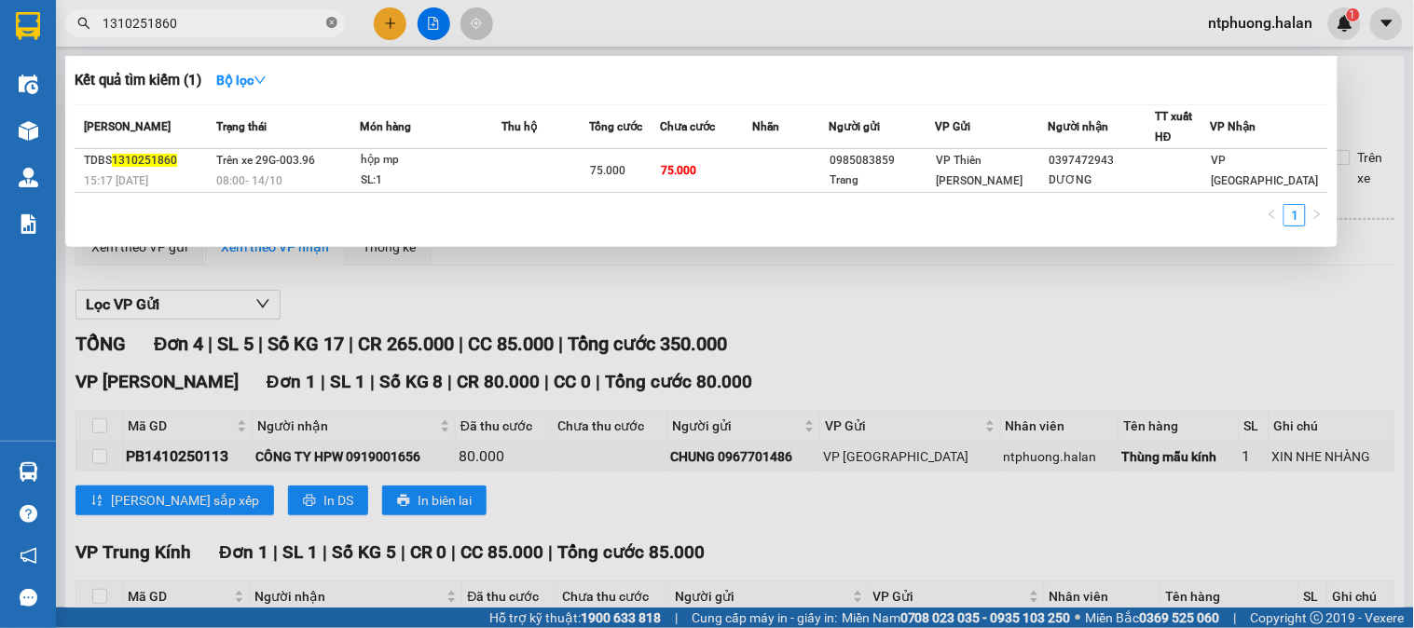
click at [328, 22] on icon "close-circle" at bounding box center [331, 22] width 11 height 11
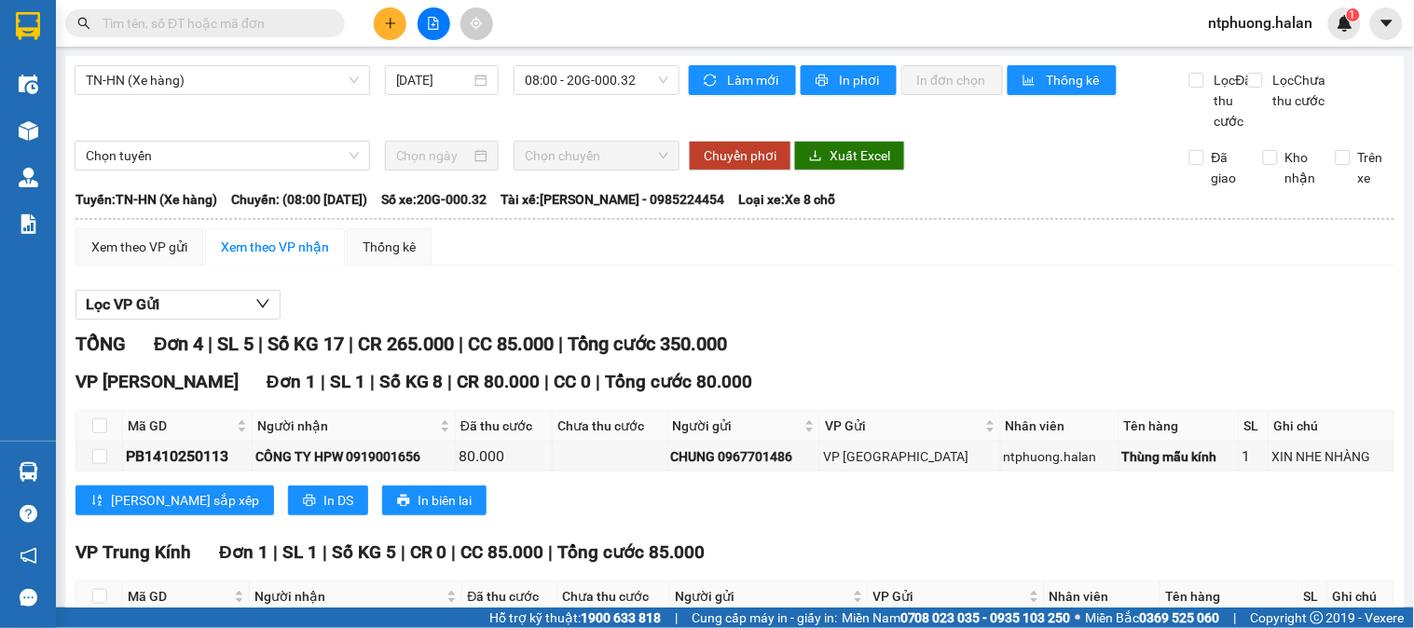
click at [327, 22] on span at bounding box center [331, 23] width 11 height 21
click at [276, 22] on input "text" at bounding box center [213, 23] width 220 height 21
paste input "0919001656"
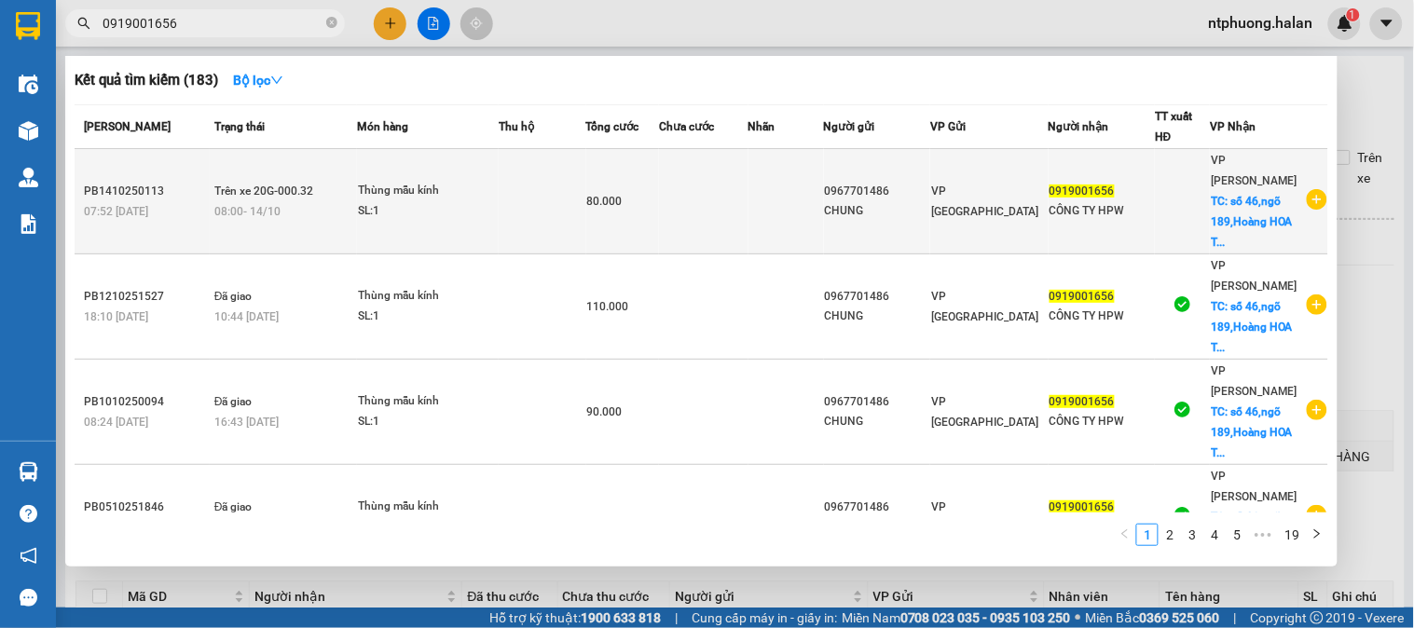
click at [584, 193] on td at bounding box center [543, 201] width 88 height 105
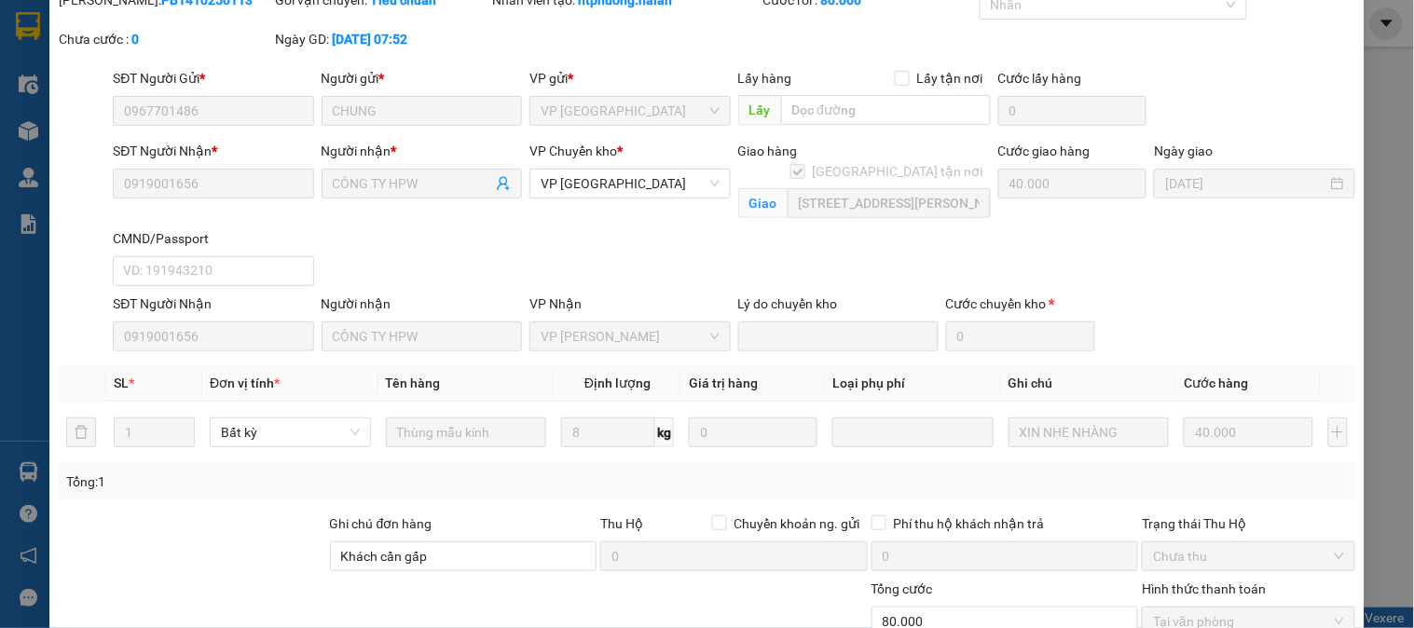
scroll to position [273, 0]
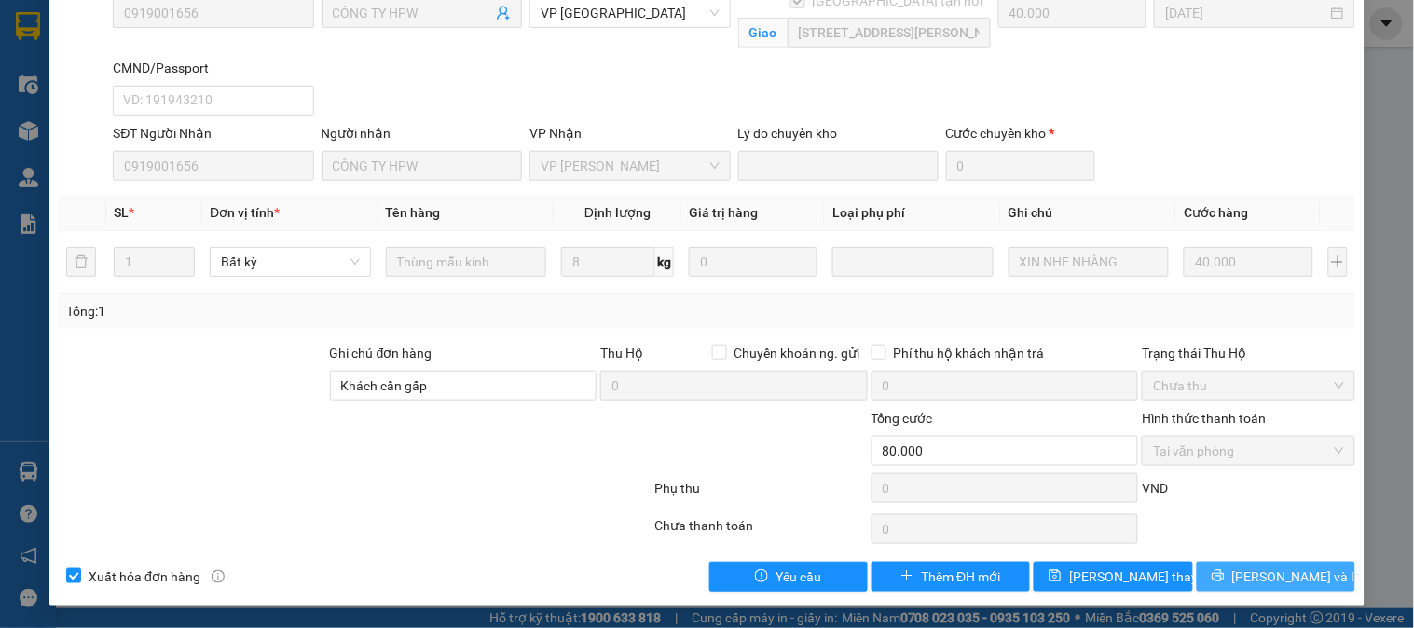
click at [1278, 583] on span "[PERSON_NAME] và In" at bounding box center [1298, 577] width 131 height 21
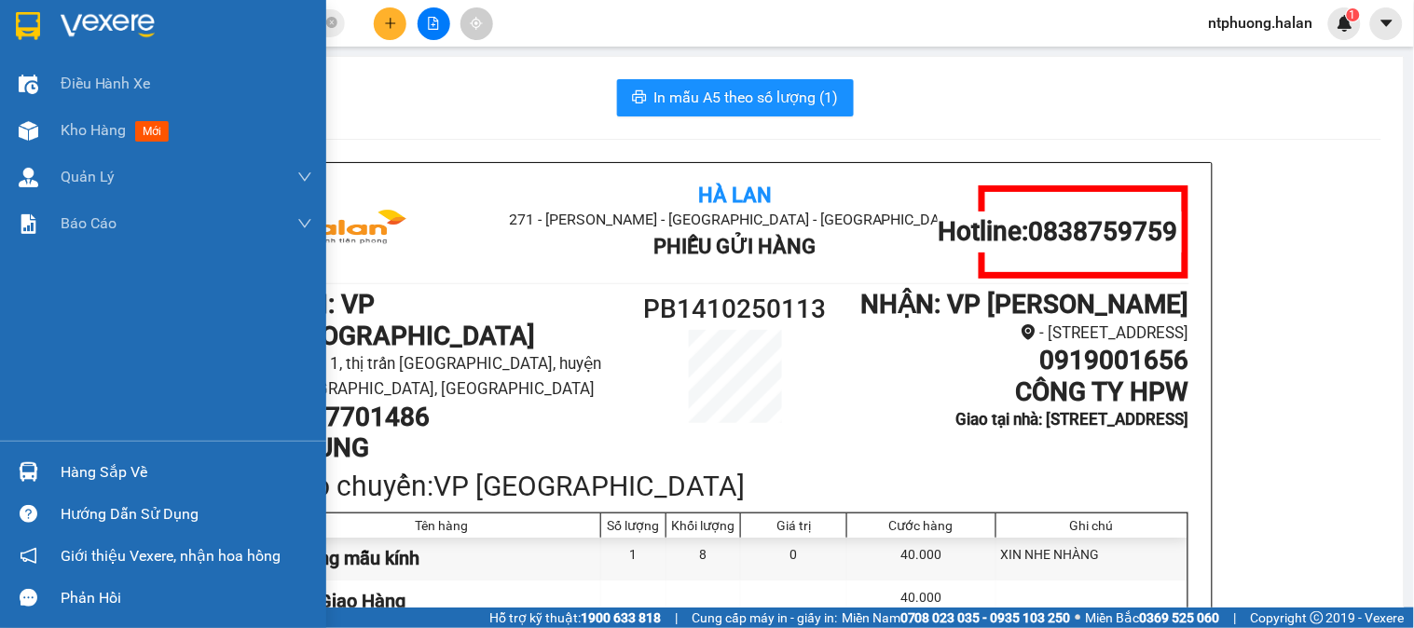
click at [116, 470] on div "Hàng sắp về" at bounding box center [187, 473] width 252 height 28
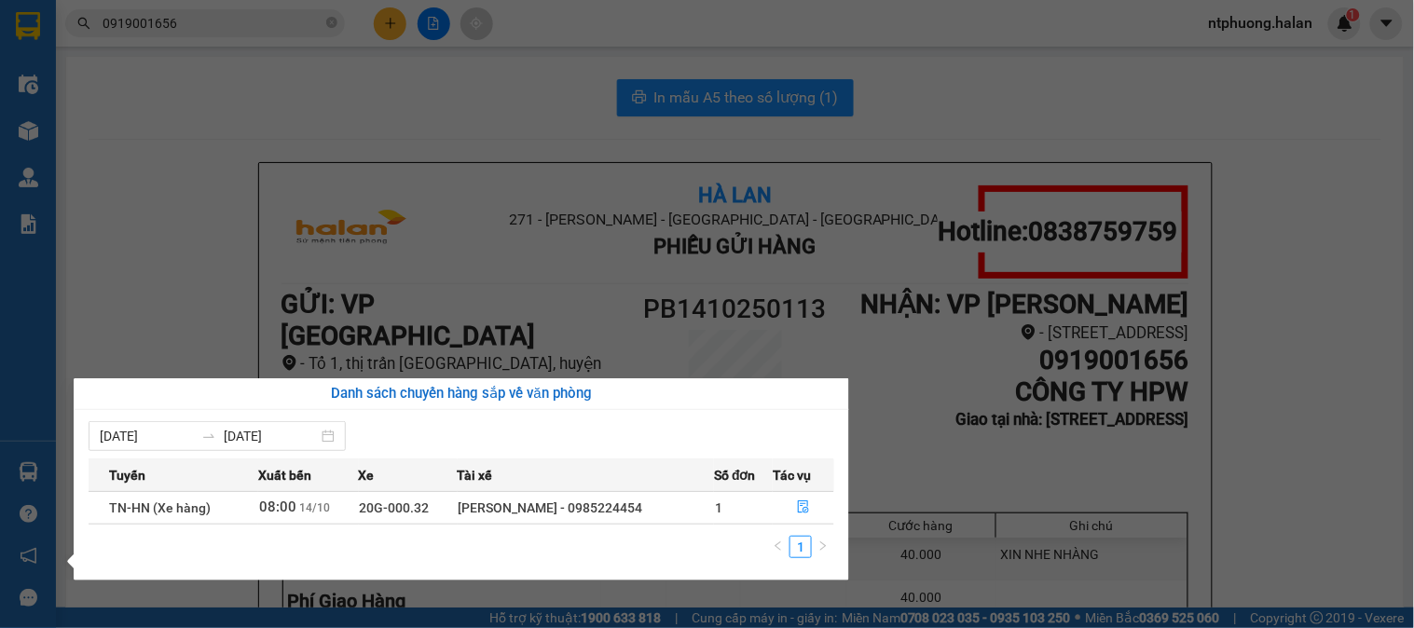
click at [1376, 472] on section "Kết quả tìm kiếm ( 183 ) Bộ lọc Mã ĐH Trạng thái Món hàng Thu hộ Tổng cước Chưa…" at bounding box center [707, 314] width 1414 height 628
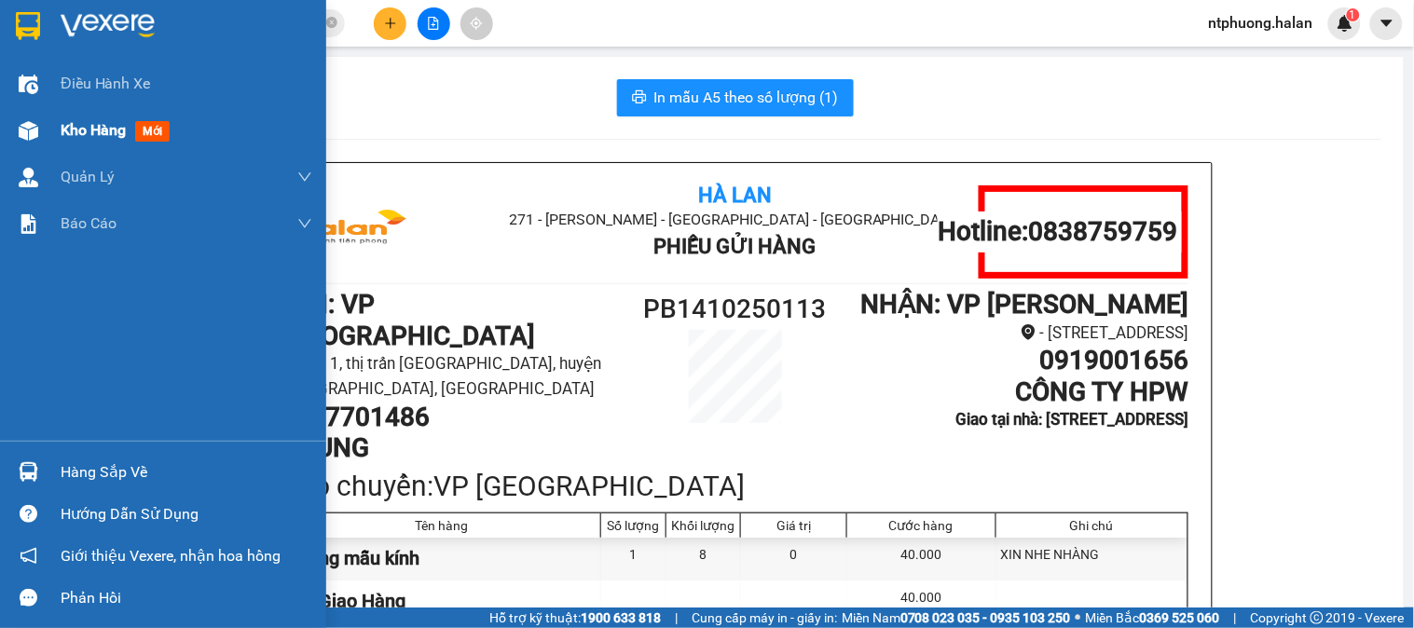
click at [107, 136] on span "Kho hàng" at bounding box center [93, 130] width 65 height 18
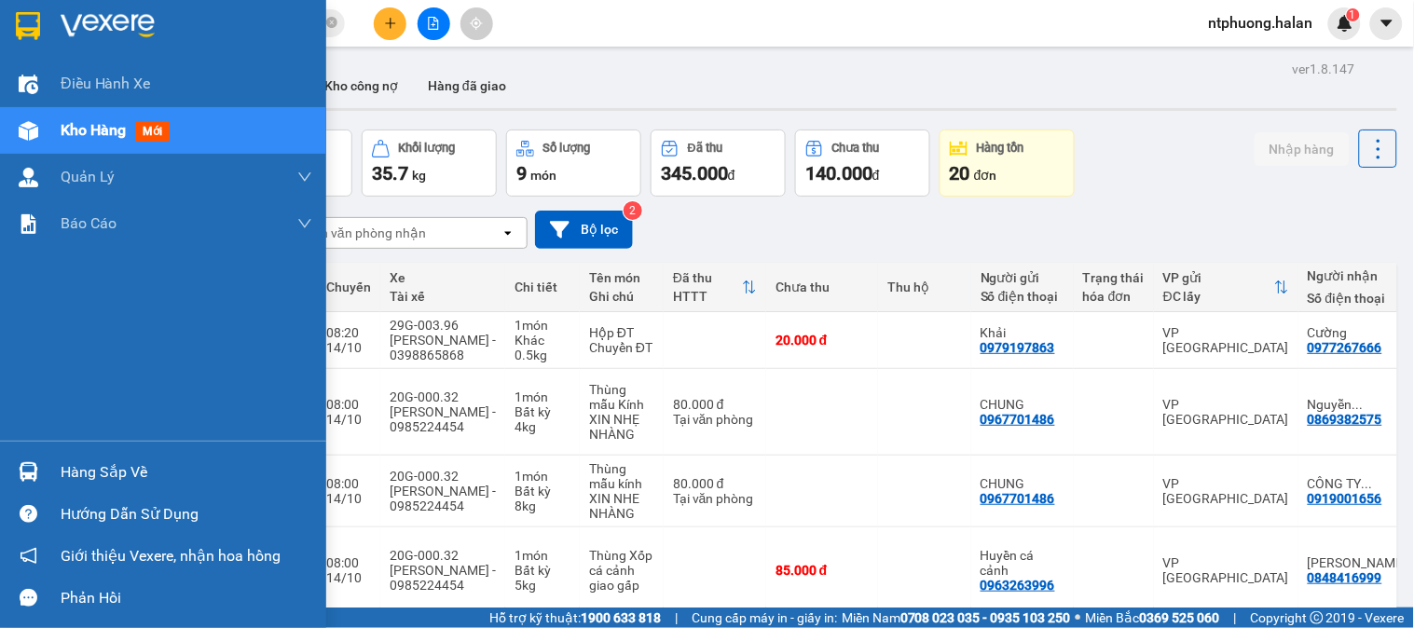
click at [119, 471] on div "Hàng sắp về" at bounding box center [187, 473] width 252 height 28
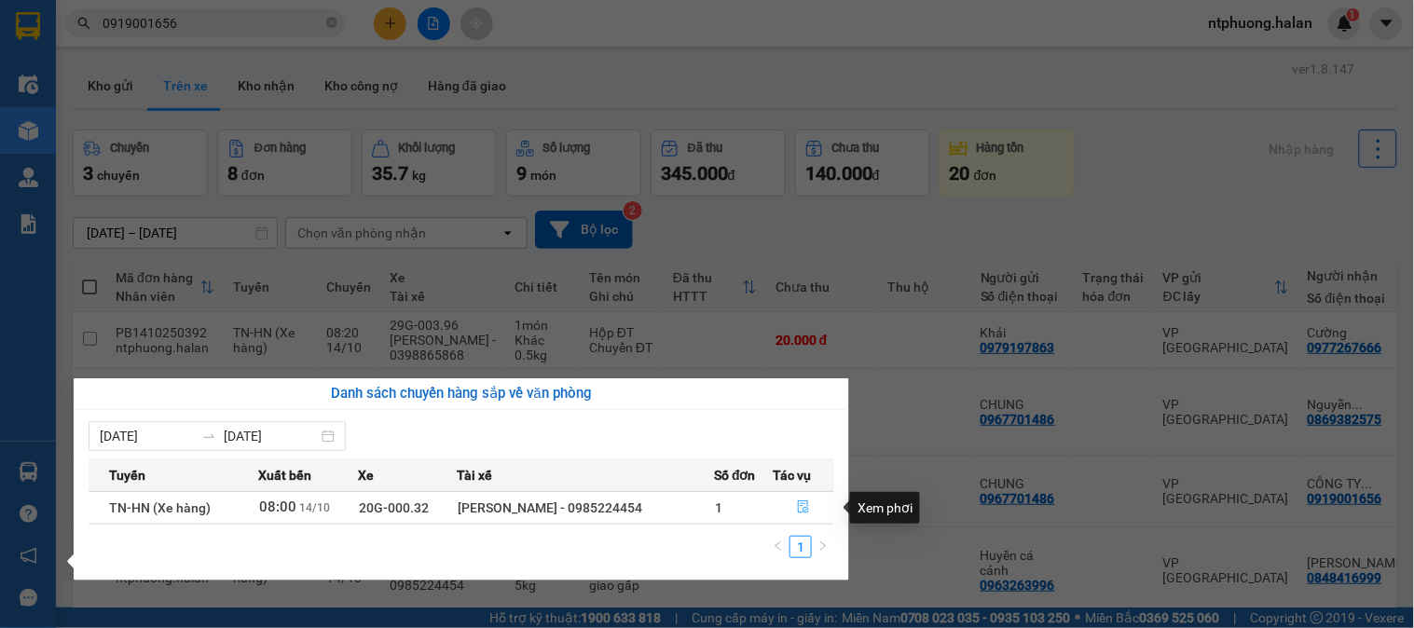
click at [804, 506] on icon "file-done" at bounding box center [803, 507] width 13 height 13
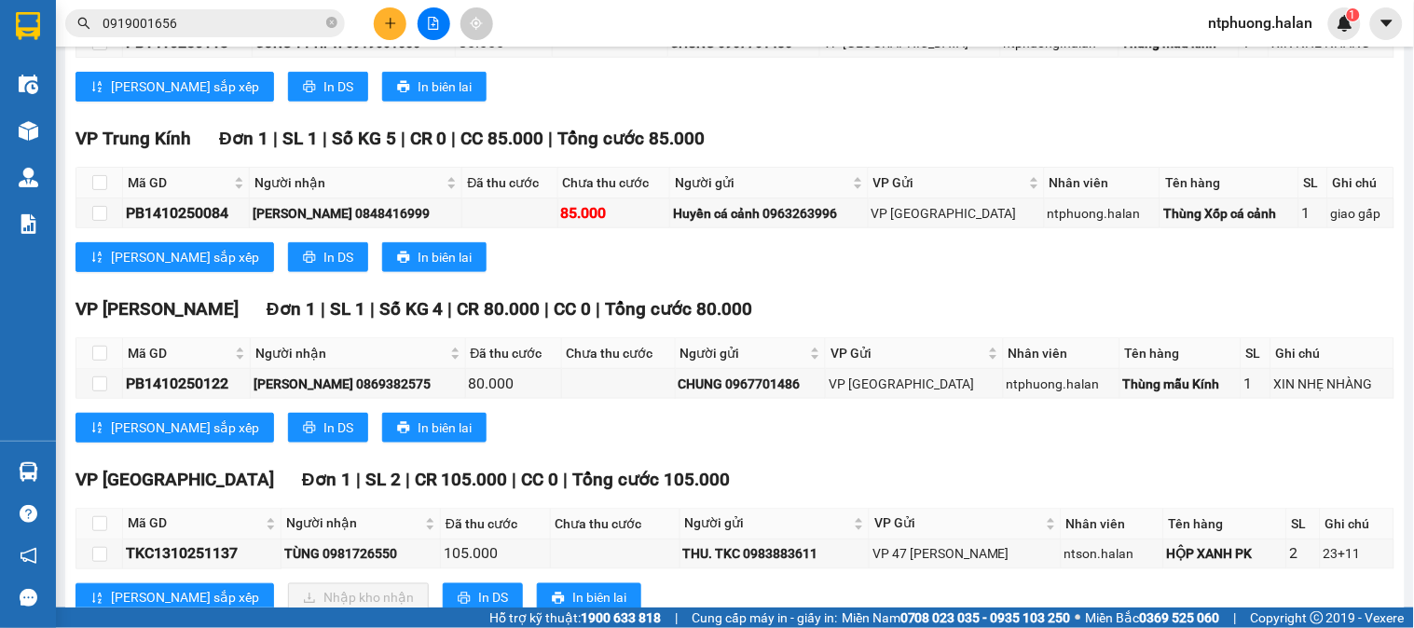
scroll to position [207, 0]
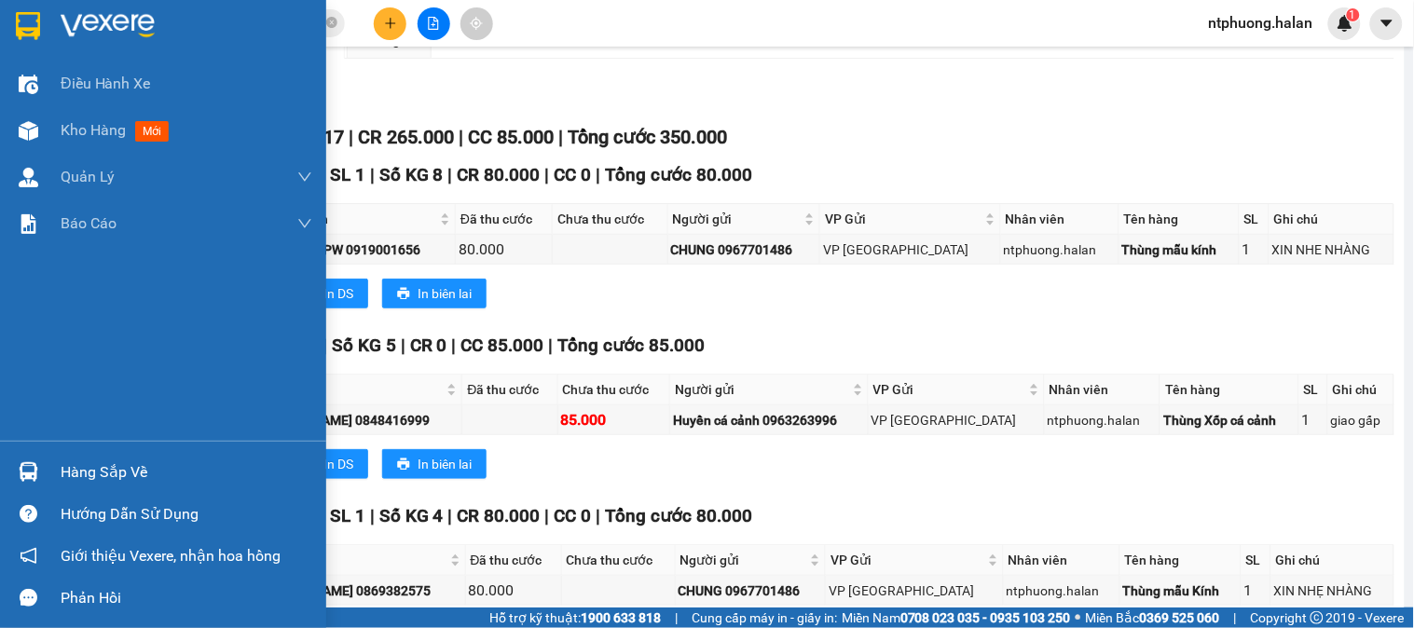
click at [113, 469] on div "Hàng sắp về" at bounding box center [187, 473] width 252 height 28
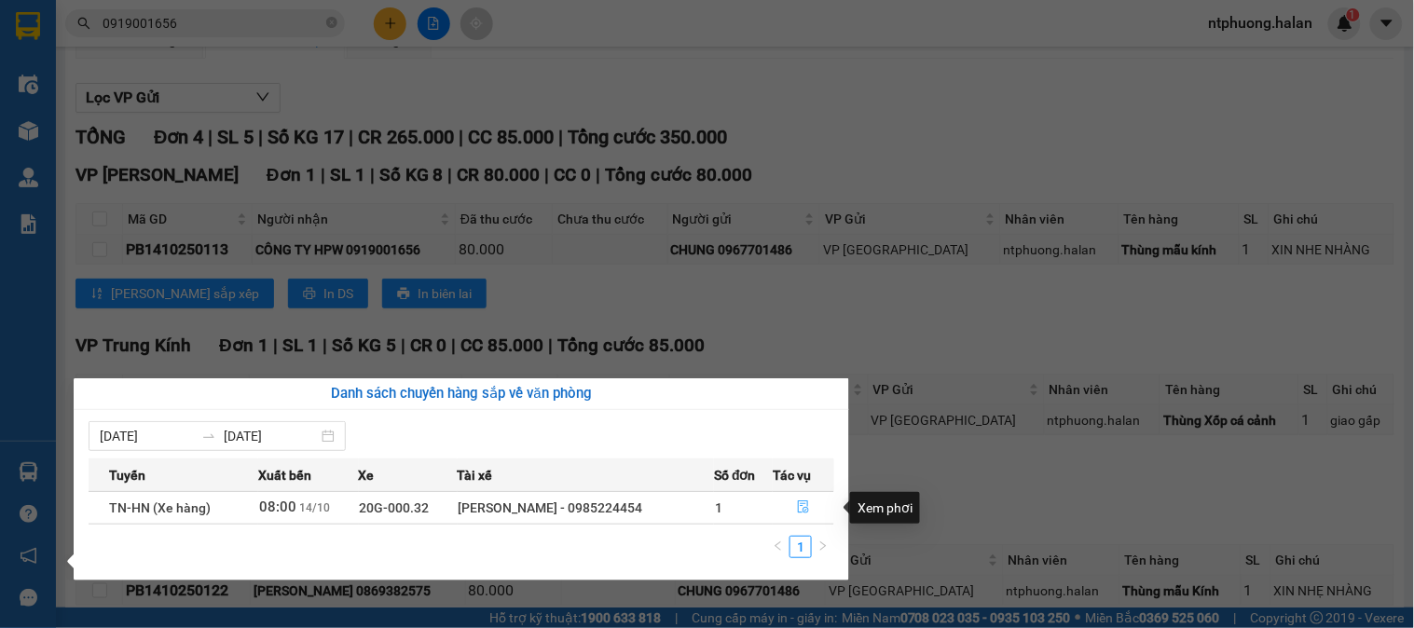
click at [803, 509] on icon "file-done" at bounding box center [803, 507] width 11 height 13
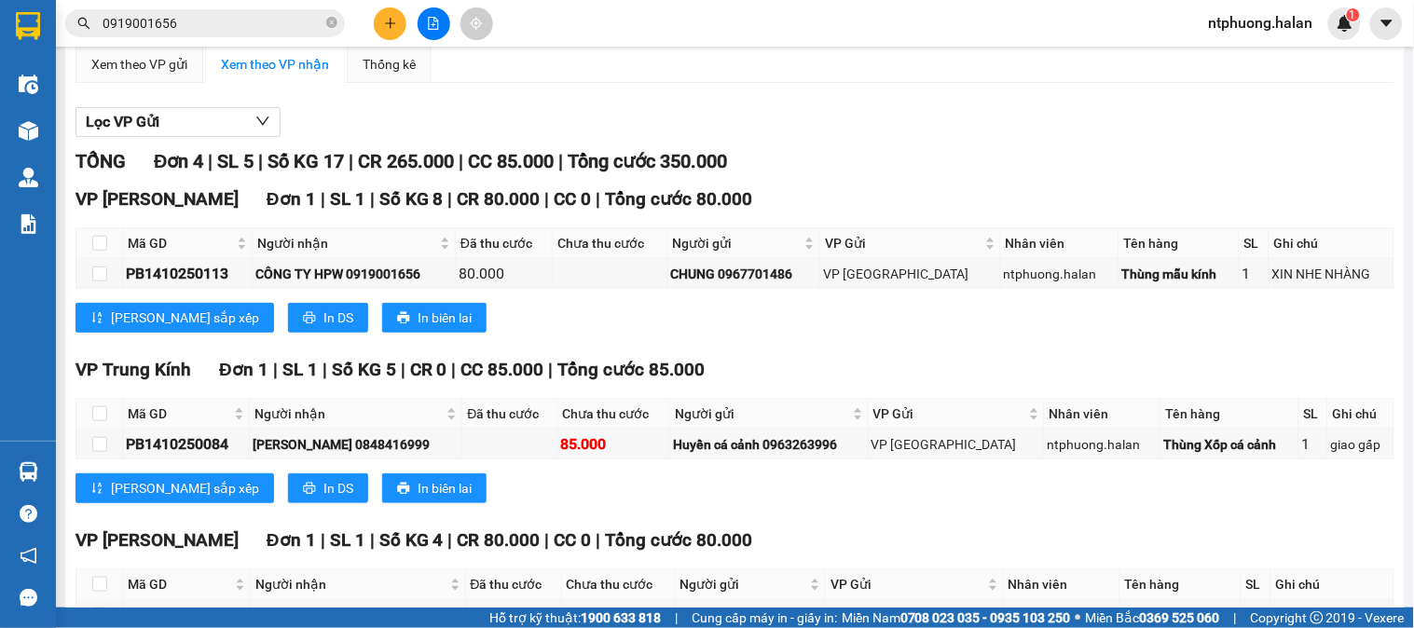
scroll to position [494, 0]
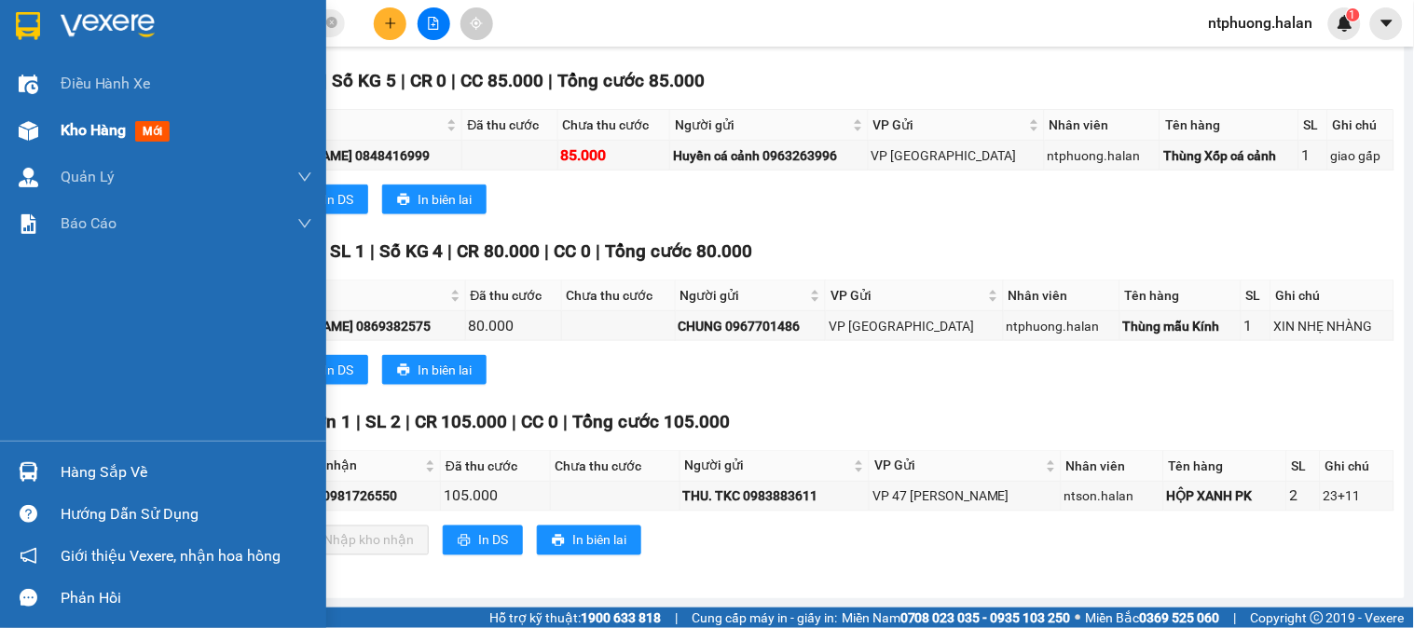
click at [97, 122] on span "Kho hàng" at bounding box center [93, 130] width 65 height 18
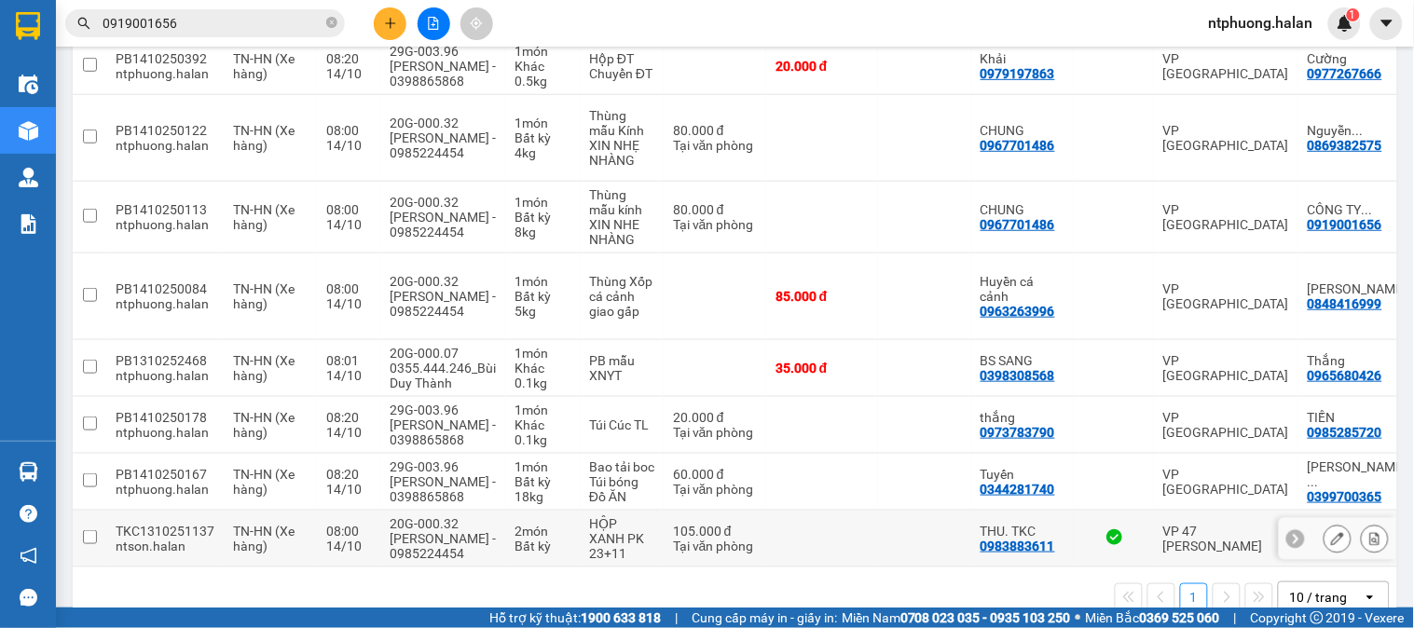
scroll to position [67, 0]
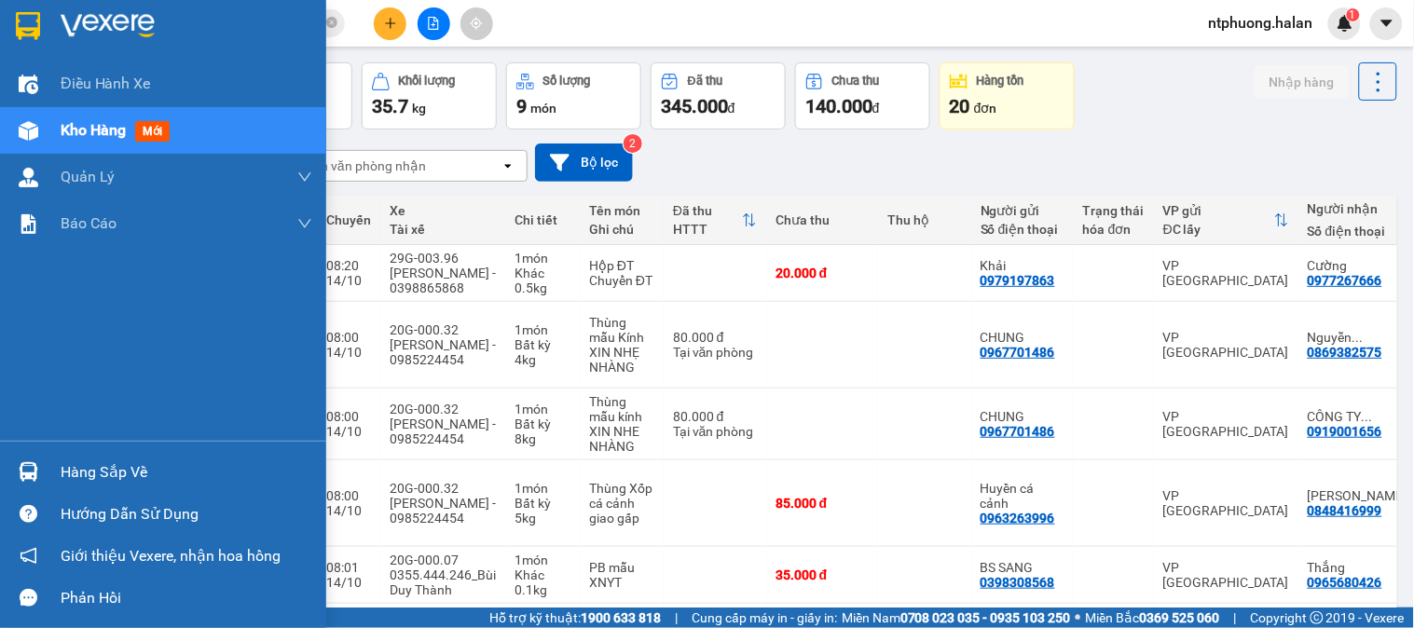
click at [93, 477] on div "Hàng sắp về" at bounding box center [187, 473] width 252 height 28
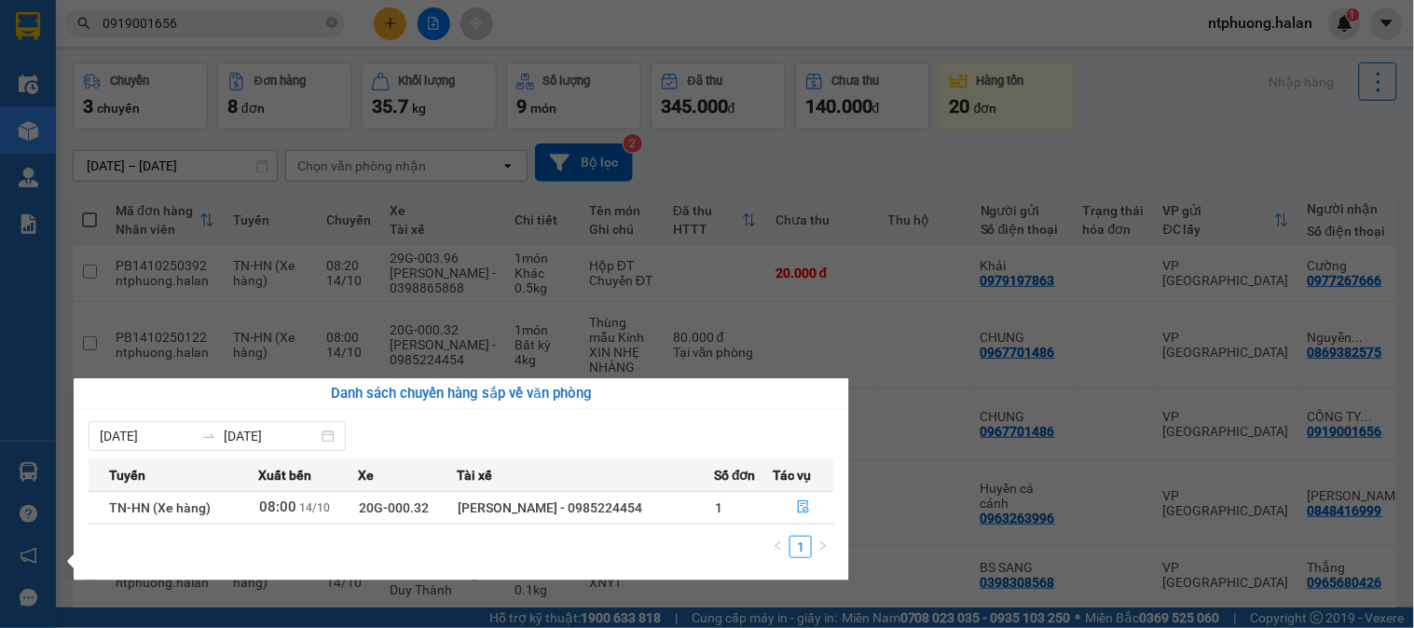
click at [802, 481] on span "Tác vụ" at bounding box center [792, 475] width 38 height 21
click at [802, 477] on span "Tác vụ" at bounding box center [792, 475] width 38 height 21
click at [799, 509] on icon "file-done" at bounding box center [803, 507] width 13 height 13
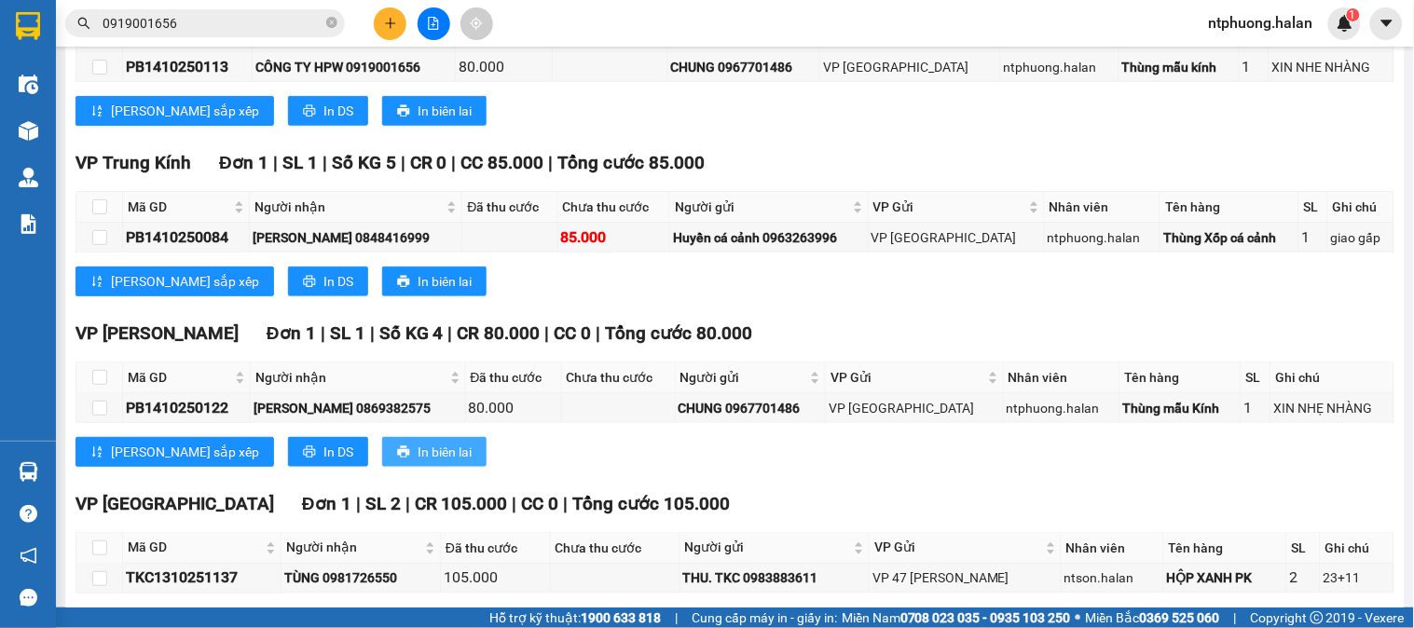
scroll to position [286, 0]
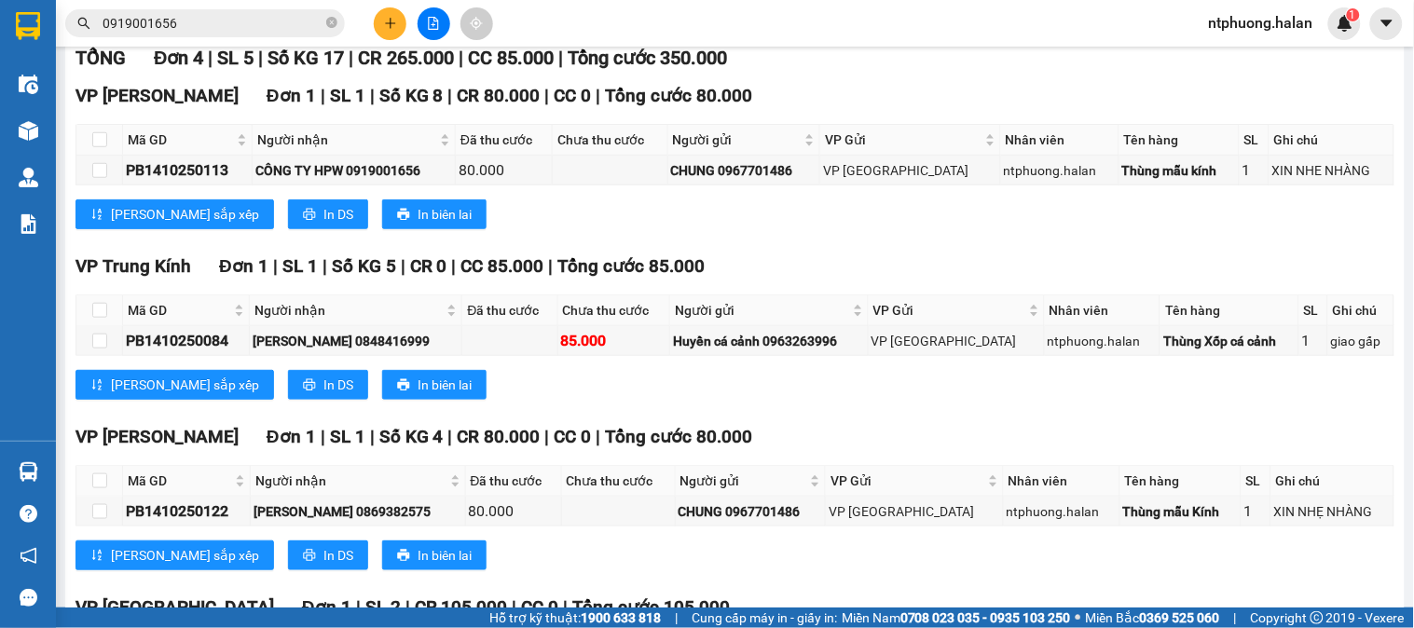
click at [816, 571] on div "Lưu sắp xếp In DS In biên lai" at bounding box center [735, 556] width 1319 height 30
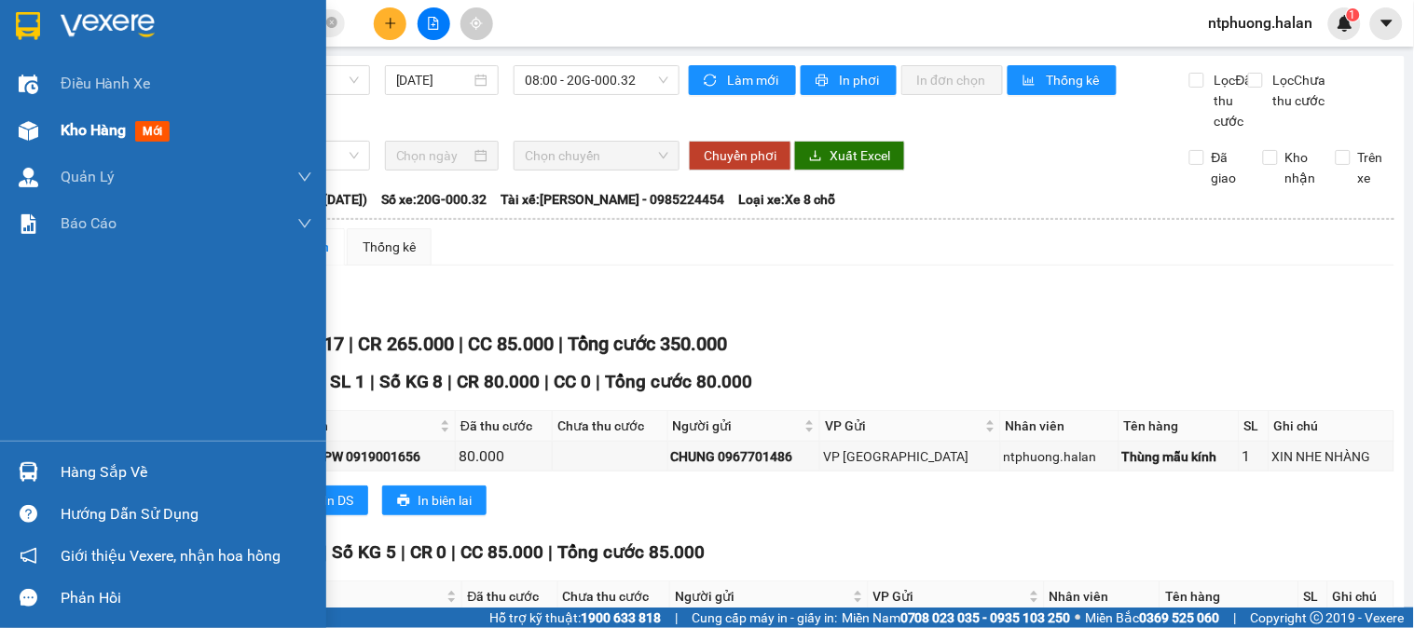
click at [82, 128] on span "Kho hàng" at bounding box center [93, 130] width 65 height 18
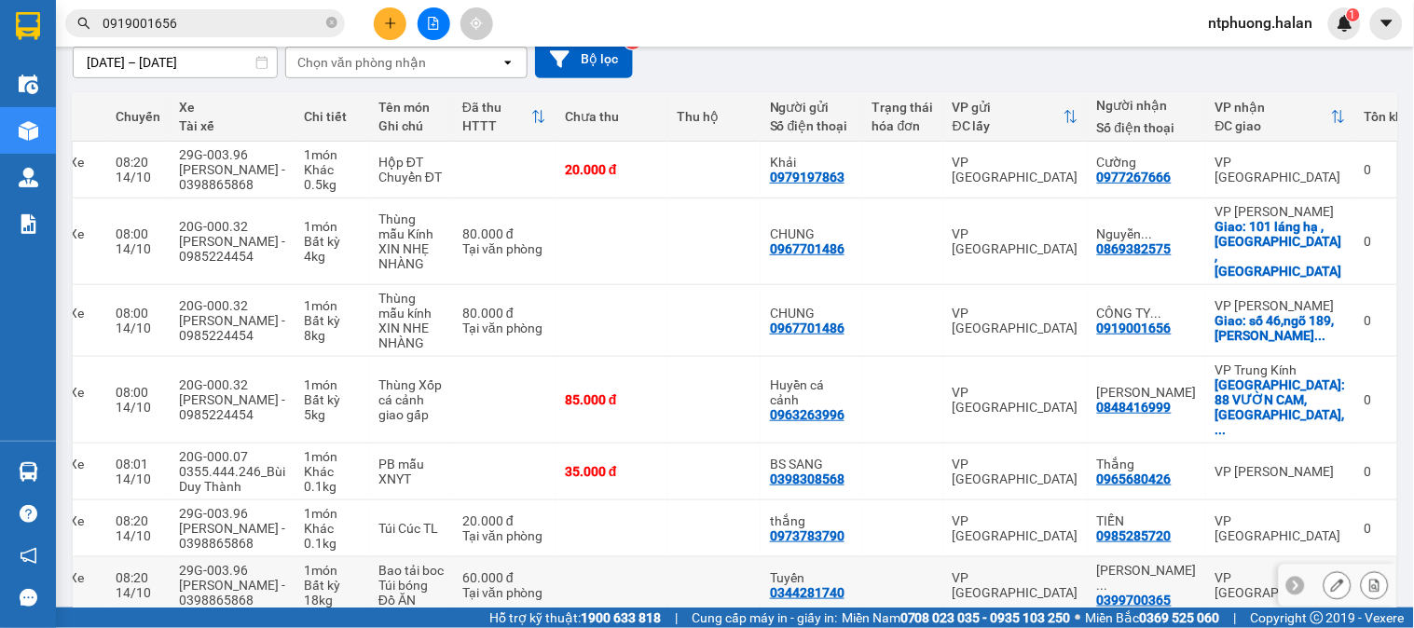
scroll to position [274, 0]
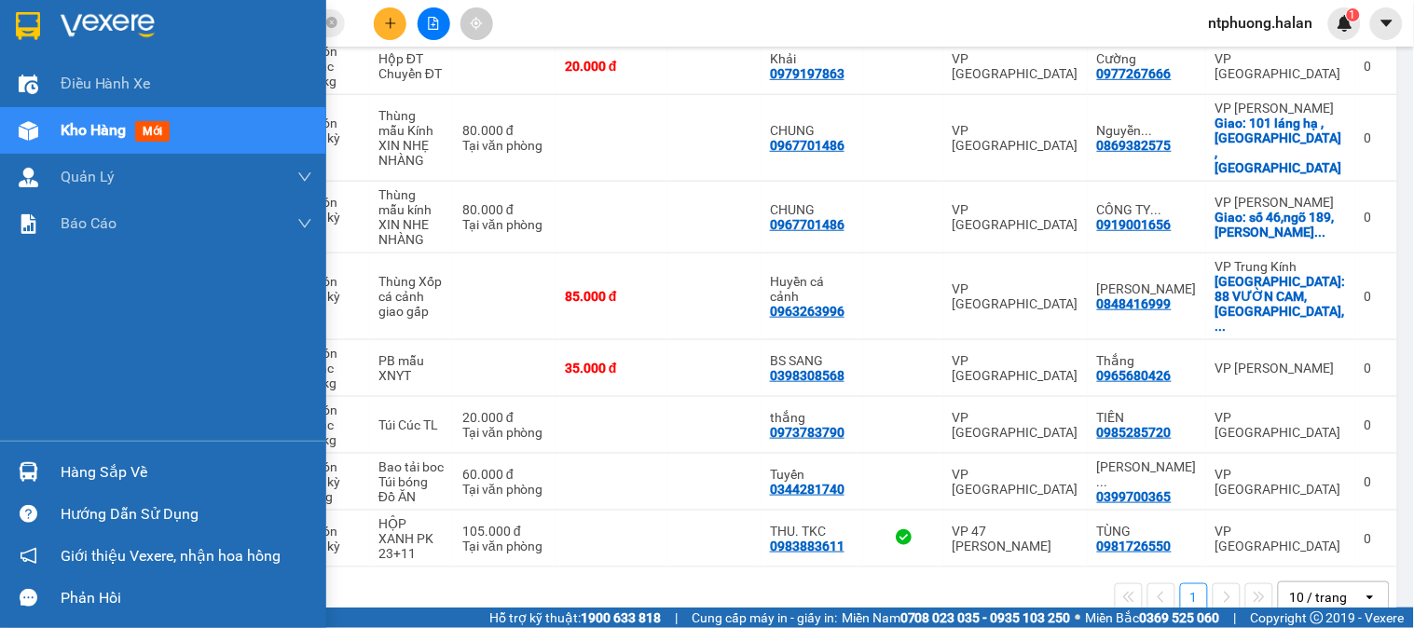
click at [81, 137] on span "Kho hàng" at bounding box center [93, 130] width 65 height 18
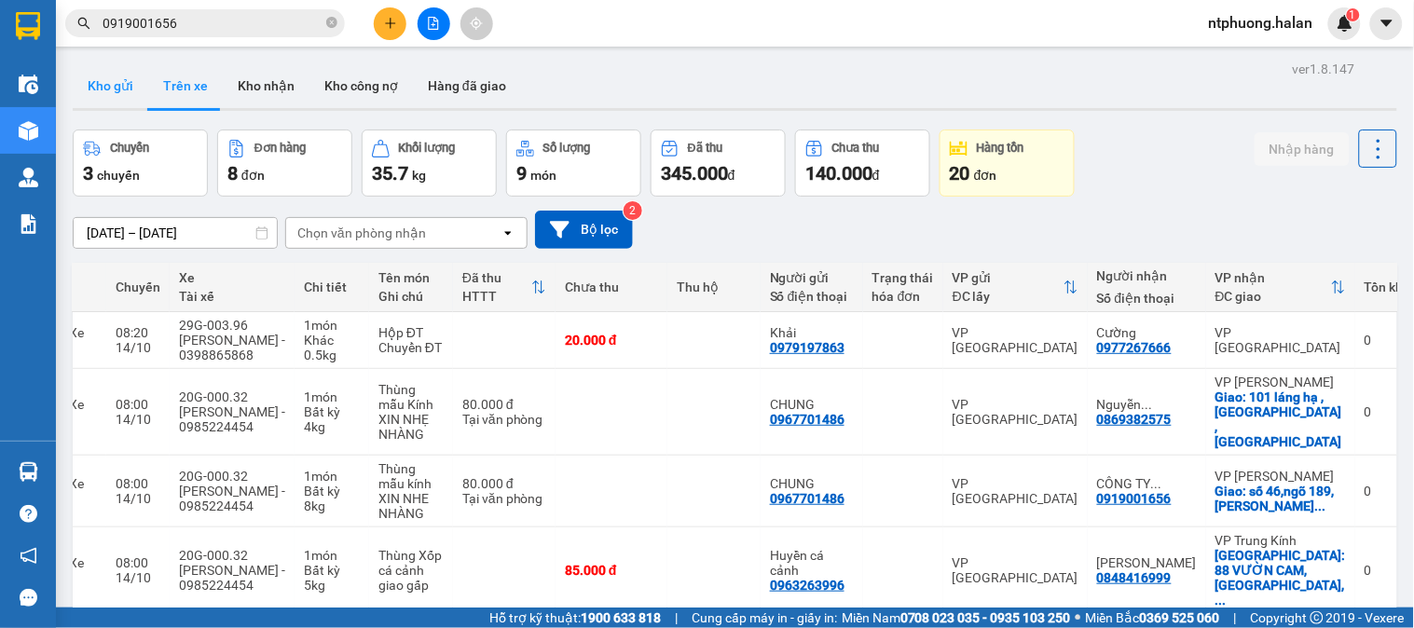
click at [109, 94] on button "Kho gửi" at bounding box center [111, 85] width 76 height 45
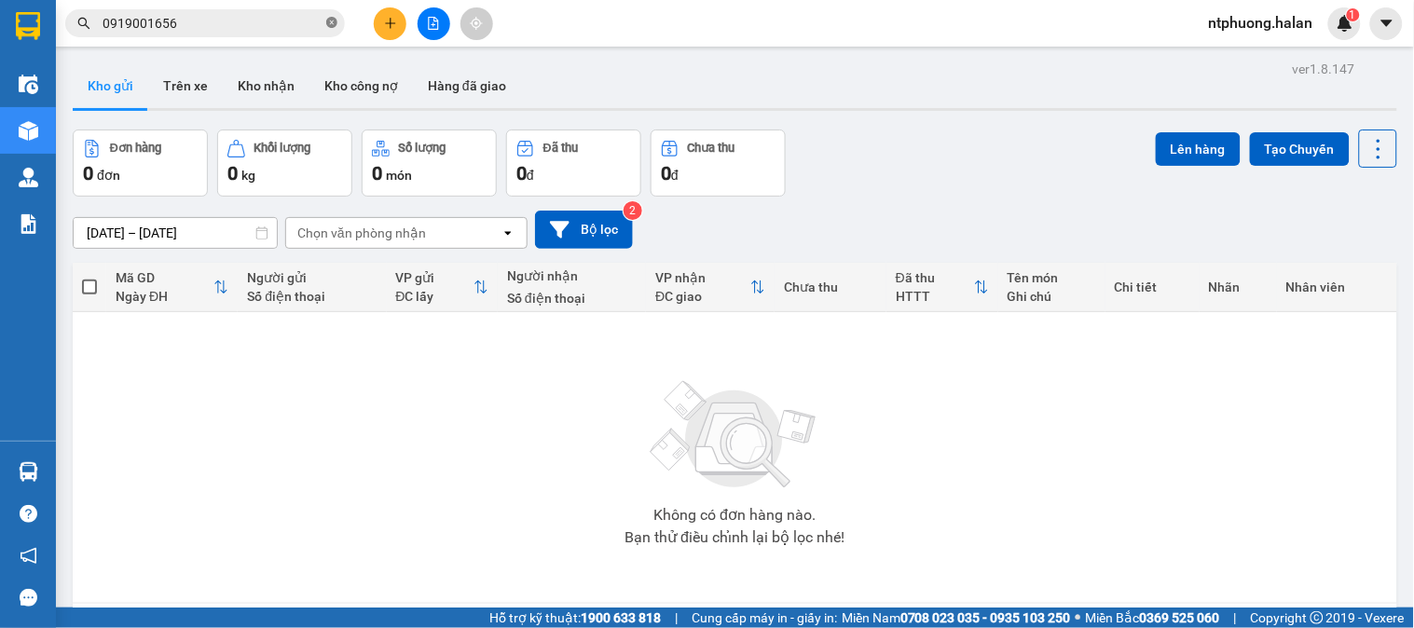
click at [329, 25] on icon "close-circle" at bounding box center [331, 22] width 11 height 11
click at [292, 21] on input "text" at bounding box center [213, 23] width 220 height 21
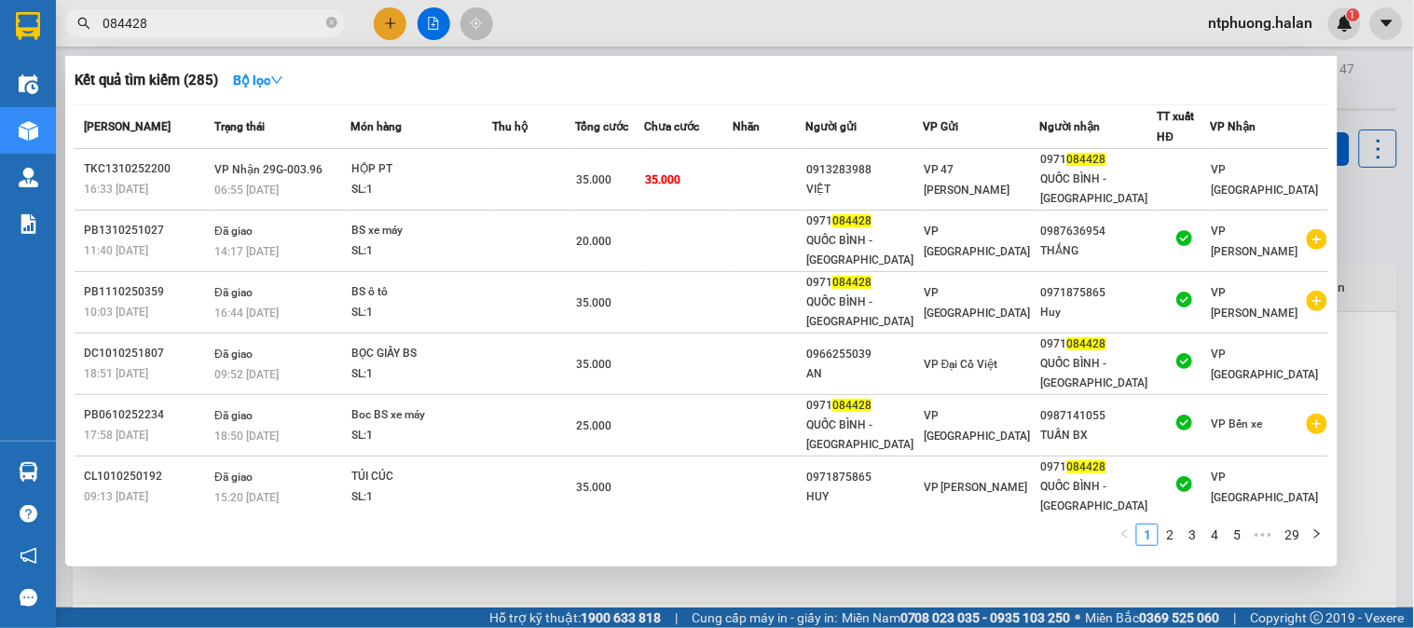
type input "084428"
click at [333, 21] on icon "close-circle" at bounding box center [331, 22] width 11 height 11
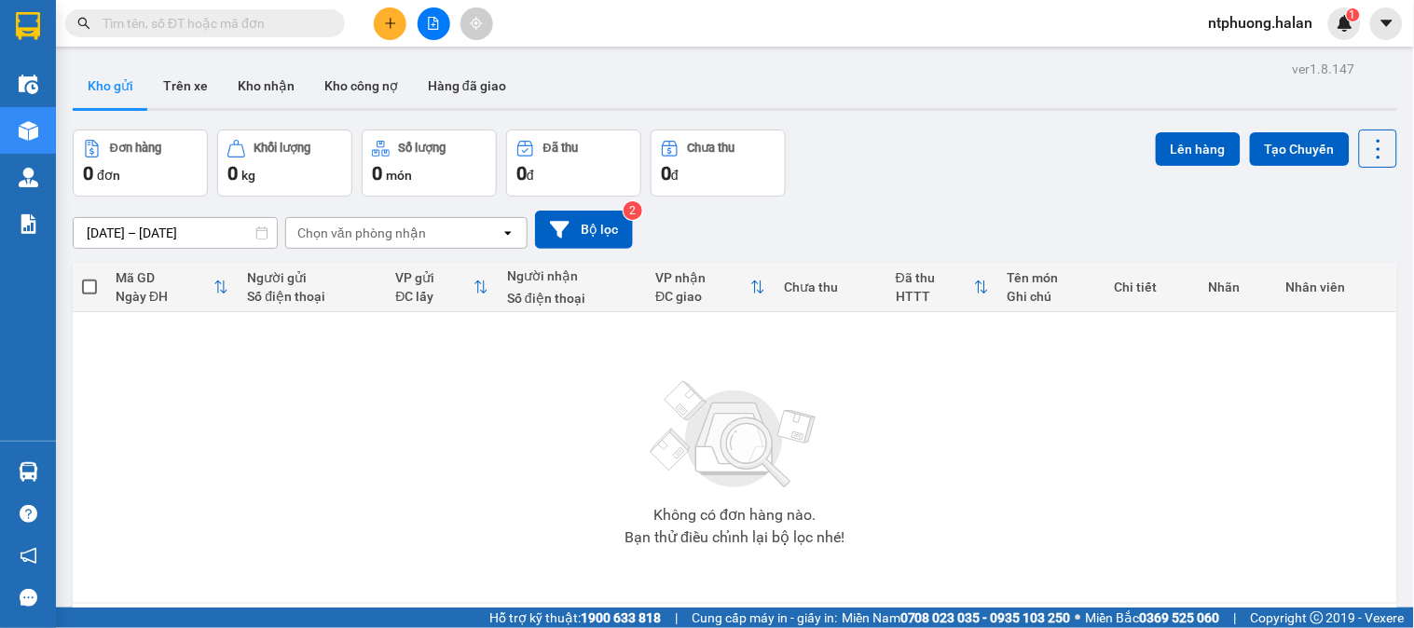
click at [241, 21] on input "text" at bounding box center [213, 23] width 220 height 21
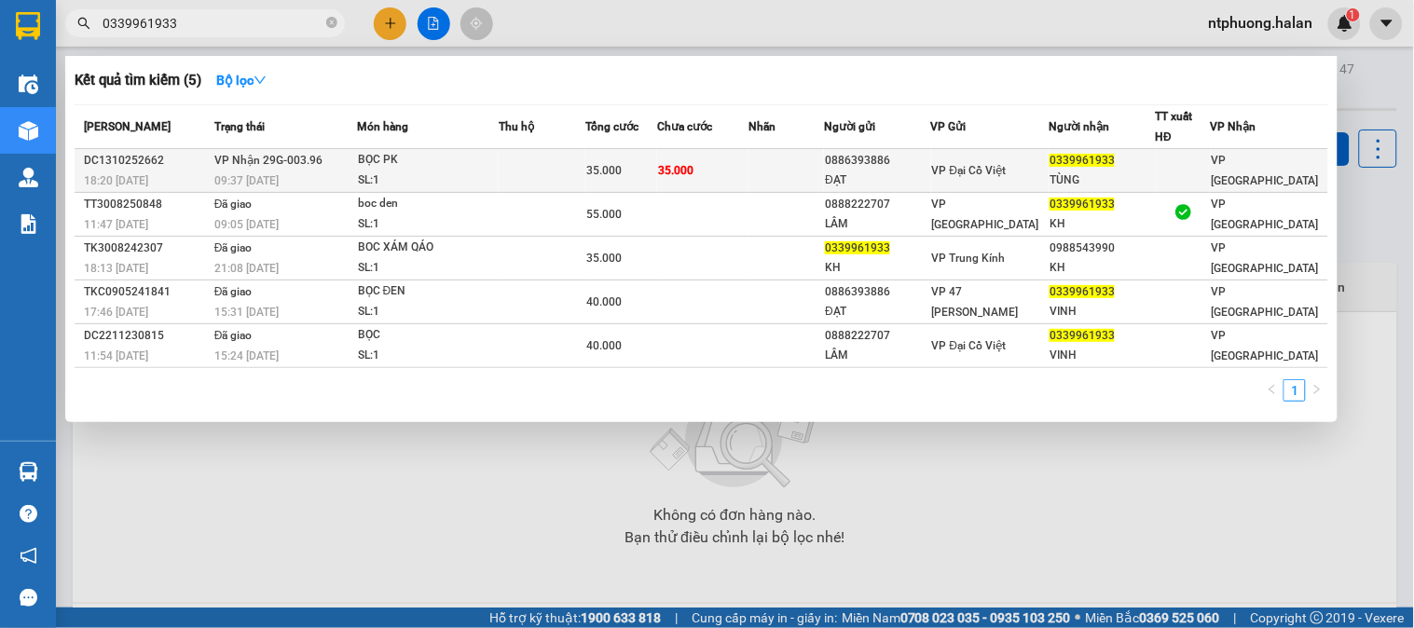
type input "0339961933"
click at [749, 174] on td "35.000" at bounding box center [702, 171] width 91 height 44
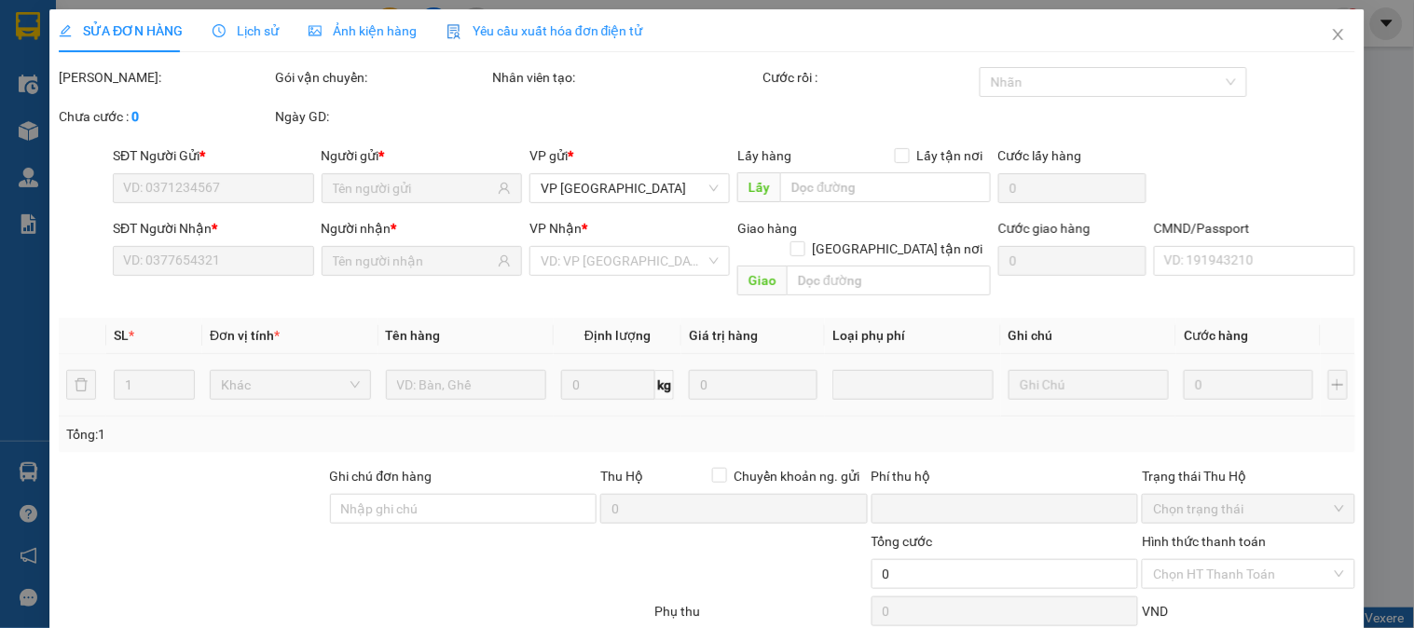
type input "0886393886"
type input "ĐẠT"
type input "0339961933"
type input "TÙNG"
type input "0"
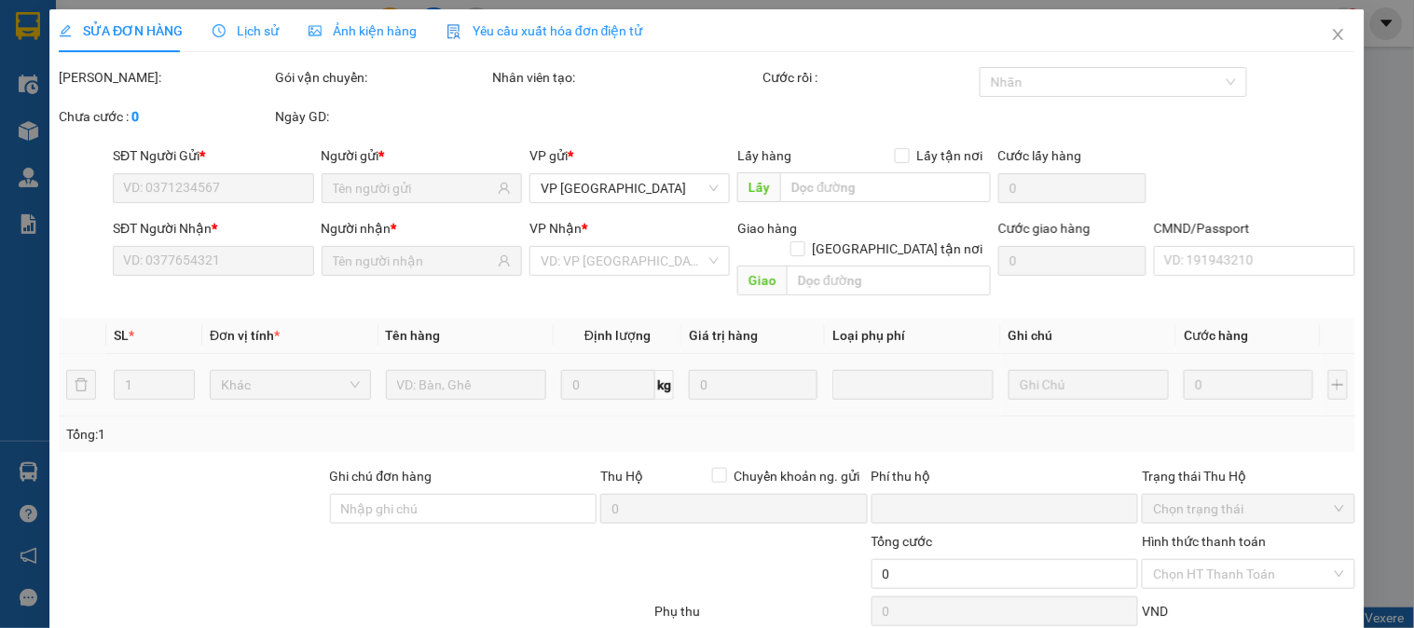
type input "35.000"
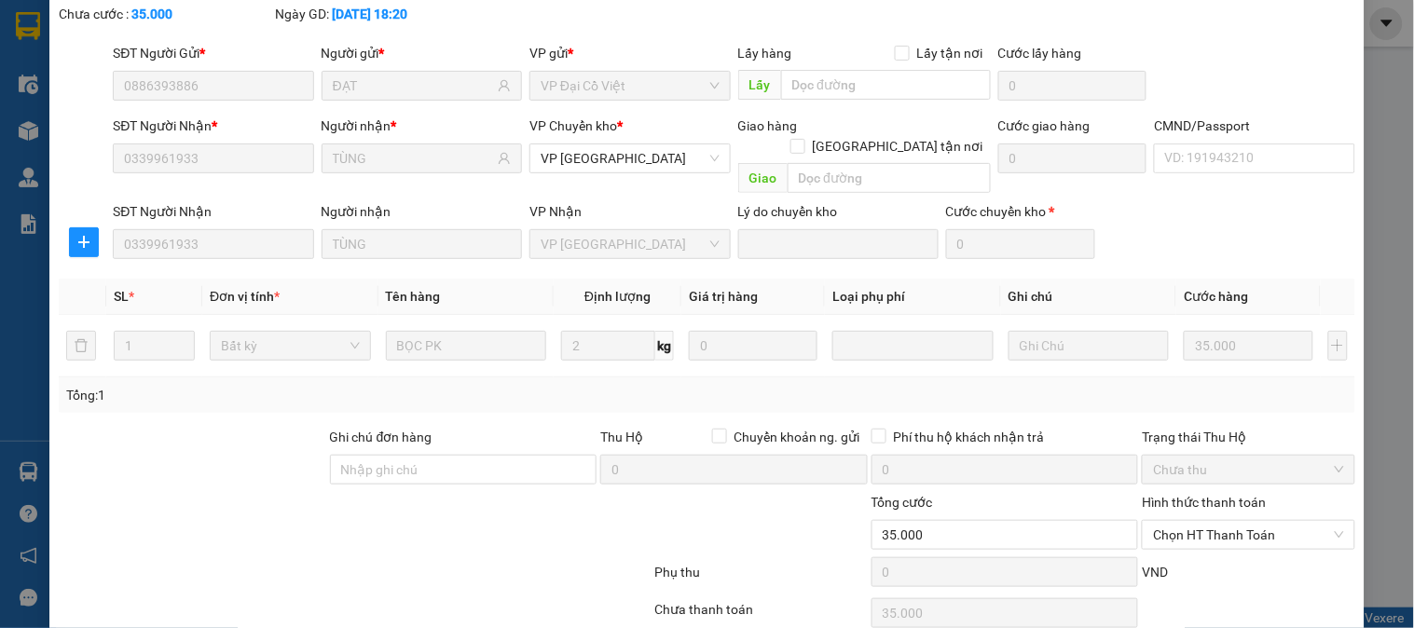
scroll to position [165, 0]
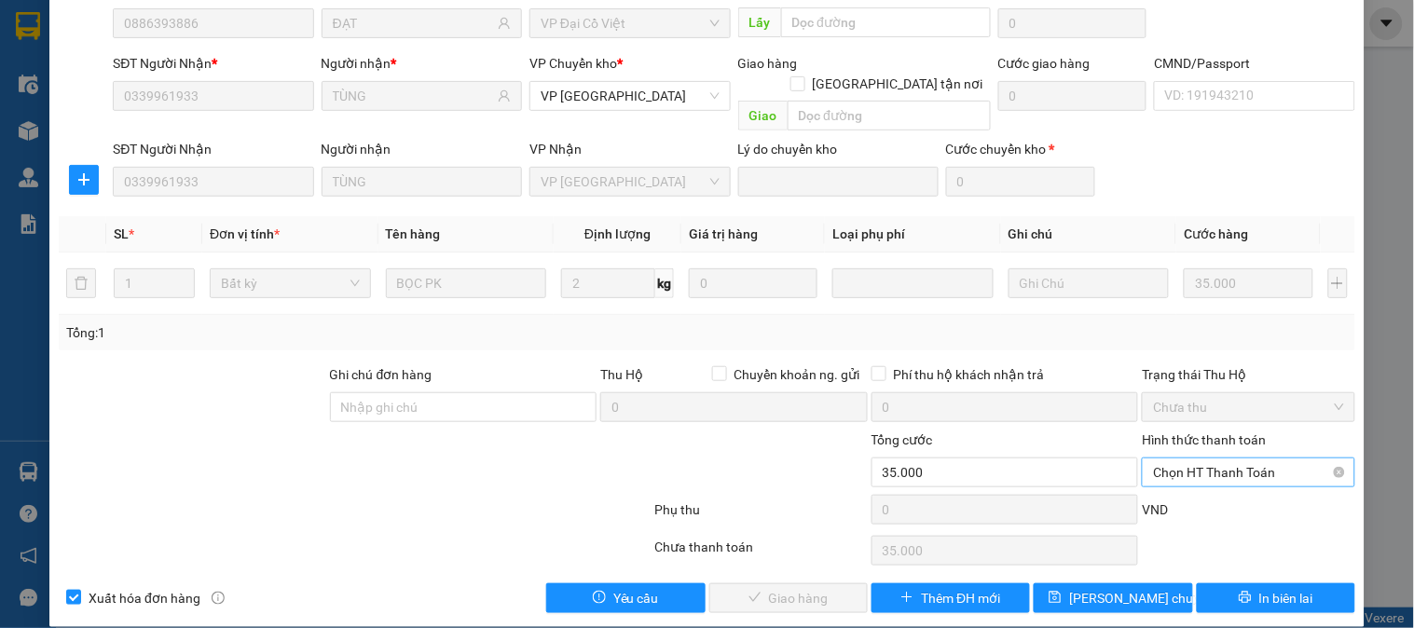
click at [1209, 459] on span "Chọn HT Thanh Toán" at bounding box center [1248, 473] width 190 height 28
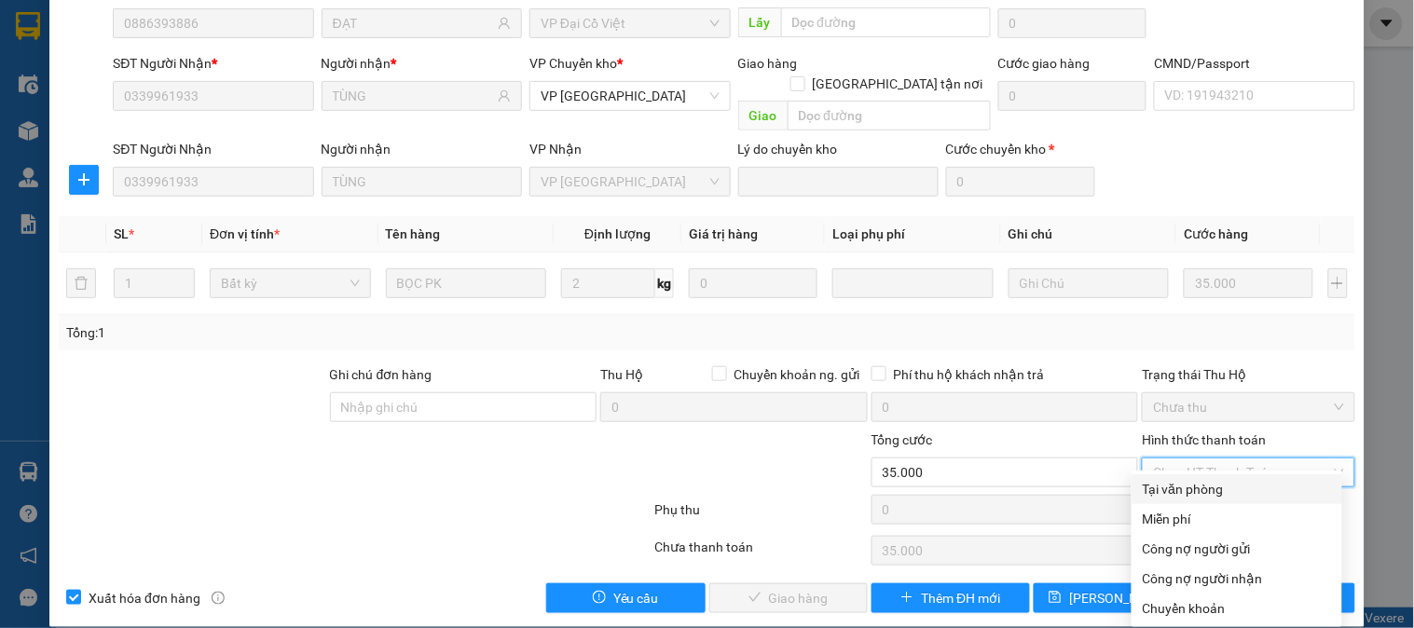
click at [1204, 483] on div "Tại văn phòng" at bounding box center [1237, 489] width 188 height 21
type input "0"
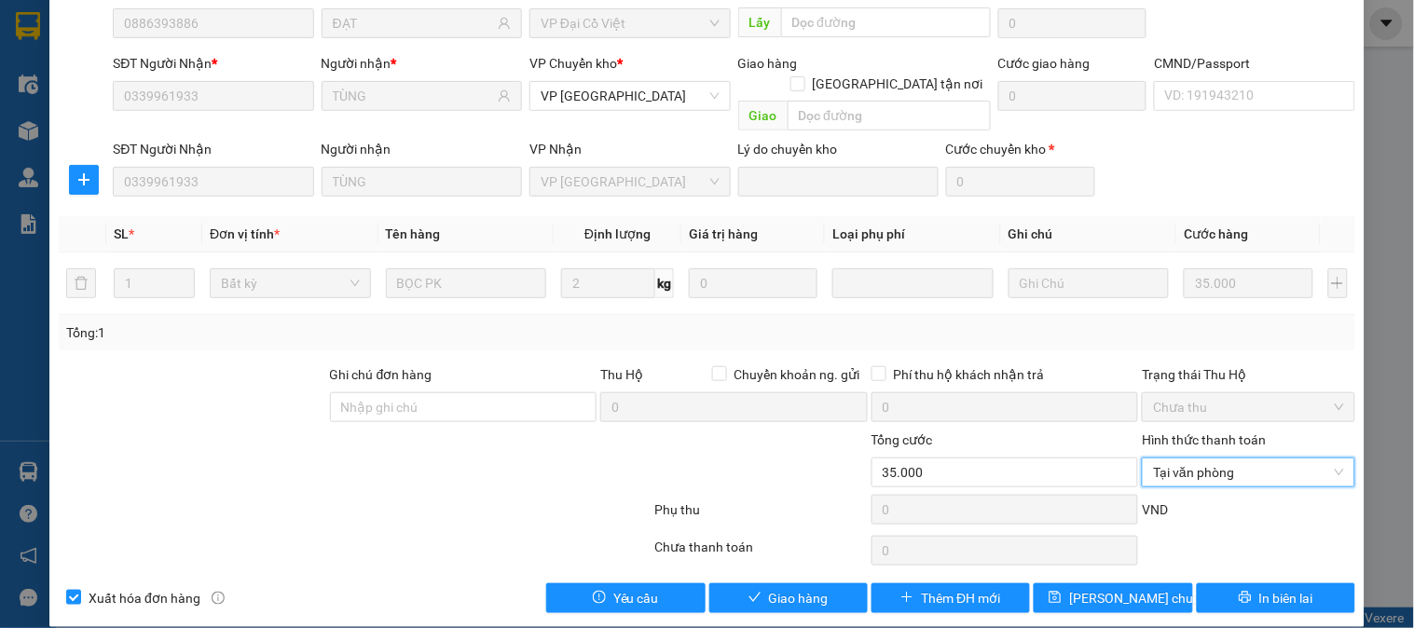
click at [818, 592] on div "SỬA ĐƠN HÀNG Lịch sử Ảnh kiện hàng Yêu cầu xuất hóa đơn điện tử Total Paid Fee …" at bounding box center [706, 235] width 1315 height 783
click at [795, 588] on span "Giao hàng" at bounding box center [799, 598] width 60 height 21
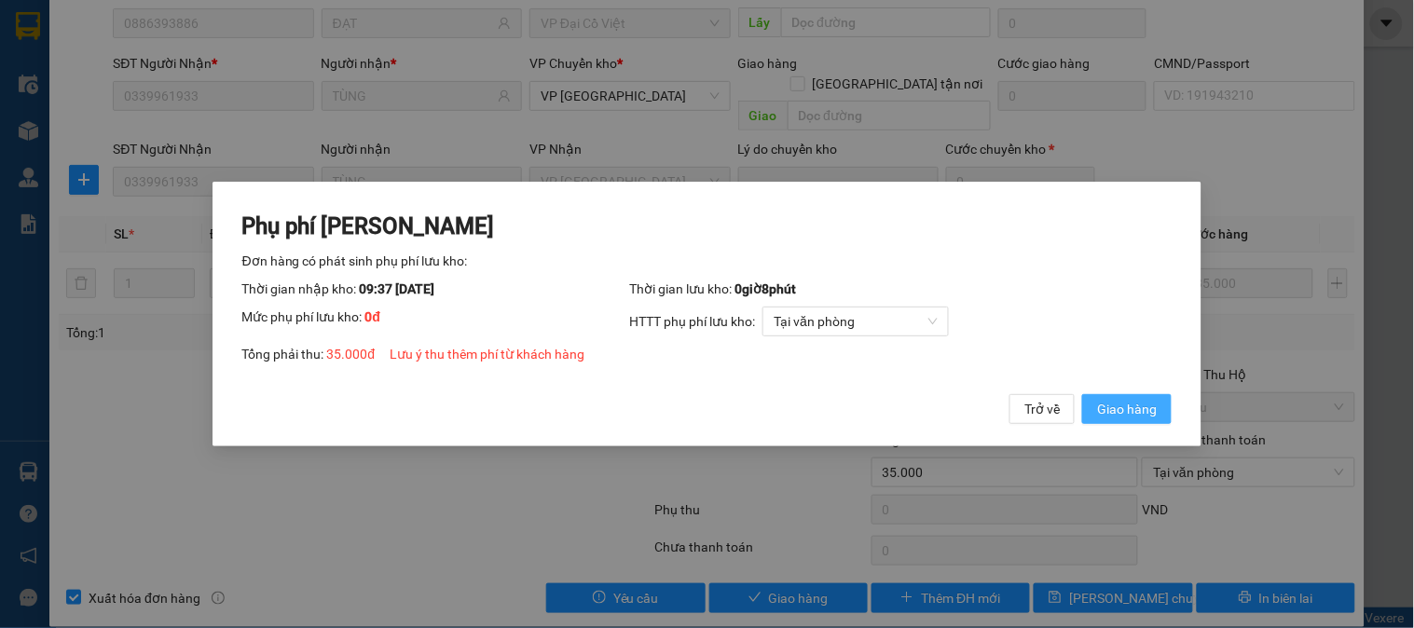
click at [1128, 420] on span "Giao hàng" at bounding box center [1127, 409] width 60 height 21
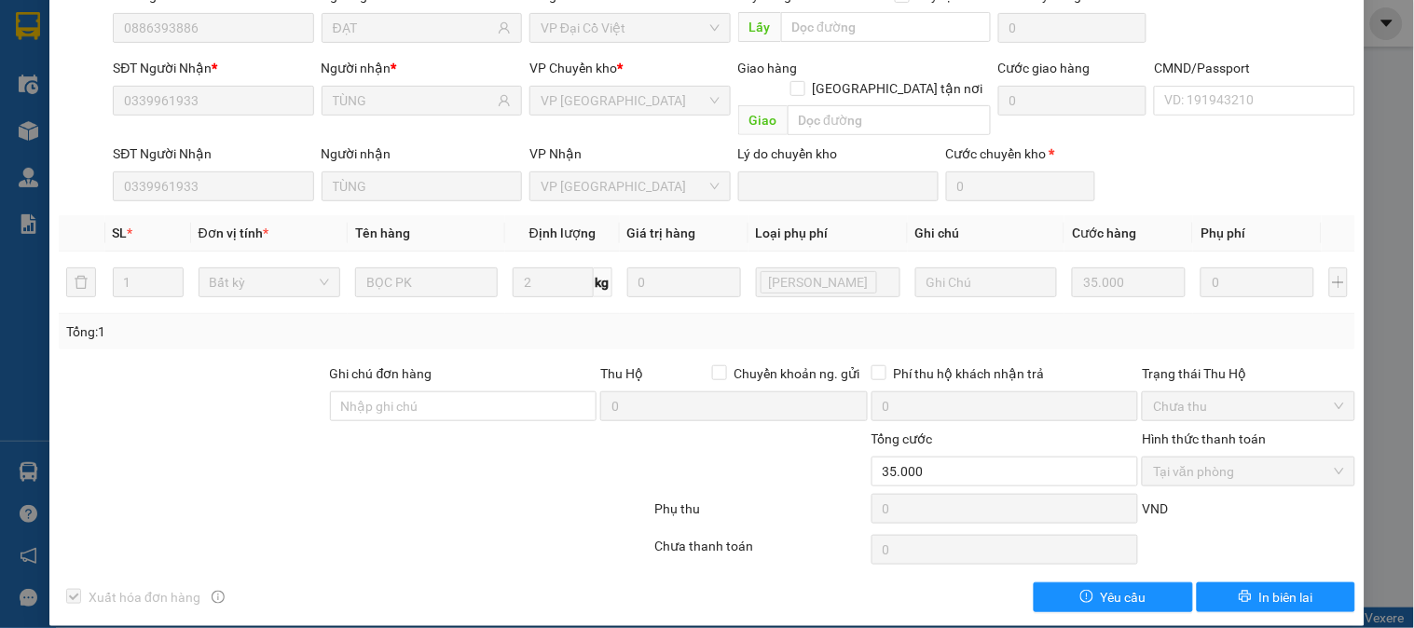
scroll to position [0, 0]
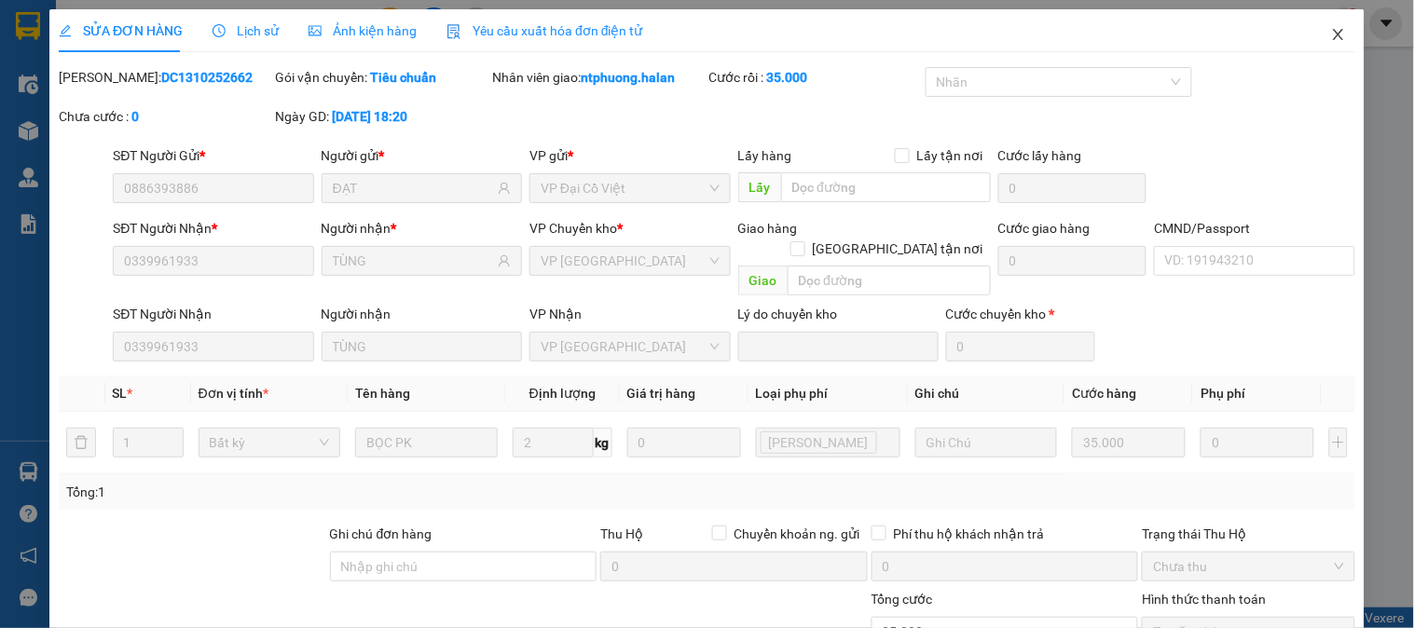
click at [1333, 38] on icon "close" at bounding box center [1338, 34] width 10 height 11
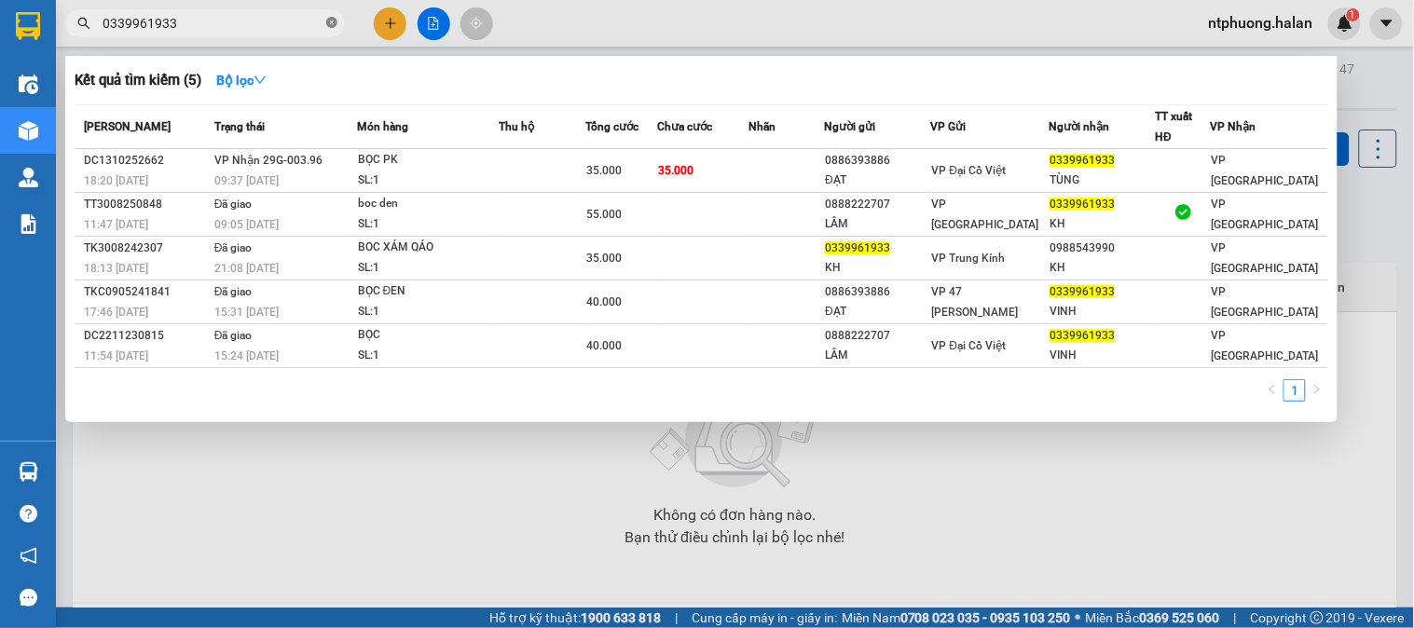
click at [331, 24] on icon "close-circle" at bounding box center [331, 22] width 11 height 11
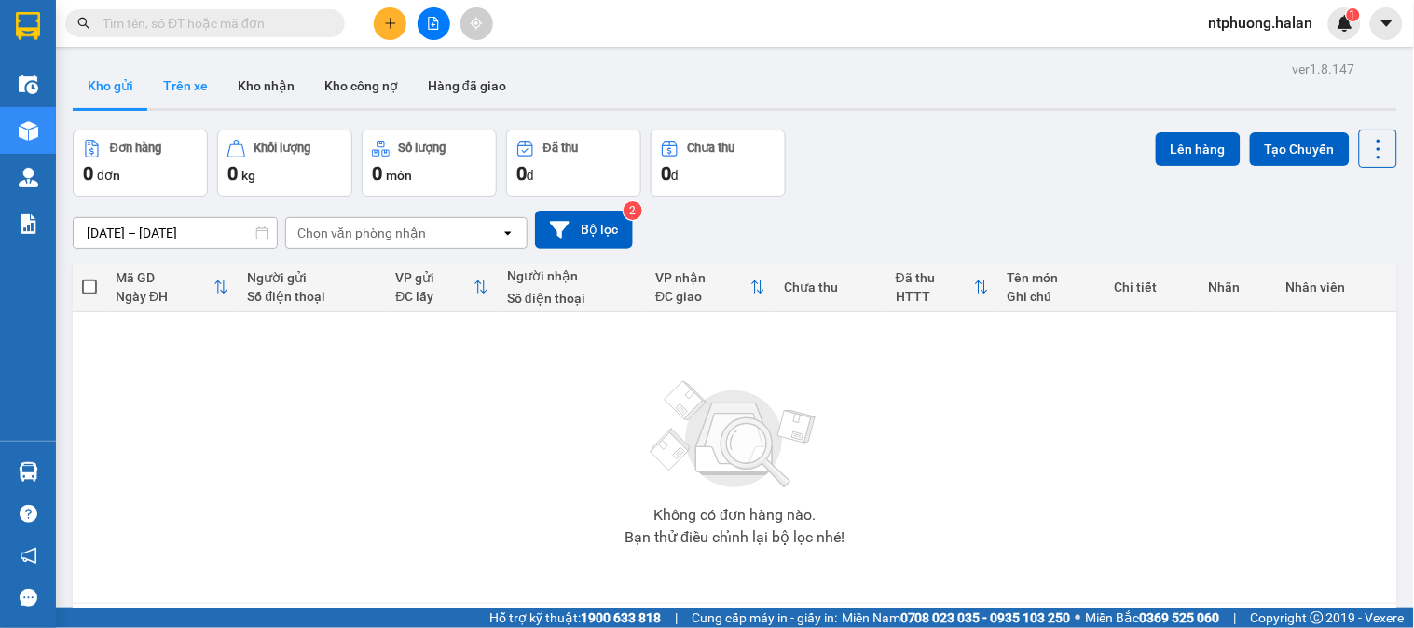
click at [180, 77] on button "Trên xe" at bounding box center [185, 85] width 75 height 45
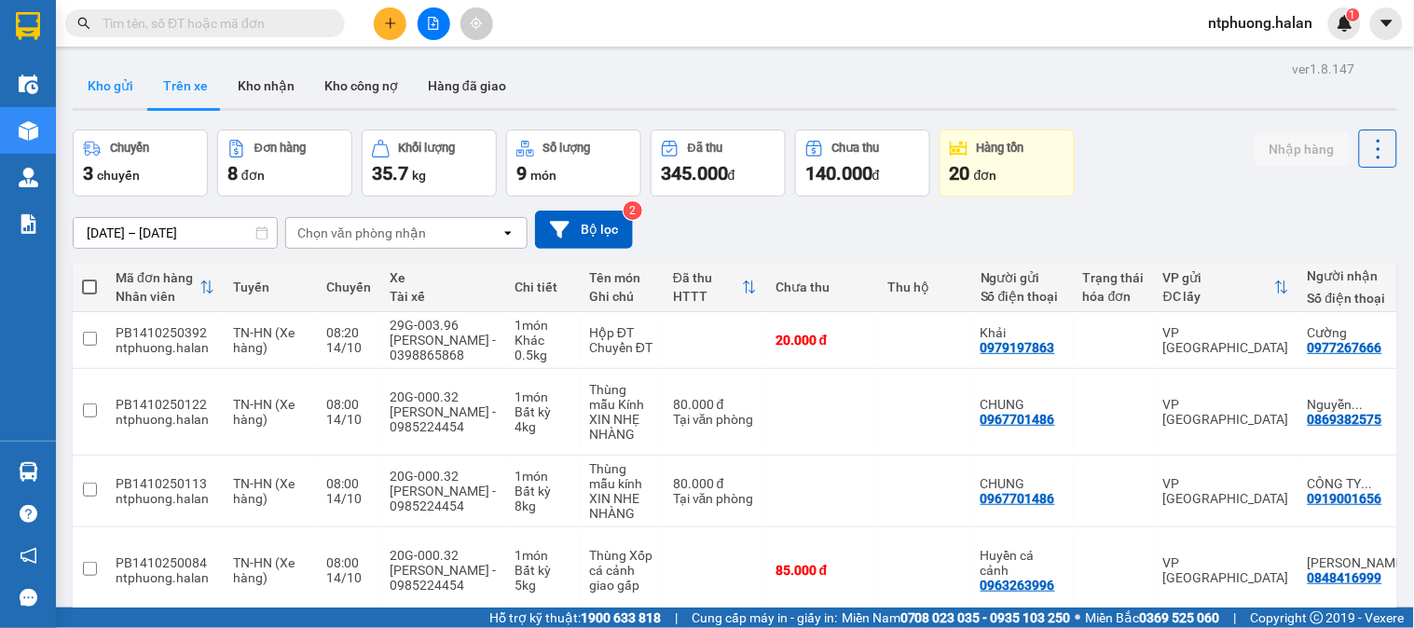
click at [112, 88] on button "Kho gửi" at bounding box center [111, 85] width 76 height 45
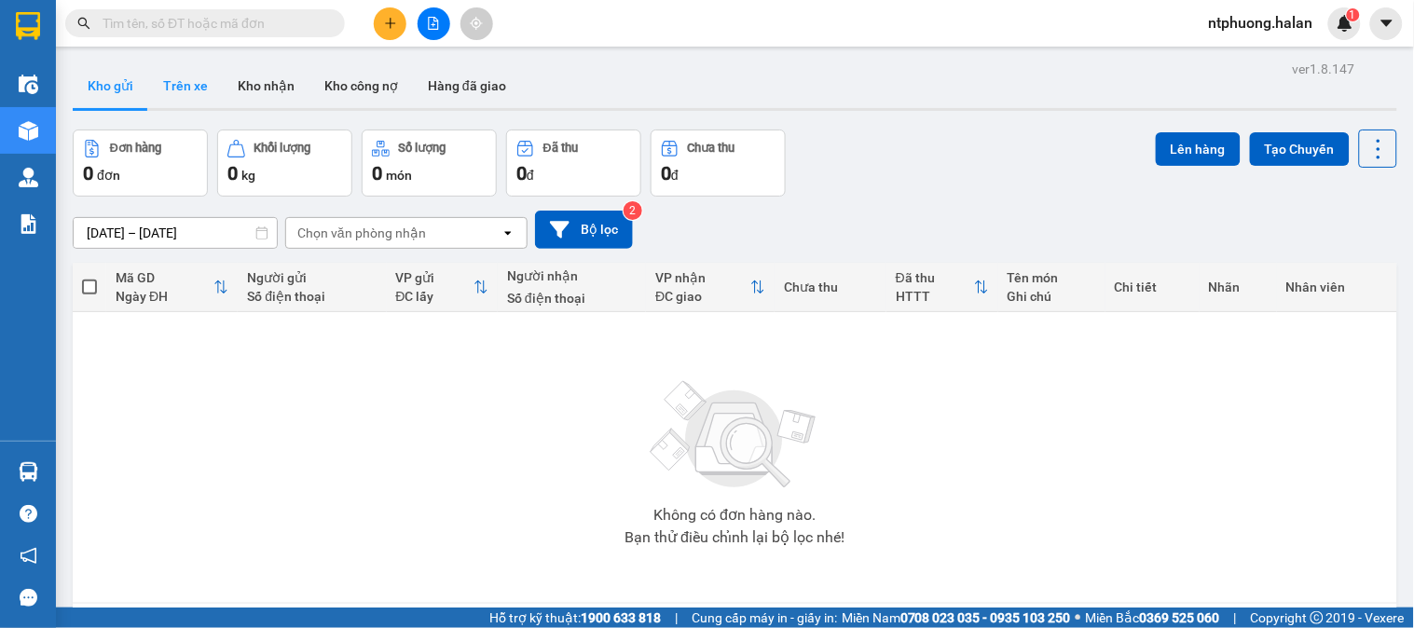
click at [187, 85] on button "Trên xe" at bounding box center [185, 85] width 75 height 45
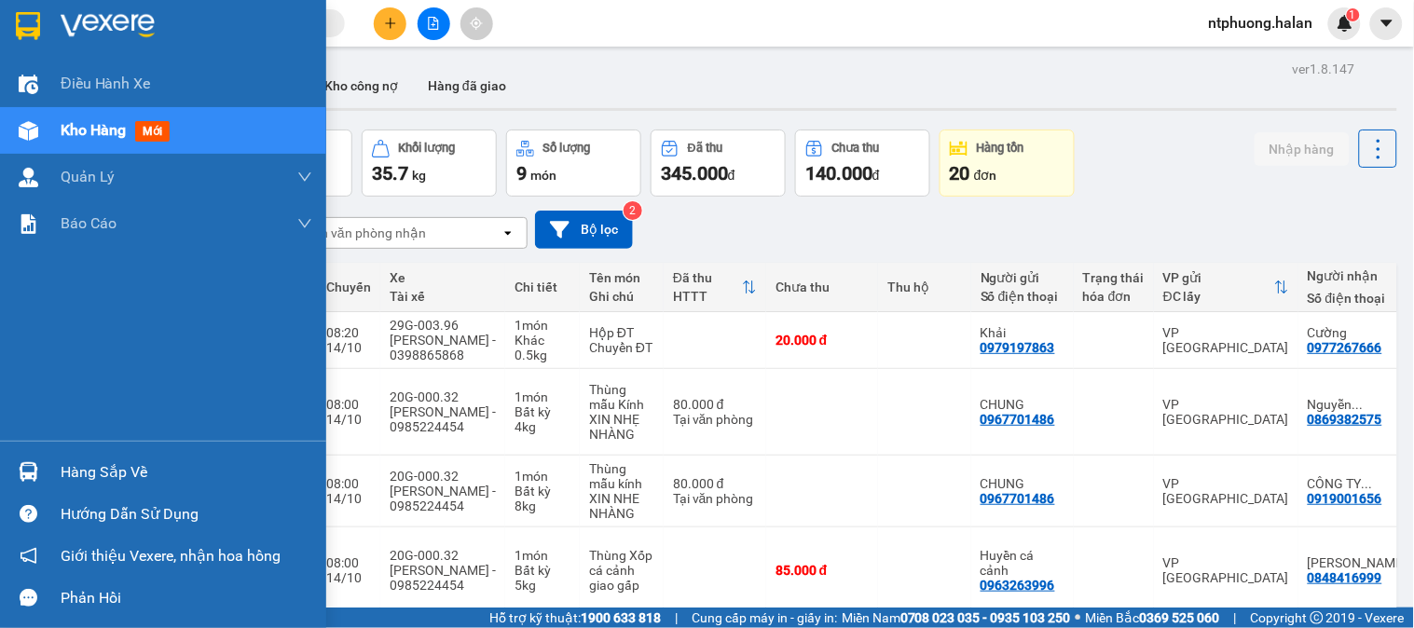
click at [117, 472] on div "Hàng sắp về" at bounding box center [187, 473] width 252 height 28
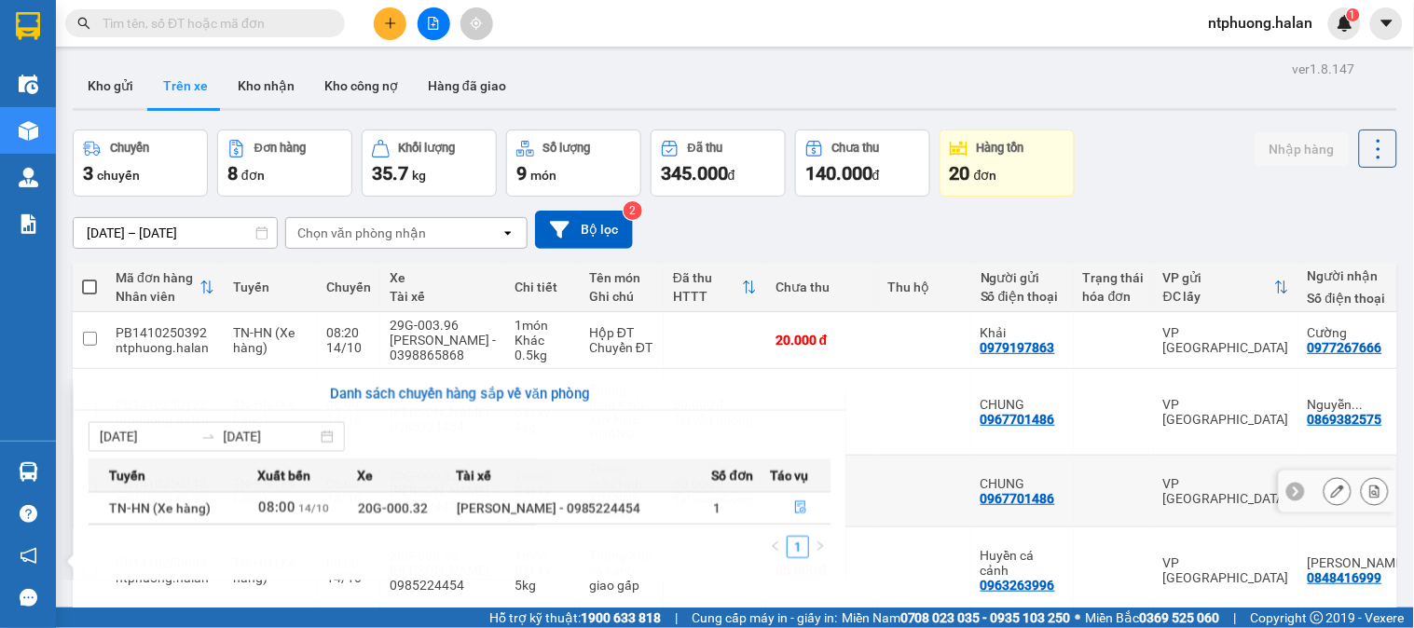
click at [904, 500] on section "Kết quả tìm kiếm ( 5 ) Bộ lọc Mã ĐH Trạng thái Món hàng Thu hộ Tổng cước Chưa c…" at bounding box center [707, 314] width 1414 height 628
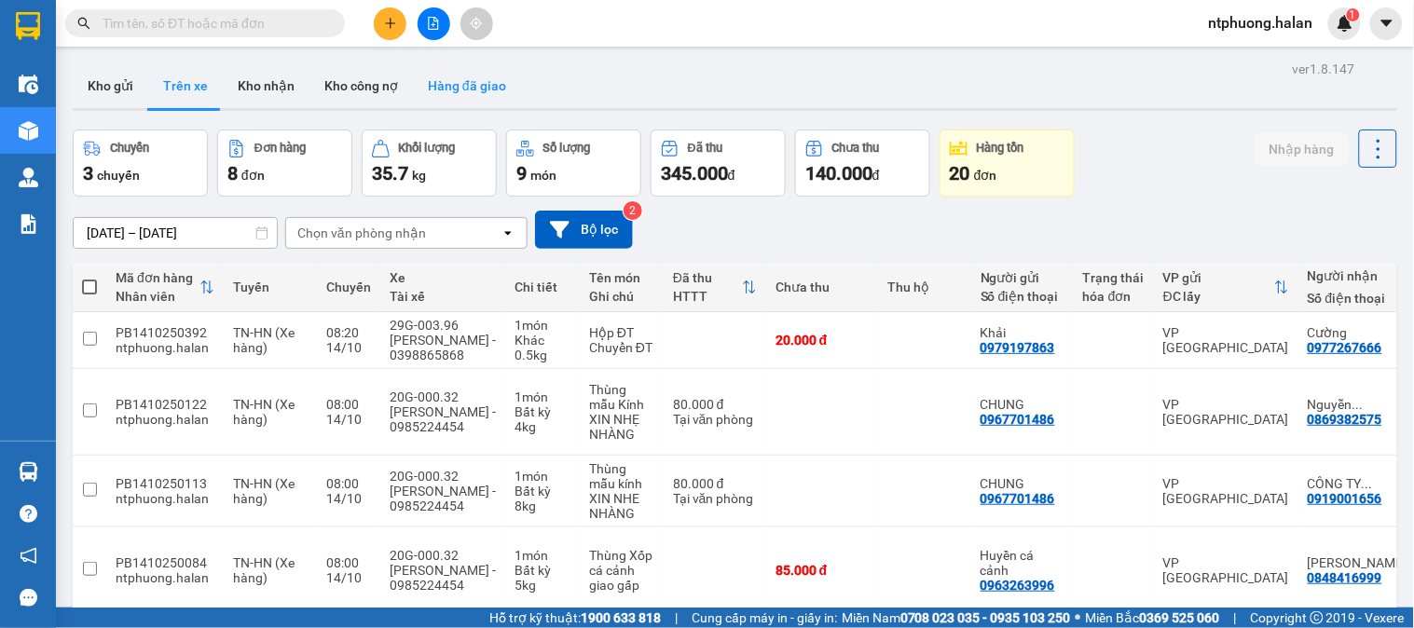
click at [496, 84] on button "Hàng đã giao" at bounding box center [467, 85] width 108 height 45
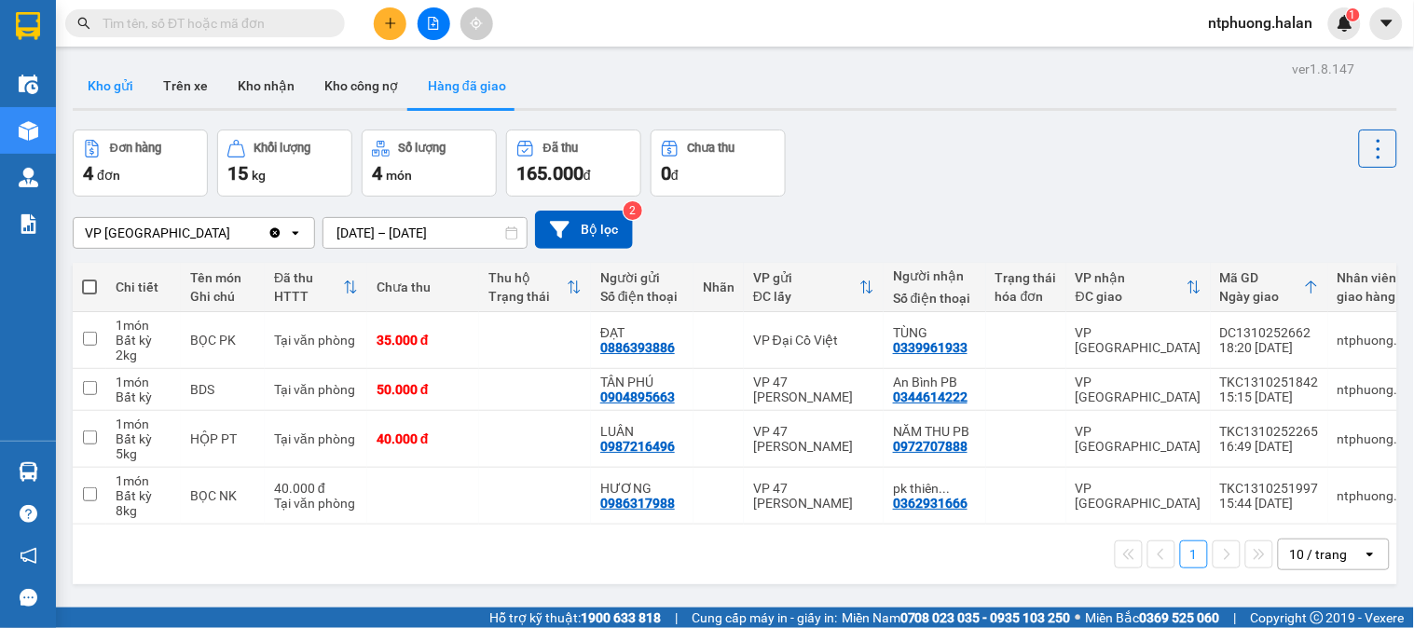
click at [90, 82] on button "Kho gửi" at bounding box center [111, 85] width 76 height 45
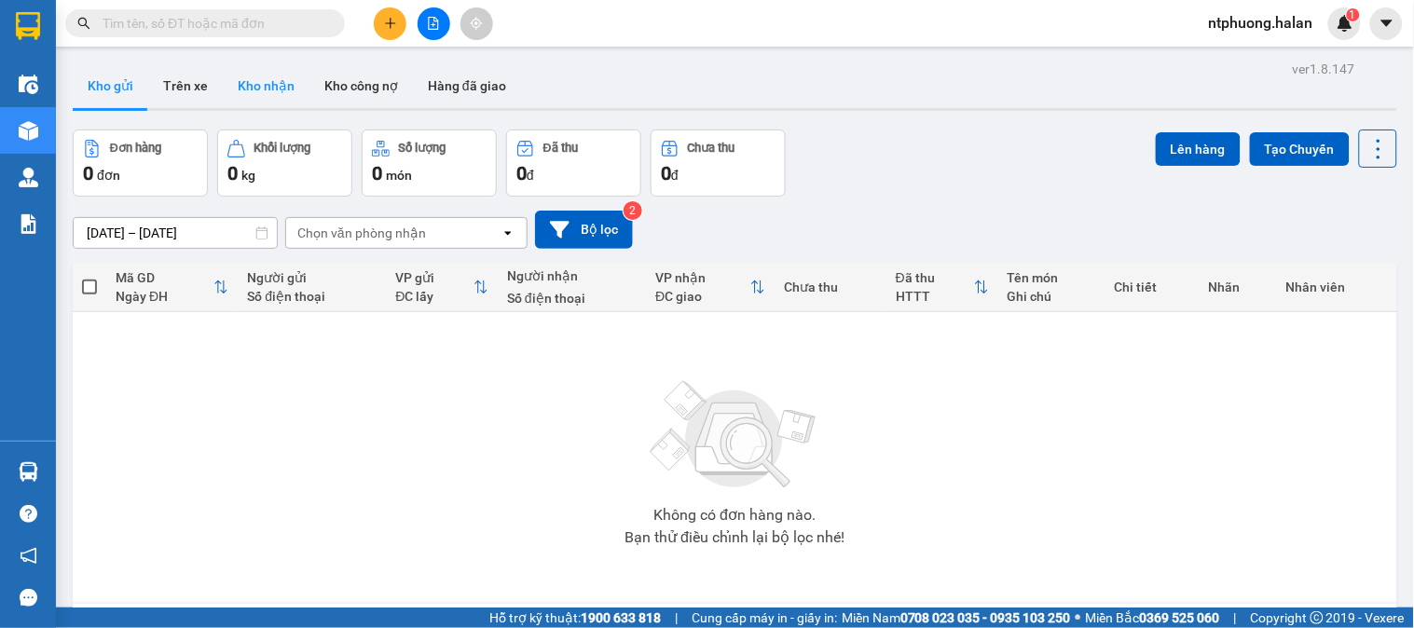
click at [261, 89] on button "Kho nhận" at bounding box center [266, 85] width 87 height 45
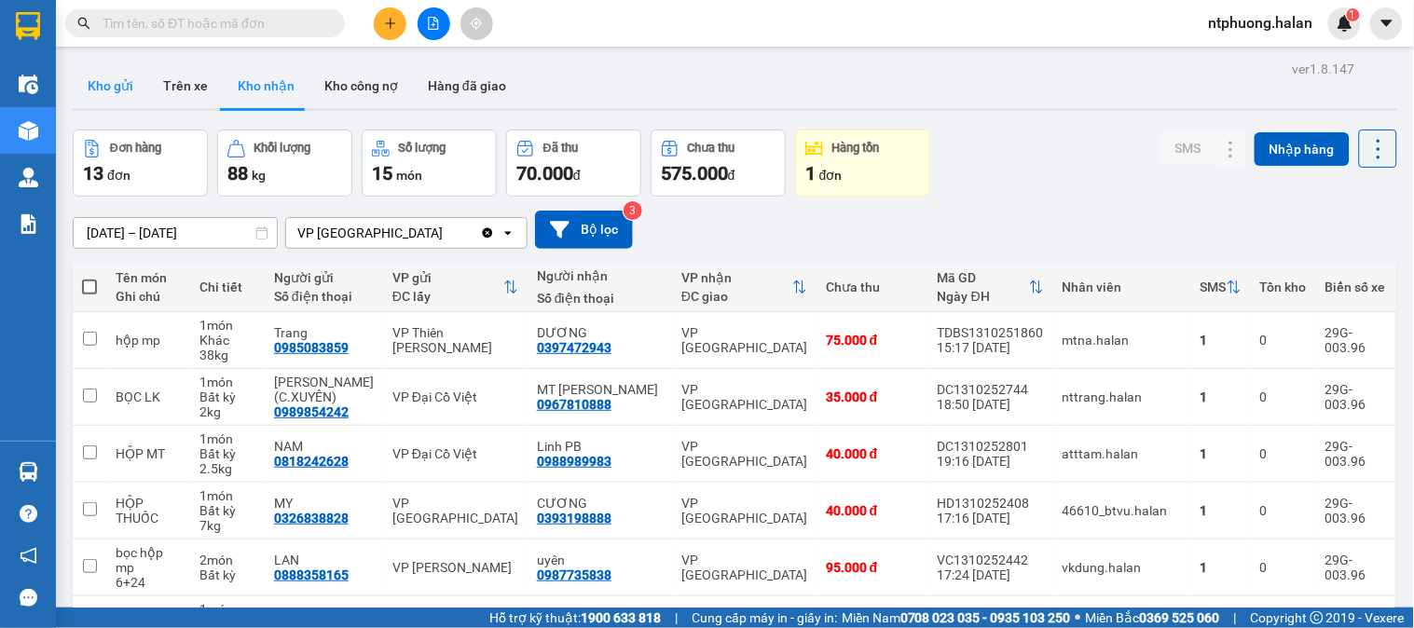
click at [135, 98] on button "Kho gửi" at bounding box center [111, 85] width 76 height 45
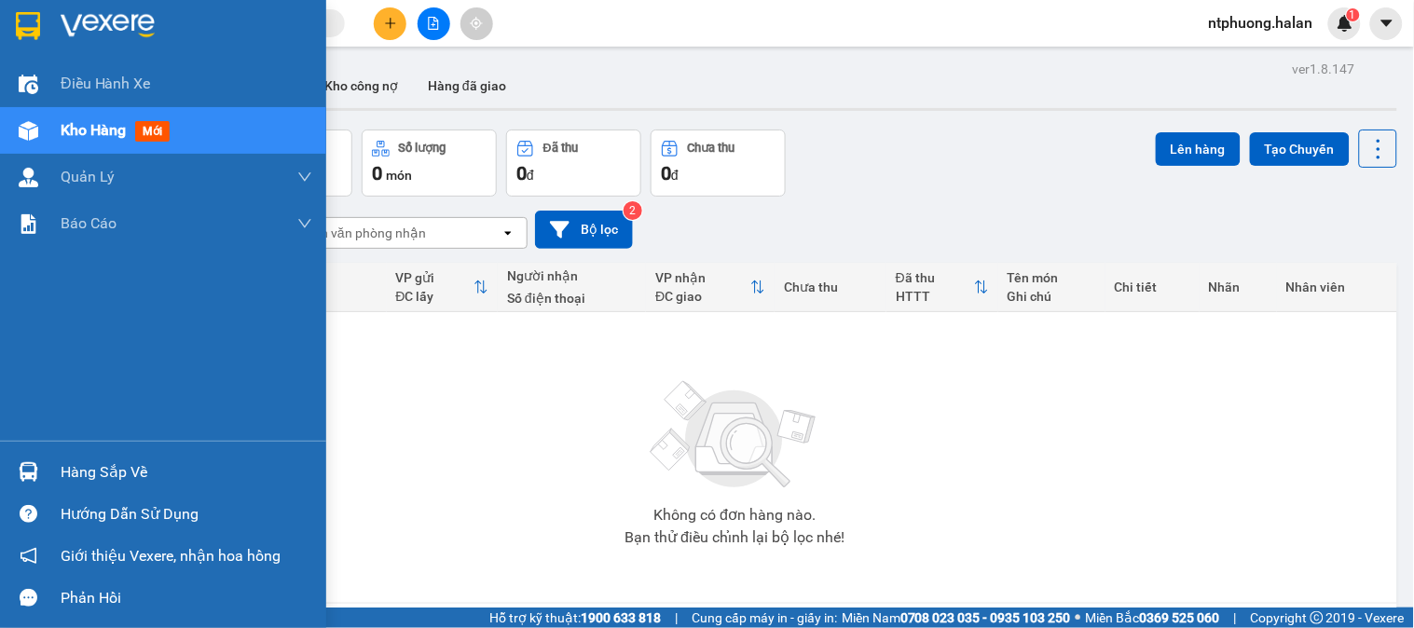
drag, startPoint x: 85, startPoint y: 477, endPoint x: 544, endPoint y: 424, distance: 462.7
click at [91, 477] on div "Hàng sắp về" at bounding box center [187, 473] width 252 height 28
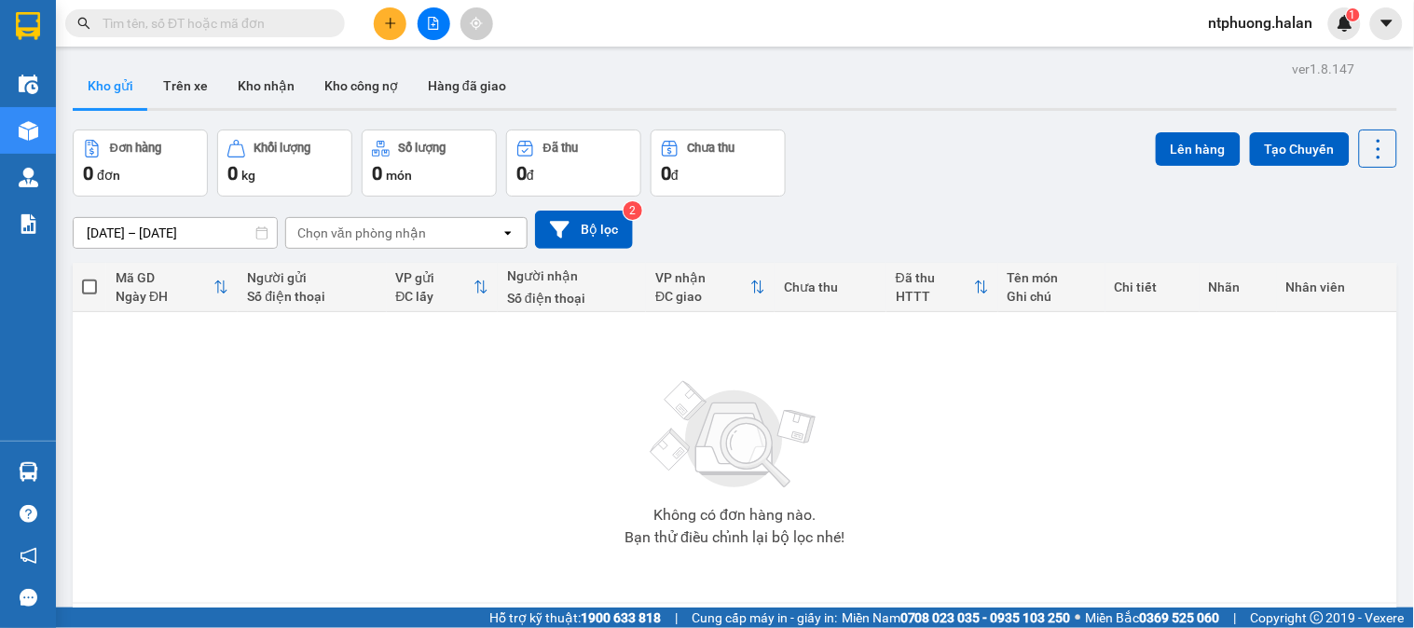
click at [1010, 449] on section "Kết quả tìm kiếm ( 5 ) Bộ lọc Mã ĐH Trạng thái Món hàng Thu hộ Tổng cước Chưa c…" at bounding box center [707, 314] width 1414 height 628
click at [177, 90] on button "Trên xe" at bounding box center [185, 85] width 75 height 45
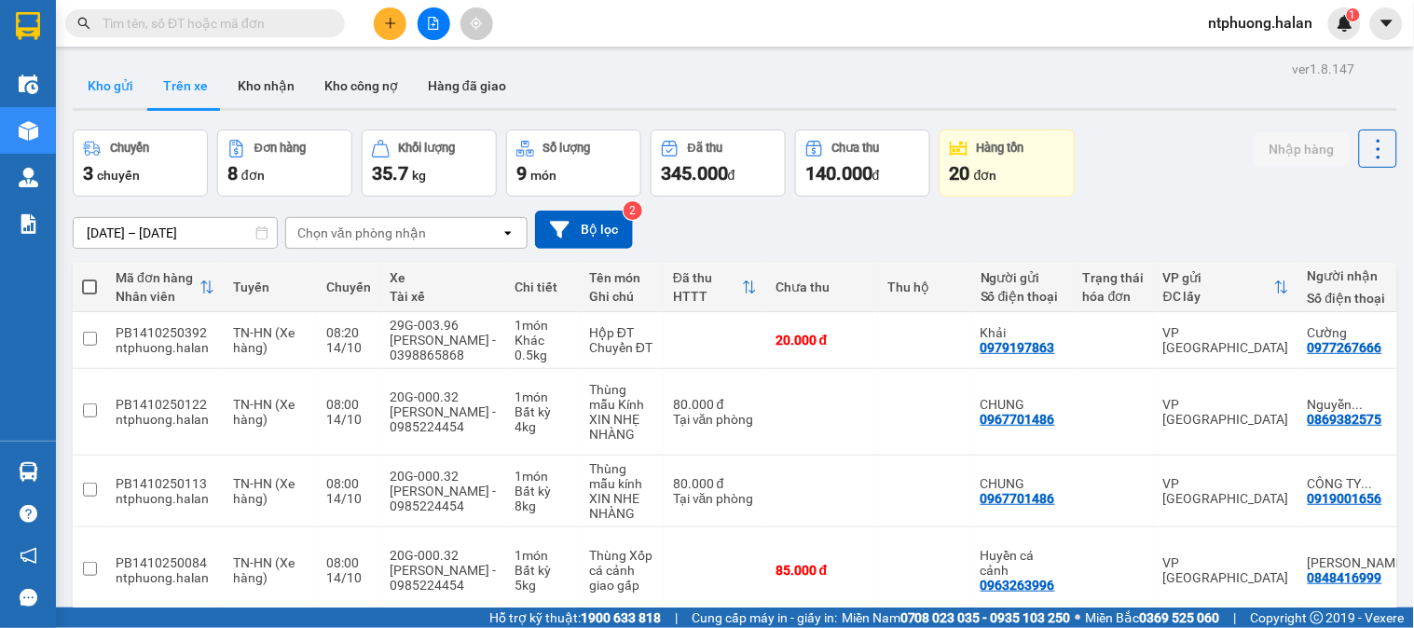
click at [113, 80] on button "Kho gửi" at bounding box center [111, 85] width 76 height 45
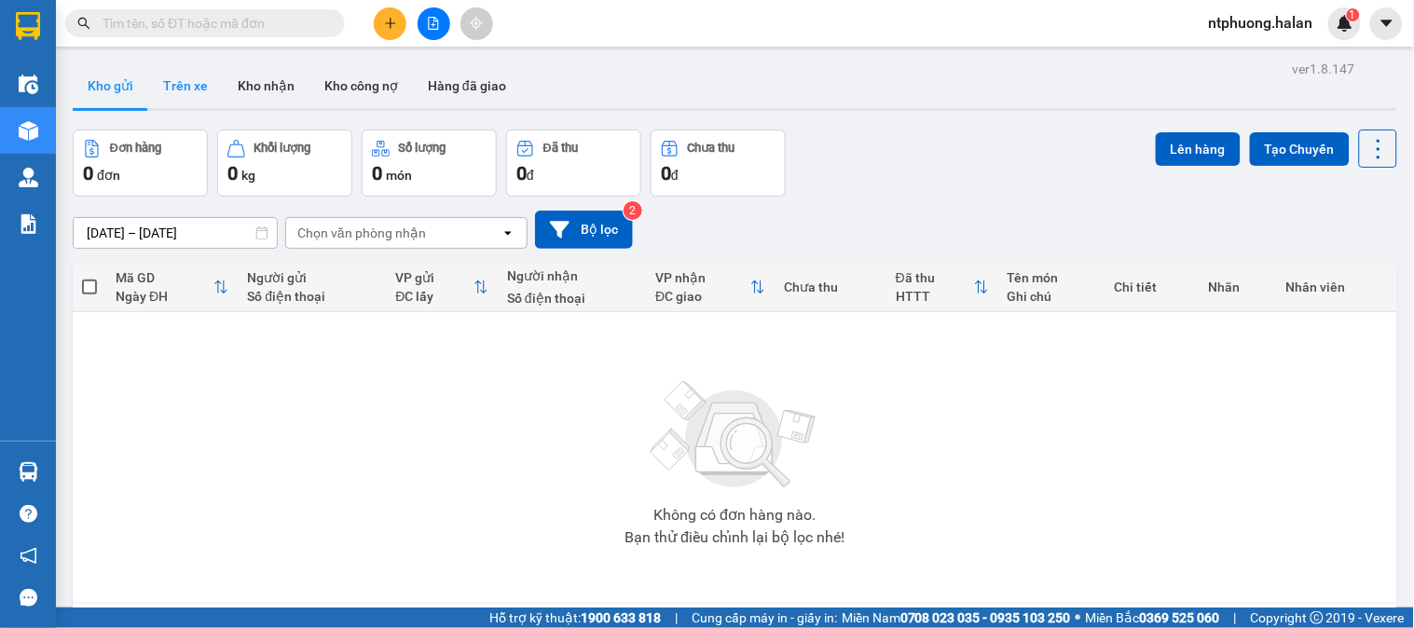
click at [175, 81] on button "Trên xe" at bounding box center [185, 85] width 75 height 45
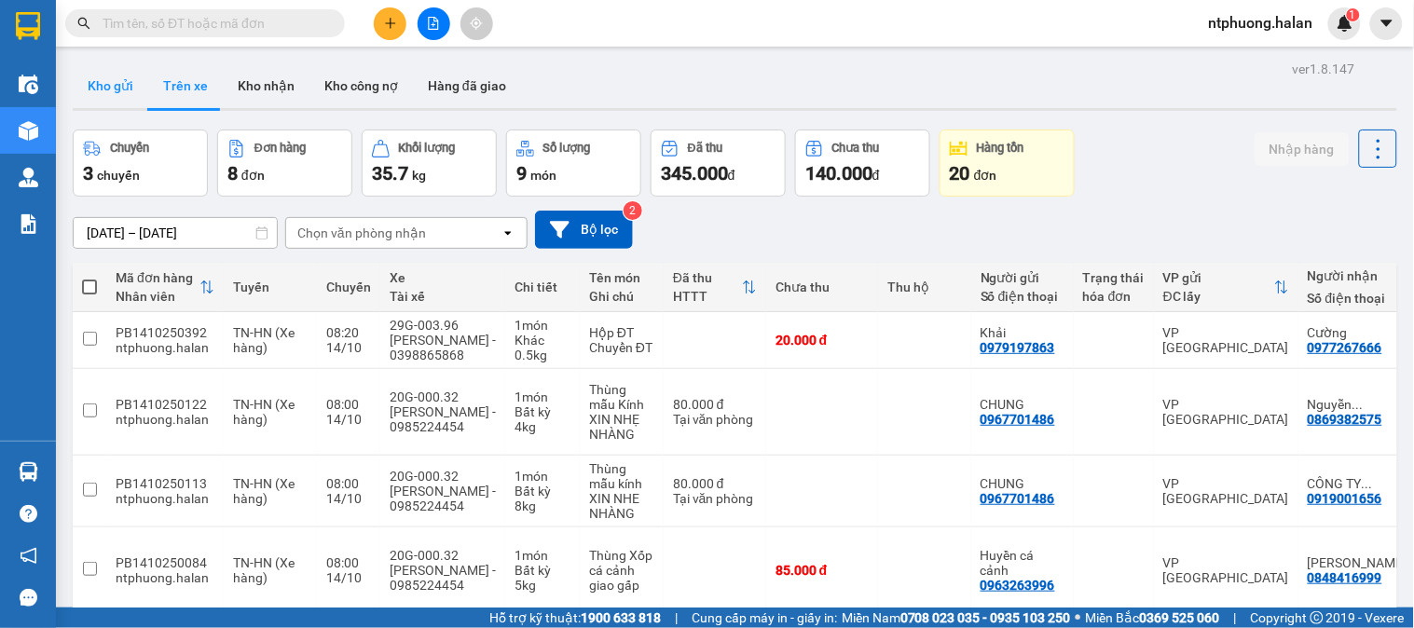
click at [87, 90] on button "Kho gửi" at bounding box center [111, 85] width 76 height 45
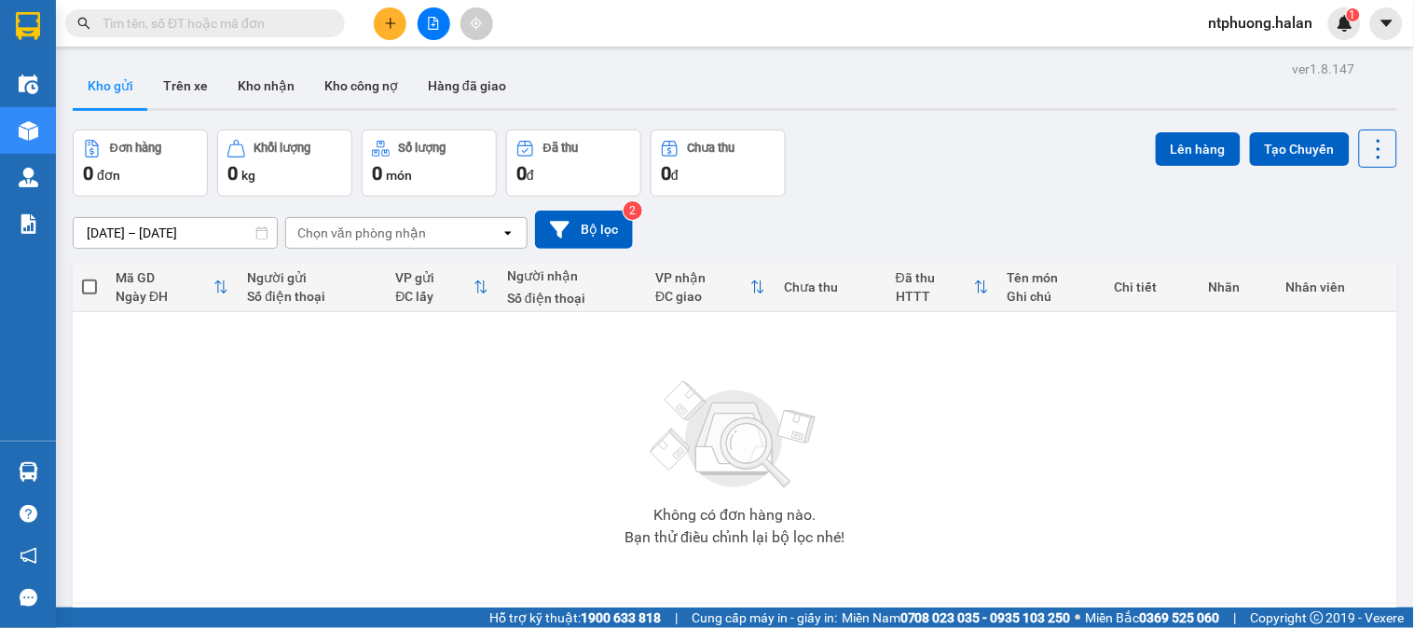
click at [258, 23] on input "text" at bounding box center [213, 23] width 220 height 21
click at [240, 28] on input "text" at bounding box center [213, 23] width 220 height 21
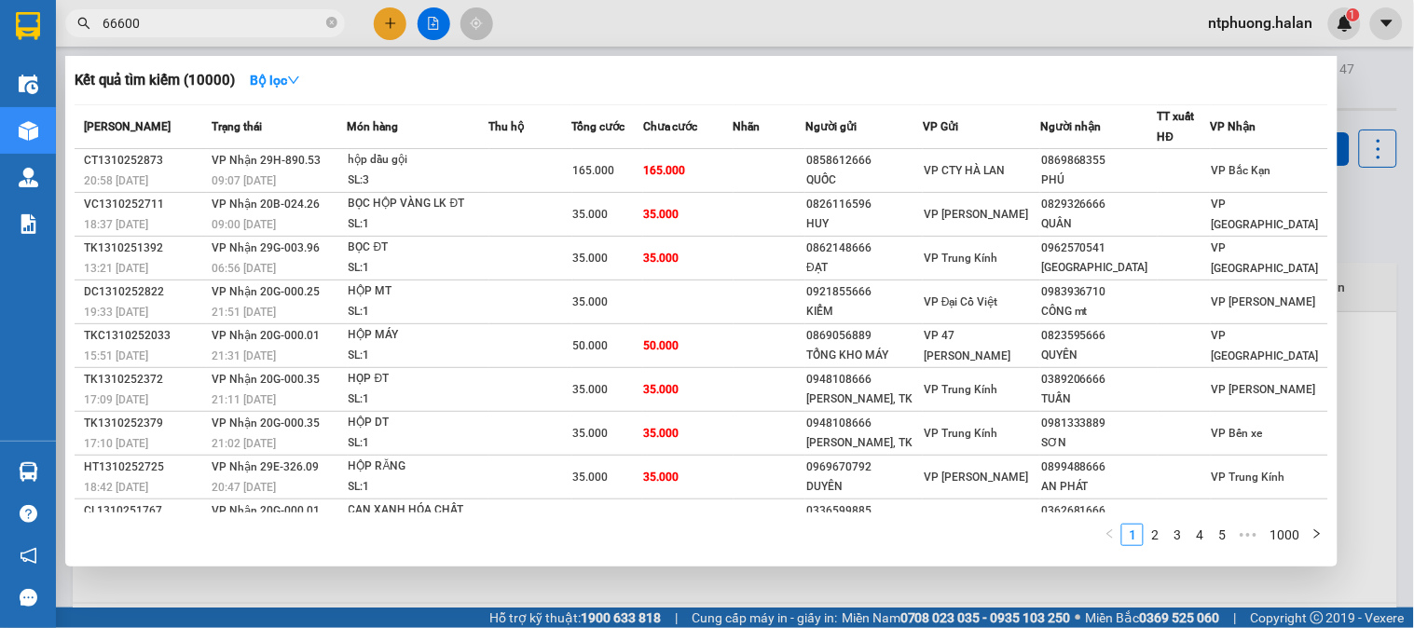
type input "666008"
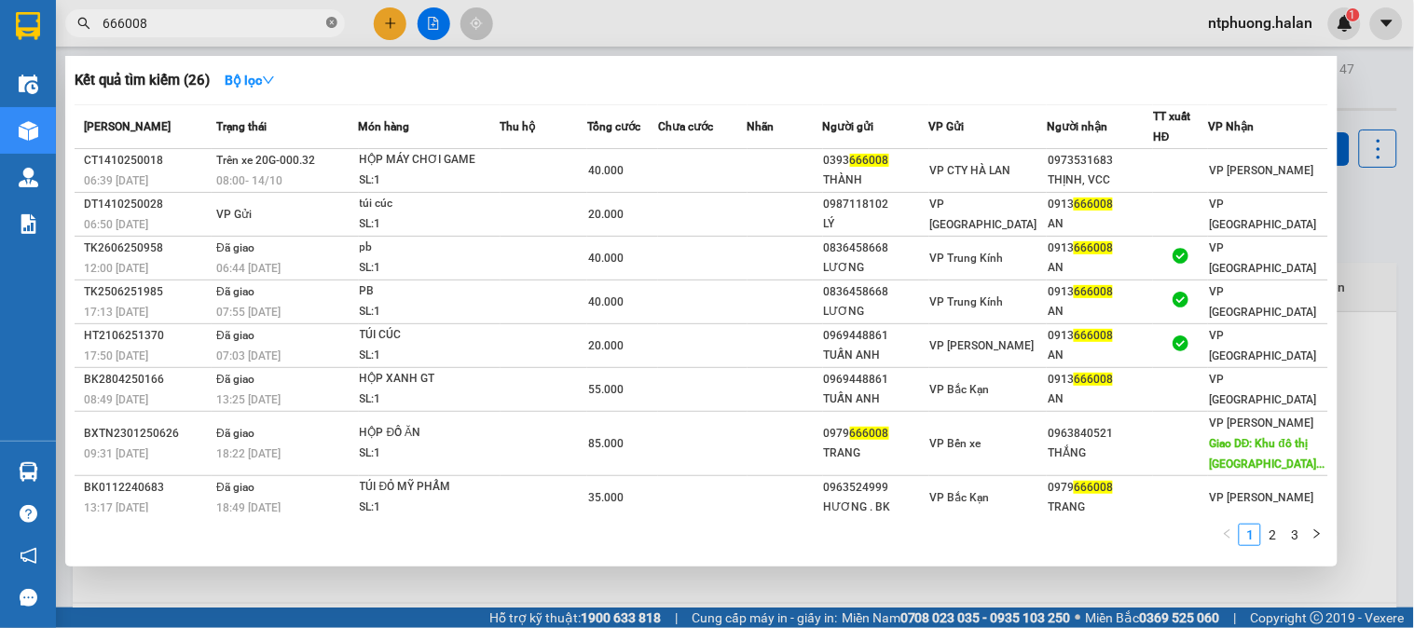
click at [337, 24] on icon "close-circle" at bounding box center [331, 22] width 11 height 11
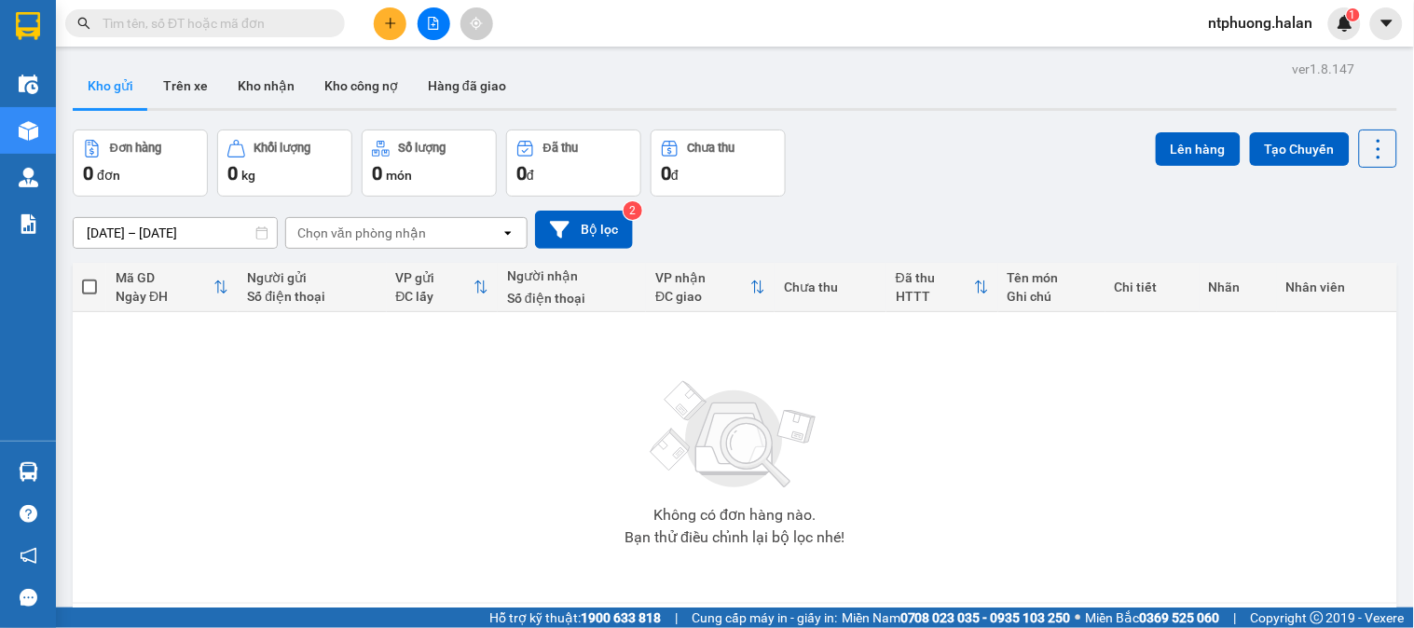
click at [263, 13] on input "text" at bounding box center [213, 23] width 220 height 21
click at [173, 13] on input "text" at bounding box center [213, 23] width 220 height 21
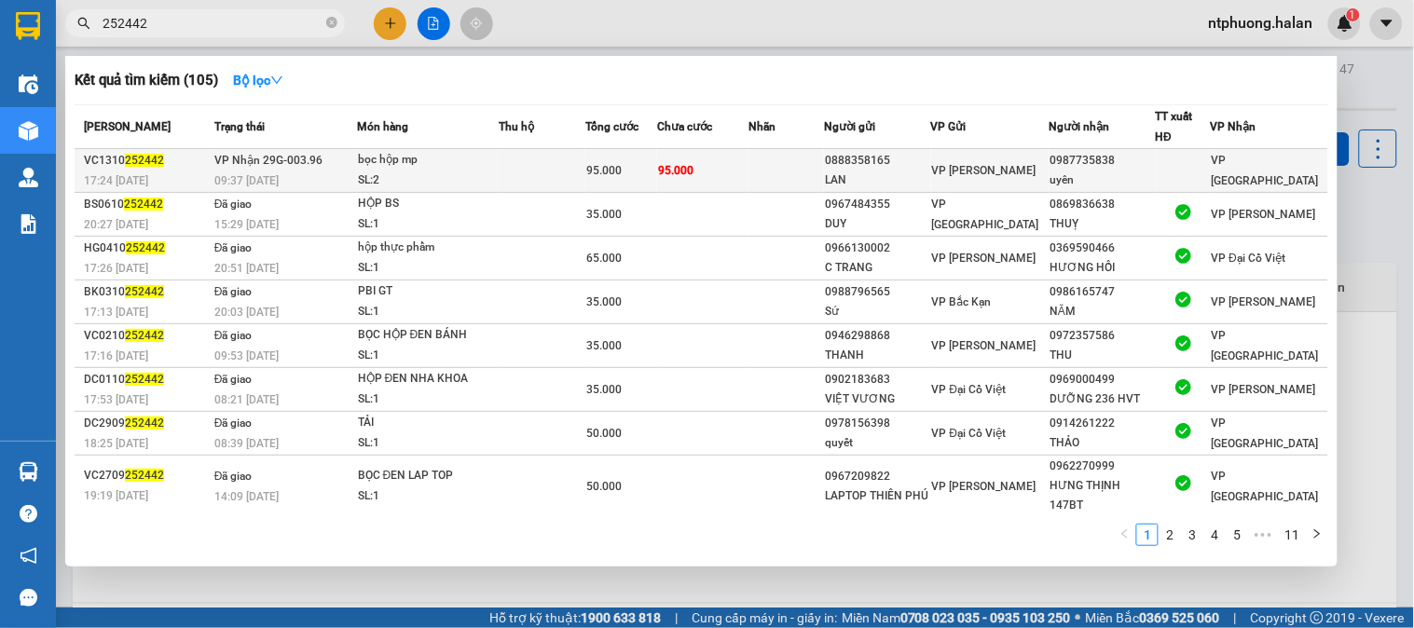
type input "252442"
click at [506, 177] on td at bounding box center [543, 171] width 88 height 44
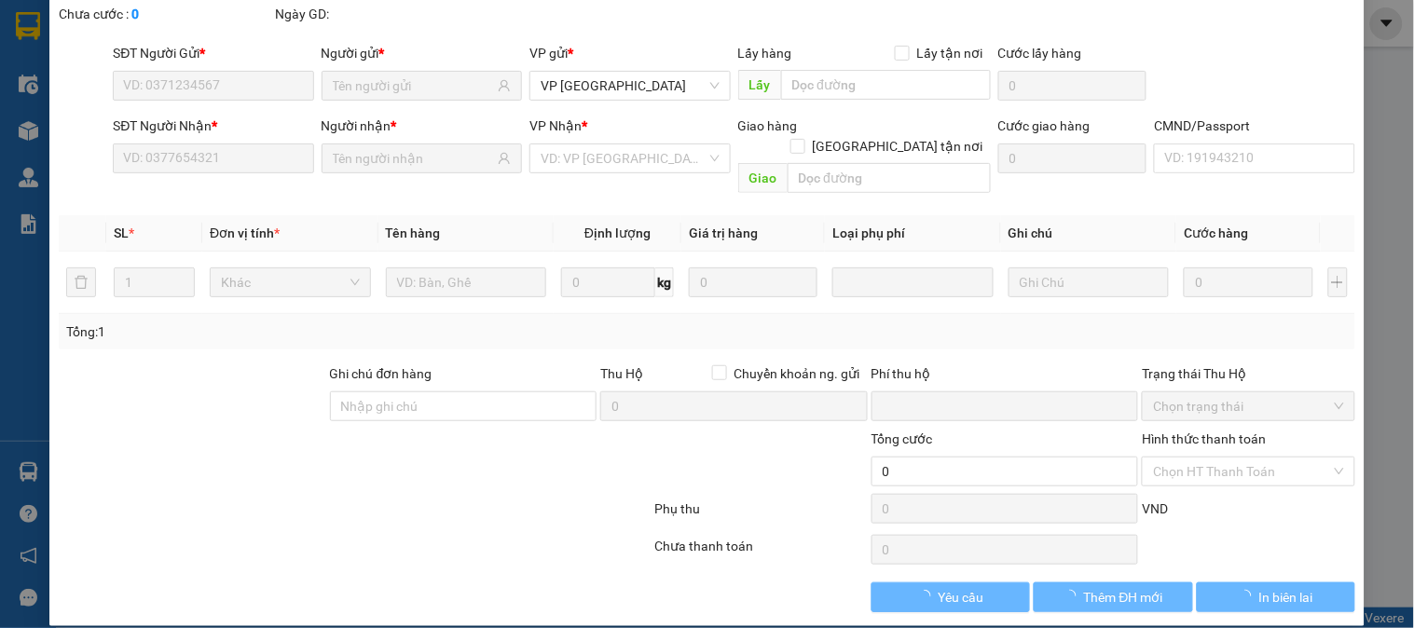
type input "0888358165"
type input "LAN"
type input "0987735838"
type input "uyên"
type input "0"
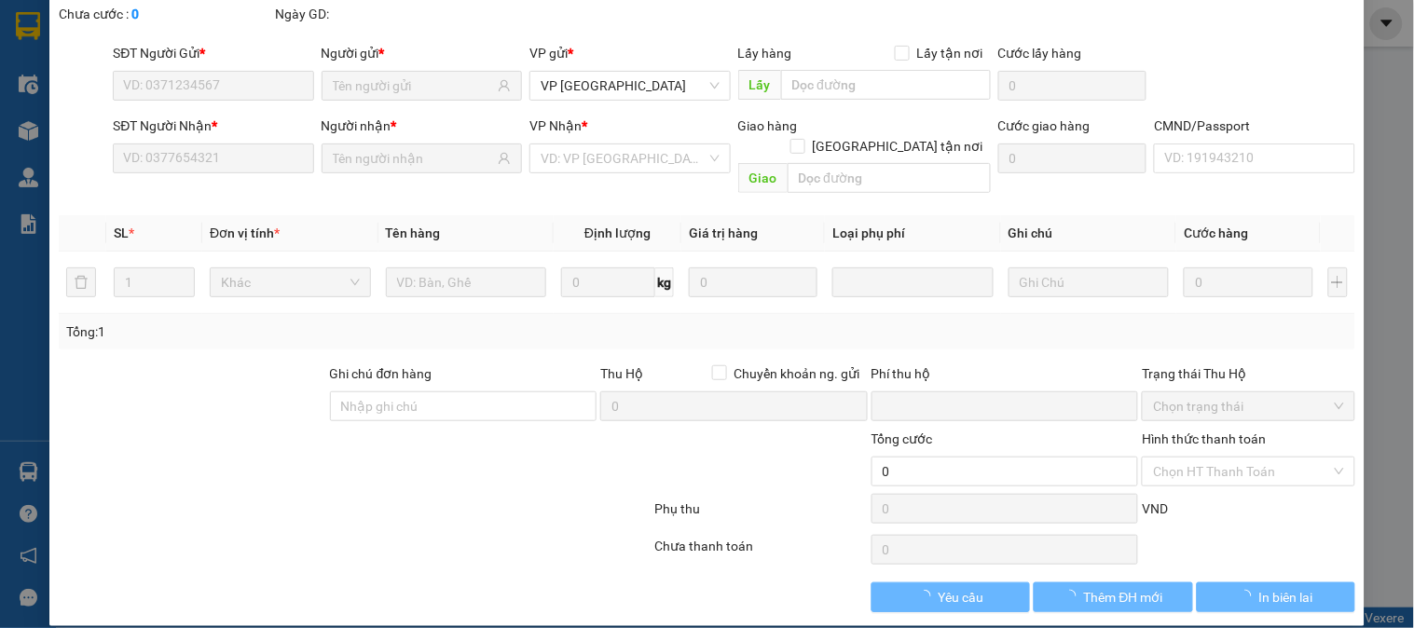
type input "95.000"
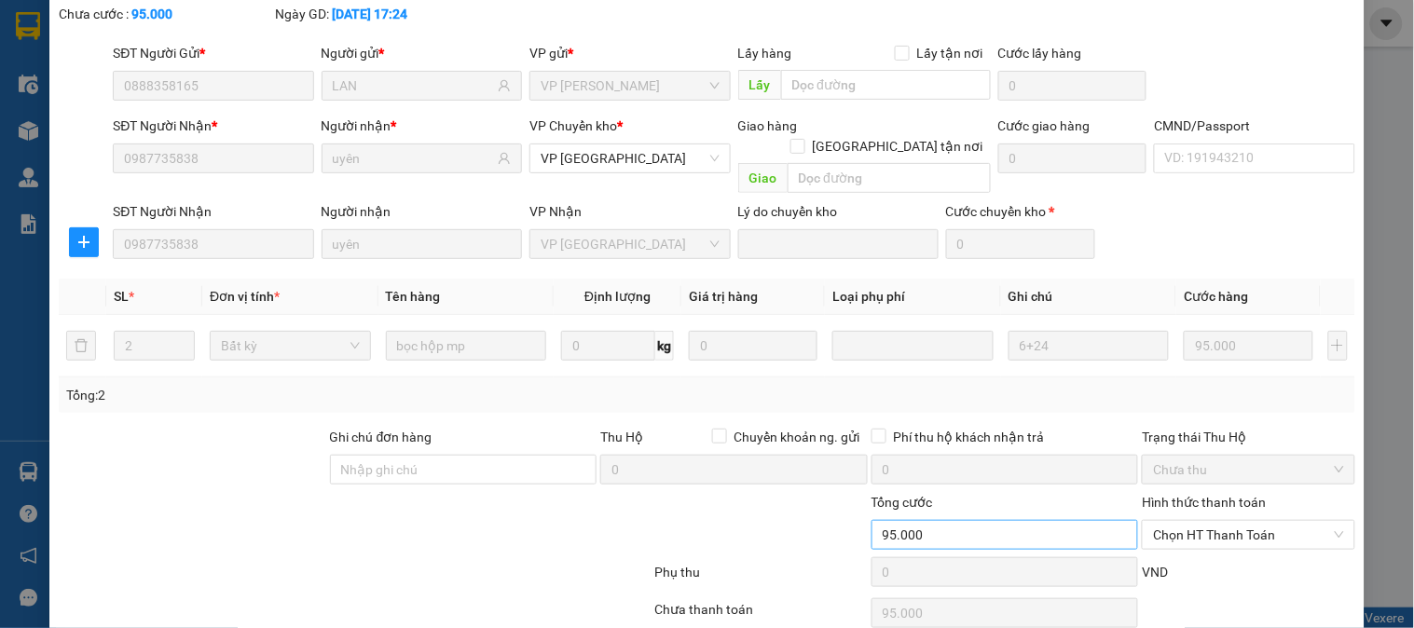
scroll to position [165, 0]
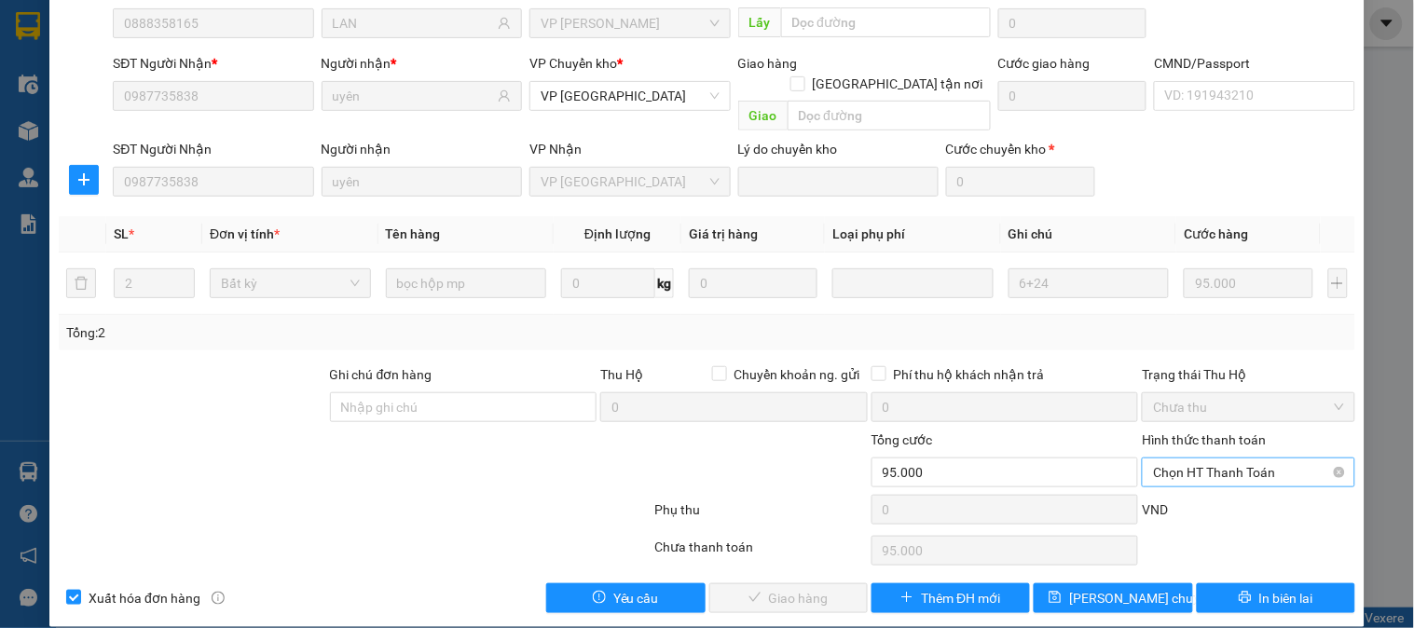
click at [1236, 459] on span "Chọn HT Thanh Toán" at bounding box center [1248, 473] width 190 height 28
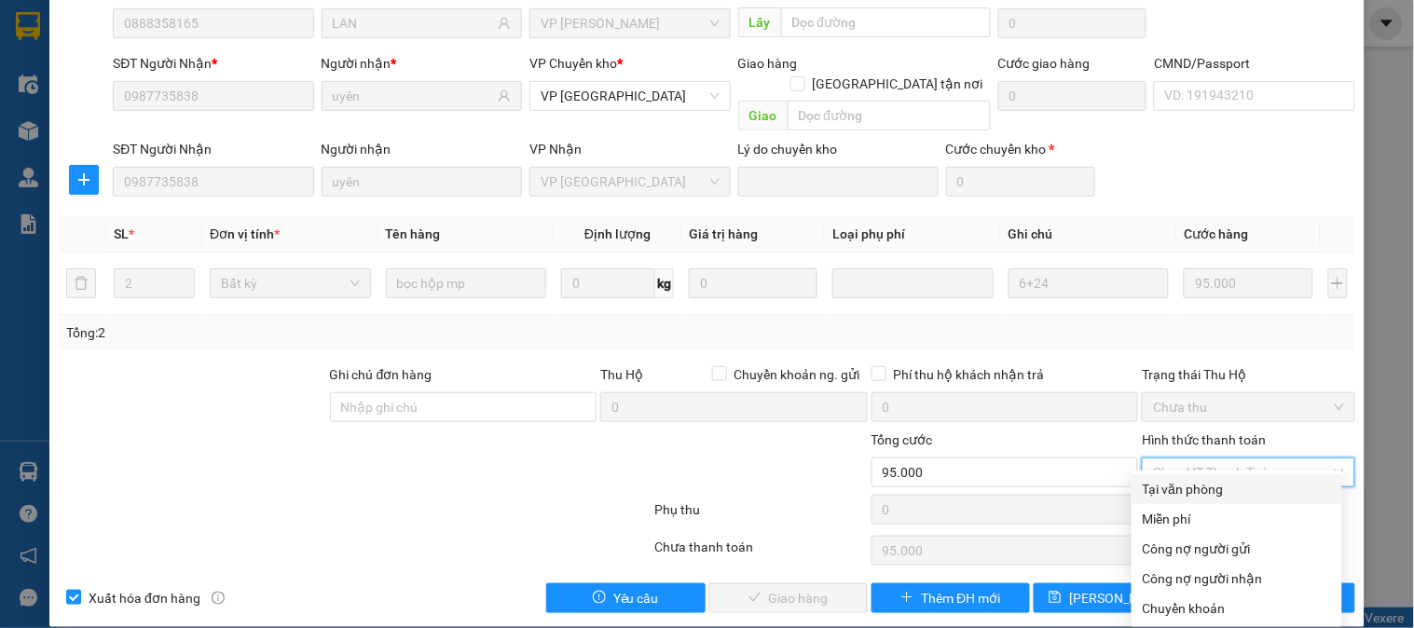
click at [1193, 480] on div "Tại văn phòng" at bounding box center [1237, 489] width 188 height 21
type input "0"
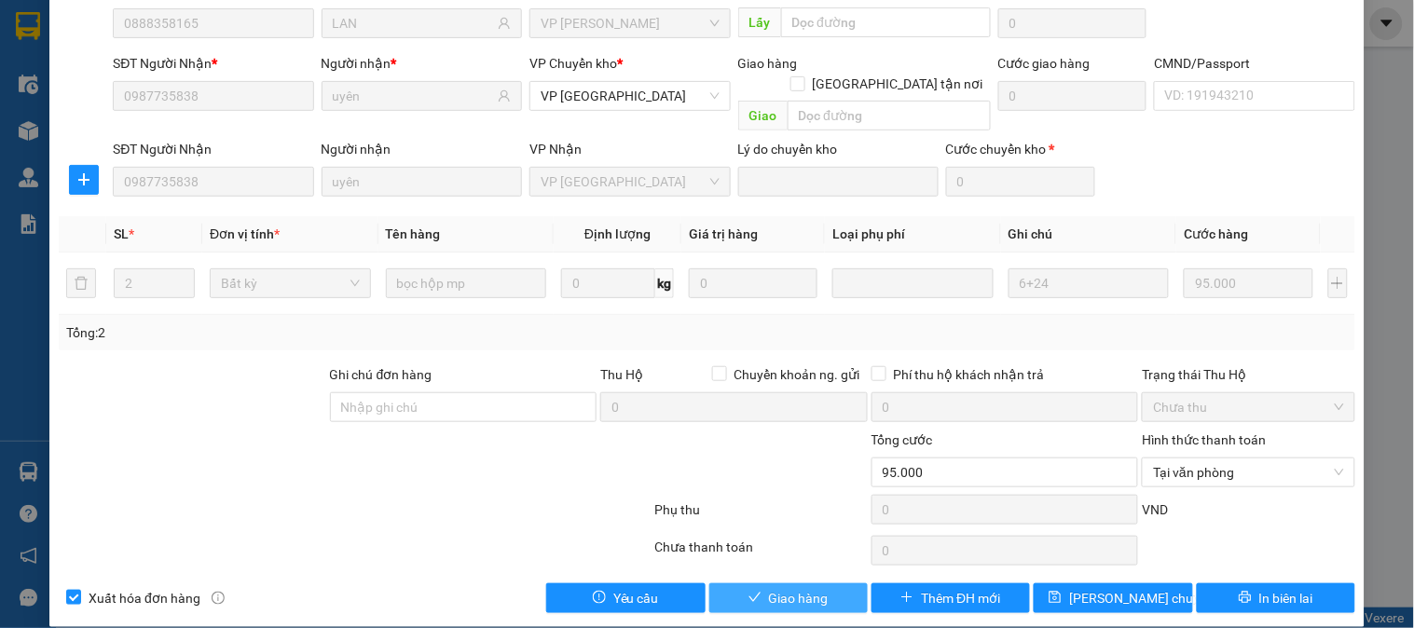
click at [833, 584] on button "Giao hàng" at bounding box center [788, 599] width 158 height 30
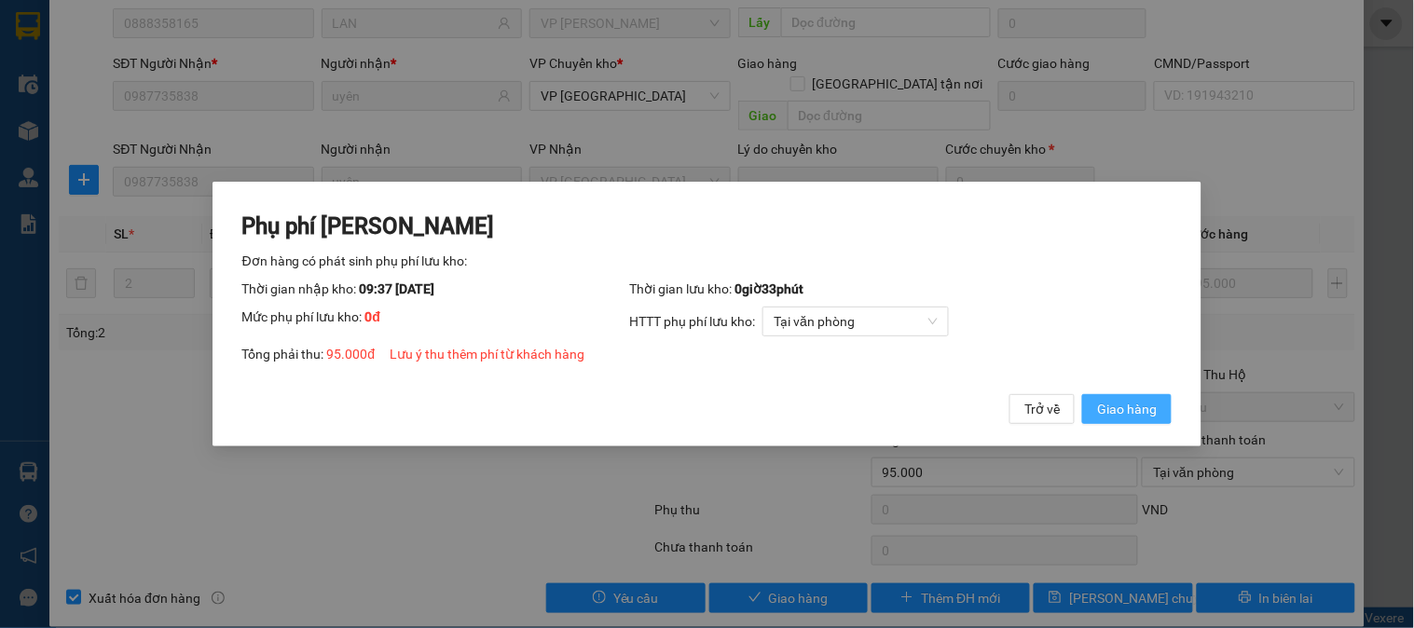
click at [1130, 401] on span "Giao hàng" at bounding box center [1127, 409] width 60 height 21
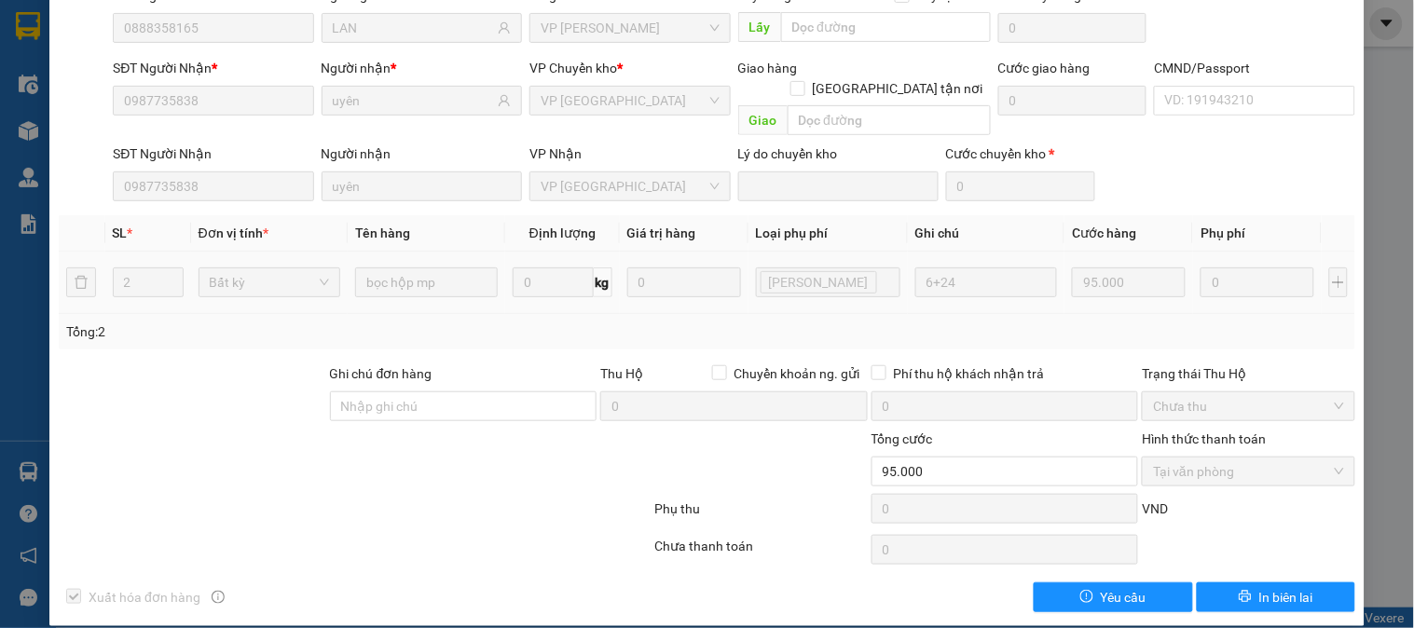
scroll to position [0, 0]
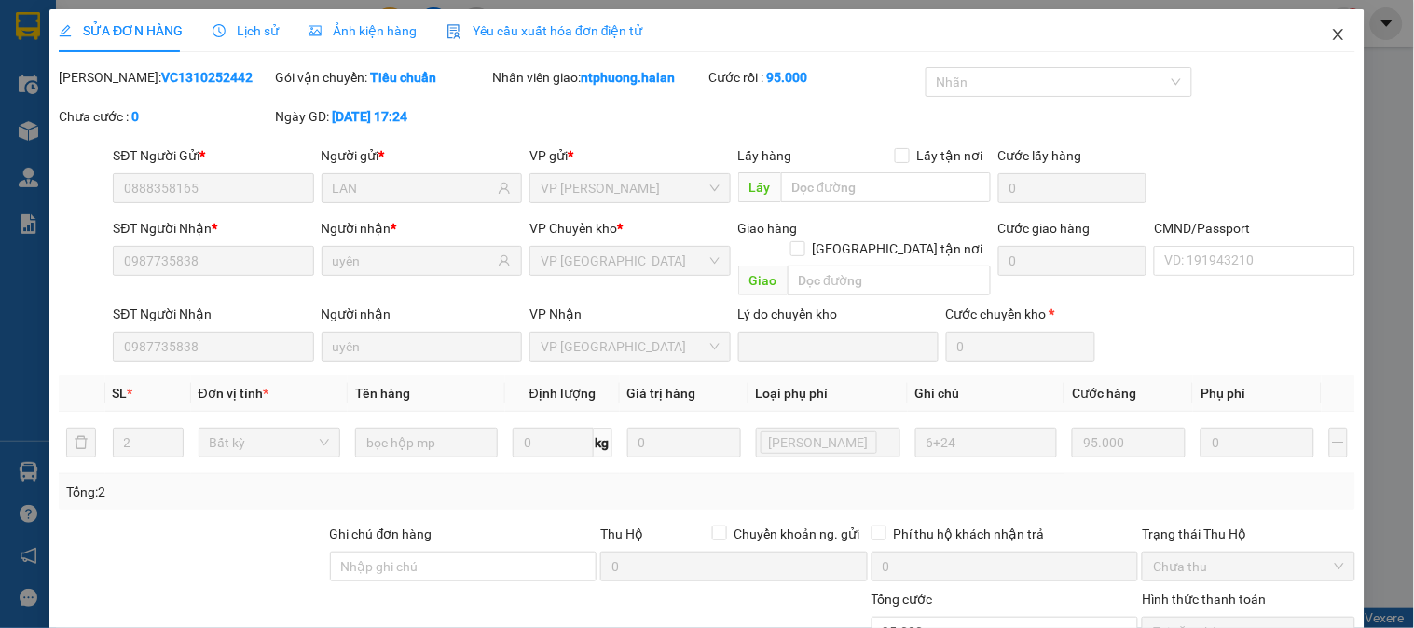
click at [1331, 33] on icon "close" at bounding box center [1338, 34] width 15 height 15
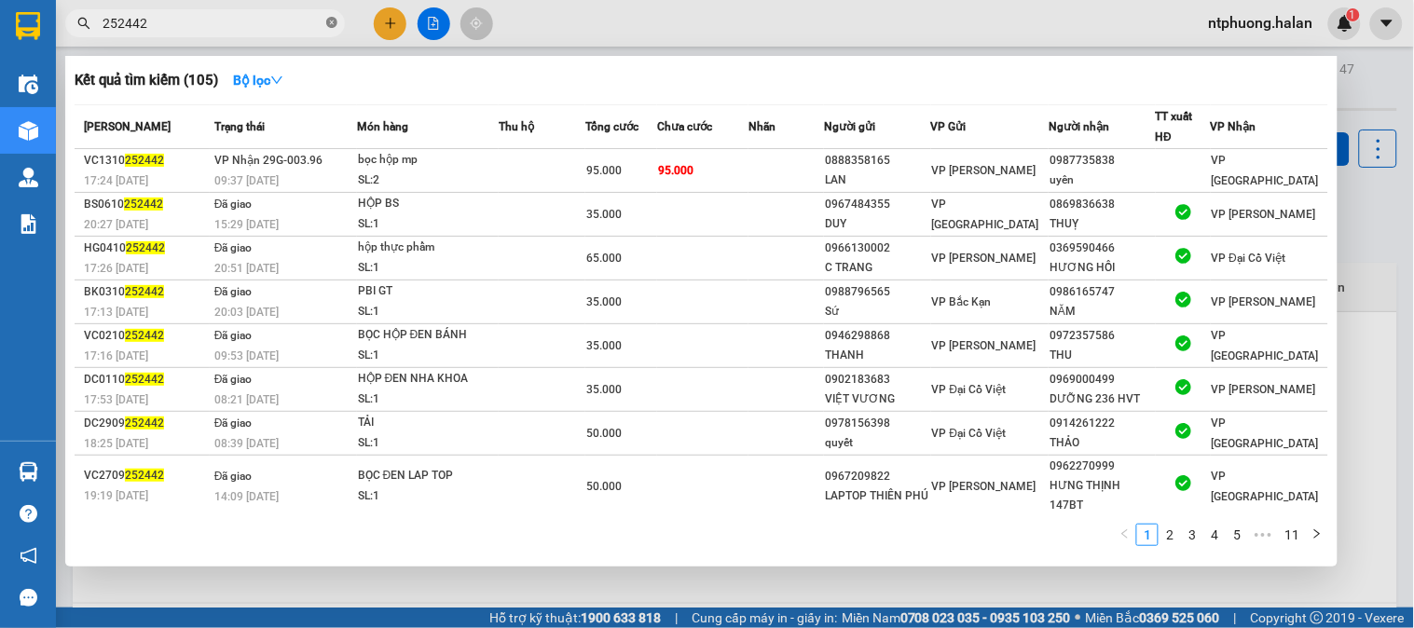
click at [336, 21] on icon "close-circle" at bounding box center [331, 22] width 11 height 11
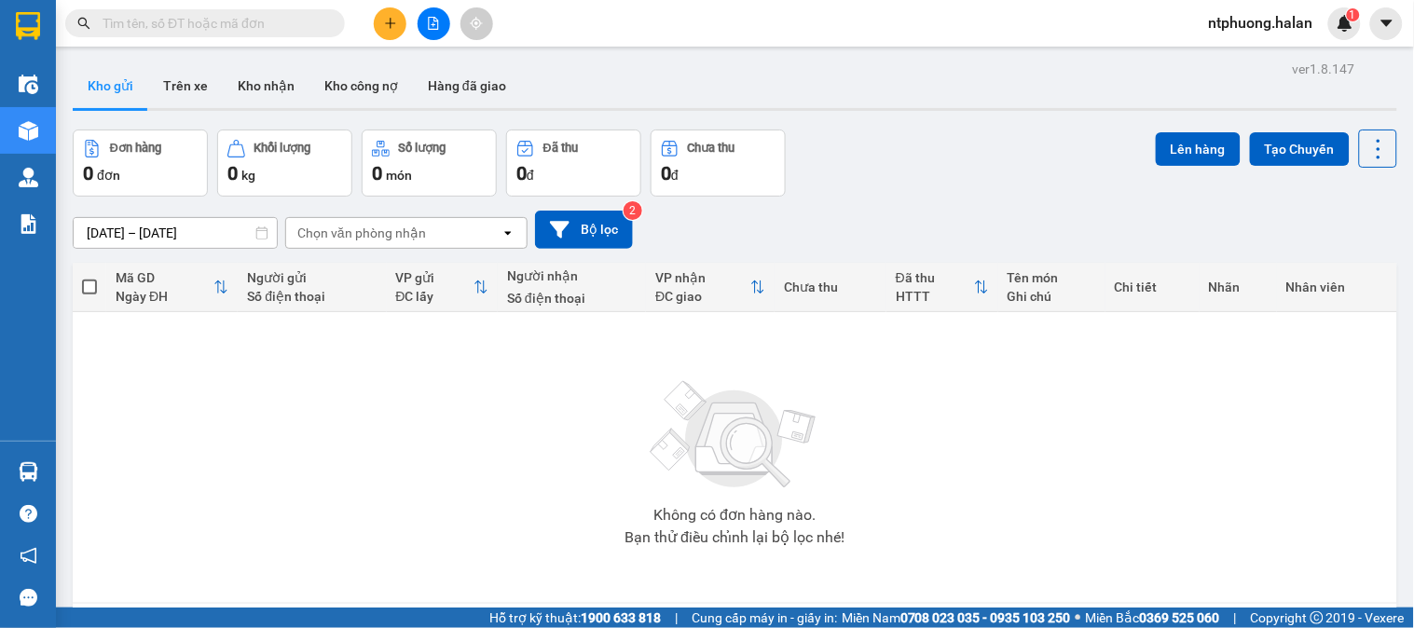
click at [241, 21] on input "text" at bounding box center [213, 23] width 220 height 21
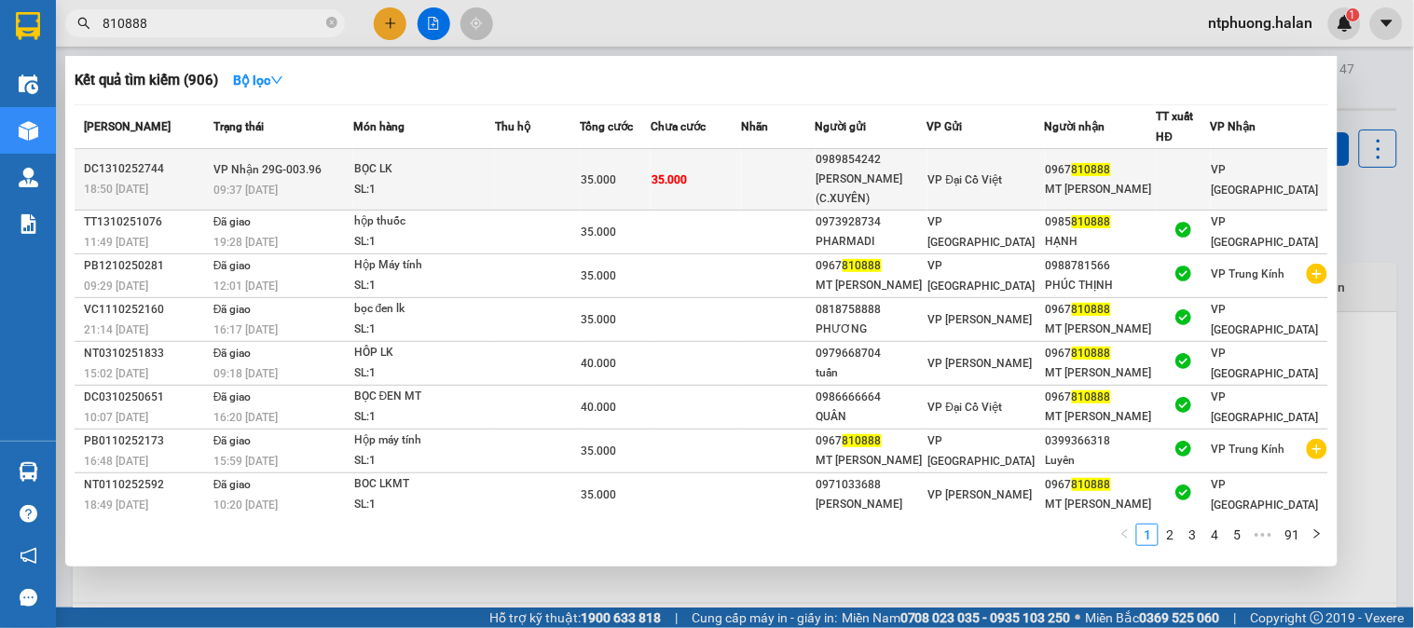
type input "810888"
click at [520, 180] on td at bounding box center [538, 180] width 86 height 62
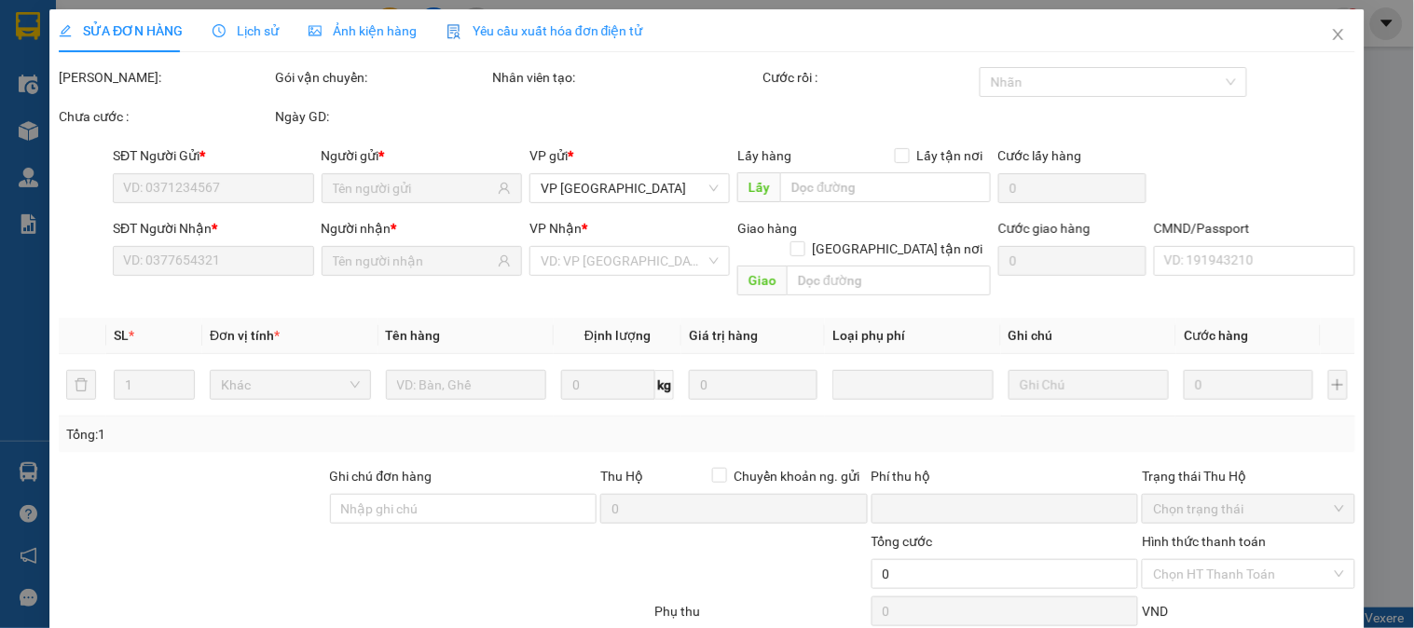
type input "0989854242"
type input "[PERSON_NAME](C.XUYÊN)"
type input "0967810888"
type input "MT [PERSON_NAME]"
type input "0"
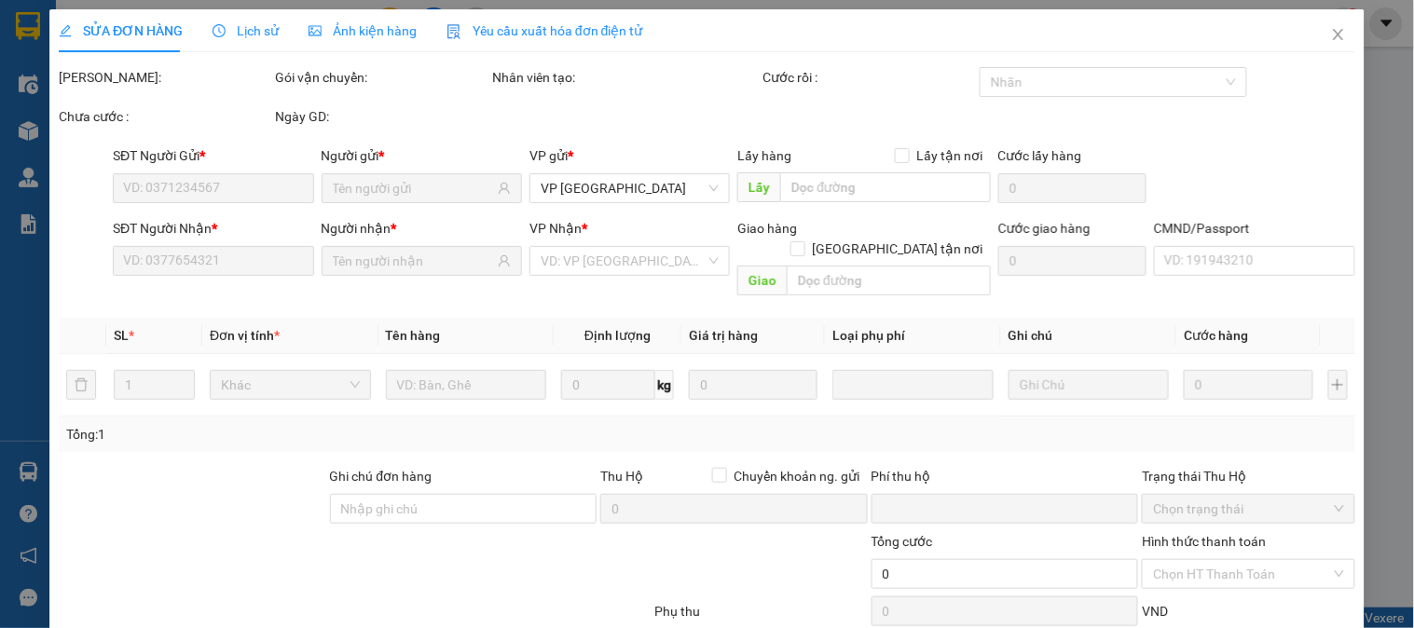
type input "35.000"
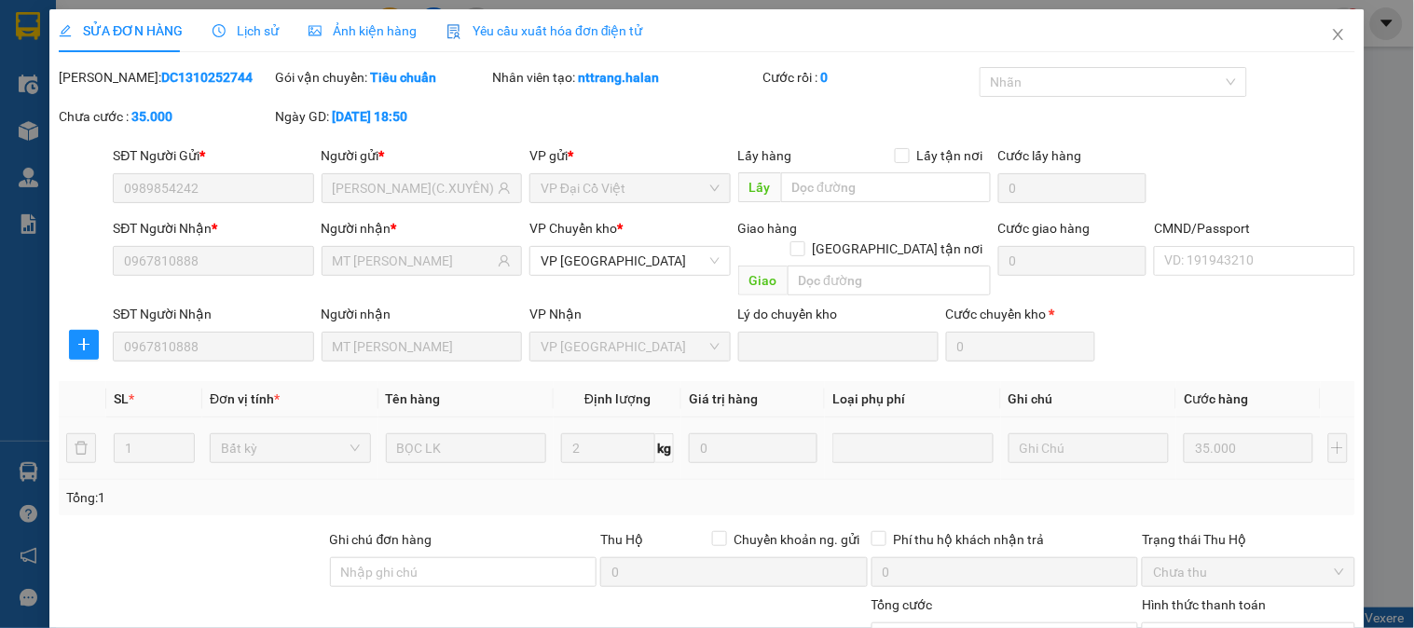
scroll to position [165, 0]
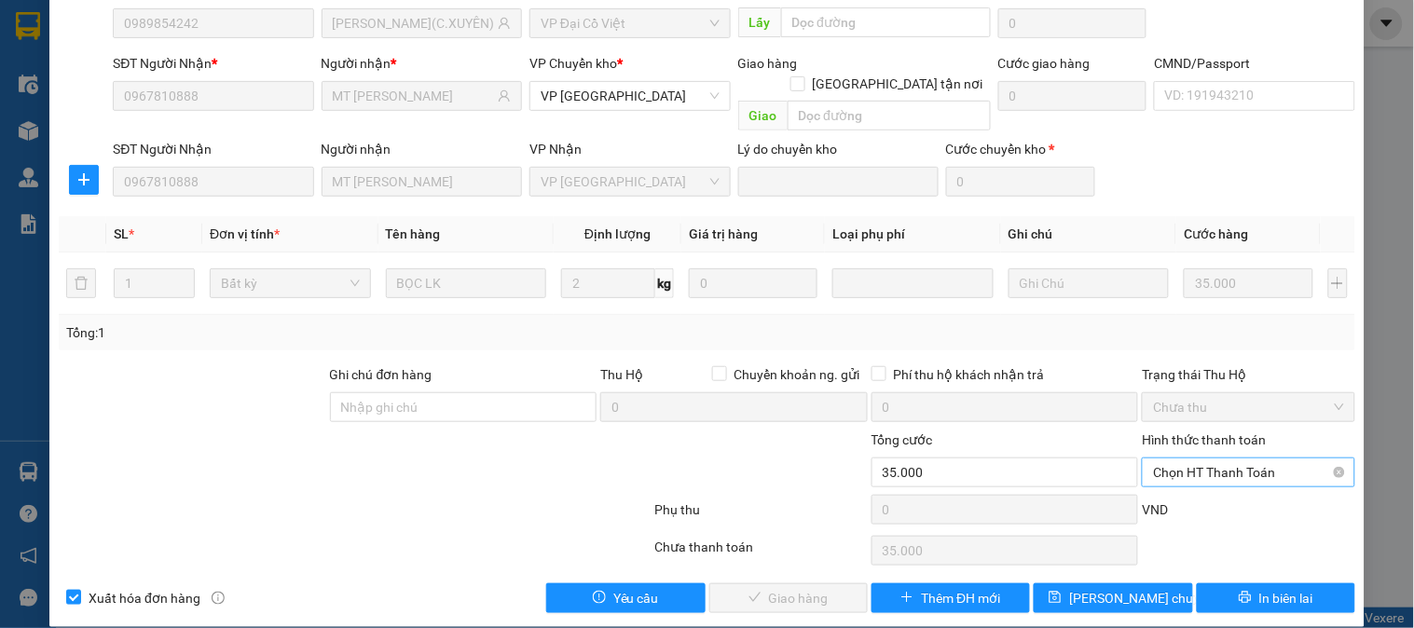
click at [1219, 459] on span "Chọn HT Thanh Toán" at bounding box center [1248, 473] width 190 height 28
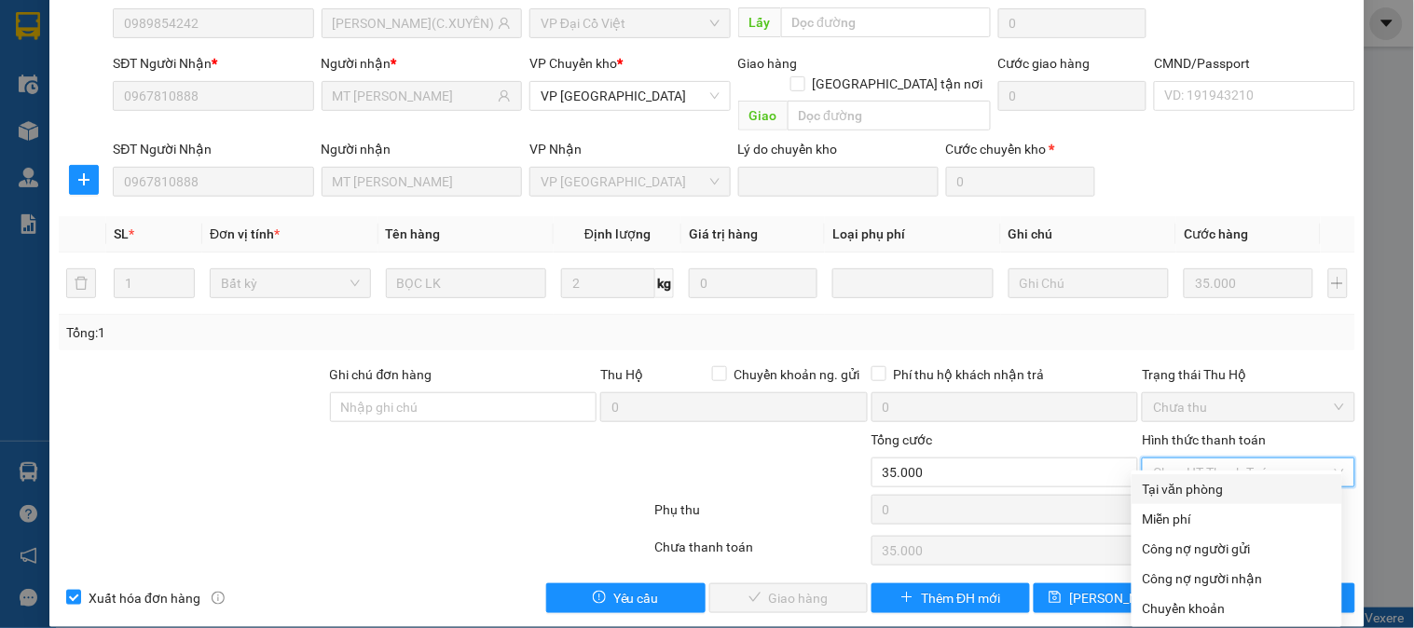
click at [1218, 475] on div "Tại văn phòng" at bounding box center [1237, 490] width 211 height 30
type input "0"
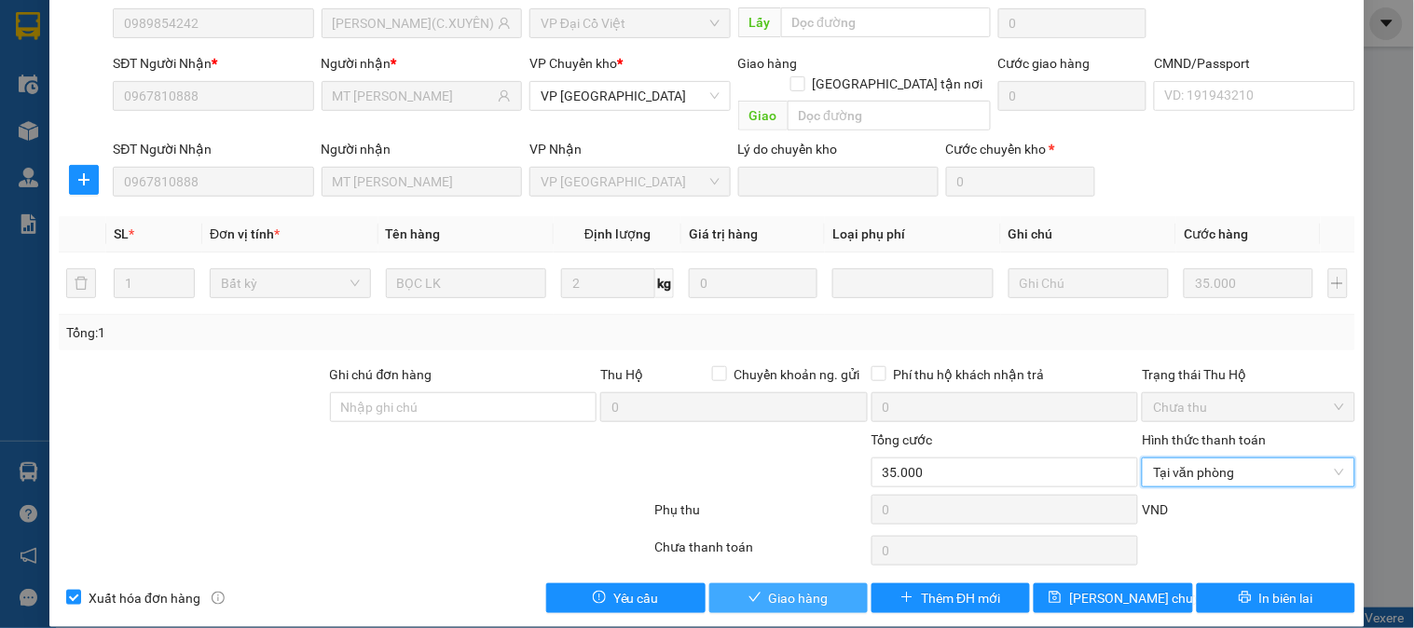
click at [809, 588] on span "Giao hàng" at bounding box center [799, 598] width 60 height 21
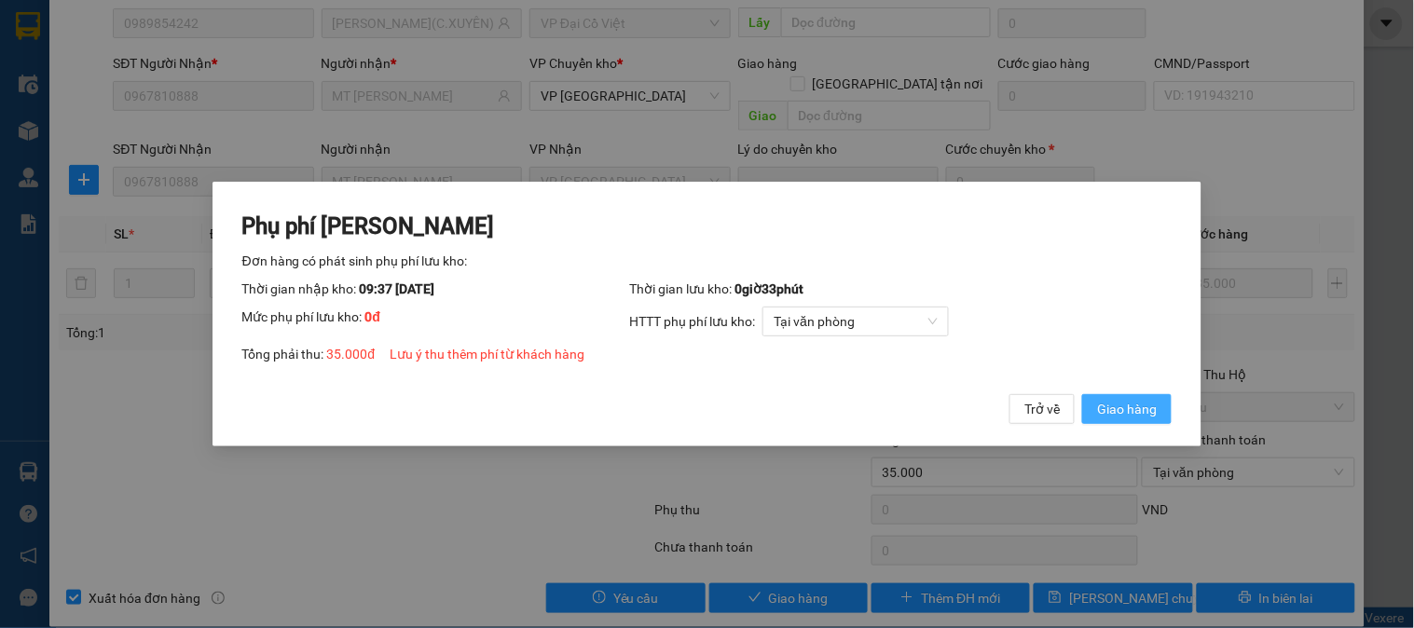
click at [1143, 413] on span "Giao hàng" at bounding box center [1127, 409] width 60 height 21
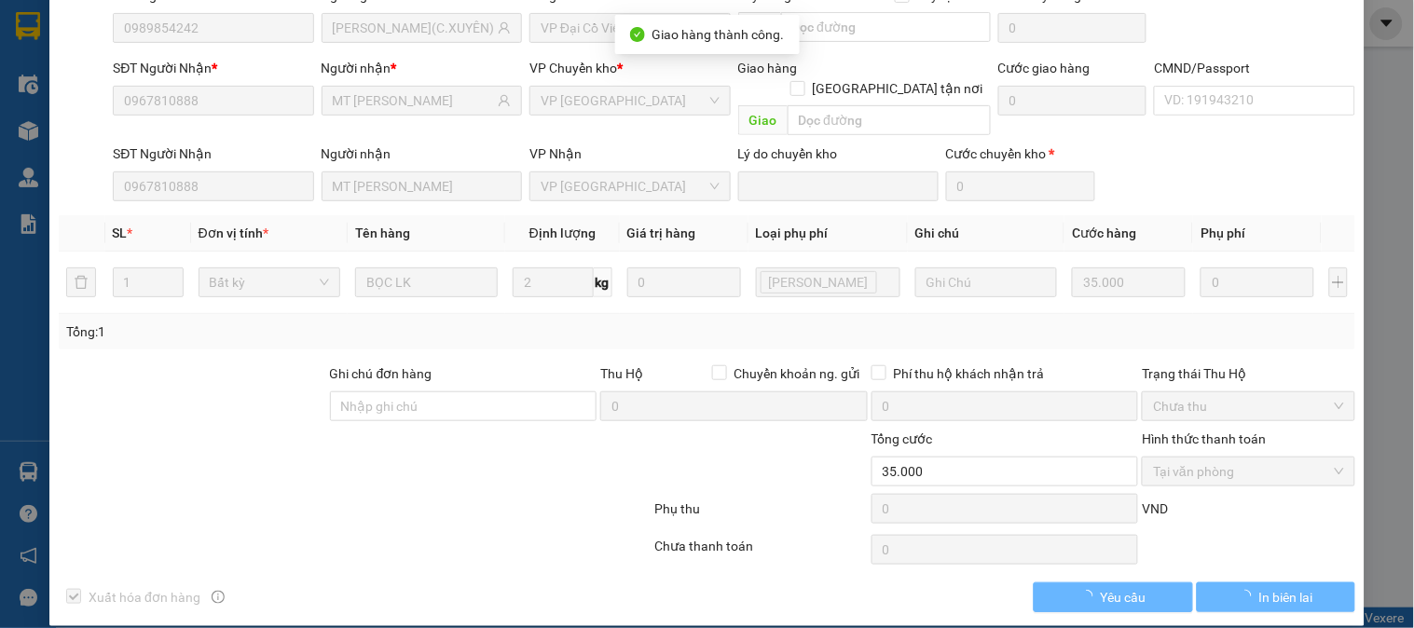
scroll to position [0, 0]
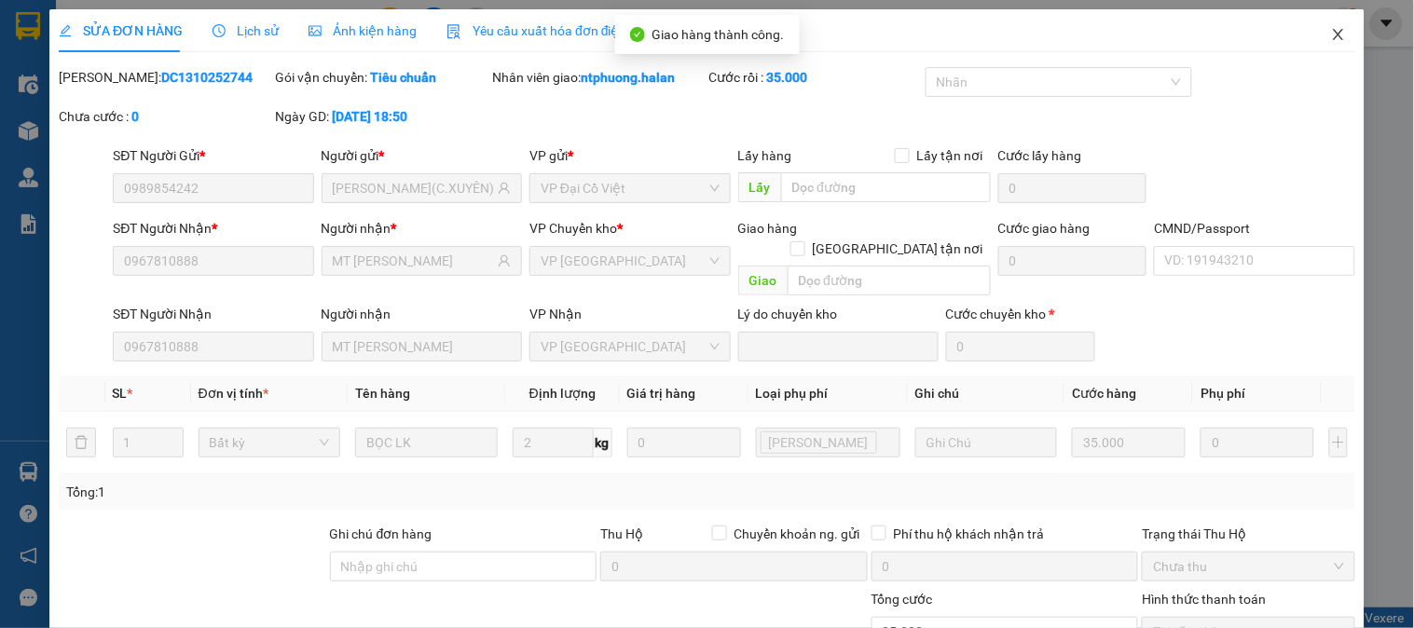
click at [1331, 34] on icon "close" at bounding box center [1338, 34] width 15 height 15
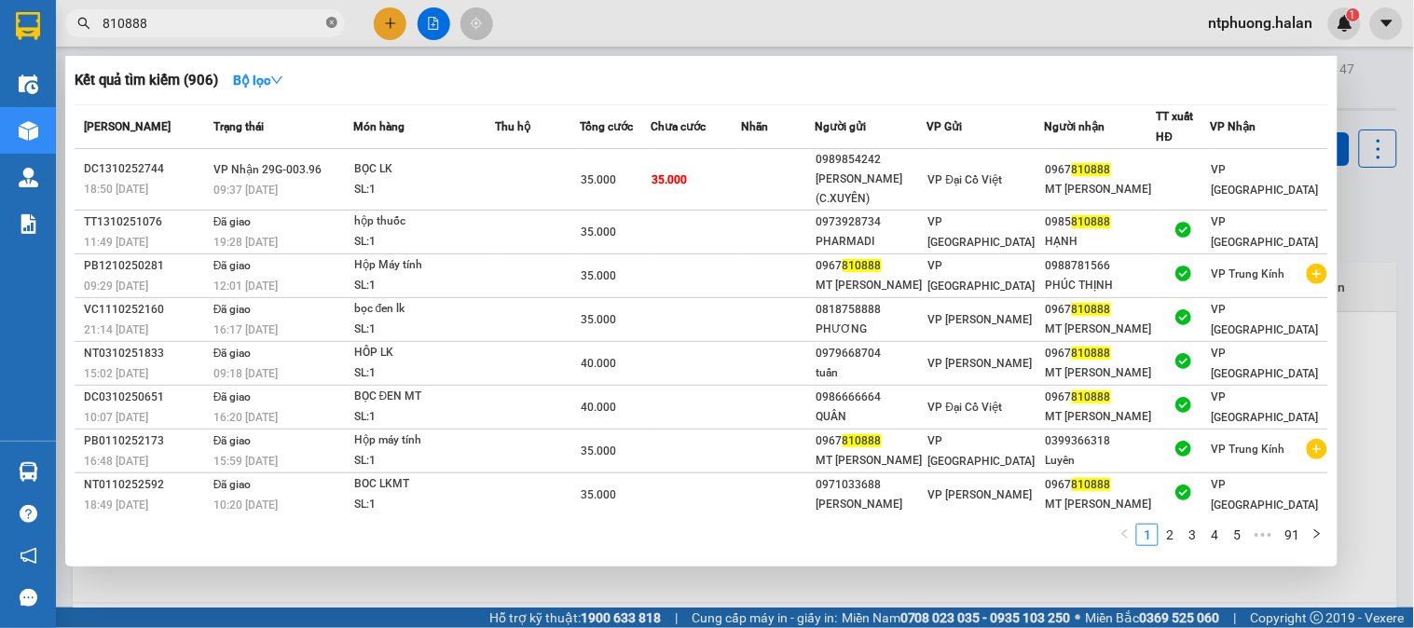
click at [331, 21] on icon "close-circle" at bounding box center [331, 22] width 11 height 11
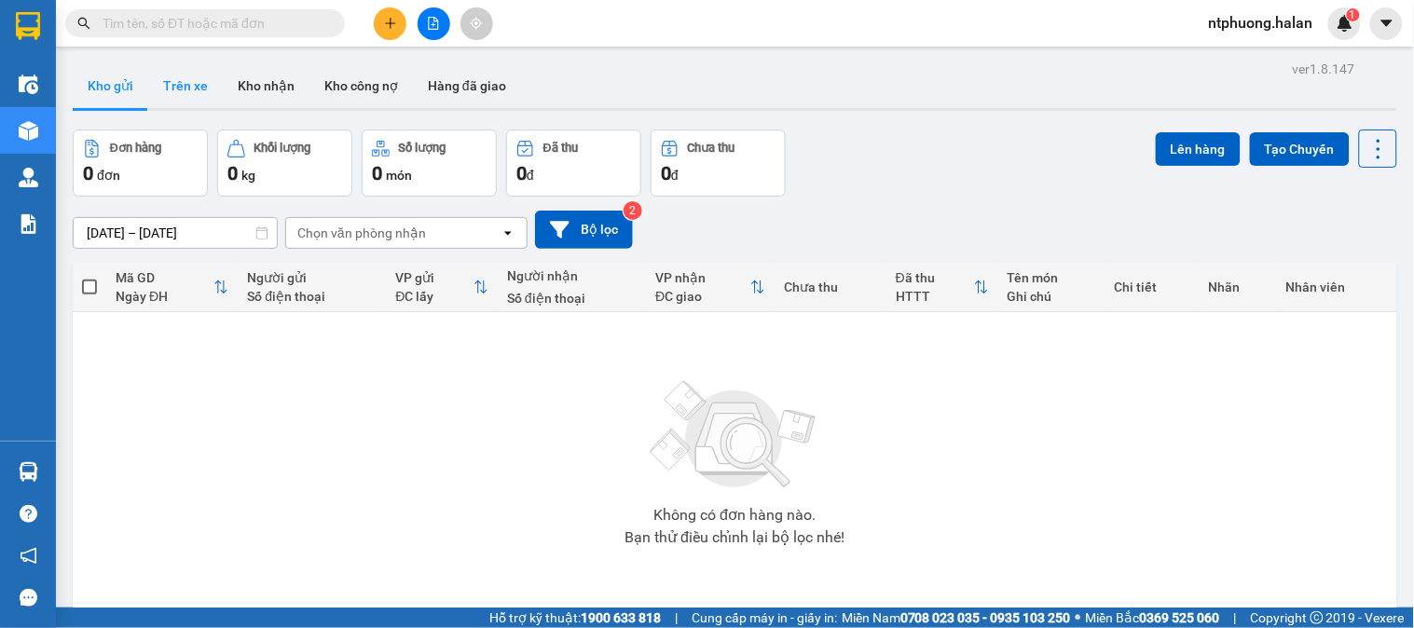
click at [193, 76] on button "Trên xe" at bounding box center [185, 85] width 75 height 45
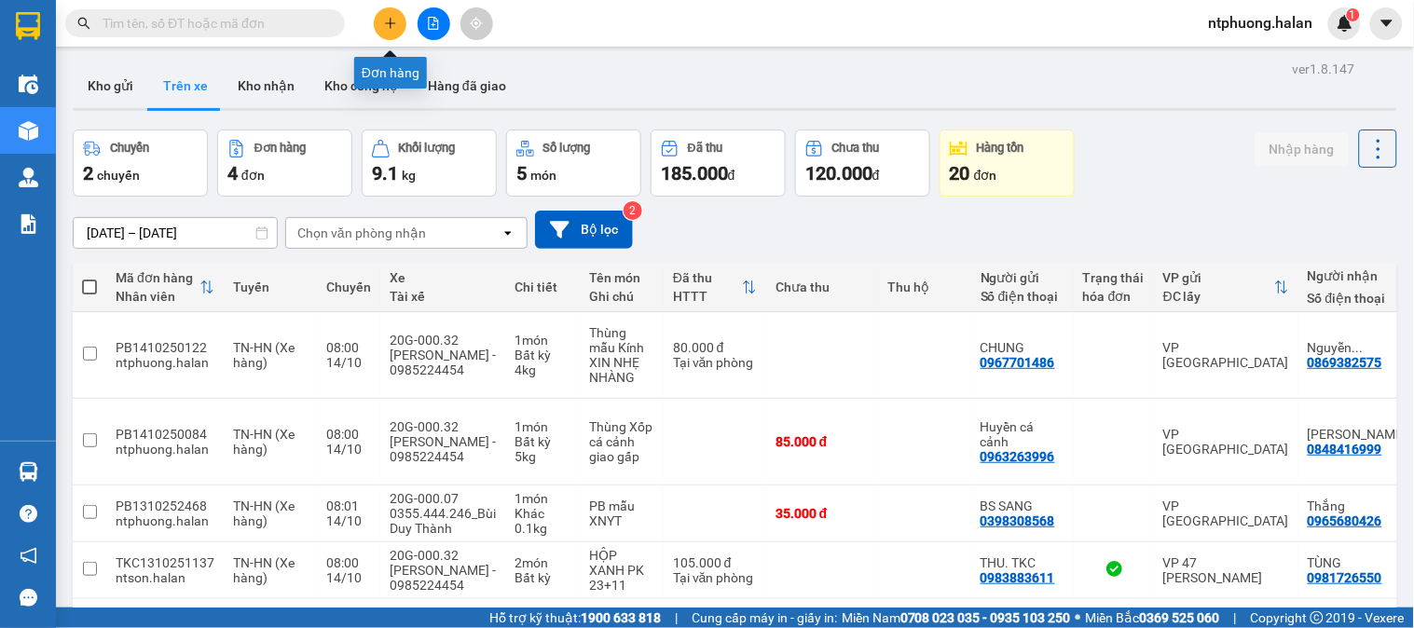
click at [390, 14] on button at bounding box center [390, 23] width 33 height 33
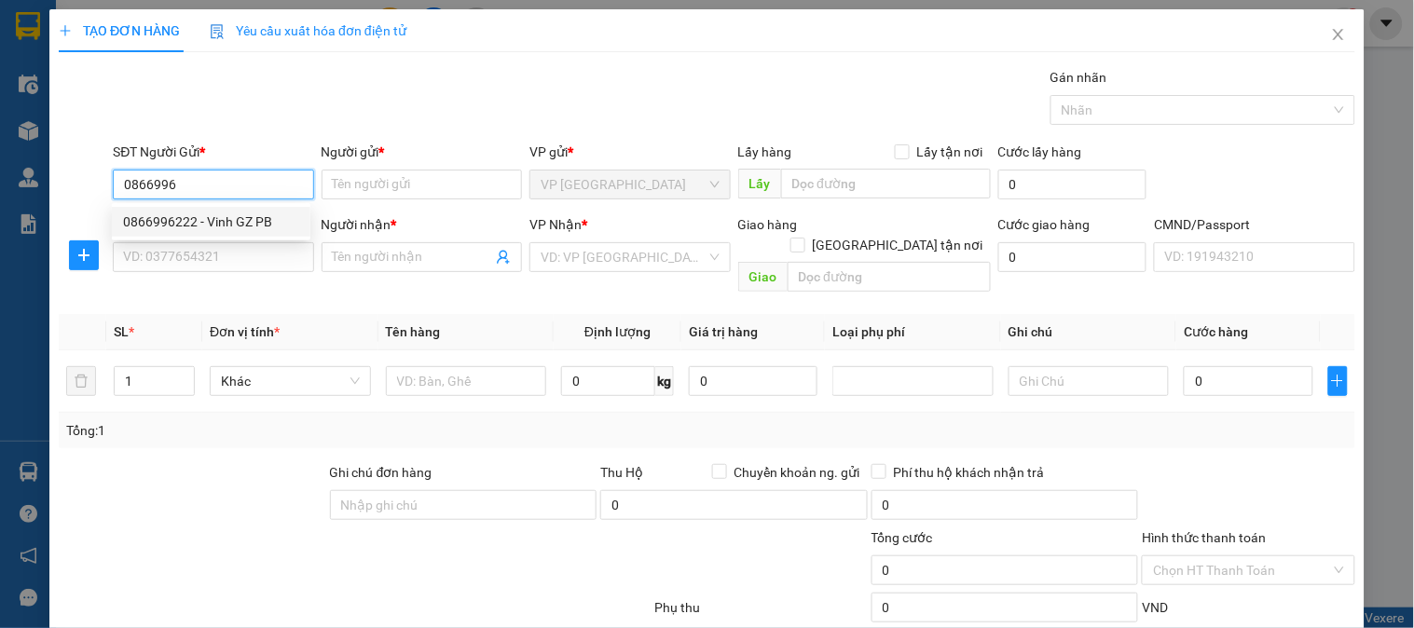
click at [174, 217] on div "0866996222 - Vinh GZ PB" at bounding box center [211, 222] width 176 height 21
type input "0866996222"
type input "Vinh GZ PB"
type input "0866996222"
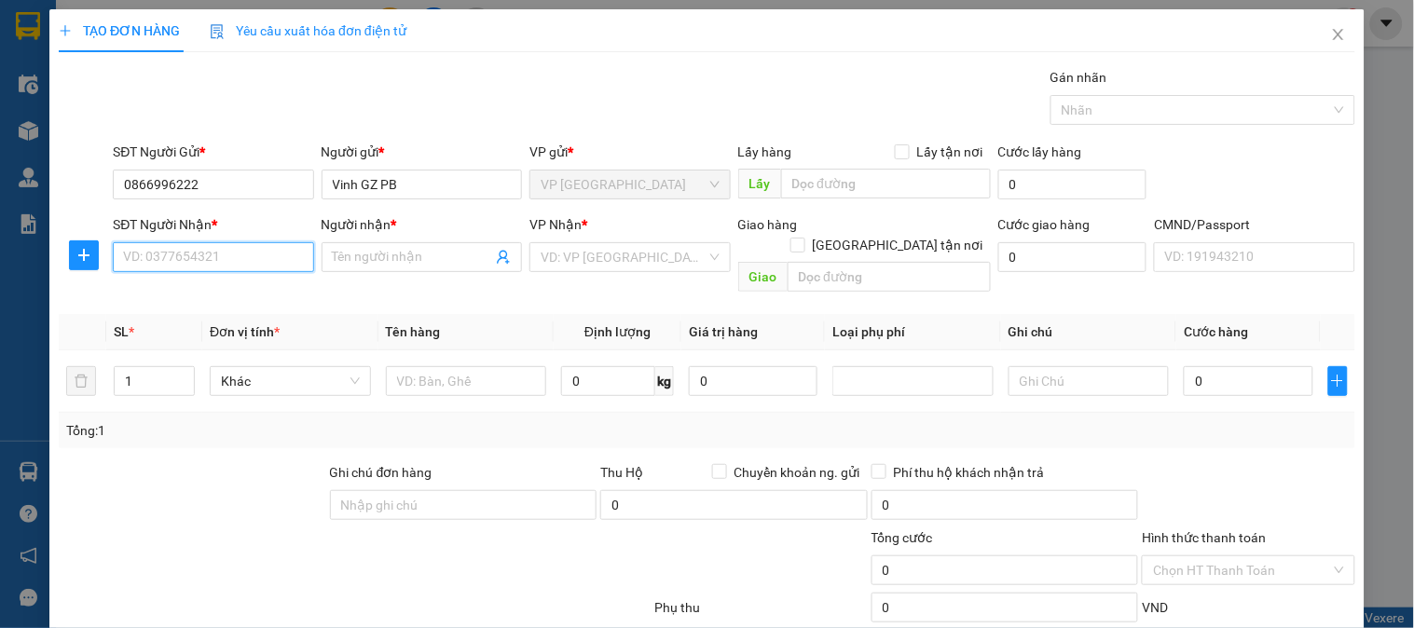
click at [181, 249] on input "SĐT Người Nhận *" at bounding box center [213, 257] width 200 height 30
type input "0326833233"
click at [431, 264] on input "Người nhận *" at bounding box center [412, 257] width 159 height 21
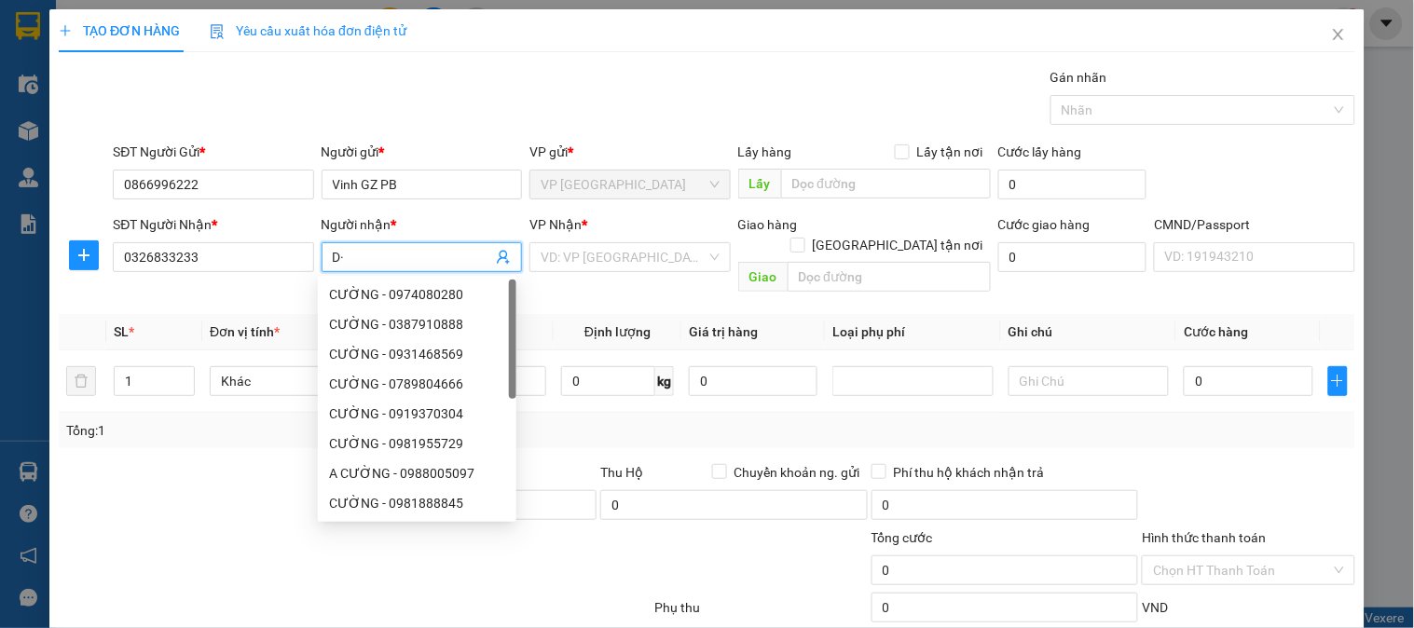
type input "D"
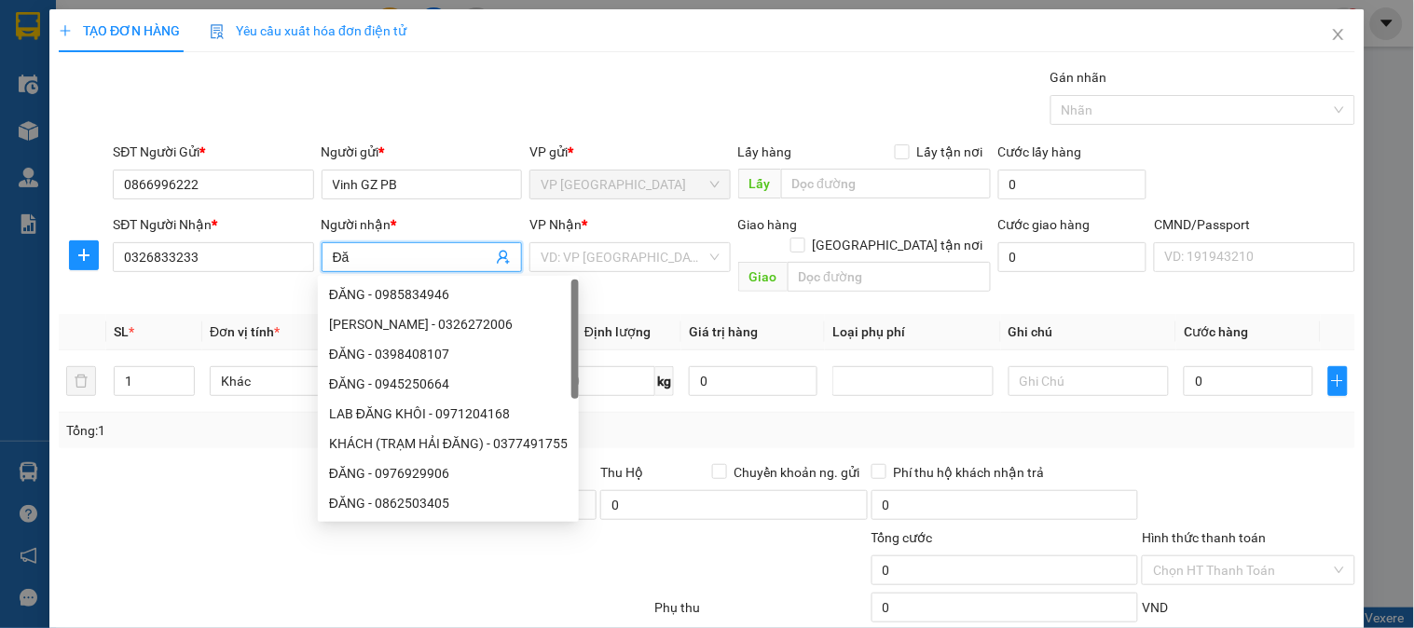
type input "Đ"
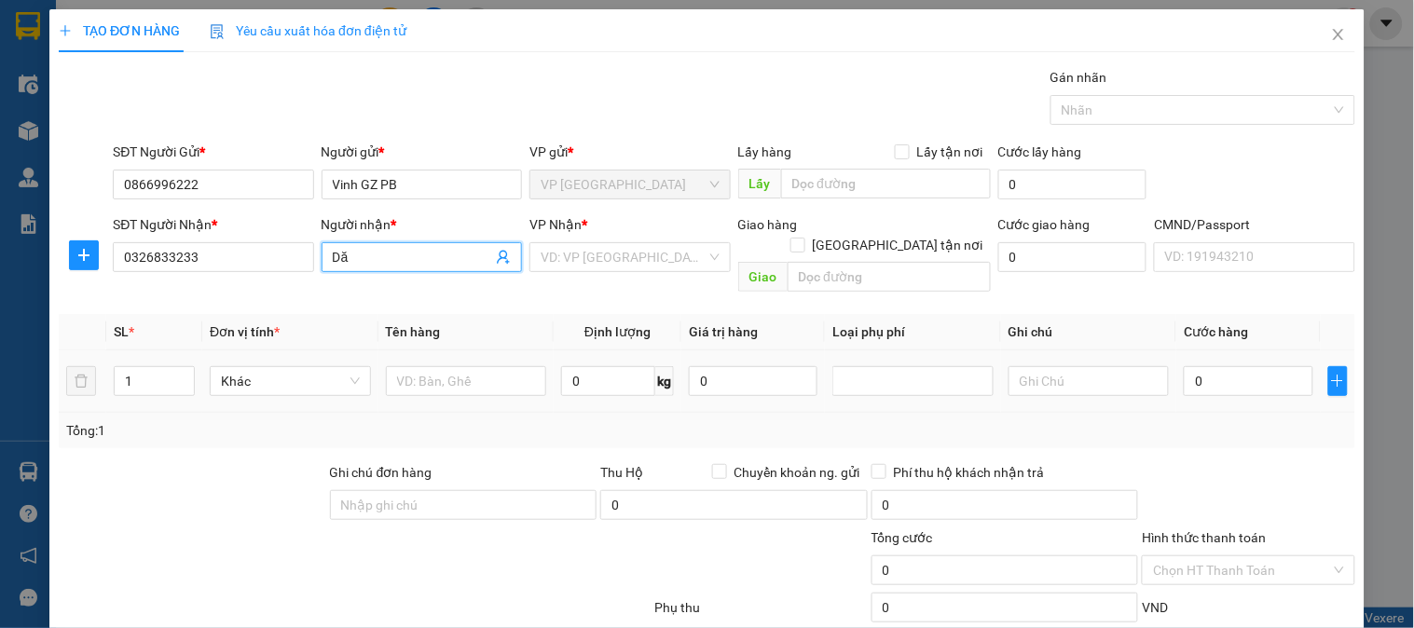
type input "D"
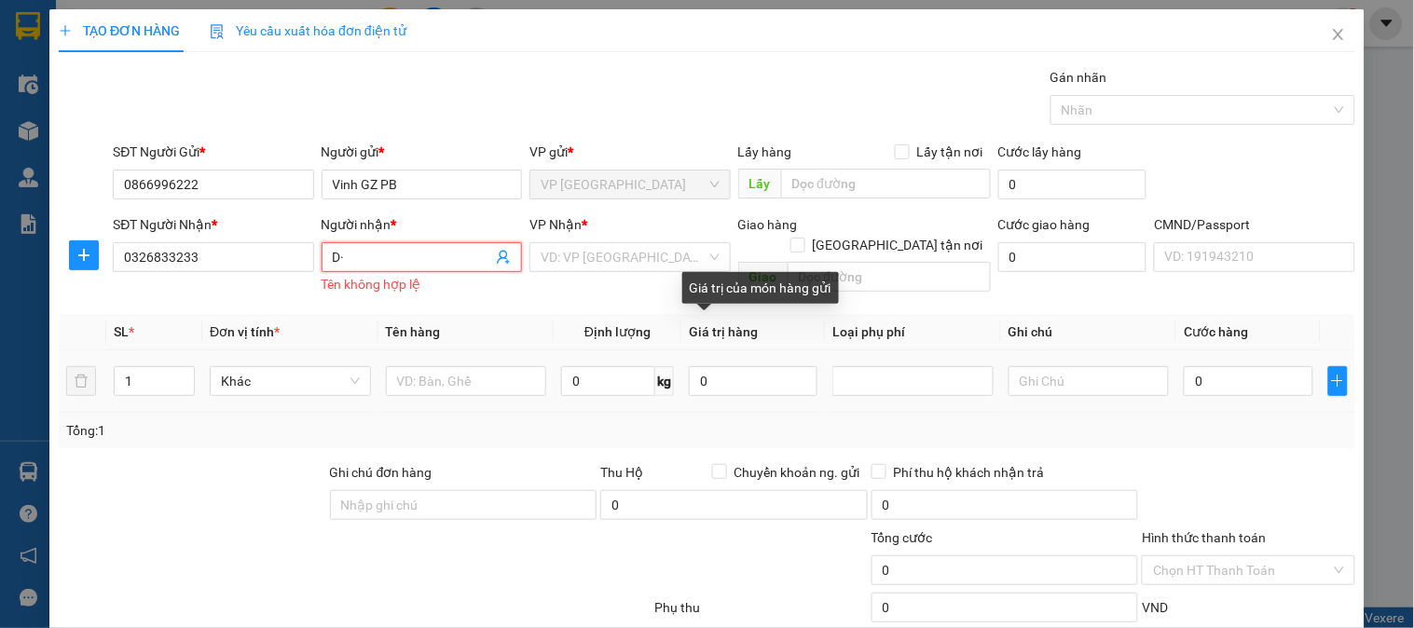
type input "D"
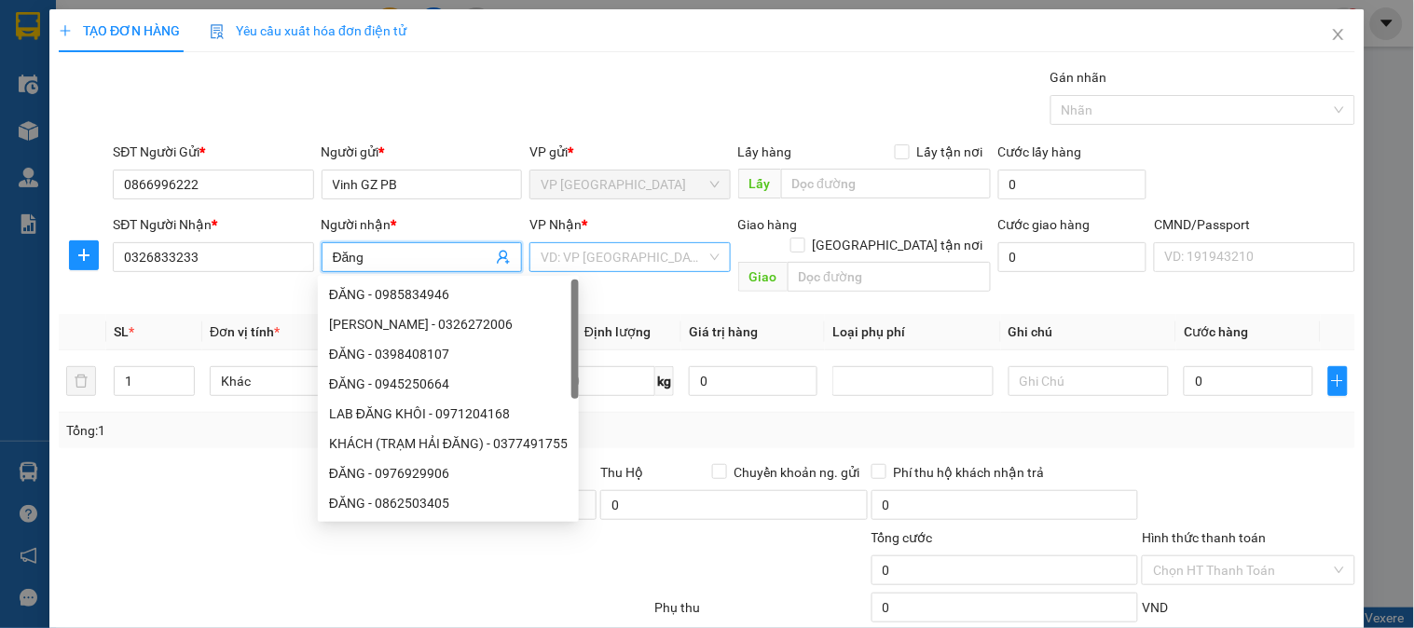
type input "Đăng"
click at [589, 255] on input "search" at bounding box center [623, 257] width 165 height 28
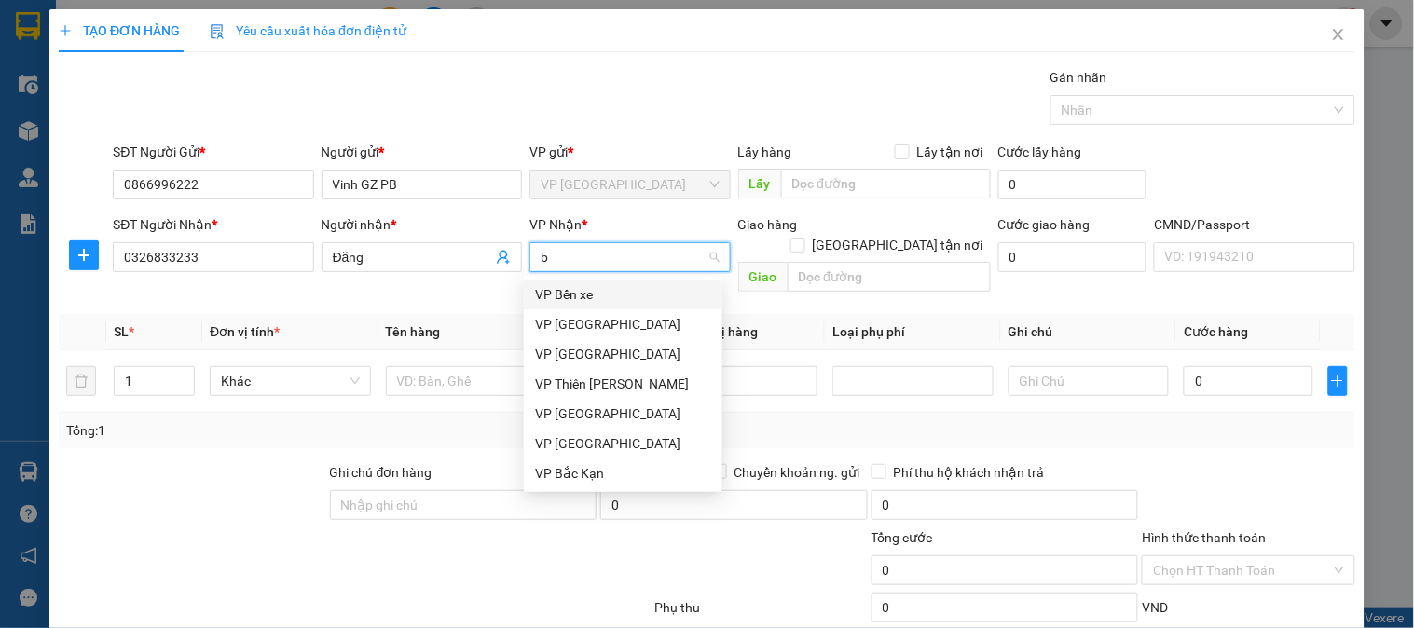
type input "b"
click at [585, 322] on div "VP [GEOGRAPHIC_DATA]" at bounding box center [623, 324] width 176 height 21
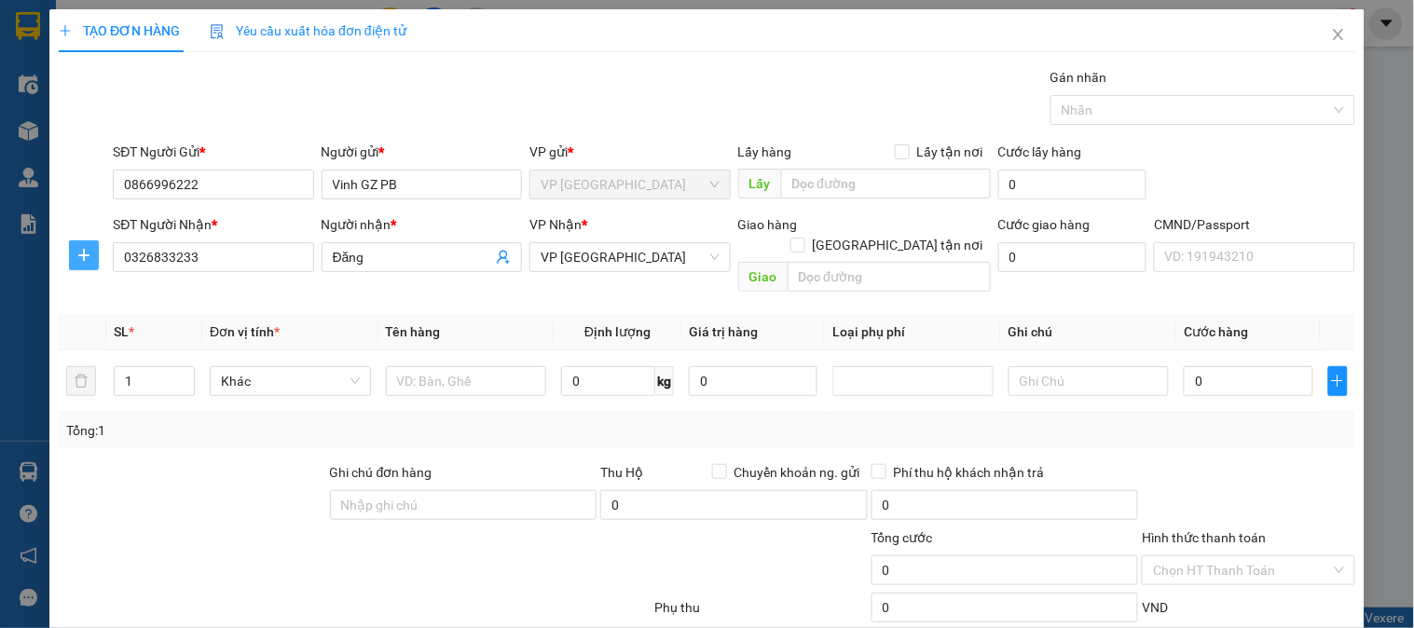
click at [80, 250] on icon "plus" at bounding box center [83, 255] width 15 height 15
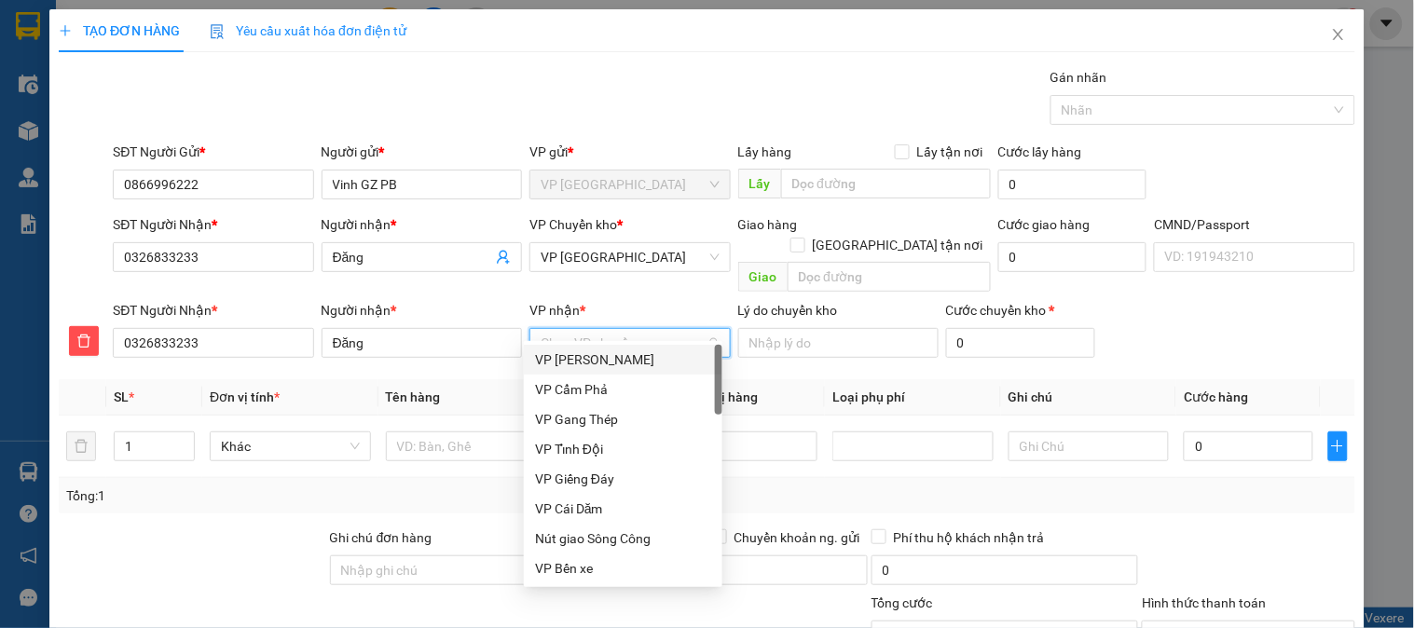
click at [630, 329] on input "VP nhận *" at bounding box center [623, 343] width 165 height 28
click at [563, 364] on div "VP [PERSON_NAME]" at bounding box center [623, 360] width 176 height 21
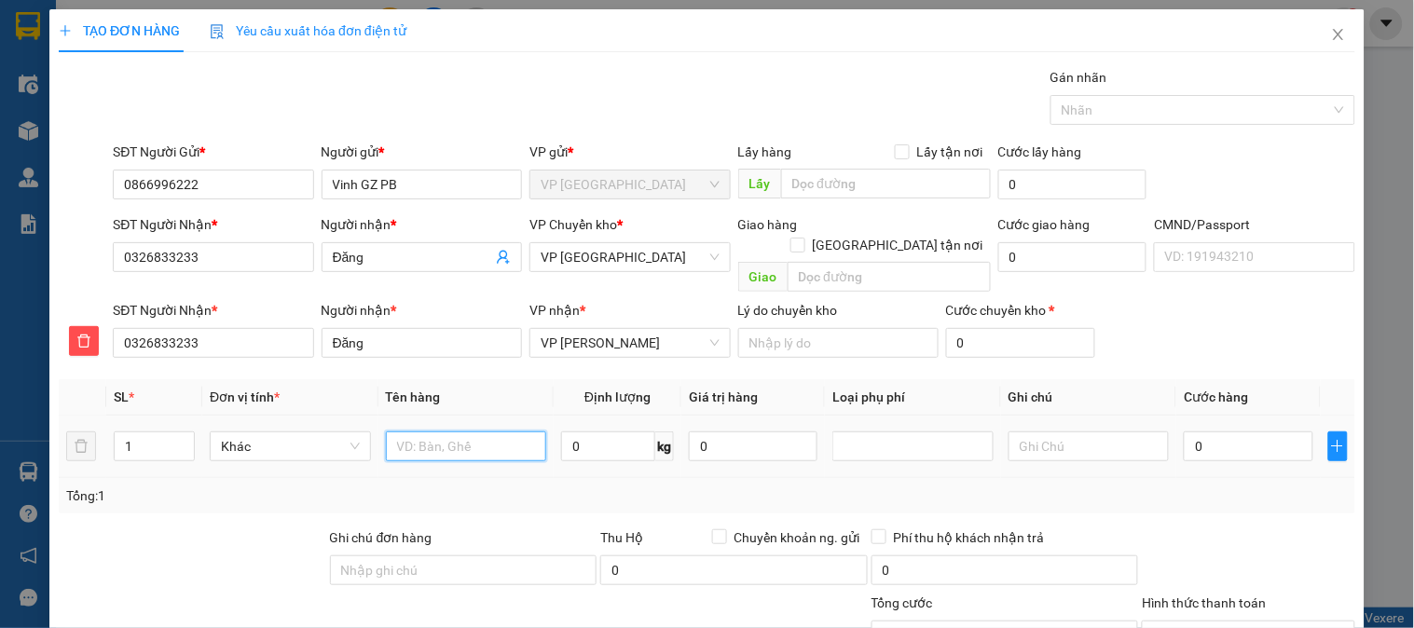
click at [441, 432] on input "text" at bounding box center [466, 447] width 161 height 30
click at [449, 432] on input "Hộp boc j túi bóng" at bounding box center [466, 447] width 161 height 30
click at [504, 433] on input "Hộp boc túi bóng" at bounding box center [466, 447] width 161 height 30
type input "Hộp boc túi bóng pk"
click at [598, 432] on input "0" at bounding box center [608, 447] width 94 height 30
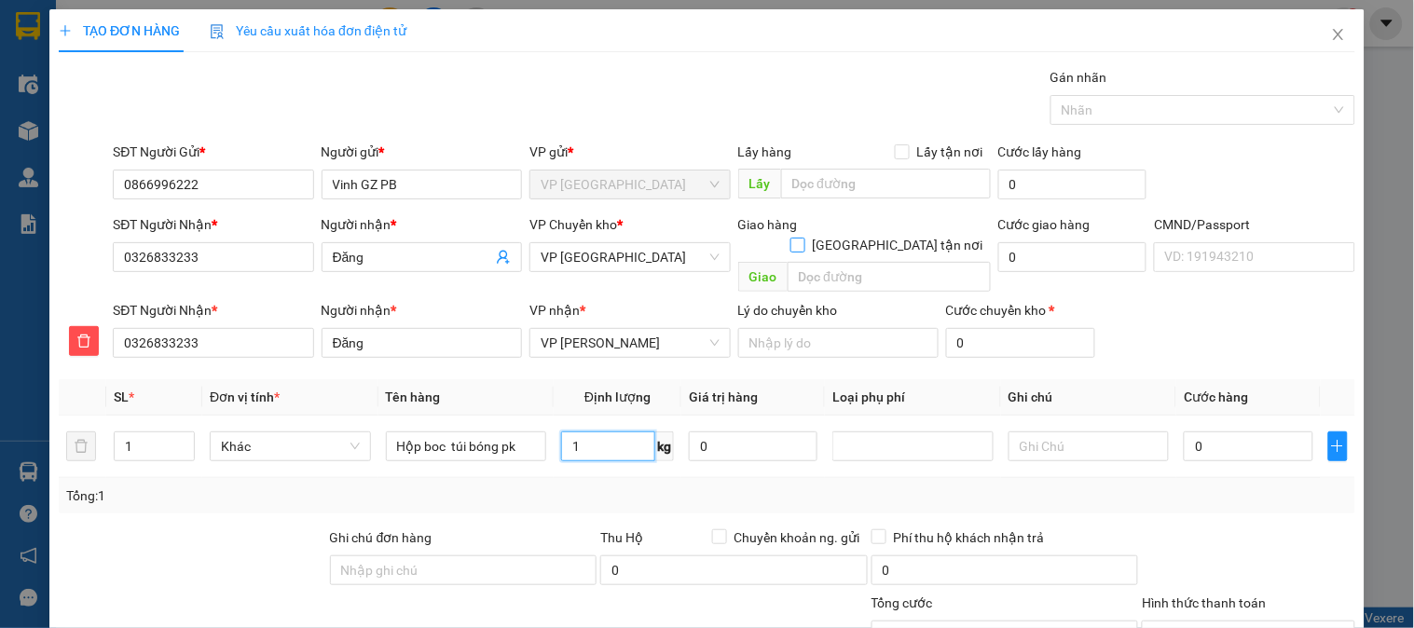
type input "1"
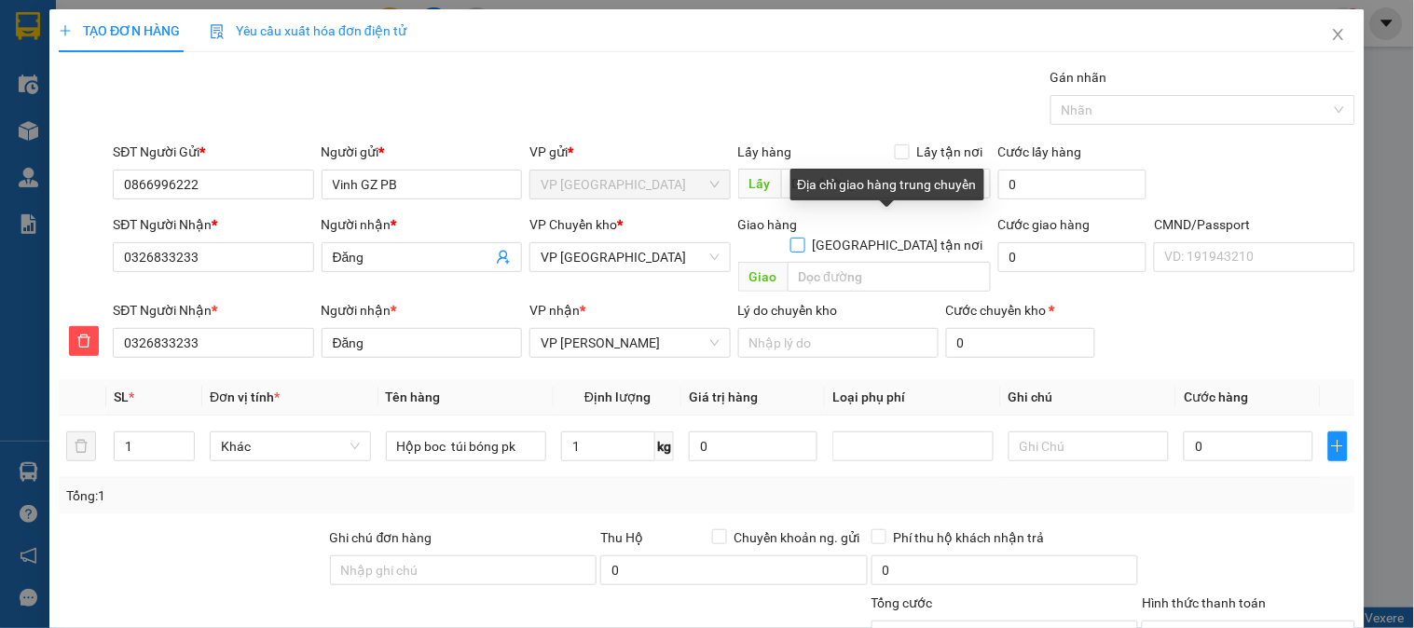
click at [804, 238] on input "[GEOGRAPHIC_DATA] tận nơi" at bounding box center [797, 244] width 13 height 13
checkbox input "true"
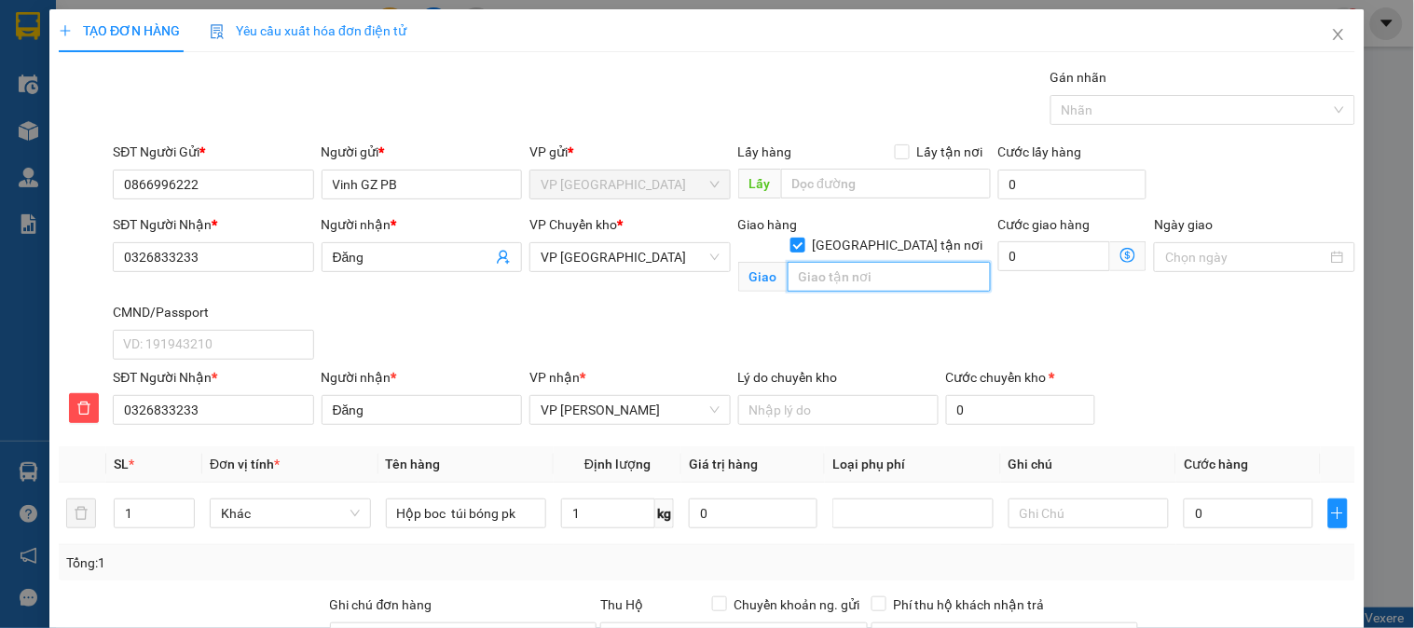
click at [818, 262] on input "text" at bounding box center [889, 277] width 203 height 30
click at [1217, 525] on input "0" at bounding box center [1248, 514] width 129 height 30
type input "3"
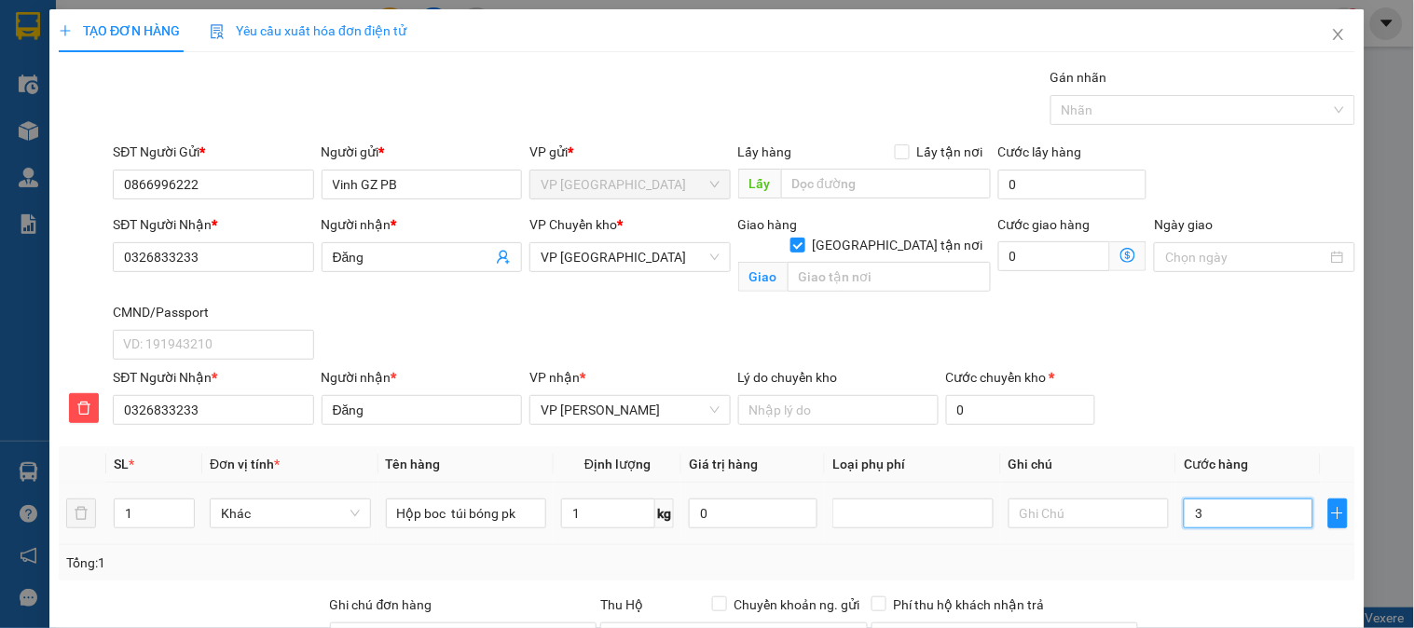
type input "35"
type input "350"
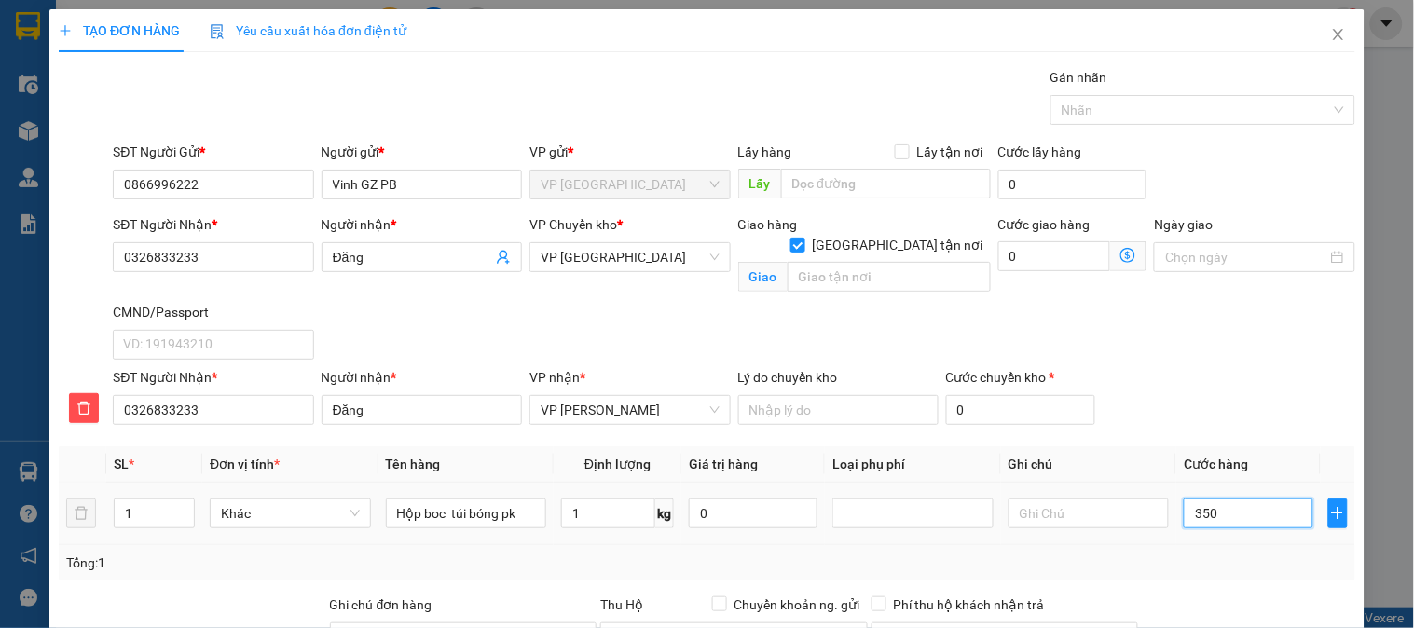
type input "350"
type input "3.500"
type input "35.000"
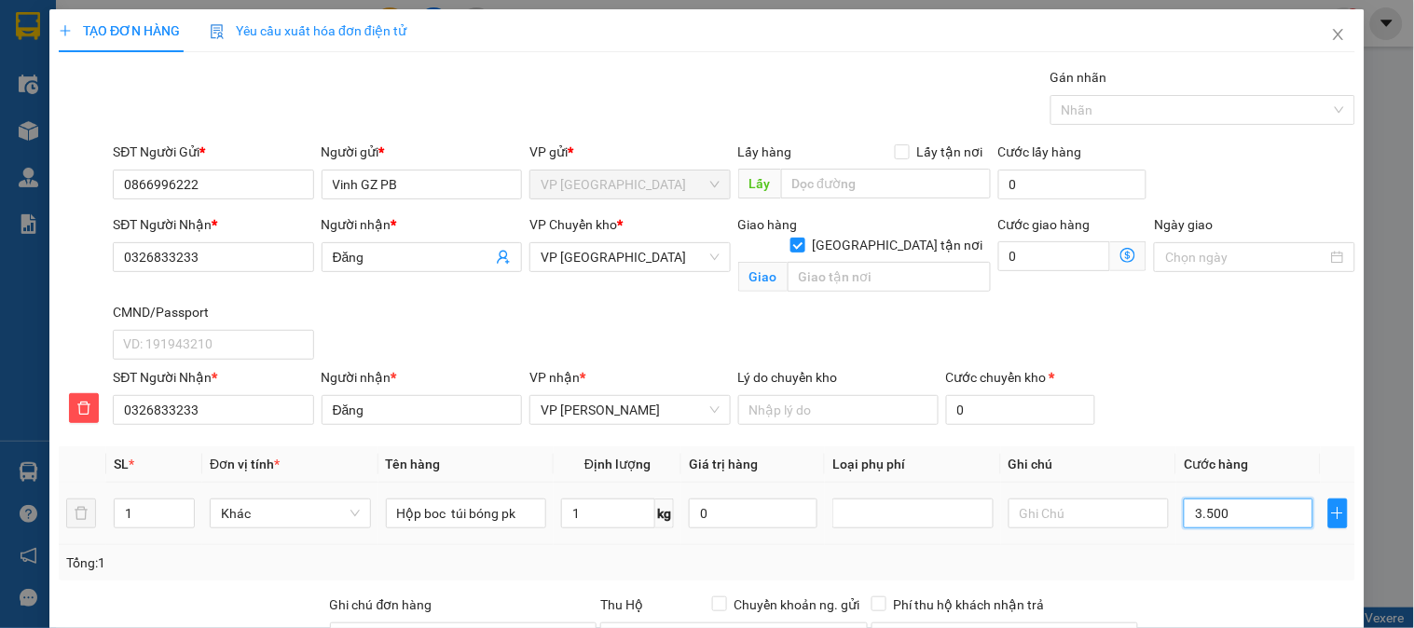
type input "35.000"
click at [883, 262] on input "text" at bounding box center [889, 277] width 203 height 30
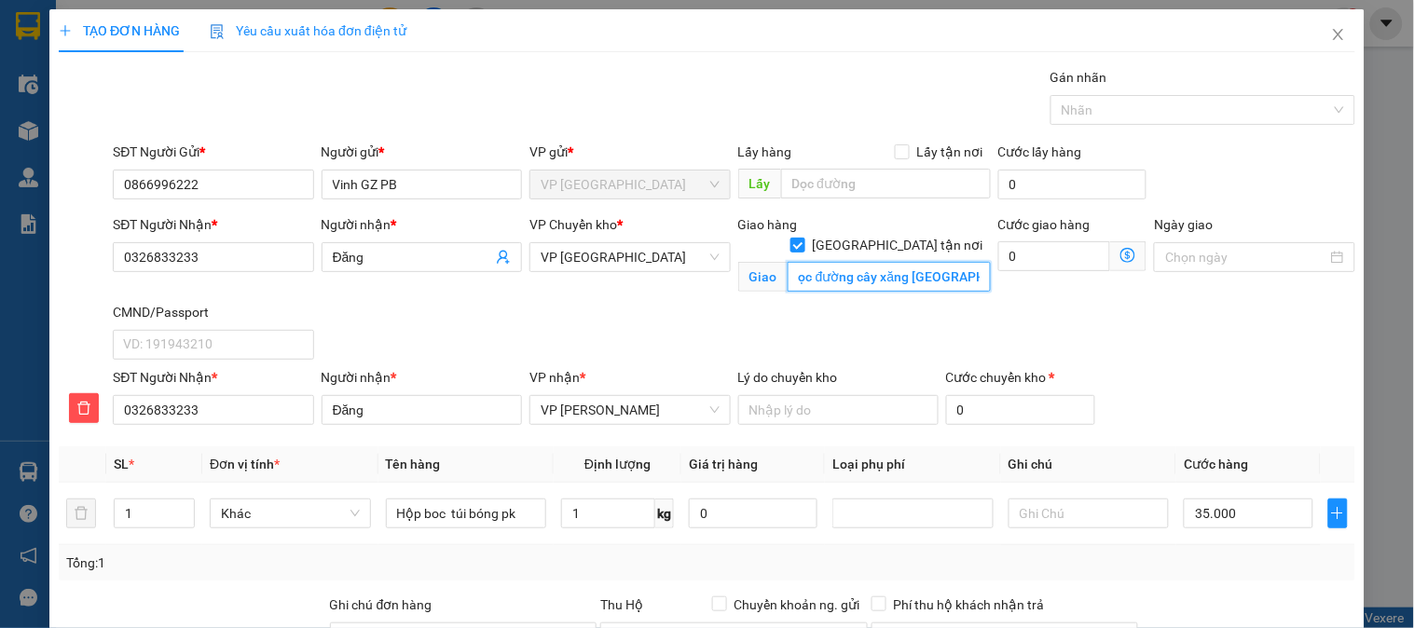
scroll to position [0, 31]
type input "Trả dọc đường cây xăng NINH HIỆP"
click at [1045, 258] on input "0" at bounding box center [1054, 256] width 113 height 30
type input "35.002"
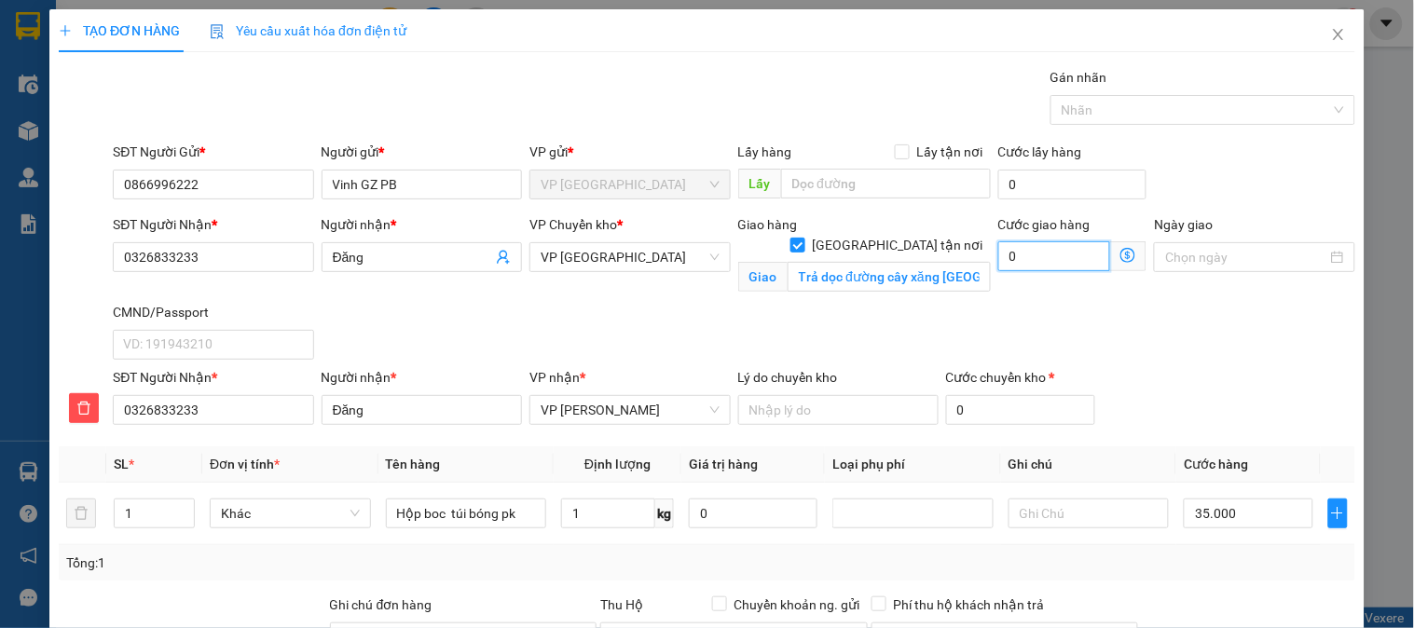
type input "35.002"
type input "2"
type input "35.020"
type input "20"
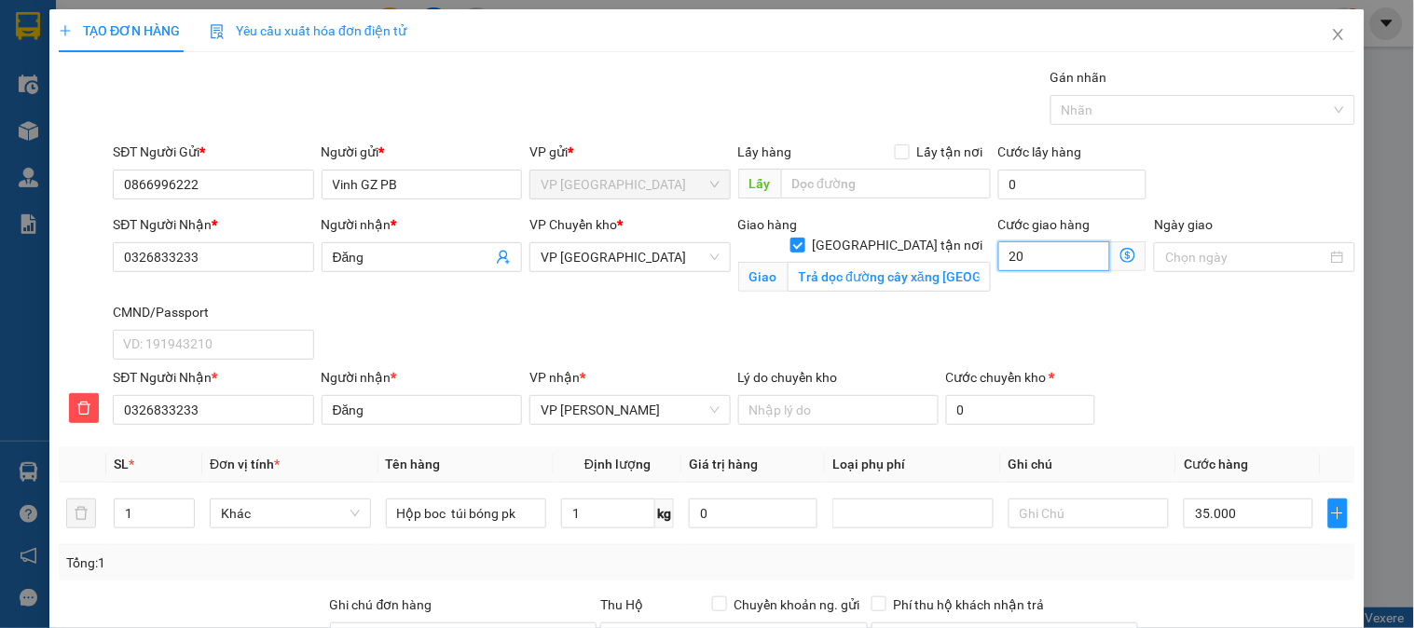
type input "35.200"
type input "200"
type input "37.000"
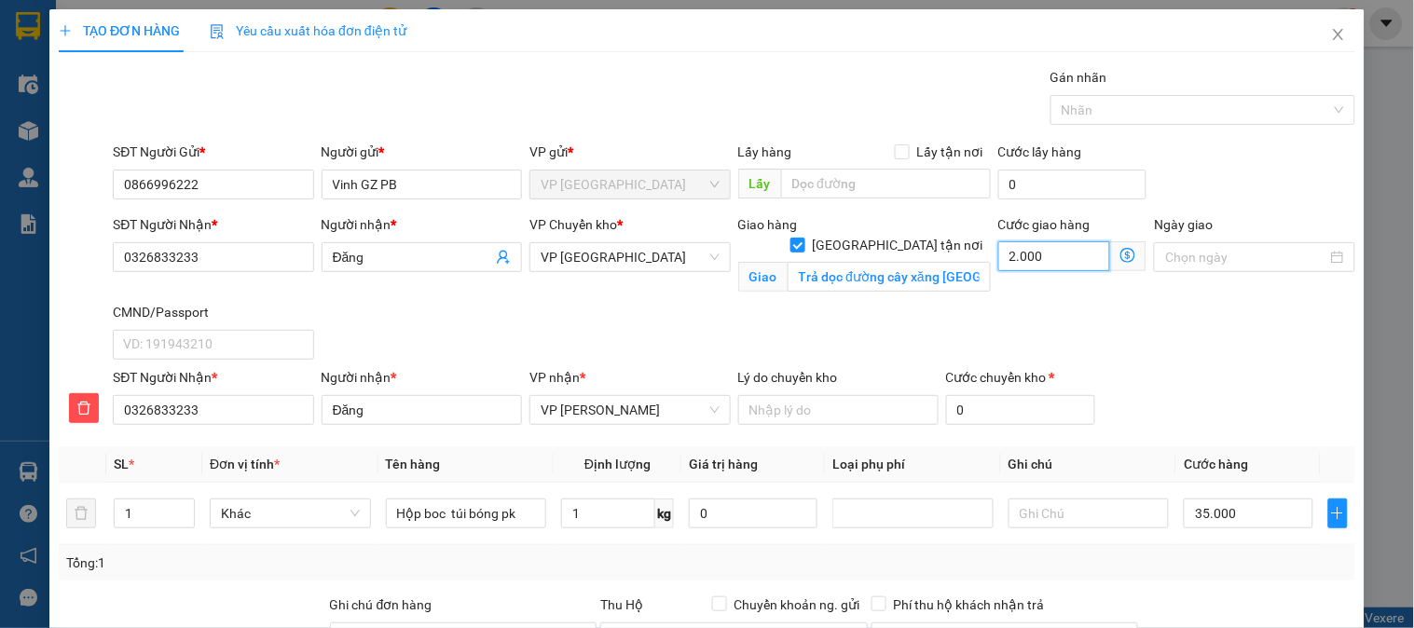
type input "20.000"
type input "55.000"
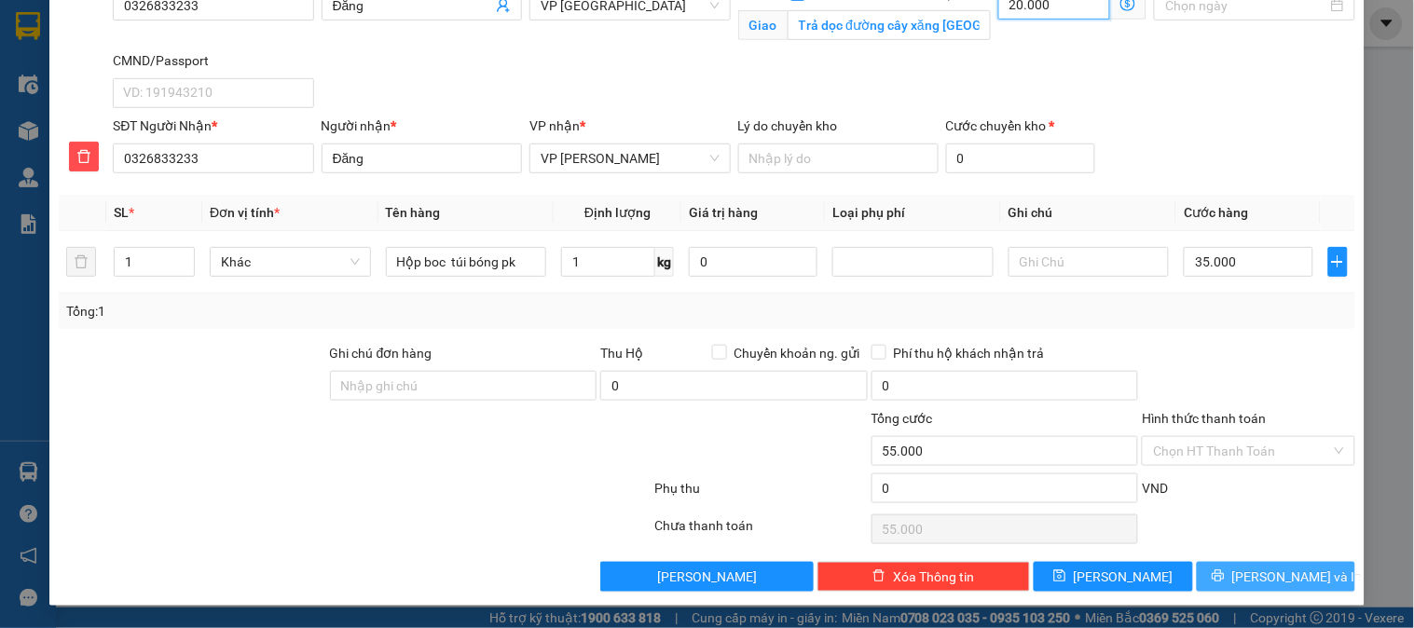
type input "20.000"
click at [1274, 581] on span "[PERSON_NAME] và In" at bounding box center [1298, 577] width 131 height 21
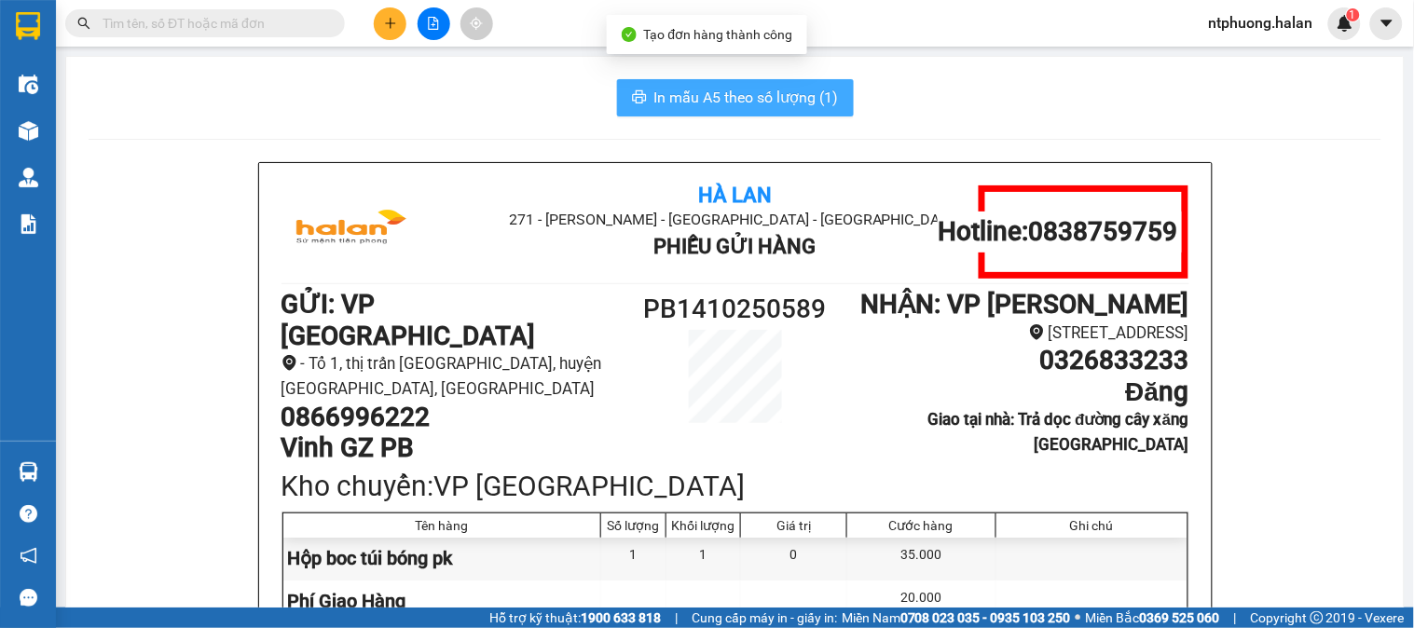
click at [716, 95] on span "In mẫu A5 theo số lượng (1)" at bounding box center [746, 97] width 185 height 23
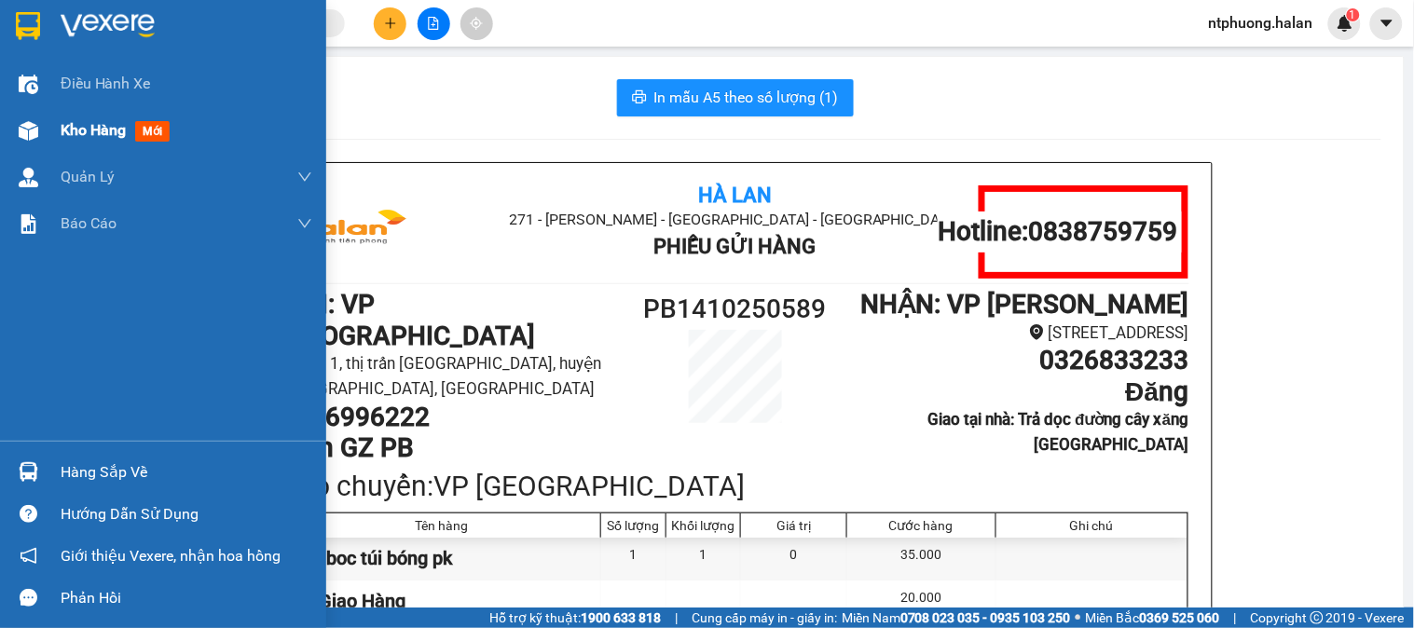
click at [94, 145] on div "Kho hàng mới" at bounding box center [187, 130] width 252 height 47
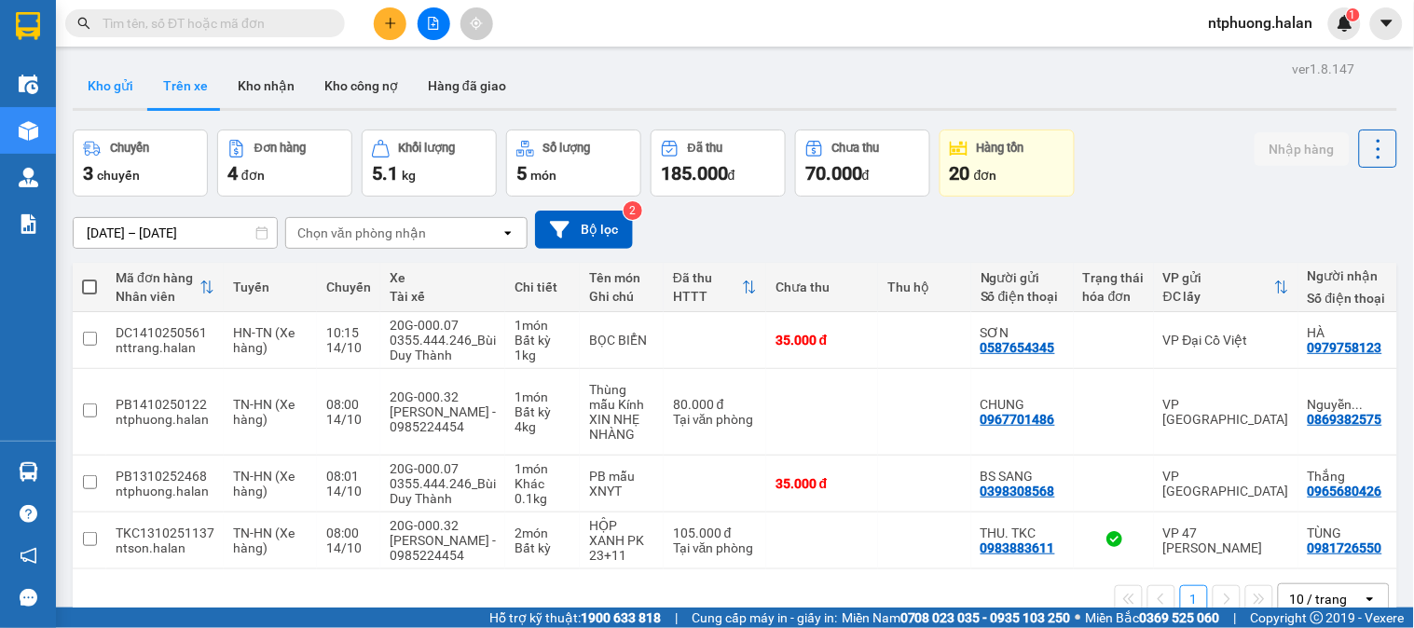
click at [107, 76] on button "Kho gửi" at bounding box center [111, 85] width 76 height 45
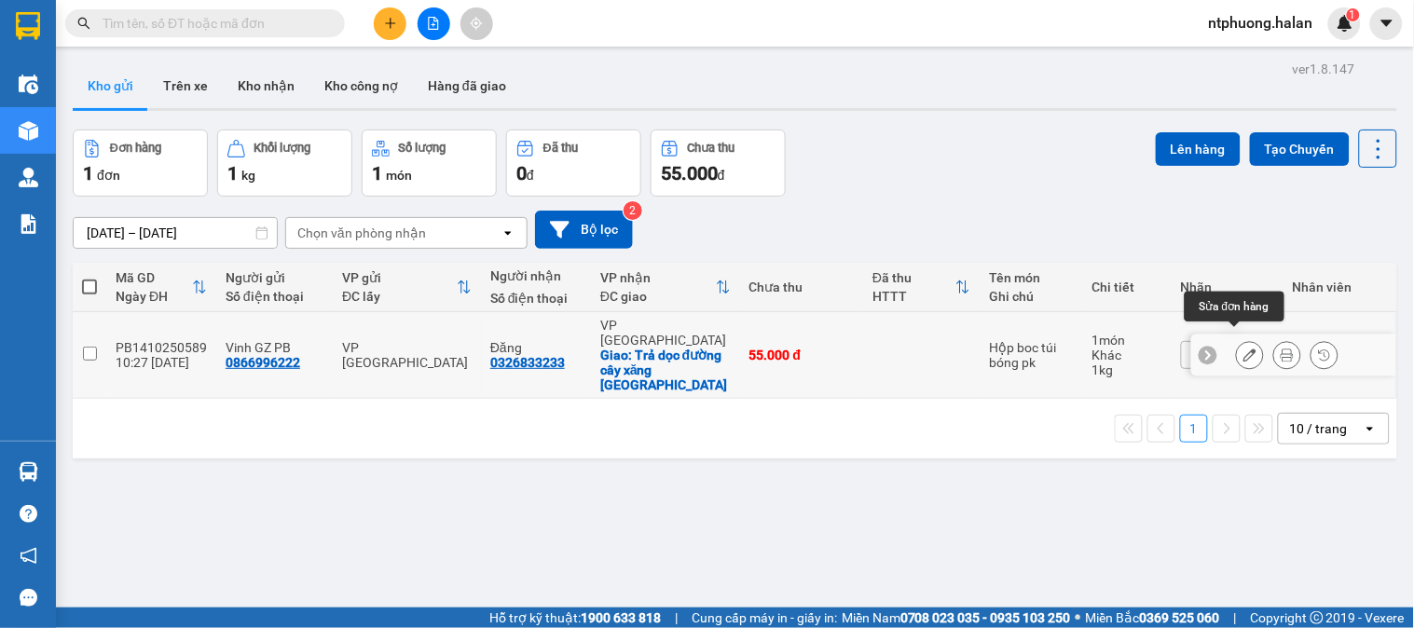
click at [1244, 349] on icon at bounding box center [1250, 355] width 13 height 13
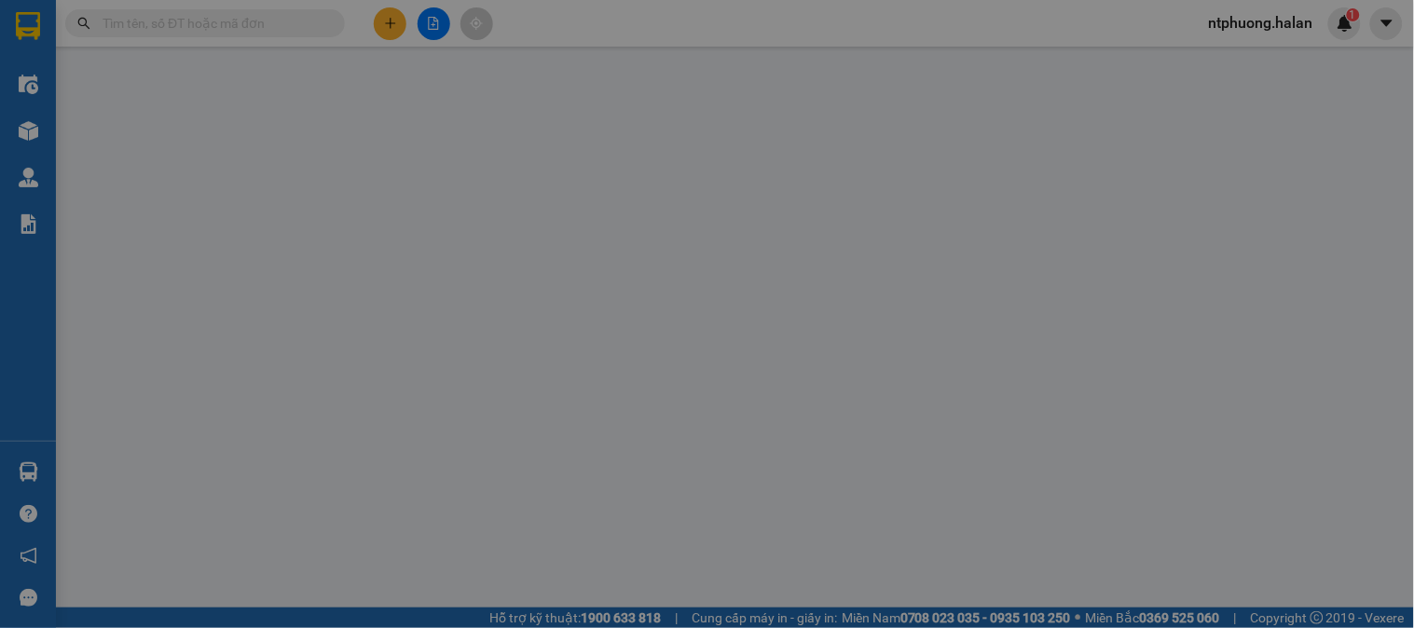
type input "0866996222"
type input "0326833233"
checkbox input "true"
type input "Trả dọc đường cây xăng NINH HIỆP"
type input "0"
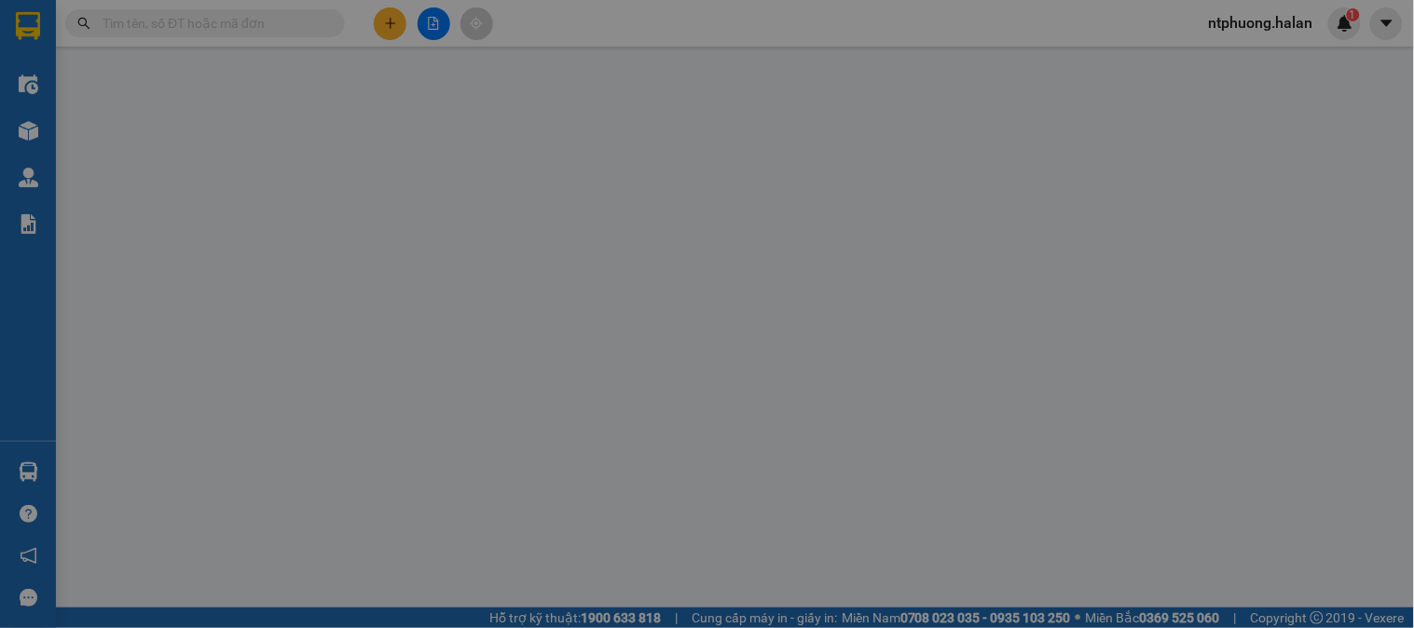
type input "55.000"
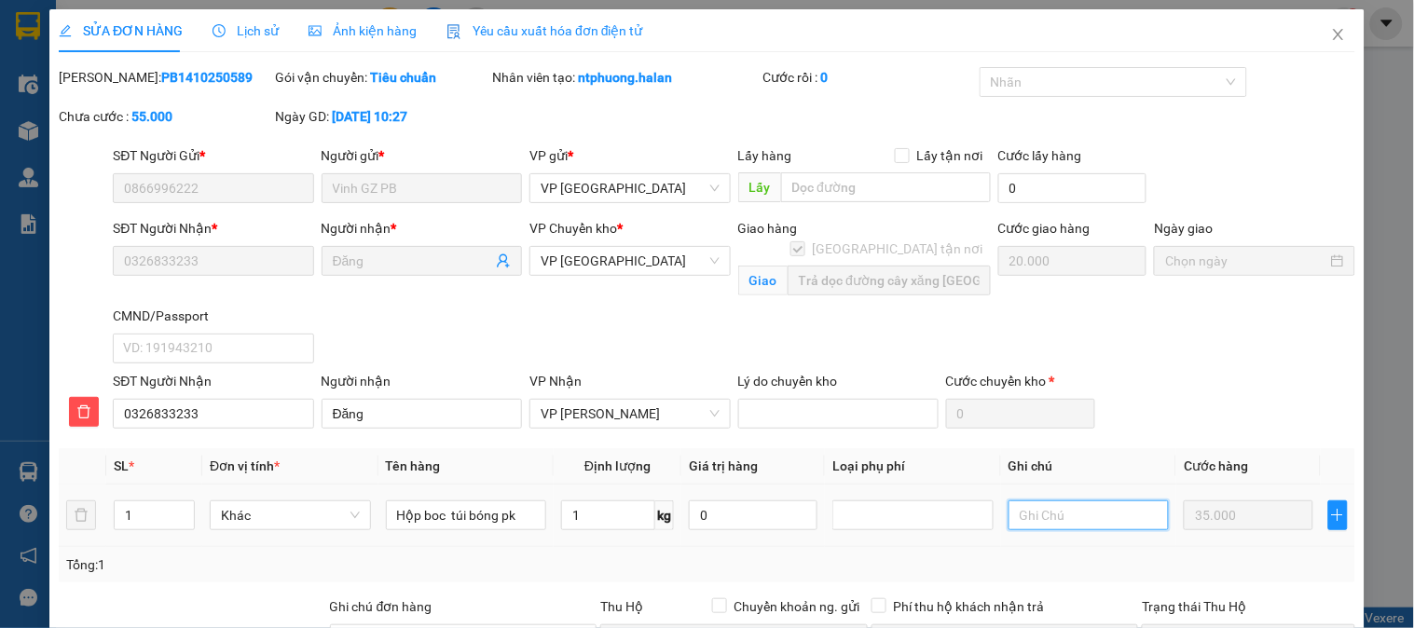
click at [1050, 518] on input "text" at bounding box center [1089, 516] width 161 height 30
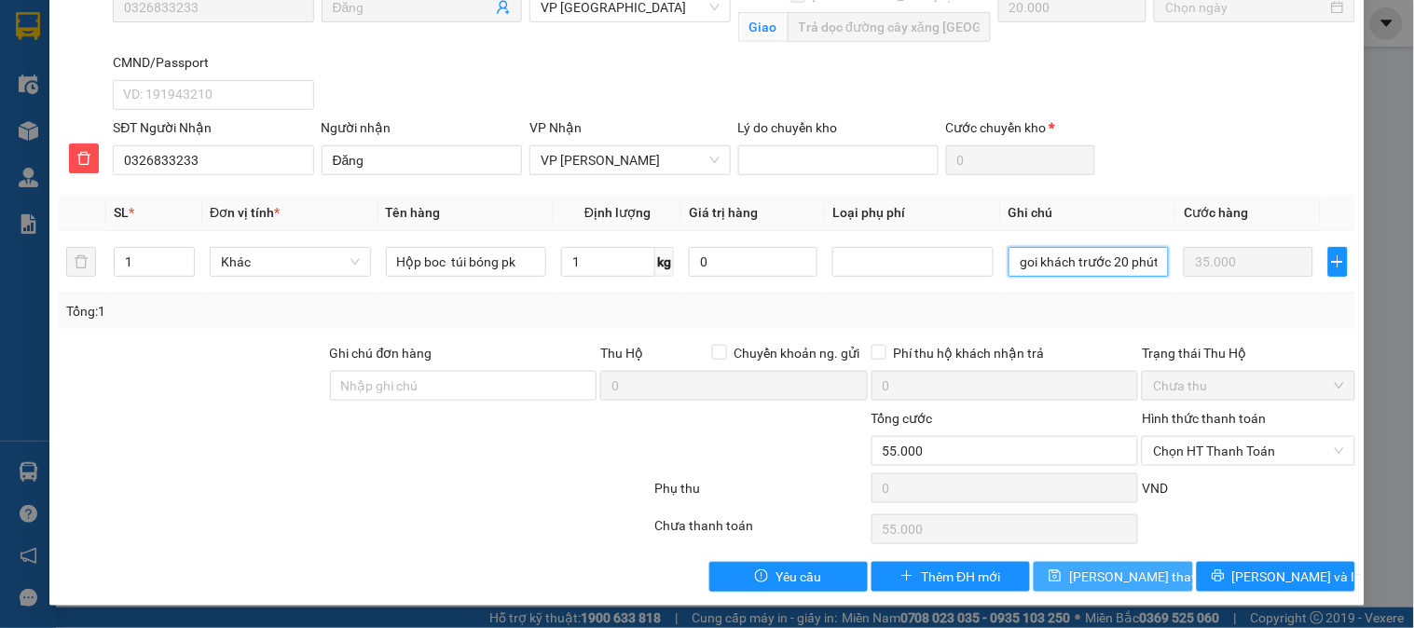
type input "LXX goi khách trước 20 phút"
click at [1102, 581] on span "[PERSON_NAME] thay đổi" at bounding box center [1143, 577] width 149 height 21
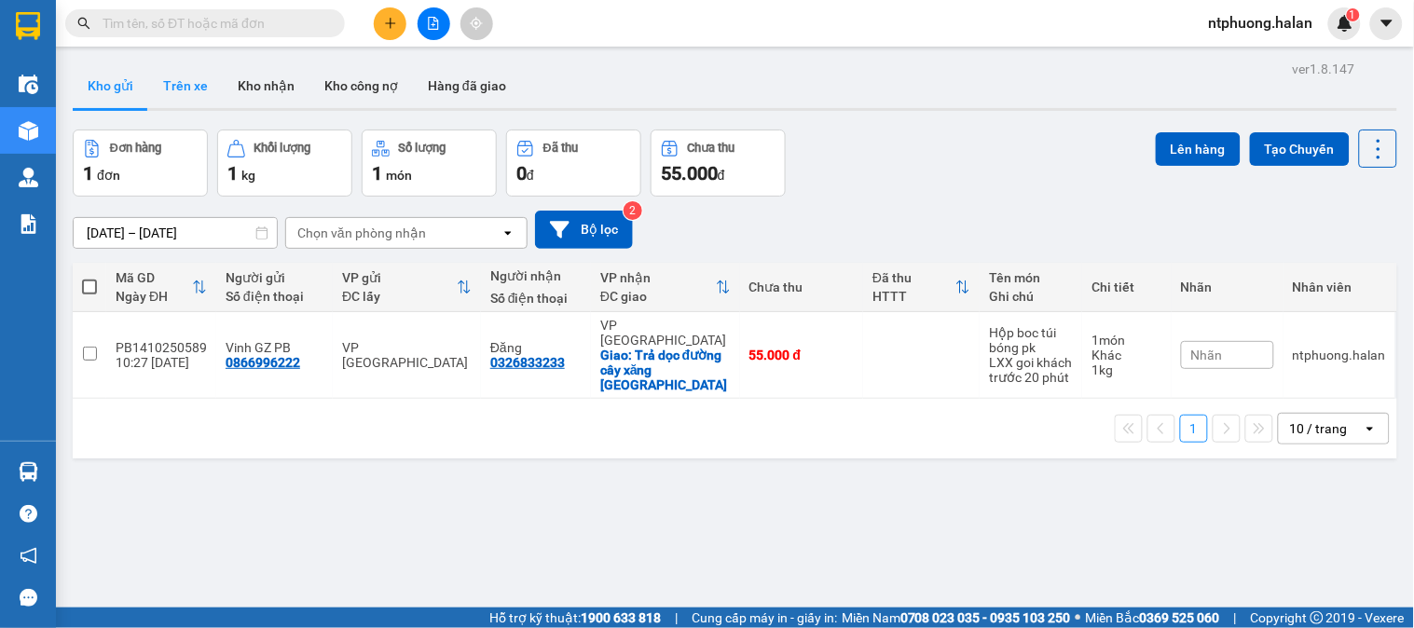
click at [178, 90] on button "Trên xe" at bounding box center [185, 85] width 75 height 45
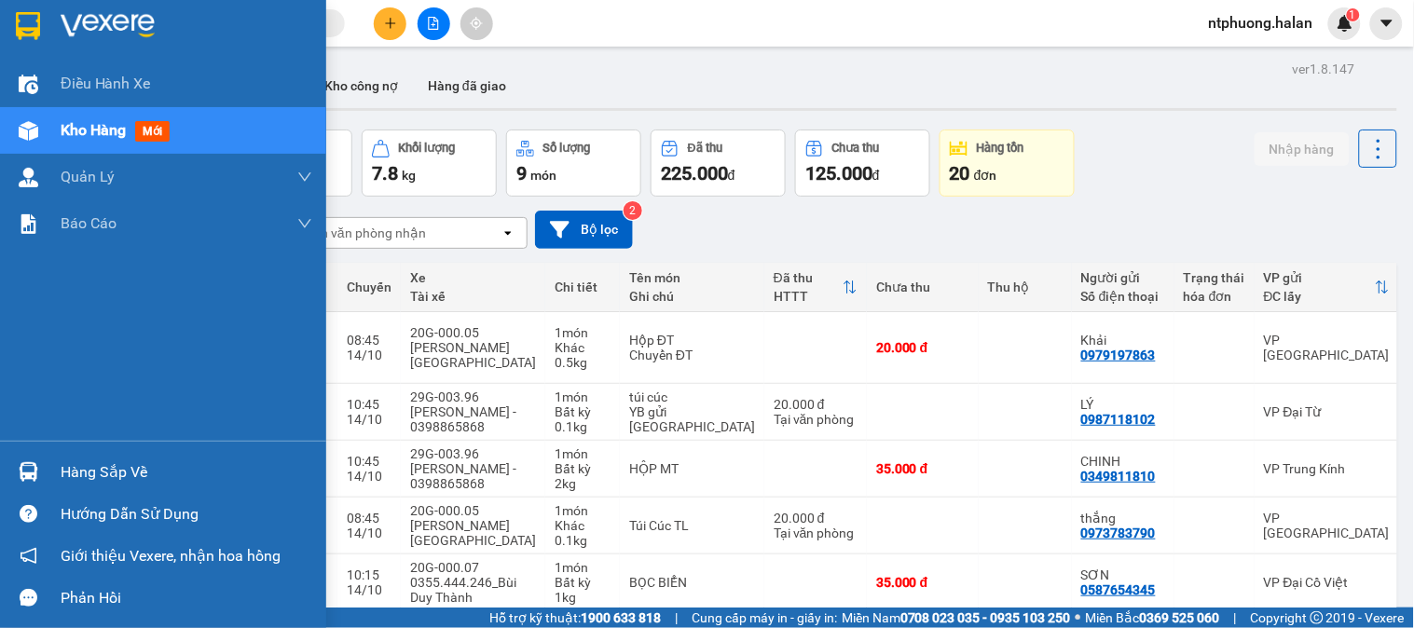
click at [105, 464] on div "Hàng sắp về" at bounding box center [187, 473] width 252 height 28
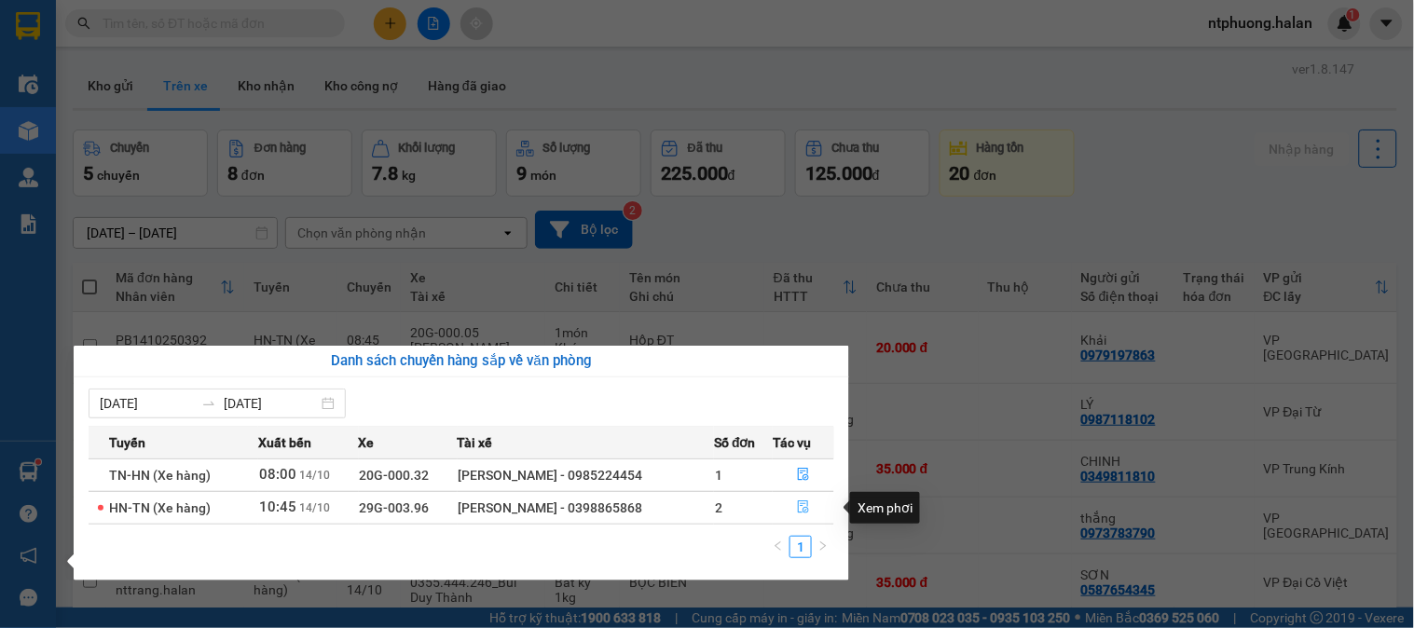
click at [806, 511] on icon "file-done" at bounding box center [803, 507] width 11 height 13
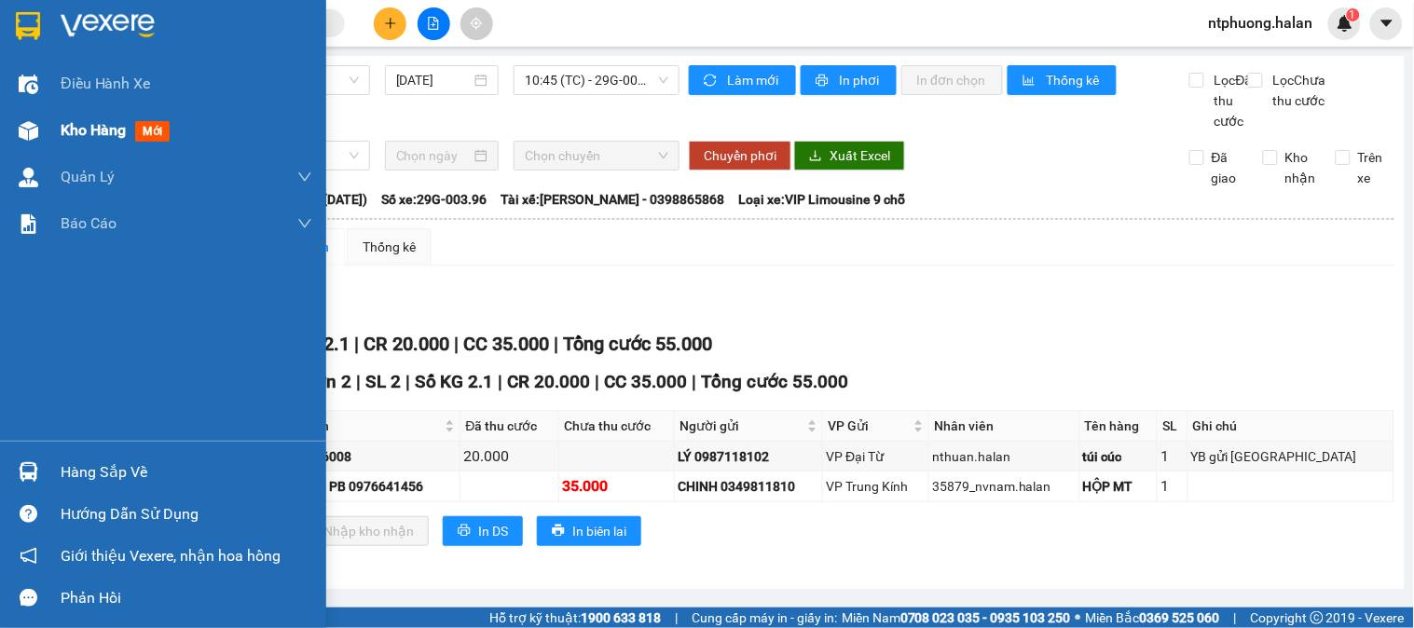
click at [109, 136] on span "Kho hàng" at bounding box center [93, 130] width 65 height 18
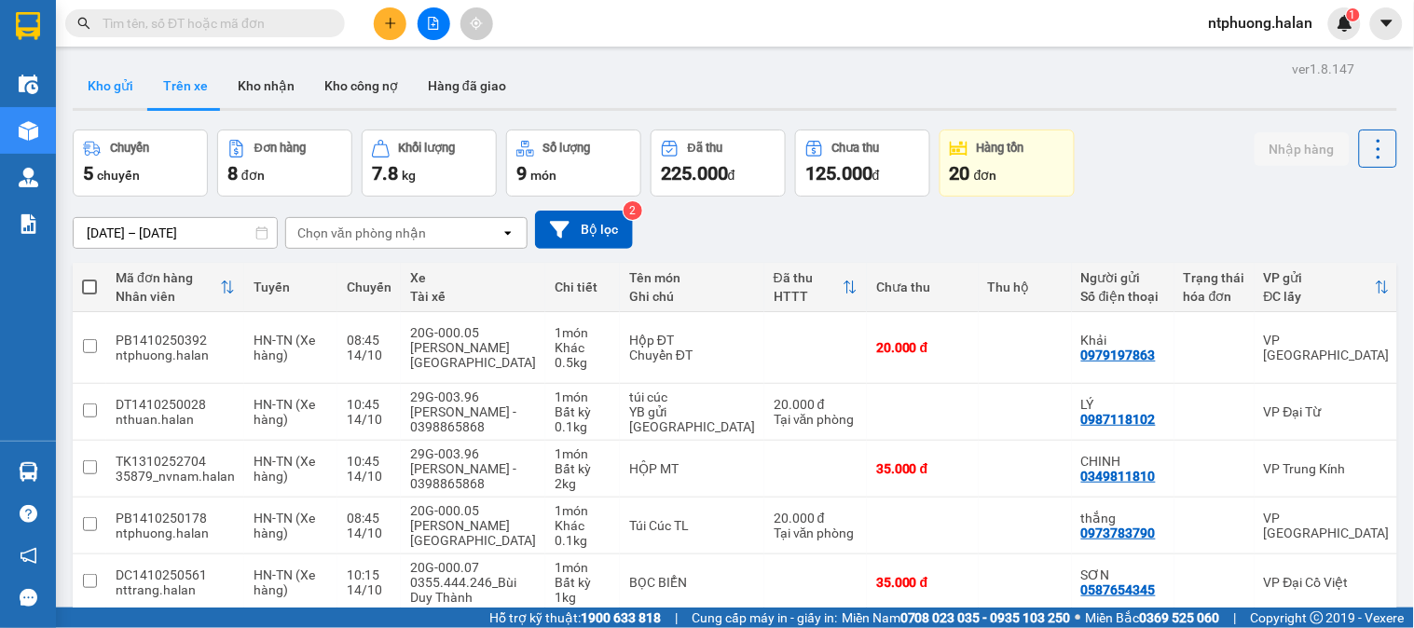
click at [109, 91] on button "Kho gửi" at bounding box center [111, 85] width 76 height 45
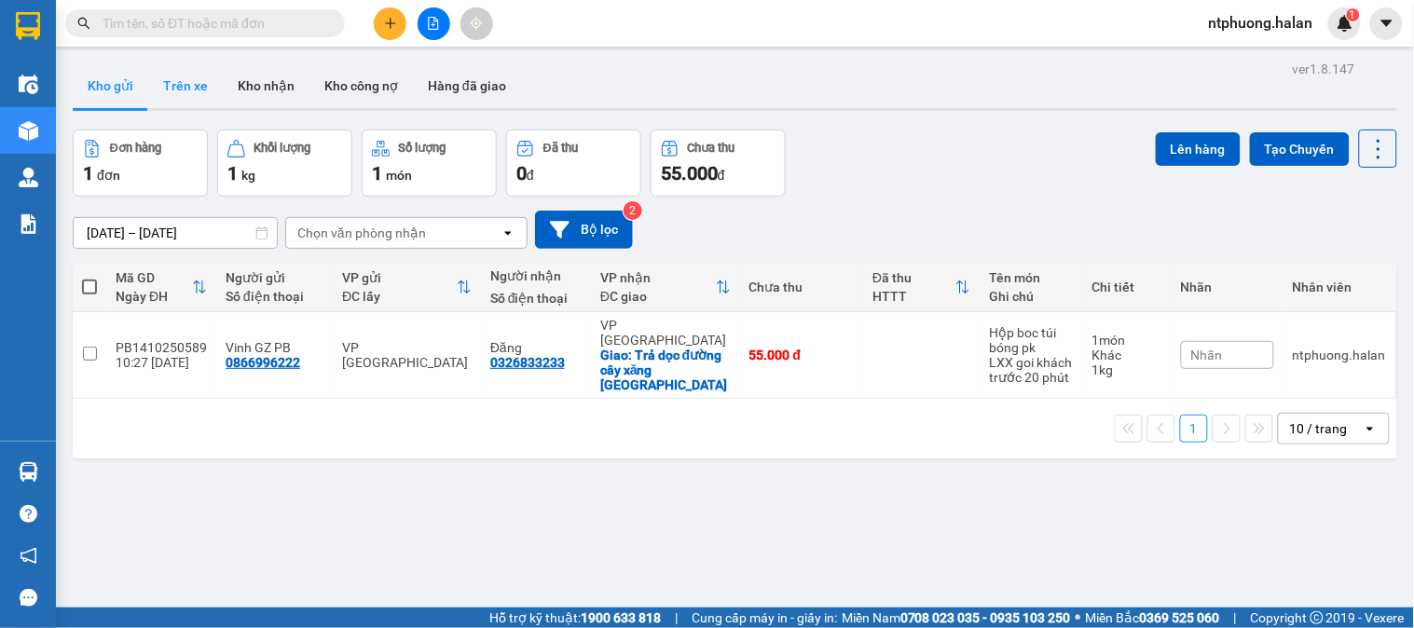
click at [171, 76] on button "Trên xe" at bounding box center [185, 85] width 75 height 45
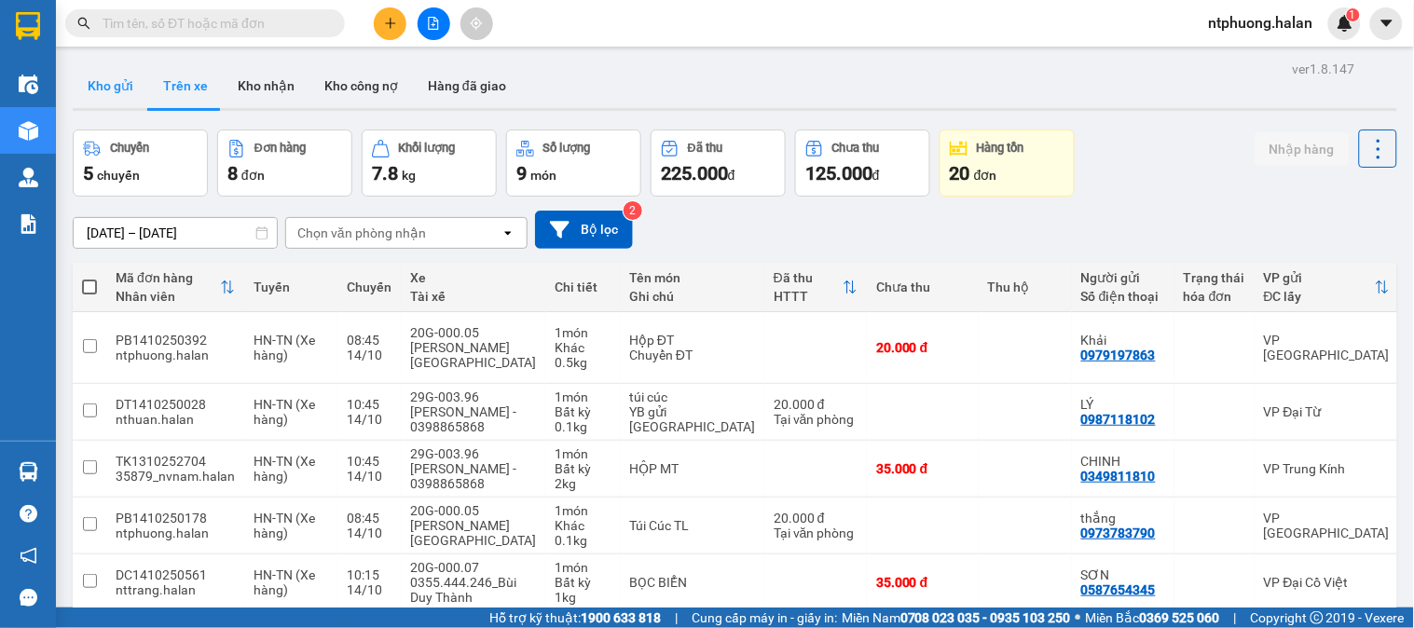
click at [110, 84] on button "Kho gửi" at bounding box center [111, 85] width 76 height 45
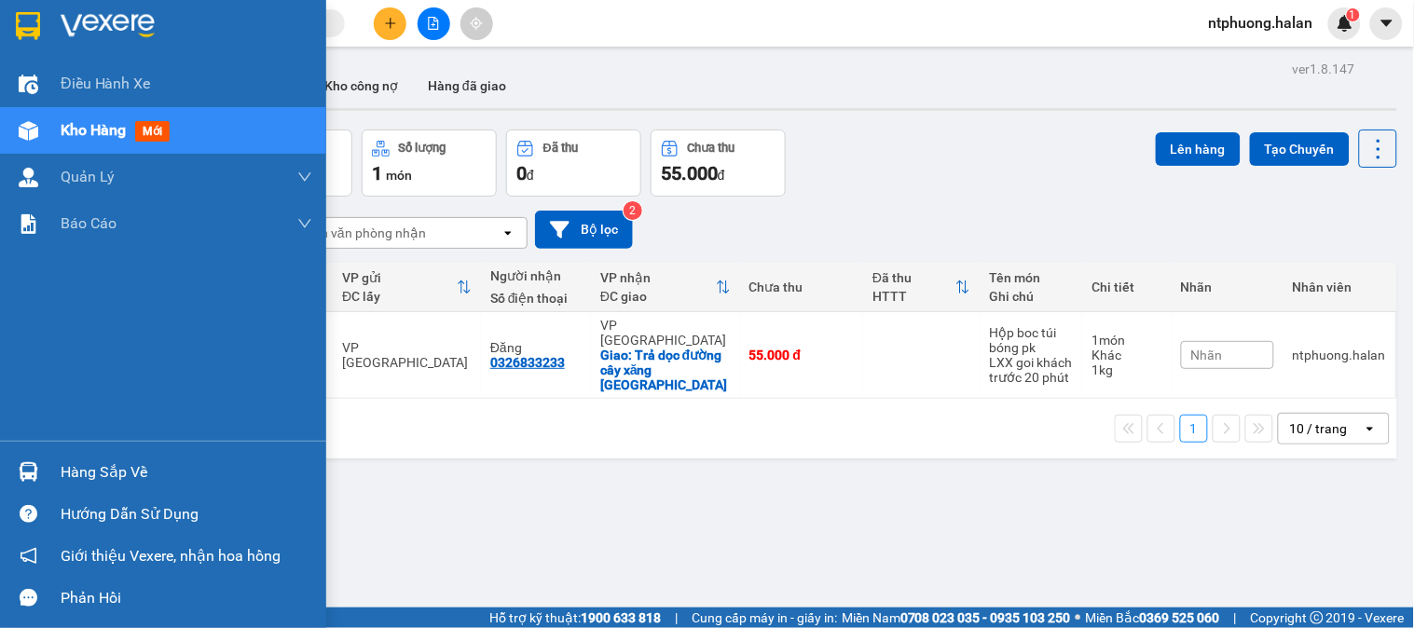
click at [131, 485] on div "Hàng sắp về" at bounding box center [187, 473] width 252 height 28
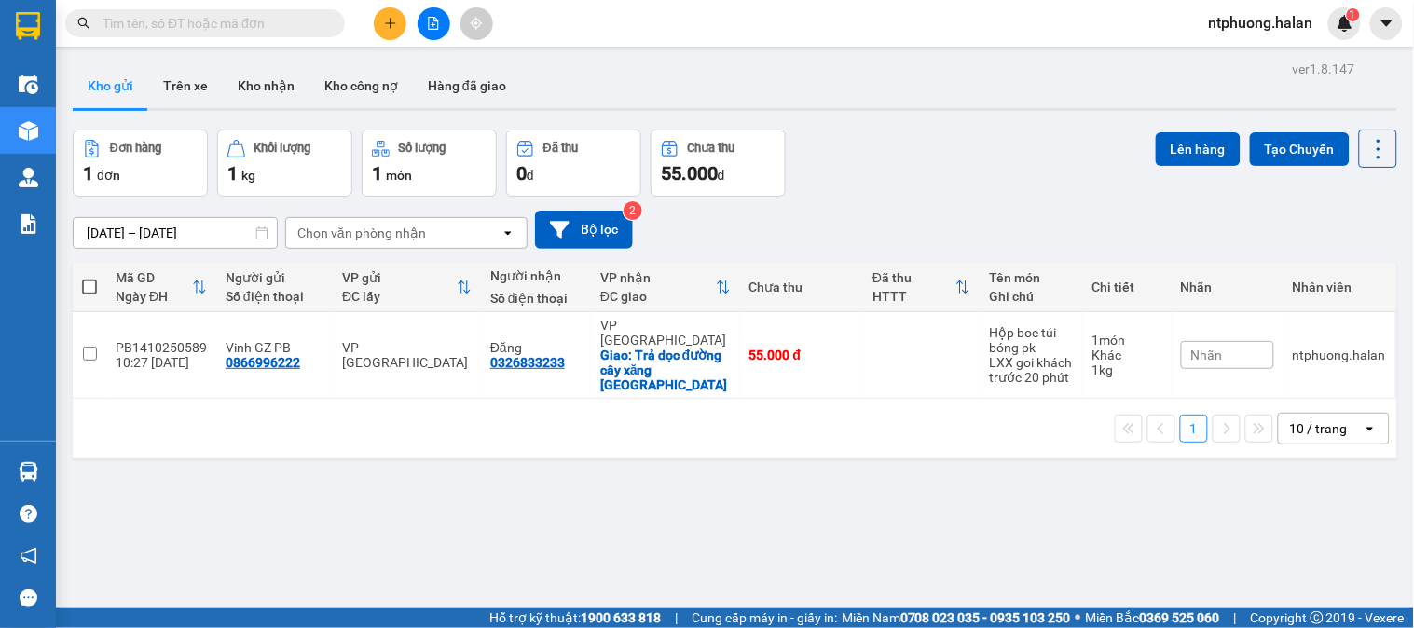
click at [1007, 502] on section "Kết quả tìm kiếm ( 906 ) Bộ lọc Mã ĐH Trạng thái Món hàng Thu hộ Tổng cước Chưa…" at bounding box center [707, 314] width 1414 height 628
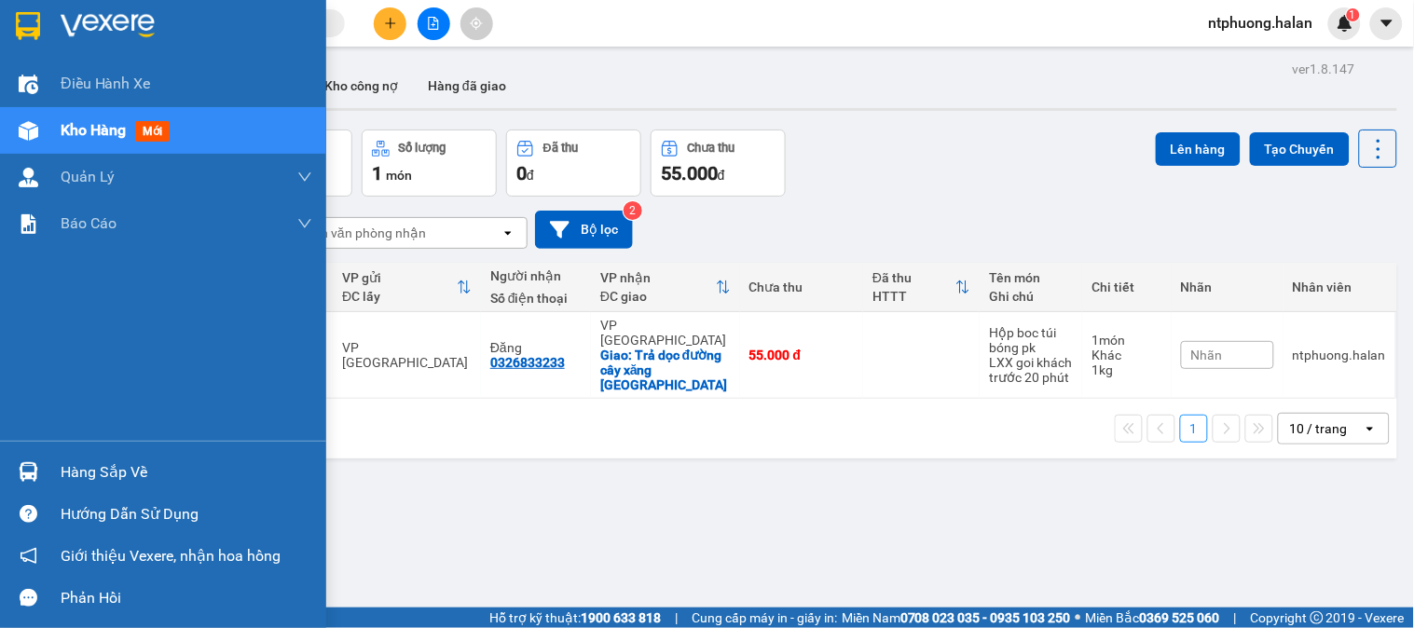
click at [90, 460] on div "Hàng sắp về" at bounding box center [187, 473] width 252 height 28
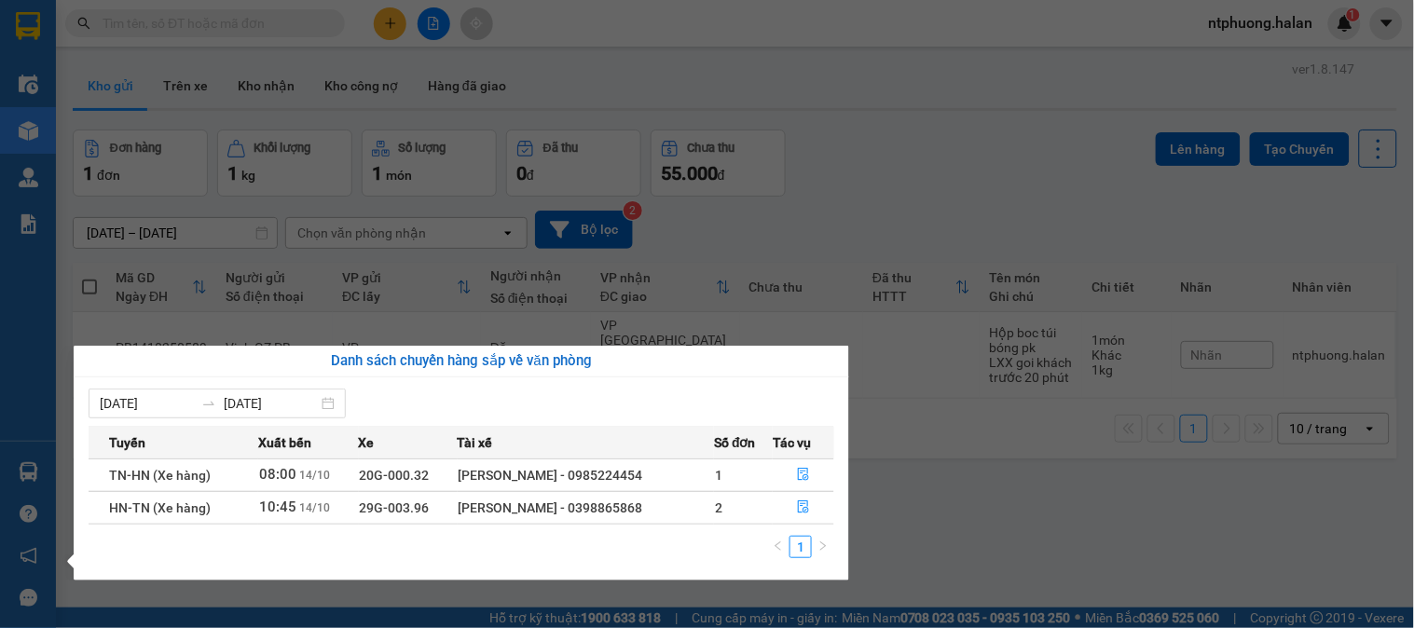
click at [886, 212] on section "Kết quả tìm kiếm ( 906 ) Bộ lọc Mã ĐH Trạng thái Món hàng Thu hộ Tổng cước Chưa…" at bounding box center [707, 314] width 1414 height 628
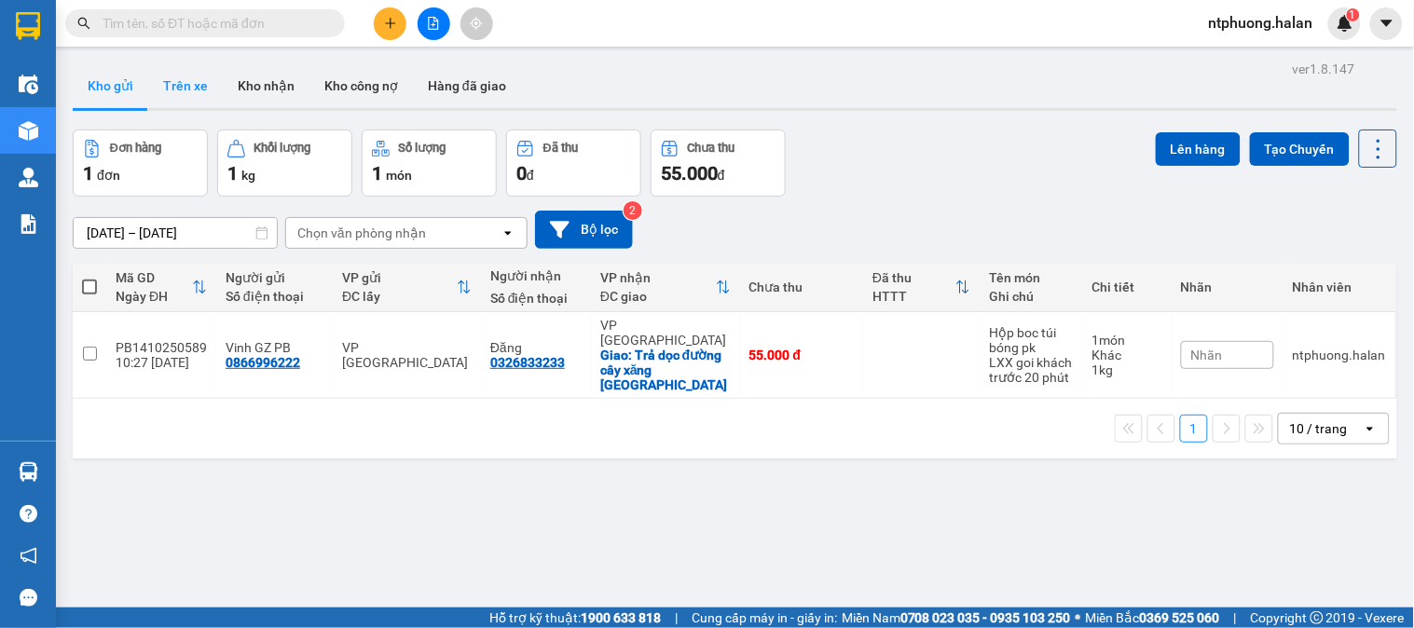
click at [184, 81] on button "Trên xe" at bounding box center [185, 85] width 75 height 45
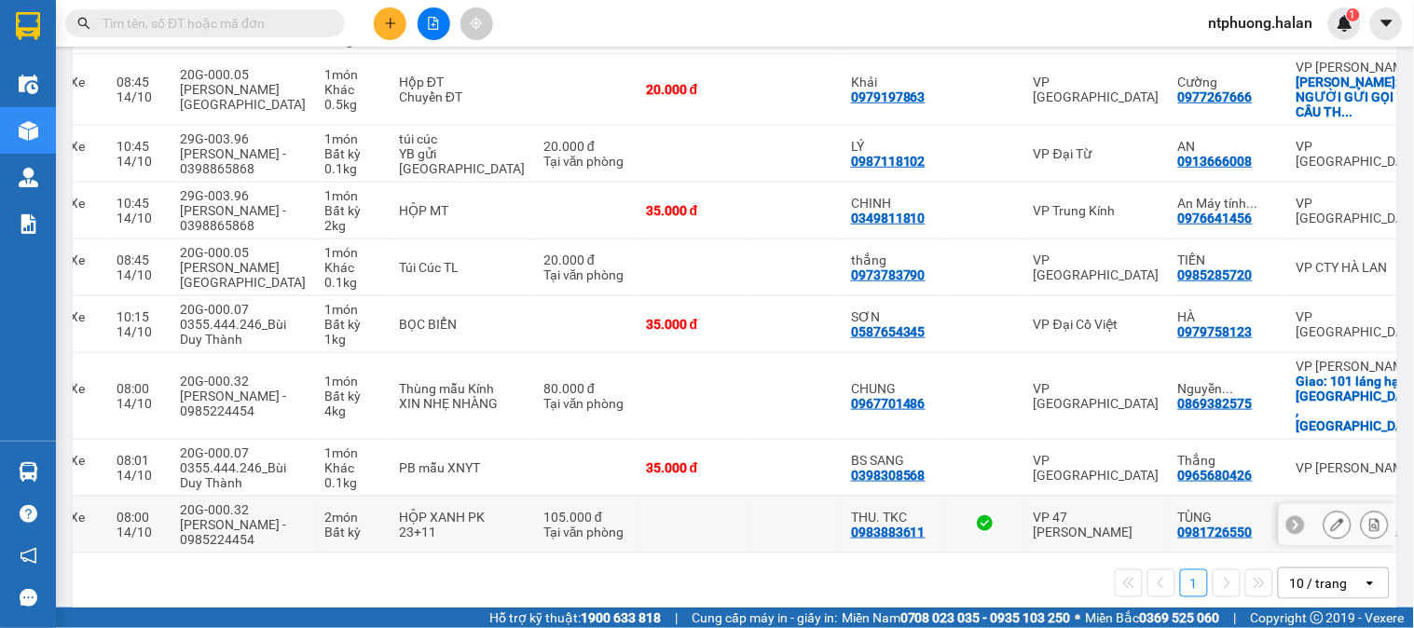
scroll to position [212, 0]
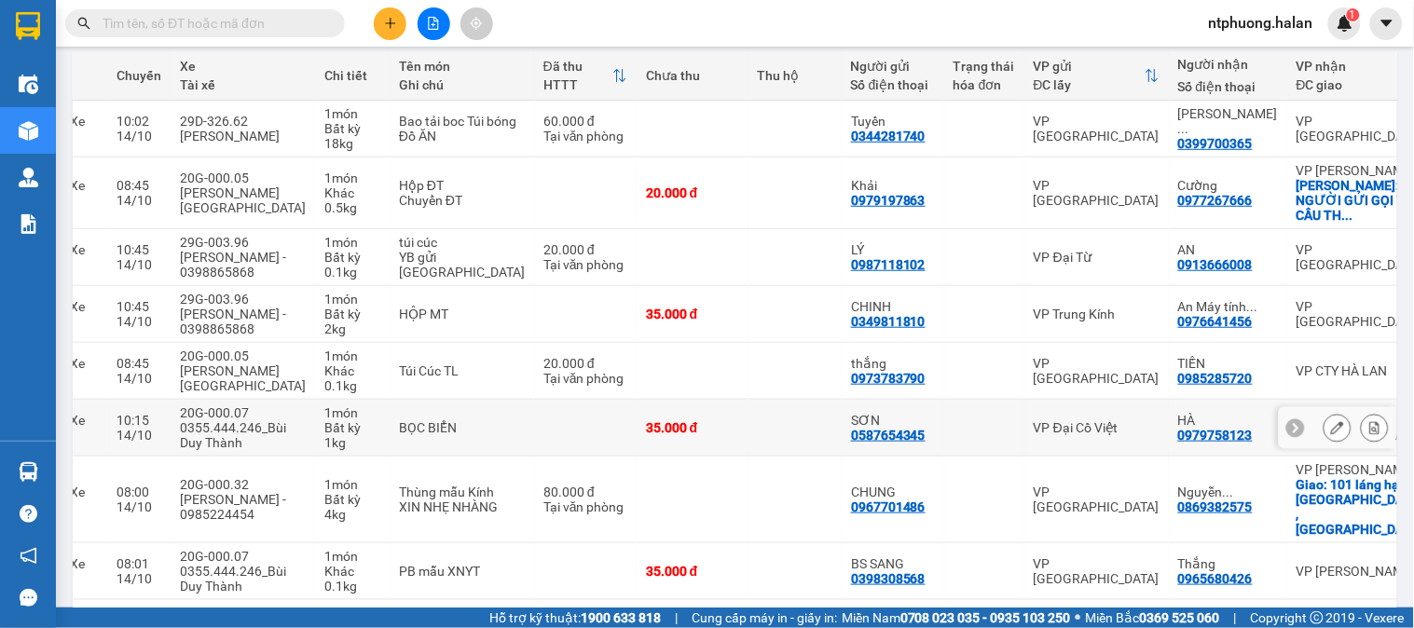
drag, startPoint x: 610, startPoint y: 394, endPoint x: 695, endPoint y: 417, distance: 87.7
click at [695, 417] on tr "DC1410250561 nttrang.halan HN-TN (Xe hàng) 10:15 14/10 20G-000.07 0355.444.246_…" at bounding box center [671, 428] width 1658 height 57
checkbox input "true"
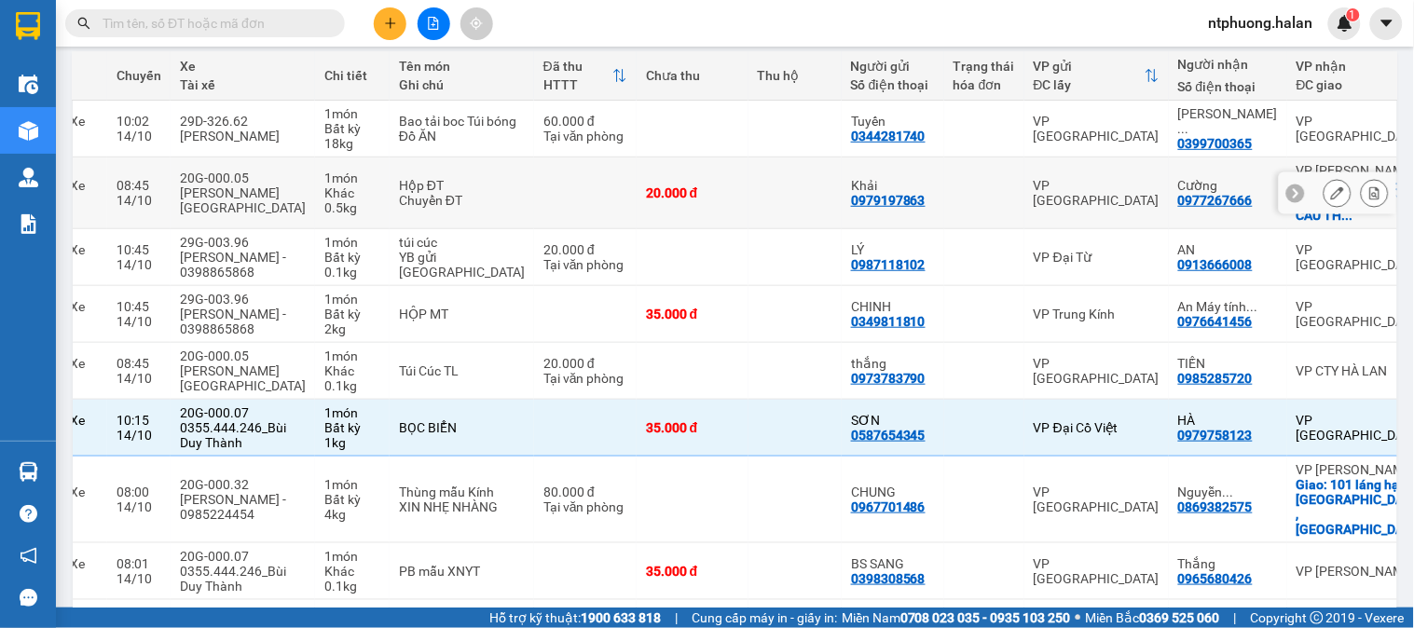
click at [1297, 205] on div "Giao: NGƯỜI GỬI GỌI YÊU CẦU TH ..." at bounding box center [1360, 200] width 127 height 45
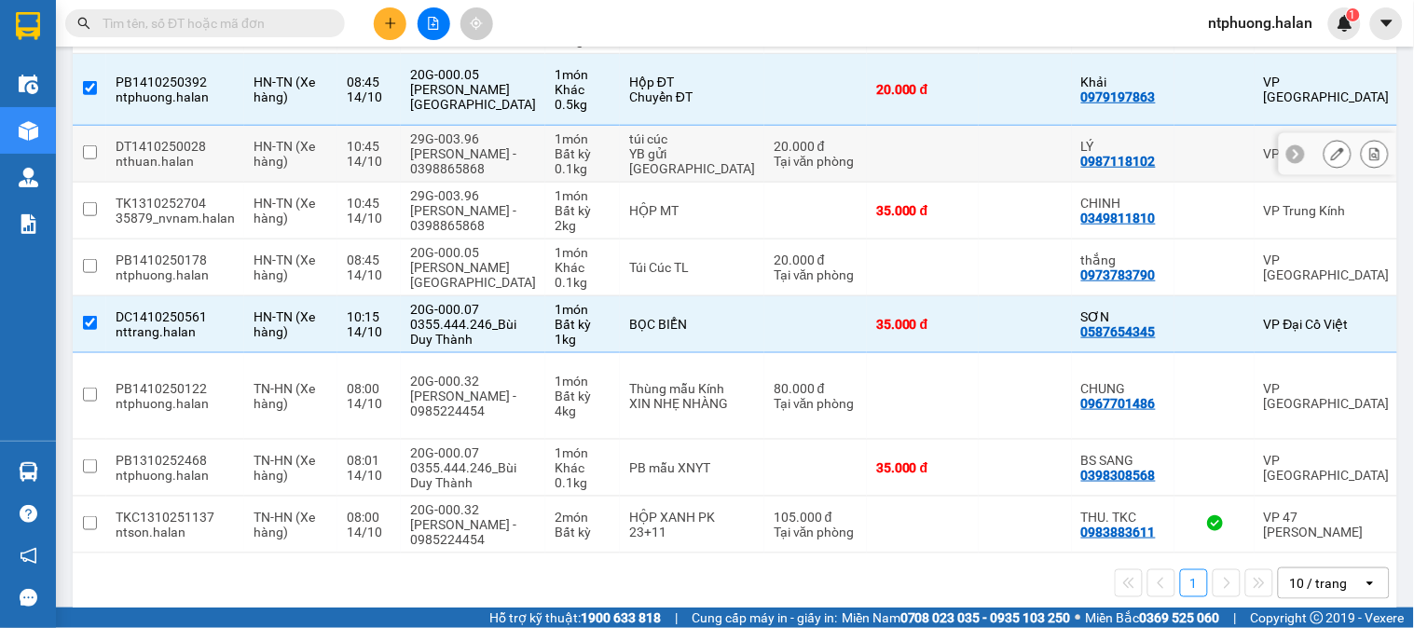
scroll to position [108, 0]
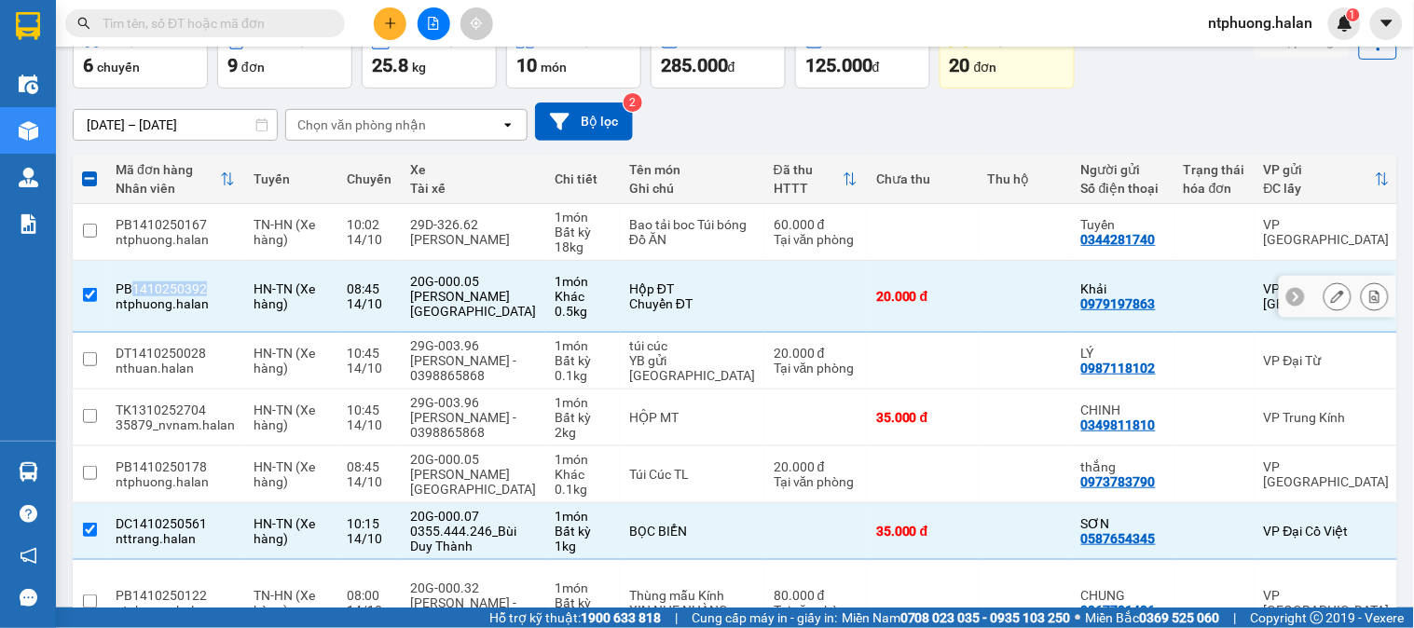
copy div "1410250392"
drag, startPoint x: 132, startPoint y: 283, endPoint x: 198, endPoint y: 282, distance: 65.3
click at [198, 282] on div "PB1410250392" at bounding box center [175, 289] width 119 height 15
checkbox input "false"
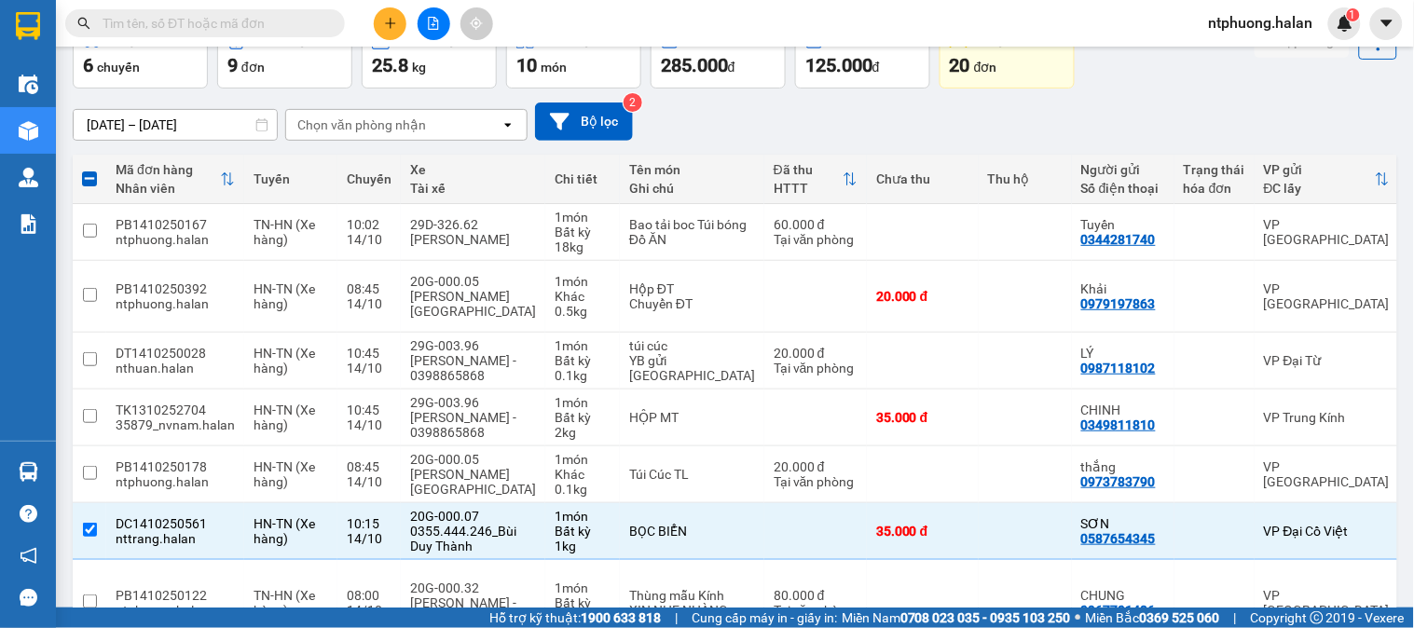
click at [229, 13] on input "text" at bounding box center [213, 23] width 220 height 21
paste input "1410250392"
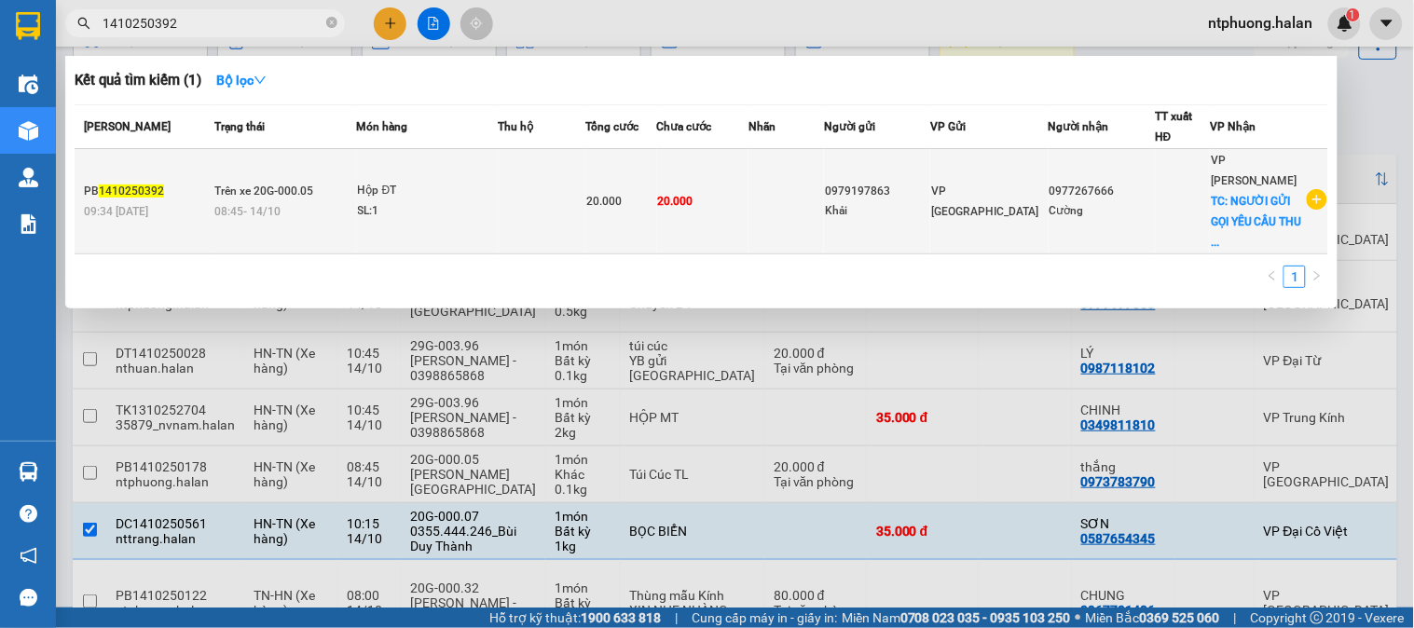
type input "1410250392"
click at [545, 190] on td at bounding box center [543, 201] width 88 height 105
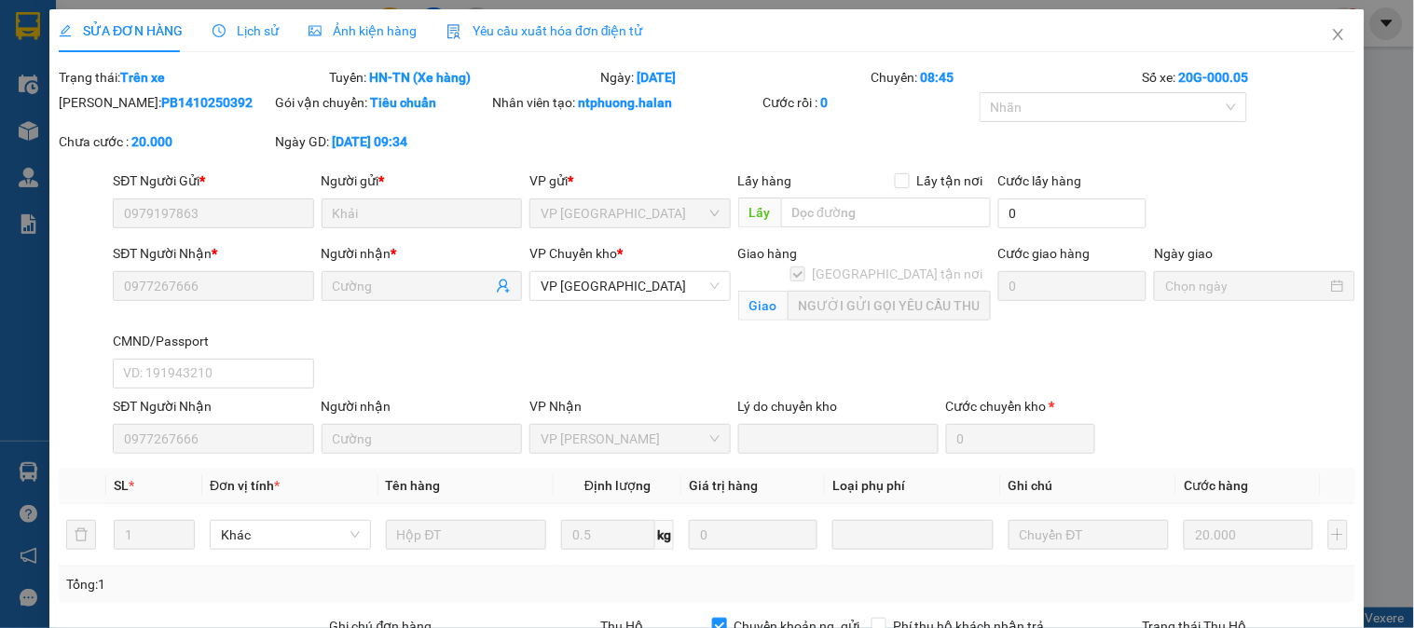
type input "0979197863"
type input "0977267666"
checkbox input "true"
type input "NGƯỜI GỬI GỌI YÊU CẦU THU HỘ 3.300.000VNĐ, PHÍ THU HỘ 40K NGƯỜI GỬI THANH TOÁN"
checkbox input "true"
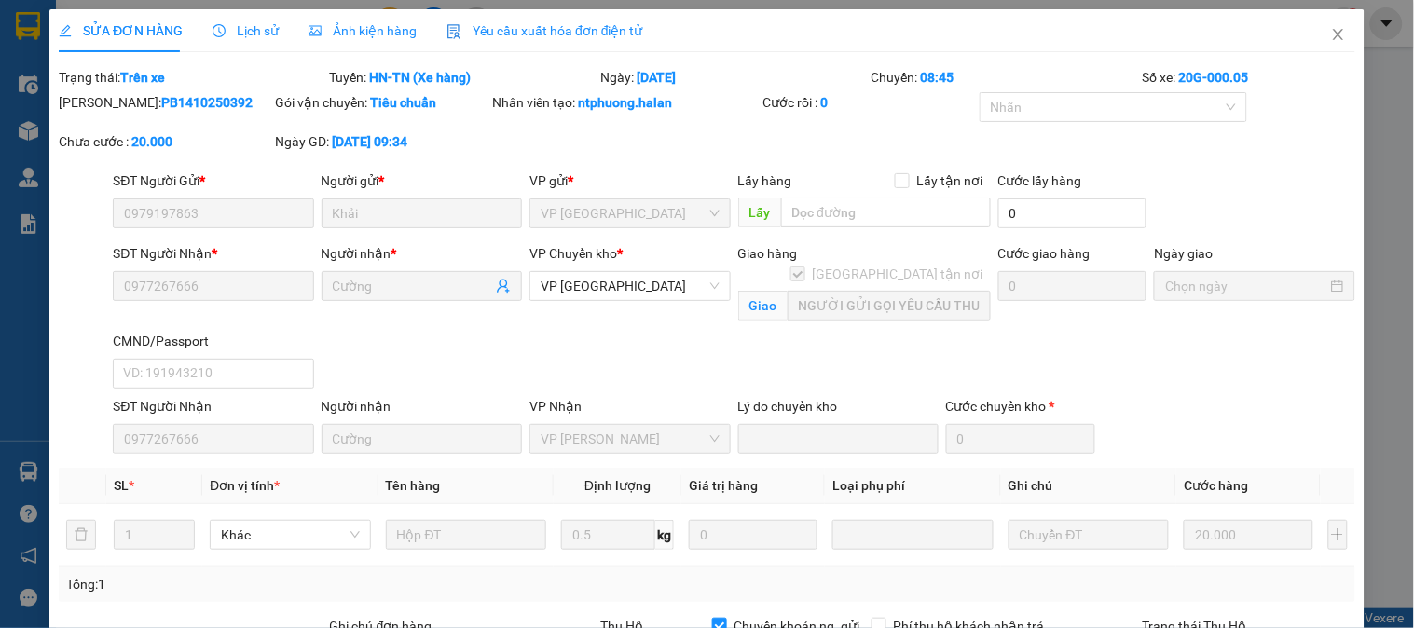
type input "0"
type input "20.000"
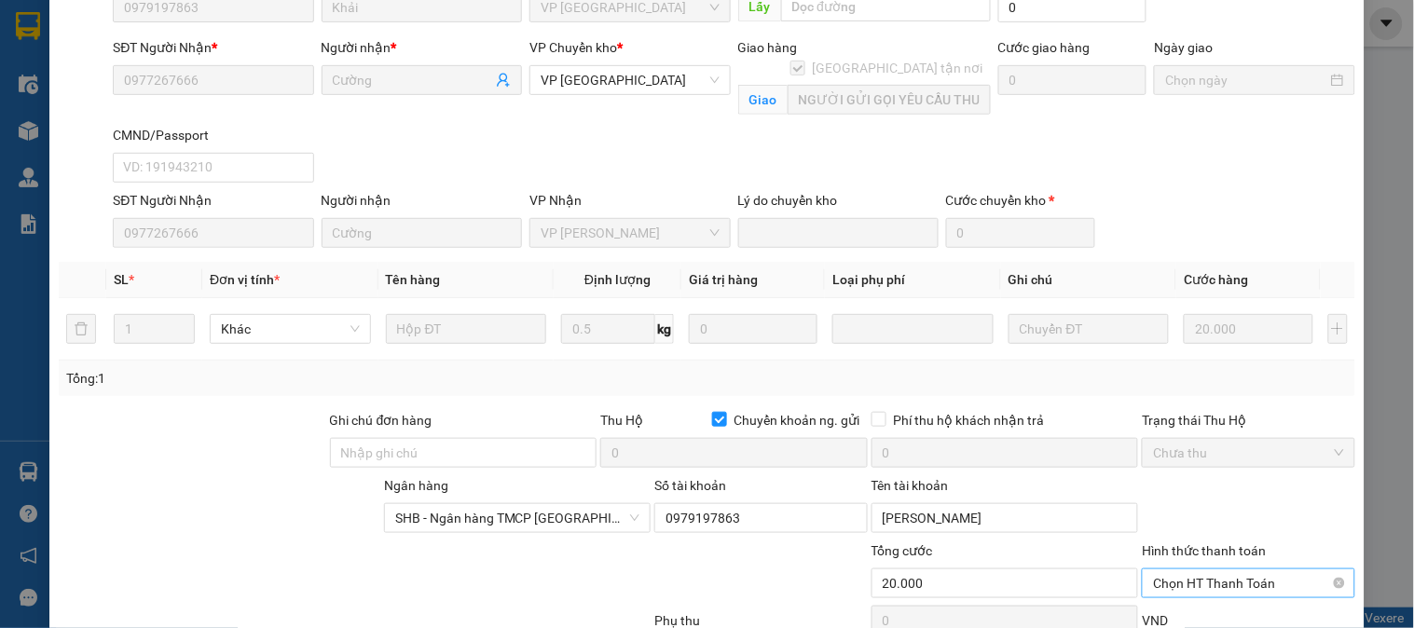
scroll to position [338, 0]
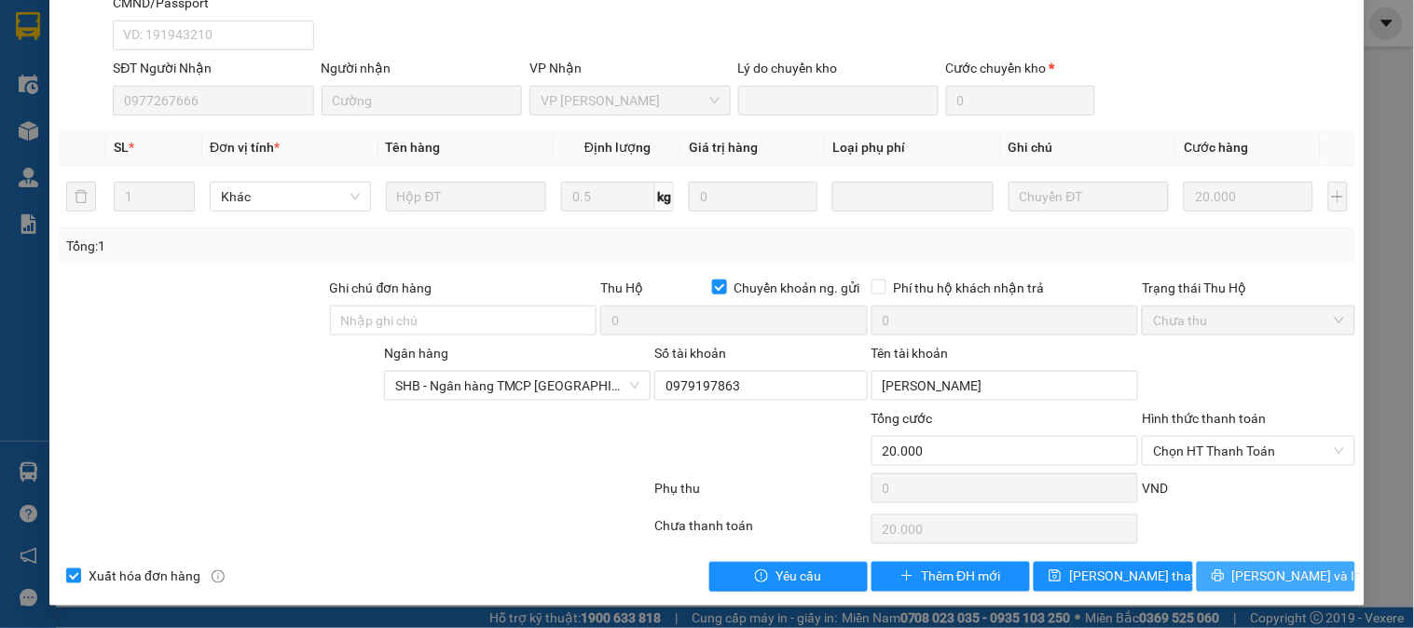
click at [1291, 579] on span "[PERSON_NAME] và In" at bounding box center [1298, 577] width 131 height 21
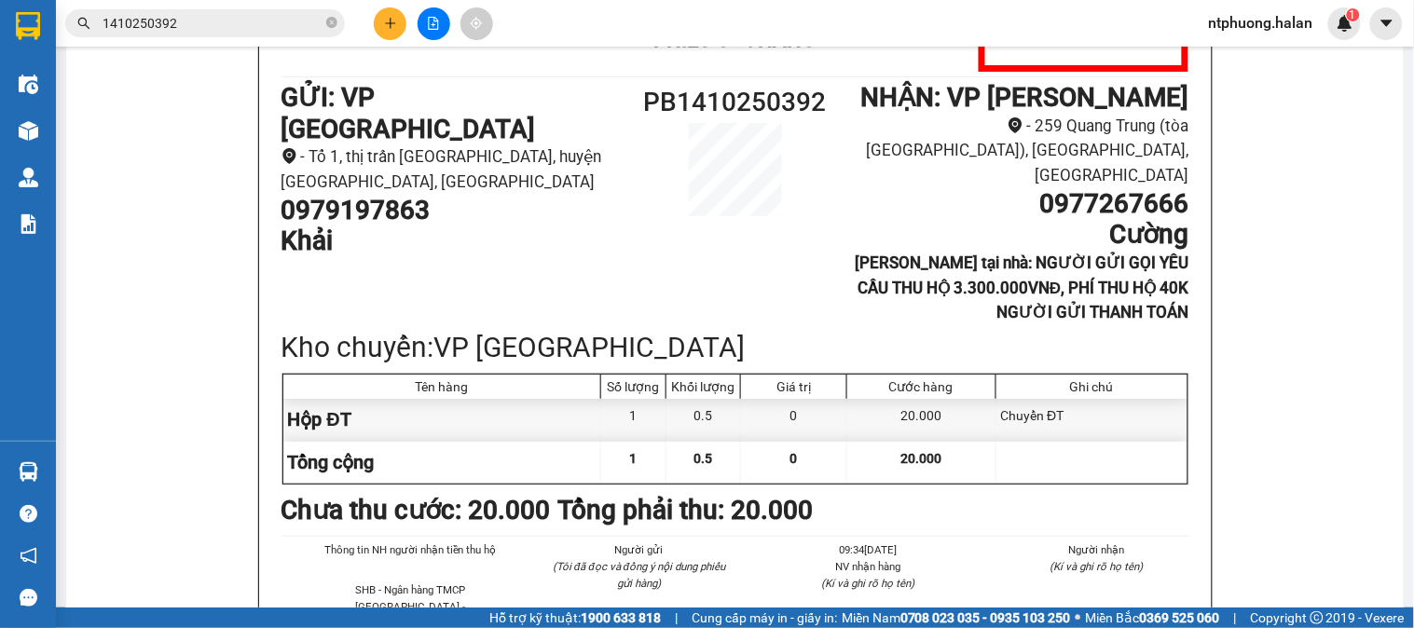
scroll to position [103, 0]
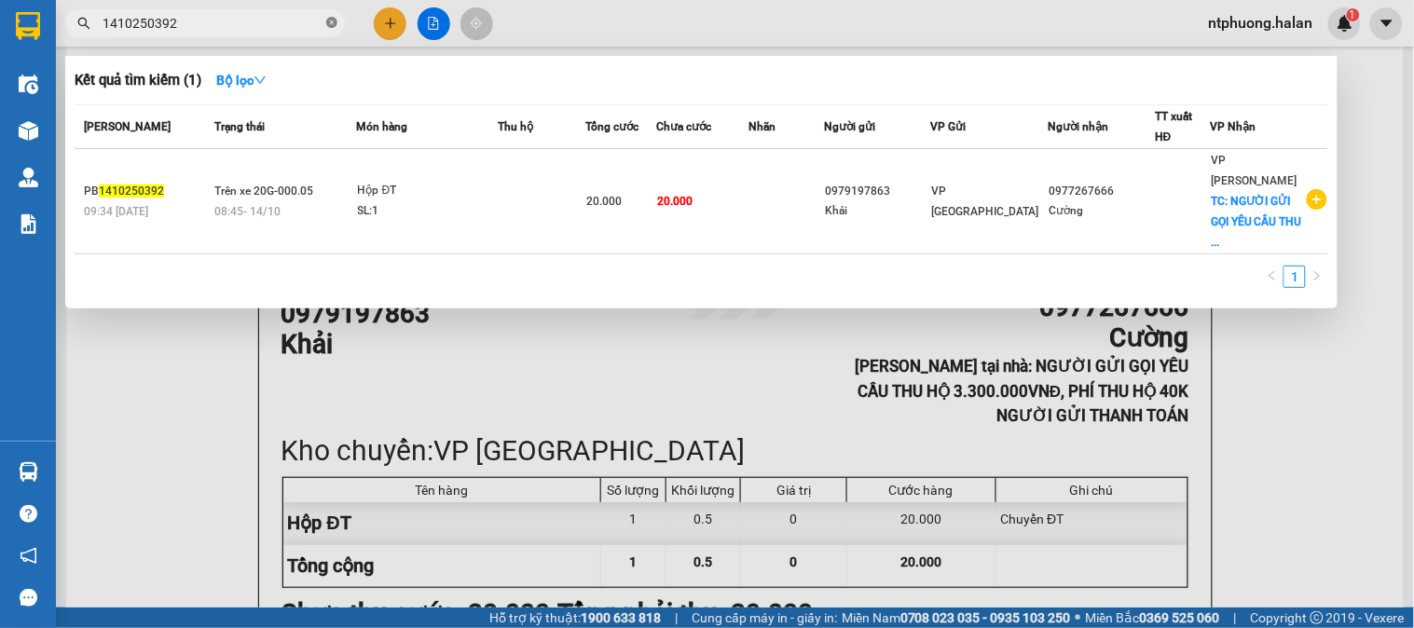
click at [333, 23] on icon "close-circle" at bounding box center [331, 22] width 11 height 11
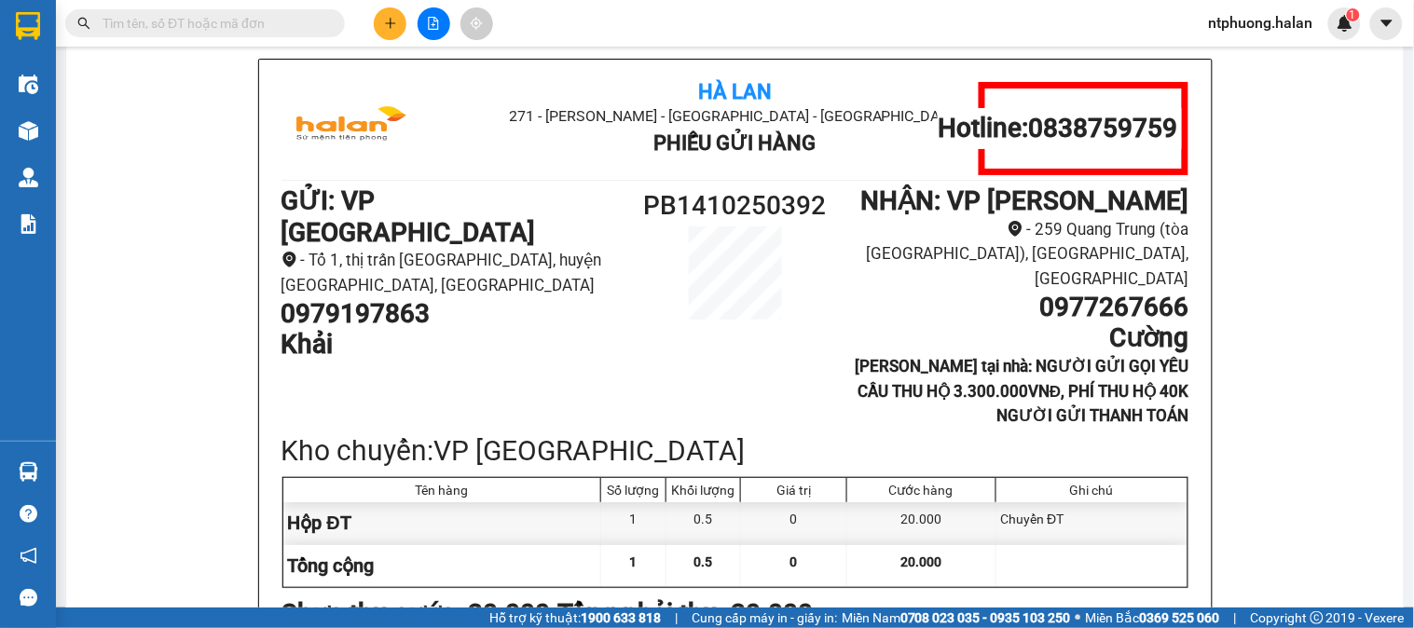
click at [197, 25] on input "text" at bounding box center [213, 23] width 220 height 21
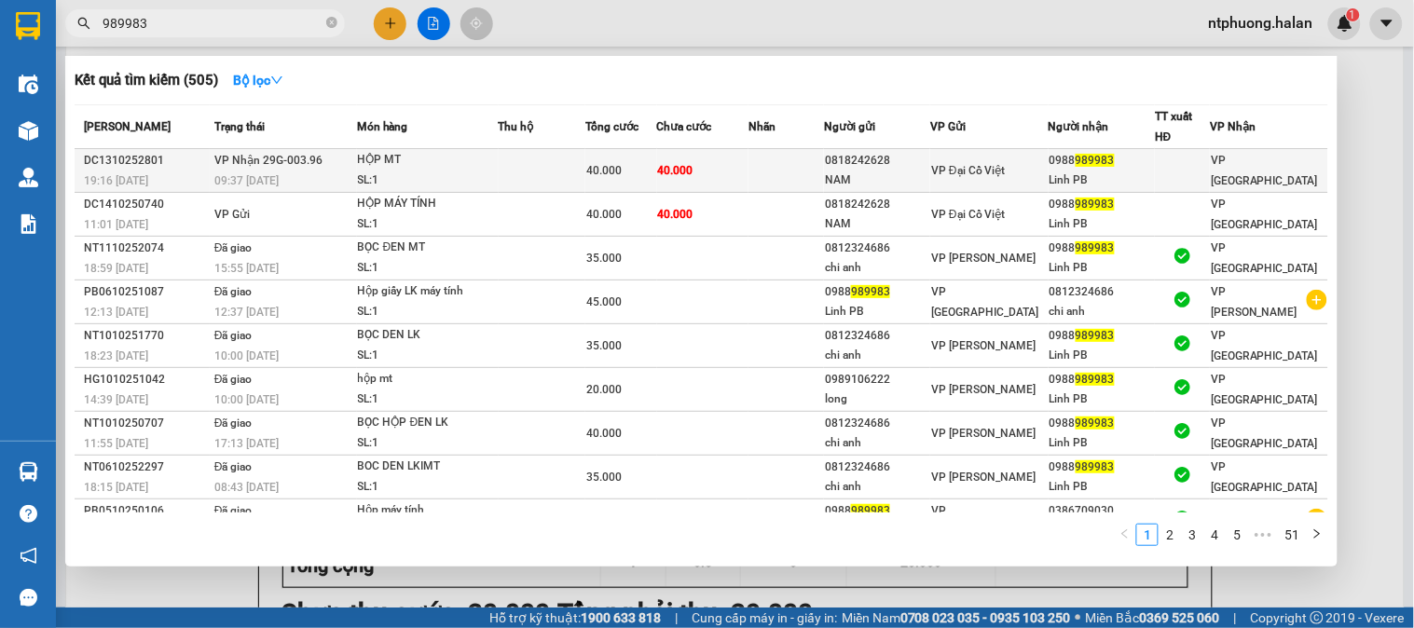
type input "989983"
click at [517, 171] on td at bounding box center [543, 171] width 88 height 44
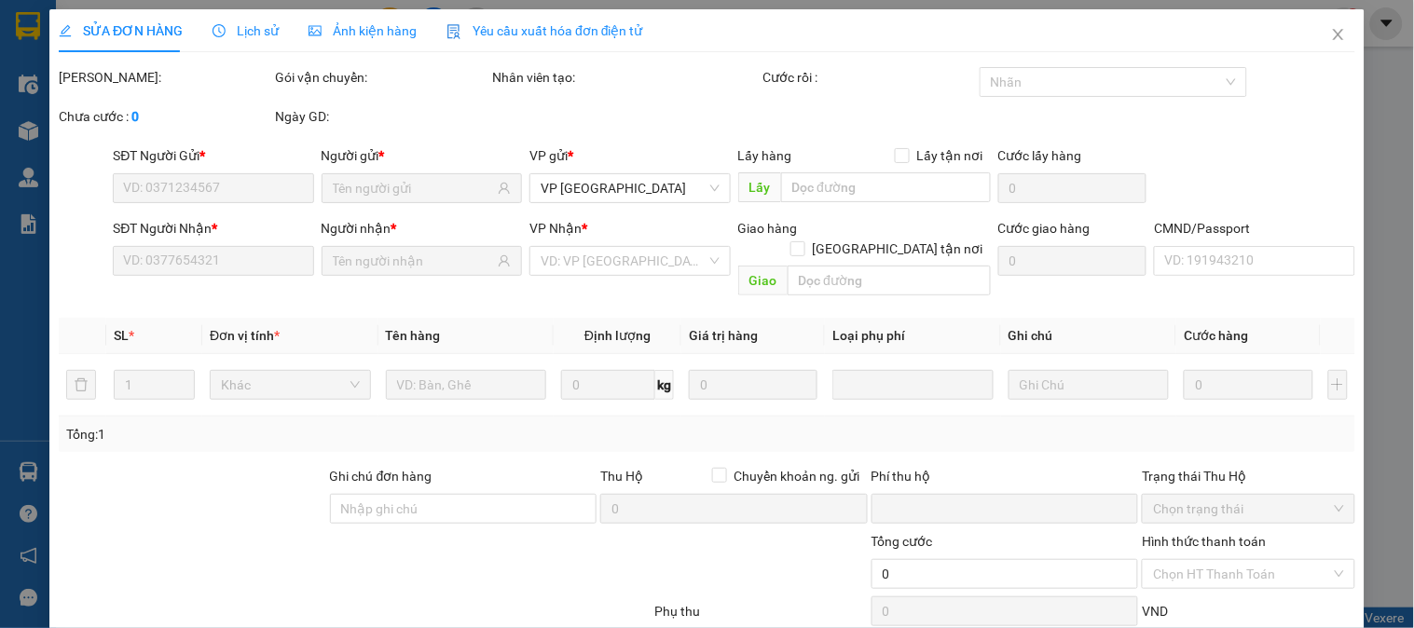
type input "0818242628"
type input "NAM"
type input "0988989983"
type input "Linh PB"
type input "0"
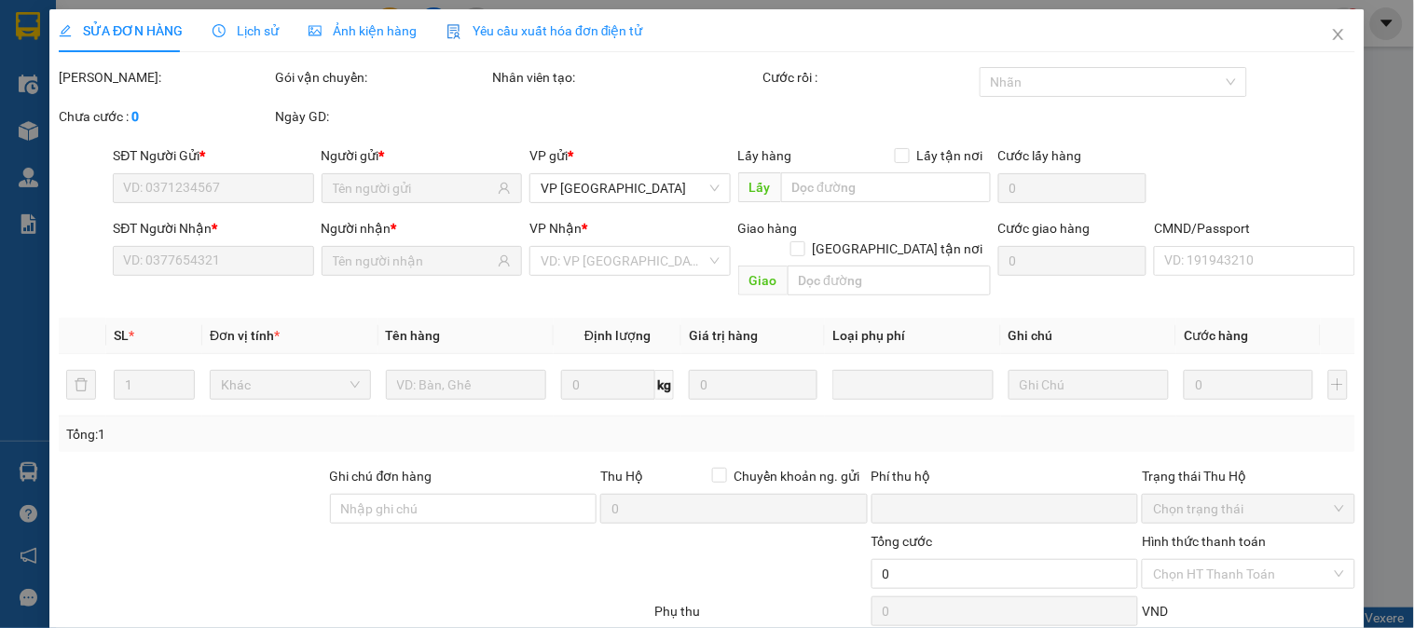
type input "40.000"
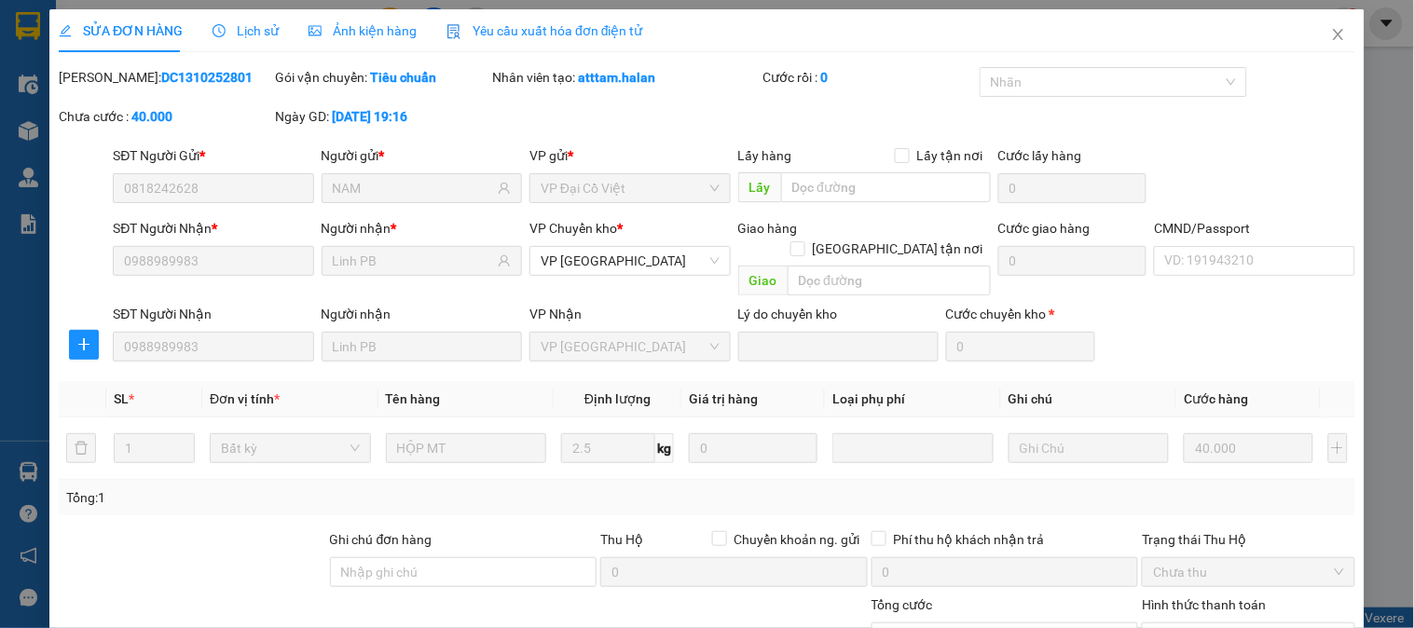
scroll to position [165, 0]
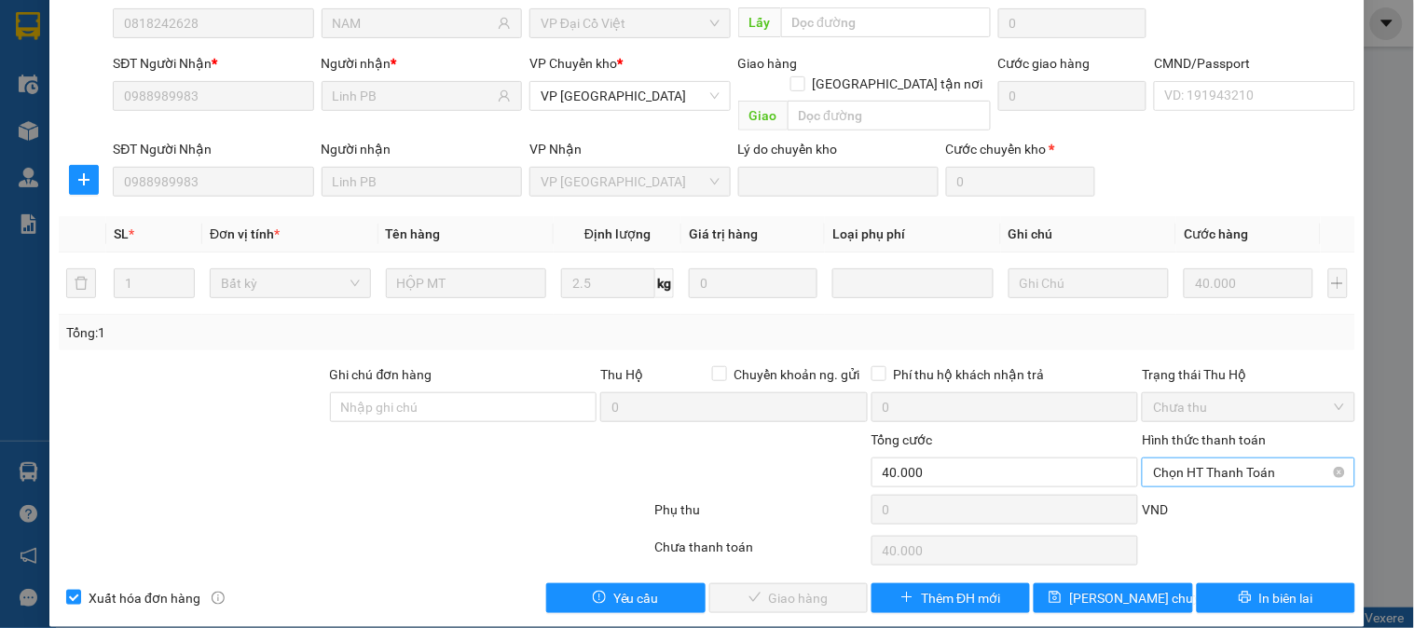
click at [1205, 459] on span "Chọn HT Thanh Toán" at bounding box center [1248, 473] width 190 height 28
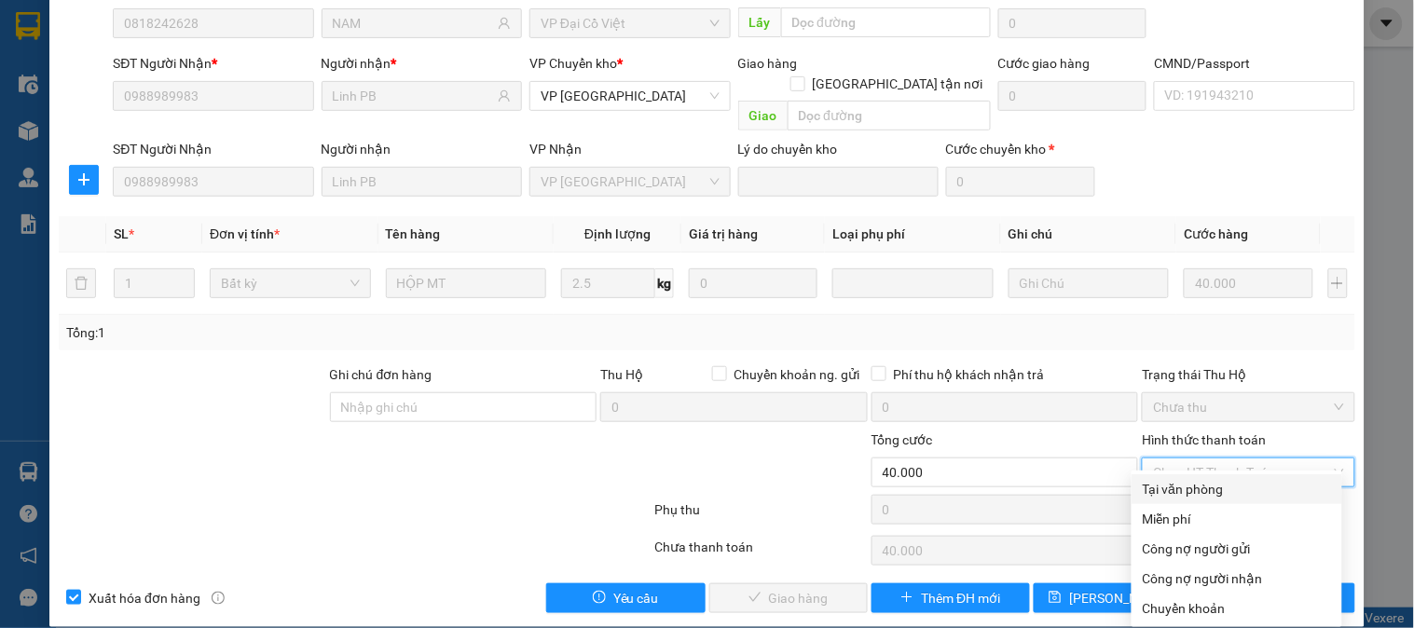
click at [1188, 482] on div "Tại văn phòng" at bounding box center [1237, 489] width 188 height 21
type input "0"
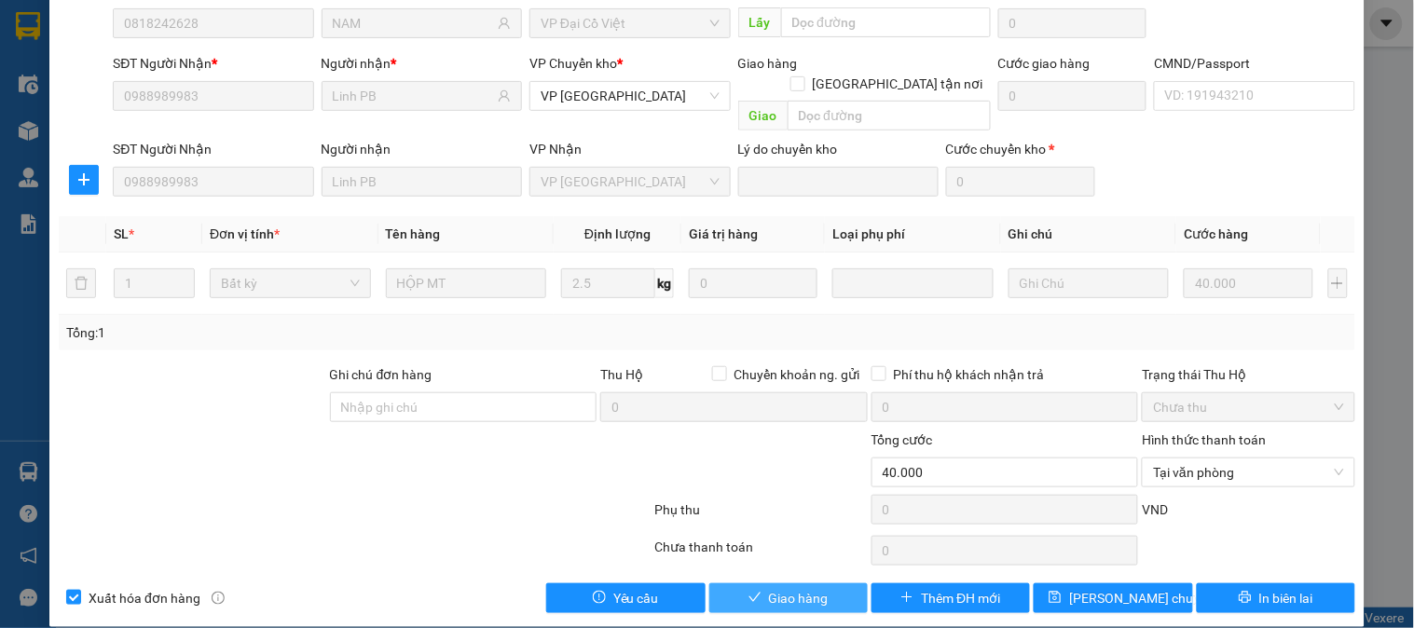
click at [806, 588] on span "Giao hàng" at bounding box center [799, 598] width 60 height 21
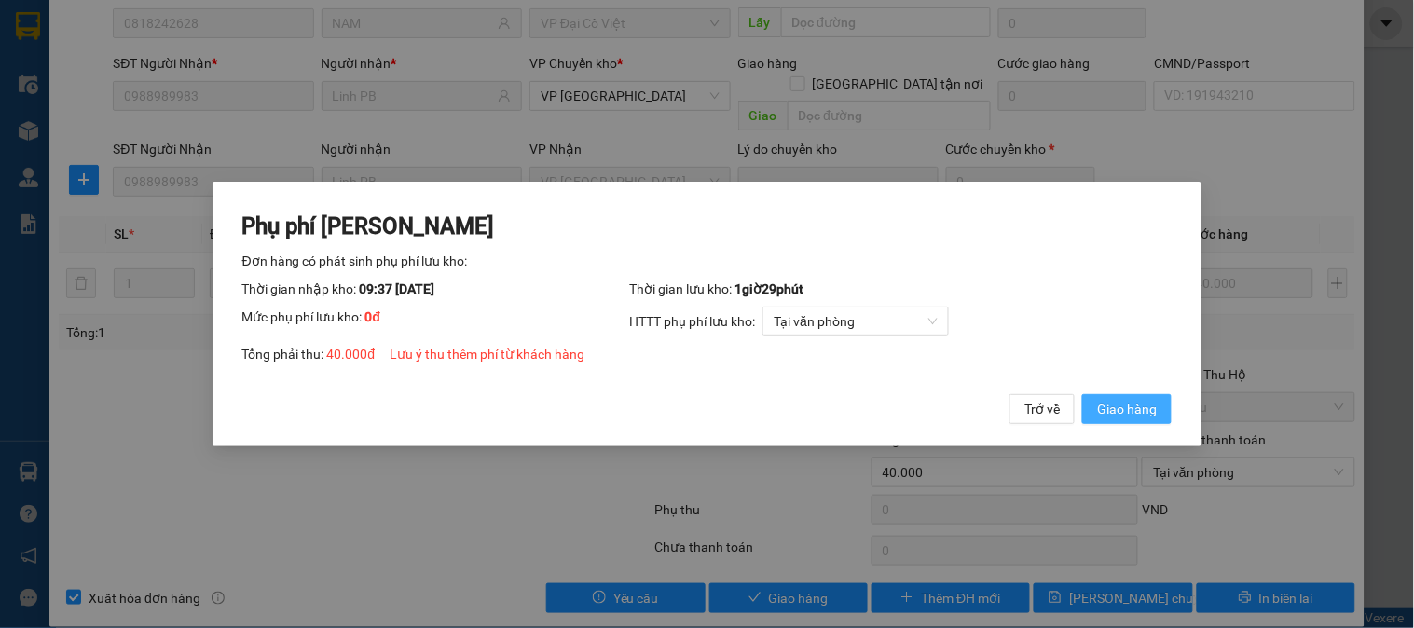
click at [1111, 413] on span "Giao hàng" at bounding box center [1127, 409] width 60 height 21
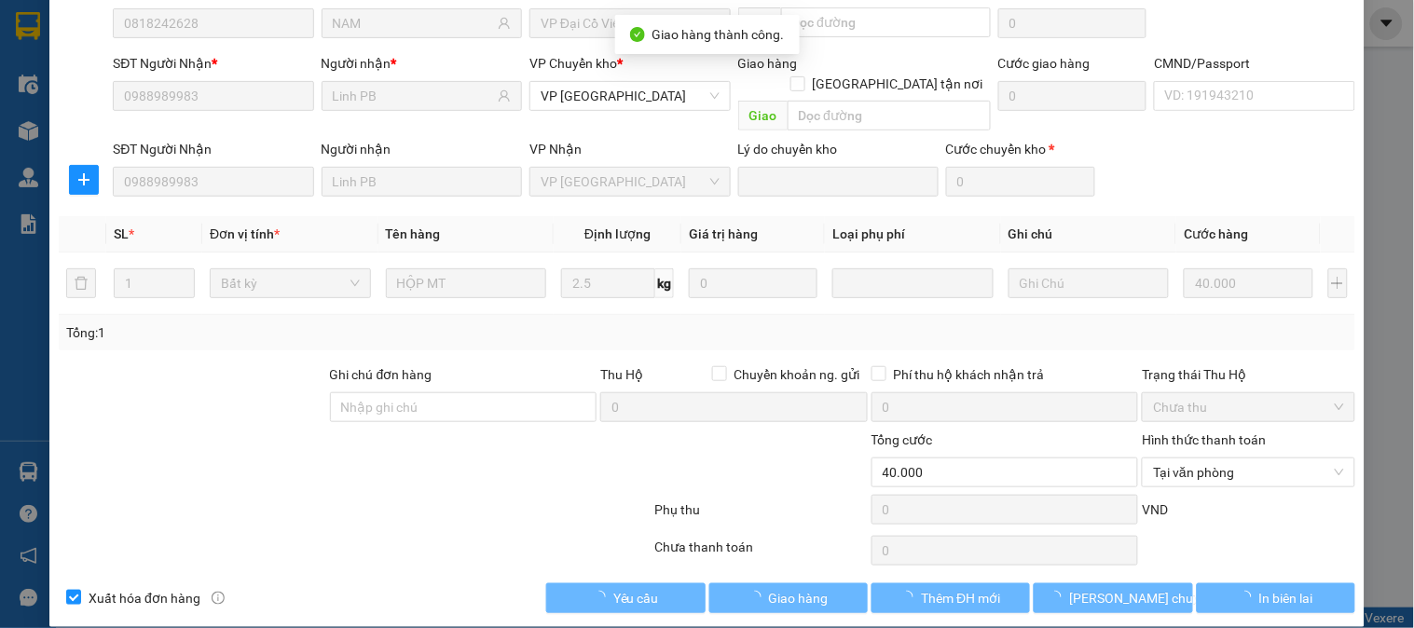
scroll to position [0, 0]
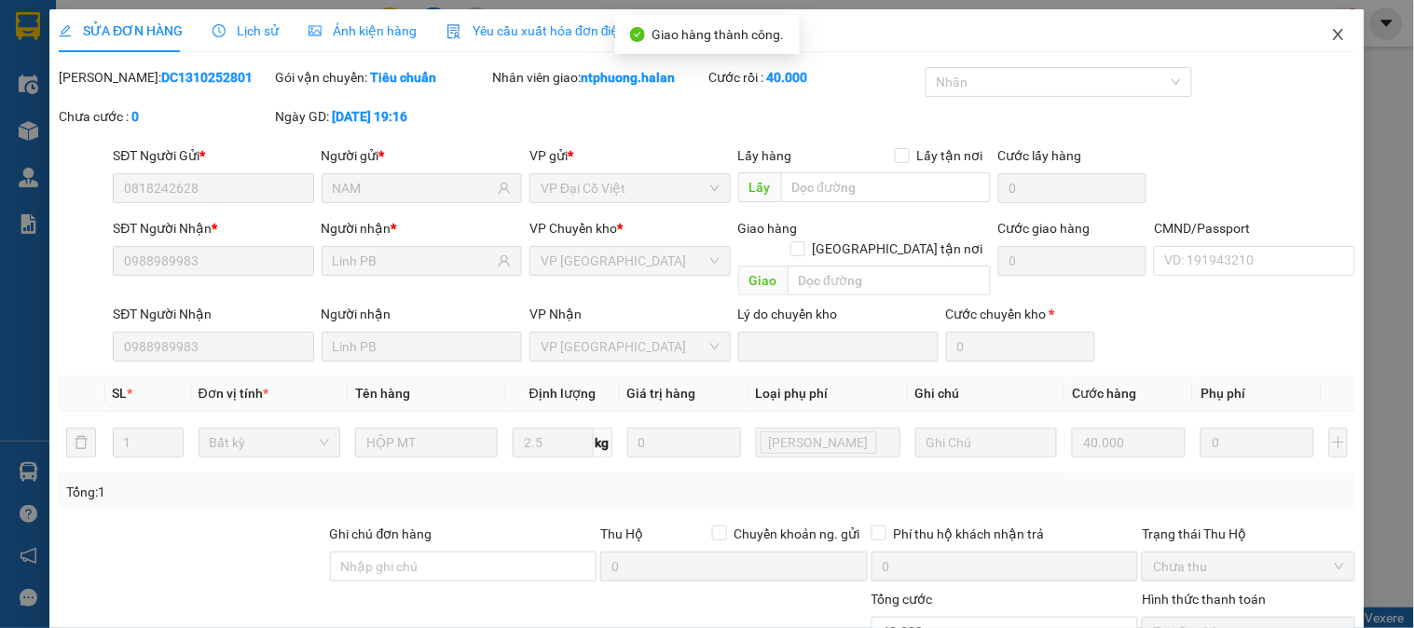
click at [1333, 32] on icon "close" at bounding box center [1338, 34] width 10 height 11
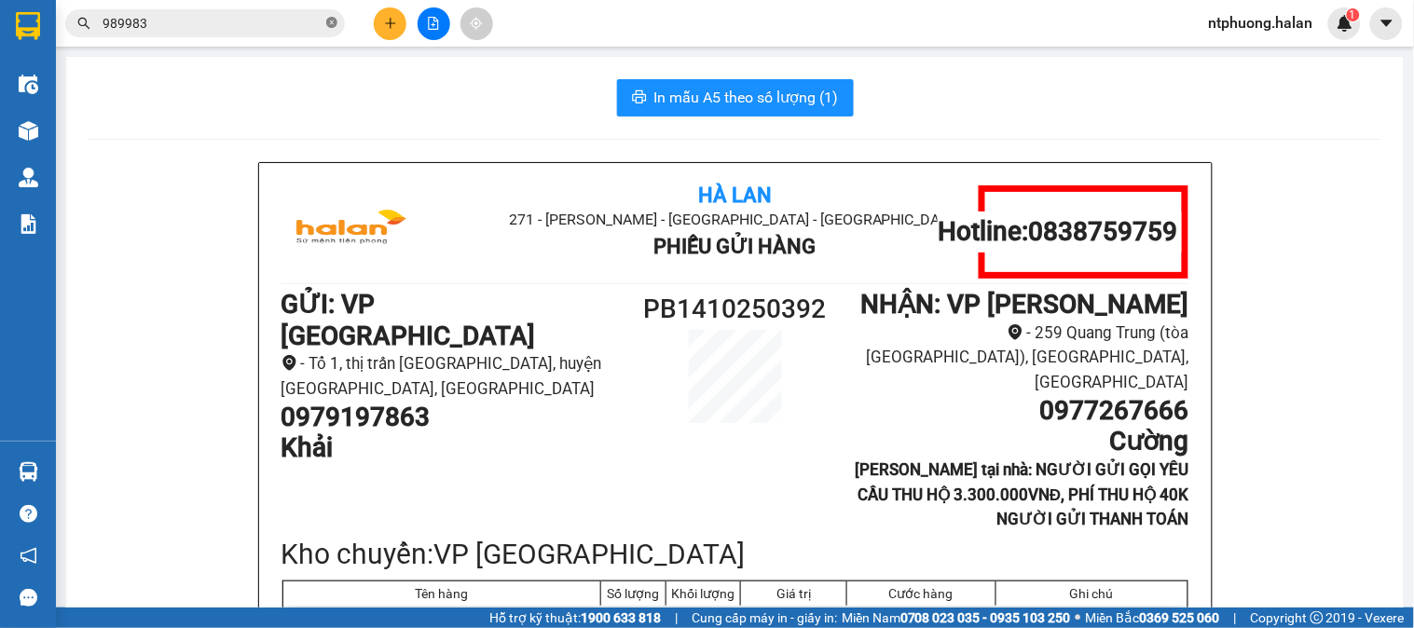
click at [332, 19] on icon "close-circle" at bounding box center [331, 22] width 11 height 11
click at [247, 28] on input "text" at bounding box center [213, 23] width 220 height 21
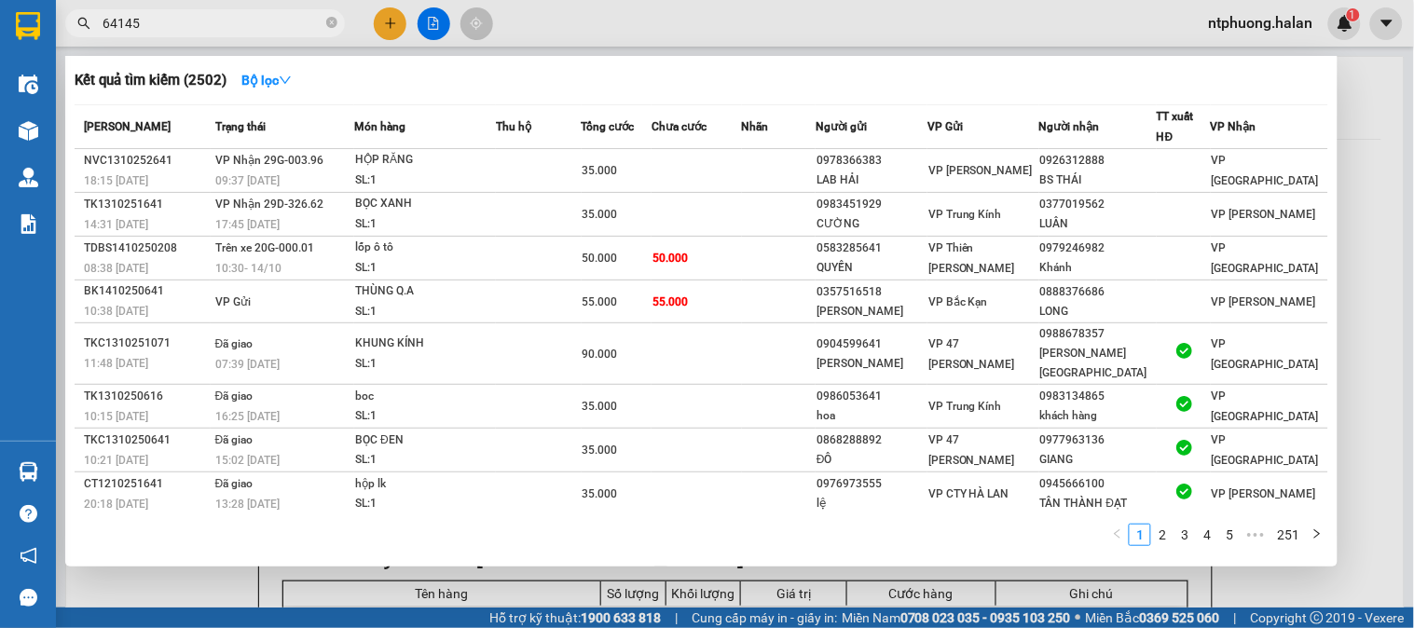
type input "641456"
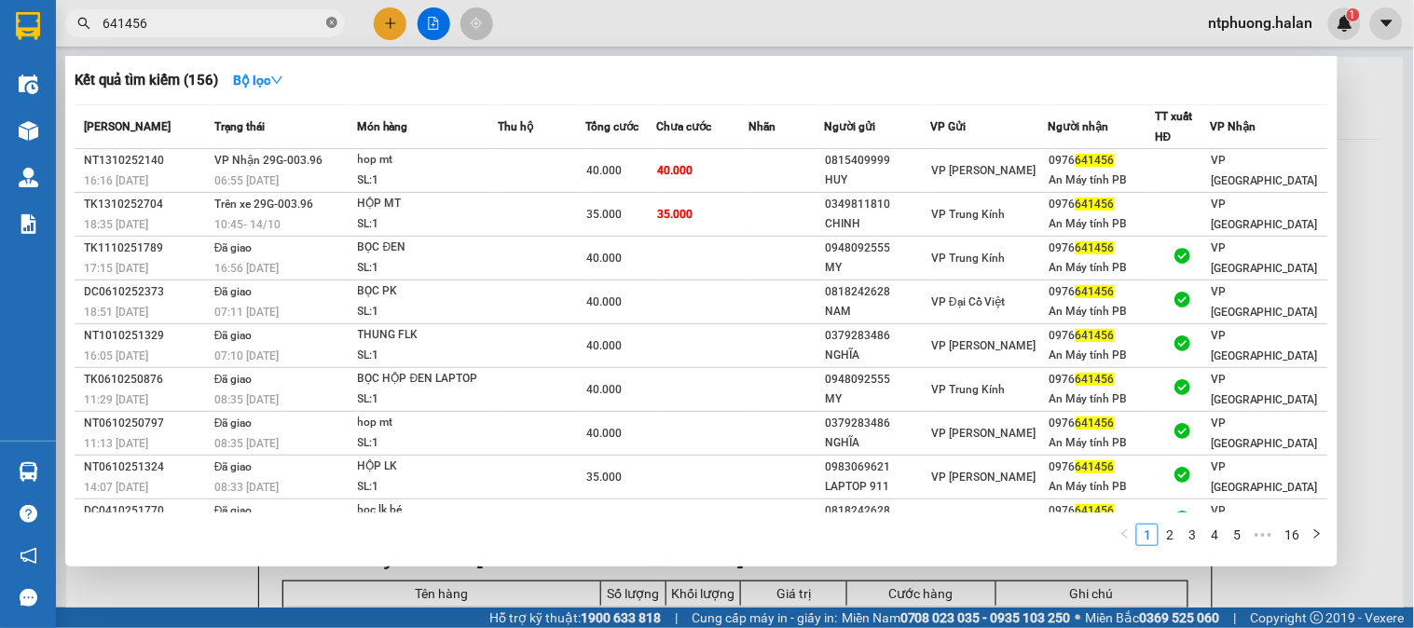
click at [328, 17] on icon "close-circle" at bounding box center [331, 22] width 11 height 11
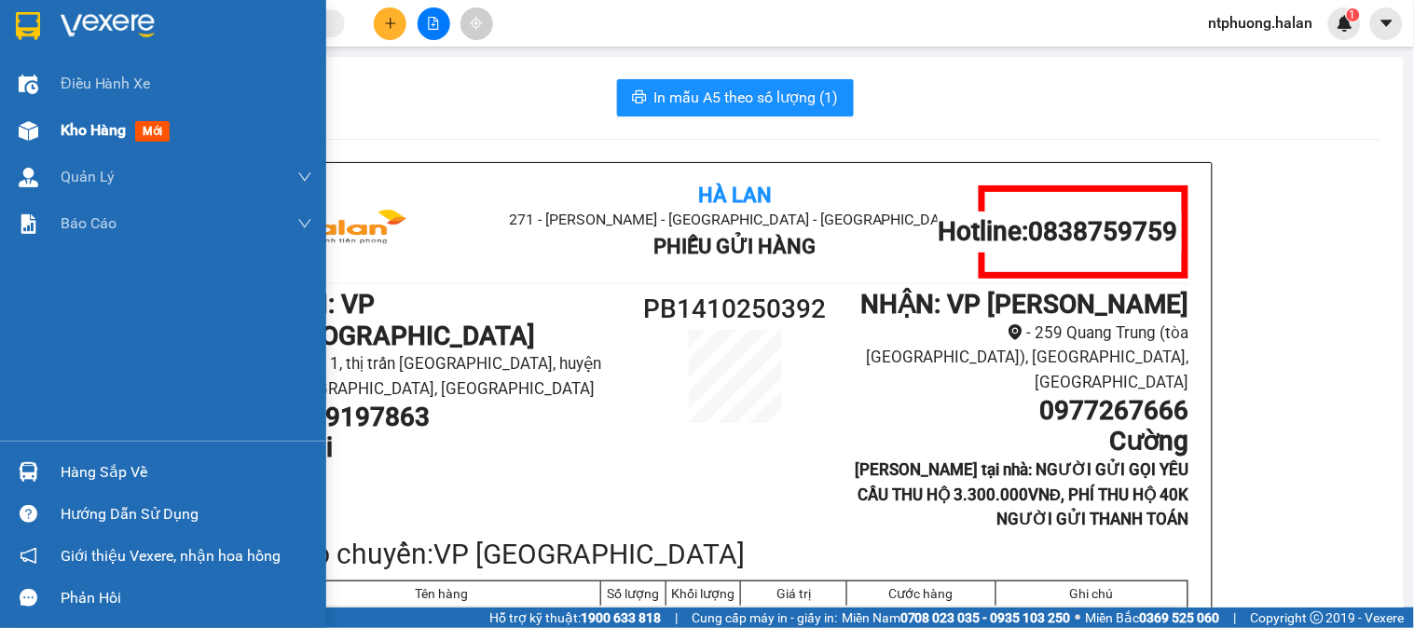
click at [107, 135] on span "Kho hàng" at bounding box center [93, 130] width 65 height 18
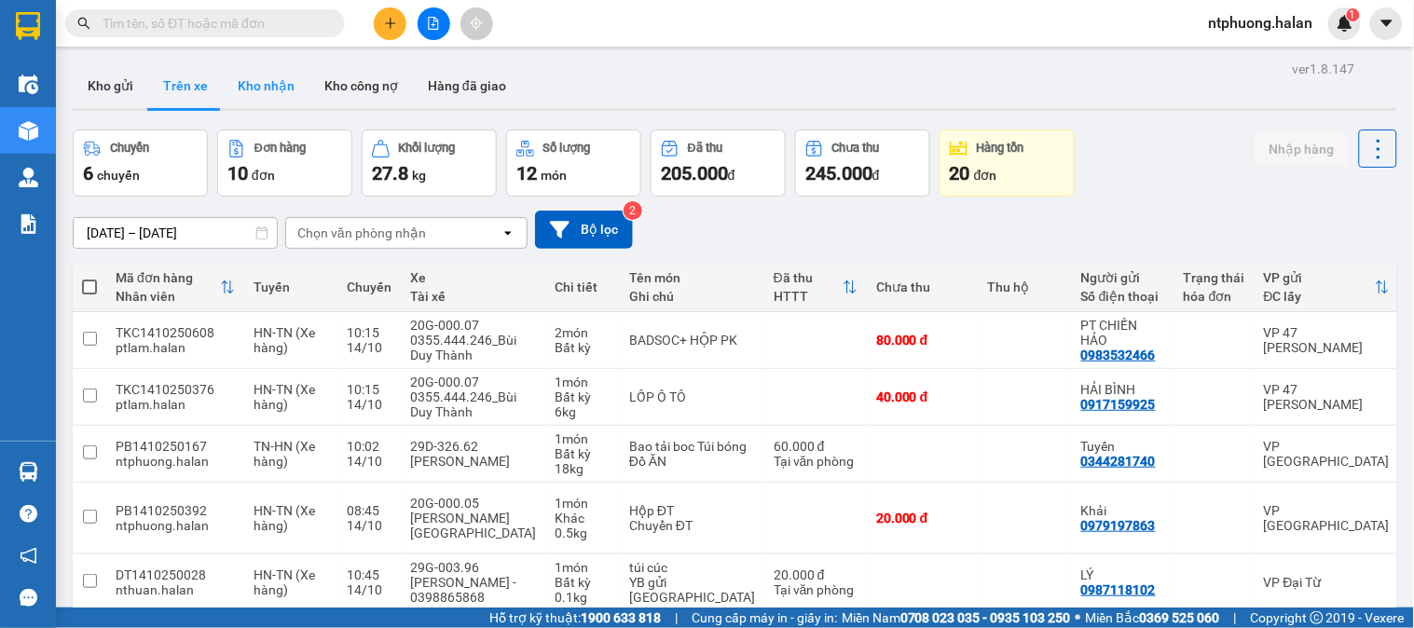
click at [261, 81] on button "Kho nhận" at bounding box center [266, 85] width 87 height 45
type input "[DATE] – [DATE]"
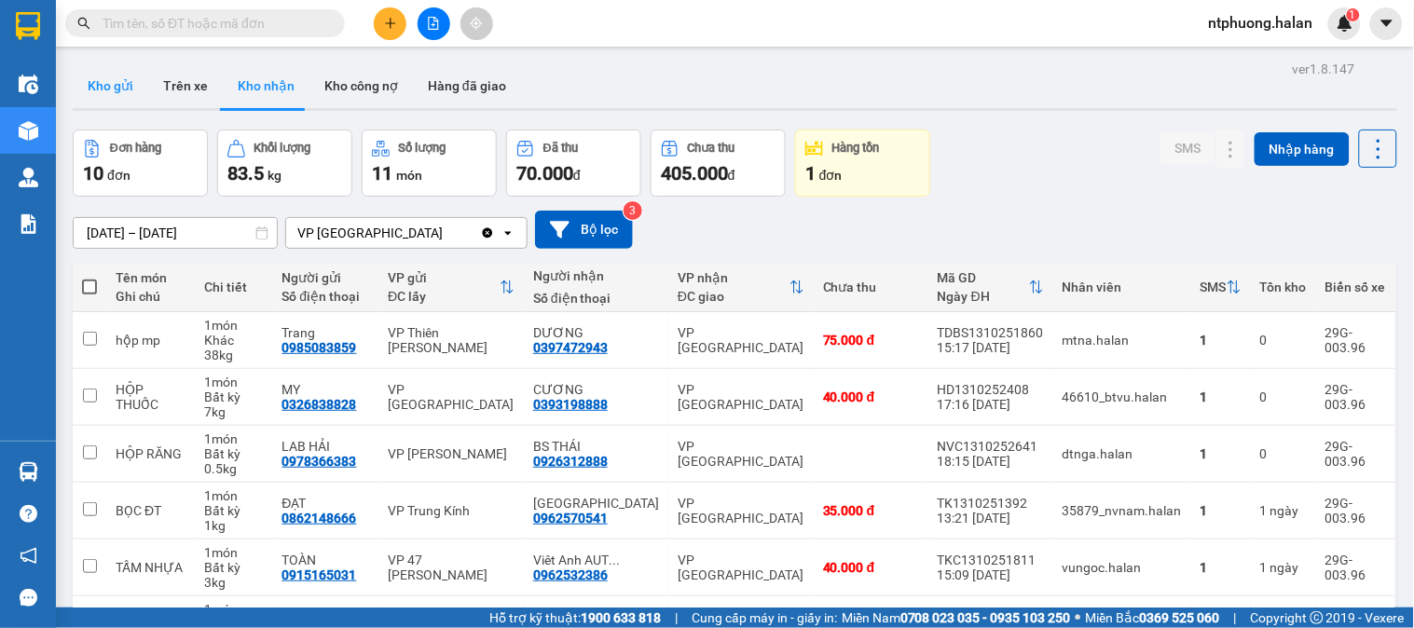
click at [79, 82] on button "Kho gửi" at bounding box center [111, 85] width 76 height 45
